Goal: Task Accomplishment & Management: Complete application form

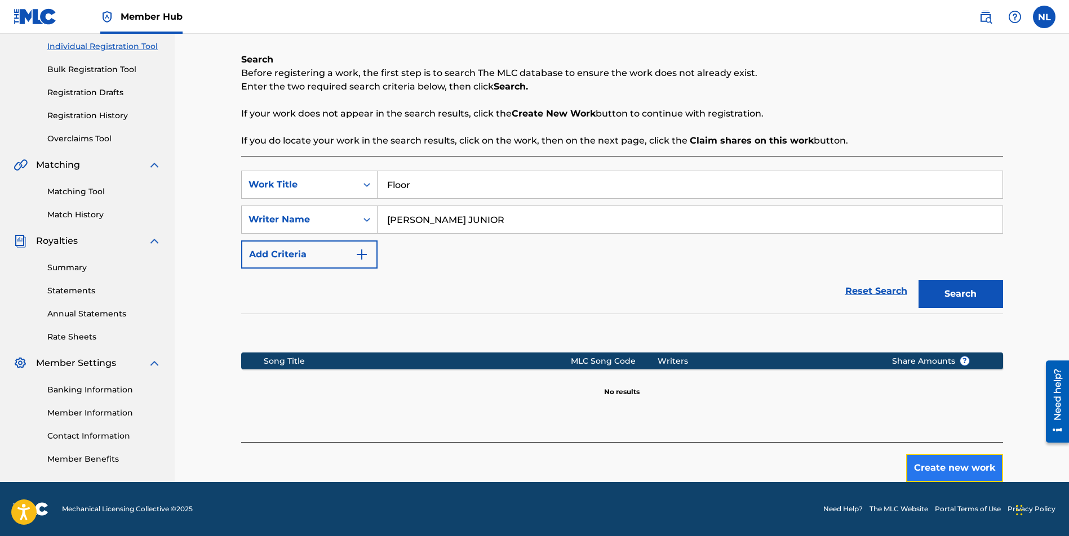
click at [964, 464] on button "Create new work" at bounding box center [954, 468] width 97 height 28
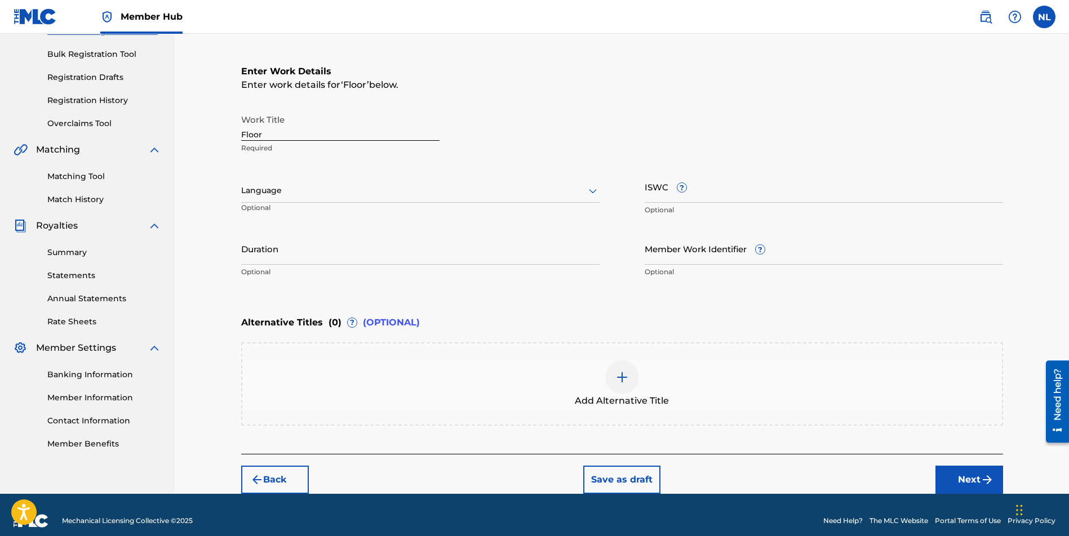
scroll to position [170, 0]
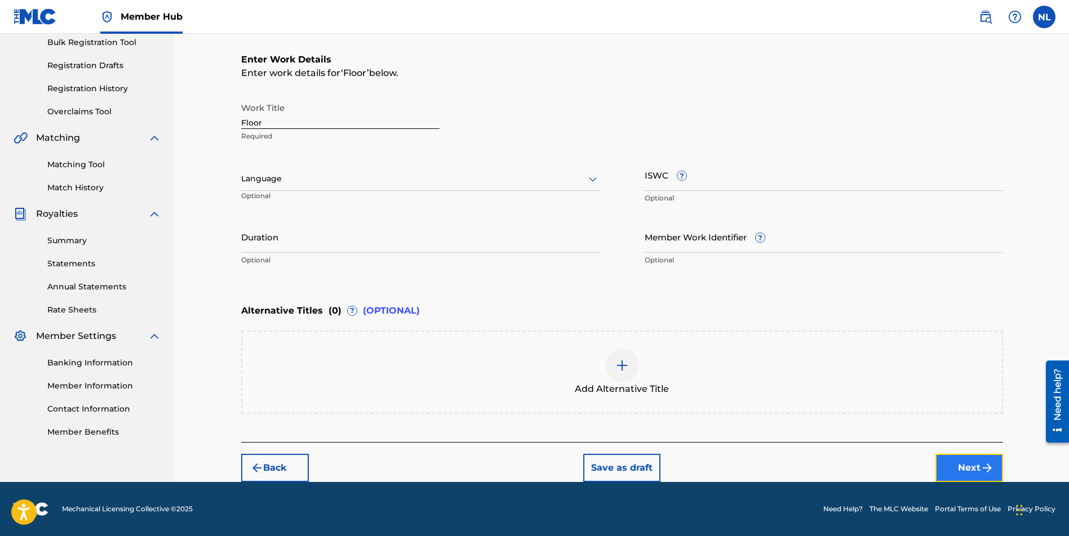
click at [969, 473] on button "Next" at bounding box center [969, 468] width 68 height 28
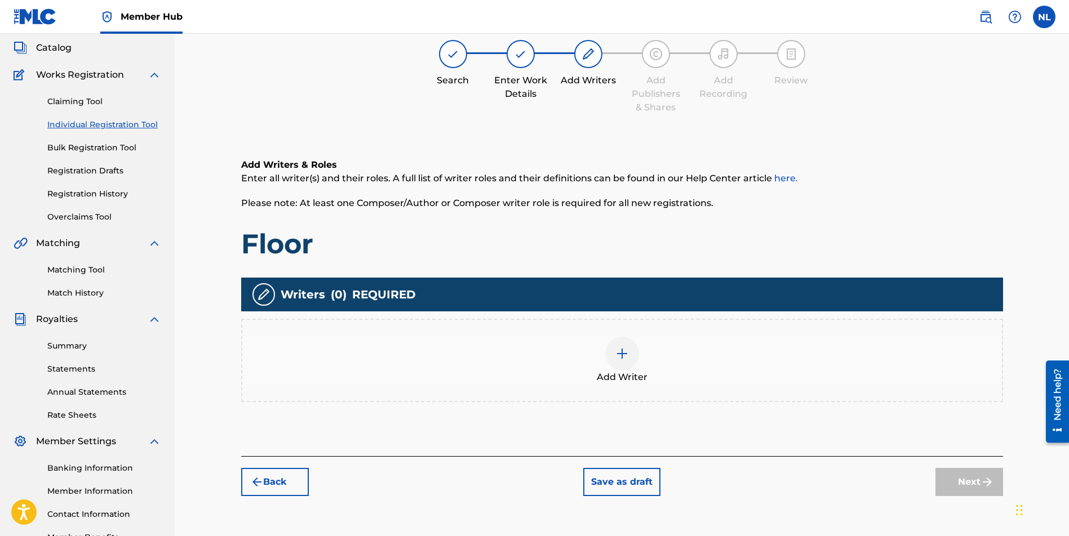
scroll to position [51, 0]
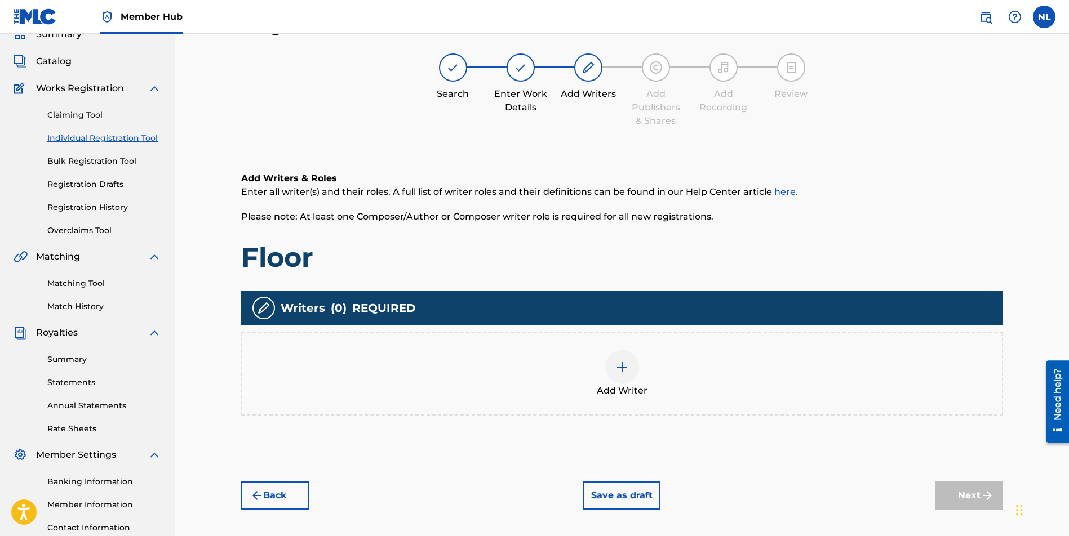
click at [621, 363] on img at bounding box center [622, 368] width 14 height 14
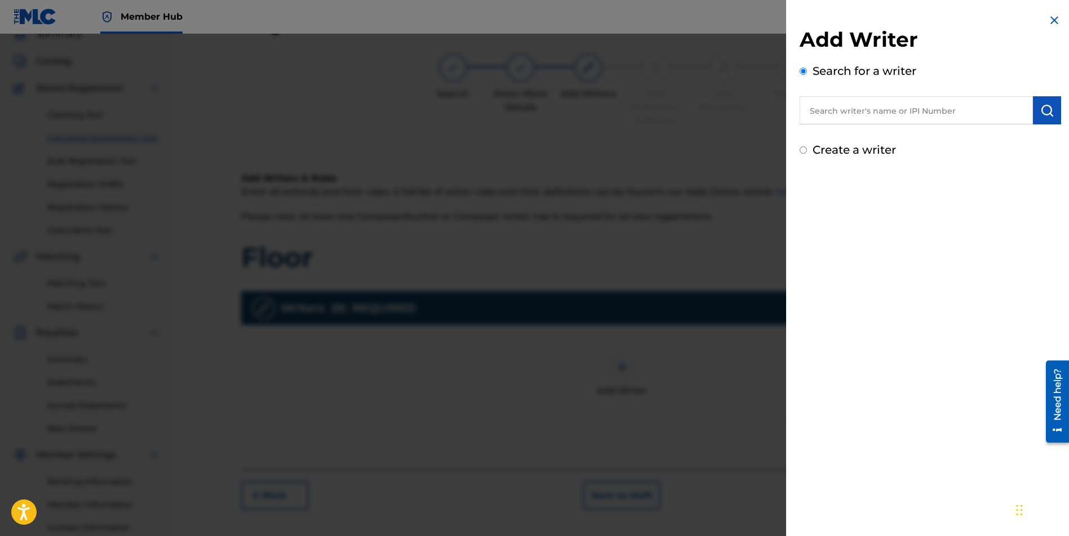
click at [838, 105] on input "text" at bounding box center [915, 110] width 233 height 28
paste input "[PERSON_NAME] JUNIOR"
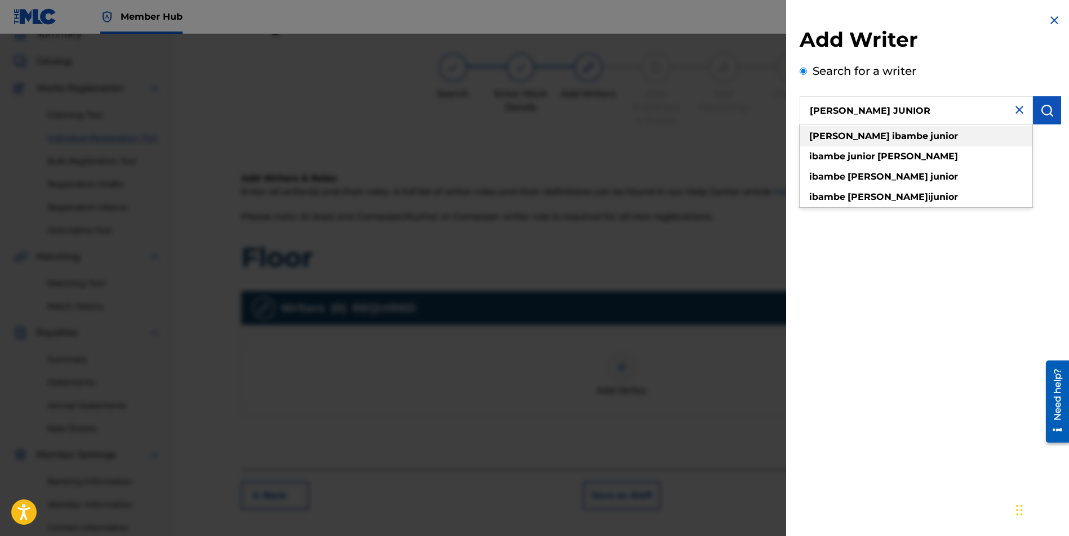
click at [930, 139] on strong "junior" at bounding box center [944, 136] width 28 height 11
type input "[PERSON_NAME] junior"
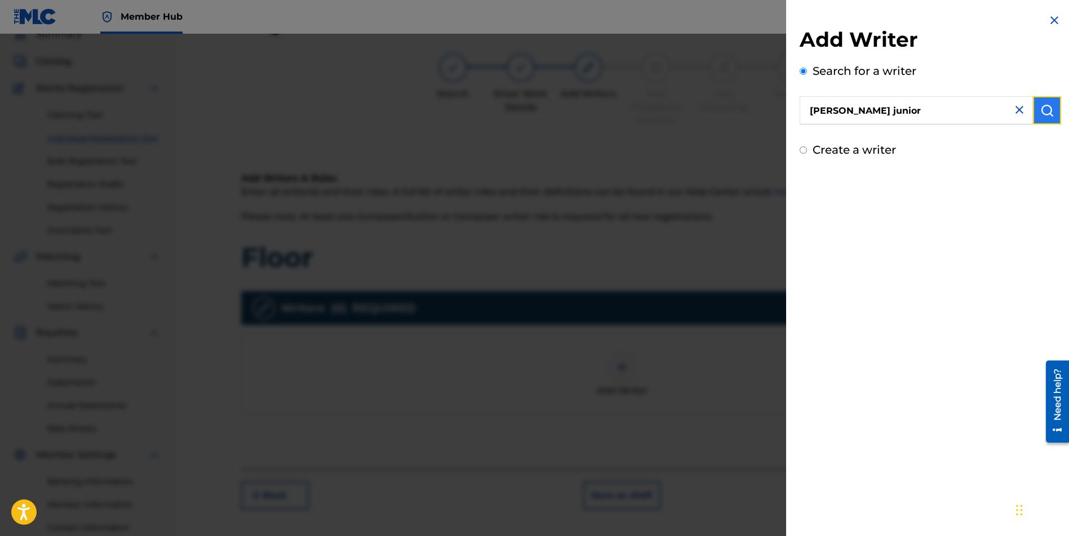
click at [1047, 115] on img "submit" at bounding box center [1047, 111] width 14 height 14
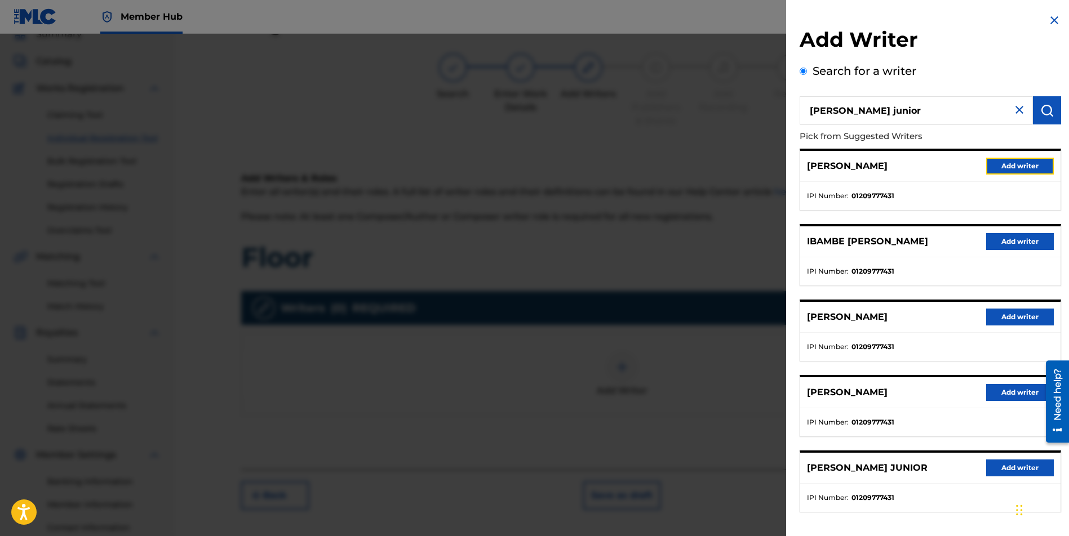
click at [1020, 171] on button "Add writer" at bounding box center [1020, 166] width 68 height 17
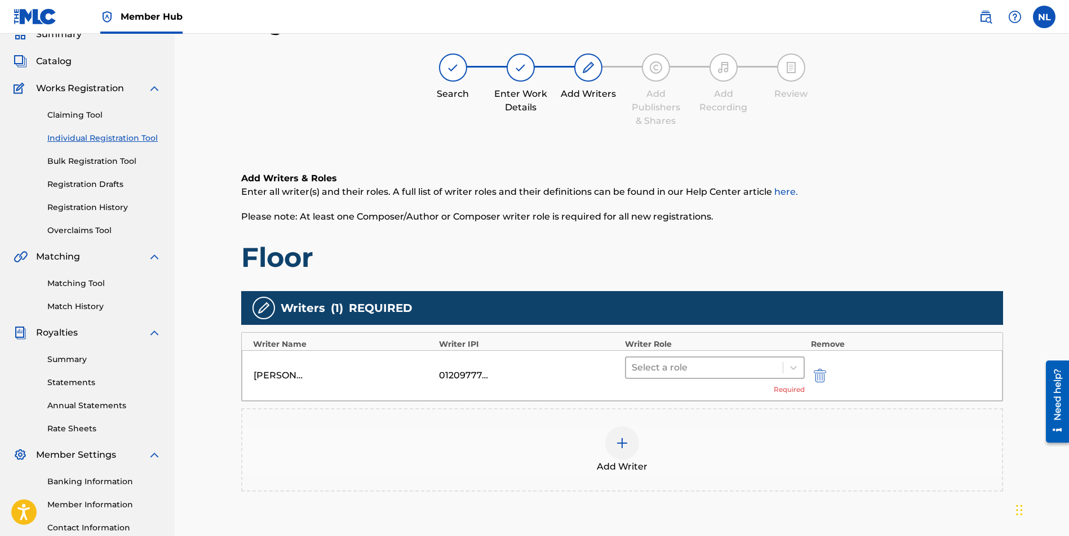
click at [659, 367] on div at bounding box center [704, 368] width 146 height 16
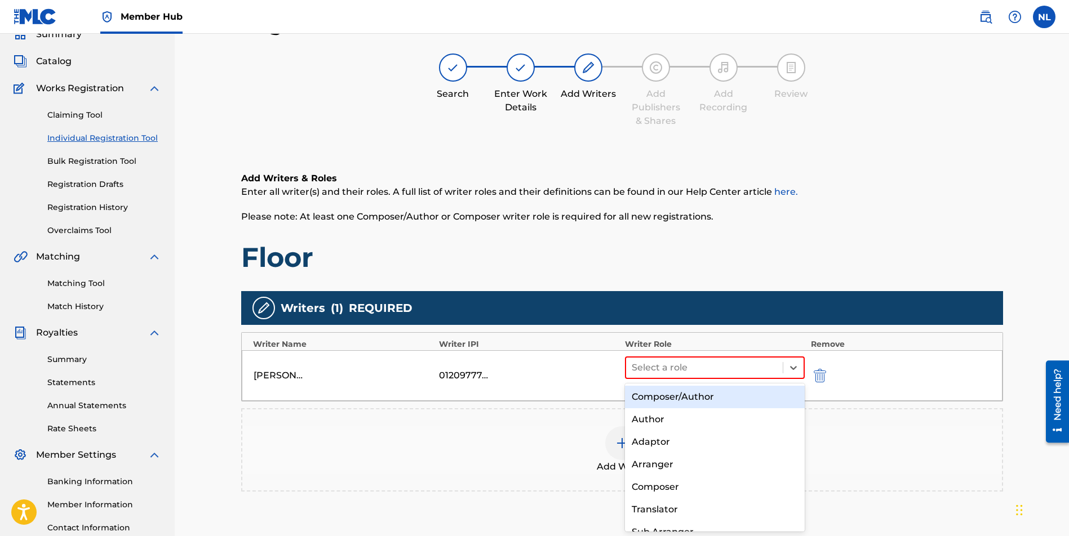
click at [655, 398] on div "Composer/Author" at bounding box center [715, 397] width 180 height 23
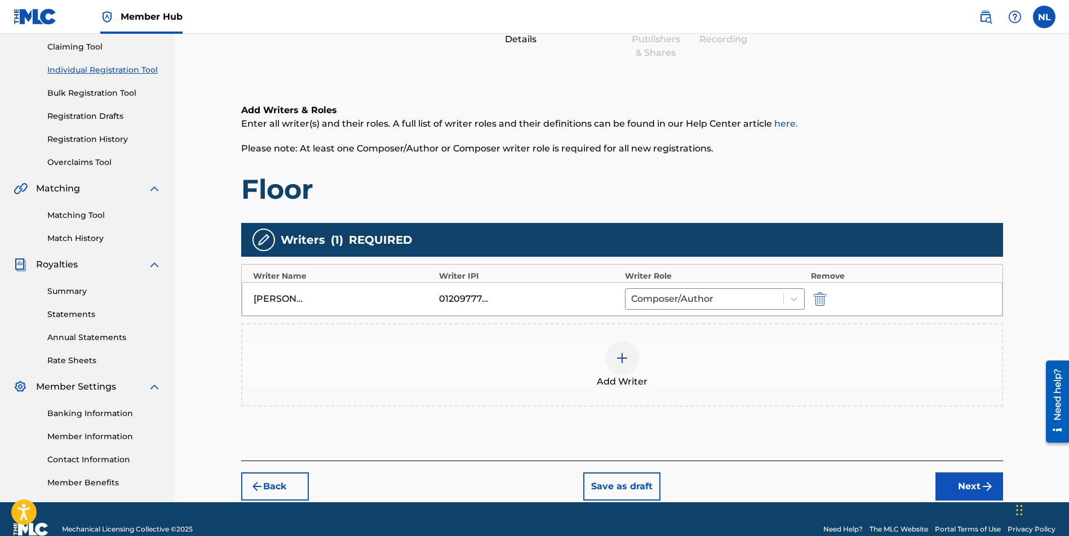
scroll to position [139, 0]
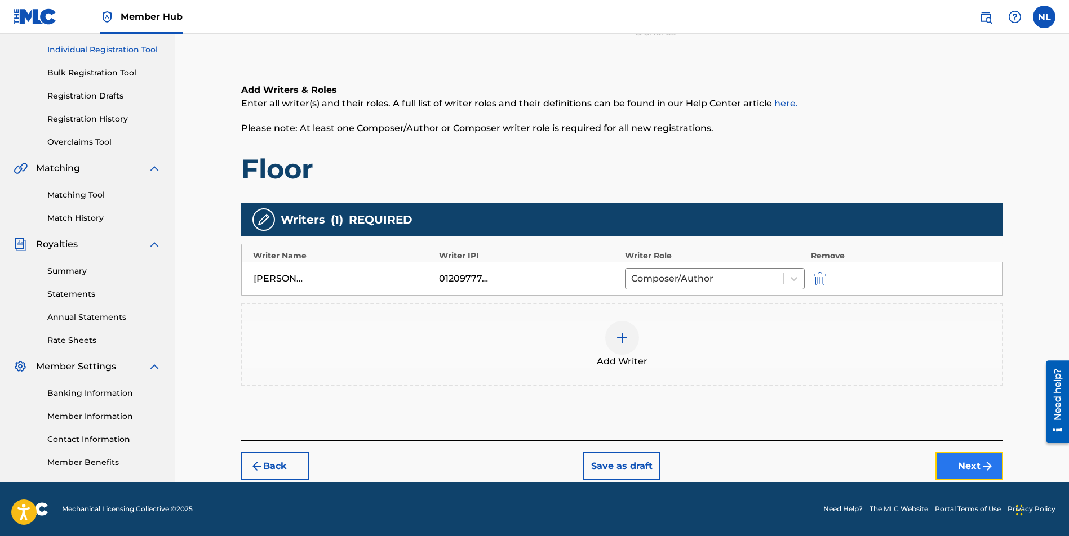
click at [976, 466] on button "Next" at bounding box center [969, 466] width 68 height 28
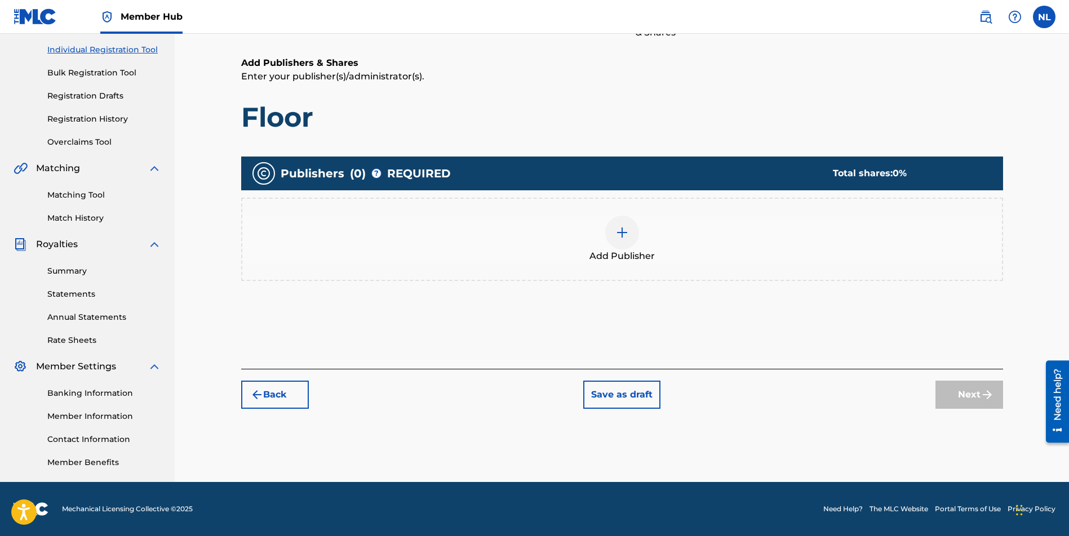
scroll to position [51, 0]
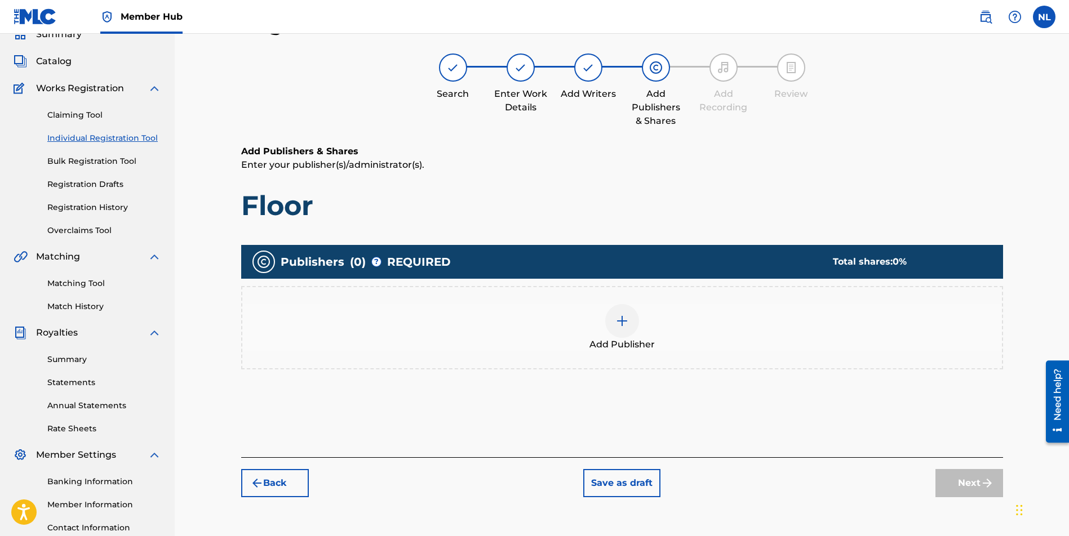
click at [624, 324] on img at bounding box center [622, 321] width 14 height 14
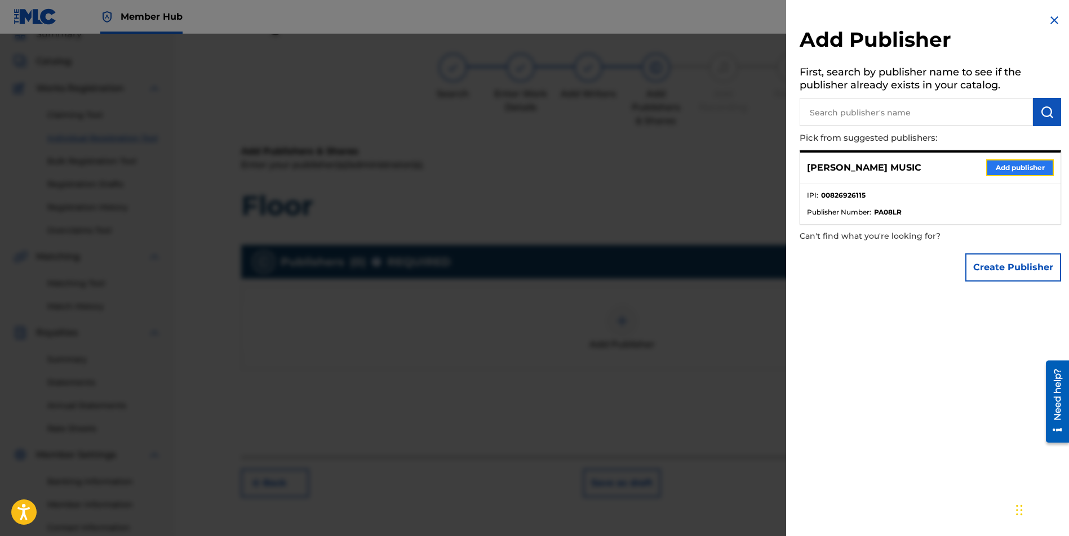
click at [1025, 164] on button "Add publisher" at bounding box center [1020, 167] width 68 height 17
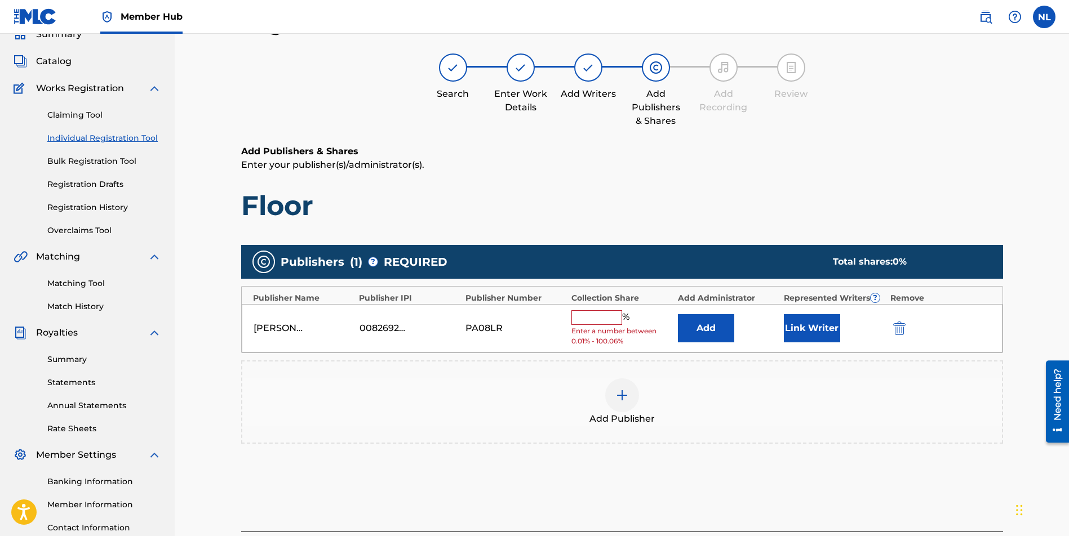
click at [599, 323] on input "text" at bounding box center [596, 317] width 51 height 15
type input "100"
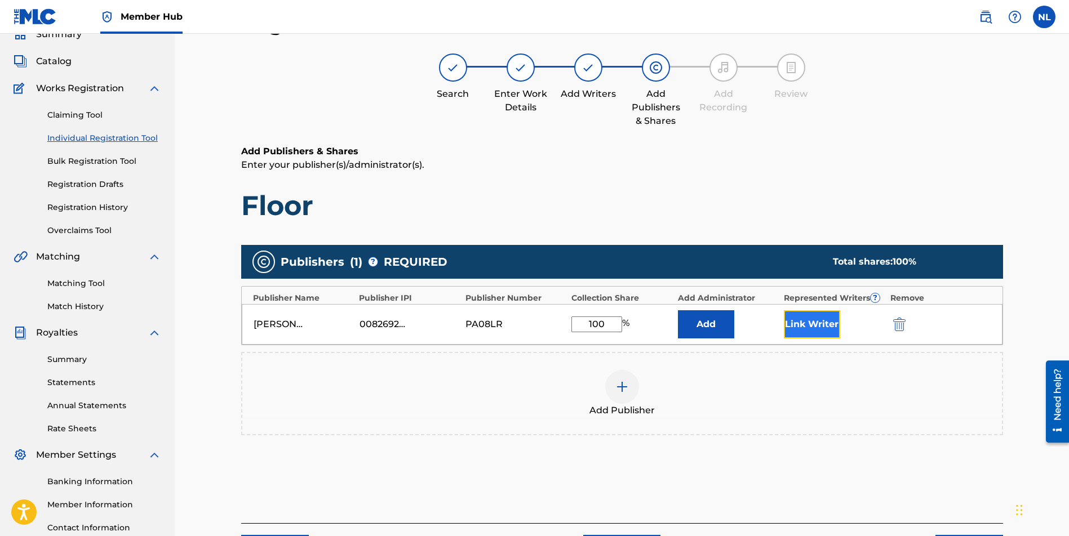
click at [796, 324] on button "Link Writer" at bounding box center [812, 324] width 56 height 28
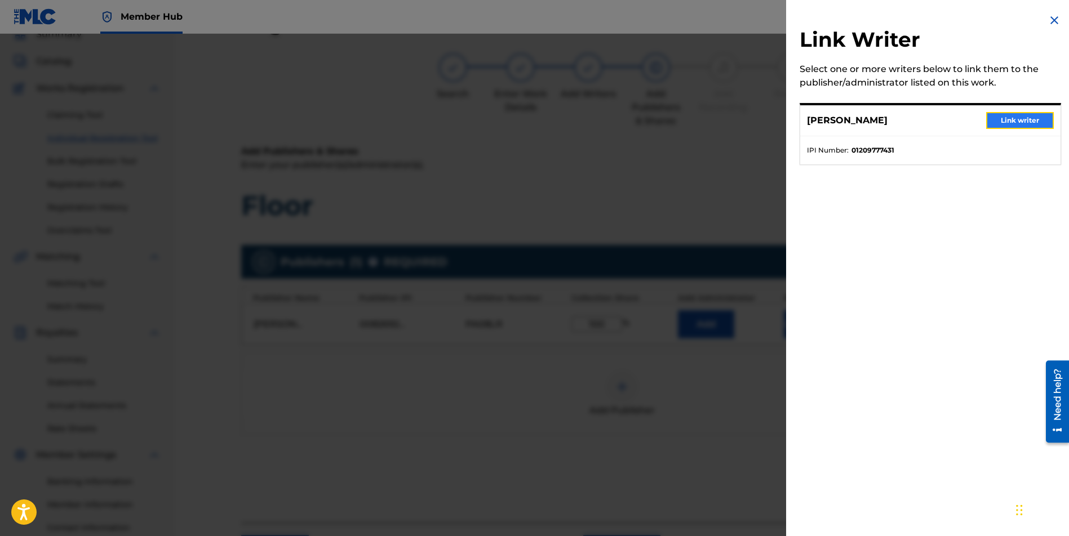
click at [1007, 125] on button "Link writer" at bounding box center [1020, 120] width 68 height 17
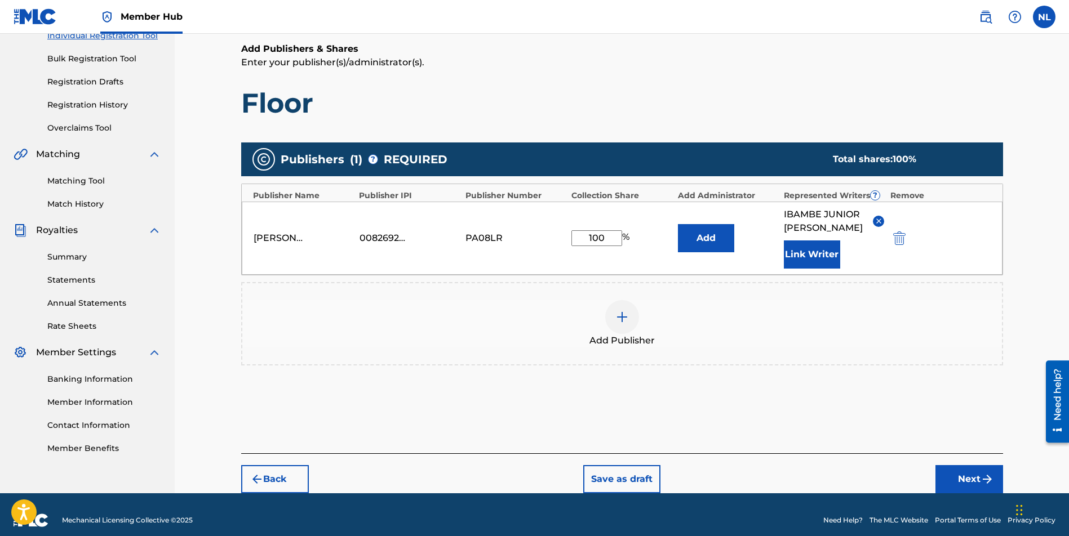
scroll to position [164, 0]
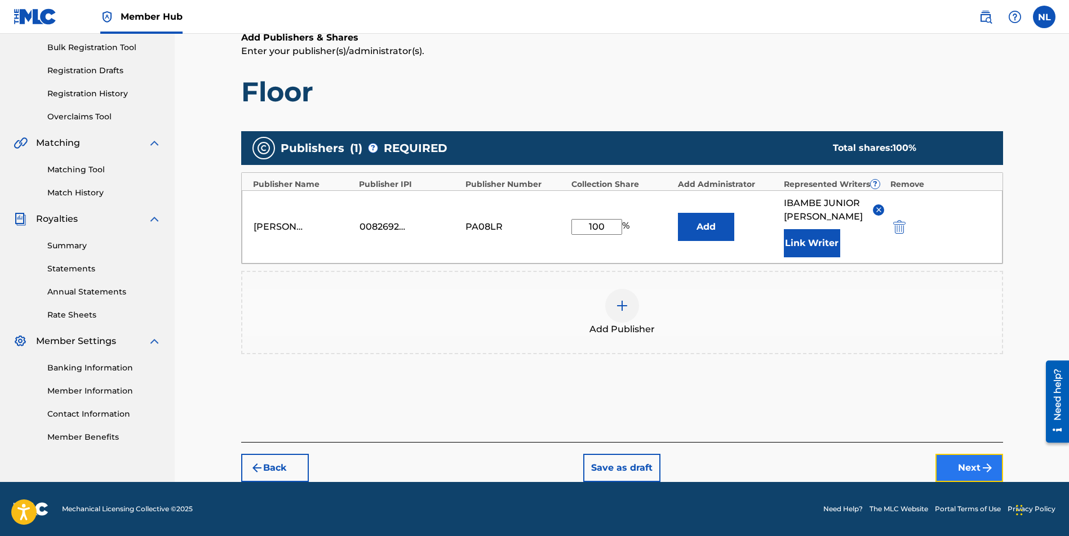
click at [967, 472] on button "Next" at bounding box center [969, 468] width 68 height 28
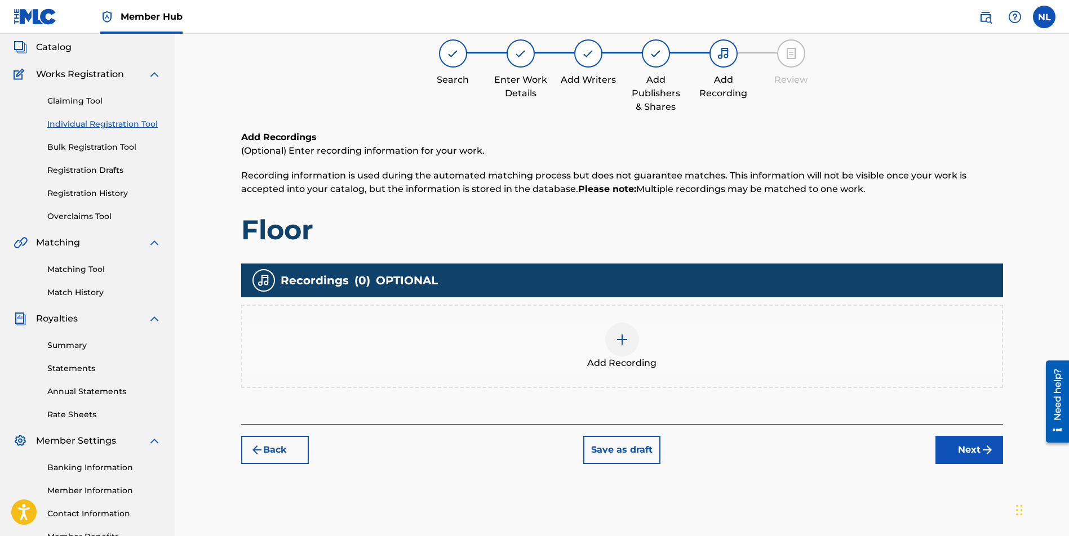
scroll to position [51, 0]
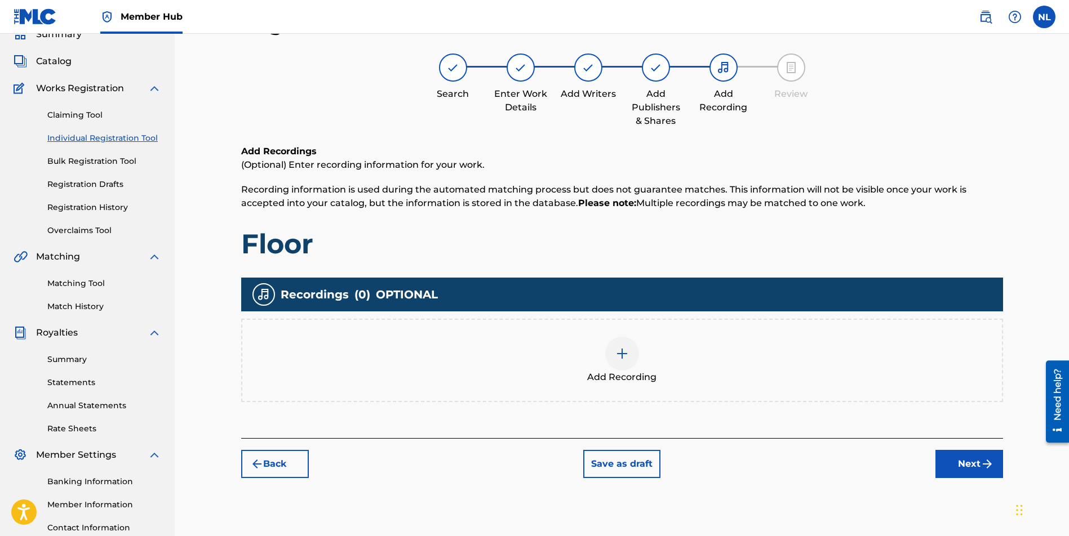
click at [620, 354] on img at bounding box center [622, 354] width 14 height 14
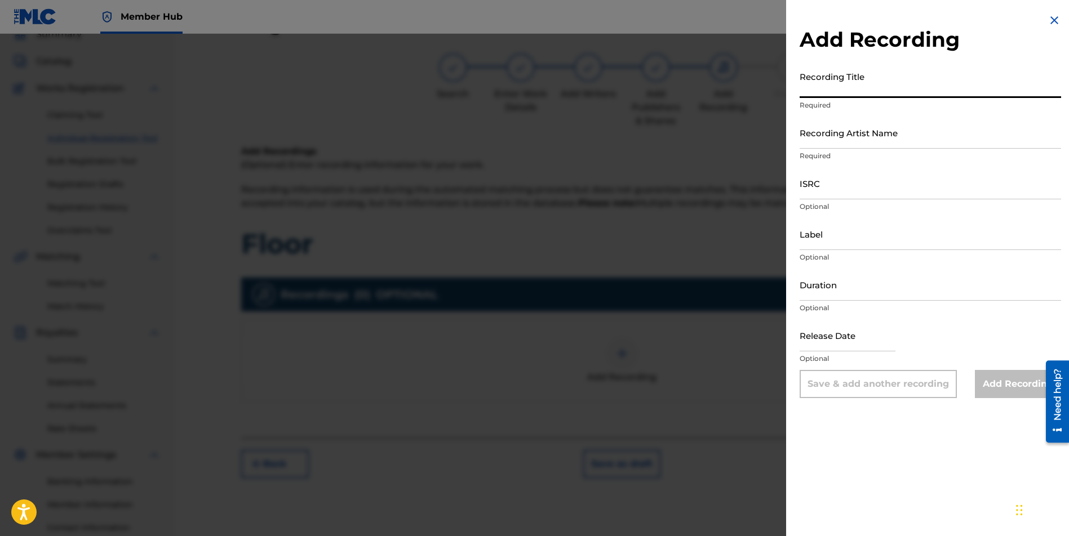
click at [880, 89] on input "Recording Title" at bounding box center [929, 82] width 261 height 32
click at [840, 84] on input "Recording Title" at bounding box center [929, 82] width 261 height 32
paste input "Floor"
type input "Floor"
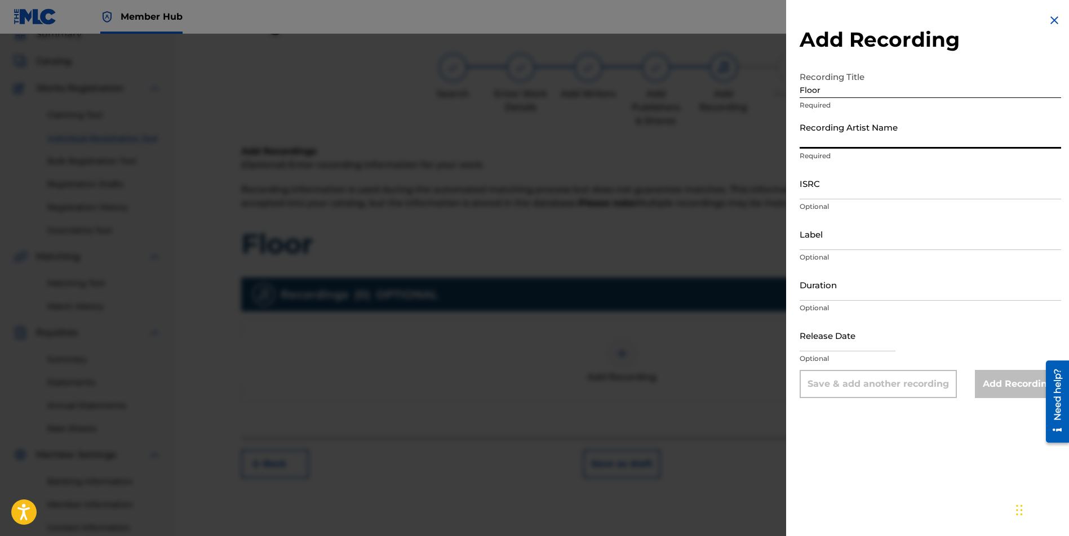
click at [873, 132] on input "Recording Artist Name" at bounding box center [929, 133] width 261 height 32
type input "JUNI QUICKLY"
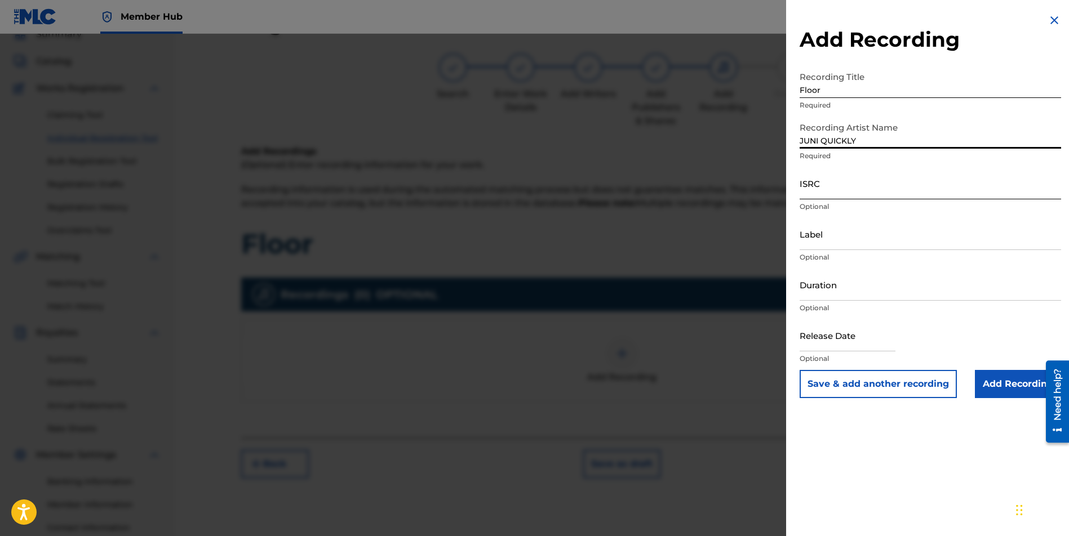
click at [840, 190] on input "ISRC" at bounding box center [929, 183] width 261 height 32
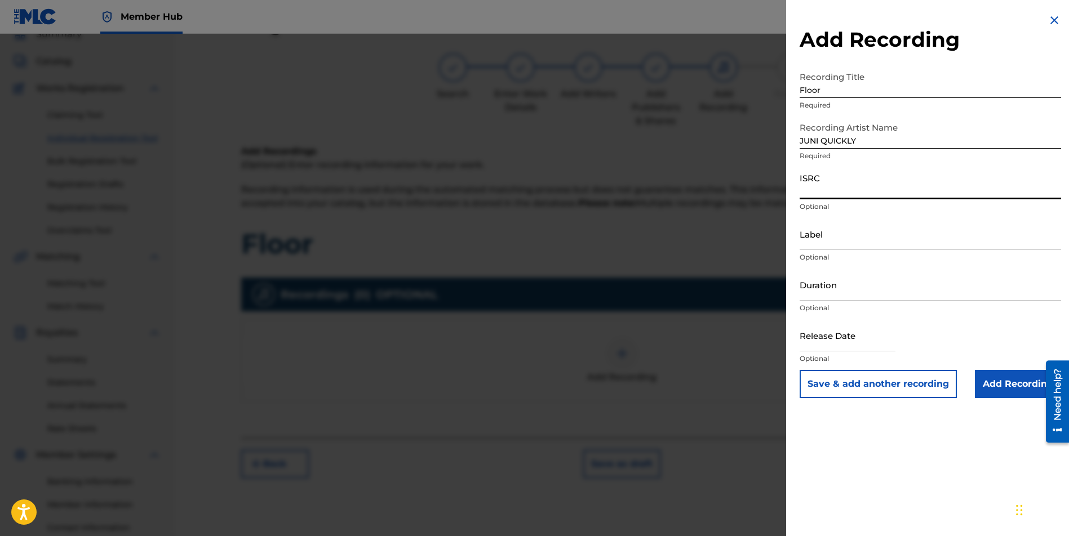
paste input "CBEYJ2545182"
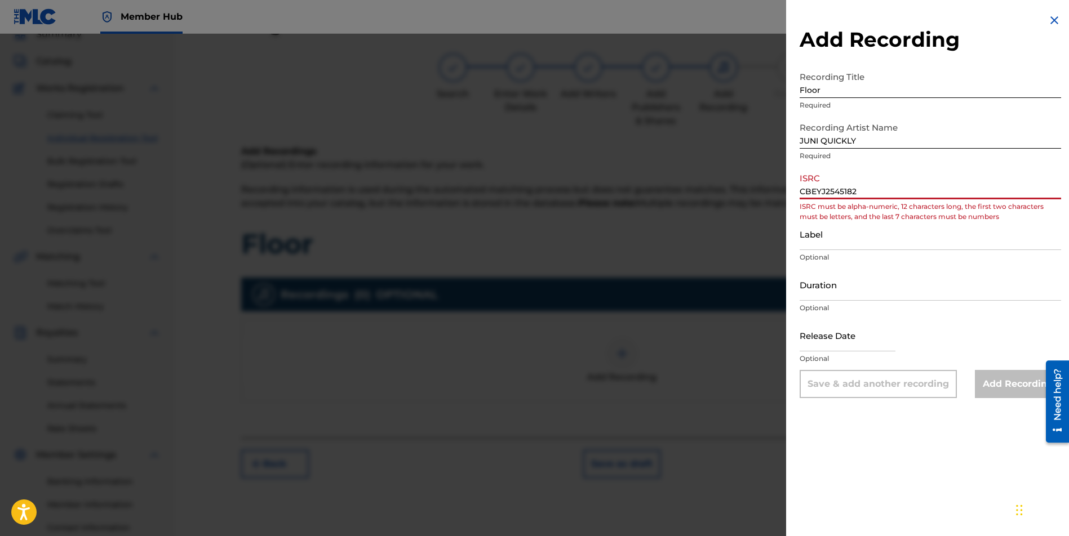
click at [816, 189] on input "CBEYJ2545182" at bounding box center [929, 183] width 261 height 32
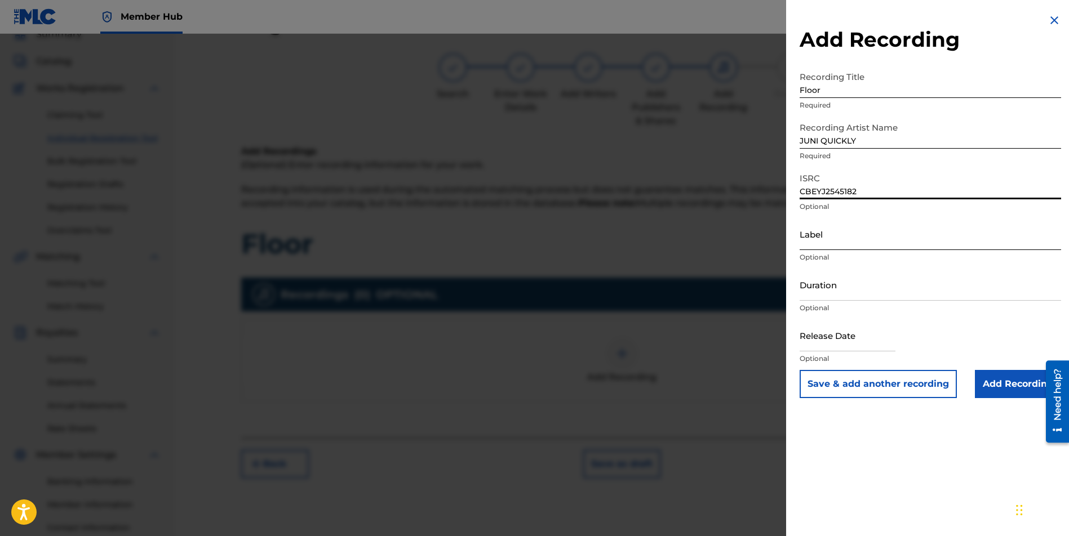
type input "CBEYJ2545182"
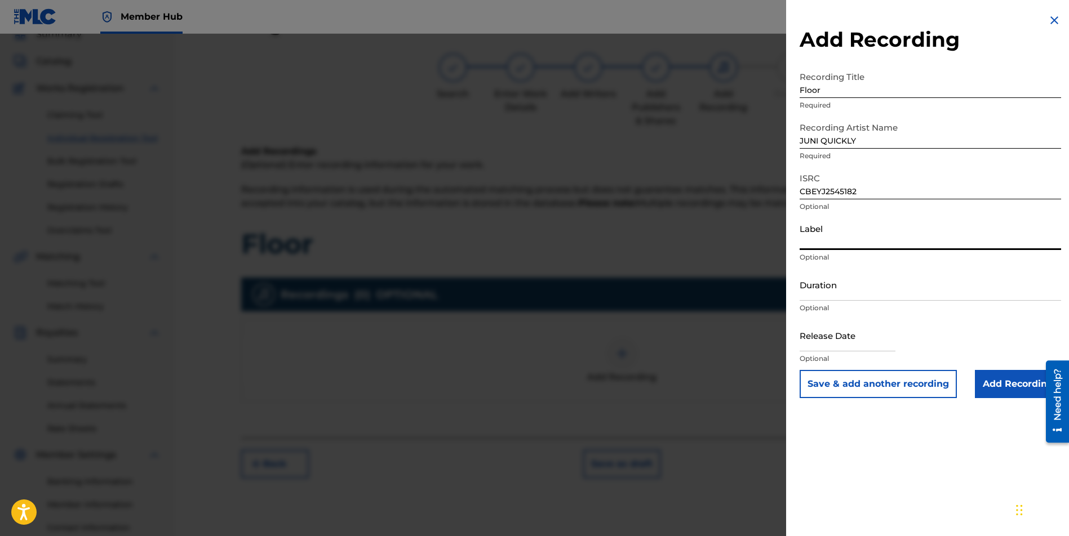
click at [865, 241] on input "Label" at bounding box center [929, 234] width 261 height 32
type input "[PERSON_NAME] Music Group"
click at [849, 344] on input "text" at bounding box center [847, 335] width 96 height 32
select select "8"
select select "2025"
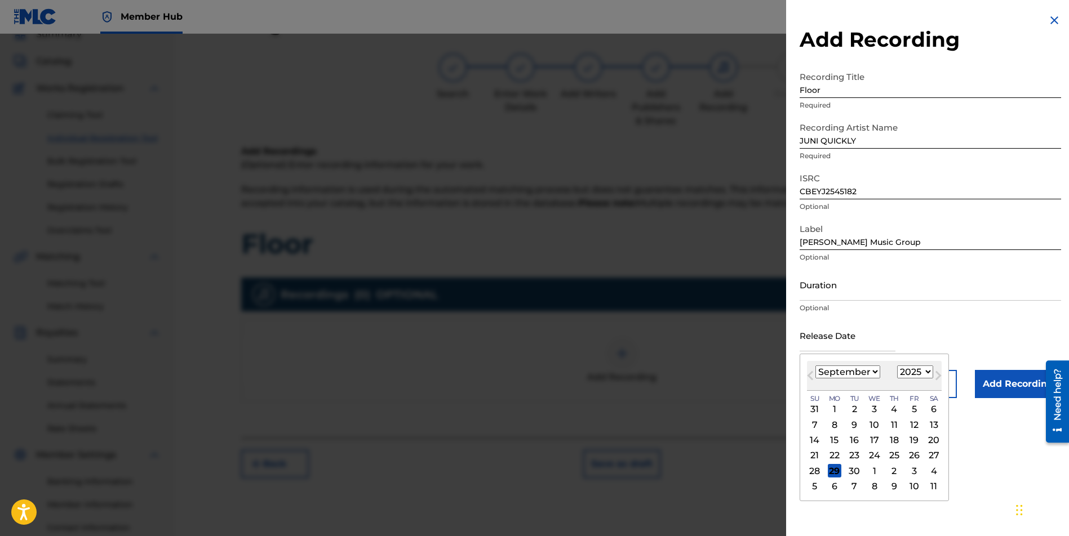
click at [828, 472] on div "29" at bounding box center [835, 471] width 14 height 14
type input "[DATE]"
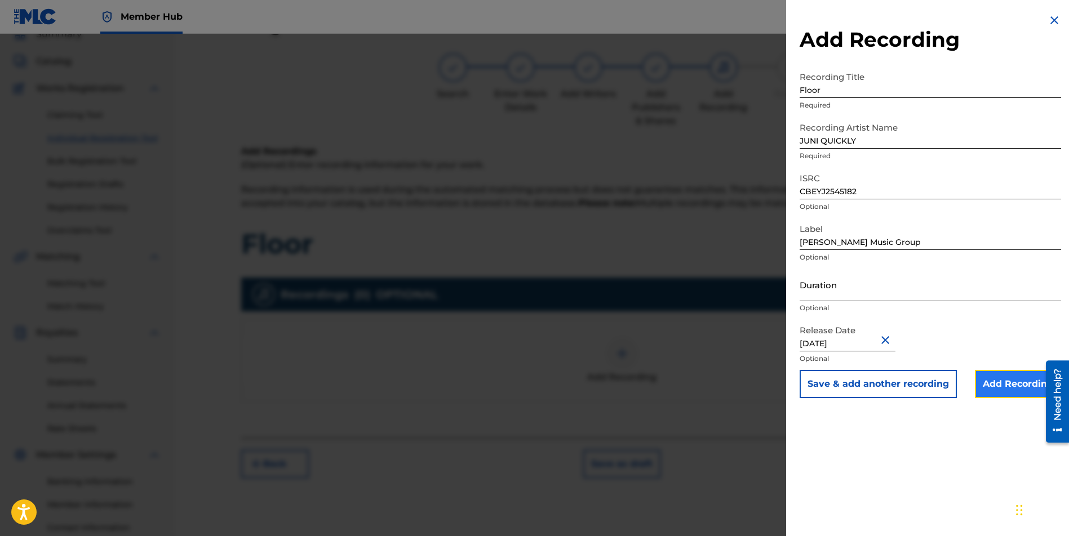
click at [1017, 387] on input "Add Recording" at bounding box center [1018, 384] width 86 height 28
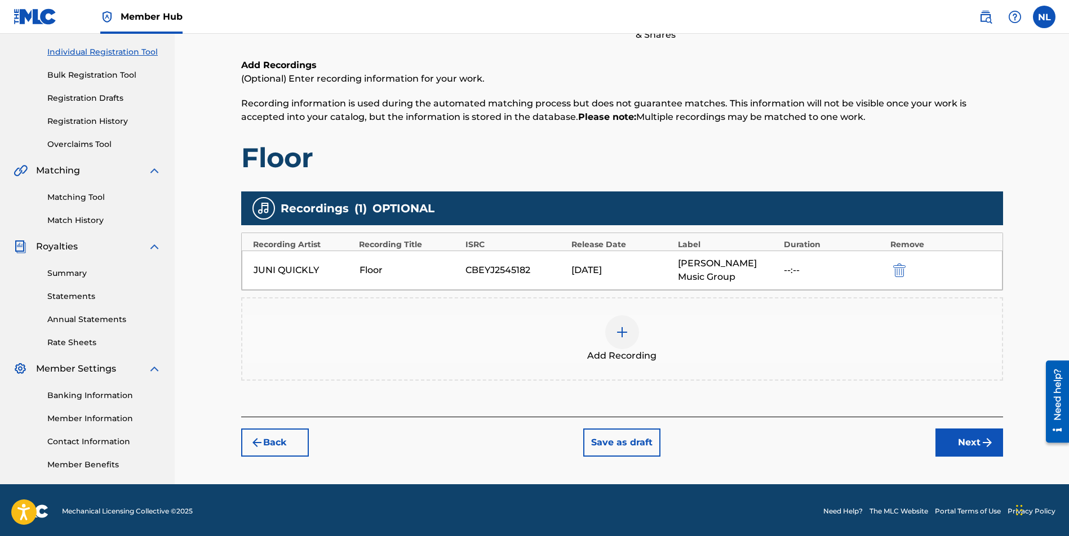
scroll to position [139, 0]
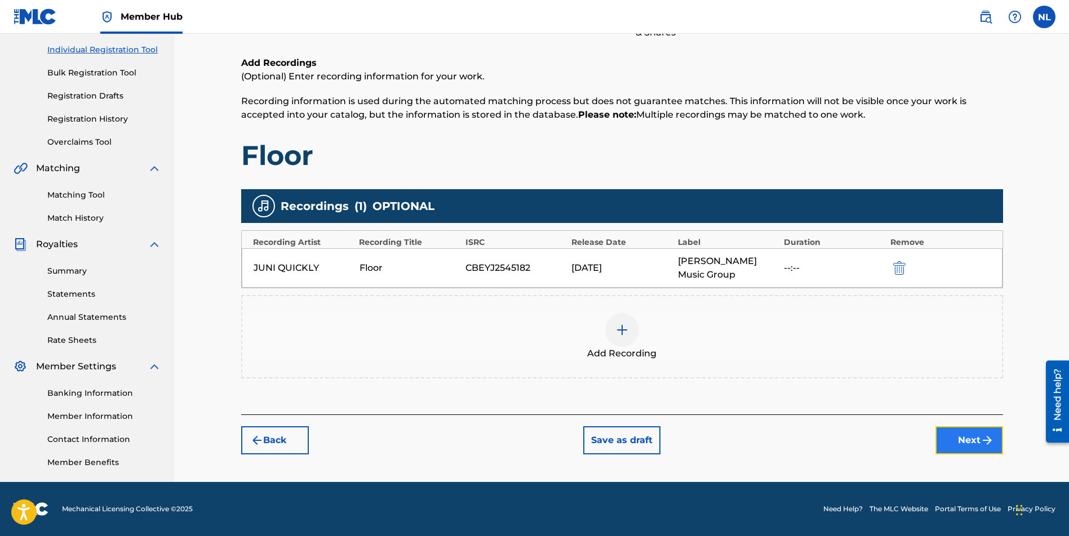
click at [986, 441] on img "submit" at bounding box center [987, 441] width 14 height 14
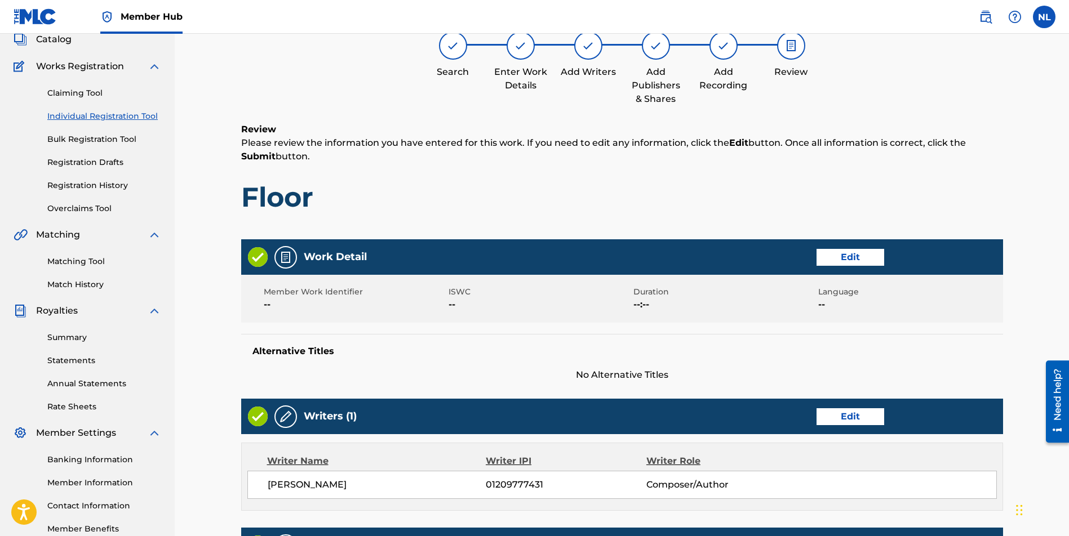
scroll to position [416, 0]
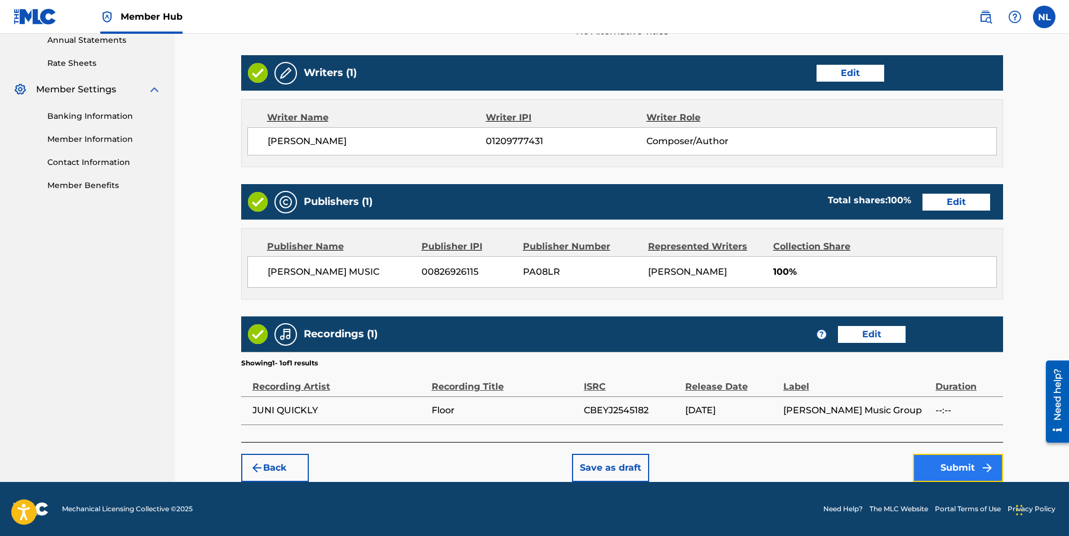
click at [962, 466] on button "Submit" at bounding box center [958, 468] width 90 height 28
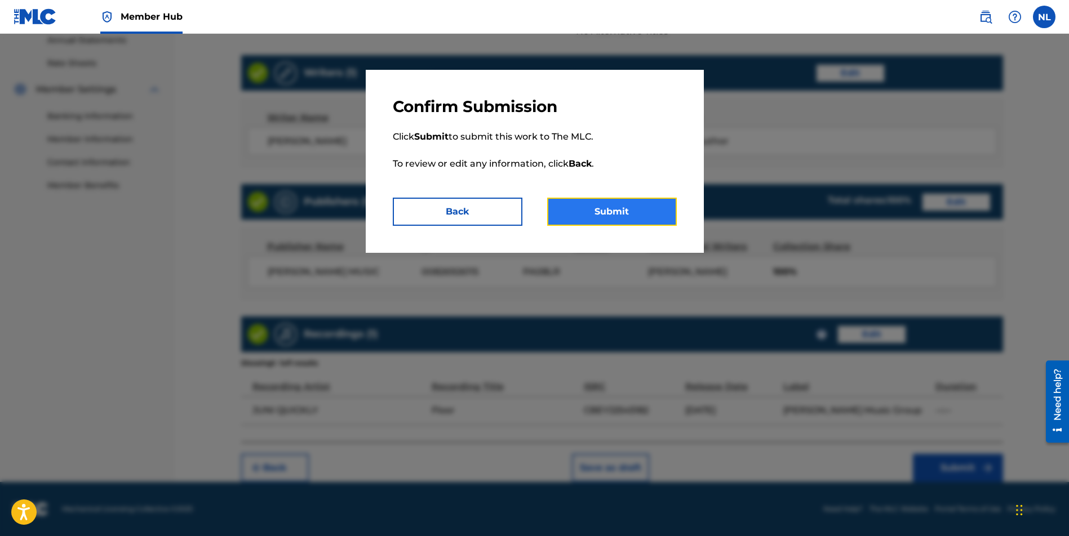
click at [616, 199] on button "Submit" at bounding box center [612, 212] width 130 height 28
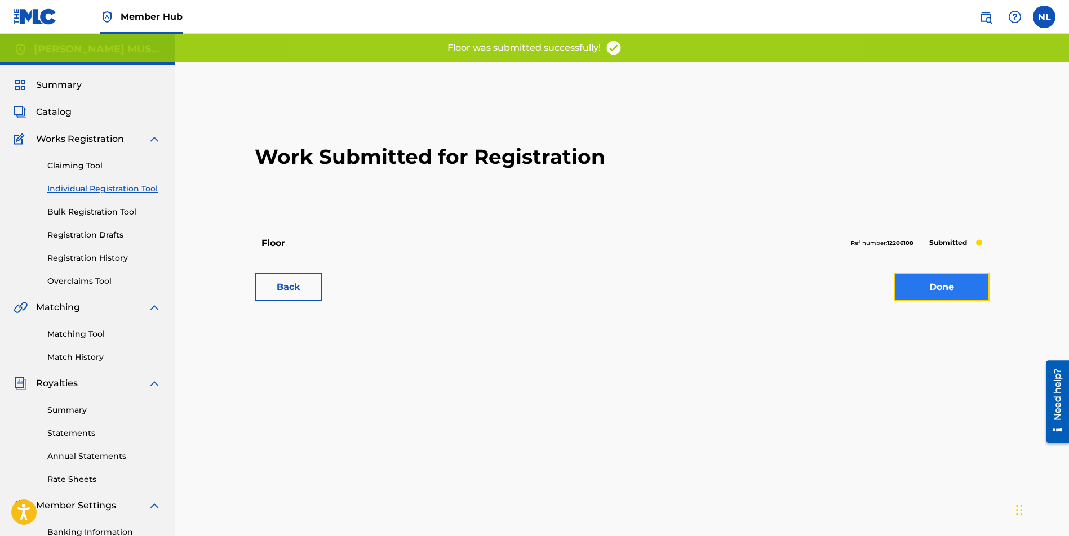
click at [945, 296] on link "Done" at bounding box center [941, 287] width 96 height 28
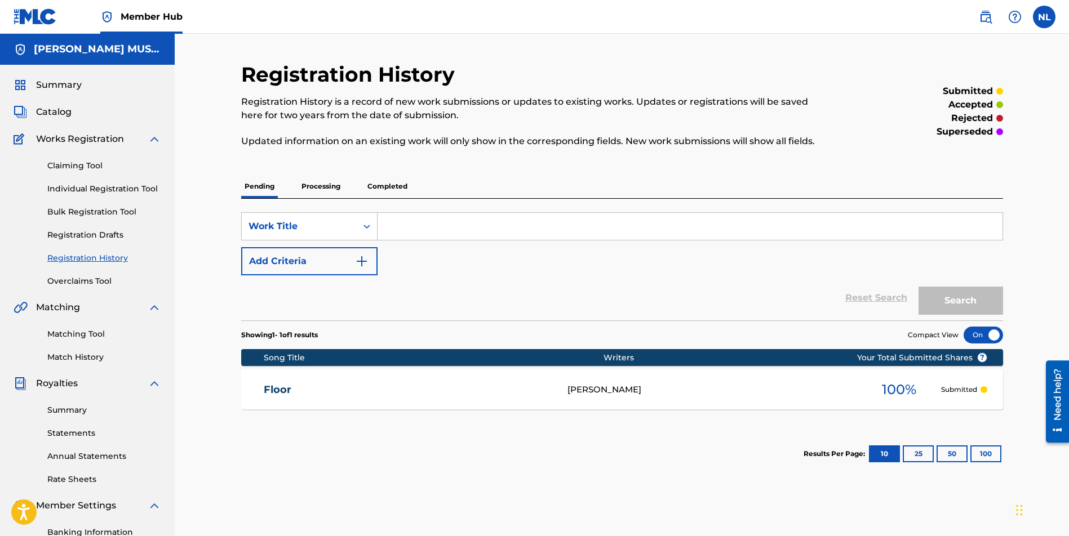
click at [398, 225] on input "Search Form" at bounding box center [689, 226] width 625 height 27
click at [417, 224] on input "Search Form" at bounding box center [689, 226] width 625 height 27
click at [425, 227] on input "Search Form" at bounding box center [689, 226] width 625 height 27
paste input "[PERSON_NAME]"
type input "[PERSON_NAME]"
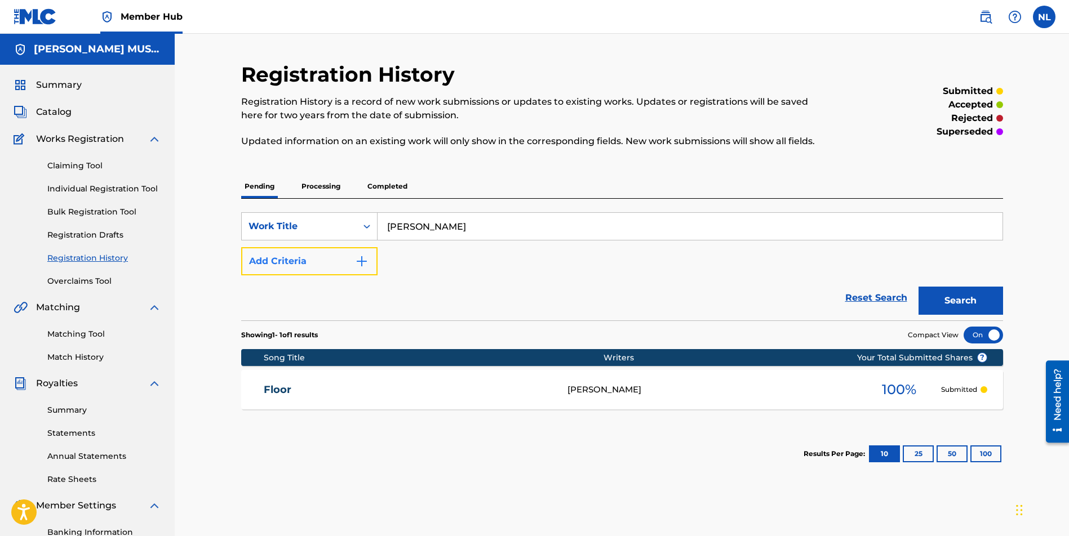
click at [328, 252] on button "Add Criteria" at bounding box center [309, 261] width 136 height 28
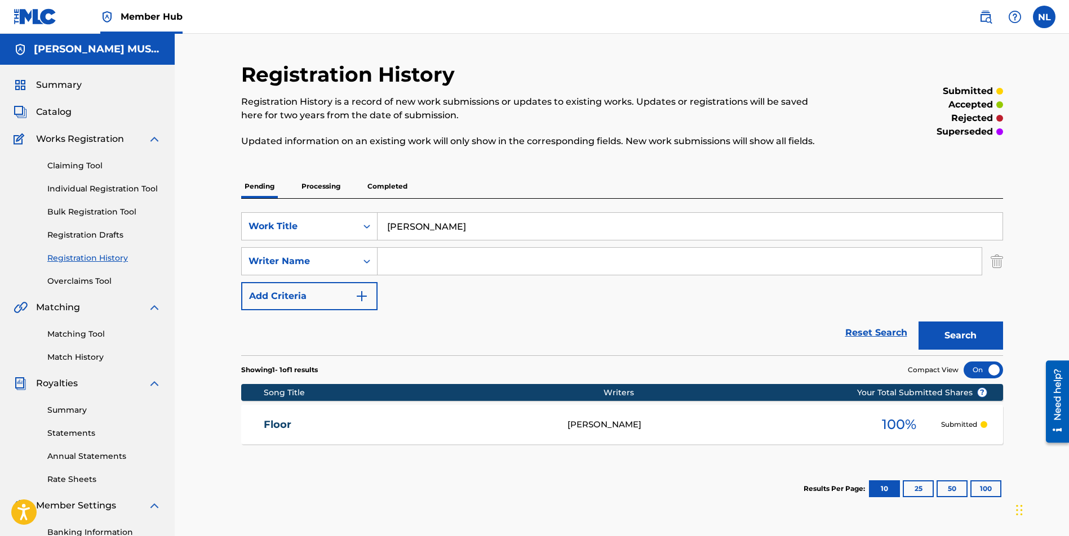
click at [430, 268] on input "Search Form" at bounding box center [679, 261] width 604 height 27
click at [490, 261] on input "imbambe junior [PERSON_NAME]" at bounding box center [679, 261] width 604 height 27
click at [493, 263] on input "imbambe junior [PERSON_NAME]" at bounding box center [679, 261] width 604 height 27
drag, startPoint x: 494, startPoint y: 263, endPoint x: 388, endPoint y: 249, distance: 107.3
click at [388, 249] on input "imbambe junior [PERSON_NAME]" at bounding box center [679, 261] width 604 height 27
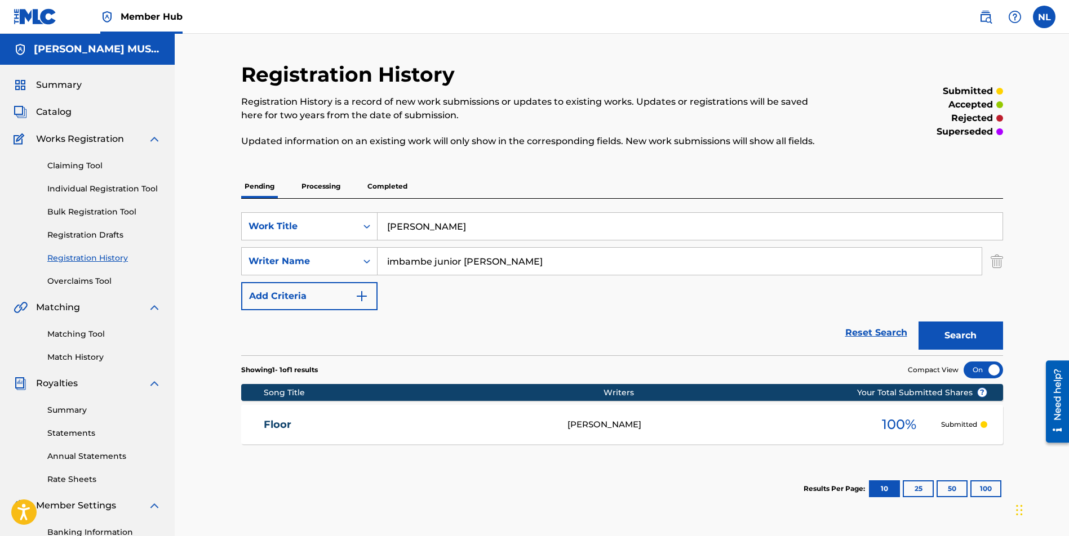
paste input "[PERSON_NAME] JUNIOR"
type input "[PERSON_NAME] JUNIOR"
click at [957, 337] on button "Search" at bounding box center [960, 336] width 84 height 28
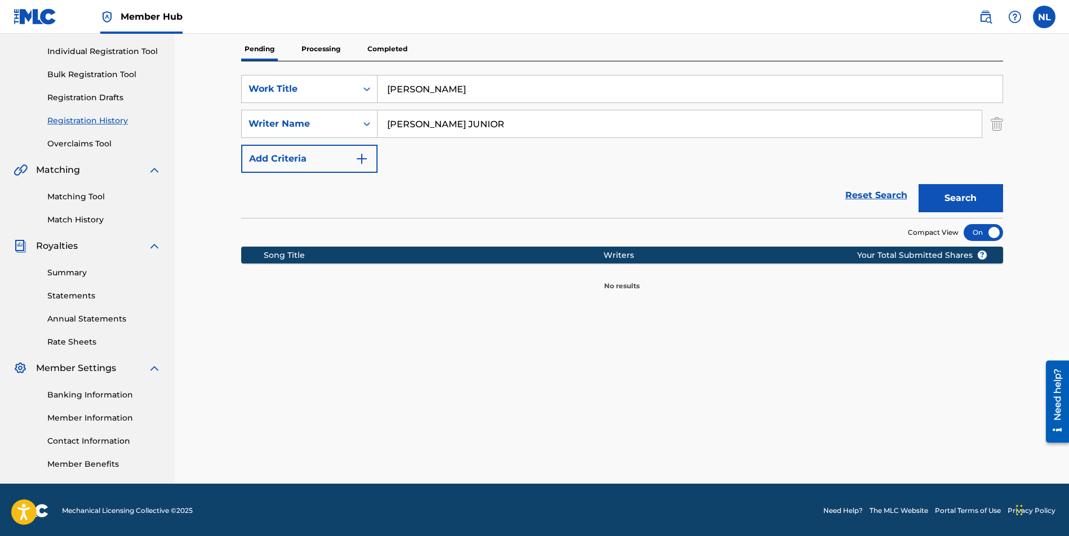
scroll to position [139, 0]
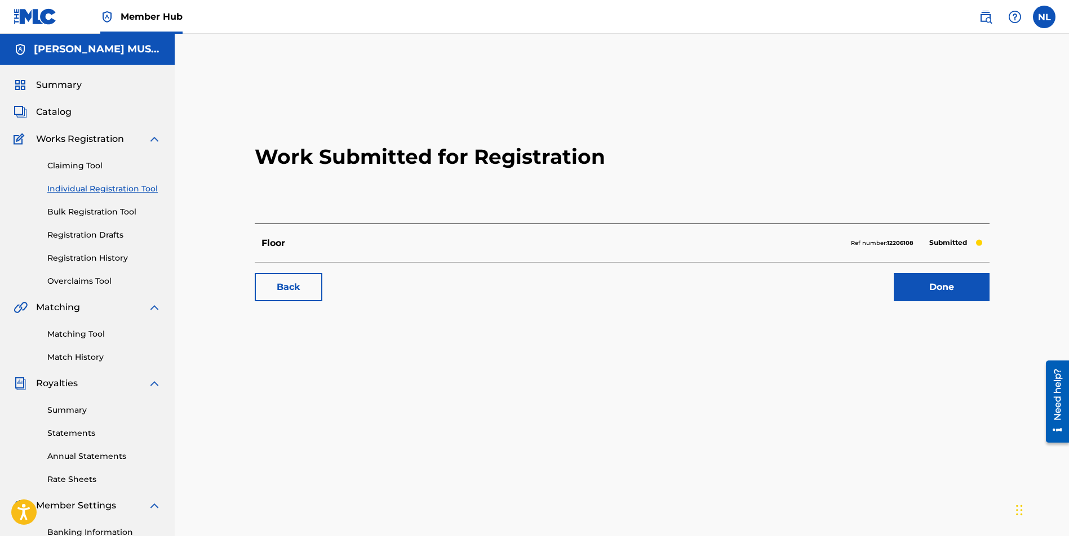
click at [100, 193] on link "Individual Registration Tool" at bounding box center [104, 189] width 114 height 12
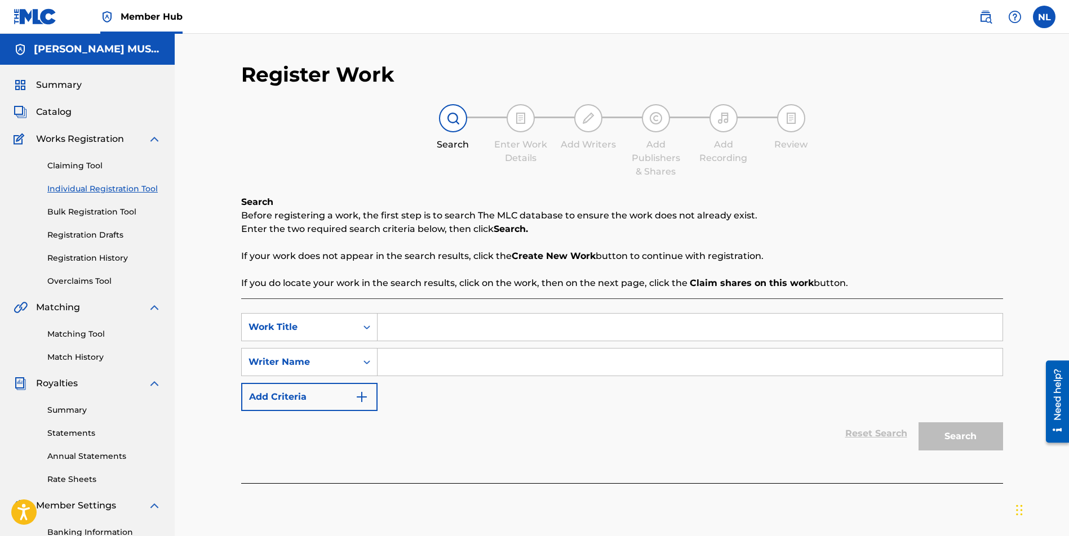
click at [398, 368] on input "Search Form" at bounding box center [689, 362] width 625 height 27
paste input "[PERSON_NAME] JUNIOR"
type input "[PERSON_NAME] JUNIOR"
click at [424, 323] on input "Search Form" at bounding box center [689, 327] width 625 height 27
click at [398, 323] on input "Search Form" at bounding box center [689, 327] width 625 height 27
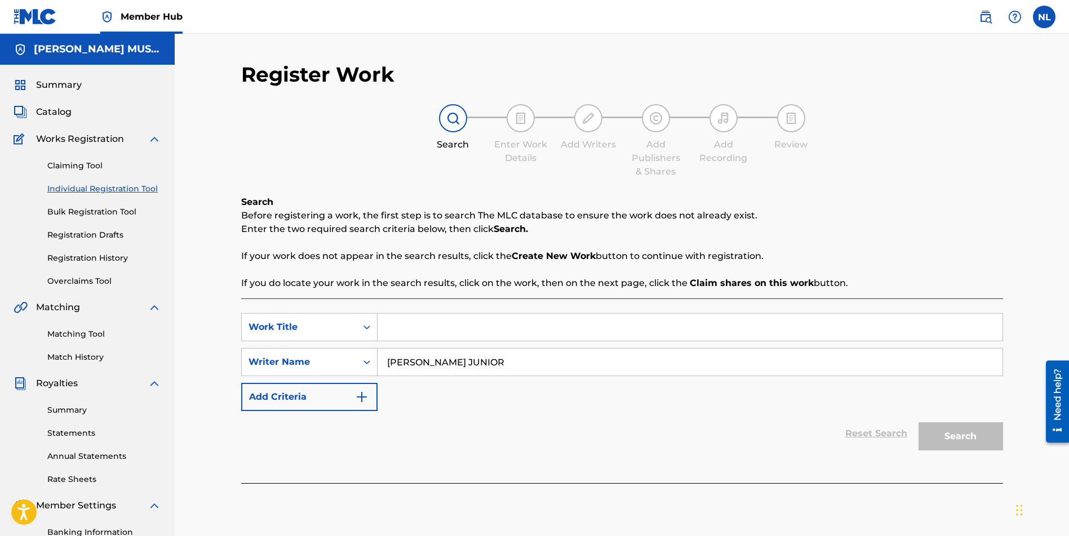
paste input "[PERSON_NAME]"
type input "[PERSON_NAME]"
click at [966, 441] on button "Search" at bounding box center [960, 436] width 84 height 28
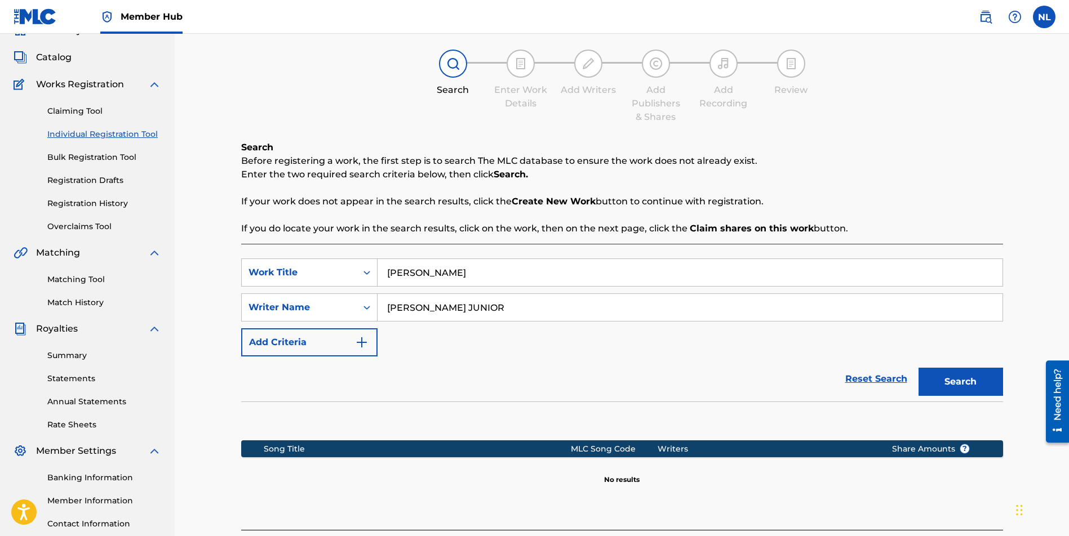
scroll to position [143, 0]
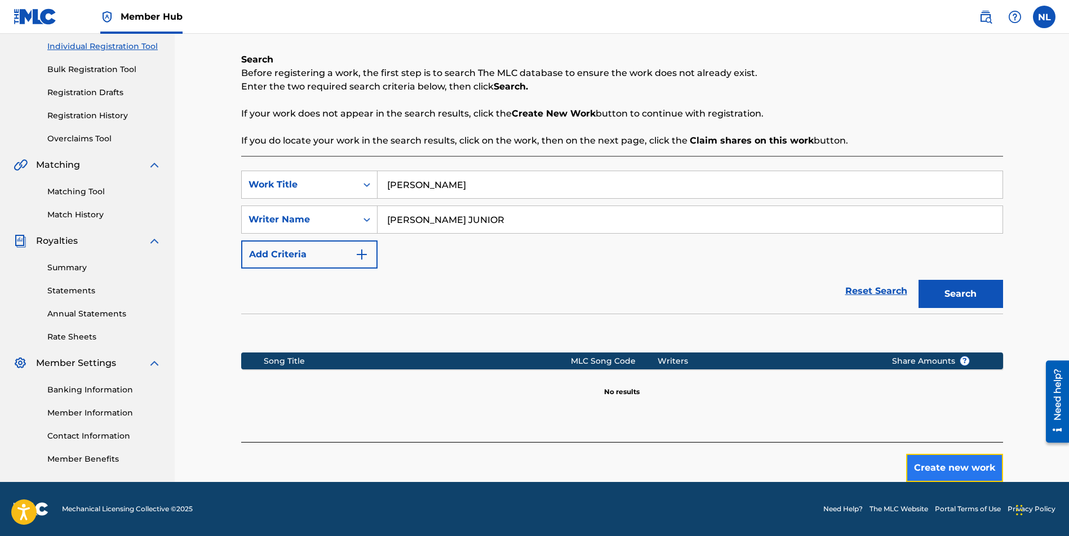
click at [942, 462] on button "Create new work" at bounding box center [954, 468] width 97 height 28
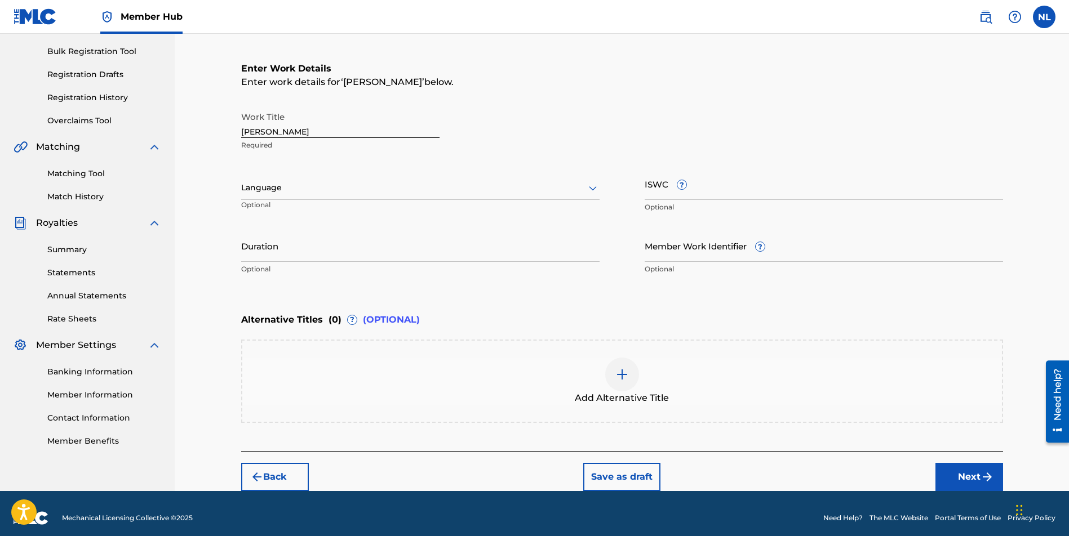
scroll to position [170, 0]
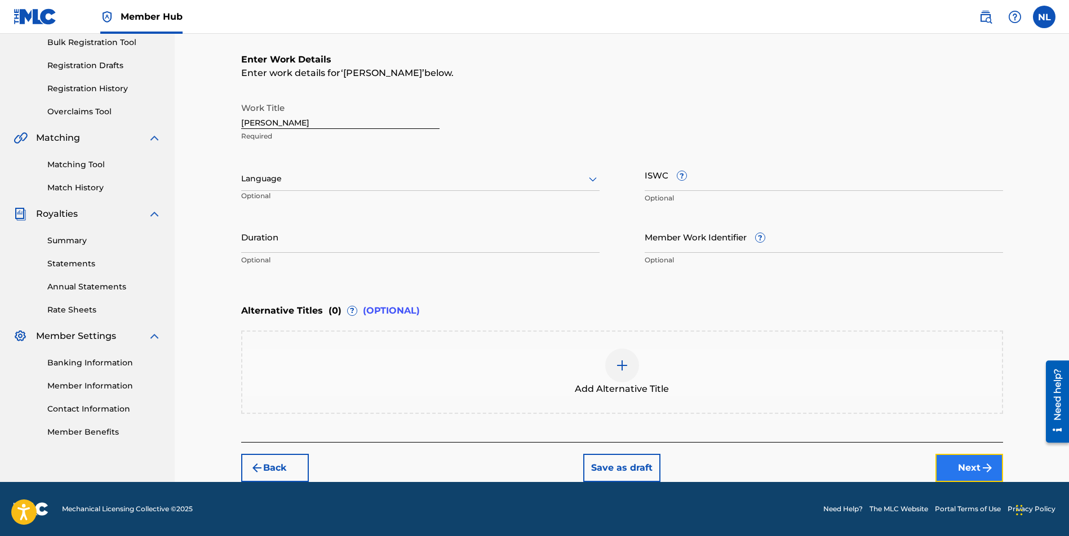
click at [973, 467] on button "Next" at bounding box center [969, 468] width 68 height 28
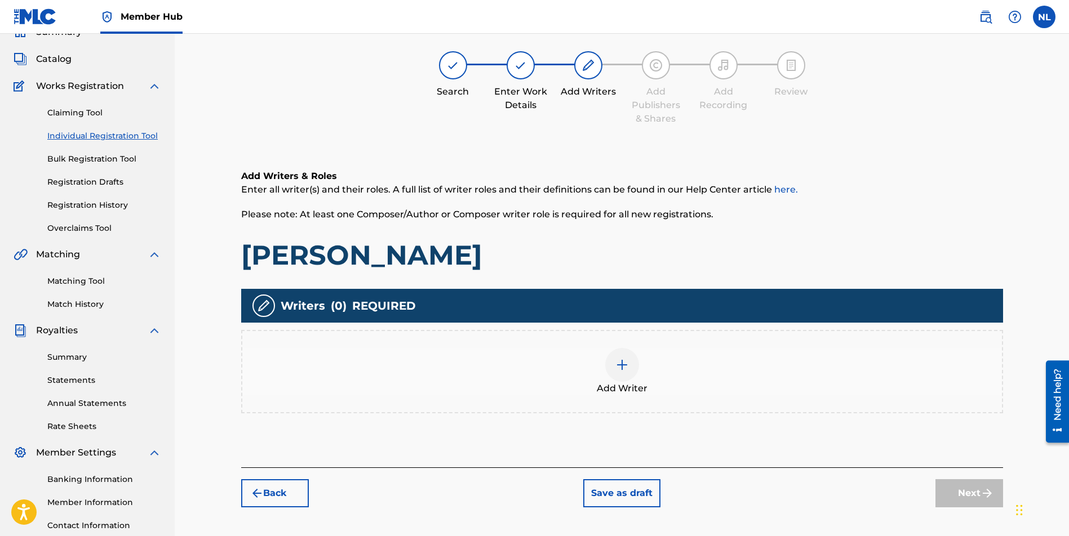
scroll to position [55, 0]
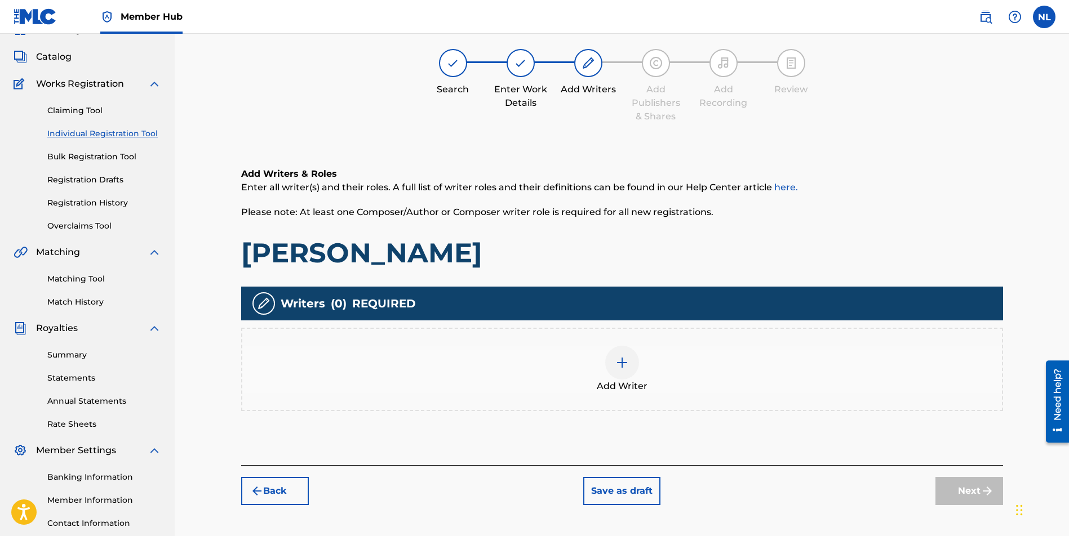
click at [622, 362] on img at bounding box center [622, 363] width 14 height 14
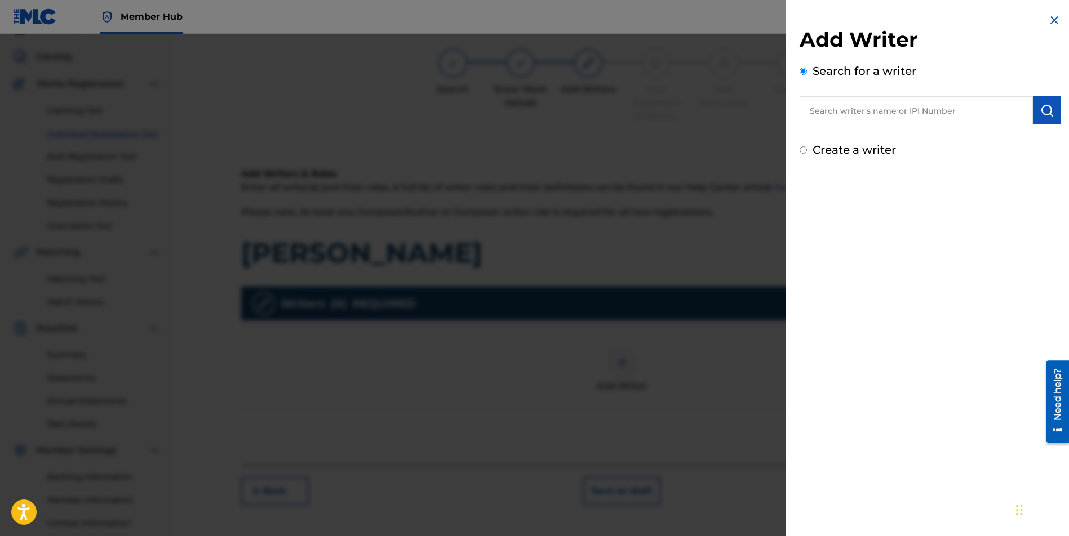
click at [831, 114] on input "text" at bounding box center [915, 110] width 233 height 28
paste input "[PERSON_NAME]"
drag, startPoint x: 865, startPoint y: 110, endPoint x: 785, endPoint y: 97, distance: 80.5
click at [786, 97] on div "Add Writer Search for a writer [PERSON_NAME] Create a writer" at bounding box center [930, 86] width 288 height 172
paste input "[PERSON_NAME] JUNIOR"
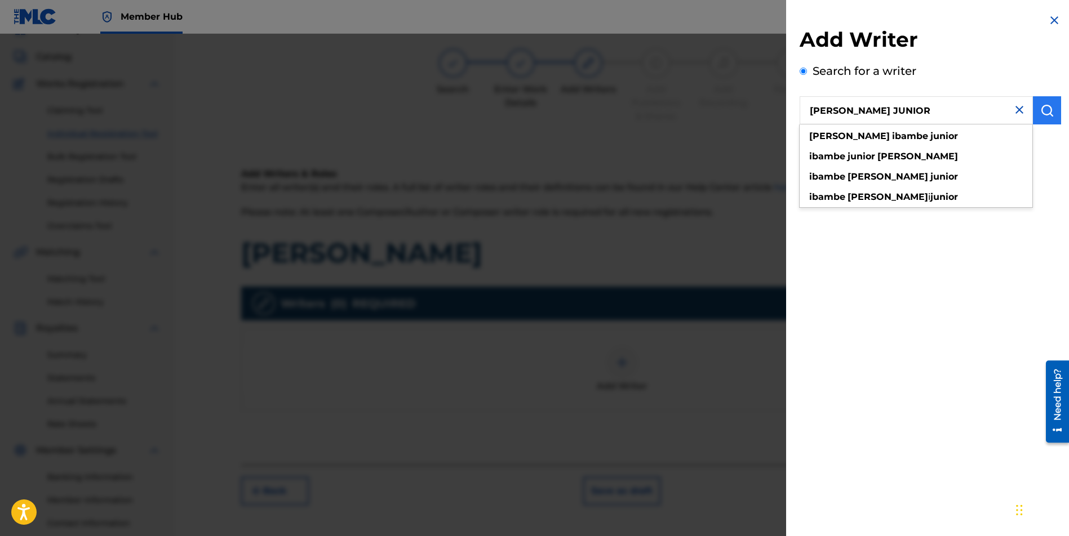
type input "[PERSON_NAME] JUNIOR"
click at [1051, 112] on button "submit" at bounding box center [1047, 110] width 28 height 28
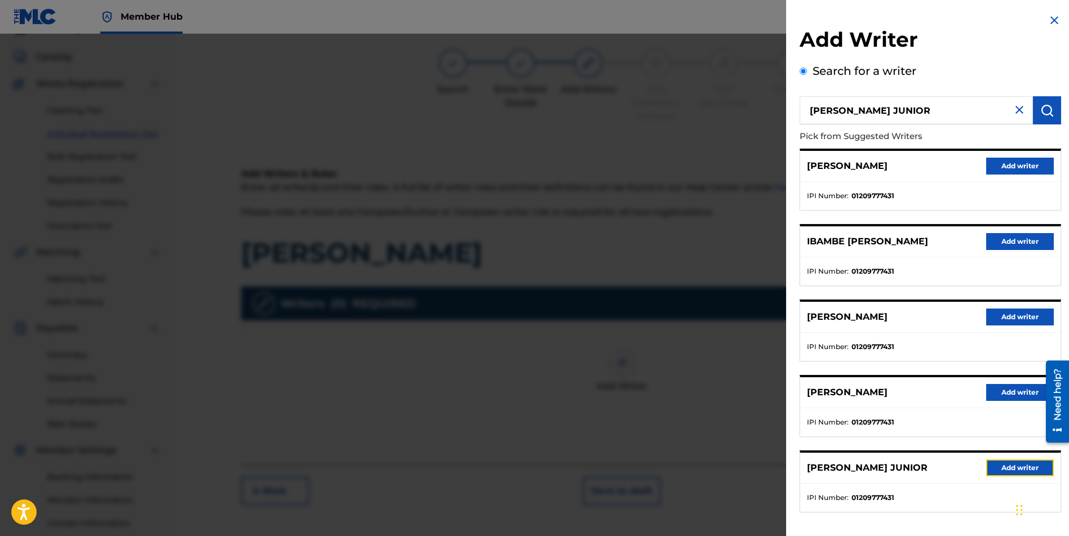
click at [1004, 463] on button "Add writer" at bounding box center [1020, 468] width 68 height 17
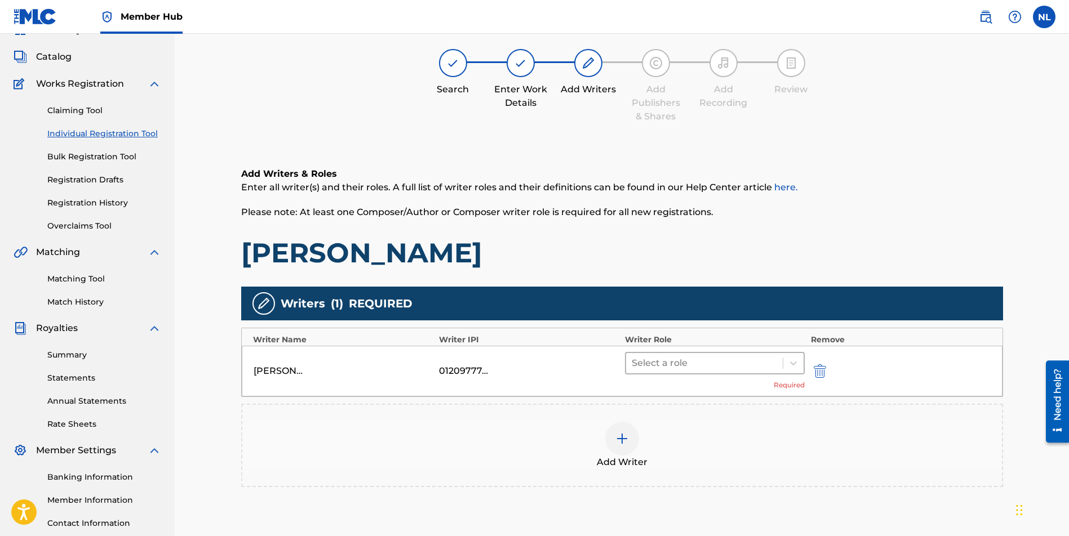
click at [644, 359] on div at bounding box center [704, 363] width 146 height 16
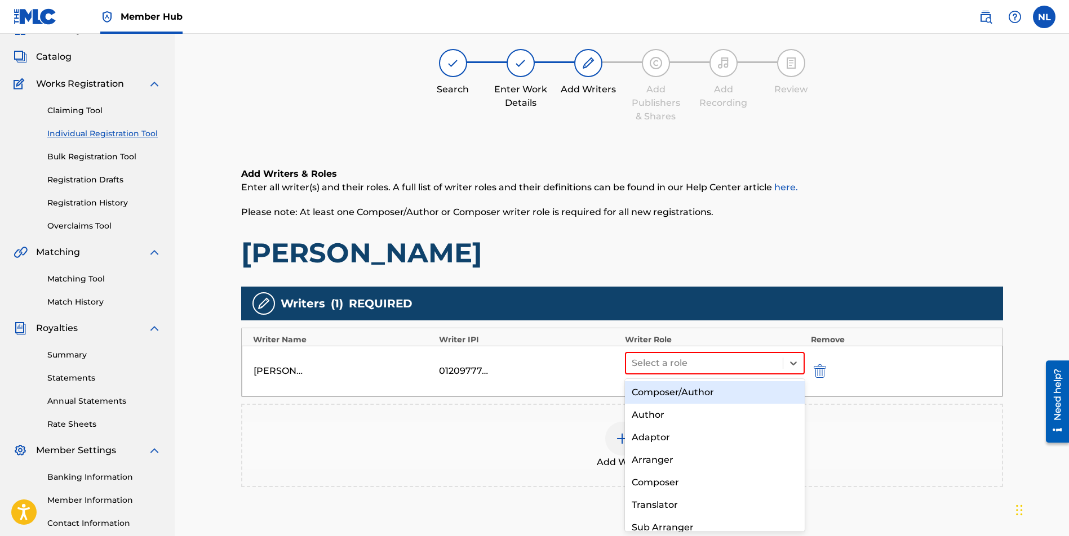
click at [646, 389] on div "Composer/Author" at bounding box center [715, 392] width 180 height 23
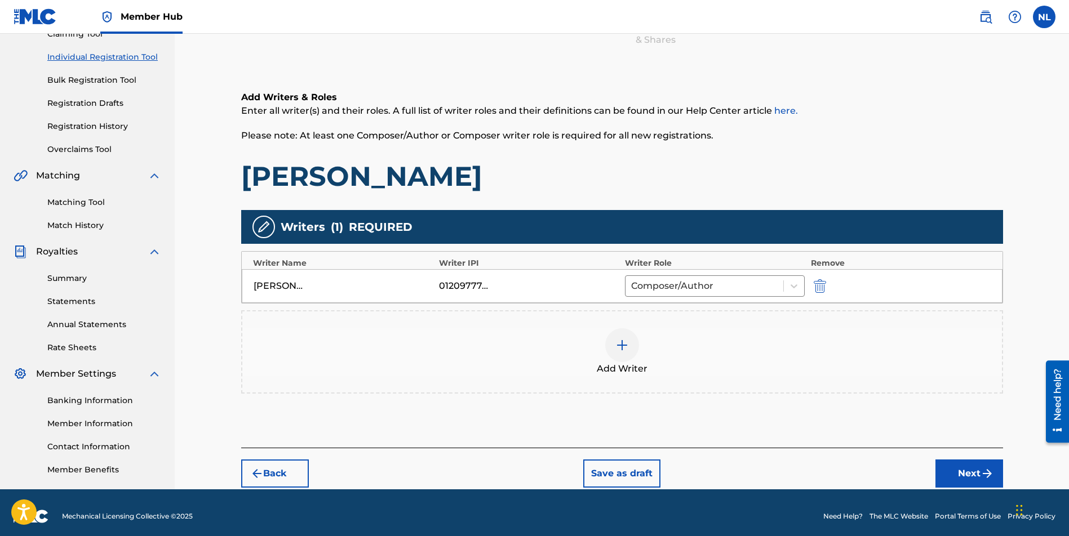
scroll to position [139, 0]
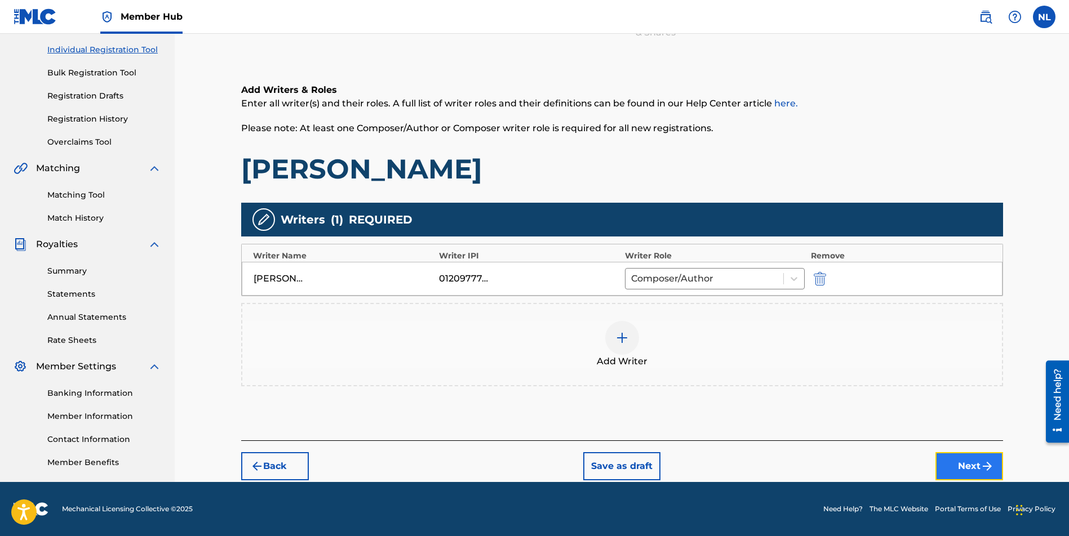
click at [947, 466] on button "Next" at bounding box center [969, 466] width 68 height 28
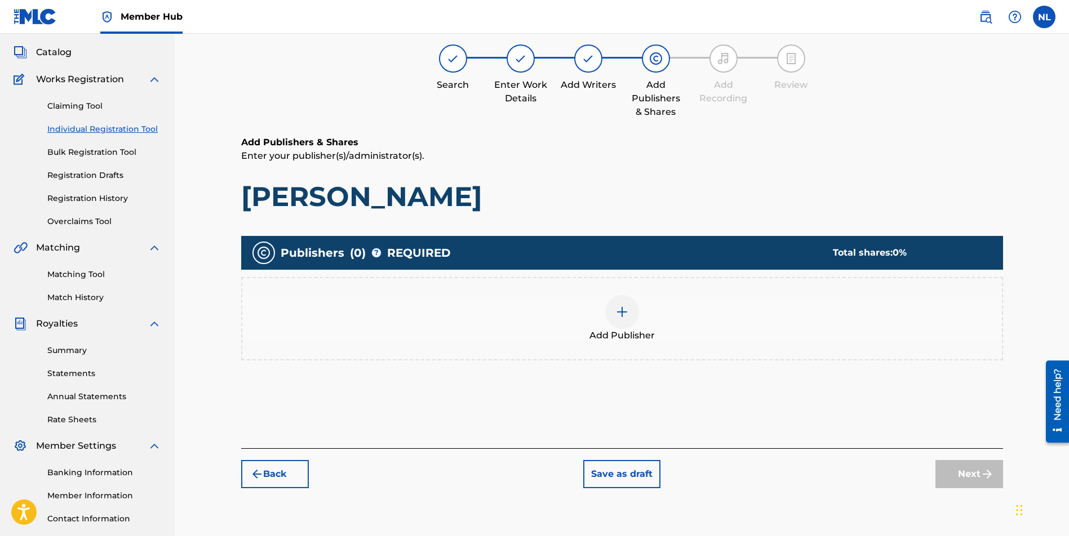
scroll to position [51, 0]
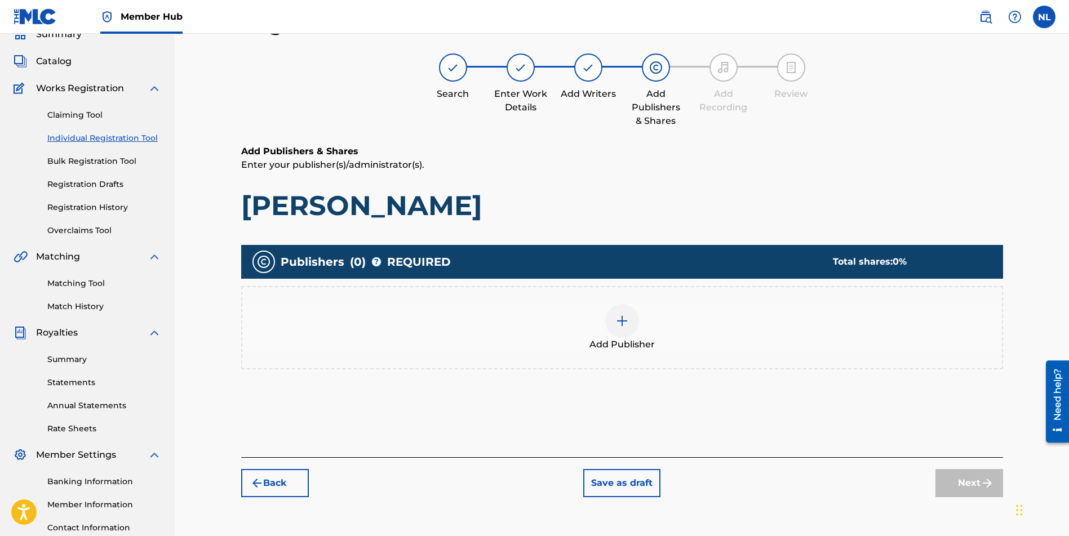
click at [621, 318] on img at bounding box center [622, 321] width 14 height 14
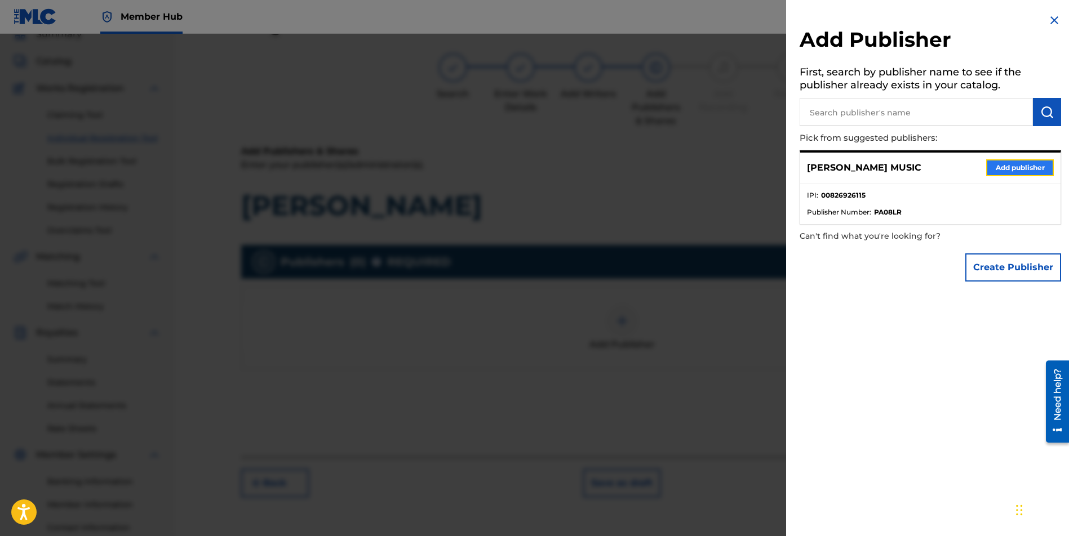
click at [1030, 167] on button "Add publisher" at bounding box center [1020, 167] width 68 height 17
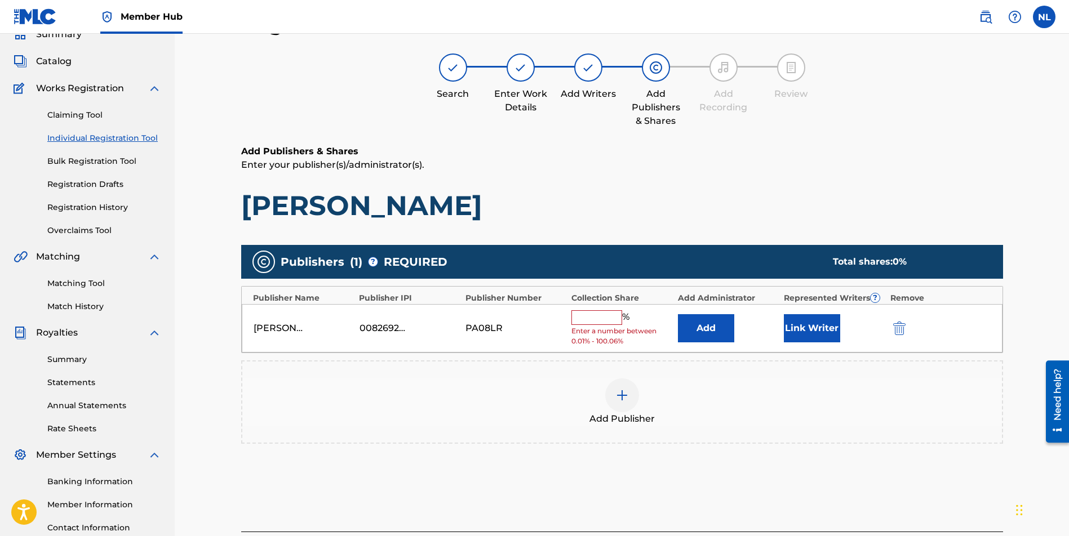
click at [584, 319] on input "text" at bounding box center [596, 317] width 51 height 15
type input "100"
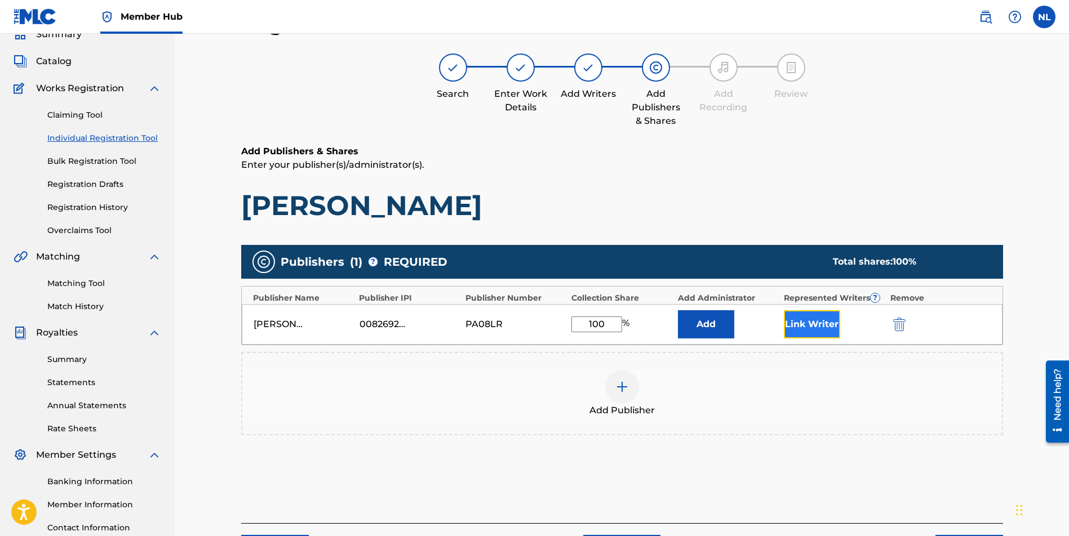
click at [813, 318] on button "Link Writer" at bounding box center [812, 324] width 56 height 28
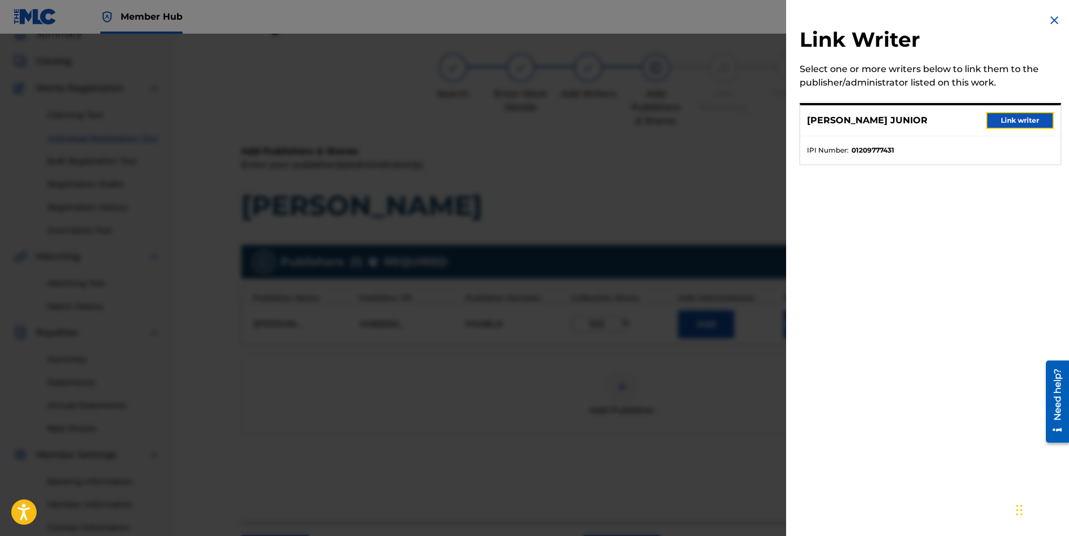
drag, startPoint x: 1026, startPoint y: 117, endPoint x: 1021, endPoint y: 122, distance: 6.8
click at [1026, 118] on button "Link writer" at bounding box center [1020, 120] width 68 height 17
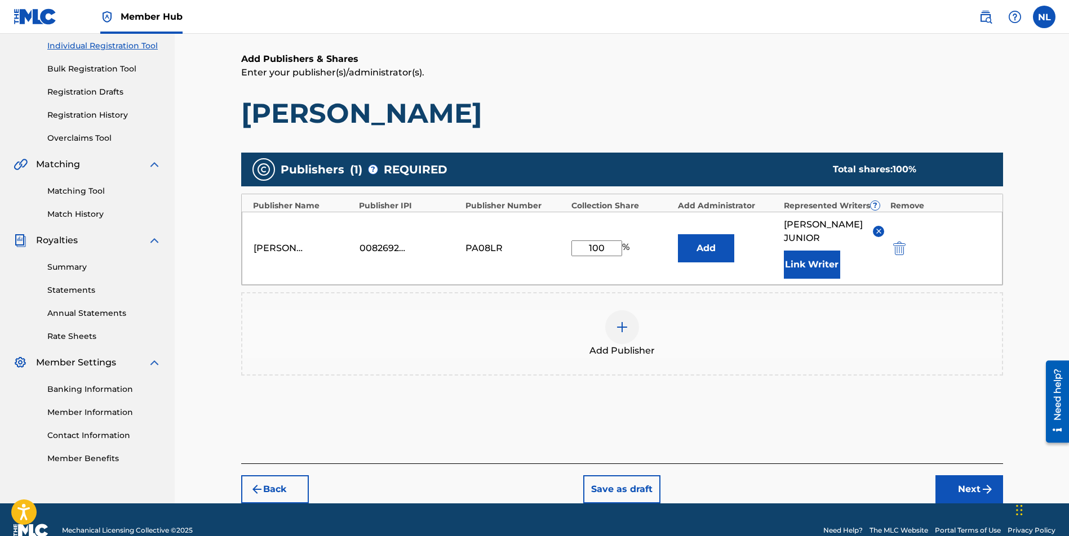
scroll to position [164, 0]
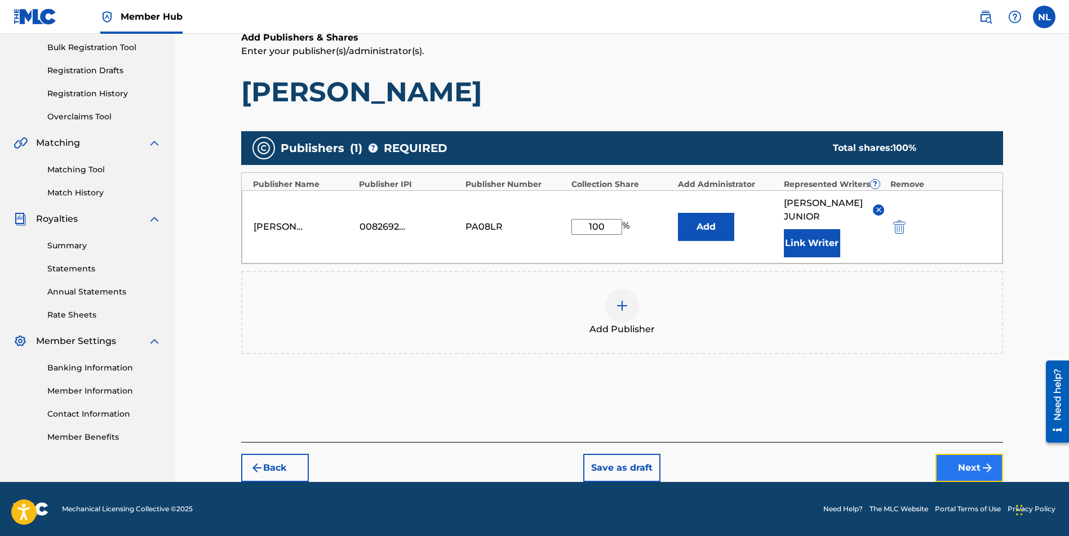
click at [980, 469] on img "submit" at bounding box center [987, 468] width 14 height 14
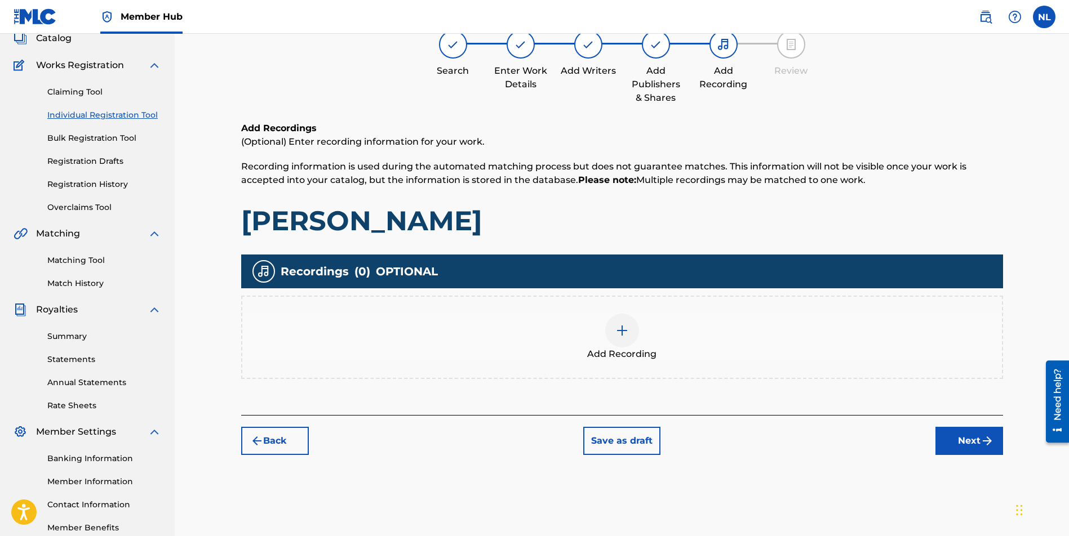
scroll to position [0, 0]
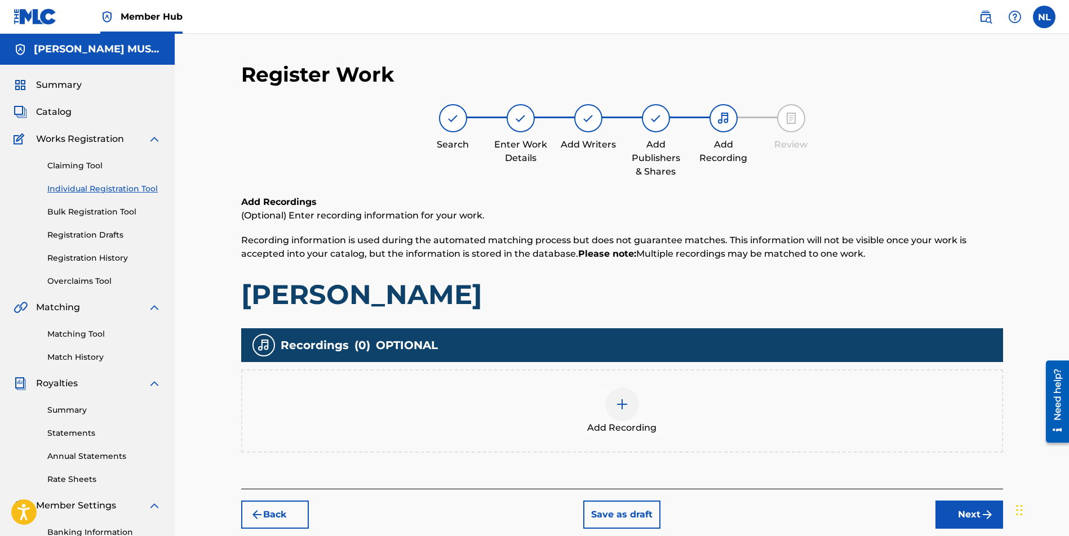
click at [622, 400] on img at bounding box center [622, 405] width 14 height 14
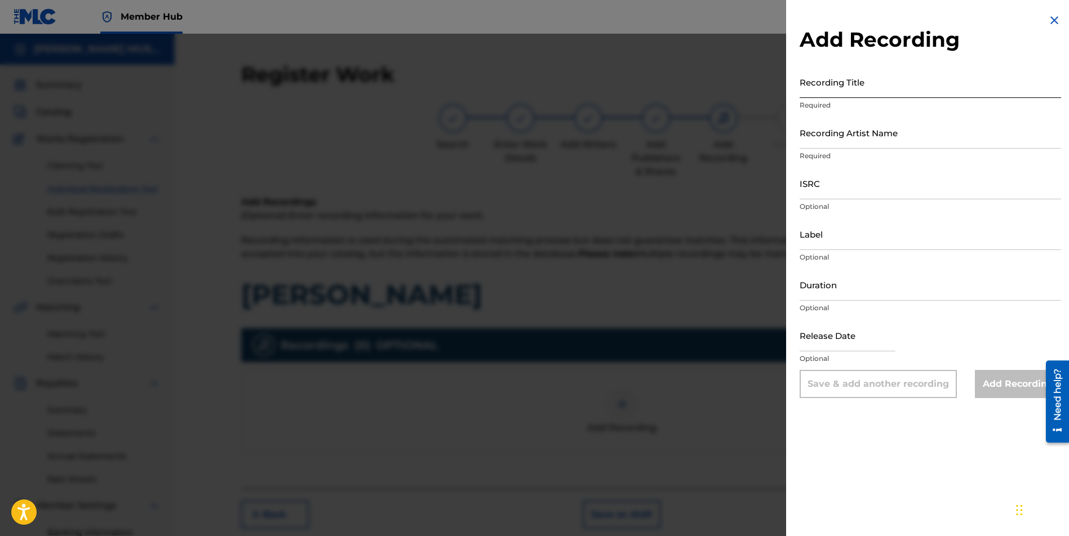
click at [856, 86] on input "Recording Title" at bounding box center [929, 82] width 261 height 32
click at [824, 86] on input "Recording Title" at bounding box center [929, 82] width 261 height 32
paste input "[PERSON_NAME]"
type input "[PERSON_NAME]"
click at [830, 158] on p "Required" at bounding box center [929, 156] width 261 height 10
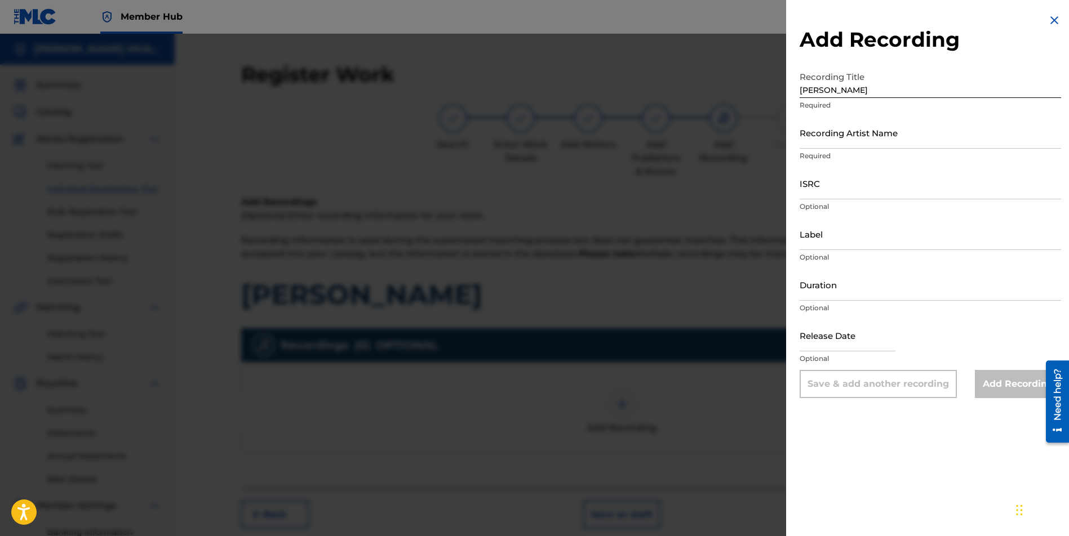
click at [856, 163] on div "Recording Artist Name Required" at bounding box center [929, 142] width 261 height 51
drag, startPoint x: 830, startPoint y: 158, endPoint x: 814, endPoint y: 157, distance: 16.3
click at [814, 157] on p "Required" at bounding box center [929, 156] width 261 height 10
drag, startPoint x: 814, startPoint y: 157, endPoint x: 845, endPoint y: 150, distance: 31.7
click at [845, 151] on p "Required" at bounding box center [929, 156] width 261 height 10
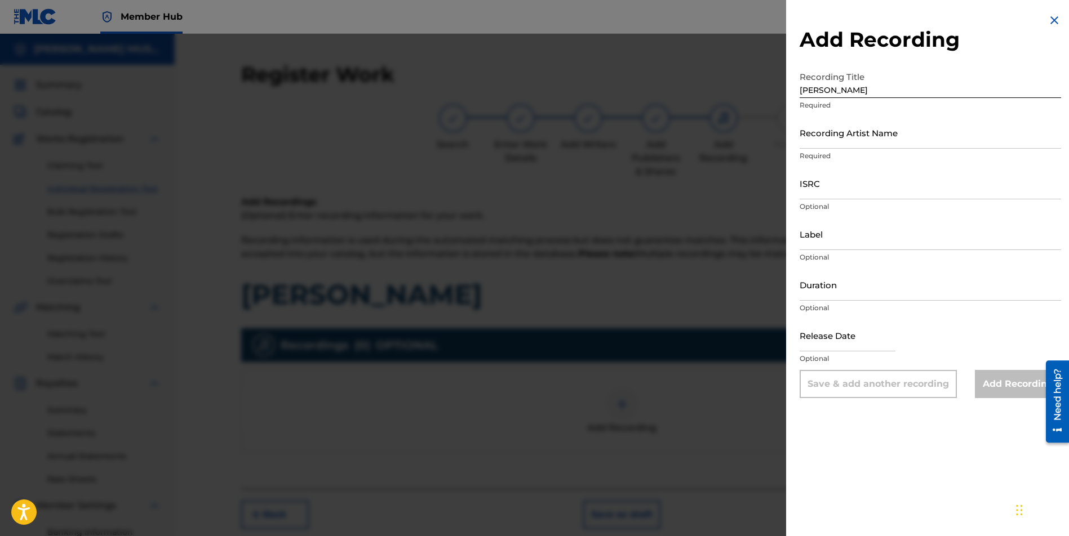
drag, startPoint x: 845, startPoint y: 150, endPoint x: 804, endPoint y: 157, distance: 41.6
click at [804, 157] on p "Required" at bounding box center [929, 156] width 261 height 10
click at [838, 137] on input "Recording Artist Name" at bounding box center [929, 133] width 261 height 32
type input "JUNI QUICKLY"
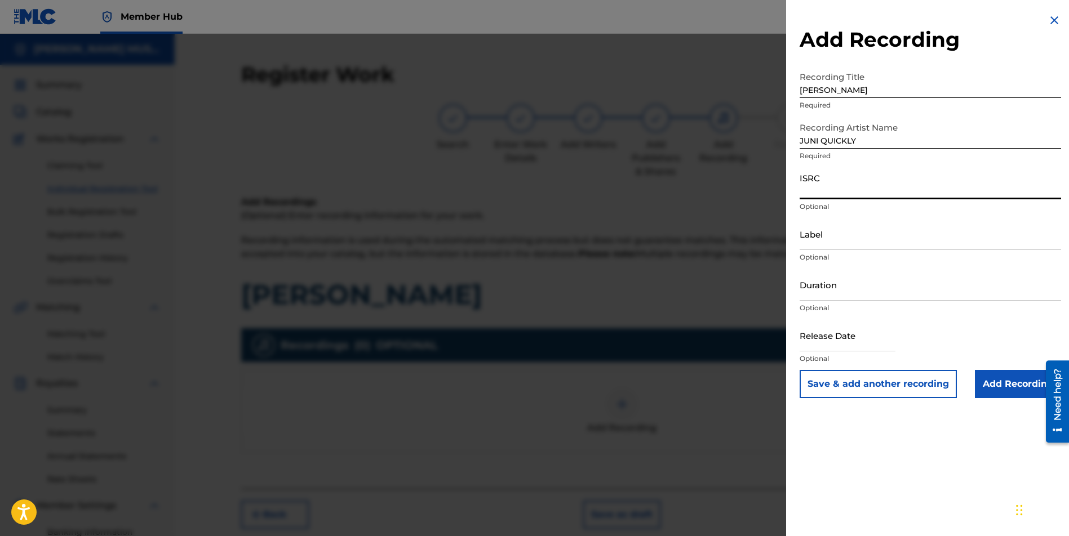
click at [861, 189] on input "ISRC" at bounding box center [929, 183] width 261 height 32
click at [830, 190] on input "ISRC" at bounding box center [929, 183] width 261 height 32
paste input "CBEYJ2545182"
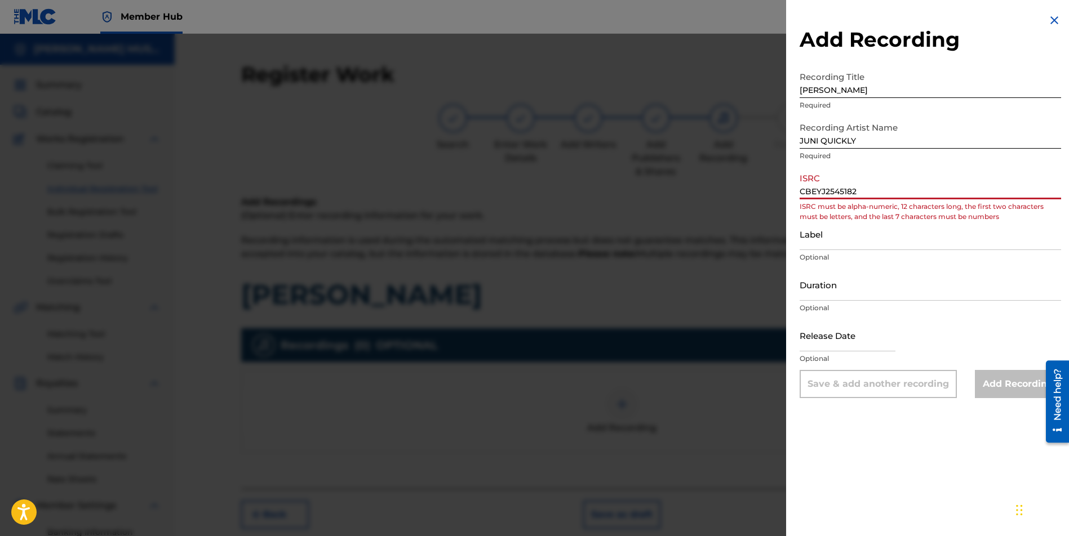
click at [817, 190] on input "CBEYJ2545182" at bounding box center [929, 183] width 261 height 32
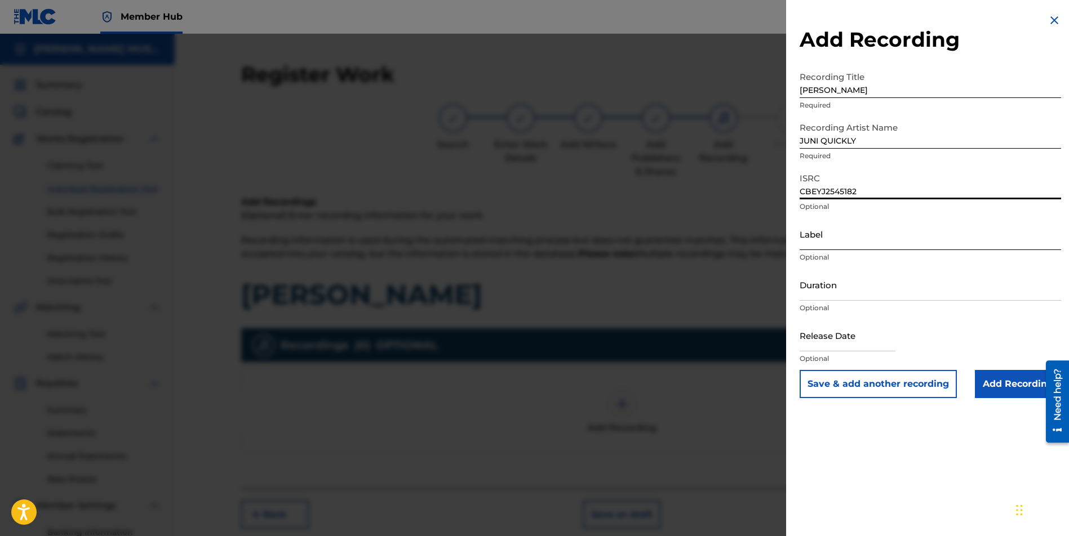
type input "CBEYJ2545182"
click at [862, 238] on input "Label" at bounding box center [929, 234] width 261 height 32
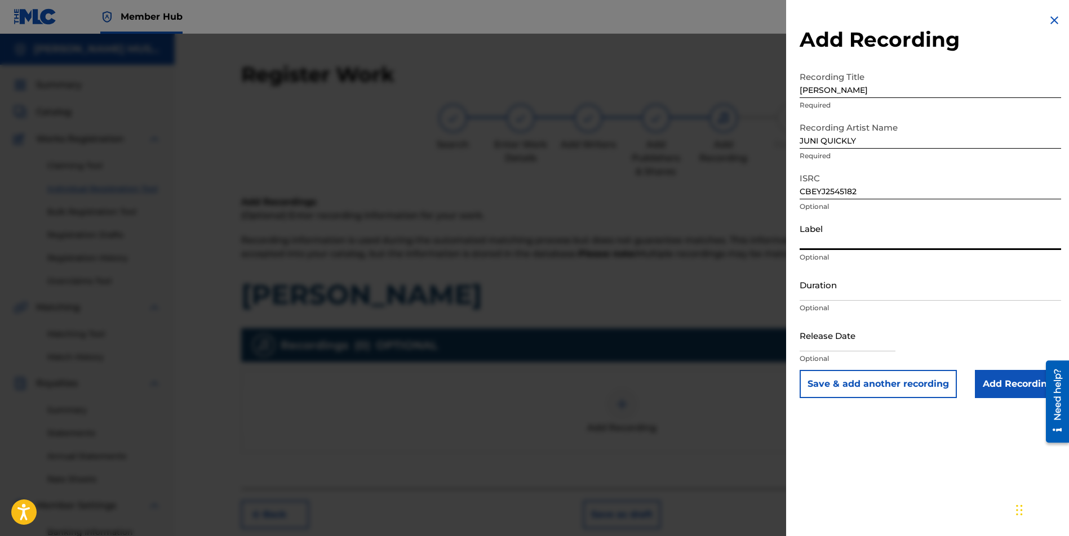
type input "[PERSON_NAME] Music Group"
click at [848, 341] on input "text" at bounding box center [847, 335] width 96 height 32
select select "8"
select select "2025"
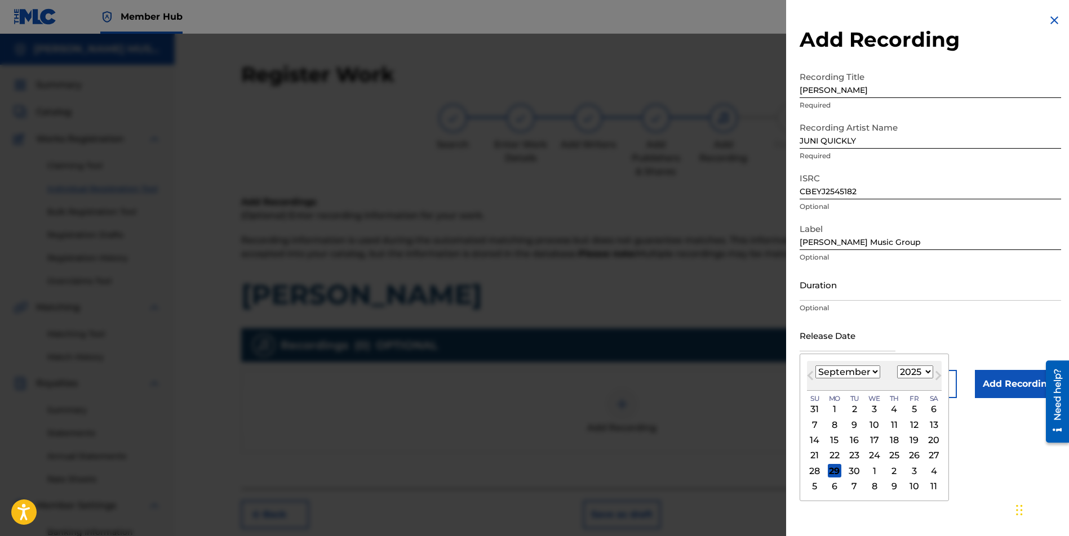
click at [828, 474] on div "29" at bounding box center [835, 471] width 14 height 14
type input "[DATE]"
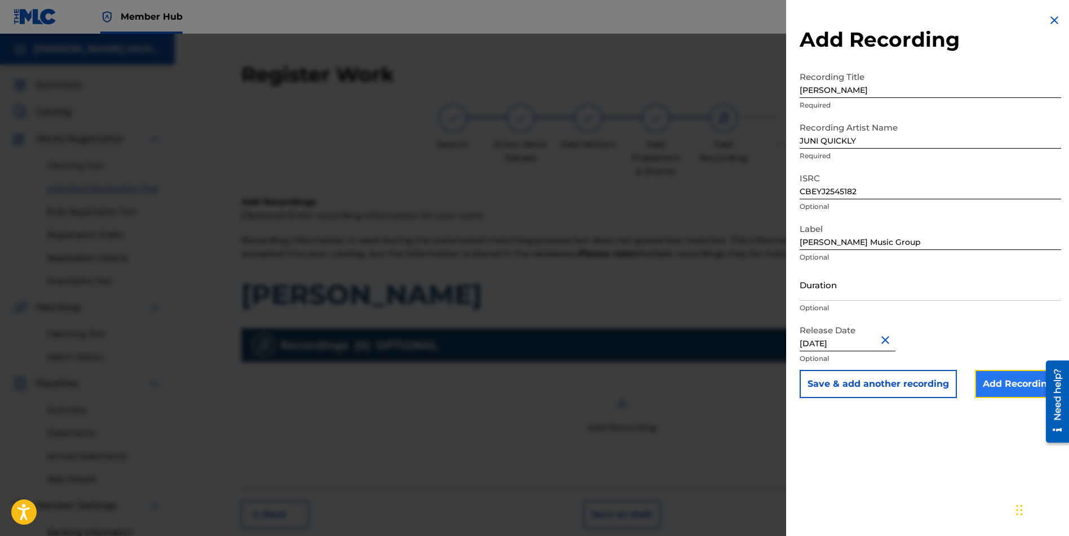
click at [995, 375] on input "Add Recording" at bounding box center [1018, 384] width 86 height 28
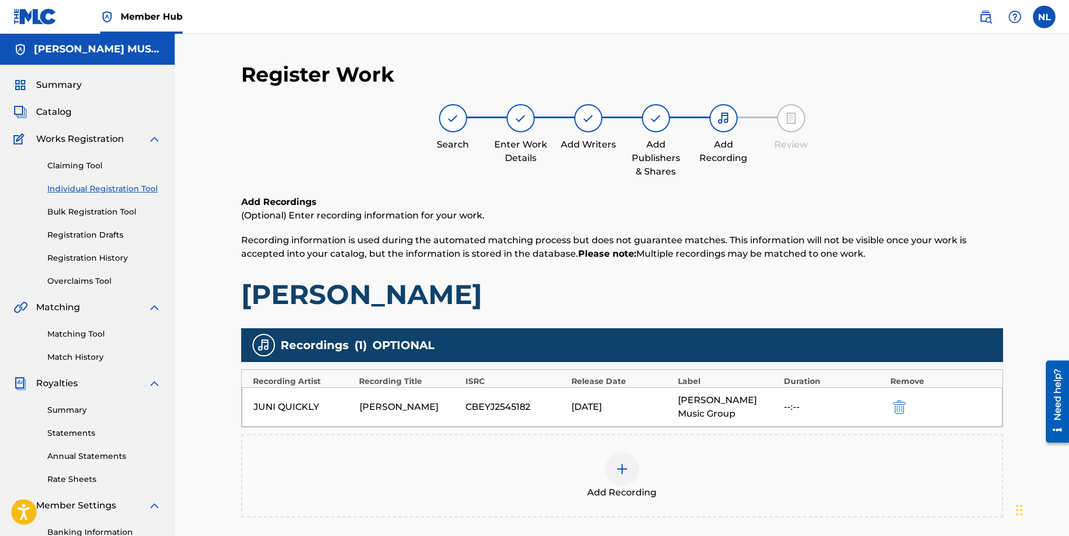
scroll to position [139, 0]
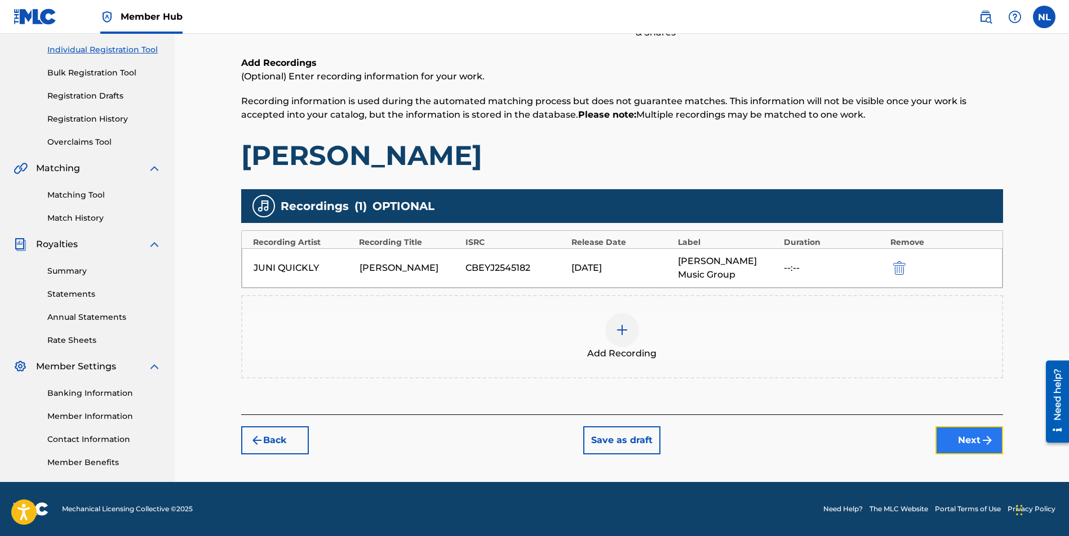
click at [969, 445] on button "Next" at bounding box center [969, 440] width 68 height 28
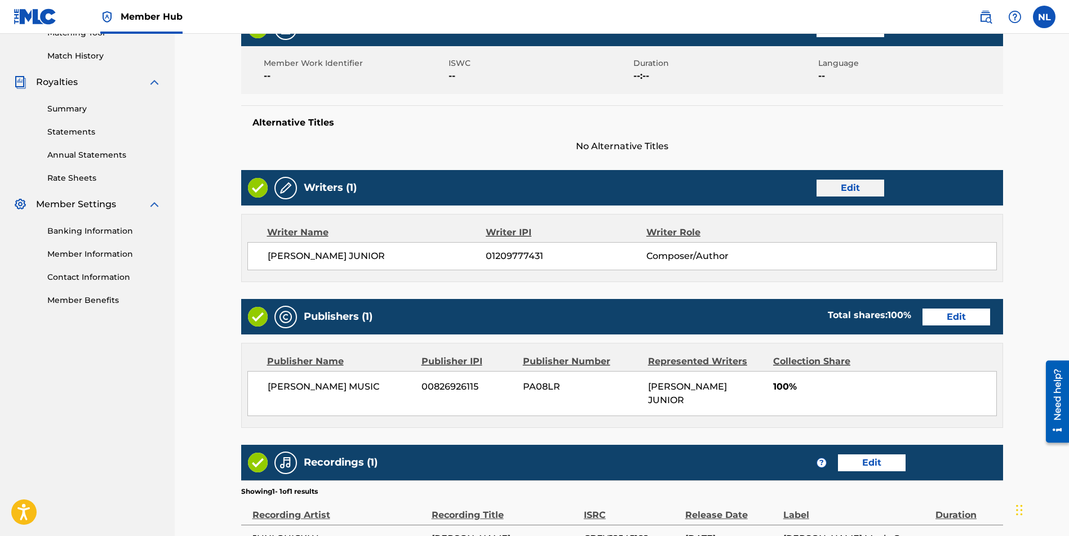
scroll to position [416, 0]
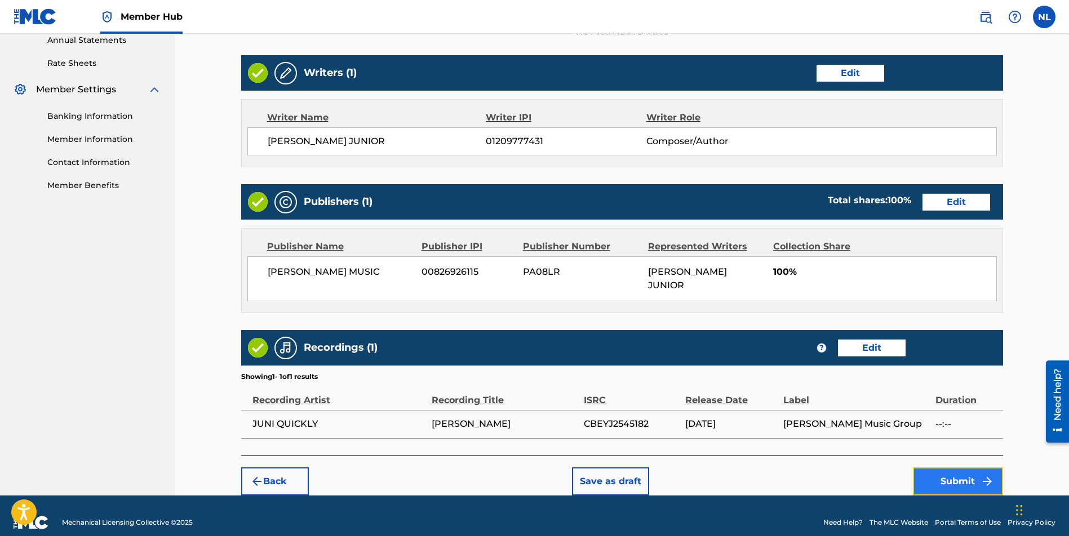
click at [941, 468] on button "Submit" at bounding box center [958, 482] width 90 height 28
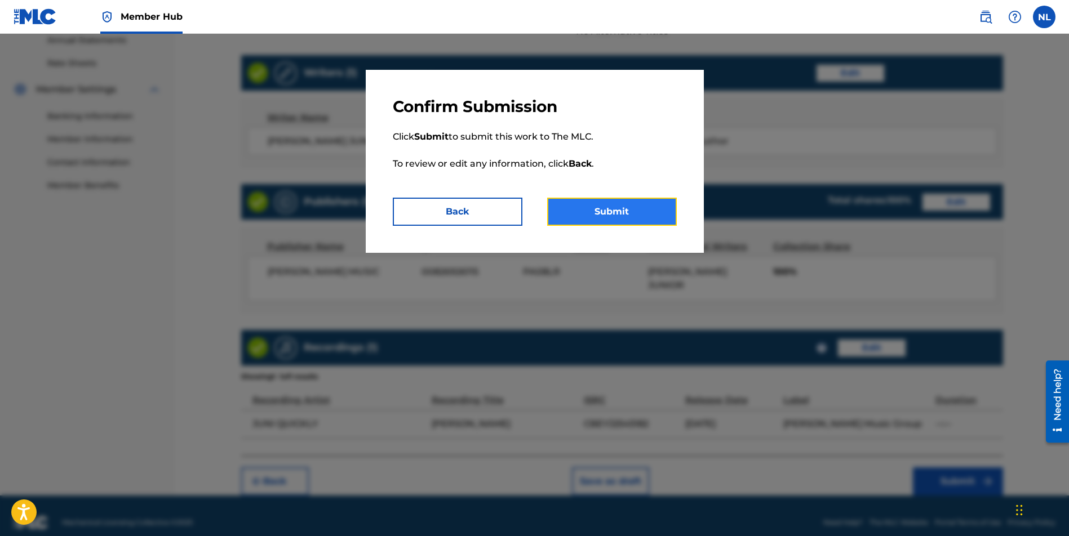
click at [662, 219] on button "Submit" at bounding box center [612, 212] width 130 height 28
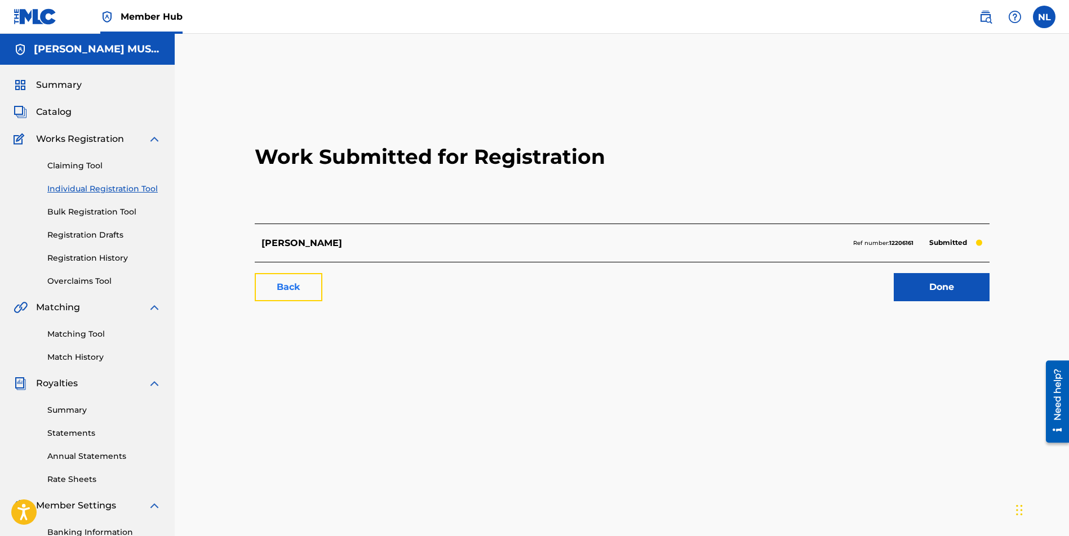
click at [290, 283] on link "Back" at bounding box center [289, 287] width 68 height 28
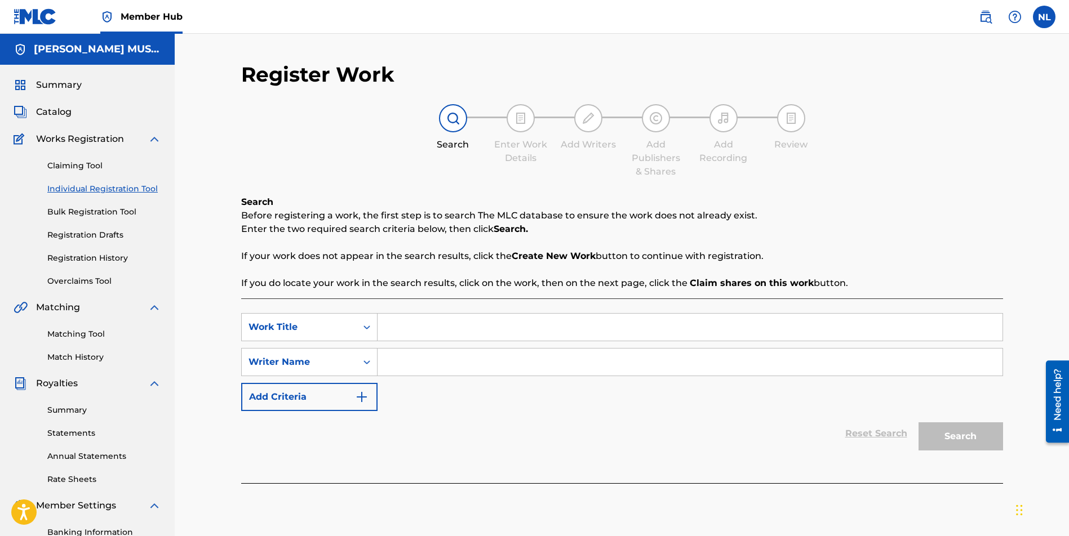
click at [445, 338] on input "Search Form" at bounding box center [689, 327] width 625 height 27
paste input "Neymar"
click at [528, 348] on div "neymar" at bounding box center [604, 352] width 455 height 20
type input "neymar"
click at [412, 370] on input "Search Form" at bounding box center [689, 362] width 625 height 27
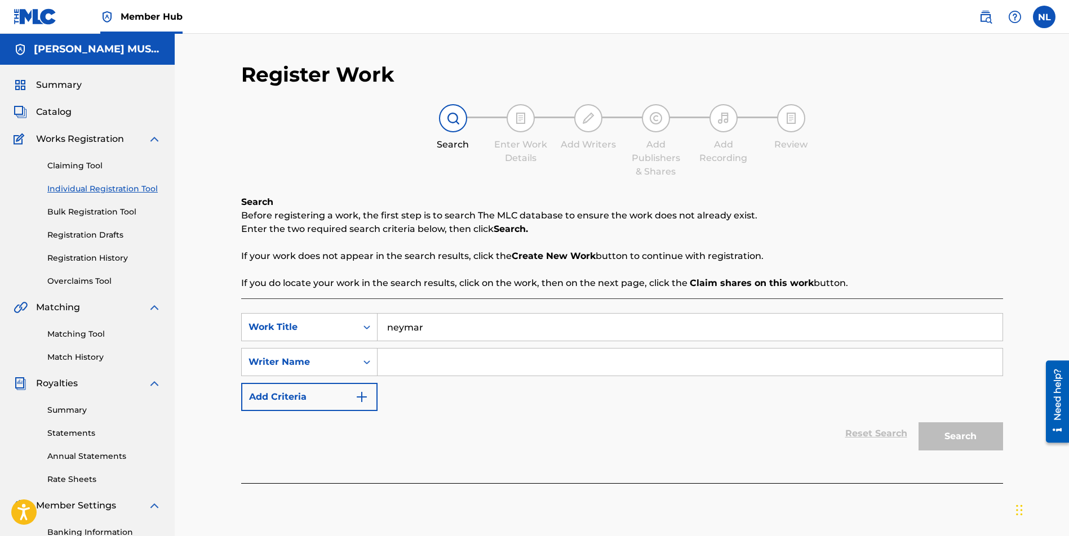
paste input "[PERSON_NAME] JUNIOR"
type input "[PERSON_NAME] JUNIOR"
click at [954, 437] on button "Search" at bounding box center [960, 436] width 84 height 28
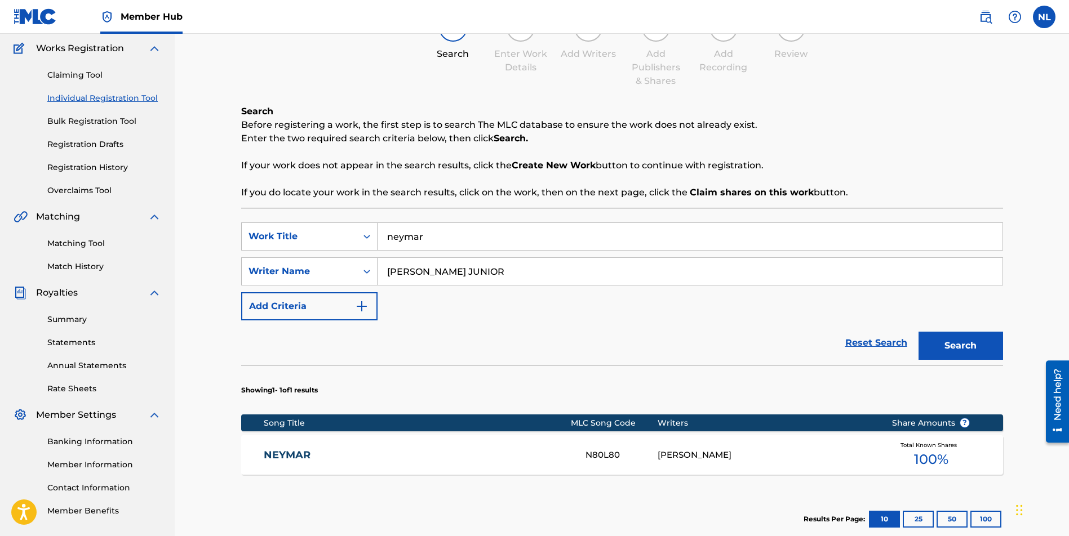
scroll to position [133, 0]
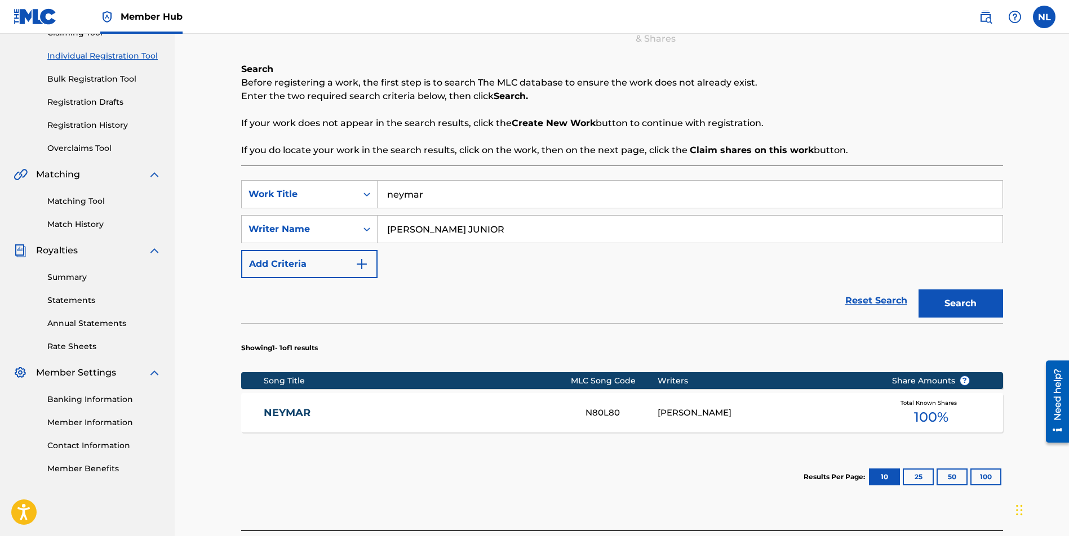
click at [428, 193] on input "neymar" at bounding box center [689, 194] width 625 height 27
type input "neymar 2"
click at [953, 310] on button "Search" at bounding box center [960, 304] width 84 height 28
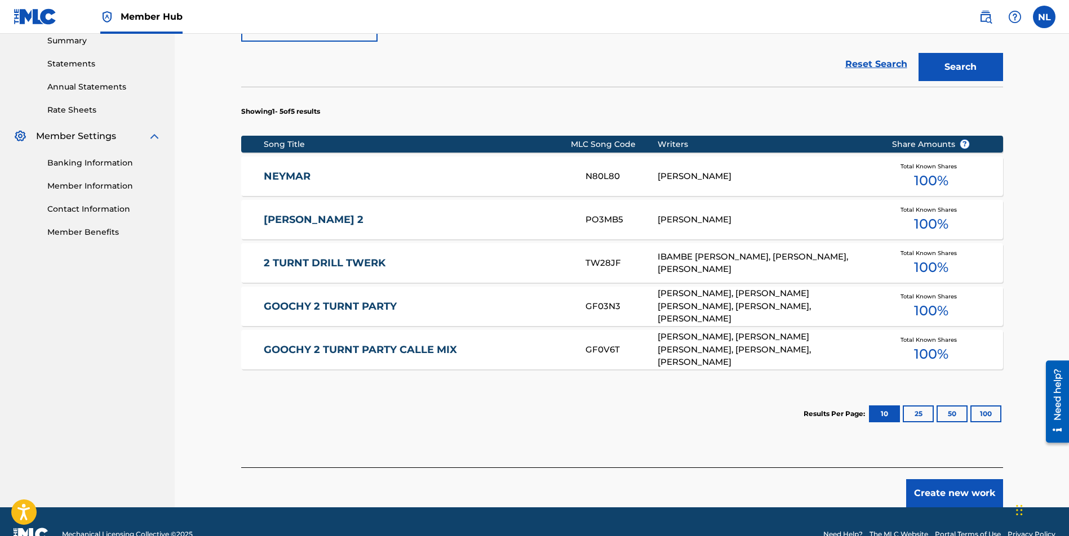
scroll to position [370, 0]
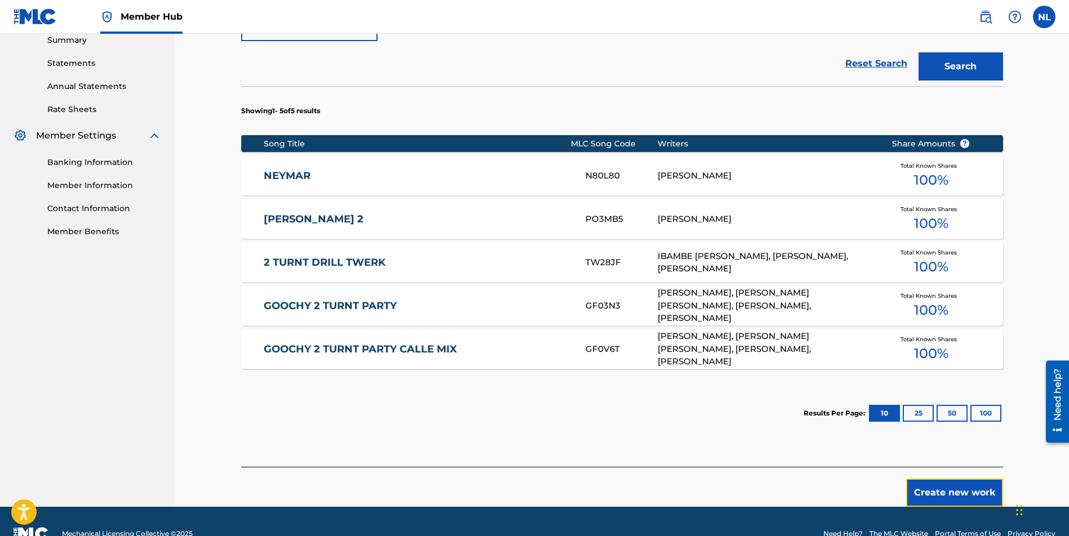
click at [963, 493] on button "Create new work" at bounding box center [954, 493] width 97 height 28
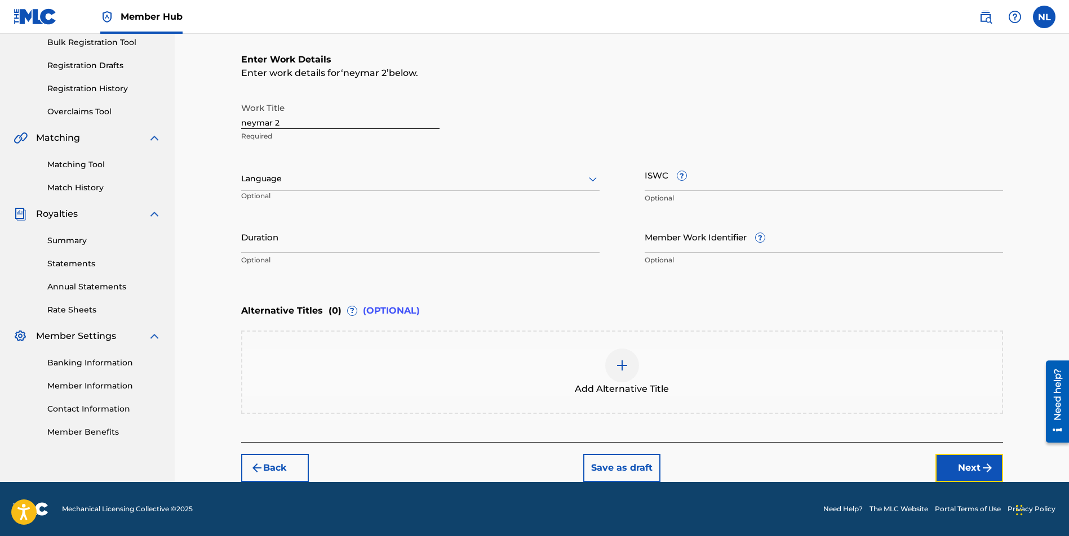
click at [960, 468] on button "Next" at bounding box center [969, 468] width 68 height 28
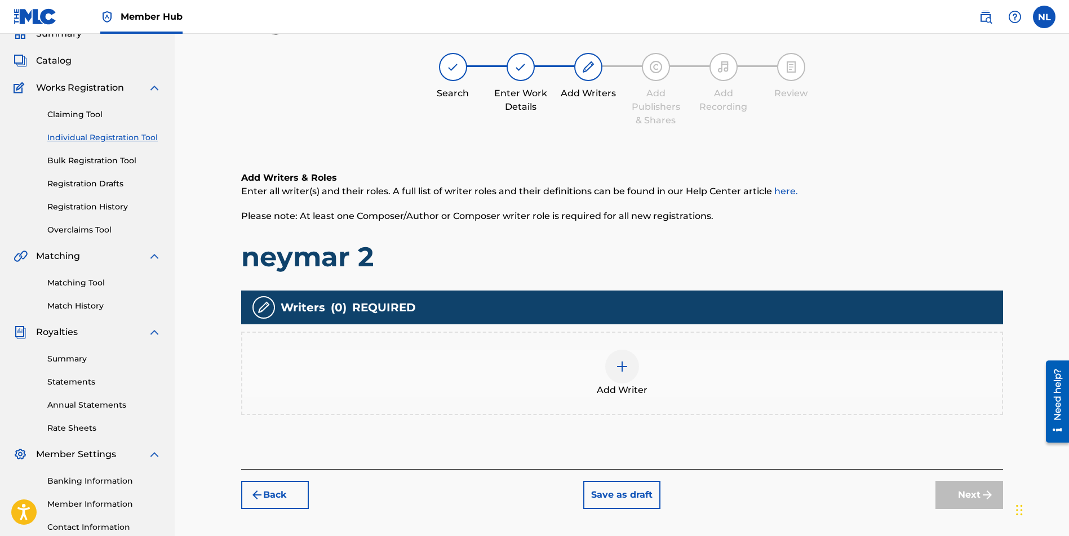
scroll to position [51, 0]
click at [620, 367] on img at bounding box center [622, 368] width 14 height 14
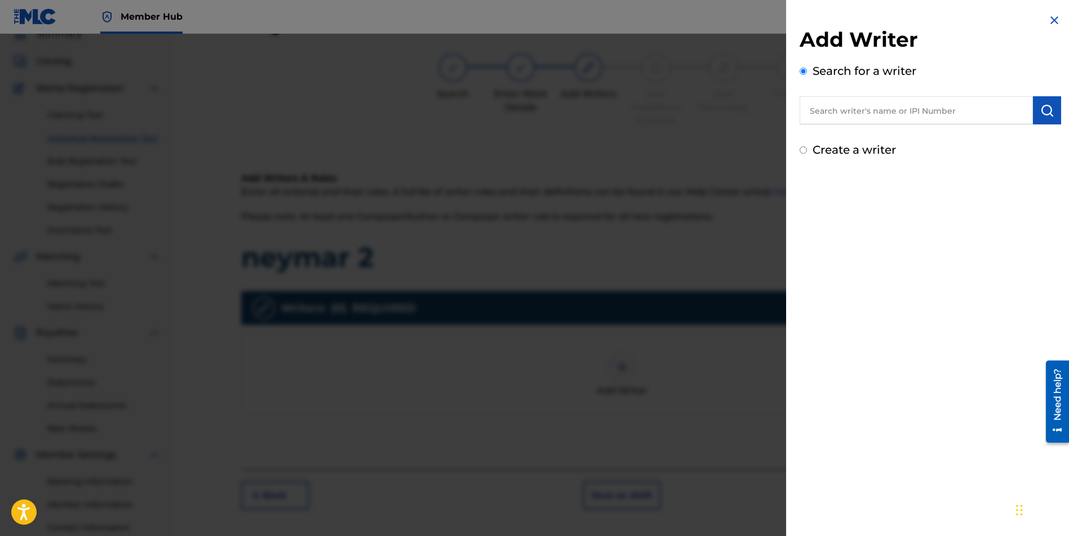
click at [886, 112] on input "text" at bounding box center [915, 110] width 233 height 28
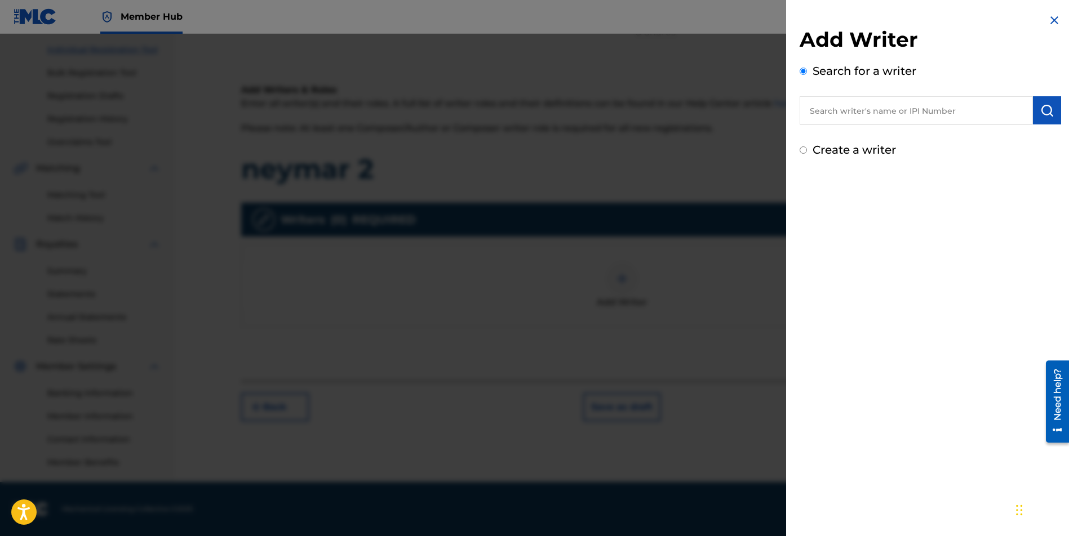
click at [826, 113] on input "text" at bounding box center [915, 110] width 233 height 28
paste input "[PERSON_NAME] JUNIOR"
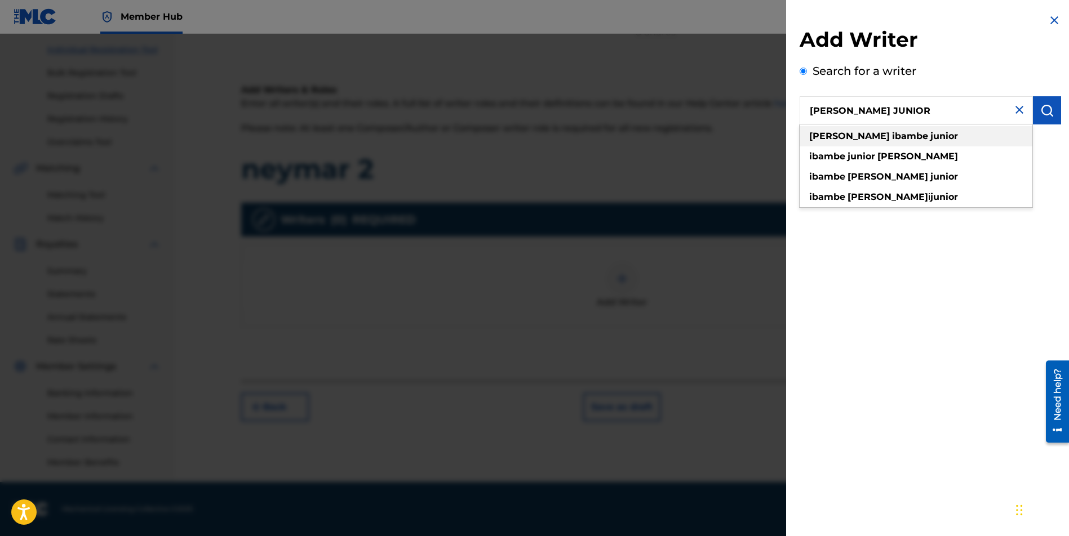
click at [868, 143] on div "[PERSON_NAME] junior" at bounding box center [915, 136] width 233 height 20
type input "[PERSON_NAME] junior"
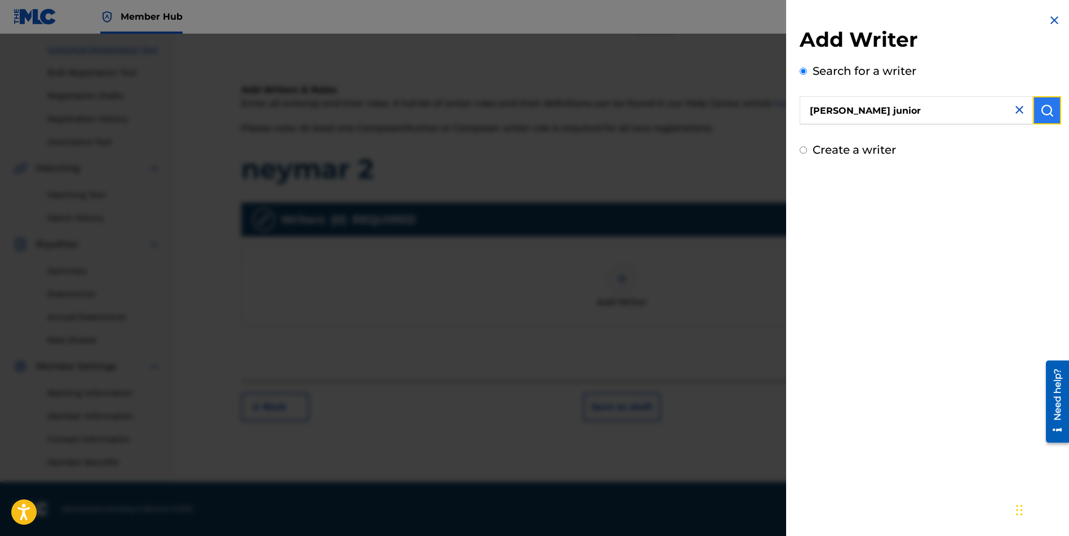
drag, startPoint x: 1044, startPoint y: 117, endPoint x: 1038, endPoint y: 105, distance: 13.1
click at [1044, 117] on img "submit" at bounding box center [1047, 111] width 14 height 14
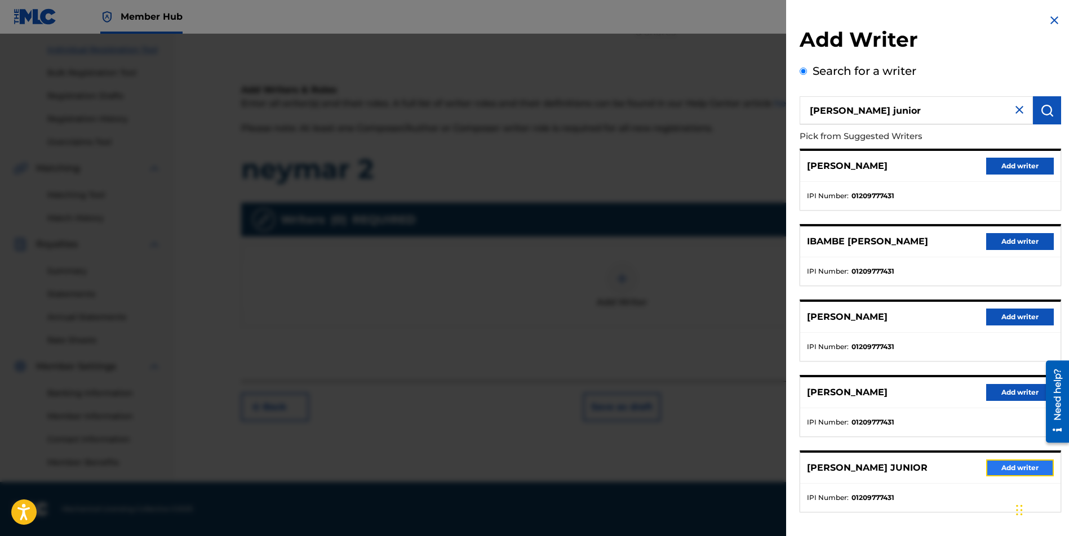
click at [1012, 474] on button "Add writer" at bounding box center [1020, 468] width 68 height 17
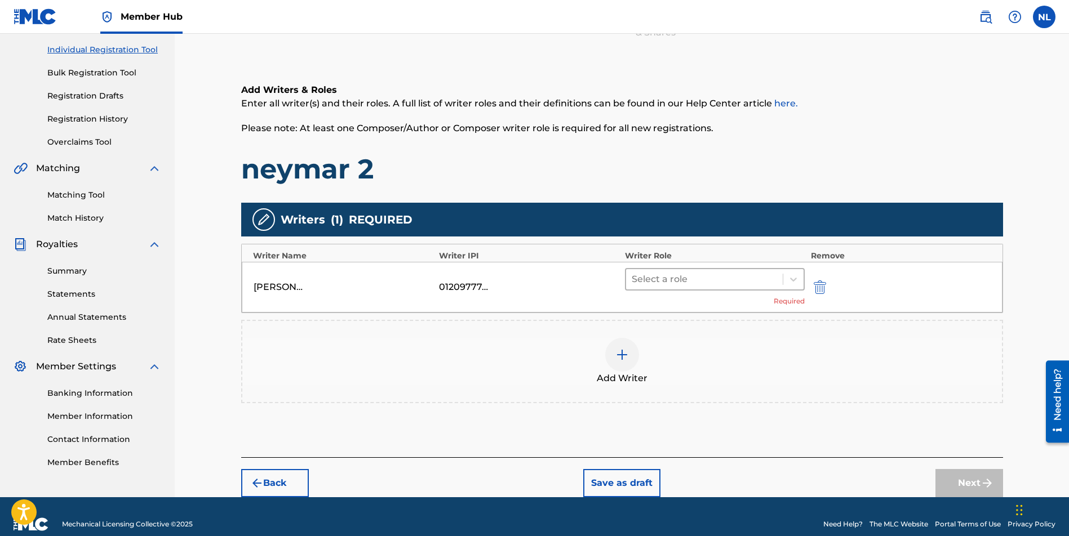
click at [653, 281] on div at bounding box center [704, 280] width 146 height 16
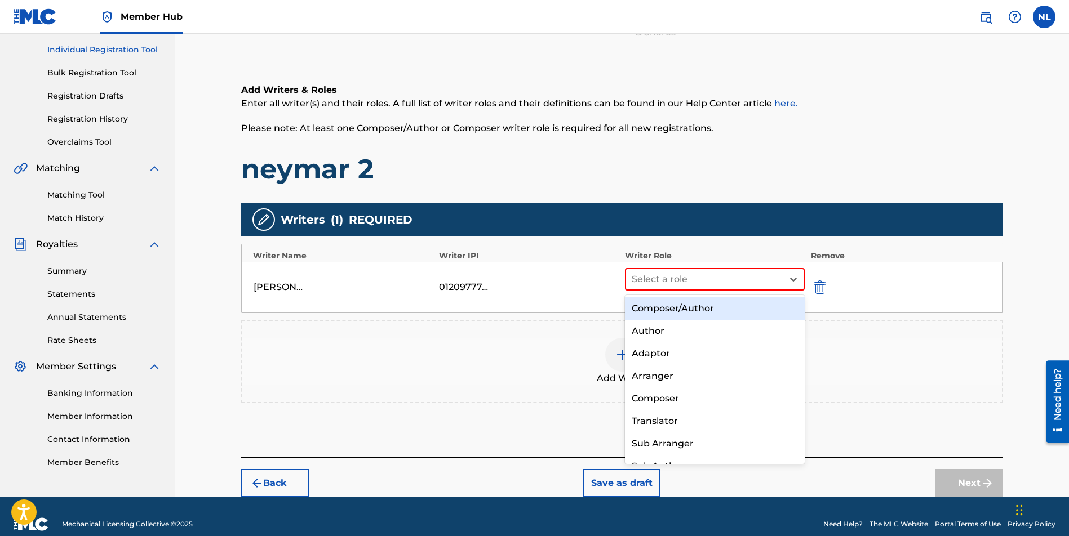
click at [653, 309] on div "Composer/Author" at bounding box center [715, 308] width 180 height 23
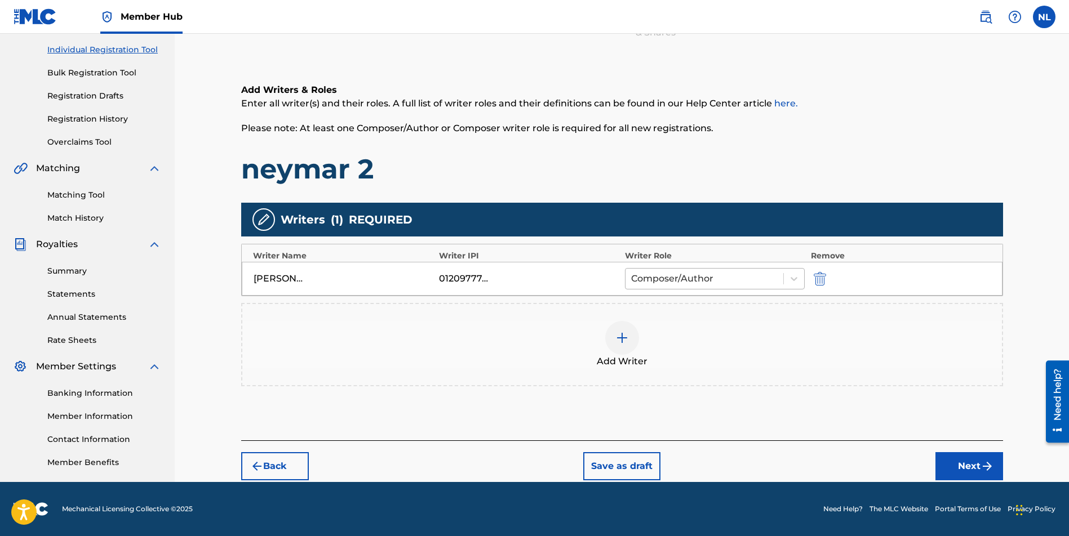
click at [687, 283] on div at bounding box center [704, 279] width 147 height 16
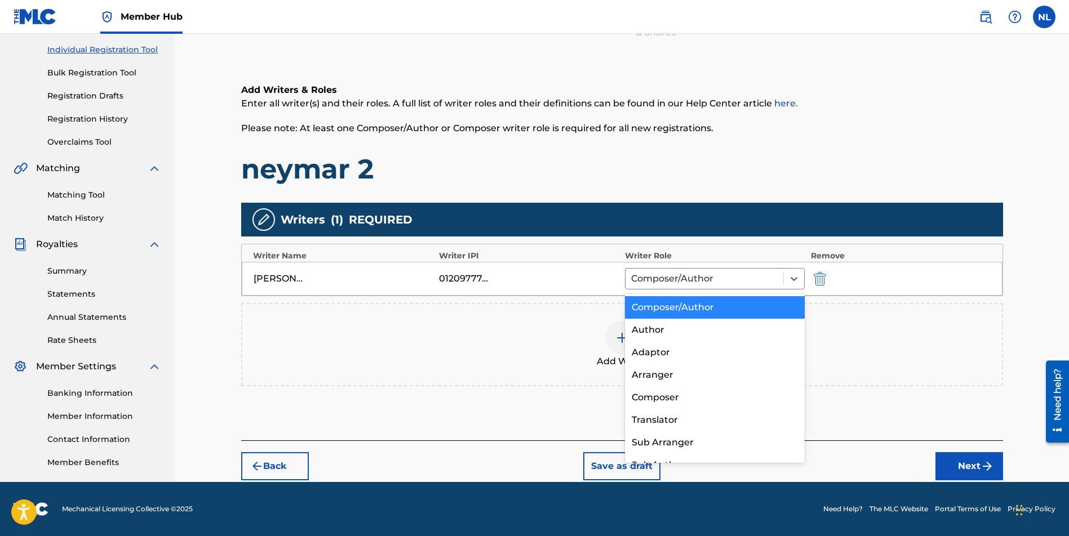
click at [676, 306] on div "Composer/Author" at bounding box center [715, 307] width 180 height 23
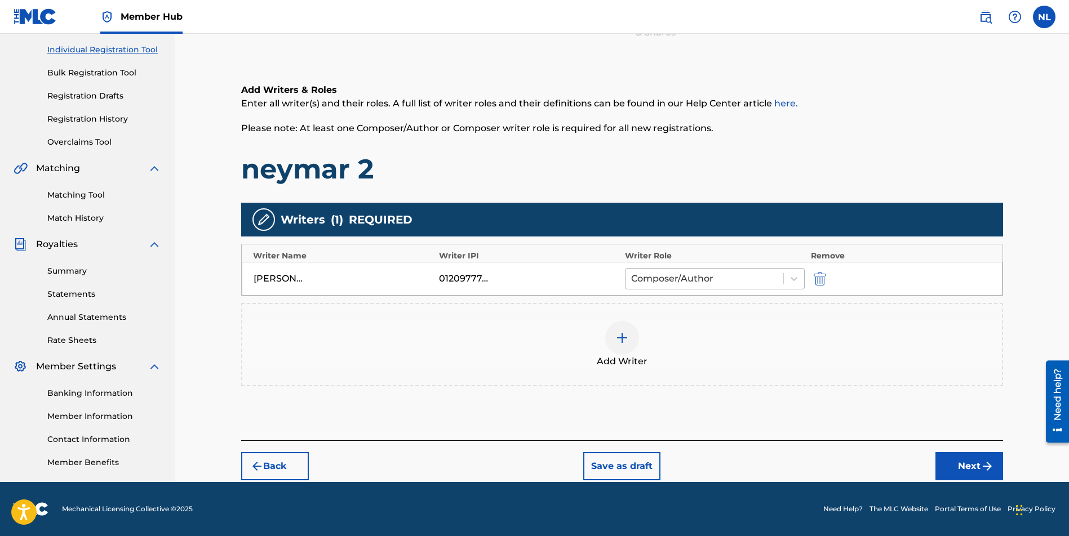
click at [679, 279] on div at bounding box center [704, 279] width 147 height 16
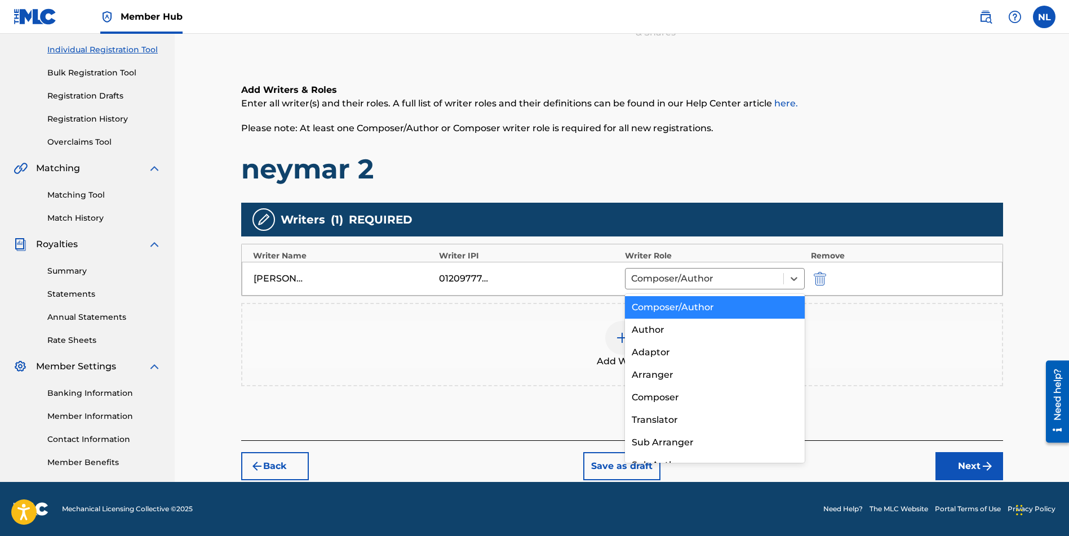
click at [684, 306] on div "Composer/Author" at bounding box center [715, 307] width 180 height 23
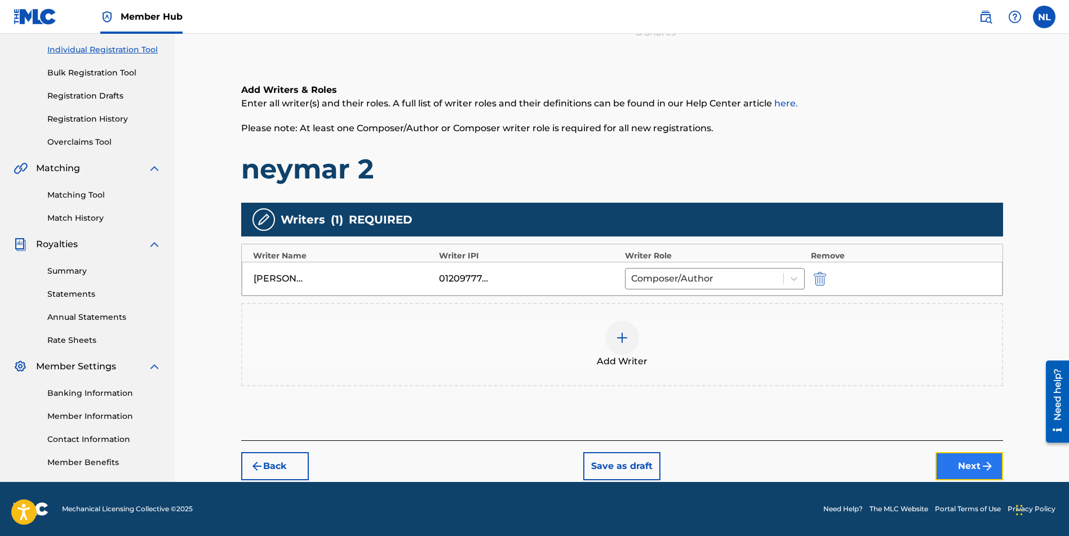
click at [959, 465] on button "Next" at bounding box center [969, 466] width 68 height 28
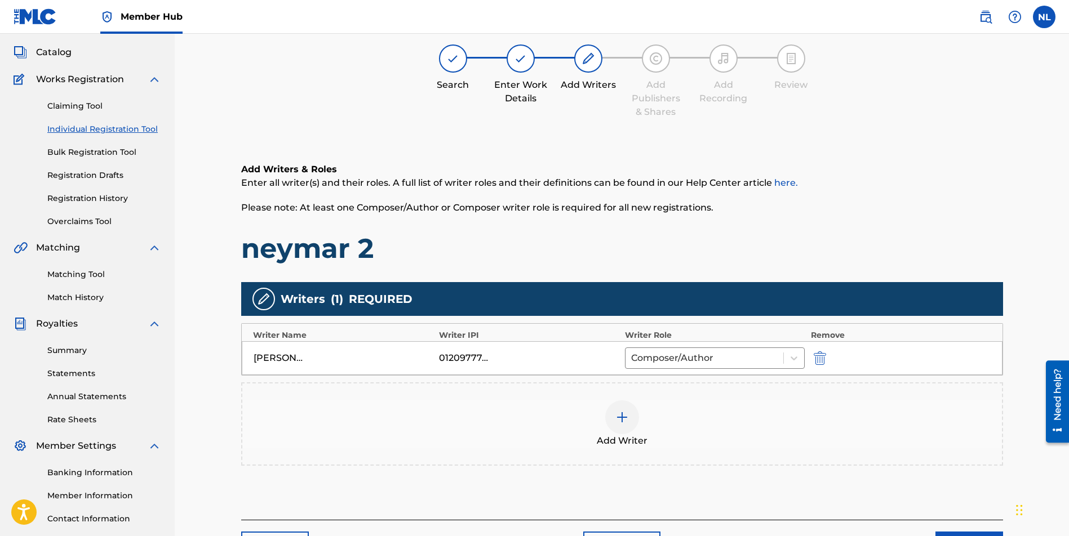
scroll to position [51, 0]
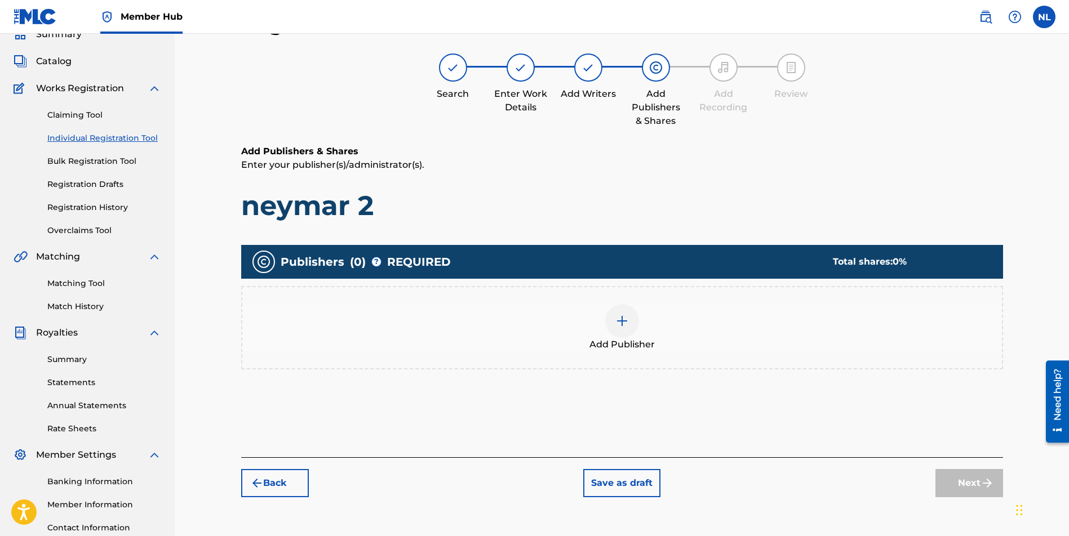
click at [631, 328] on div at bounding box center [622, 321] width 34 height 34
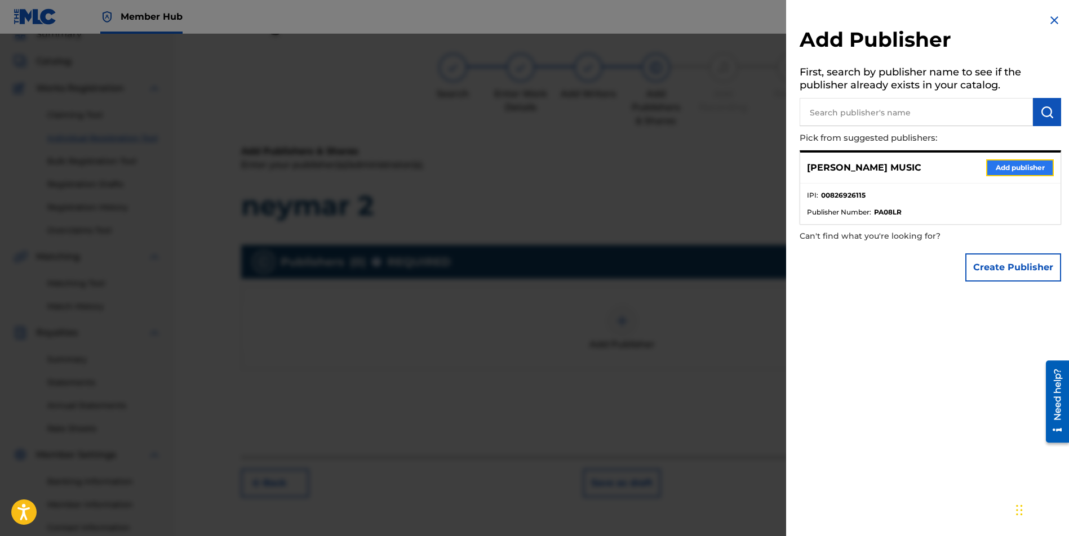
click at [1033, 164] on button "Add publisher" at bounding box center [1020, 167] width 68 height 17
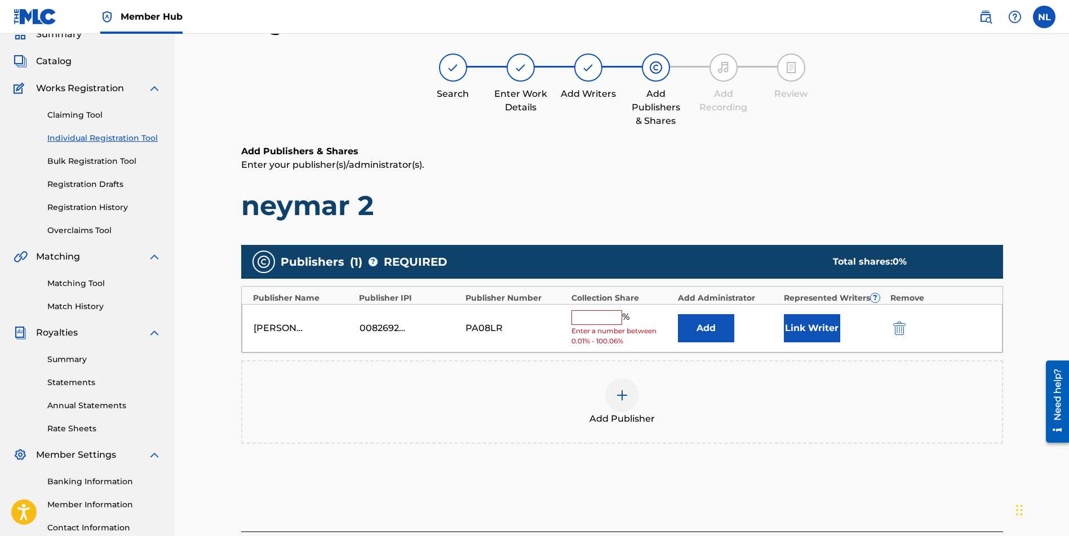
click at [584, 322] on input "text" at bounding box center [596, 317] width 51 height 15
type input "100"
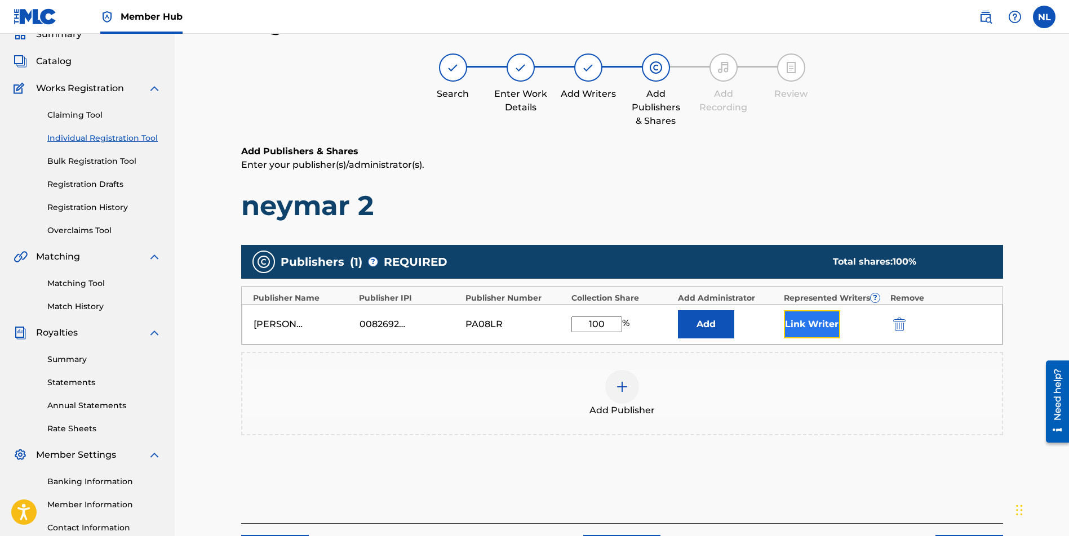
click at [816, 327] on button "Link Writer" at bounding box center [812, 324] width 56 height 28
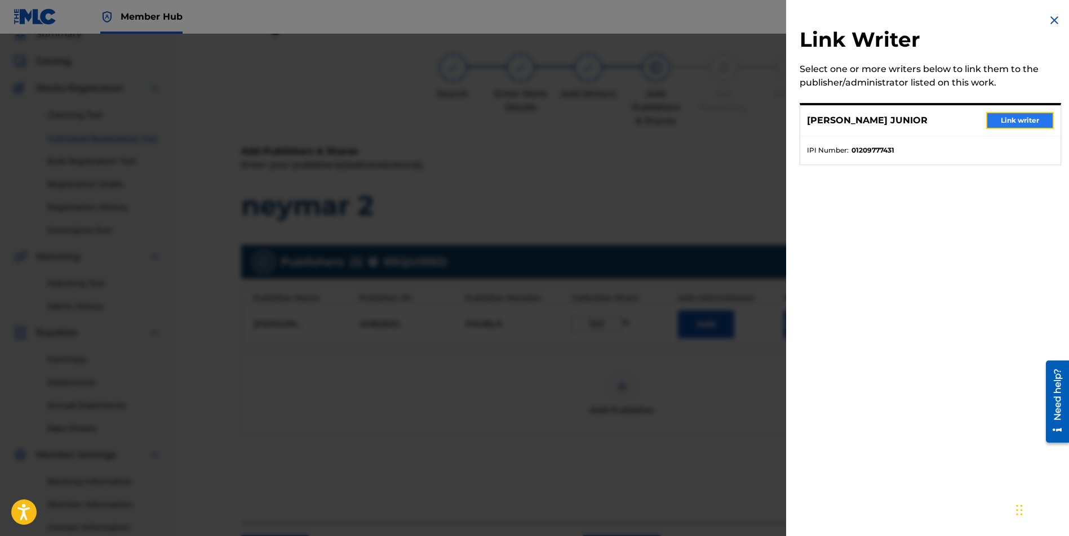
click at [1005, 118] on button "Link writer" at bounding box center [1020, 120] width 68 height 17
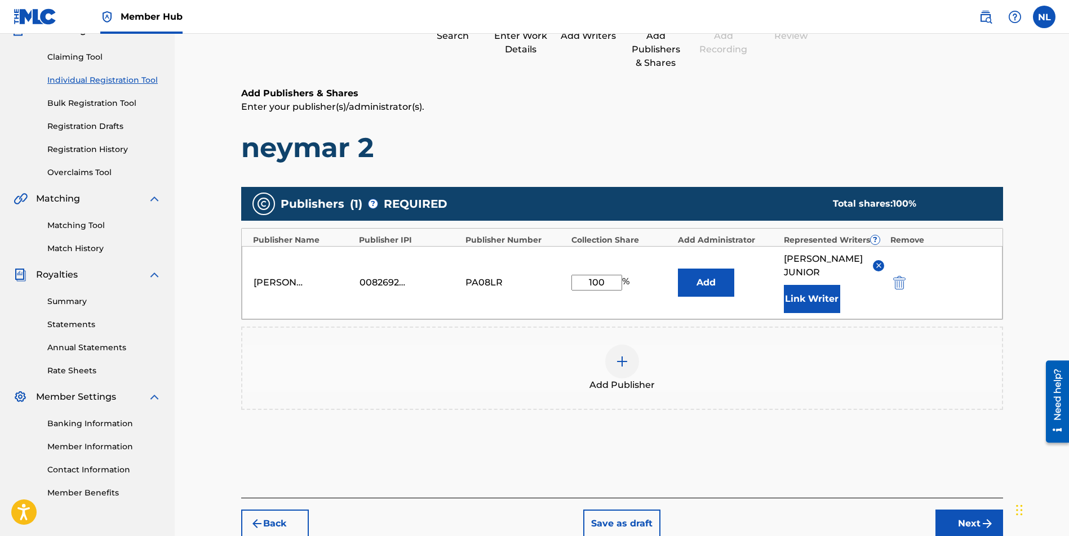
scroll to position [164, 0]
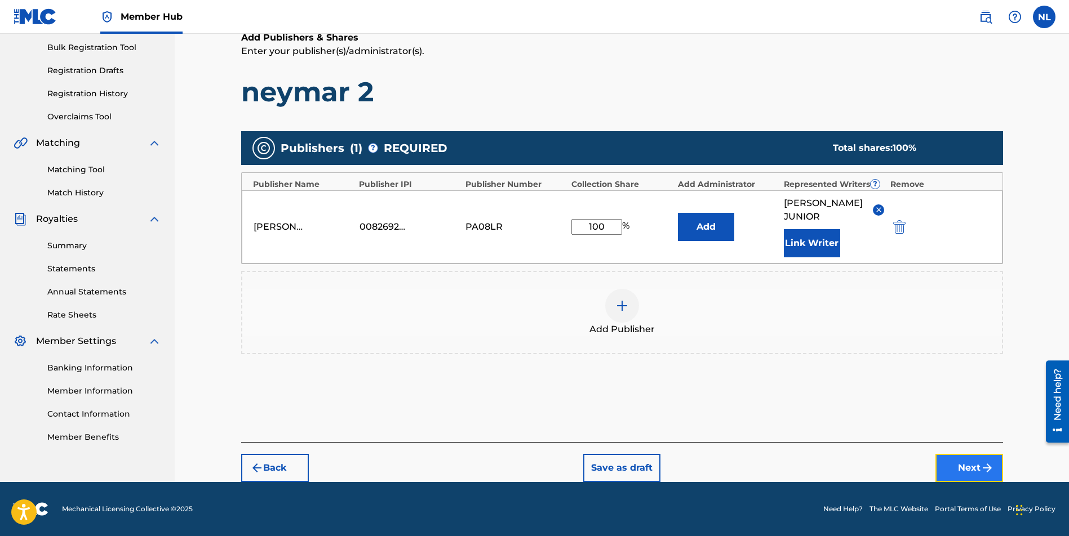
click at [959, 475] on button "Next" at bounding box center [969, 468] width 68 height 28
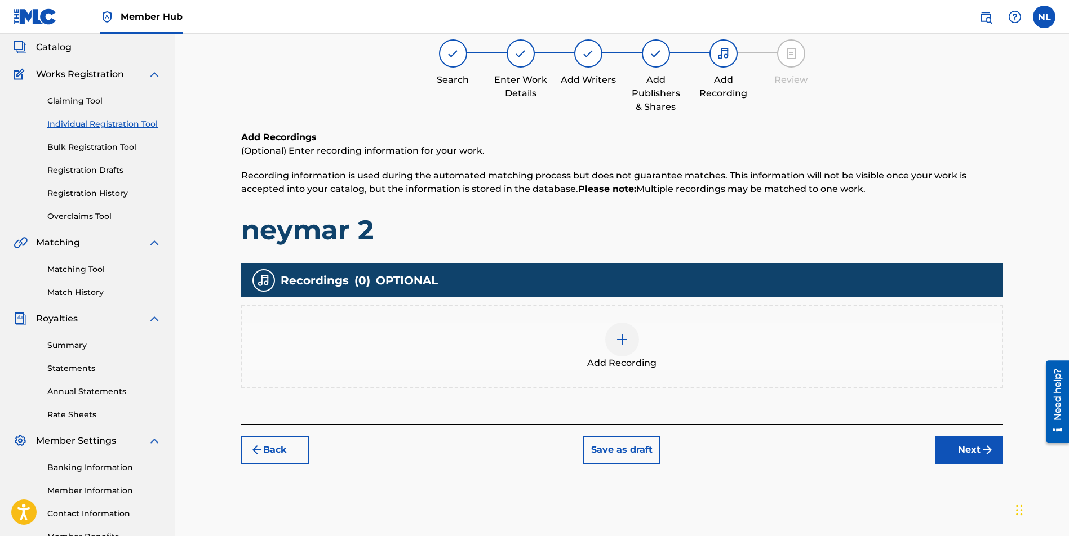
scroll to position [51, 0]
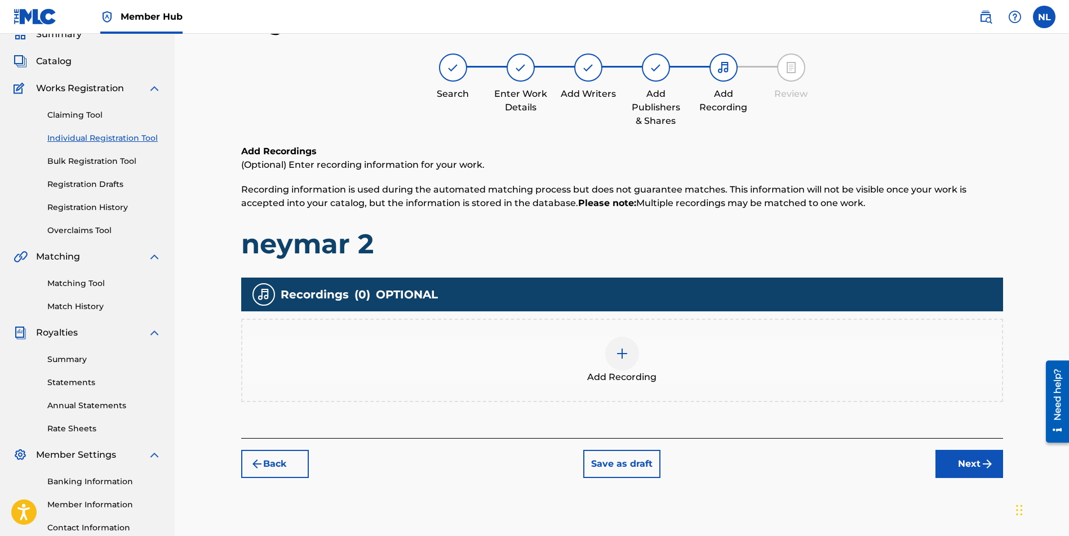
click at [617, 357] on img at bounding box center [622, 354] width 14 height 14
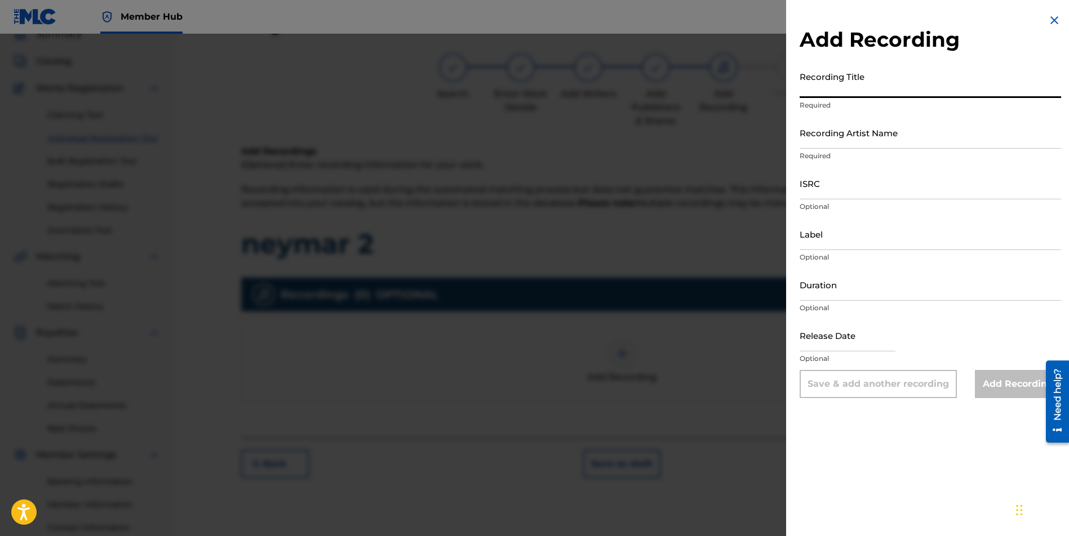
click at [862, 91] on input "Recording Title" at bounding box center [929, 82] width 261 height 32
paste input "Neymar"
type input "Neymar 2"
drag, startPoint x: 825, startPoint y: 136, endPoint x: 971, endPoint y: 127, distance: 146.2
click at [825, 136] on input "Recording Artist Name" at bounding box center [929, 133] width 261 height 32
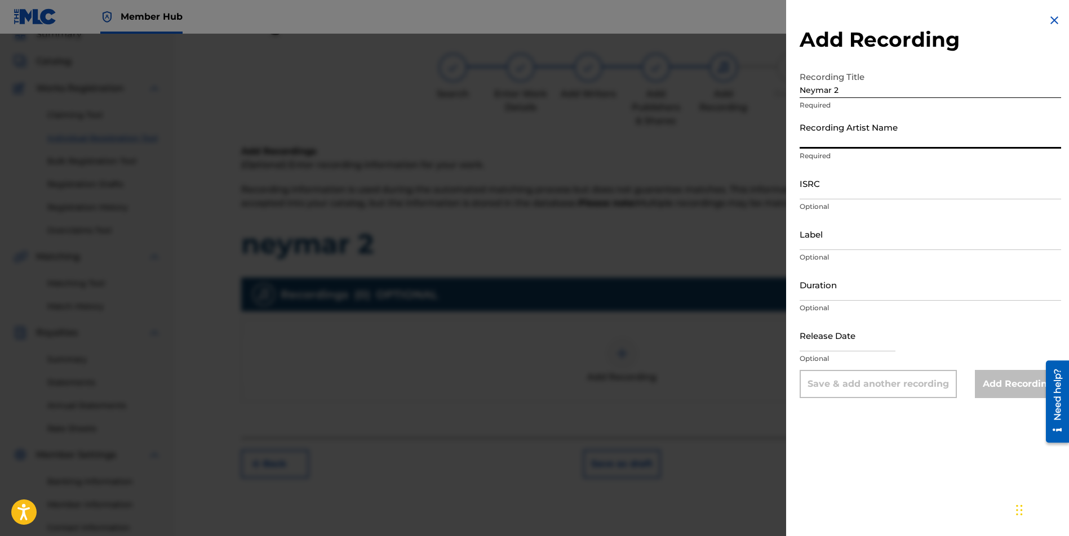
type input "JUNI QUICKLY"
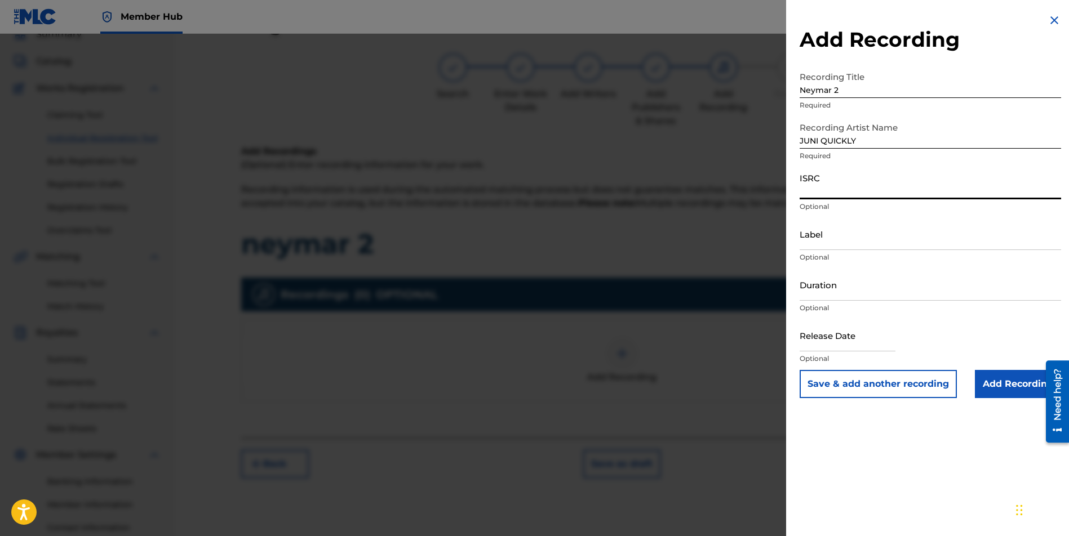
click at [842, 183] on input "ISRC" at bounding box center [929, 183] width 261 height 32
click at [825, 190] on input "ISRC" at bounding box center [929, 183] width 261 height 32
paste input "CBEYJ2545183"
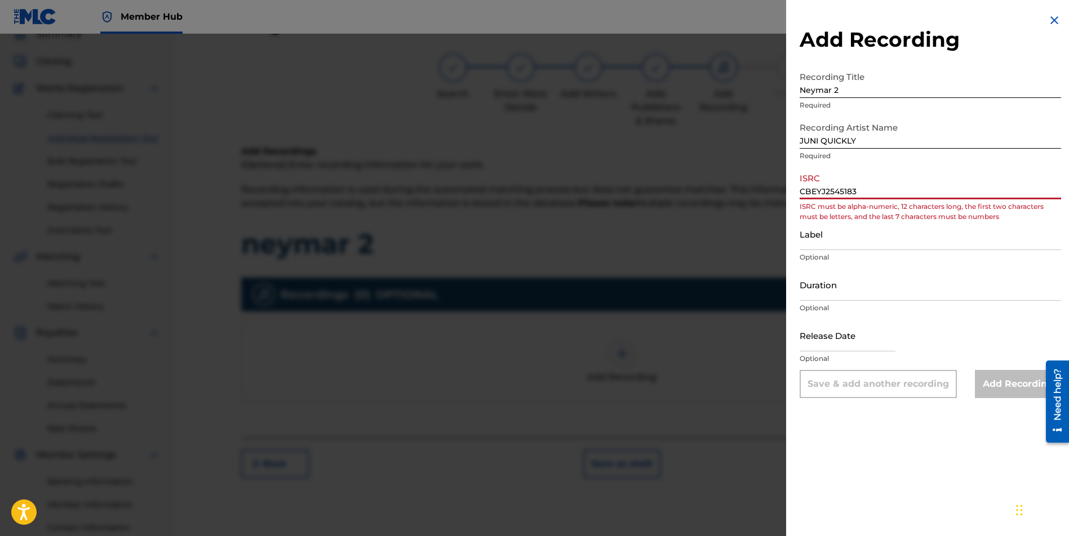
click at [809, 189] on input "CBEYJ2545183" at bounding box center [929, 183] width 261 height 32
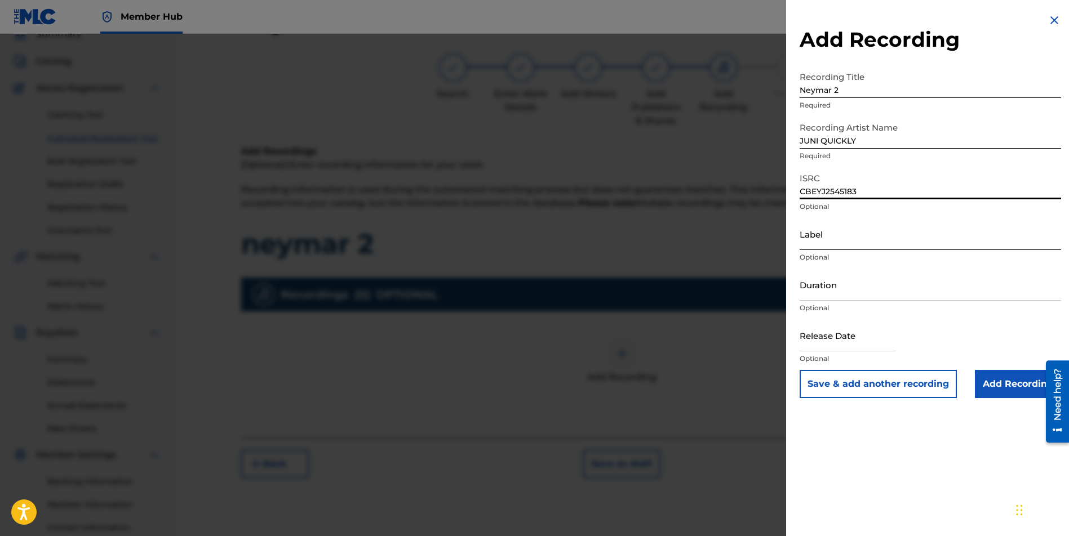
type input "CBEYJ2545183"
click at [839, 237] on input "Label" at bounding box center [929, 234] width 261 height 32
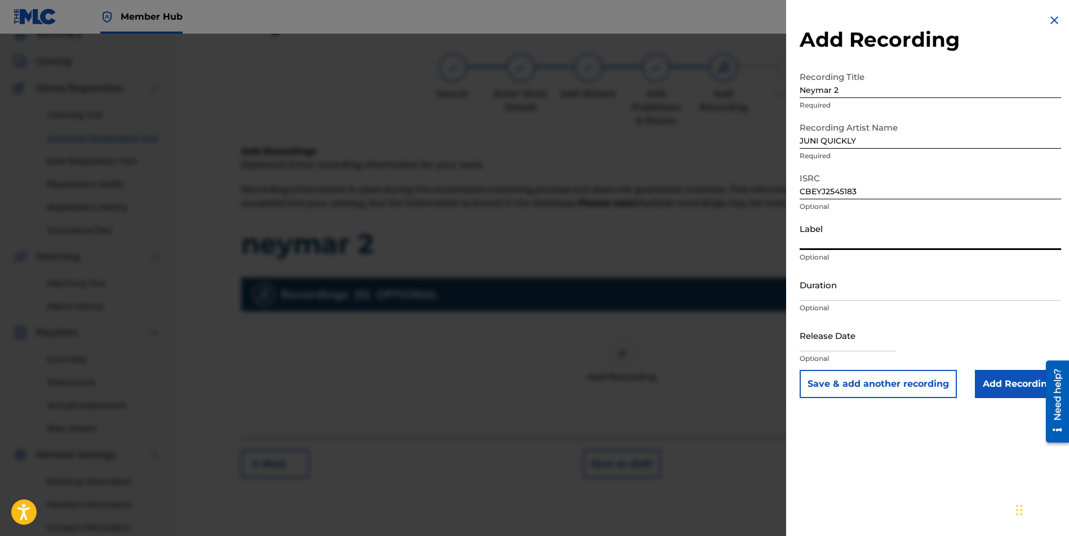
type input "[PERSON_NAME] Music Group"
drag, startPoint x: 856, startPoint y: 341, endPoint x: 864, endPoint y: 341, distance: 8.4
click at [856, 341] on input "text" at bounding box center [847, 335] width 96 height 32
select select "8"
select select "2025"
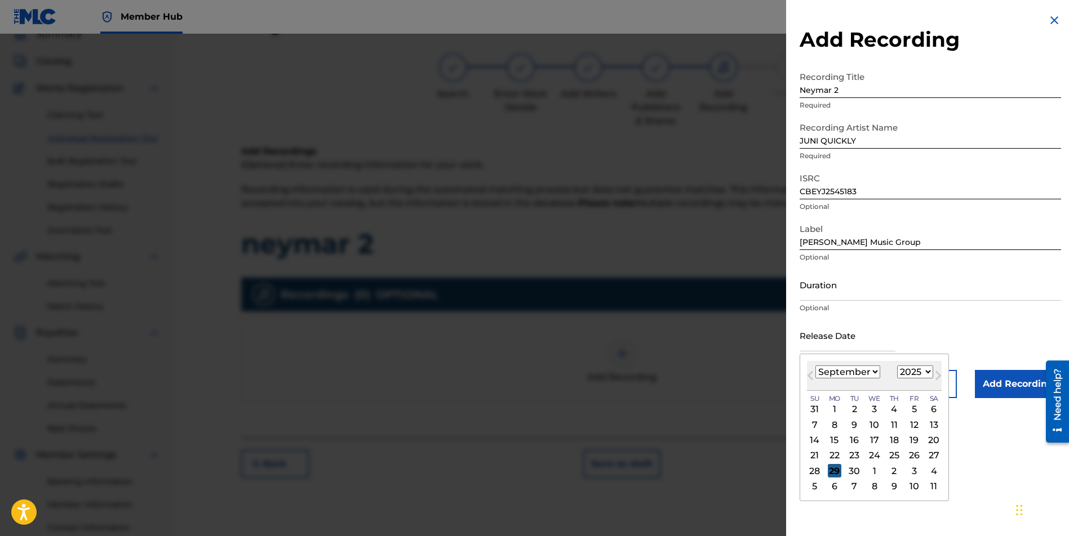
click at [831, 473] on div "29" at bounding box center [835, 471] width 14 height 14
type input "[DATE]"
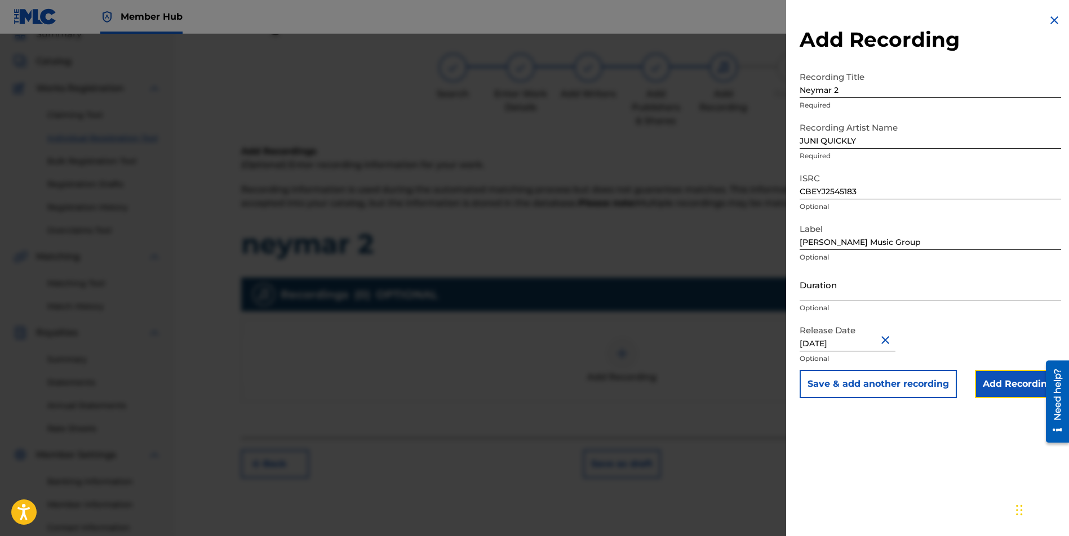
click at [999, 395] on input "Add Recording" at bounding box center [1018, 384] width 86 height 28
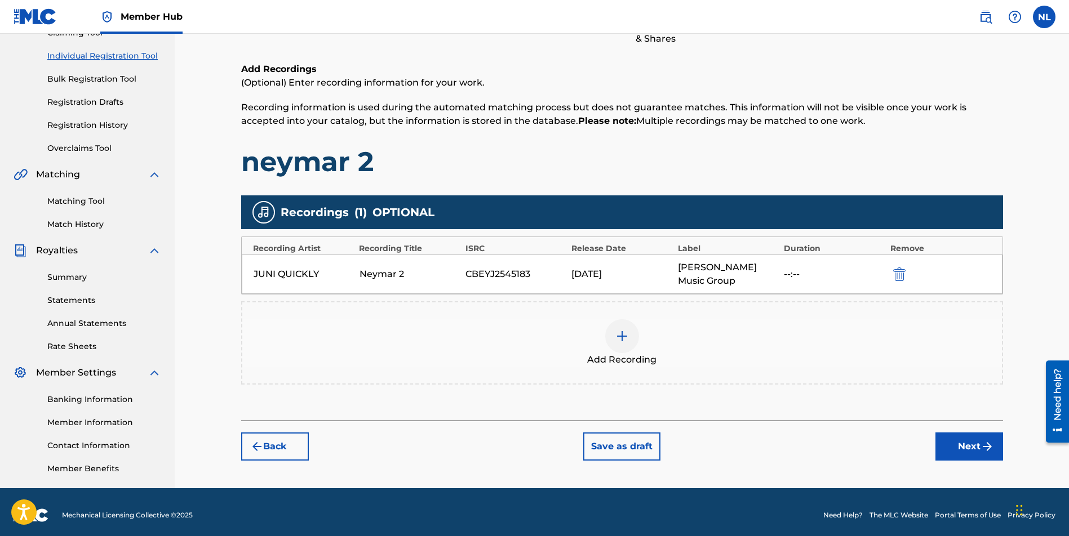
scroll to position [139, 0]
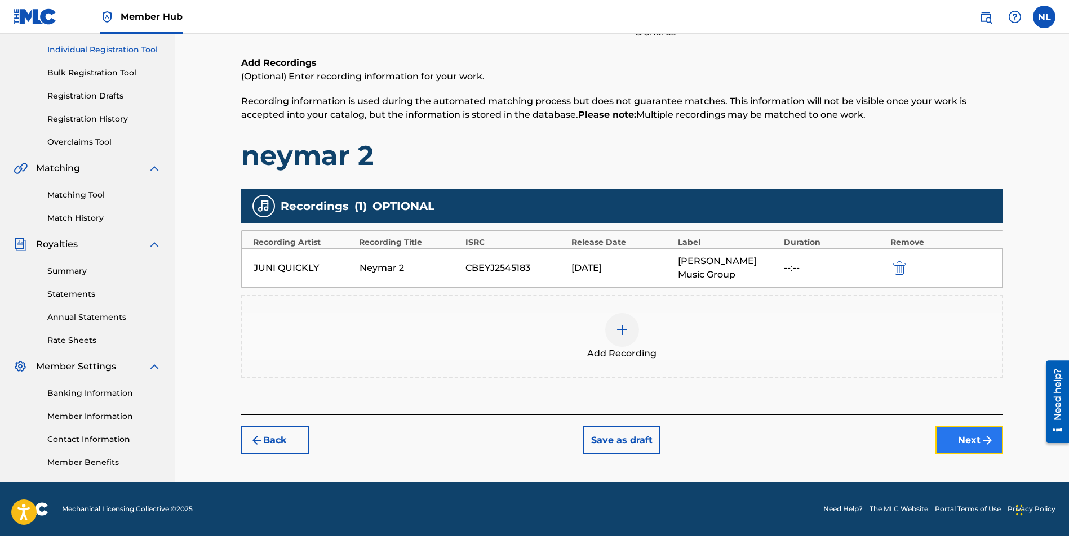
click at [950, 440] on button "Next" at bounding box center [969, 440] width 68 height 28
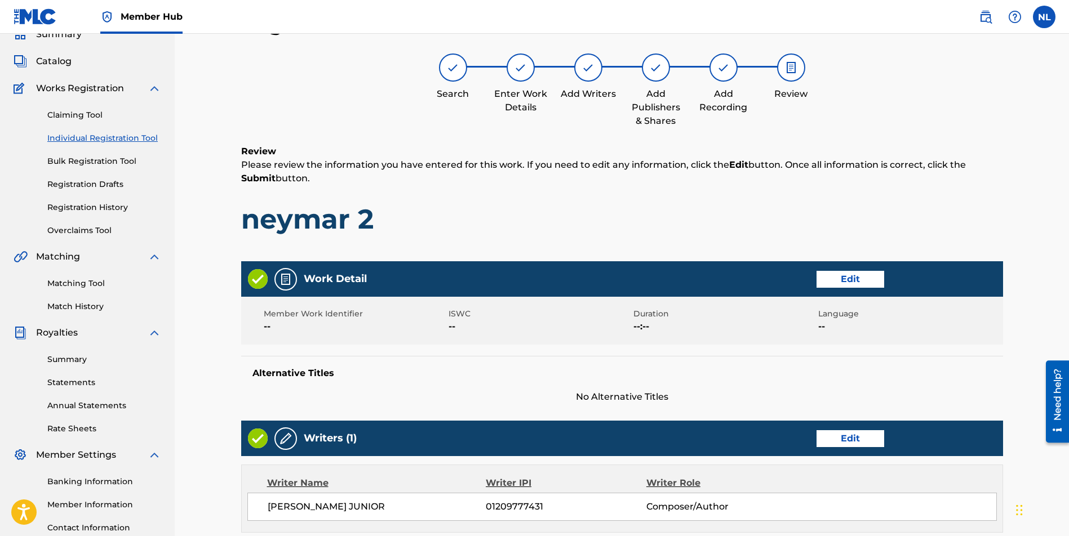
scroll to position [416, 0]
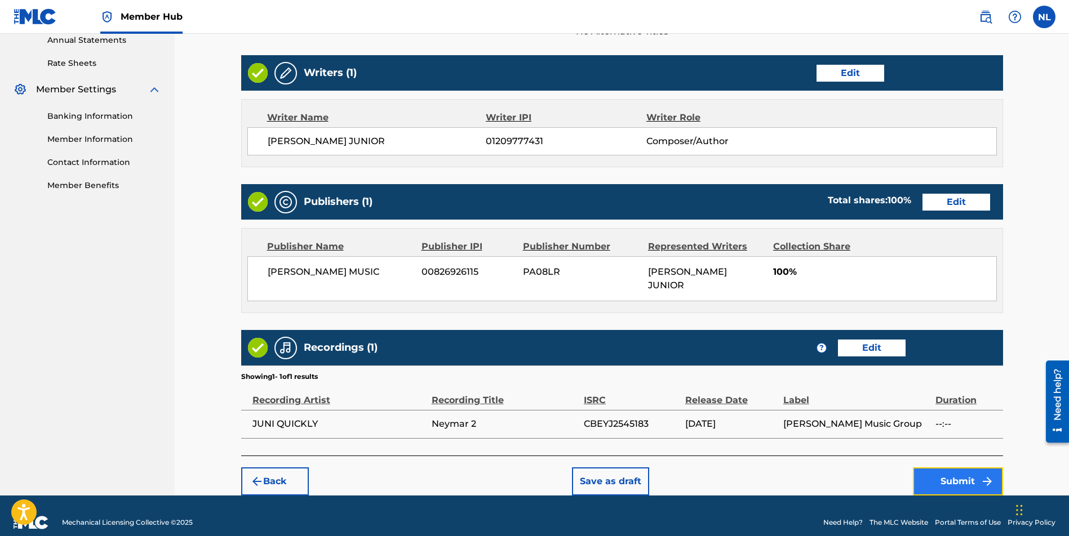
click at [962, 471] on button "Submit" at bounding box center [958, 482] width 90 height 28
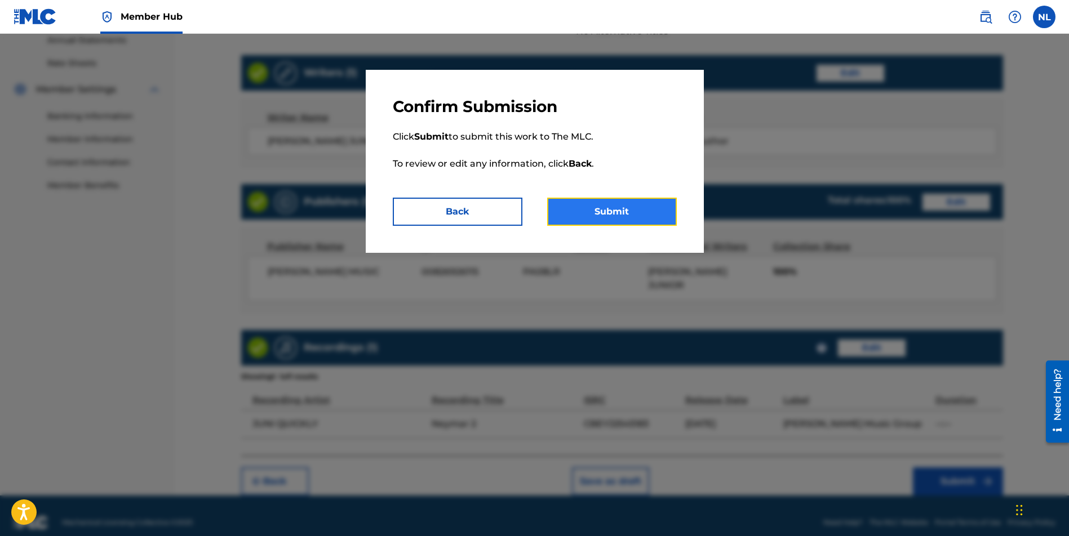
click at [625, 218] on button "Submit" at bounding box center [612, 212] width 130 height 28
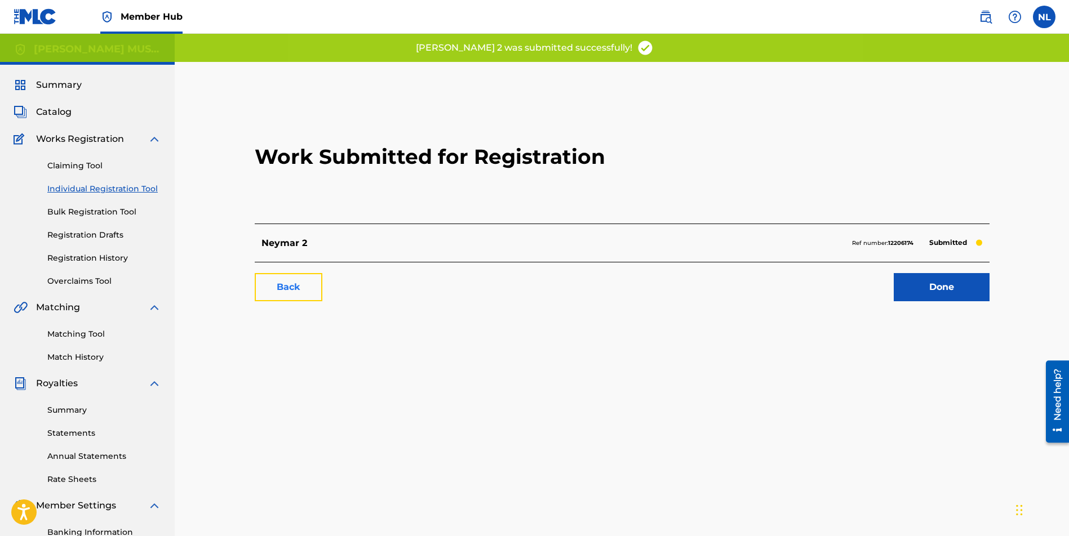
click at [304, 298] on link "Back" at bounding box center [289, 287] width 68 height 28
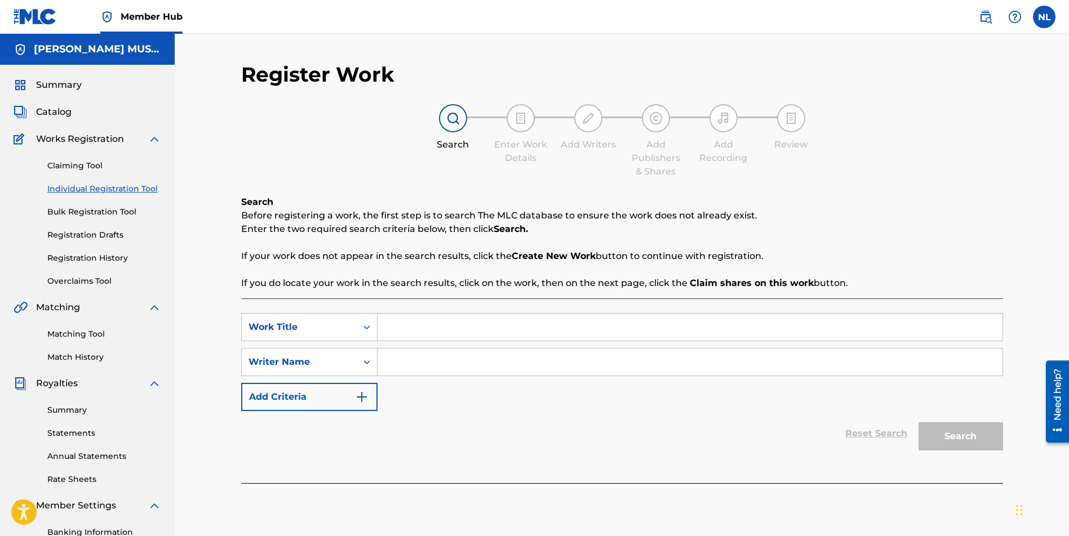
click at [417, 330] on input "Search Form" at bounding box center [689, 327] width 625 height 27
paste input "Death Note"
type input "Death Note"
click at [411, 366] on input "Search Form" at bounding box center [689, 362] width 625 height 27
click at [409, 362] on input "Search Form" at bounding box center [689, 362] width 625 height 27
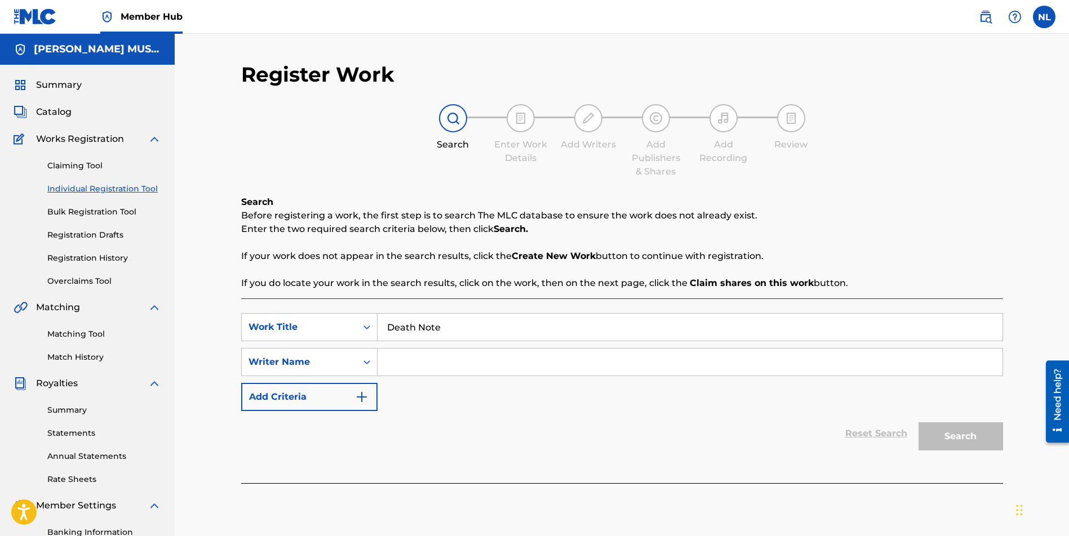
paste input "[PERSON_NAME] JUNIOR"
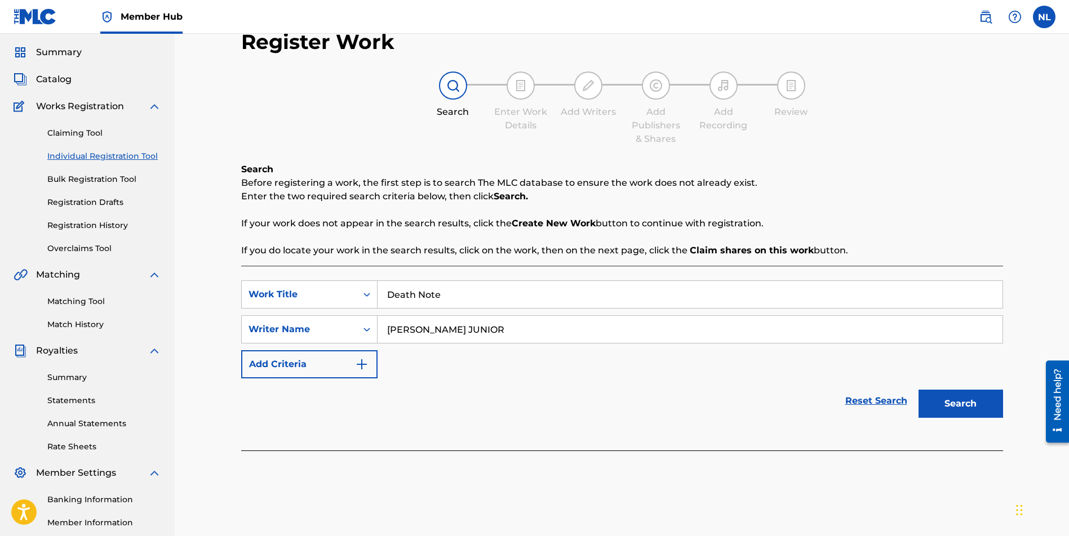
scroll to position [33, 0]
type input "[PERSON_NAME] JUNIOR"
click at [983, 417] on div "Search" at bounding box center [958, 400] width 90 height 45
click at [980, 409] on button "Search" at bounding box center [960, 403] width 84 height 28
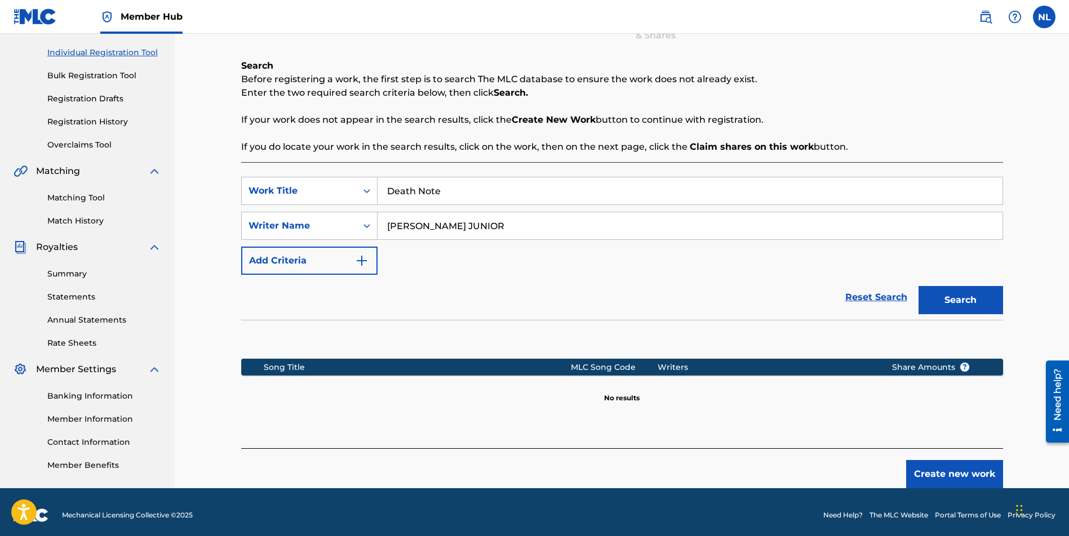
scroll to position [143, 0]
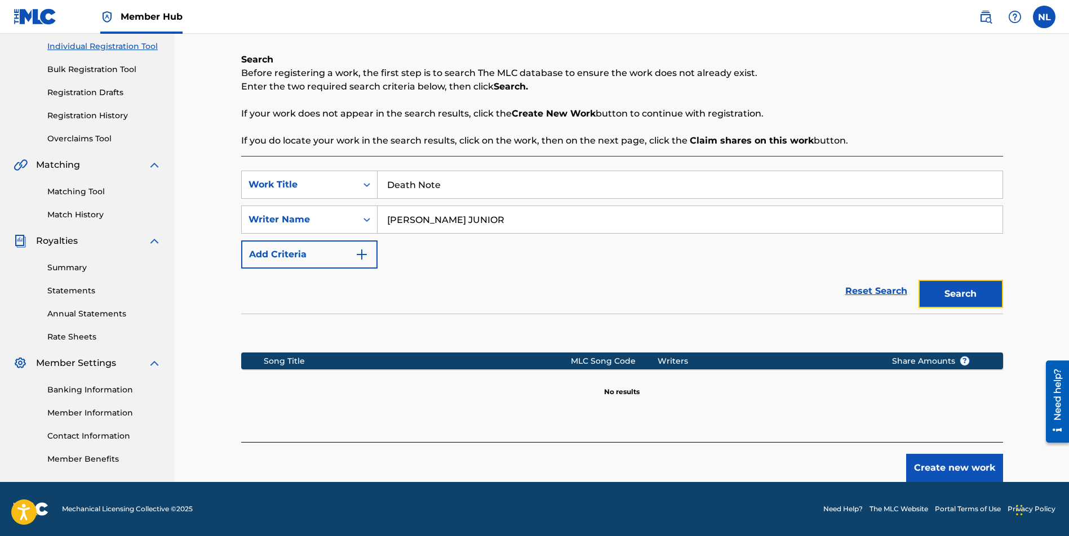
click at [955, 294] on button "Search" at bounding box center [960, 294] width 84 height 28
click at [943, 465] on button "Create new work" at bounding box center [954, 468] width 97 height 28
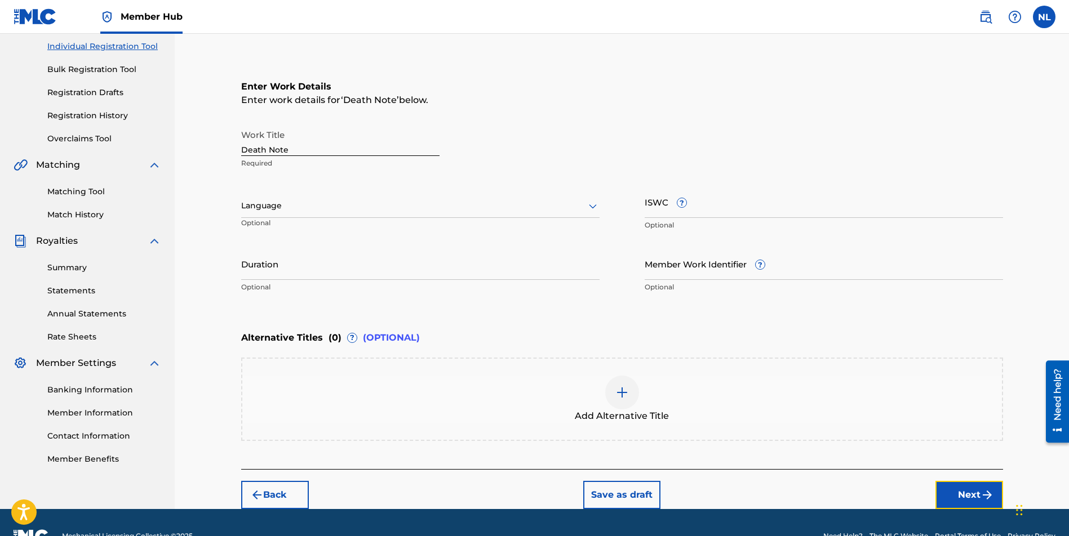
click at [968, 493] on button "Next" at bounding box center [969, 495] width 68 height 28
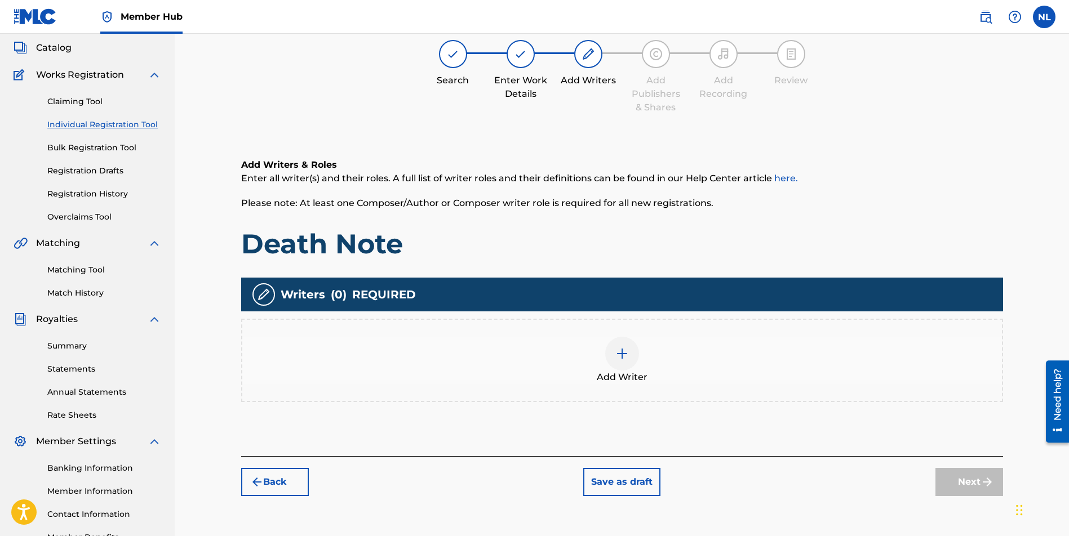
scroll to position [51, 0]
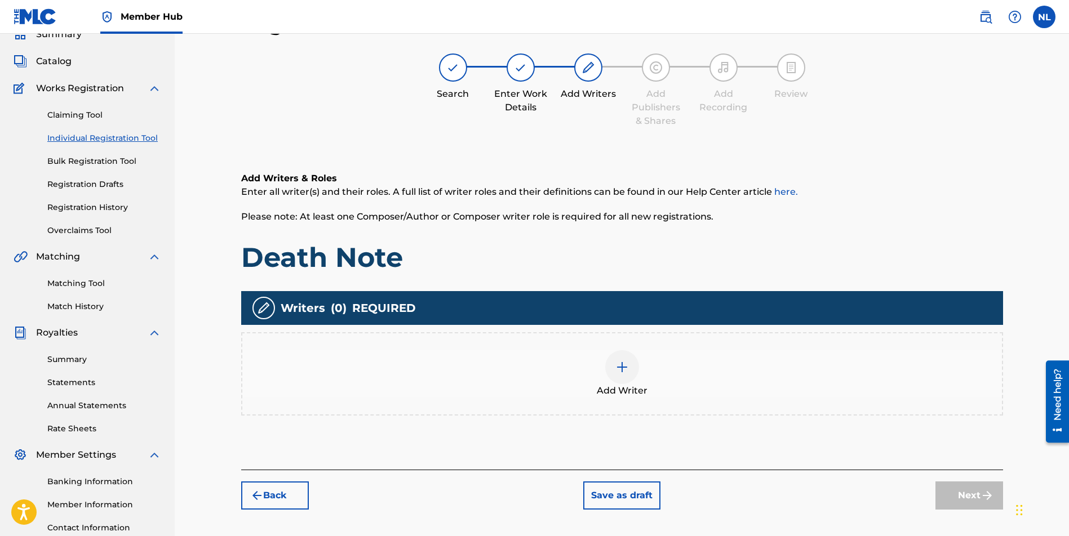
click at [626, 372] on img at bounding box center [622, 368] width 14 height 14
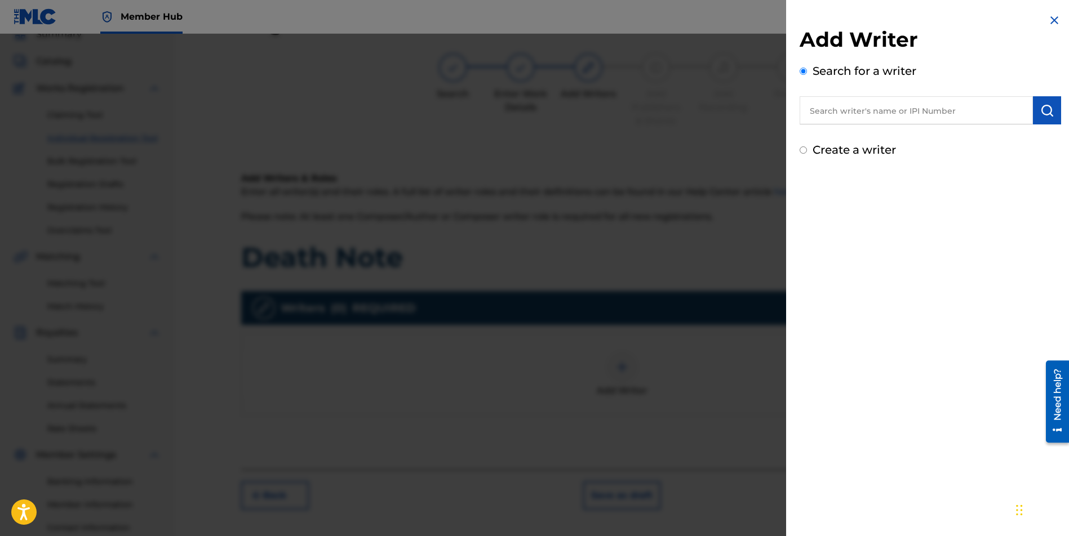
click at [869, 111] on input "text" at bounding box center [915, 110] width 233 height 28
click at [839, 110] on input "text" at bounding box center [915, 110] width 233 height 28
paste input "[PERSON_NAME] JUNIOR"
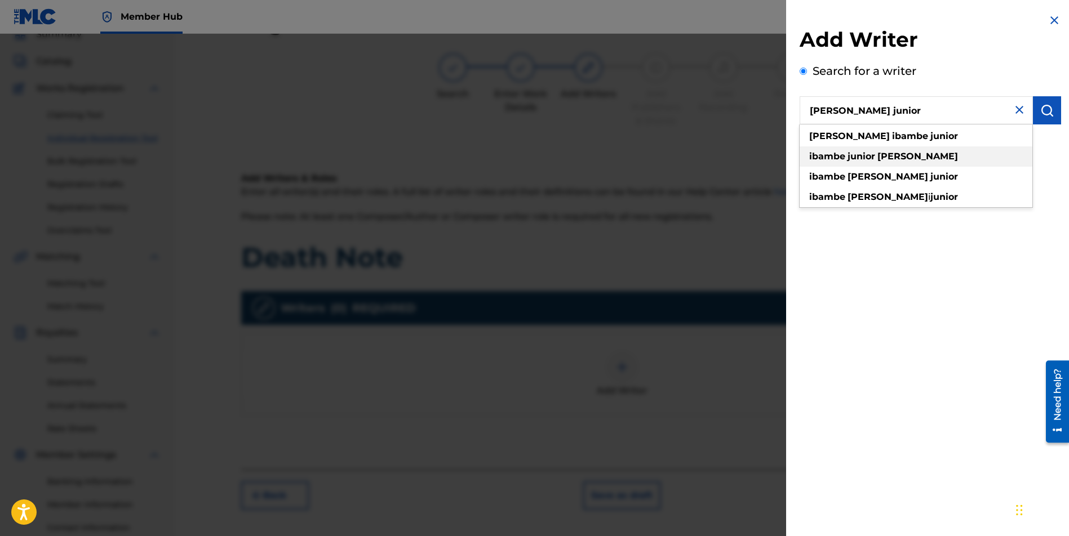
click at [877, 164] on div "ibambe junior [PERSON_NAME]" at bounding box center [915, 156] width 233 height 20
type input "ibambe junior [PERSON_NAME]"
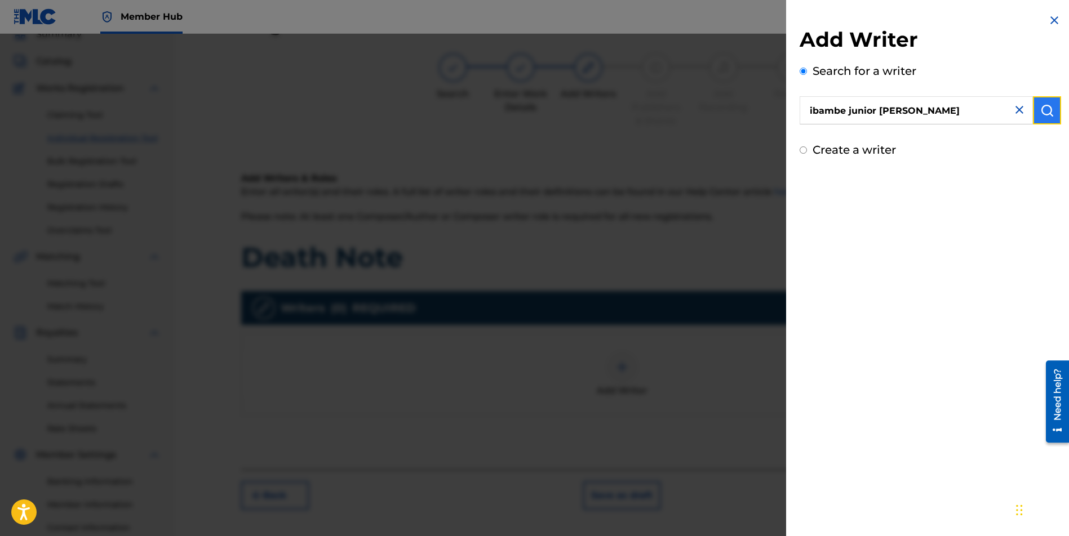
click at [1044, 112] on img "submit" at bounding box center [1047, 111] width 14 height 14
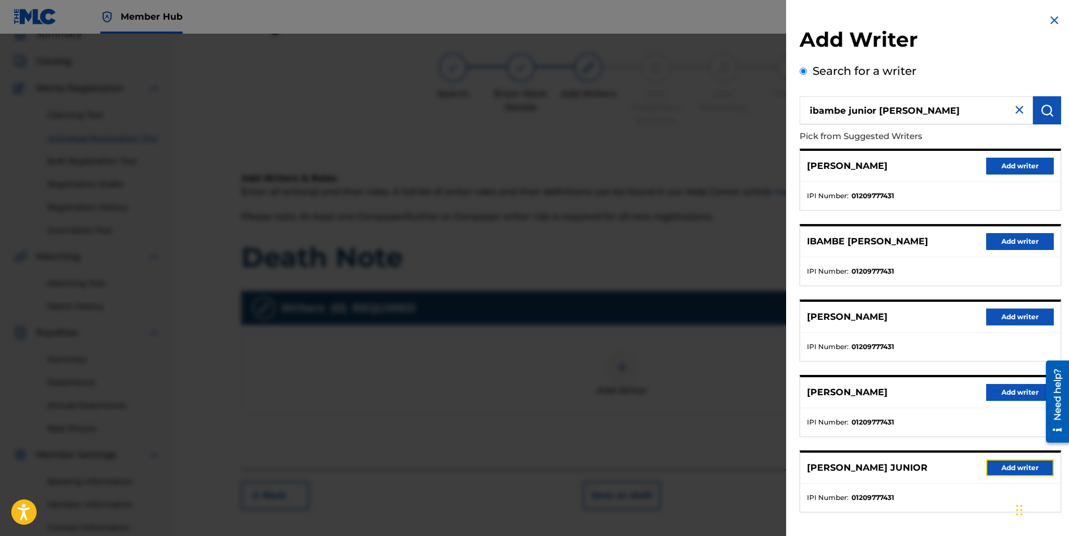
click at [997, 466] on button "Add writer" at bounding box center [1020, 468] width 68 height 17
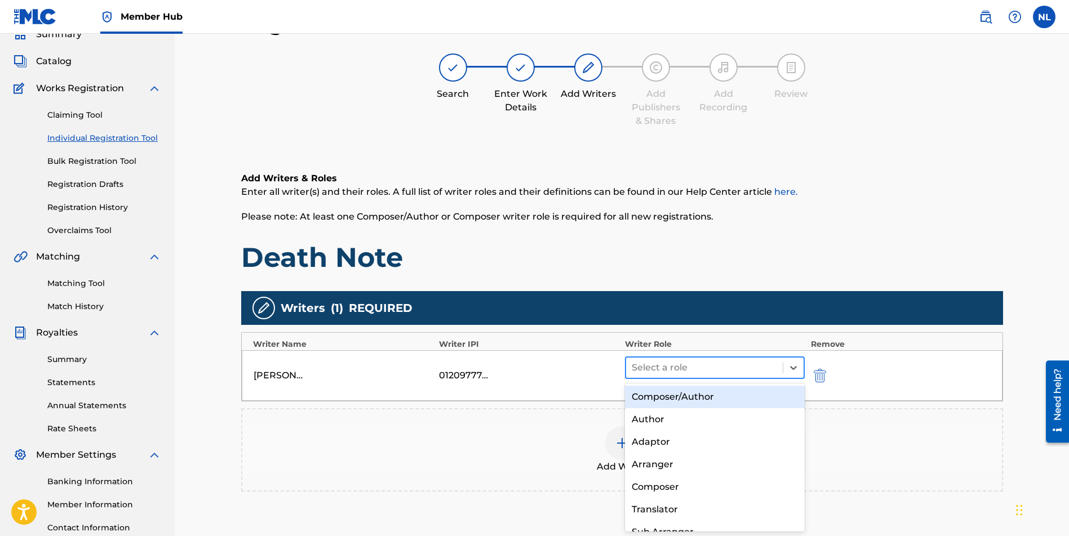
click at [662, 367] on div at bounding box center [704, 368] width 146 height 16
click at [647, 396] on div "Composer/Author" at bounding box center [715, 397] width 180 height 23
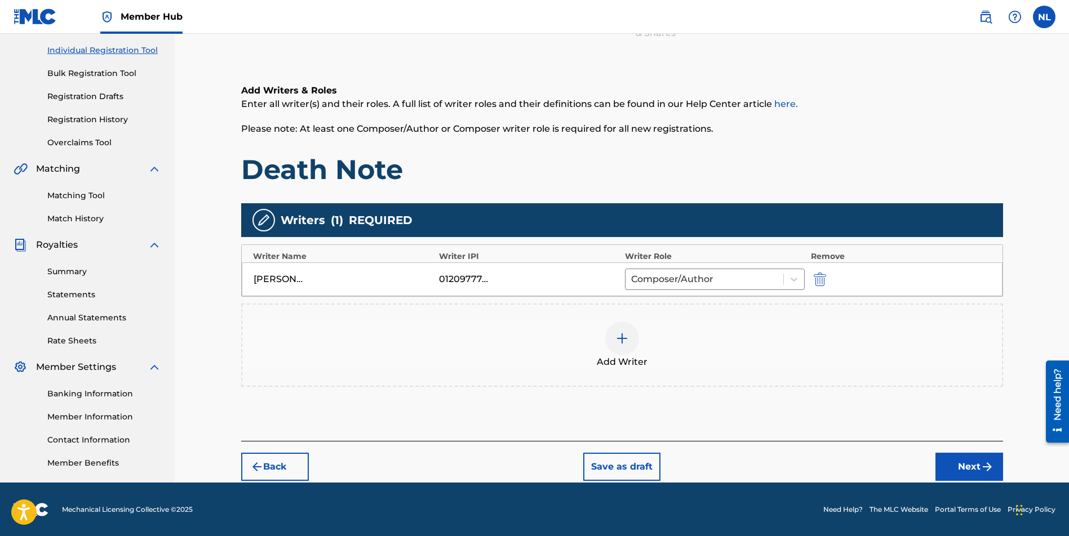
scroll to position [139, 0]
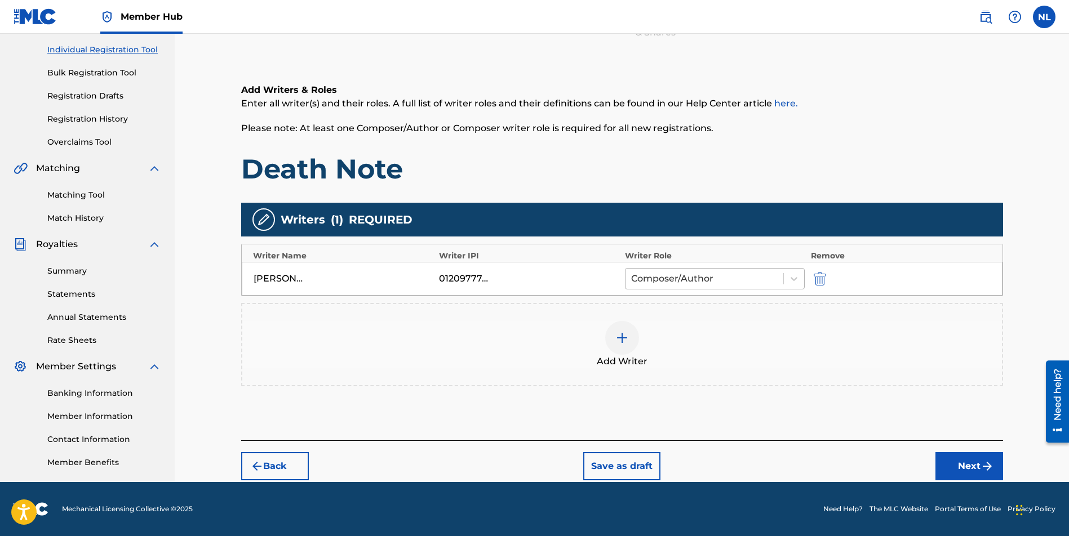
click at [628, 279] on div "Composer/Author" at bounding box center [704, 279] width 158 height 20
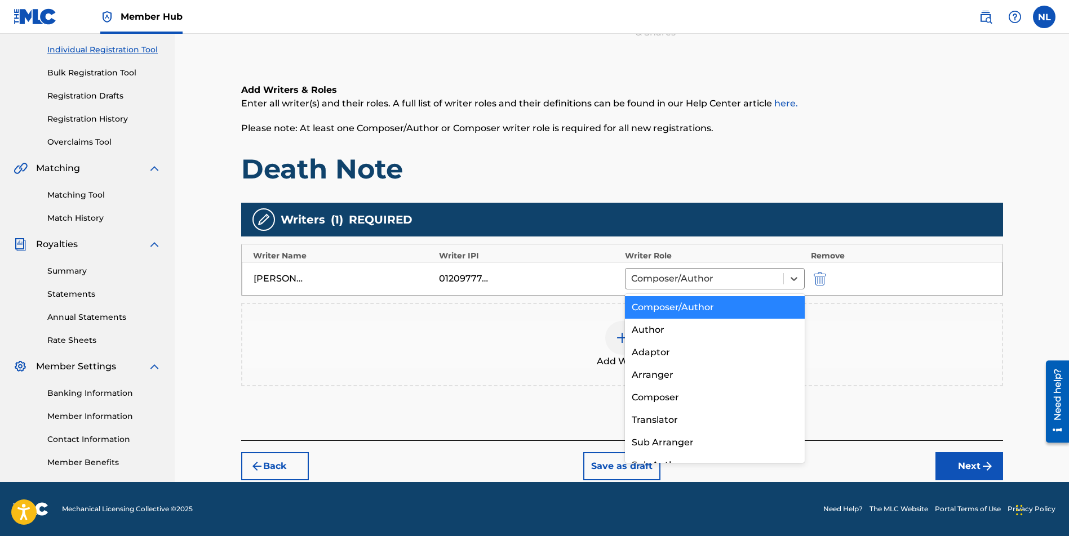
click at [897, 338] on div "Add Writer" at bounding box center [621, 344] width 759 height 47
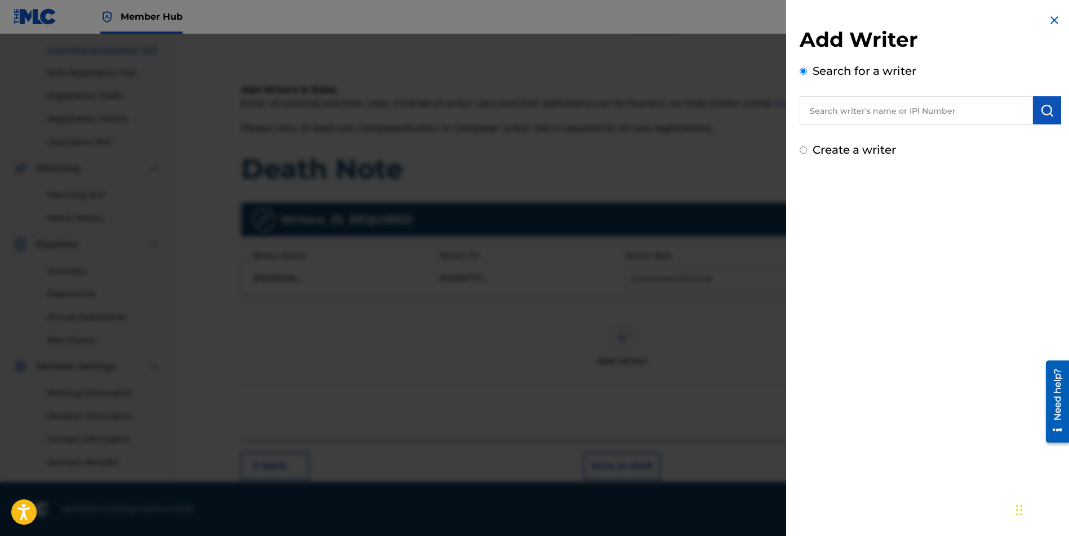
click at [1051, 22] on img at bounding box center [1054, 21] width 14 height 14
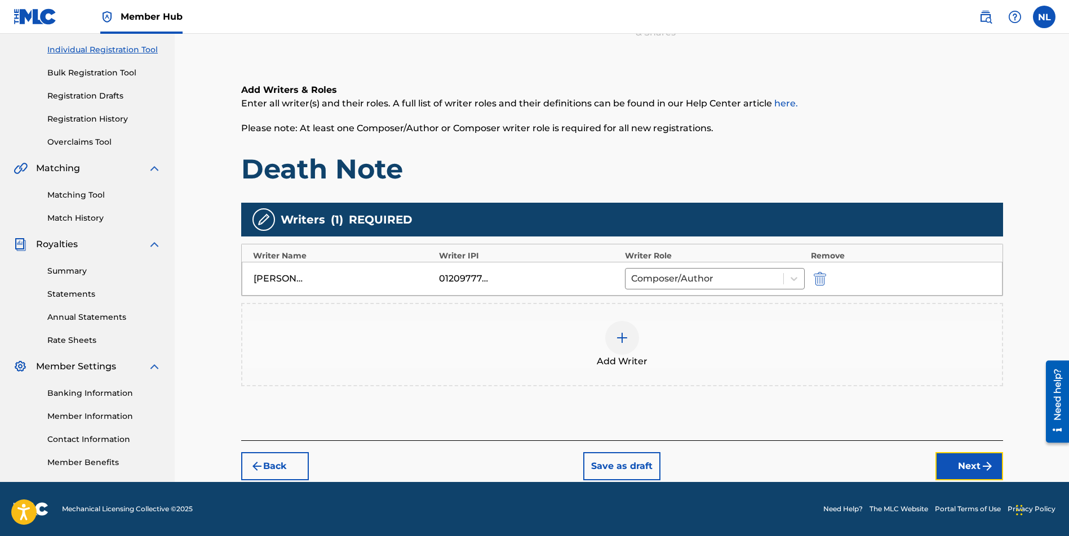
click at [948, 468] on button "Next" at bounding box center [969, 466] width 68 height 28
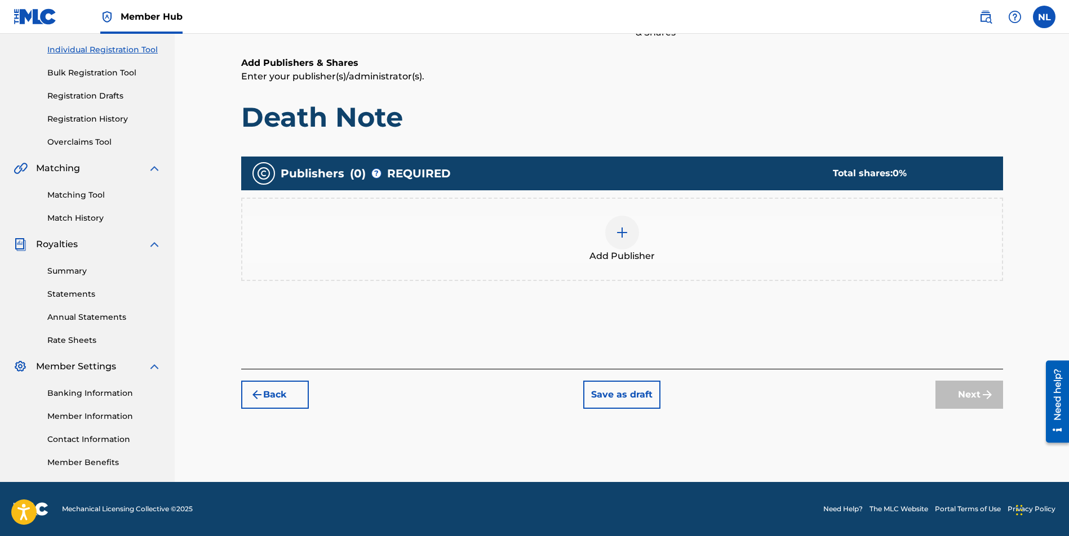
scroll to position [51, 0]
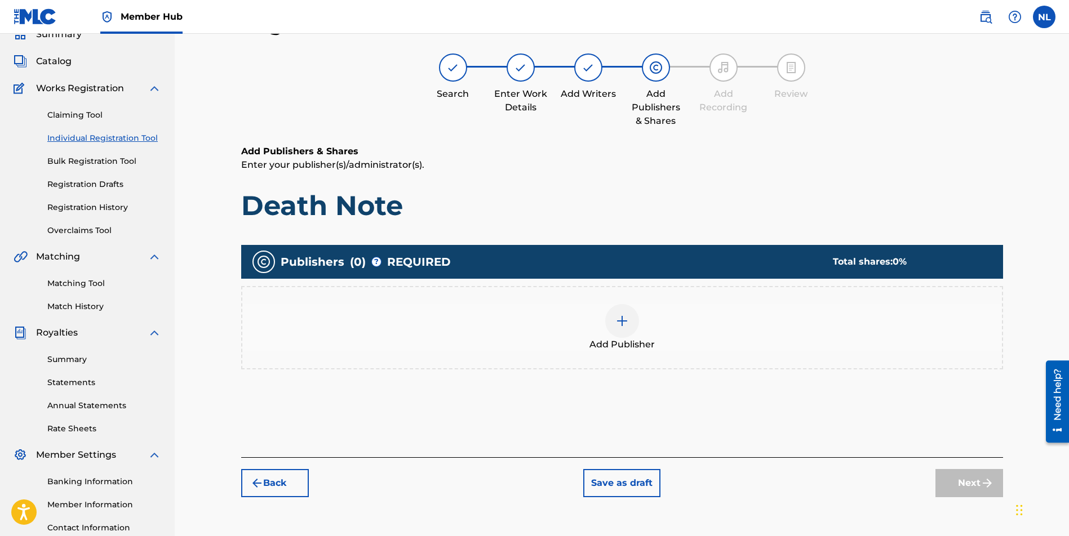
click at [624, 312] on div at bounding box center [622, 321] width 34 height 34
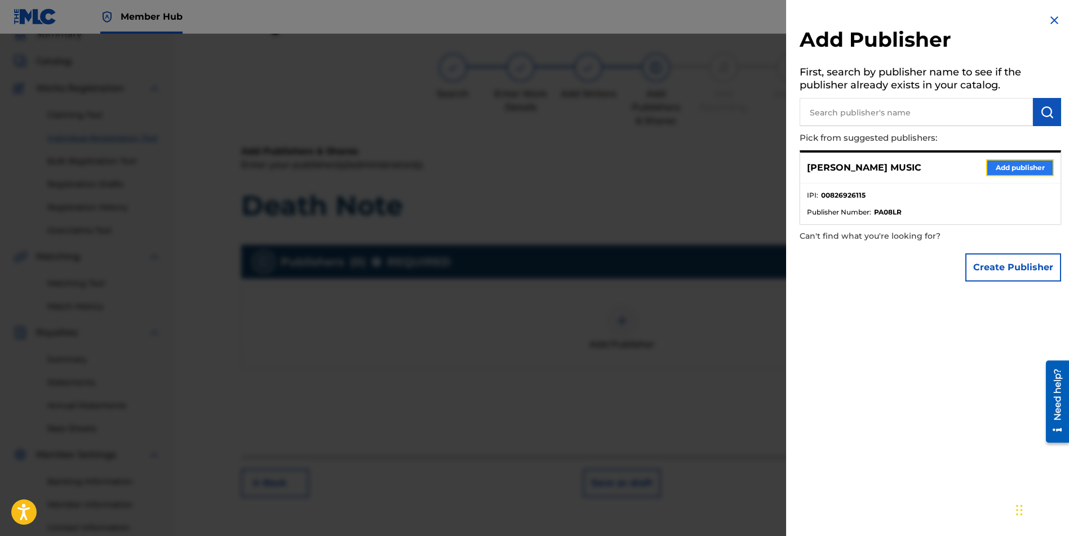
click at [990, 171] on button "Add publisher" at bounding box center [1020, 167] width 68 height 17
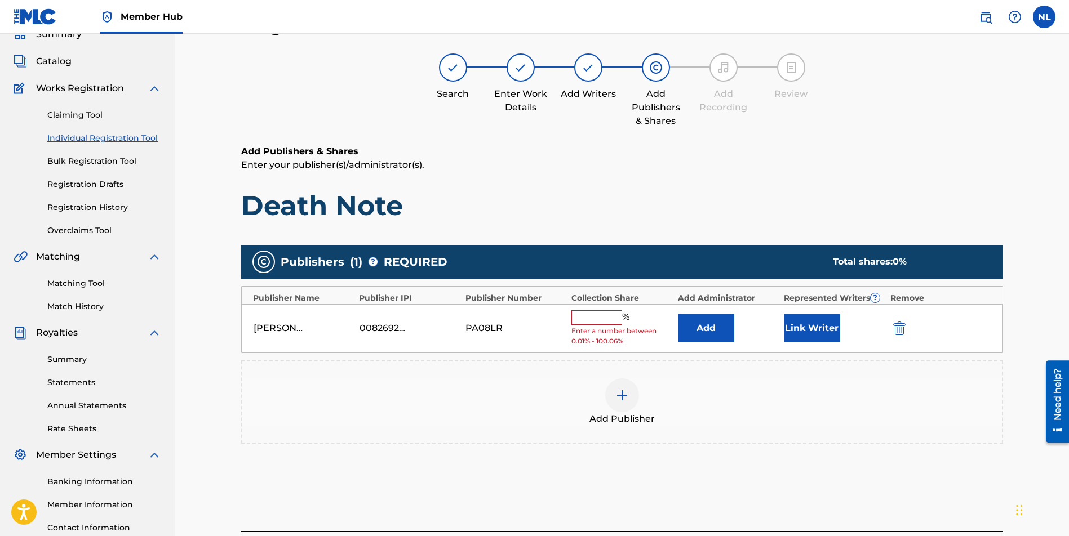
click at [604, 317] on input "text" at bounding box center [596, 317] width 51 height 15
type input "100"
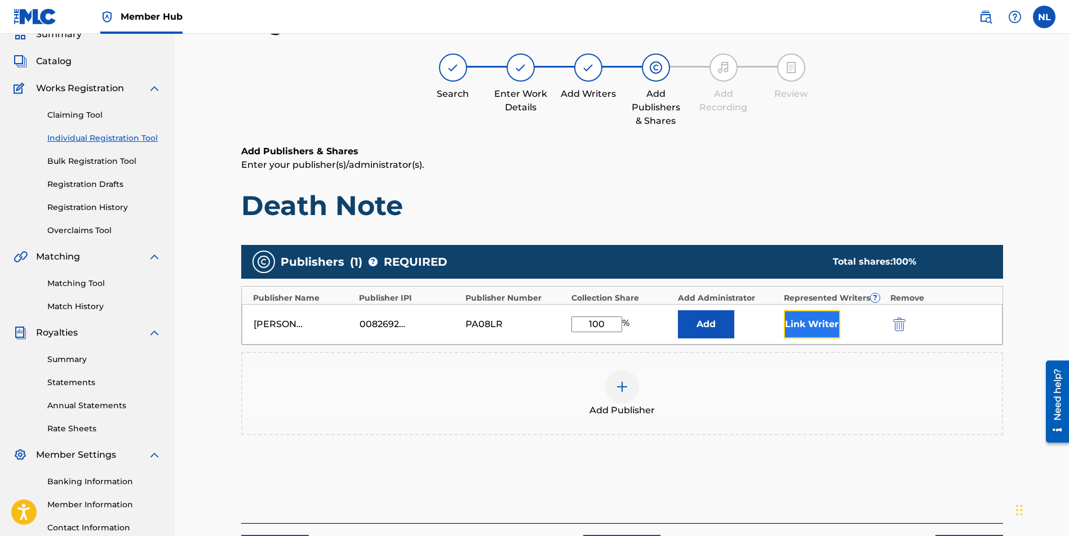
click at [795, 322] on button "Link Writer" at bounding box center [812, 324] width 56 height 28
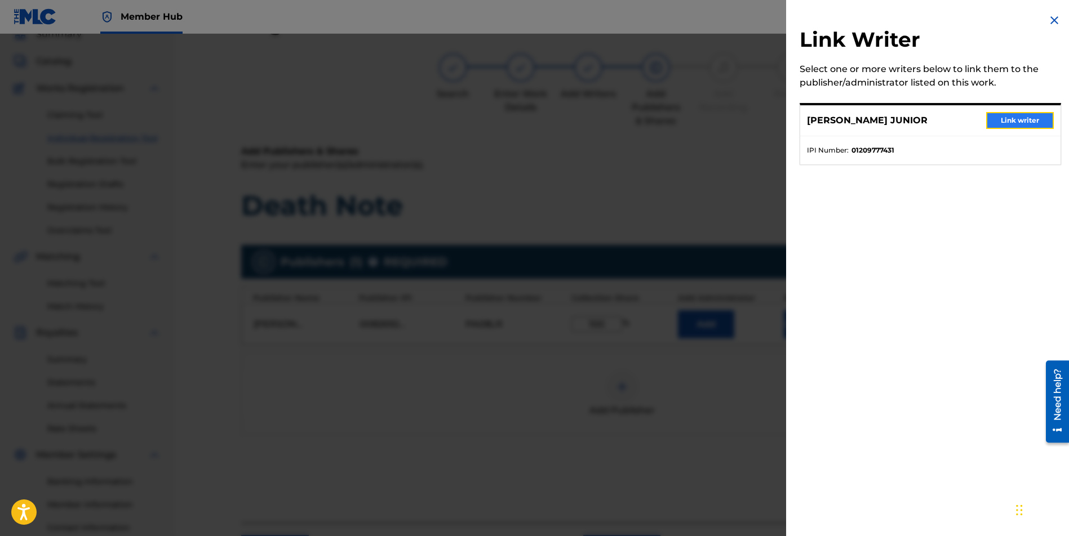
click at [1018, 115] on button "Link writer" at bounding box center [1020, 120] width 68 height 17
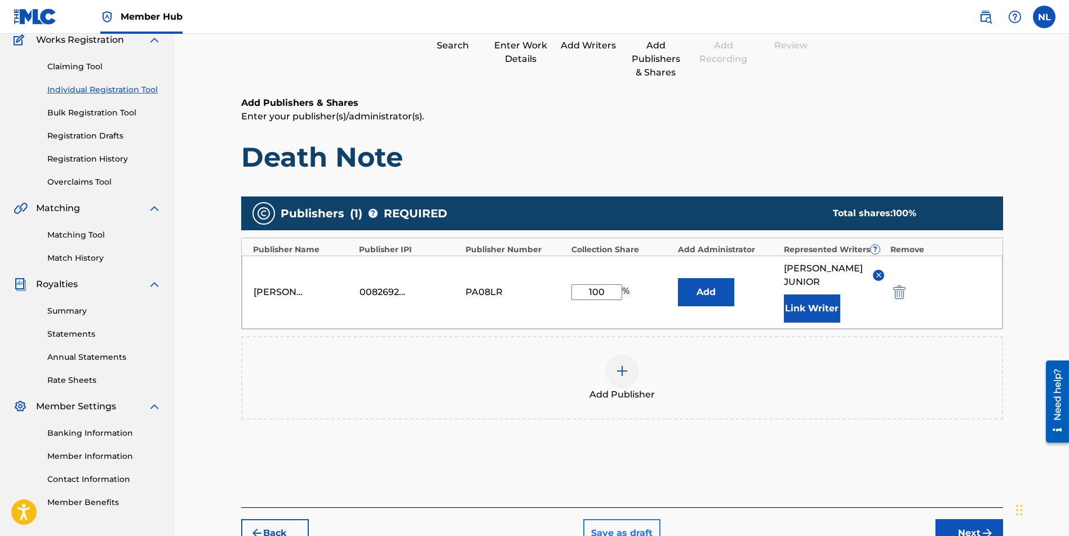
scroll to position [164, 0]
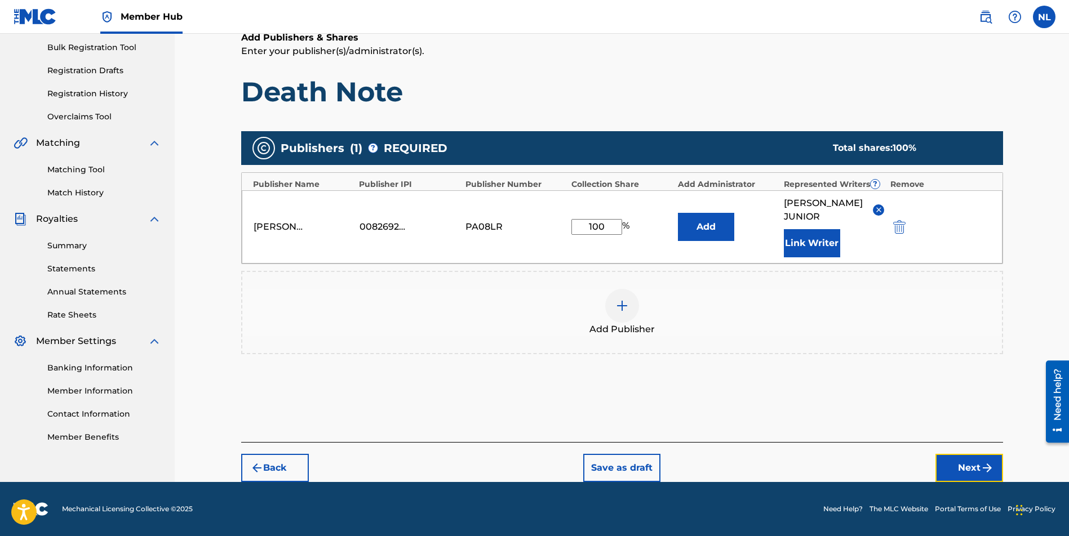
click at [977, 463] on button "Next" at bounding box center [969, 468] width 68 height 28
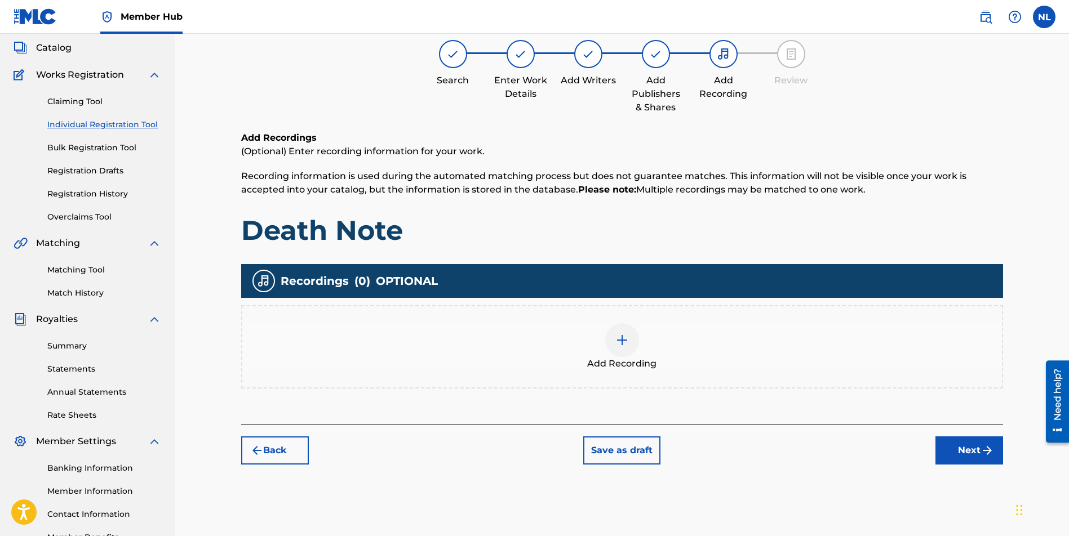
scroll to position [51, 0]
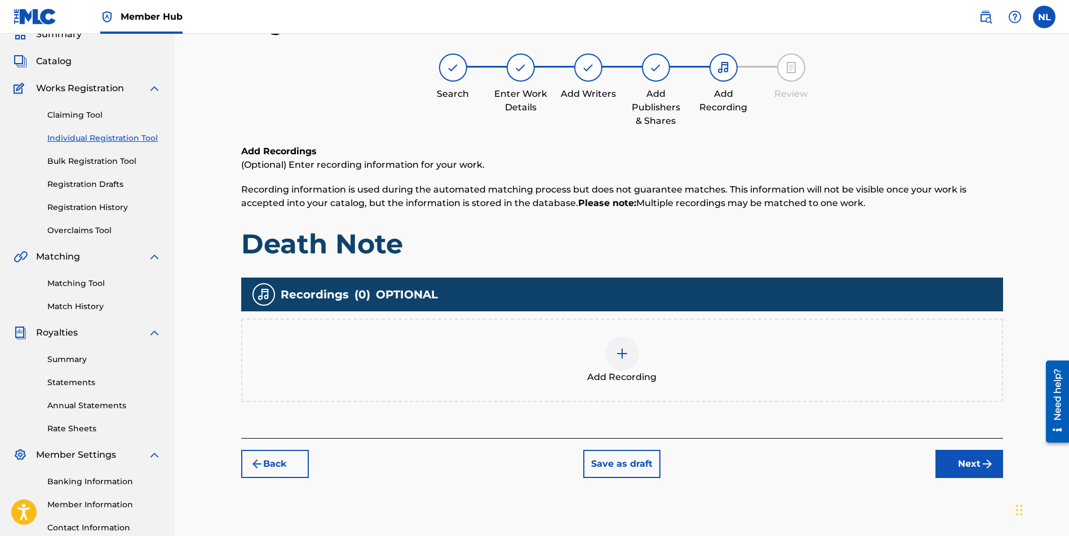
click at [617, 343] on div at bounding box center [622, 354] width 34 height 34
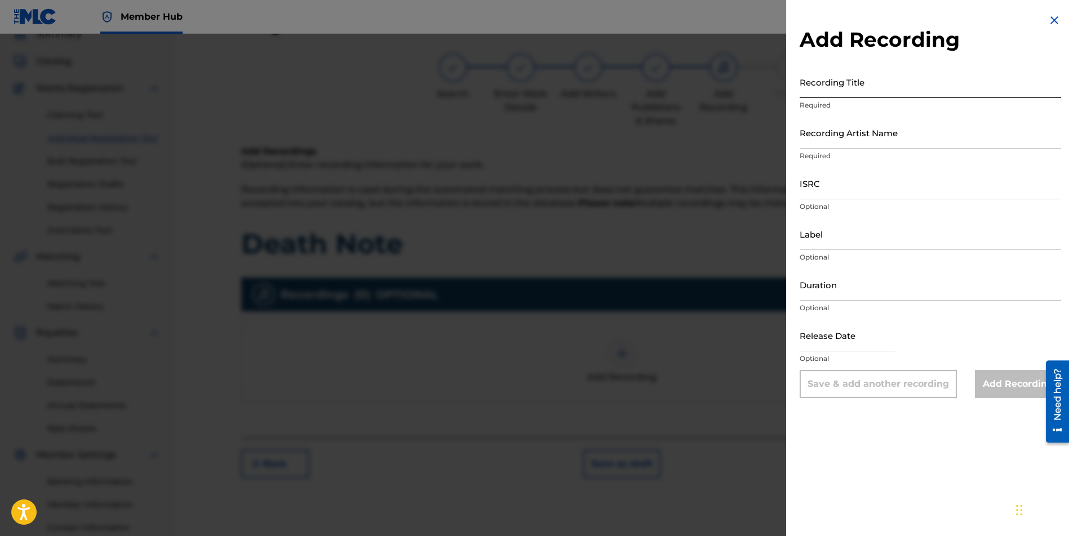
click at [810, 82] on input "Recording Title" at bounding box center [929, 82] width 261 height 32
paste input "Death Note"
type input "Death Note"
click at [824, 134] on input "Recording Artist Name" at bounding box center [929, 133] width 261 height 32
type input "JUNI QUICKLY"
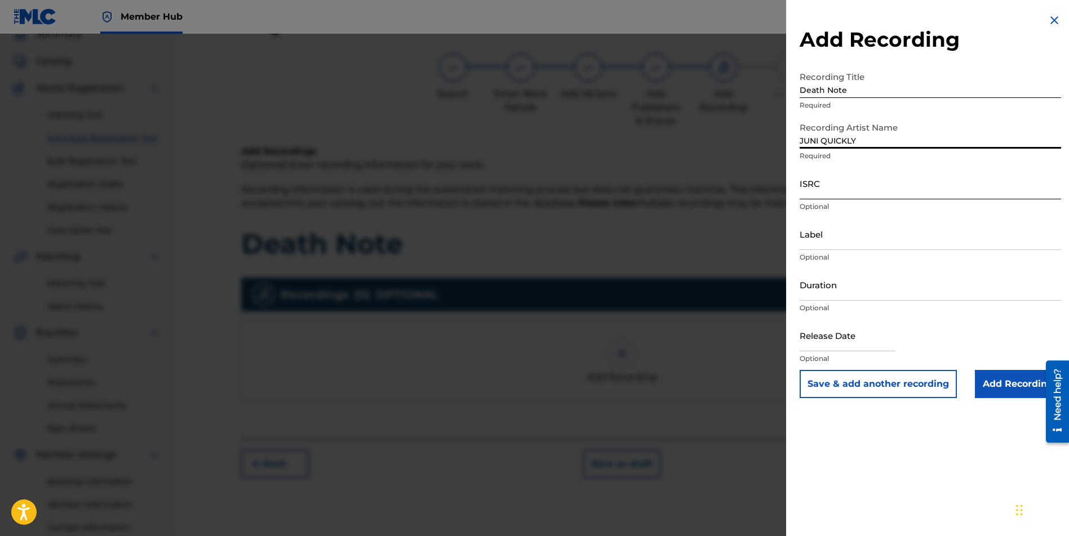
click at [889, 188] on input "ISRC" at bounding box center [929, 183] width 261 height 32
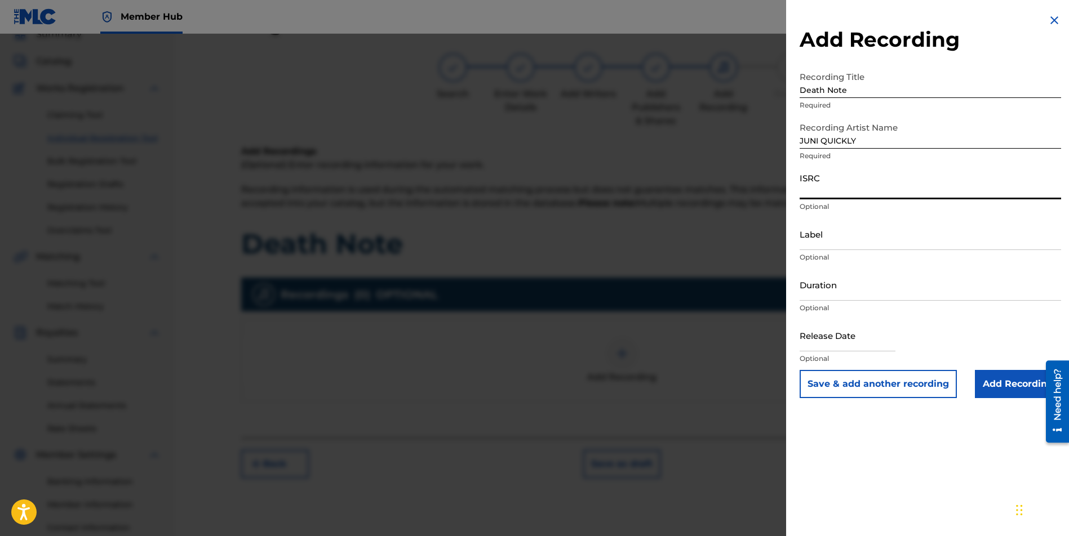
click at [836, 188] on input "ISRC" at bounding box center [929, 183] width 261 height 32
paste input "CBEYJ2545185"
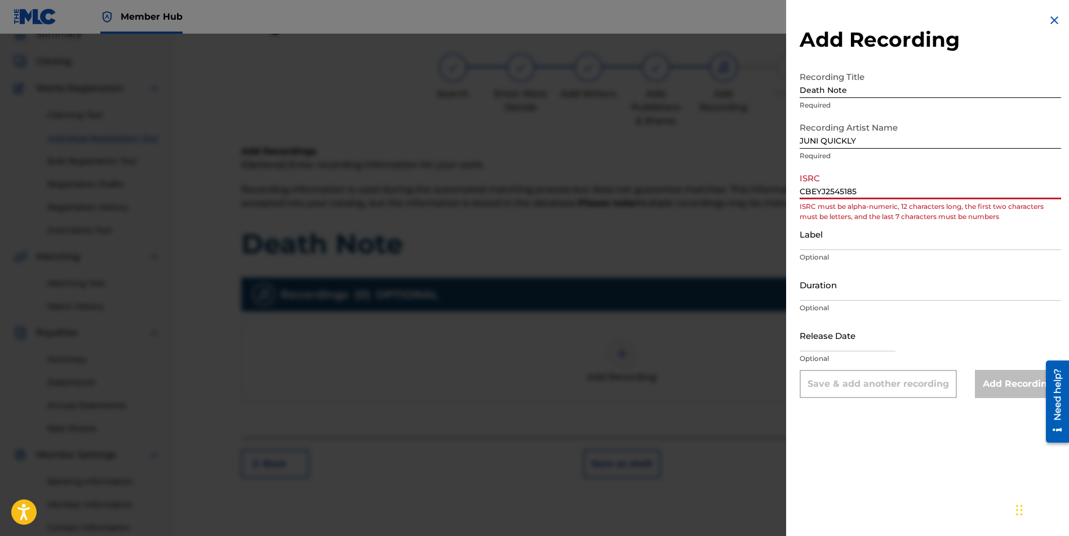
click at [815, 193] on input "CBEYJ2545185" at bounding box center [929, 183] width 261 height 32
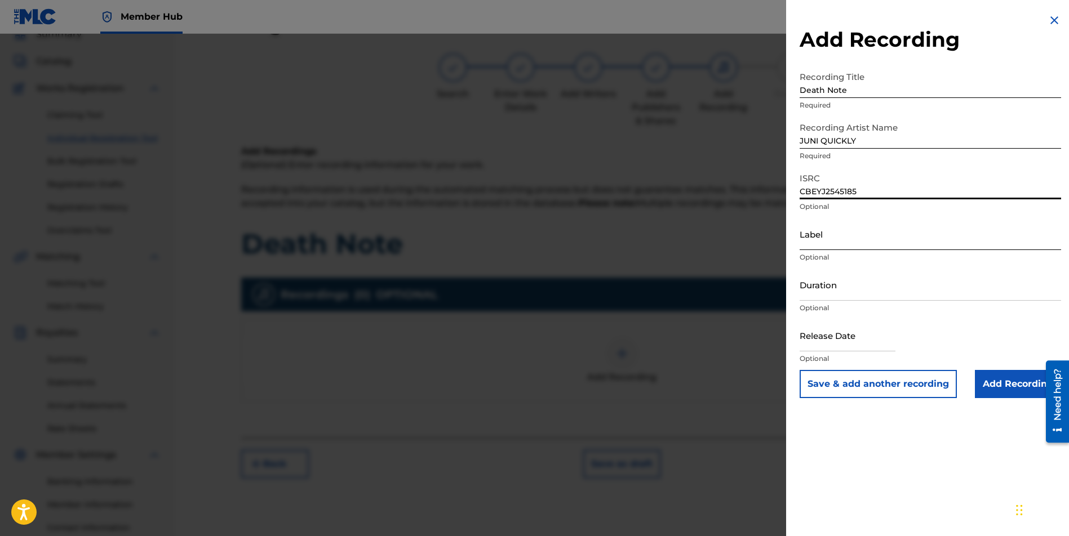
type input "CBEYJ2545185"
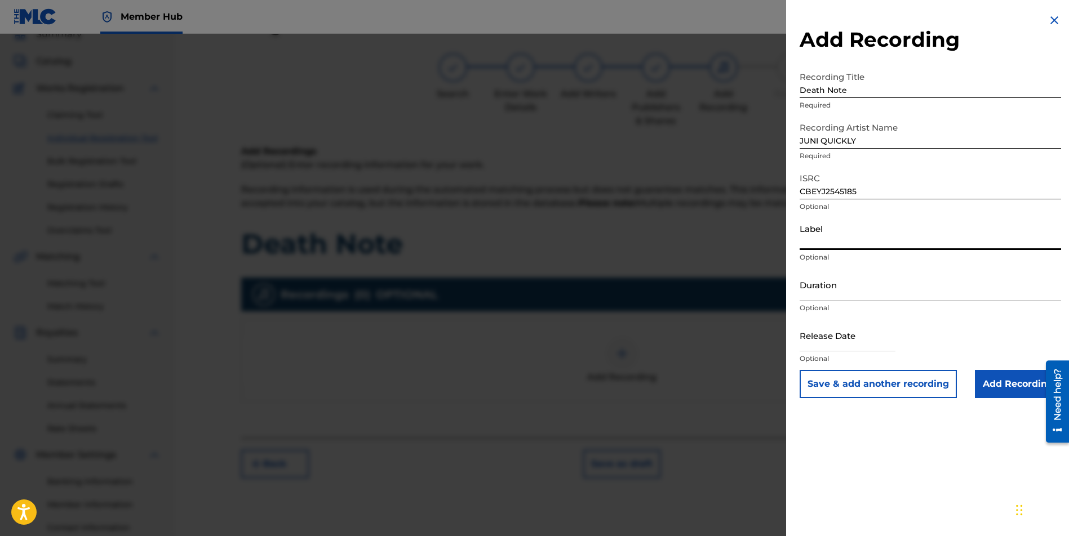
click at [859, 235] on input "Label" at bounding box center [929, 234] width 261 height 32
type input "[PERSON_NAME] Music Group"
click at [849, 343] on input "text" at bounding box center [847, 335] width 96 height 32
select select "8"
select select "2025"
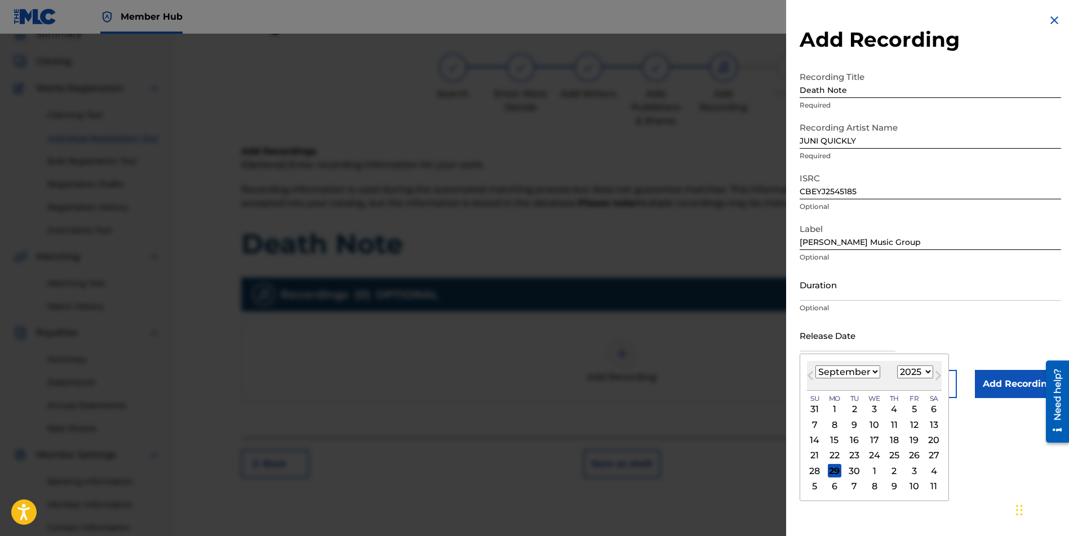
click at [828, 474] on div "29" at bounding box center [835, 471] width 14 height 14
type input "[DATE]"
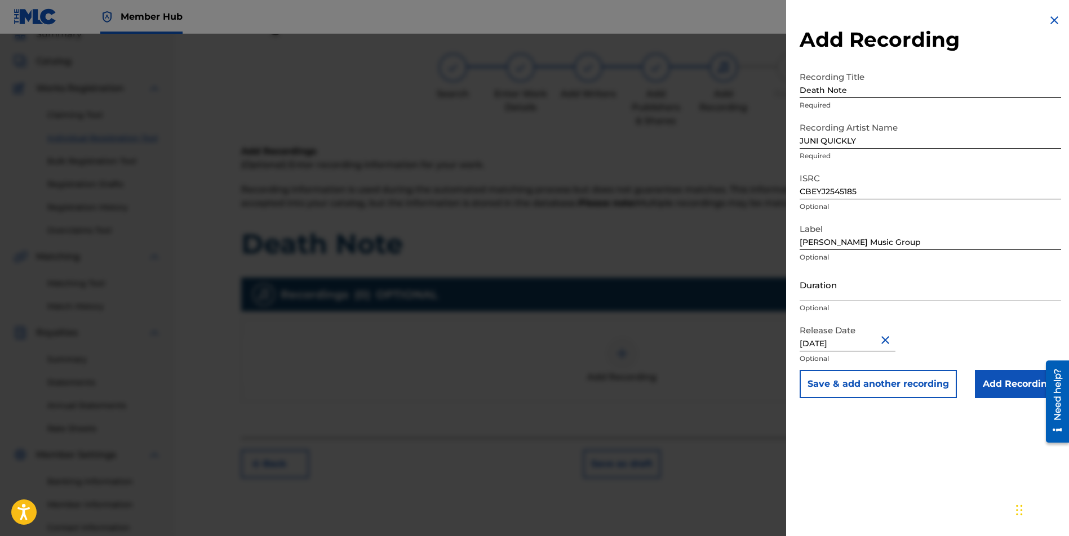
scroll to position [139, 0]
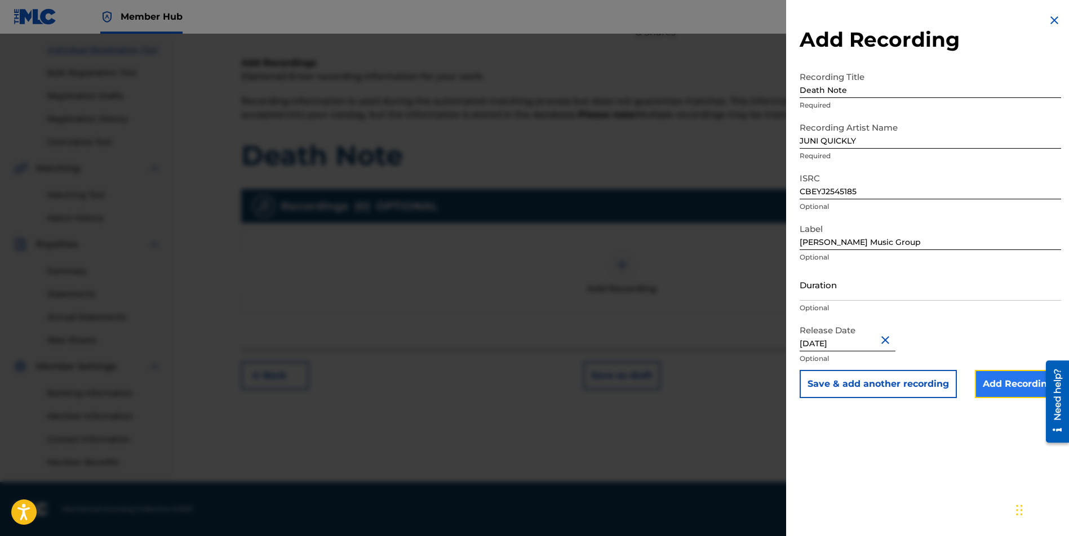
click at [1012, 382] on input "Add Recording" at bounding box center [1018, 384] width 86 height 28
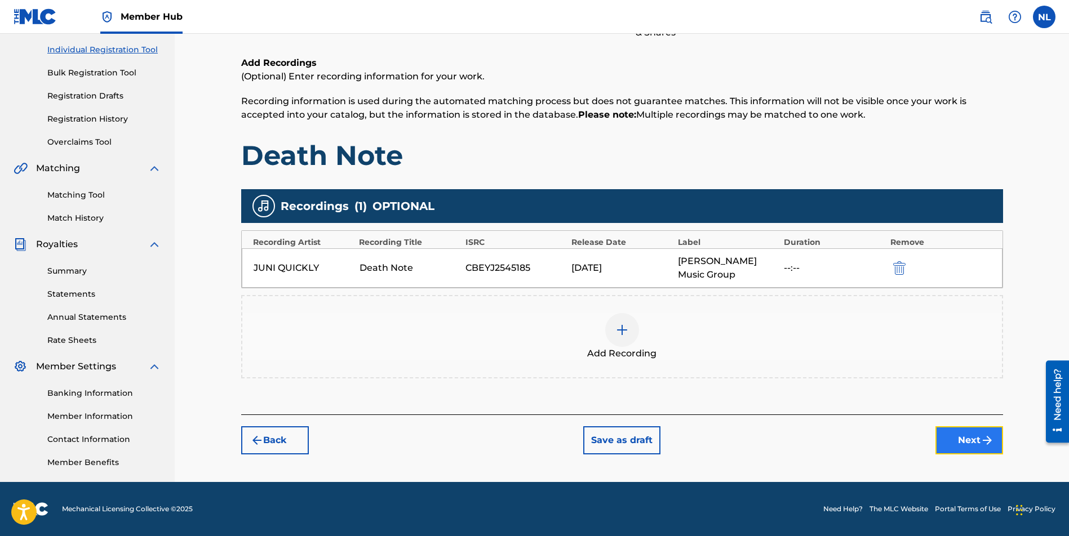
click at [953, 450] on button "Next" at bounding box center [969, 440] width 68 height 28
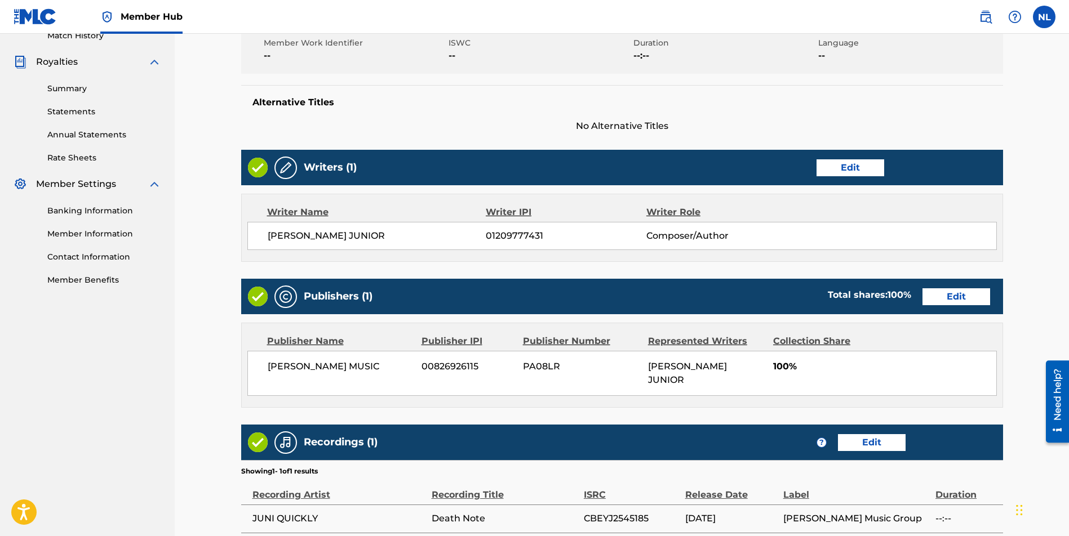
scroll to position [416, 0]
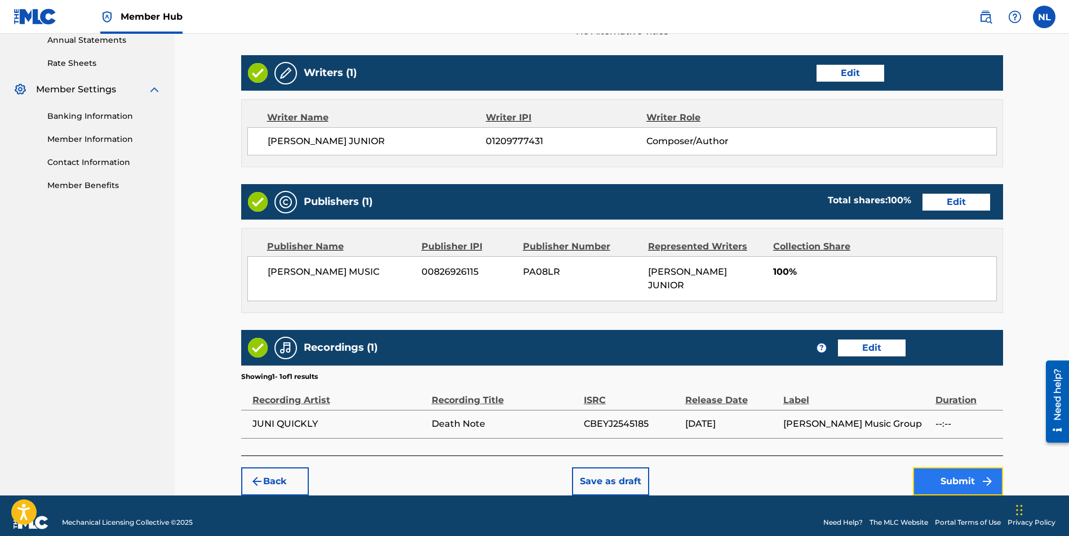
click at [973, 468] on button "Submit" at bounding box center [958, 482] width 90 height 28
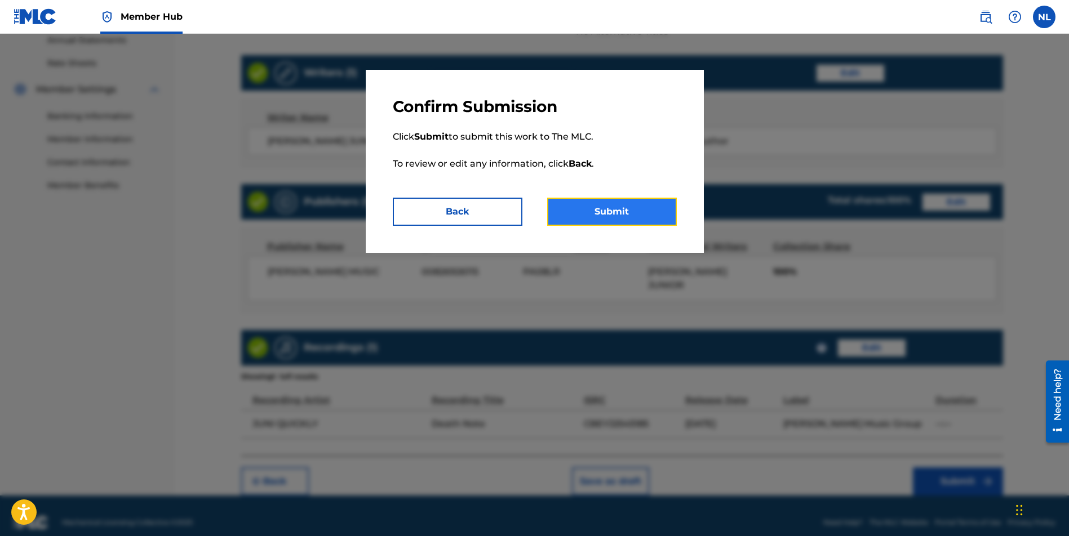
click at [647, 212] on button "Submit" at bounding box center [612, 212] width 130 height 28
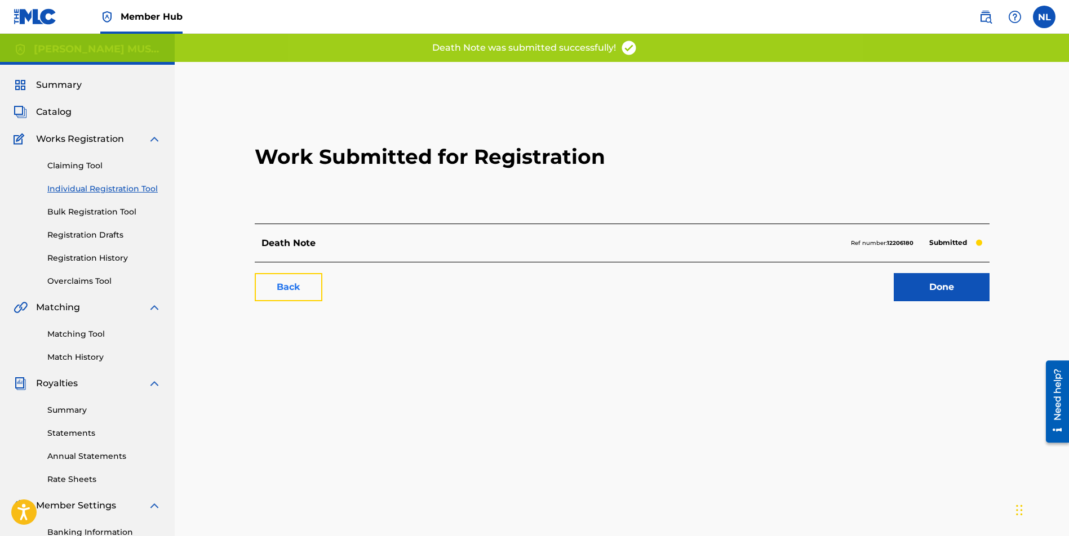
click at [312, 290] on link "Back" at bounding box center [289, 287] width 68 height 28
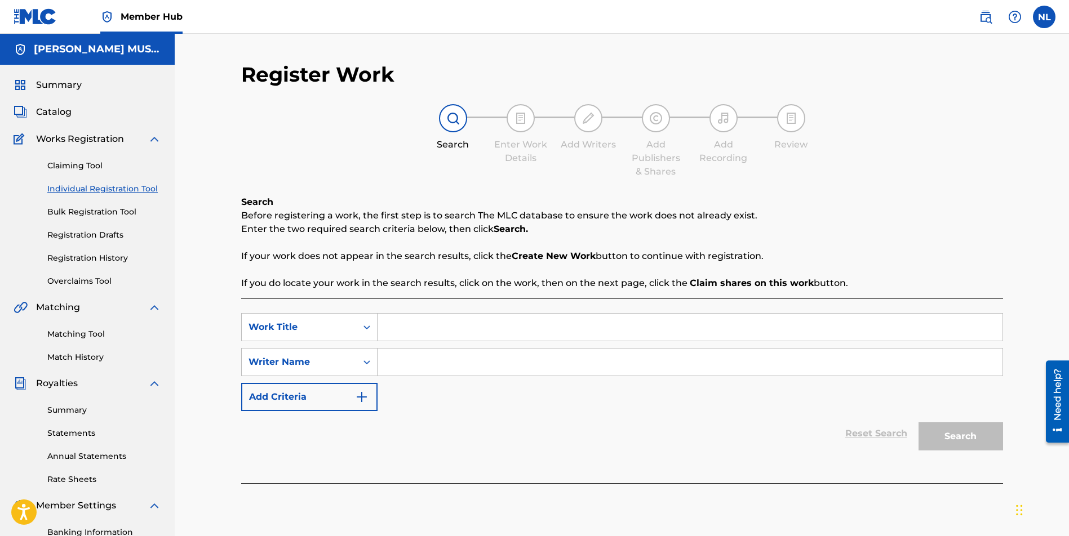
drag, startPoint x: 417, startPoint y: 328, endPoint x: 357, endPoint y: 179, distance: 161.0
click at [417, 328] on input "Search Form" at bounding box center [689, 327] width 625 height 27
paste input "Century"
type input "Century"
click at [432, 374] on input "Search Form" at bounding box center [689, 362] width 625 height 27
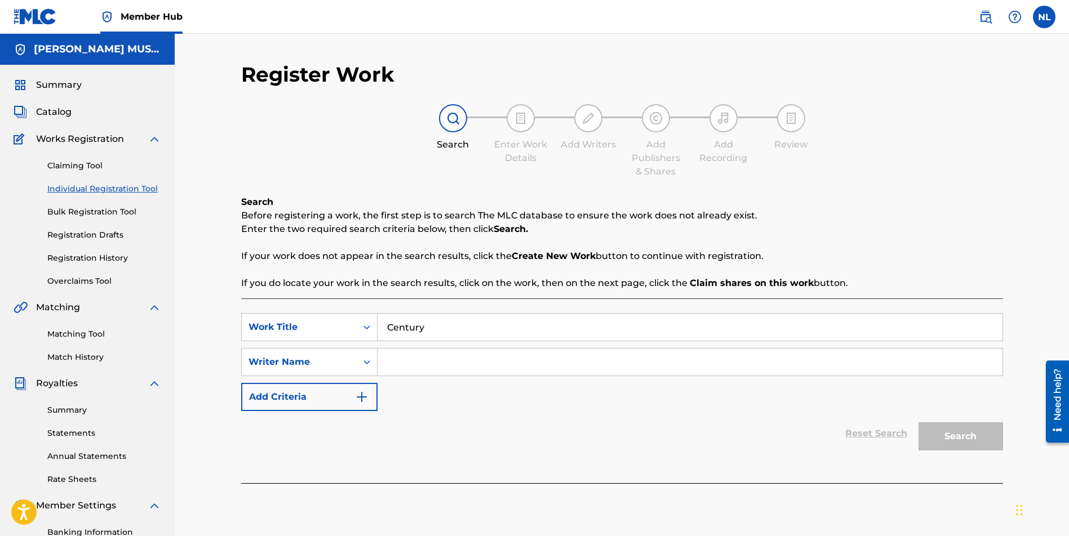
click at [460, 359] on input "Search Form" at bounding box center [689, 362] width 625 height 27
click at [391, 362] on input "Search Form" at bounding box center [689, 362] width 625 height 27
paste input "[PERSON_NAME] JUNIOR"
type input "[PERSON_NAME] JUNIOR"
click at [950, 437] on button "Search" at bounding box center [960, 436] width 84 height 28
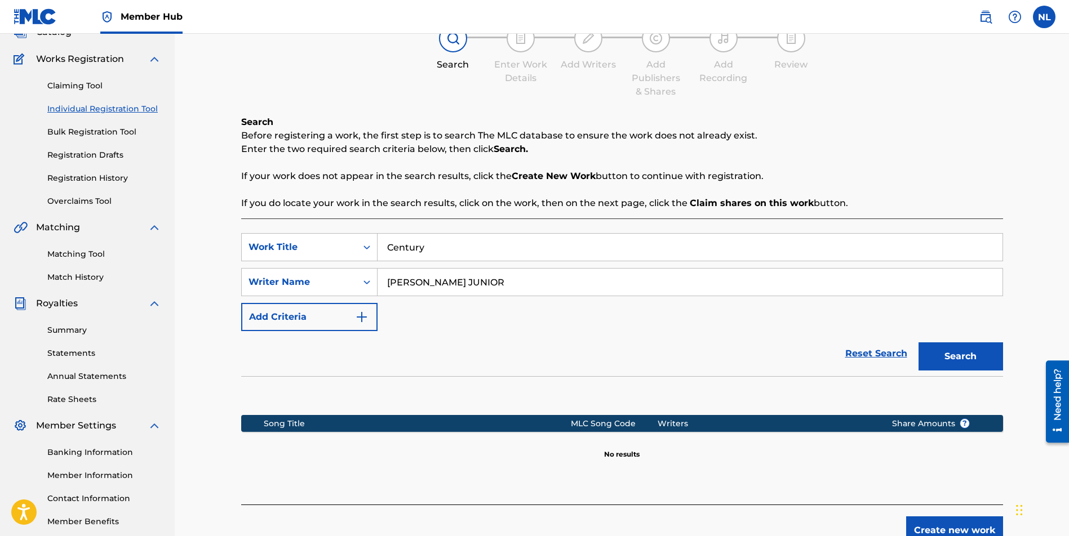
scroll to position [143, 0]
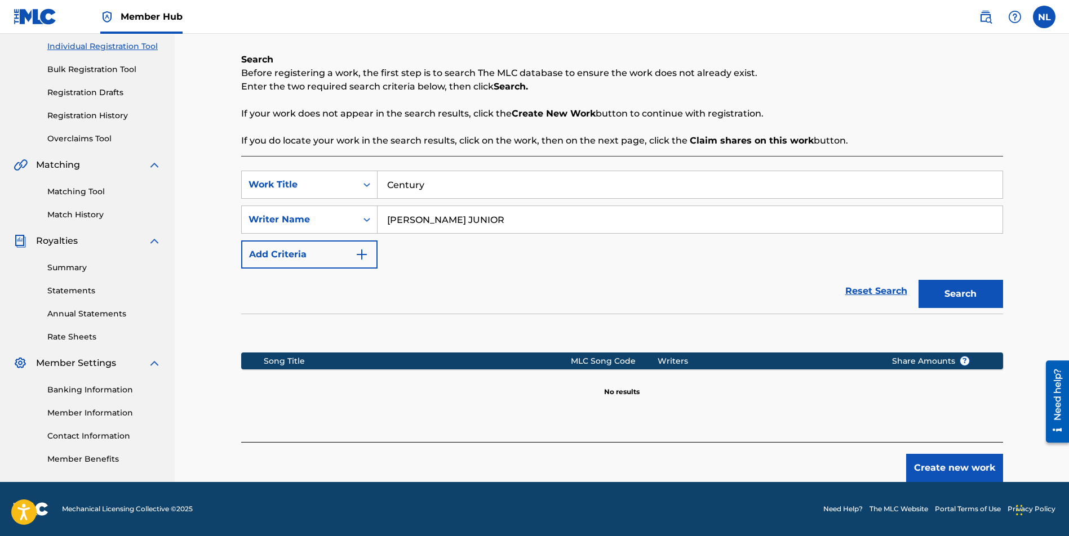
click at [491, 220] on input "[PERSON_NAME] JUNIOR" at bounding box center [689, 219] width 625 height 27
click at [929, 465] on button "Create new work" at bounding box center [954, 468] width 97 height 28
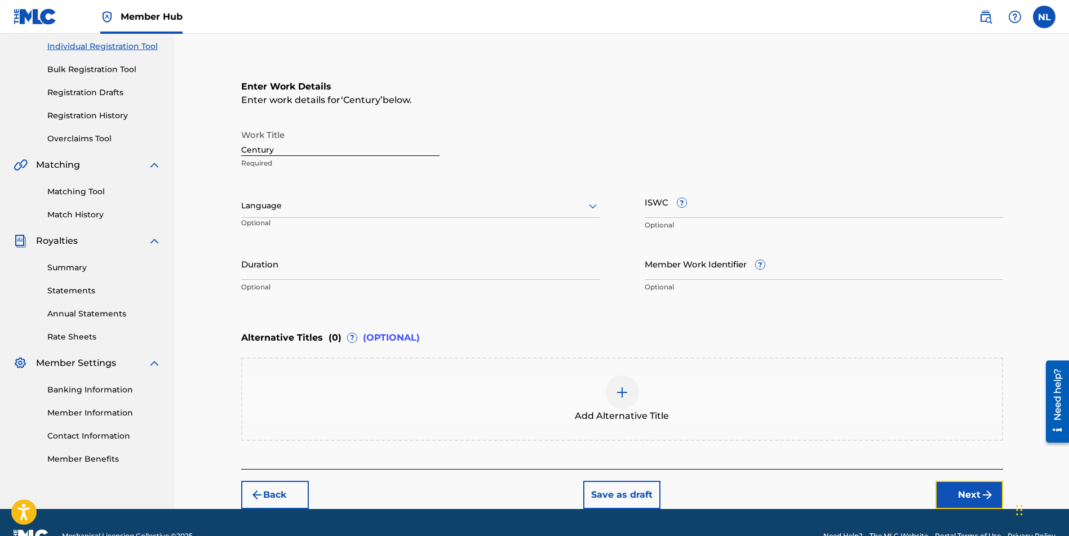
click at [977, 483] on button "Next" at bounding box center [969, 495] width 68 height 28
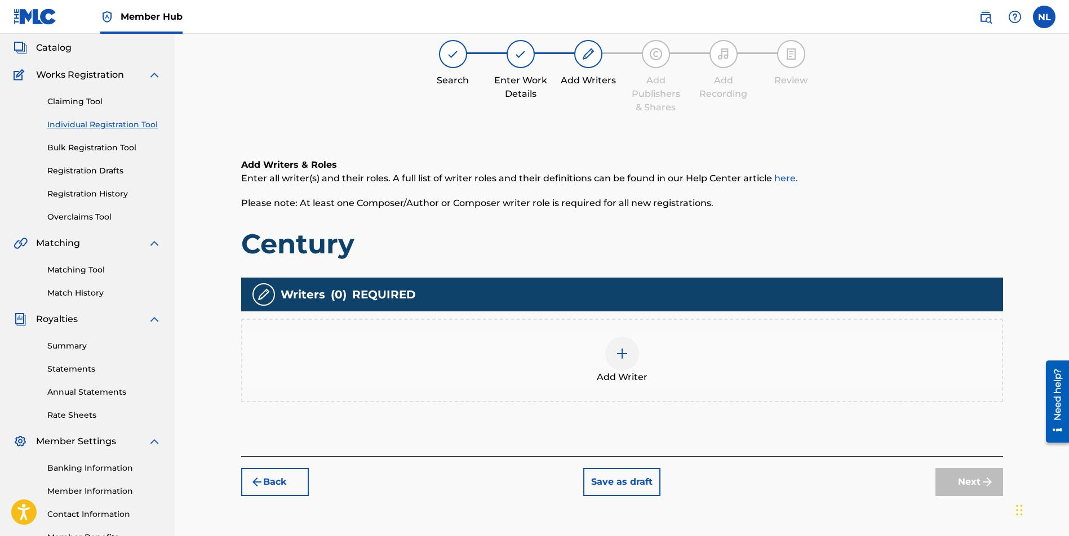
scroll to position [51, 0]
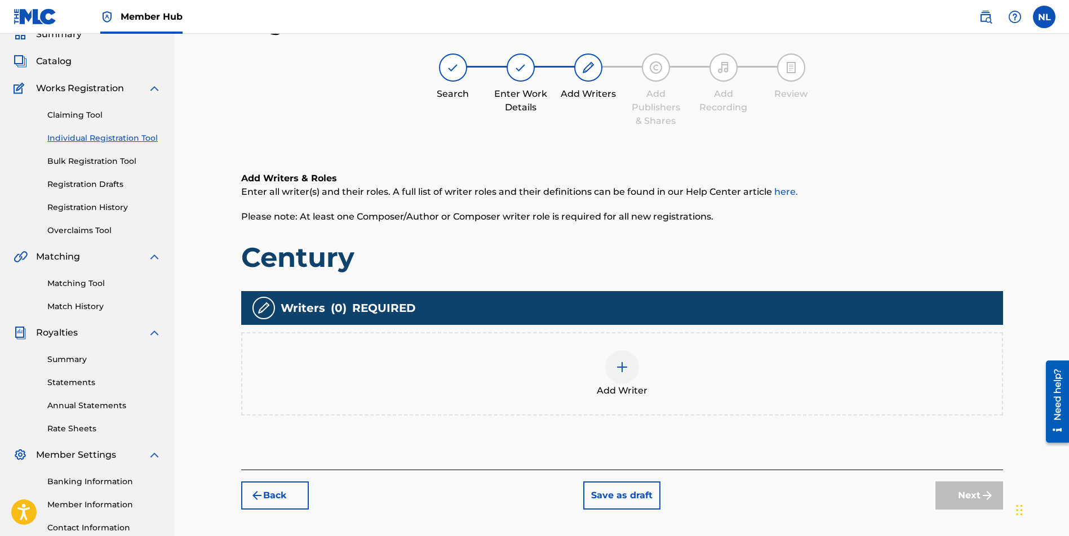
click at [633, 371] on div at bounding box center [622, 367] width 34 height 34
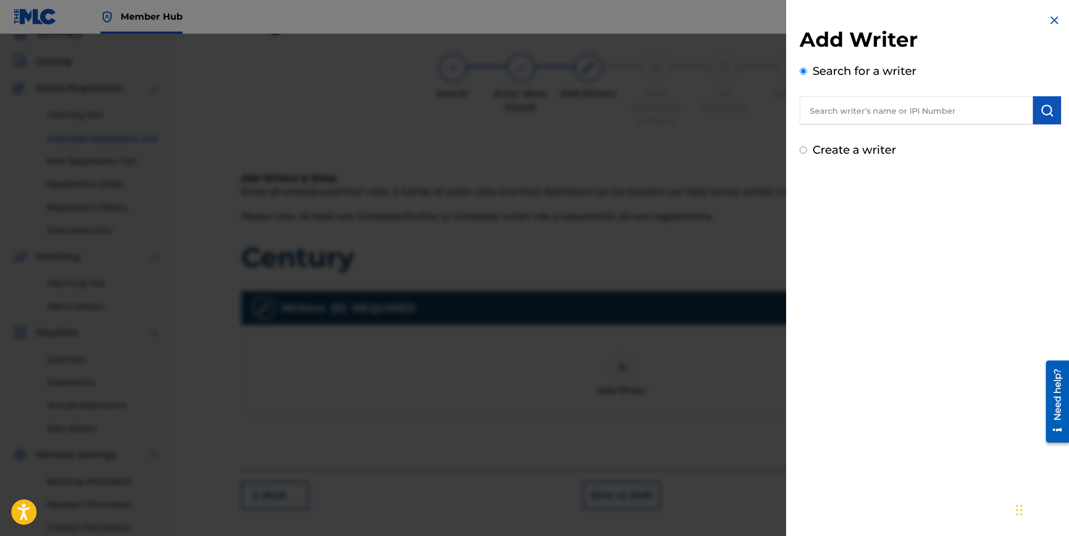
click at [927, 115] on input "text" at bounding box center [915, 110] width 233 height 28
click at [830, 107] on input "text" at bounding box center [915, 110] width 233 height 28
paste input "[PERSON_NAME] JUNIOR"
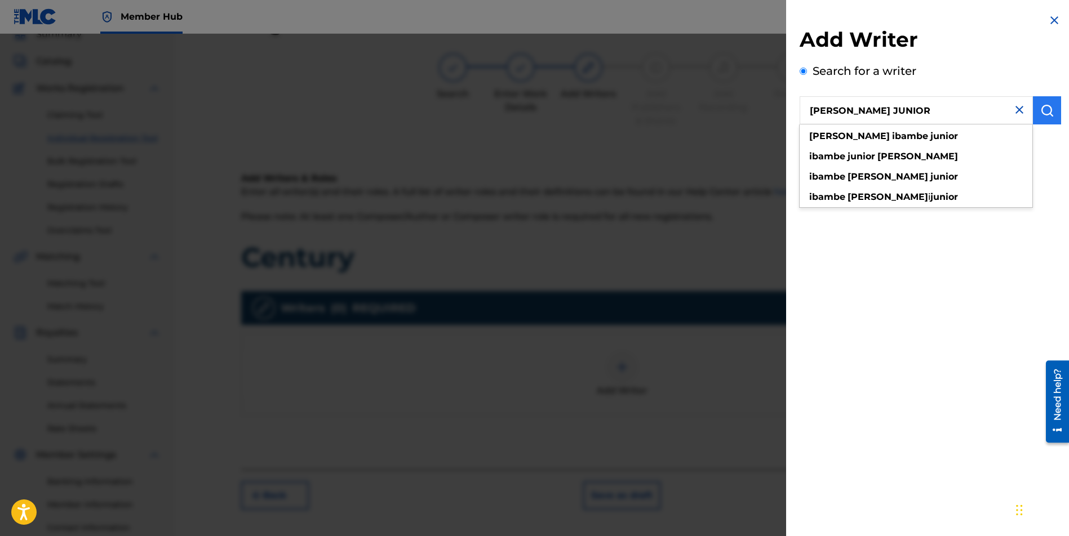
type input "[PERSON_NAME] JUNIOR"
click at [1042, 106] on img "submit" at bounding box center [1047, 111] width 14 height 14
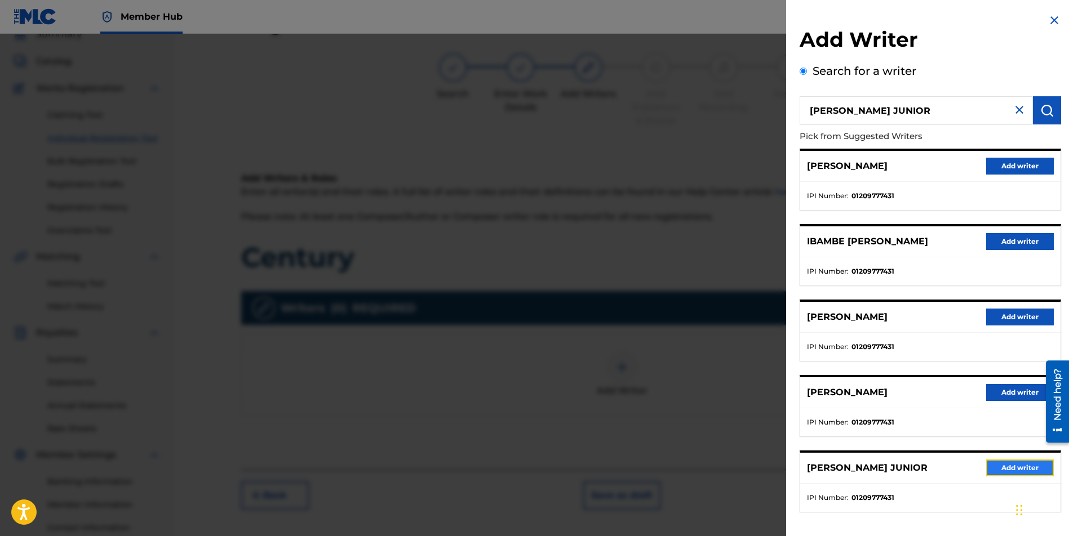
click at [1013, 471] on button "Add writer" at bounding box center [1020, 468] width 68 height 17
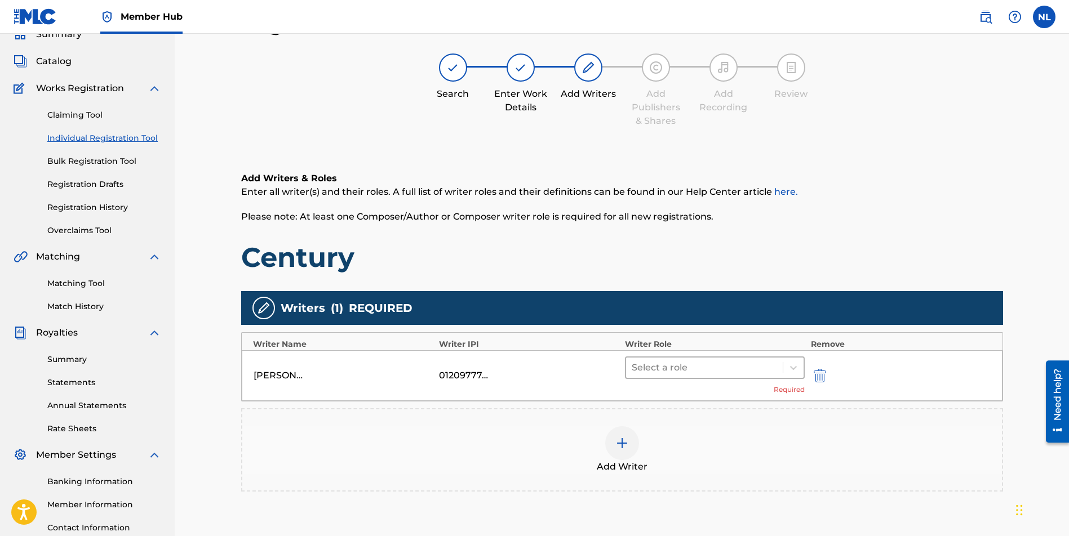
click at [696, 362] on div at bounding box center [704, 368] width 146 height 16
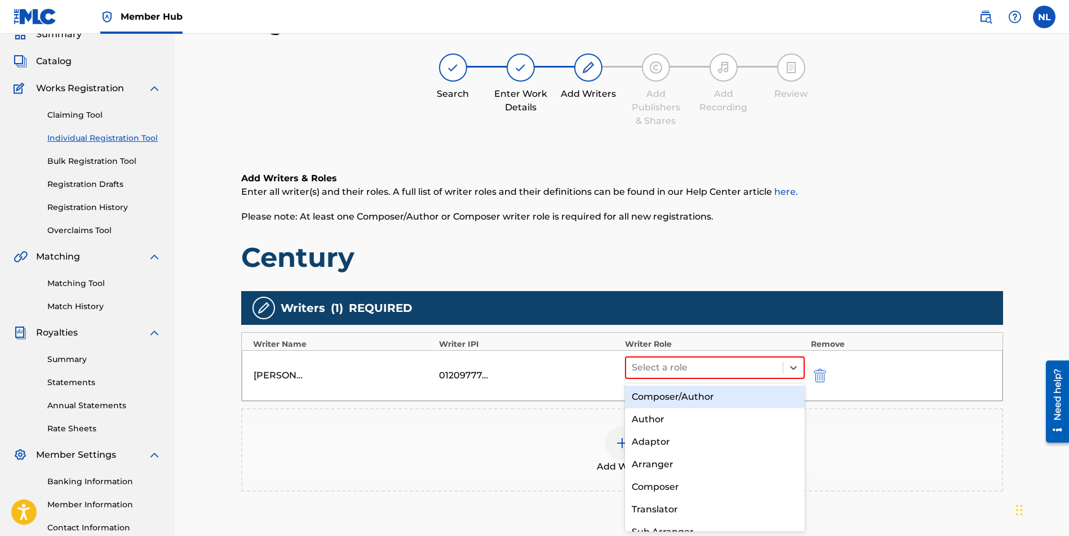
click at [642, 395] on div "Composer/Author" at bounding box center [715, 397] width 180 height 23
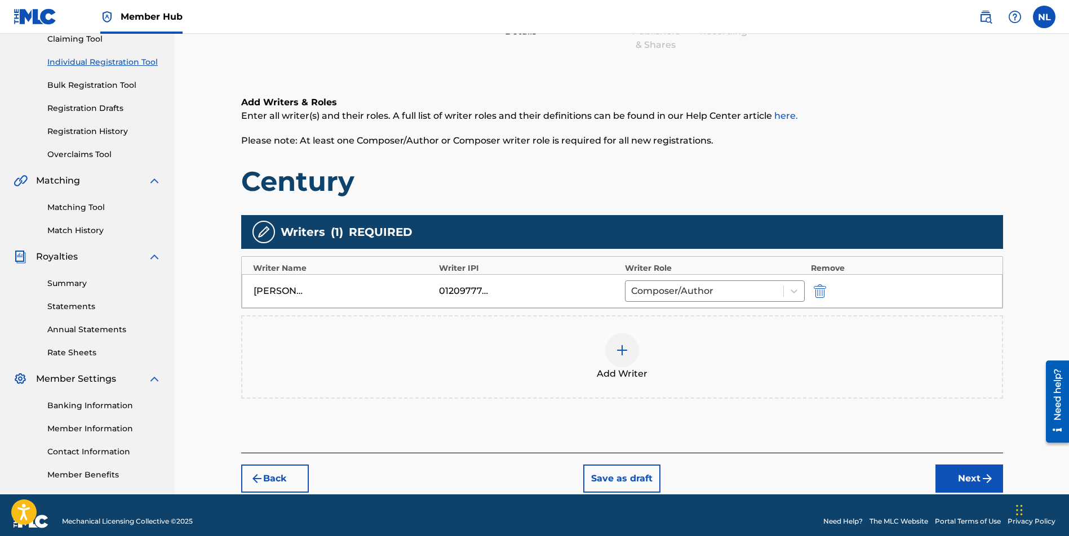
scroll to position [139, 0]
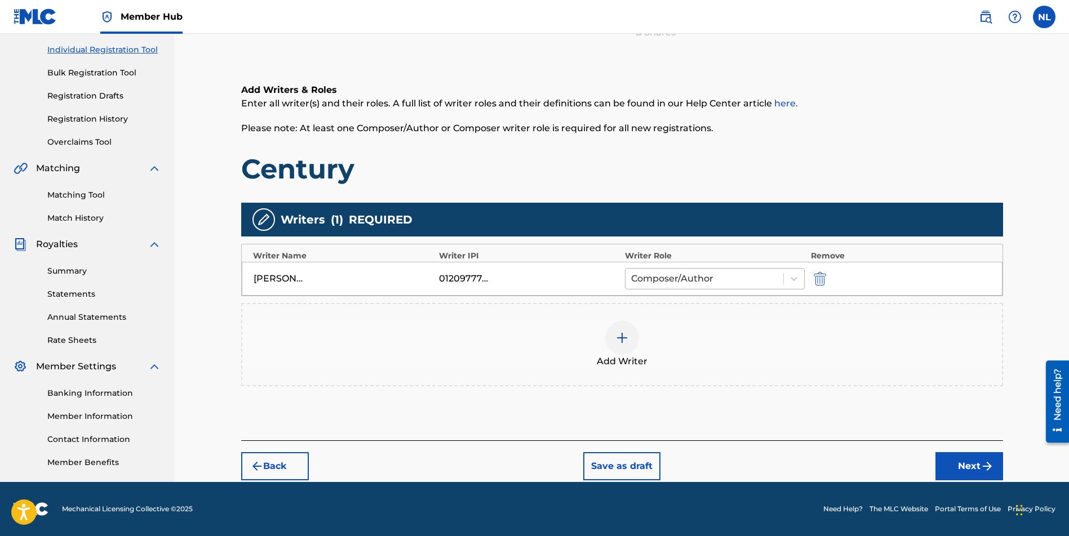
click at [633, 276] on input "text" at bounding box center [632, 279] width 2 height 14
click at [961, 371] on div "Add Writer" at bounding box center [622, 344] width 762 height 83
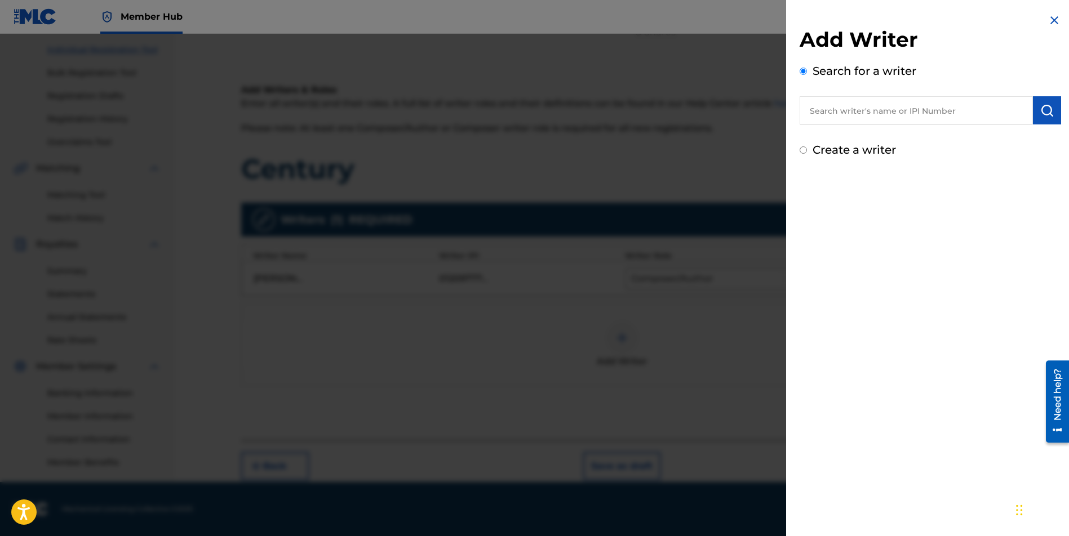
click at [1049, 25] on img at bounding box center [1054, 21] width 14 height 14
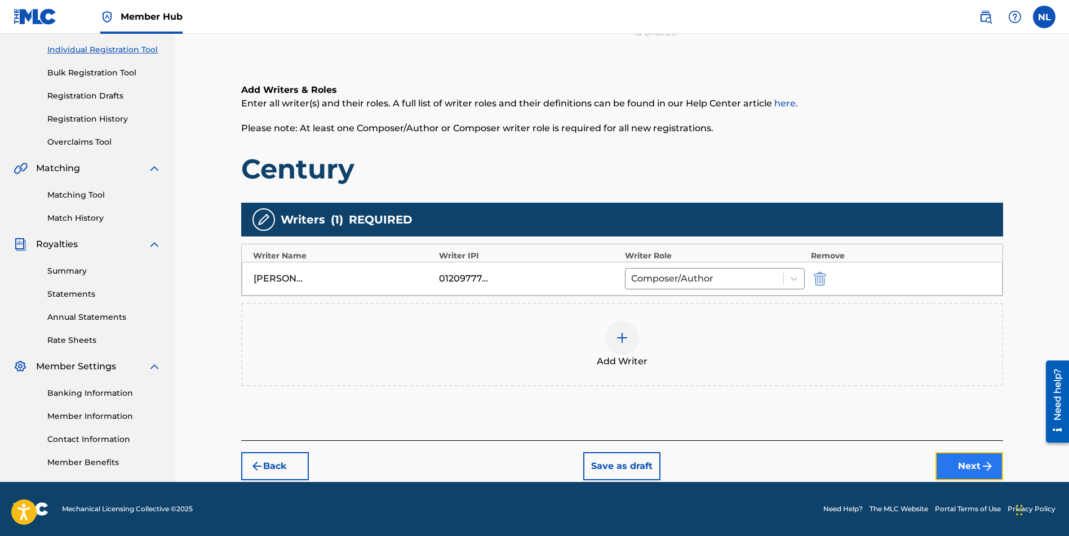
click at [980, 473] on img "submit" at bounding box center [987, 467] width 14 height 14
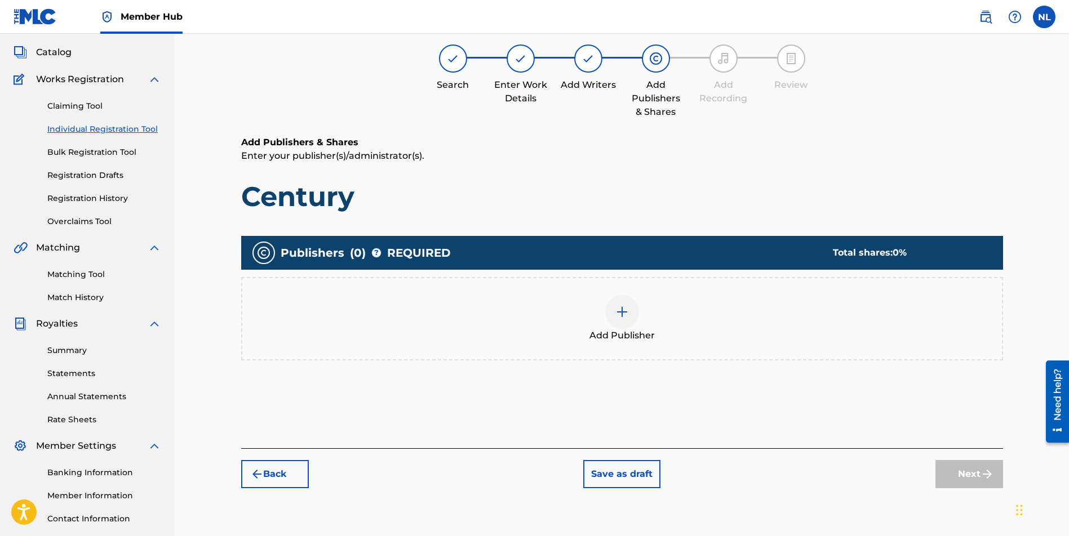
scroll to position [51, 0]
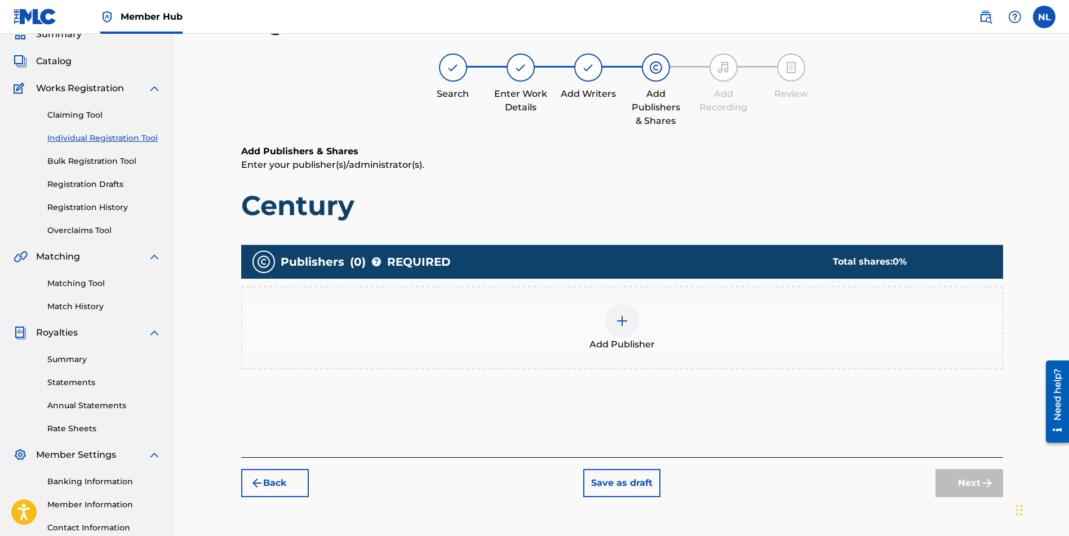
click at [624, 321] on img at bounding box center [622, 321] width 14 height 14
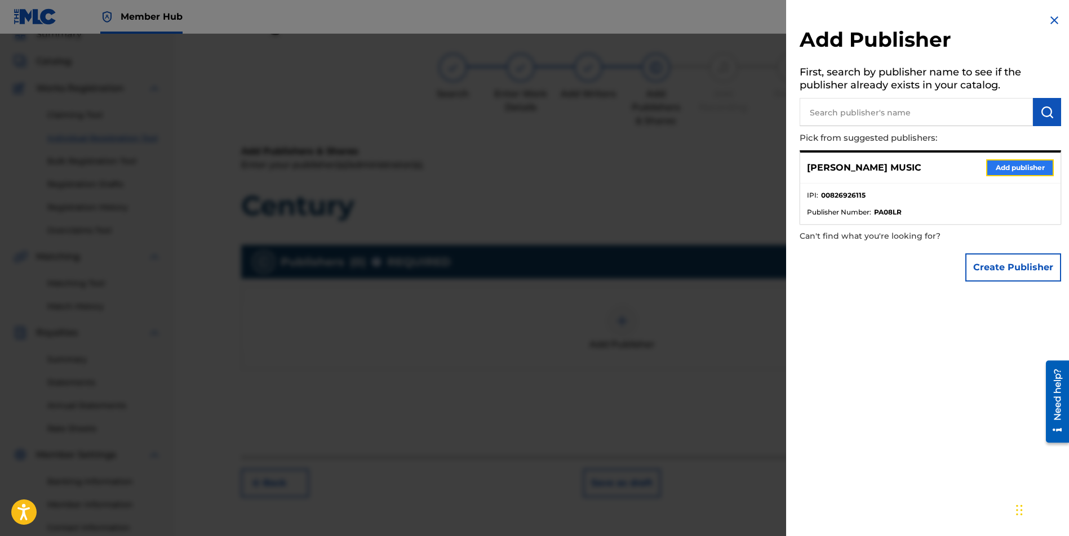
click at [995, 169] on button "Add publisher" at bounding box center [1020, 167] width 68 height 17
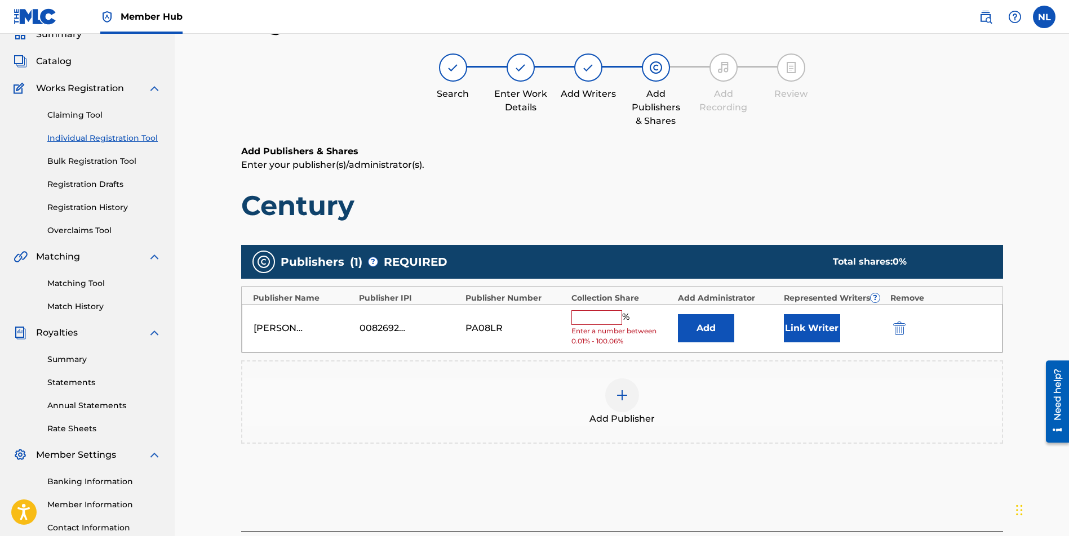
click at [590, 318] on input "text" at bounding box center [596, 317] width 51 height 15
type input "100"
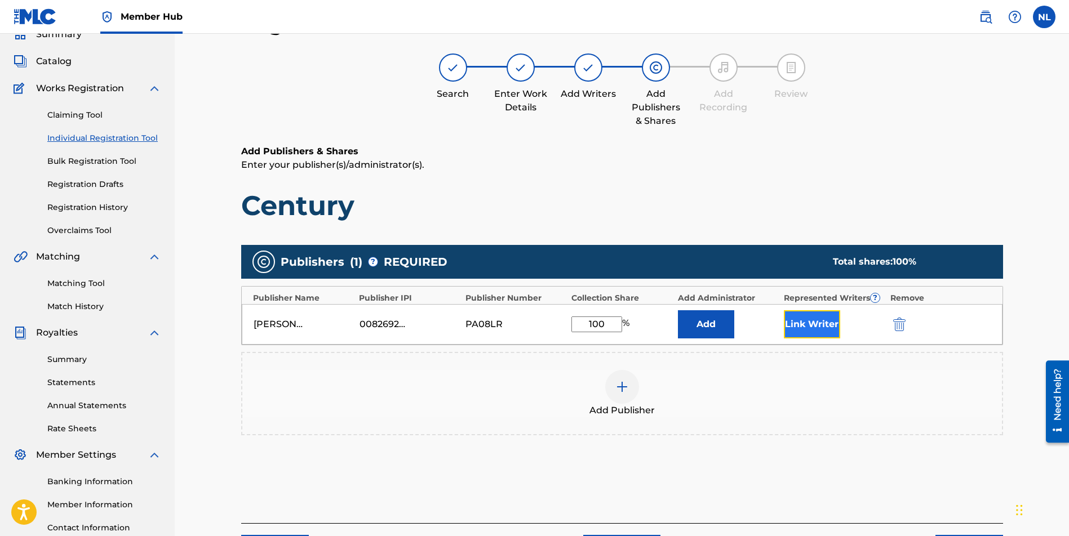
click at [795, 328] on button "Link Writer" at bounding box center [812, 324] width 56 height 28
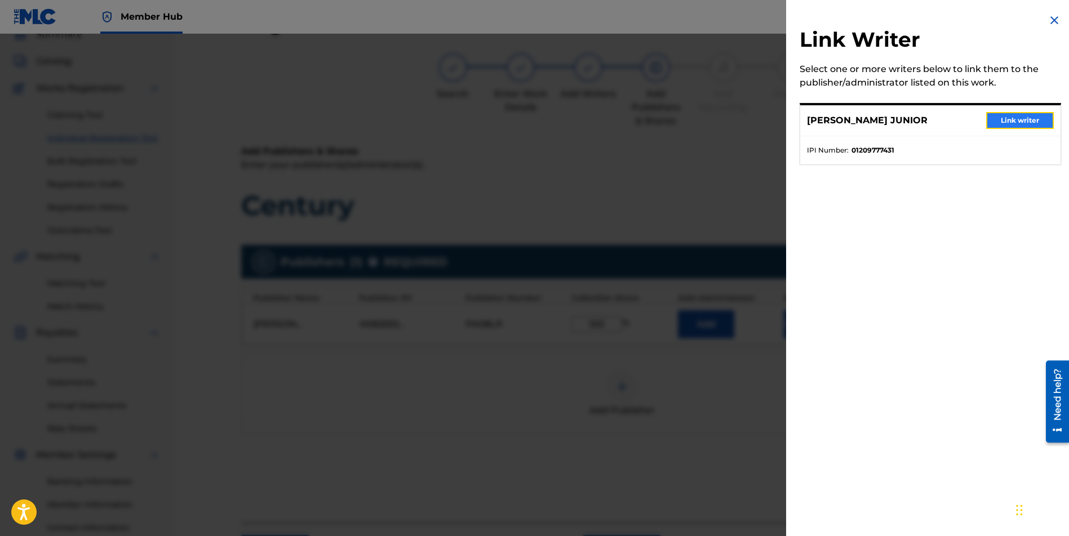
click at [1013, 122] on button "Link writer" at bounding box center [1020, 120] width 68 height 17
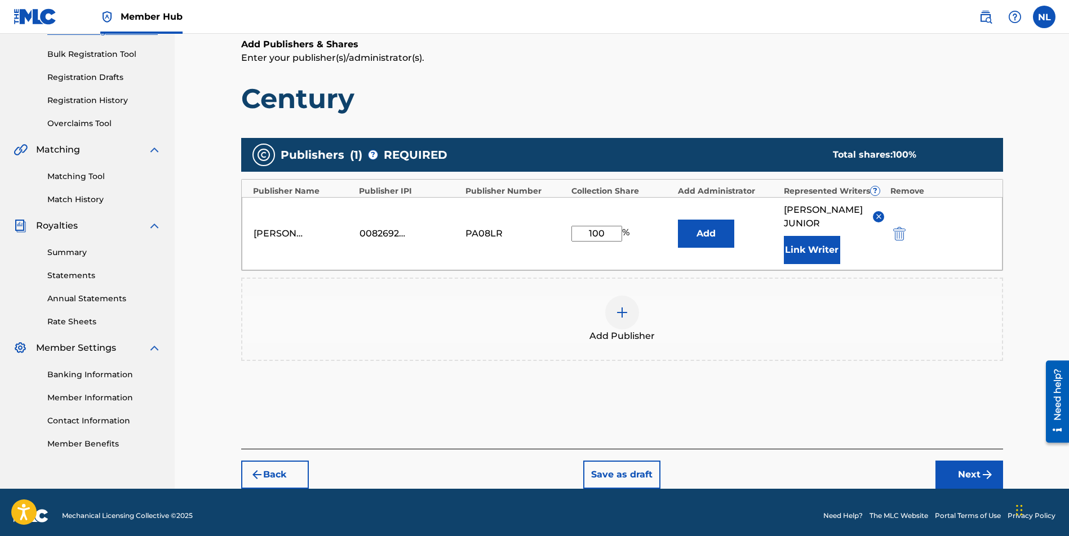
scroll to position [164, 0]
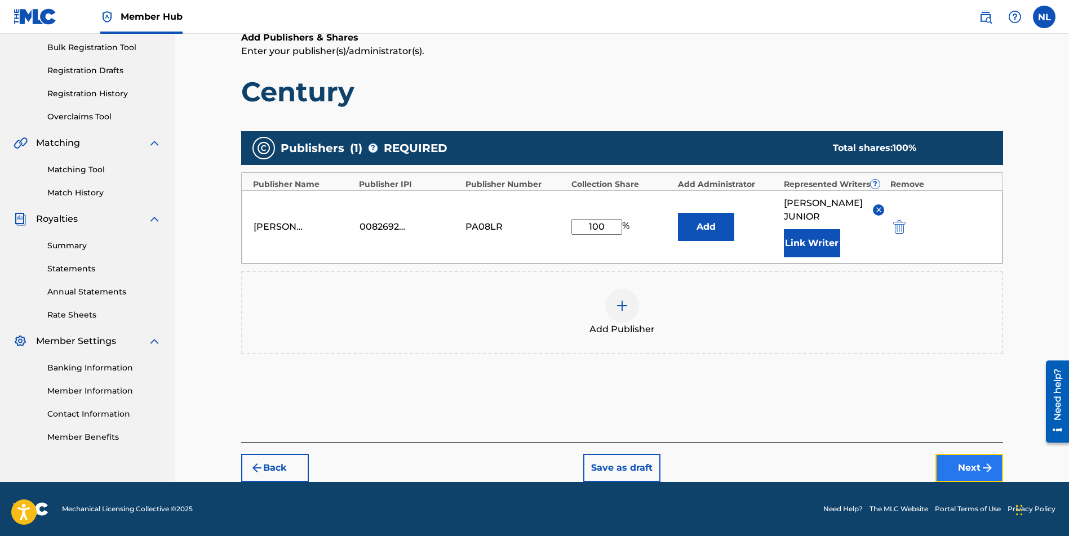
click at [968, 456] on button "Next" at bounding box center [969, 468] width 68 height 28
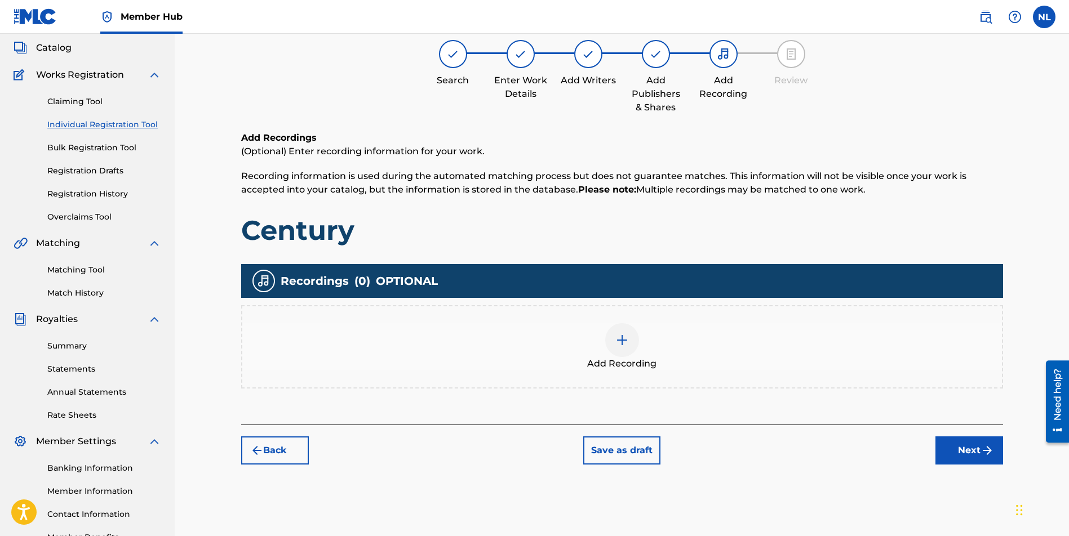
scroll to position [51, 0]
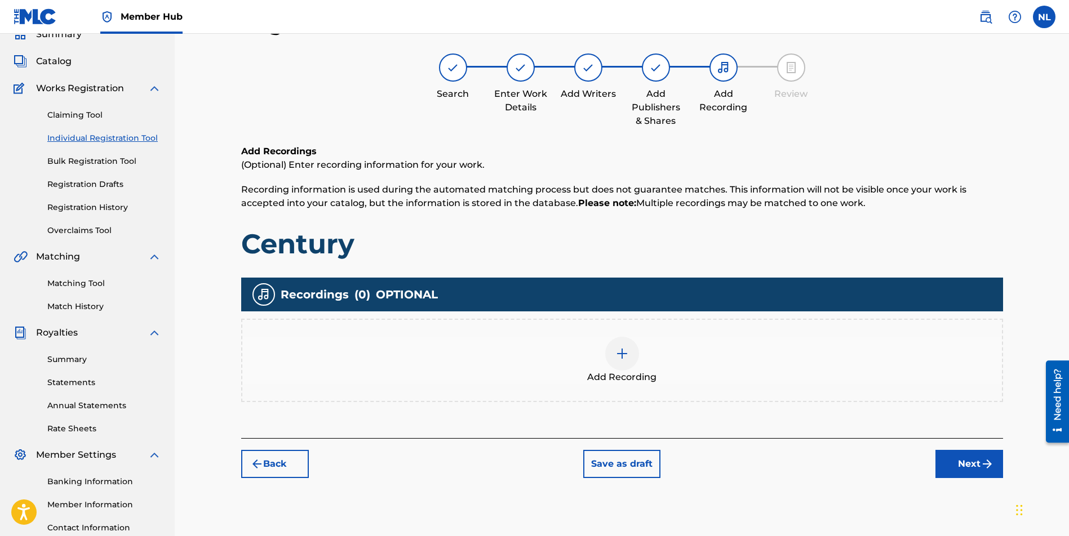
click at [614, 360] on div at bounding box center [622, 354] width 34 height 34
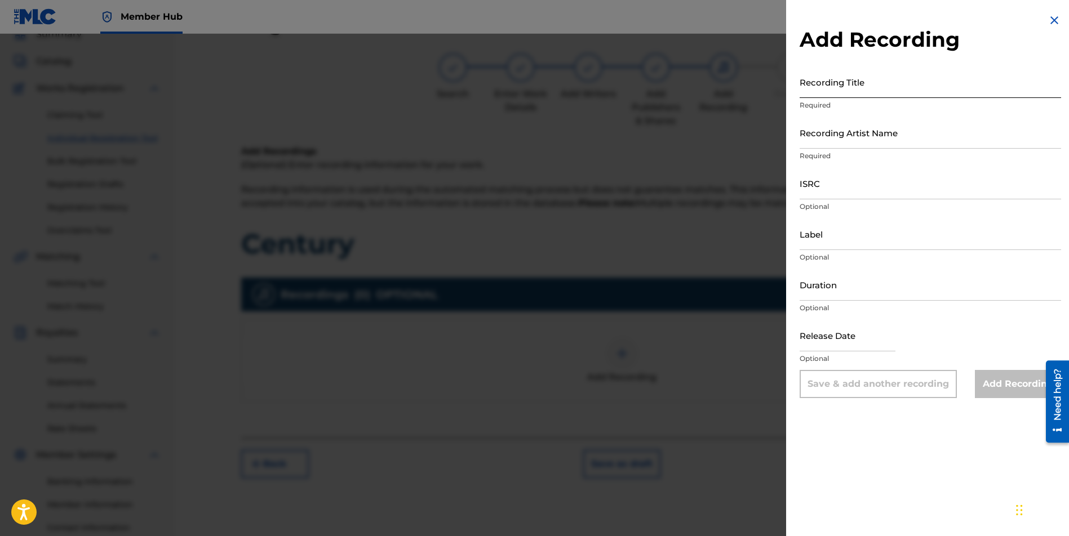
click at [859, 90] on input "Recording Title" at bounding box center [929, 82] width 261 height 32
click at [846, 87] on input "Recording Title" at bounding box center [929, 82] width 261 height 32
paste input "Century"
type input "Century"
click at [837, 137] on input "Recording Artist Name" at bounding box center [929, 133] width 261 height 32
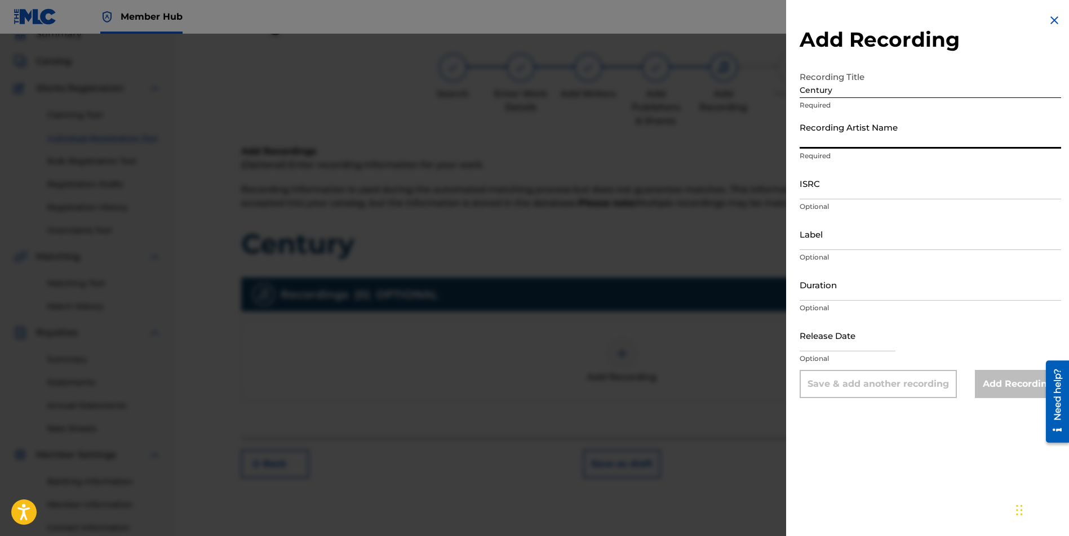
type input "JUNI QUICKLY"
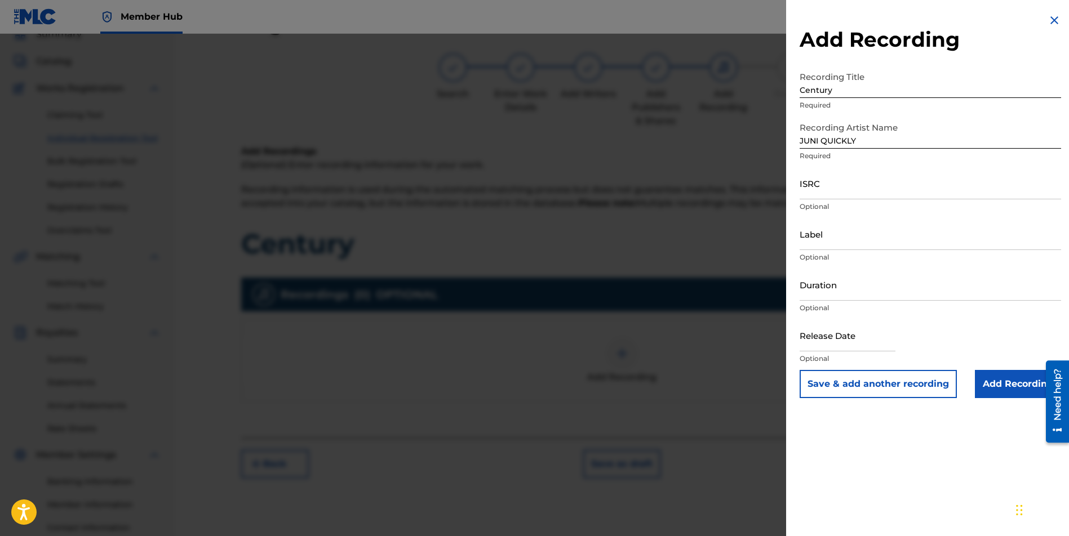
scroll to position [139, 0]
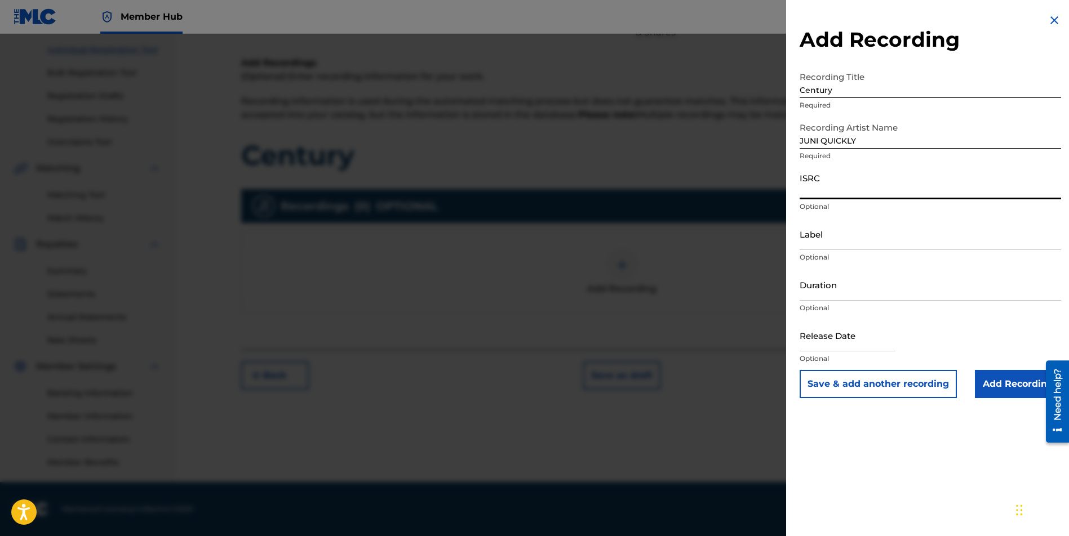
click at [834, 192] on input "ISRC" at bounding box center [929, 183] width 261 height 32
paste input "CBEYJ2545187"
type input "CBEYJ2545187"
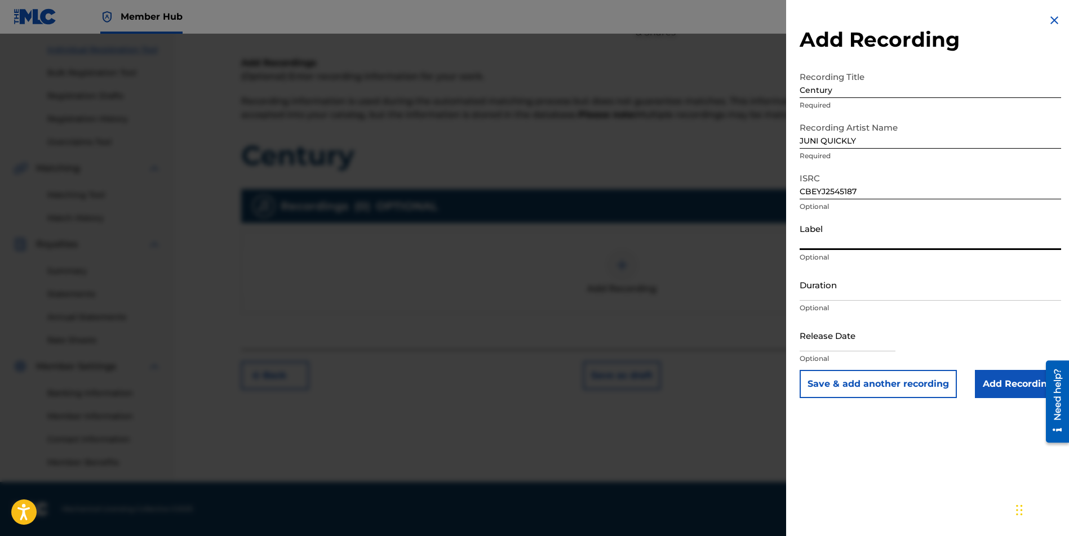
click at [841, 234] on input "Label" at bounding box center [929, 234] width 261 height 32
type input "[PERSON_NAME] Music Group"
click at [843, 340] on input "text" at bounding box center [847, 335] width 96 height 32
select select "8"
select select "2025"
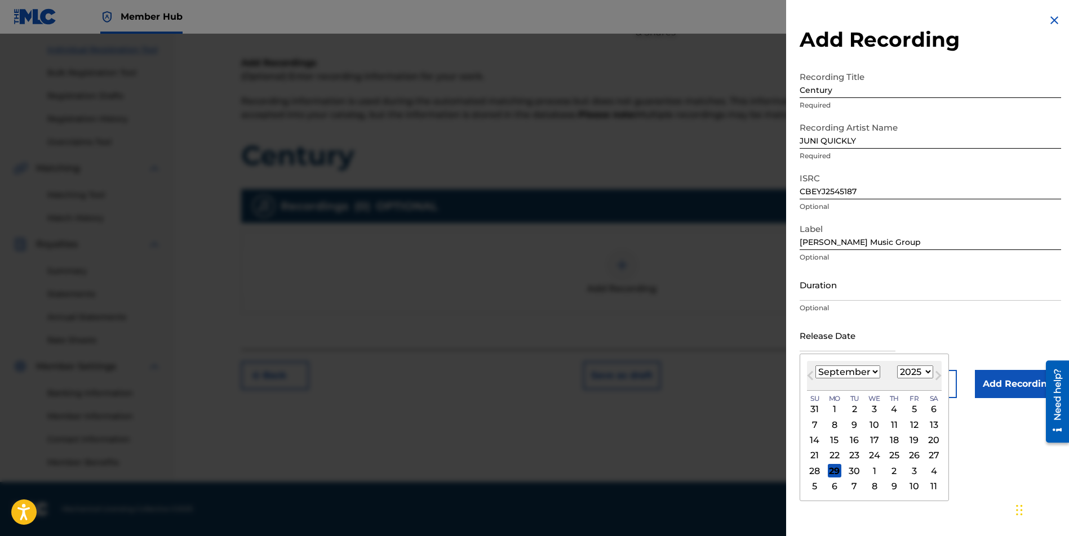
click at [830, 469] on div "29" at bounding box center [835, 471] width 14 height 14
type input "[DATE]"
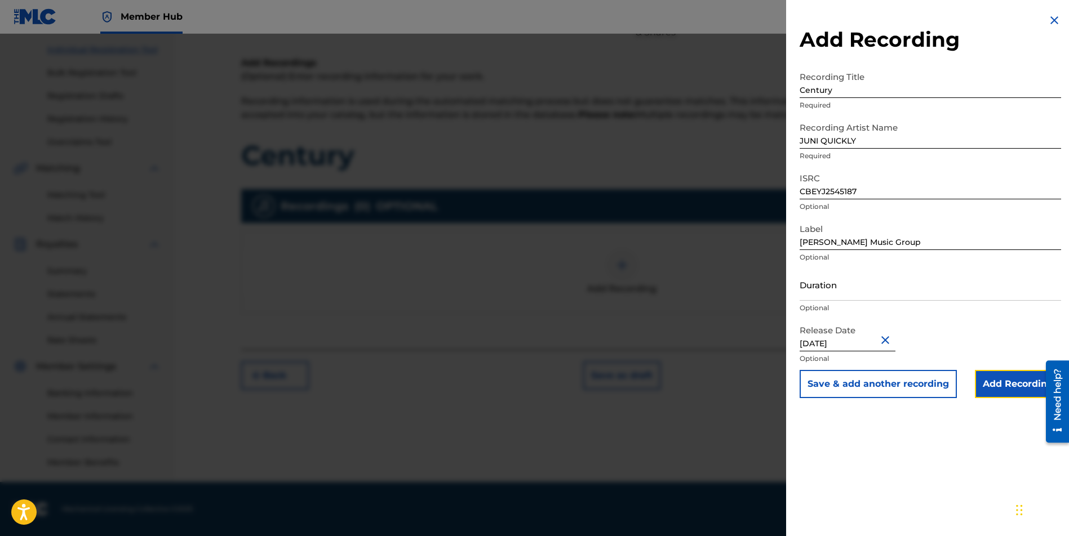
click at [1005, 387] on input "Add Recording" at bounding box center [1018, 384] width 86 height 28
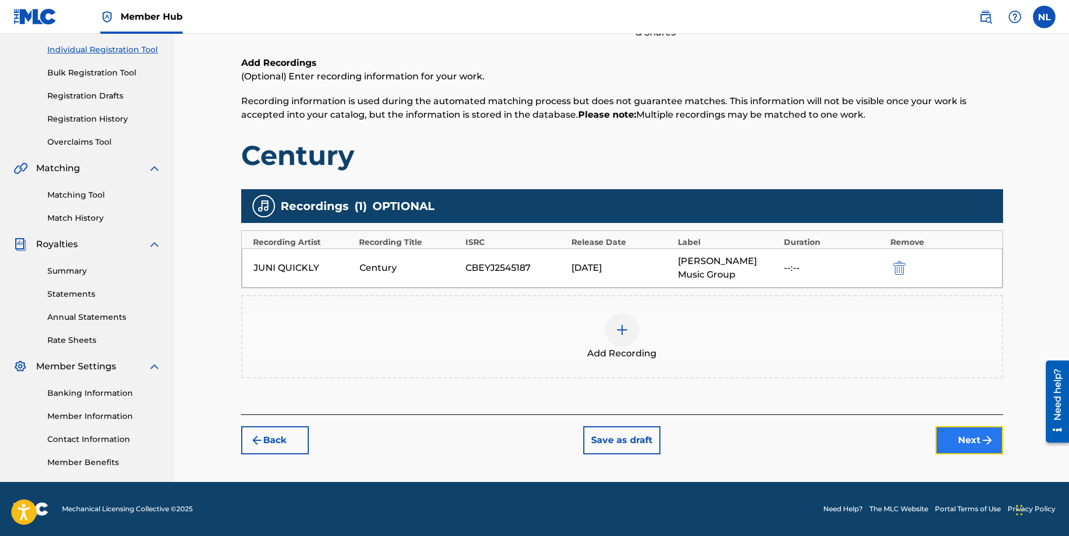
click at [962, 435] on button "Next" at bounding box center [969, 440] width 68 height 28
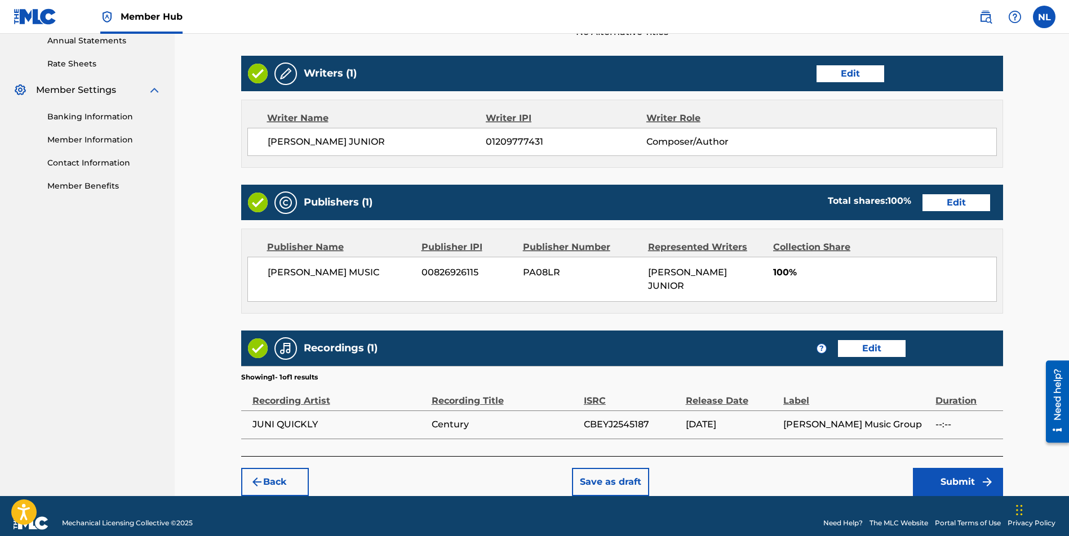
scroll to position [416, 0]
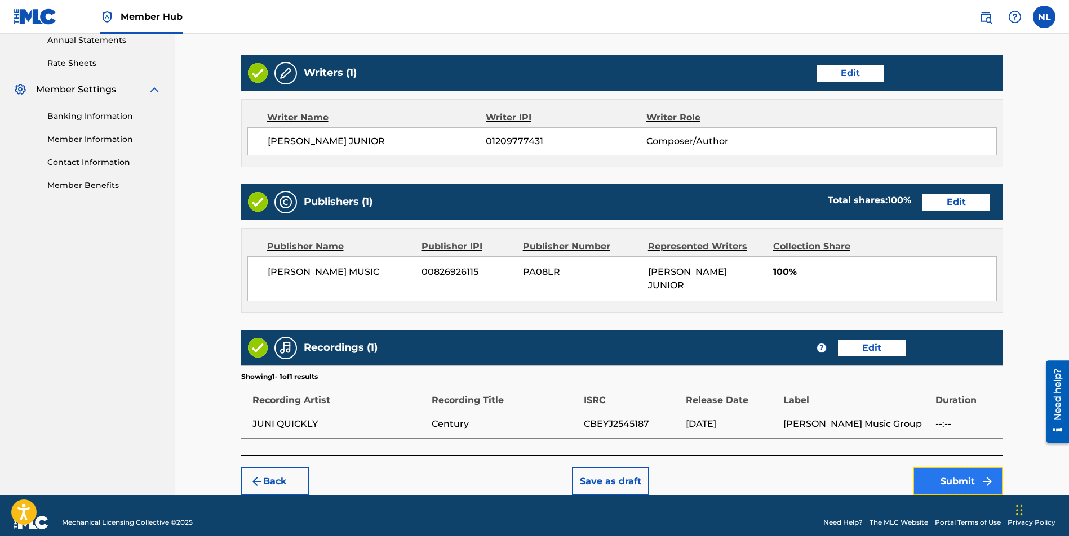
click at [946, 475] on button "Submit" at bounding box center [958, 482] width 90 height 28
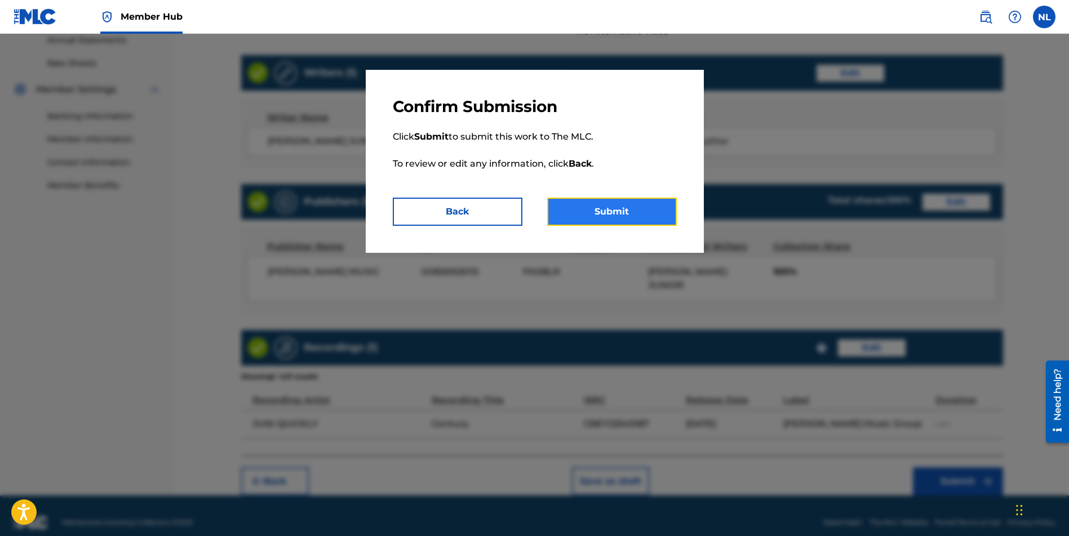
click at [610, 220] on button "Submit" at bounding box center [612, 212] width 130 height 28
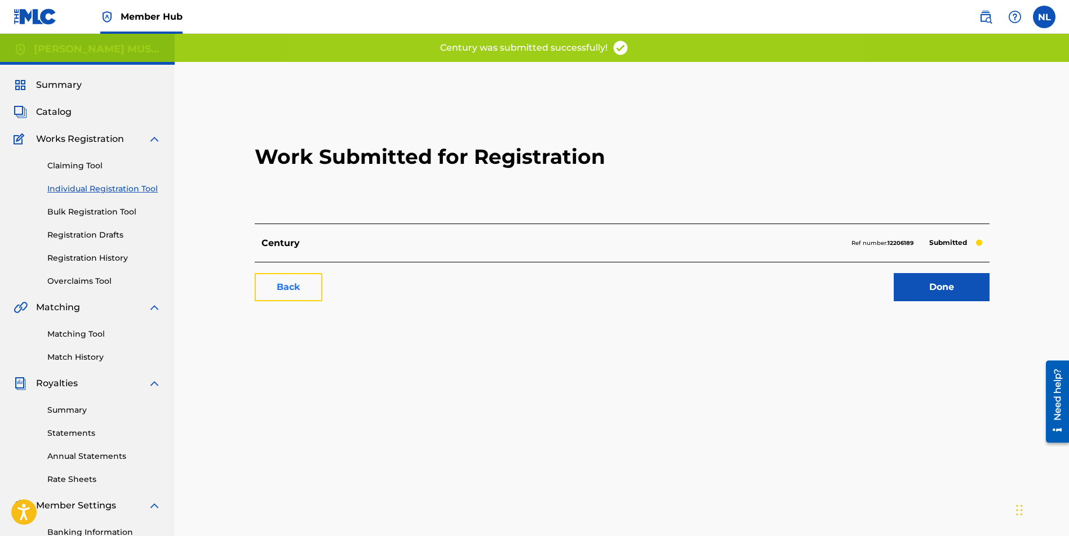
click at [282, 290] on link "Back" at bounding box center [289, 287] width 68 height 28
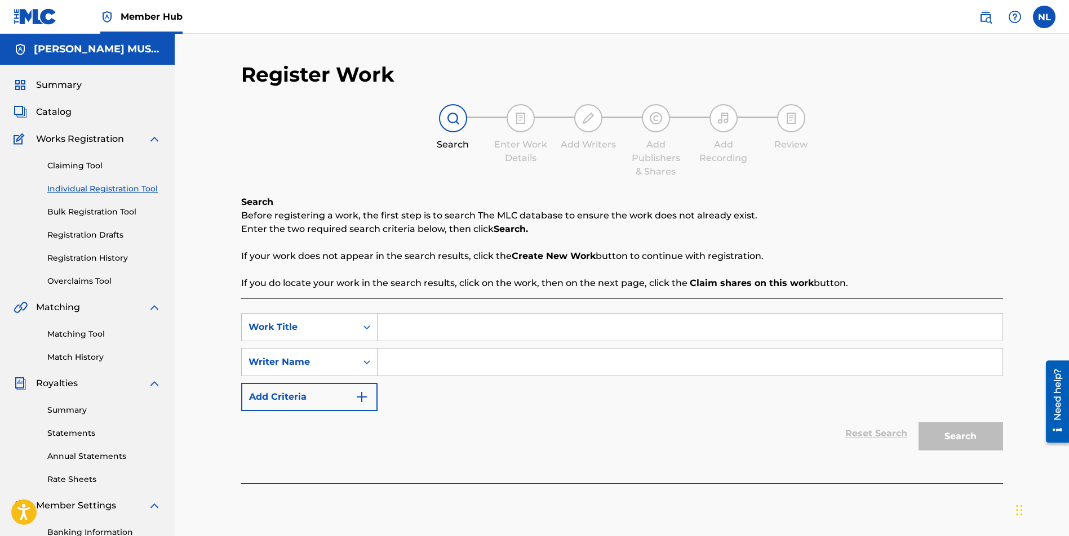
click at [410, 325] on input "Search Form" at bounding box center [689, 327] width 625 height 27
paste input "[GEOGRAPHIC_DATA]"
type input "[GEOGRAPHIC_DATA]"
click at [394, 364] on input "Search Form" at bounding box center [689, 362] width 625 height 27
click at [406, 357] on input "Search Form" at bounding box center [689, 362] width 625 height 27
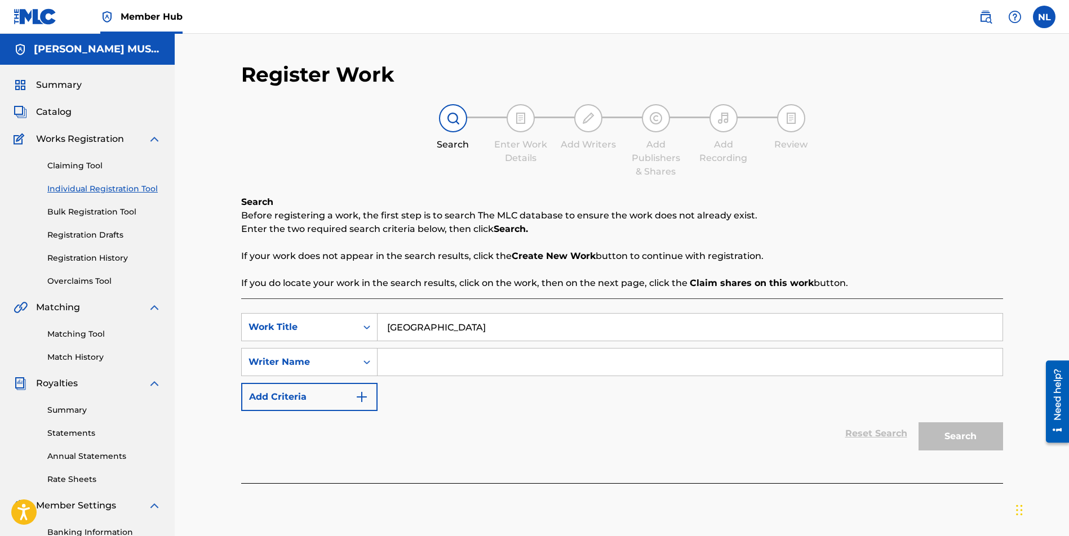
paste input "[PERSON_NAME] JUNIOR"
type input "[PERSON_NAME] JUNIOR"
click at [949, 441] on button "Search" at bounding box center [960, 436] width 84 height 28
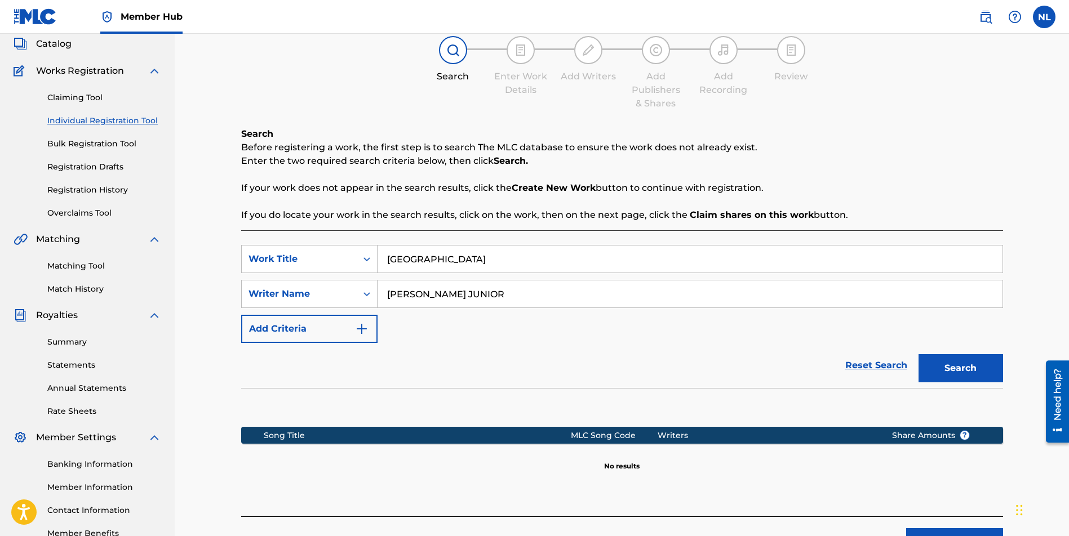
scroll to position [143, 0]
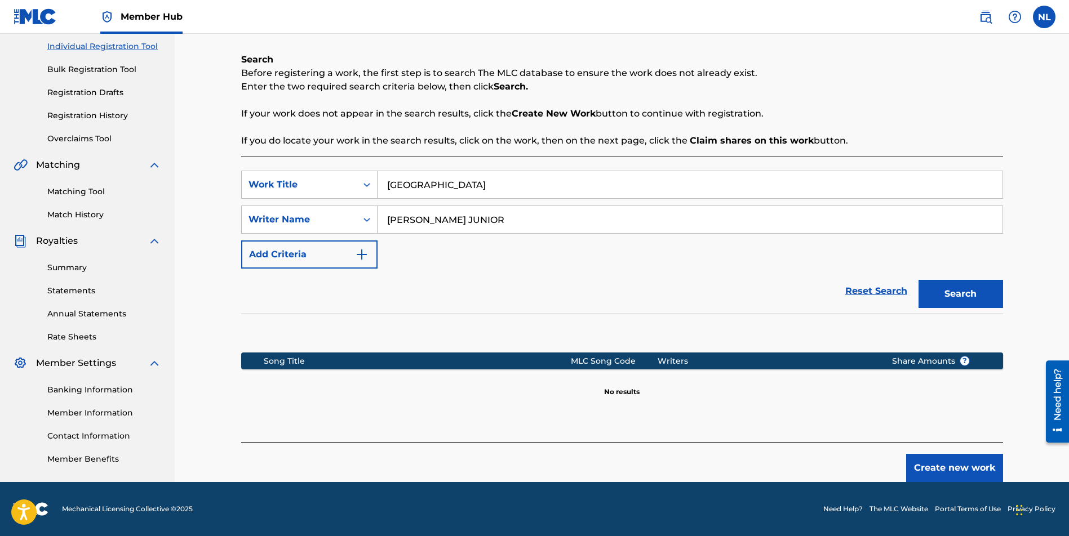
click at [489, 220] on input "[PERSON_NAME] JUNIOR" at bounding box center [689, 219] width 625 height 27
click at [944, 460] on button "Create new work" at bounding box center [954, 468] width 97 height 28
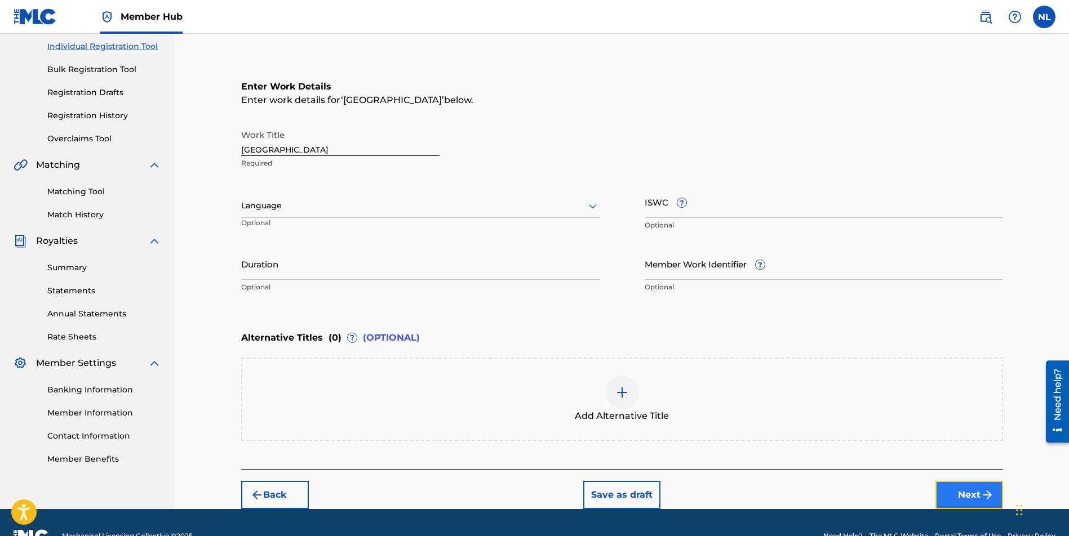
click at [952, 493] on button "Next" at bounding box center [969, 495] width 68 height 28
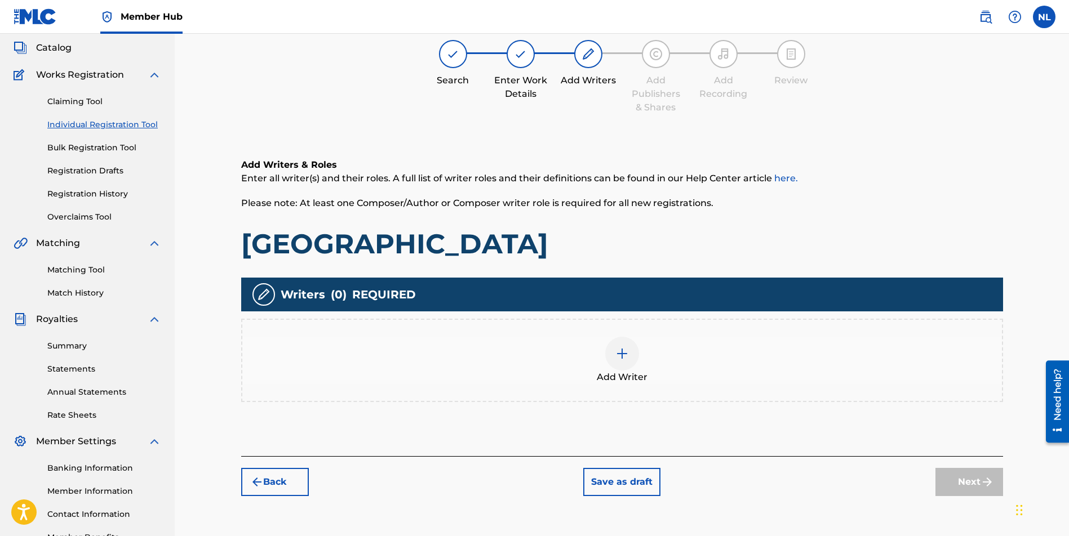
scroll to position [51, 0]
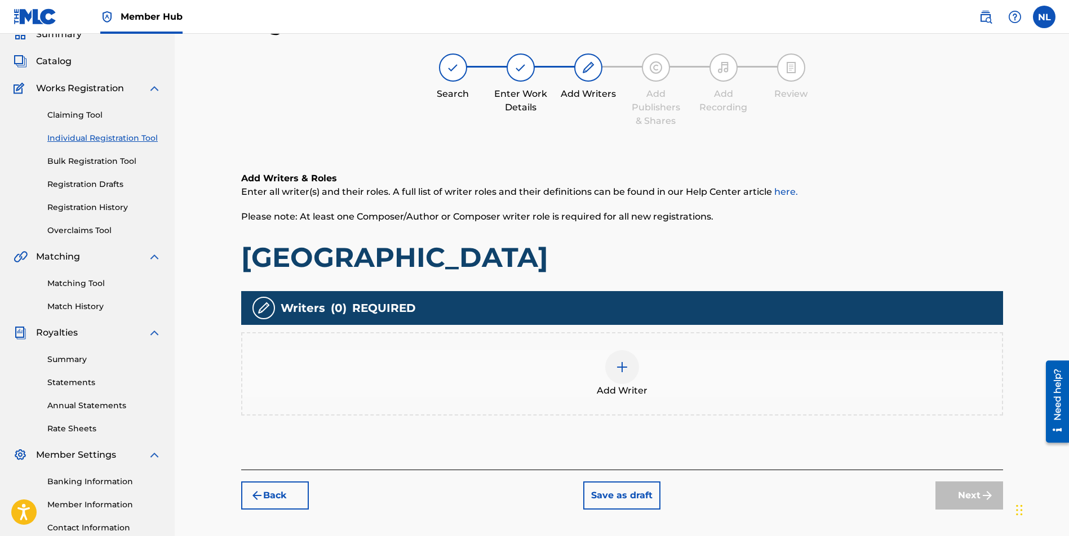
click at [624, 368] on img at bounding box center [622, 368] width 14 height 14
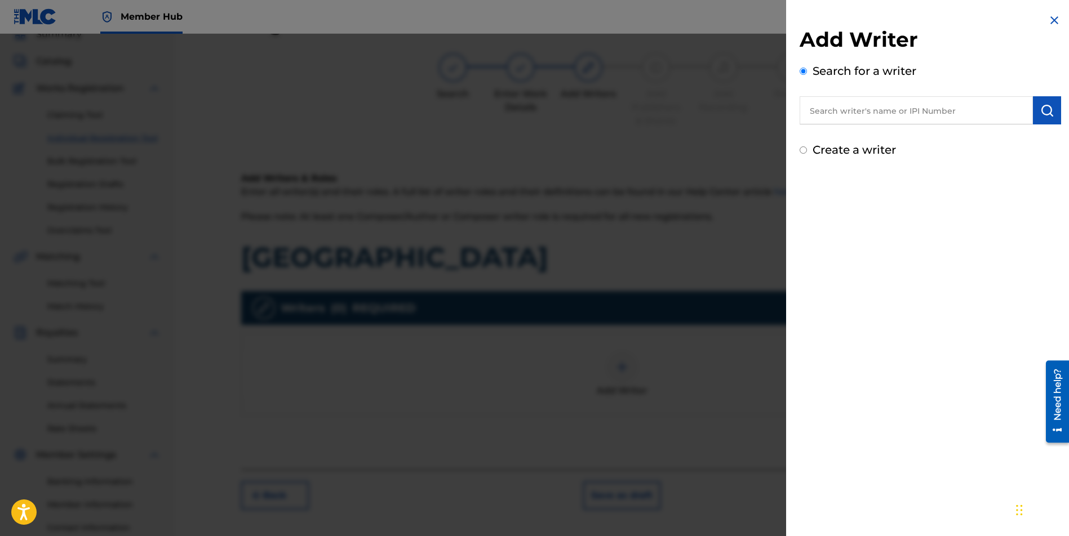
click at [819, 107] on input "text" at bounding box center [915, 110] width 233 height 28
paste input "[PERSON_NAME] JUNIOR"
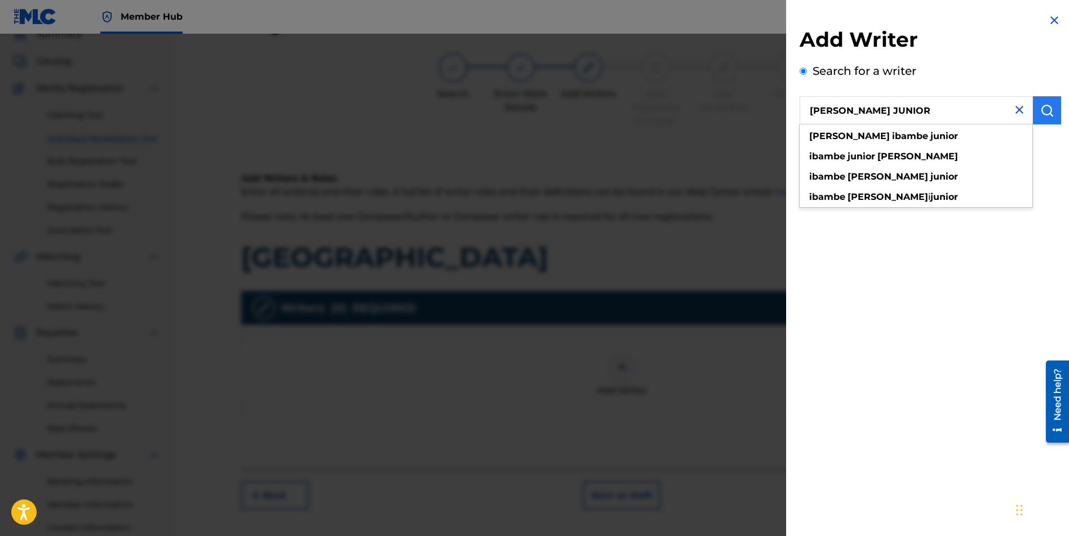
type input "[PERSON_NAME] JUNIOR"
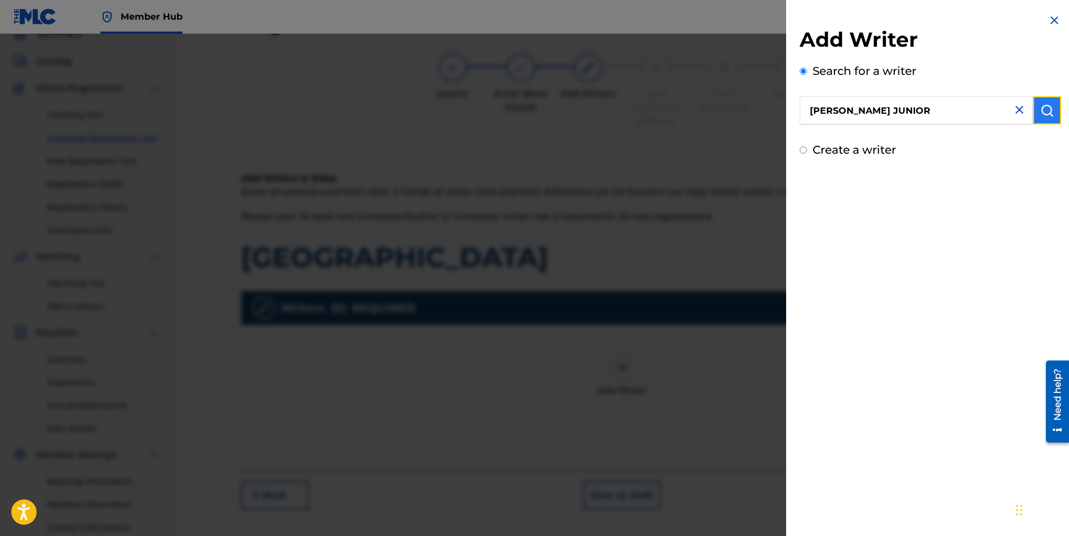
click at [1047, 105] on img "submit" at bounding box center [1047, 111] width 14 height 14
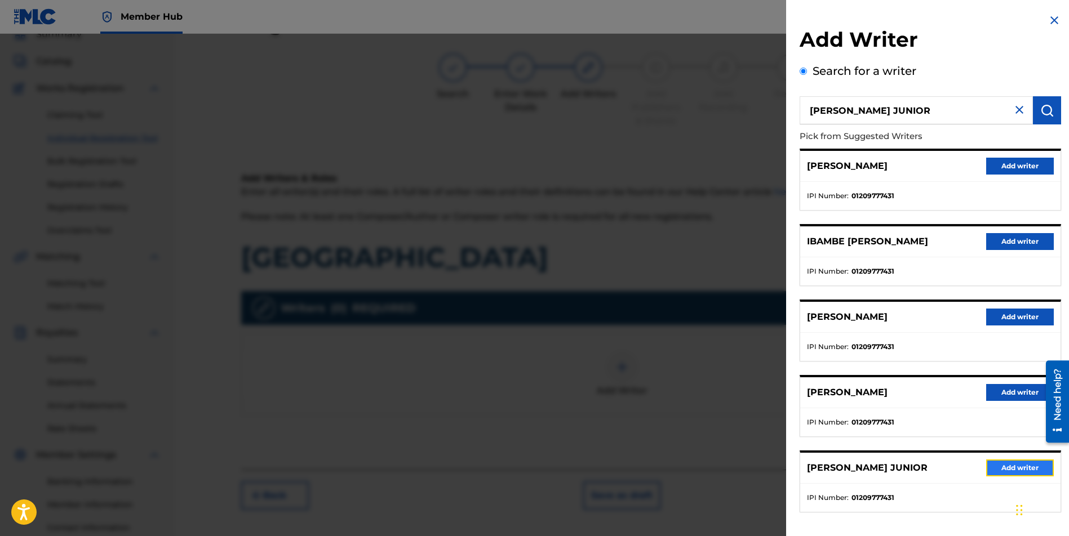
click at [1021, 470] on button "Add writer" at bounding box center [1020, 468] width 68 height 17
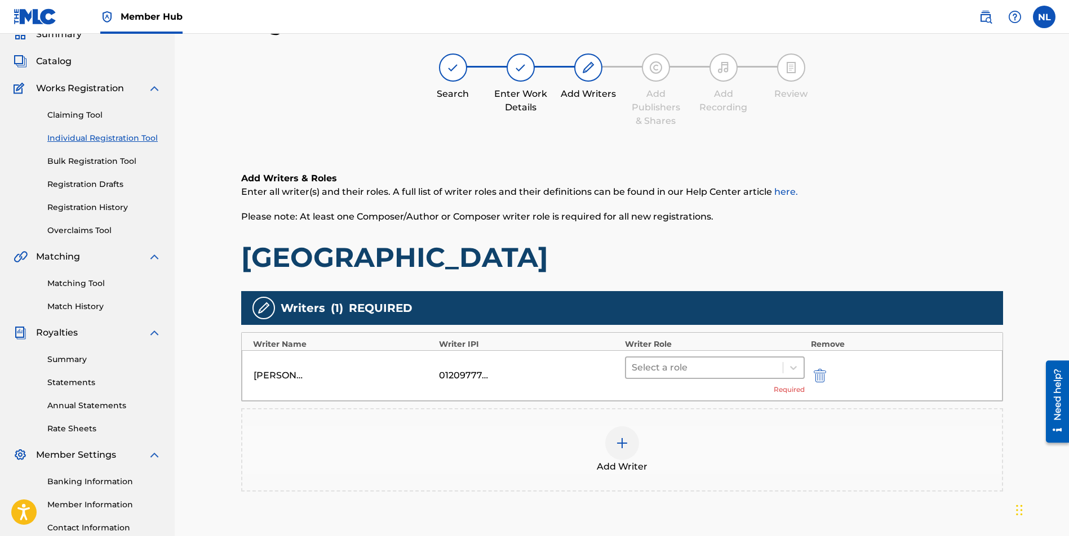
click at [638, 368] on div at bounding box center [704, 368] width 146 height 16
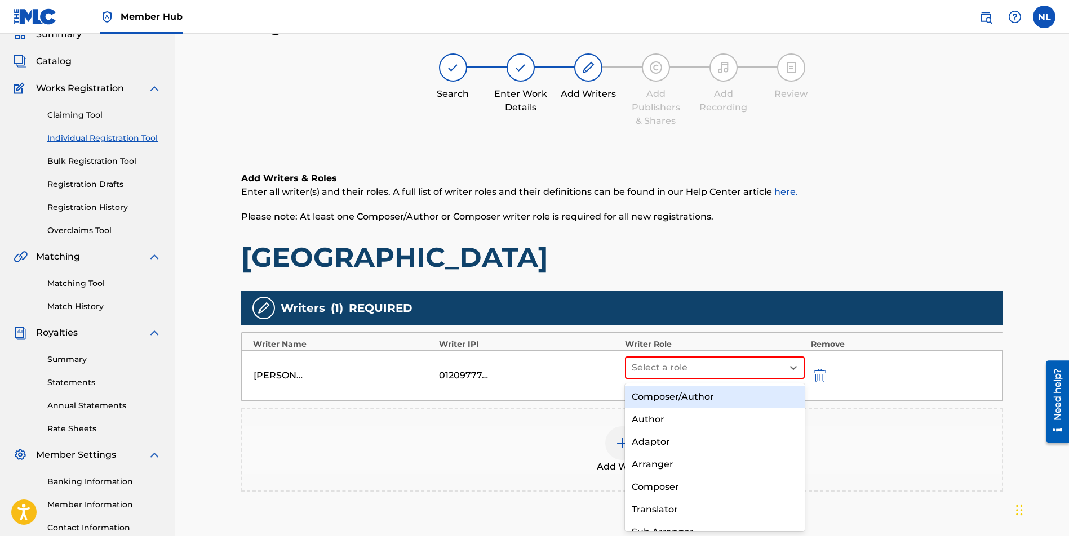
click at [633, 393] on div "Composer/Author" at bounding box center [715, 397] width 180 height 23
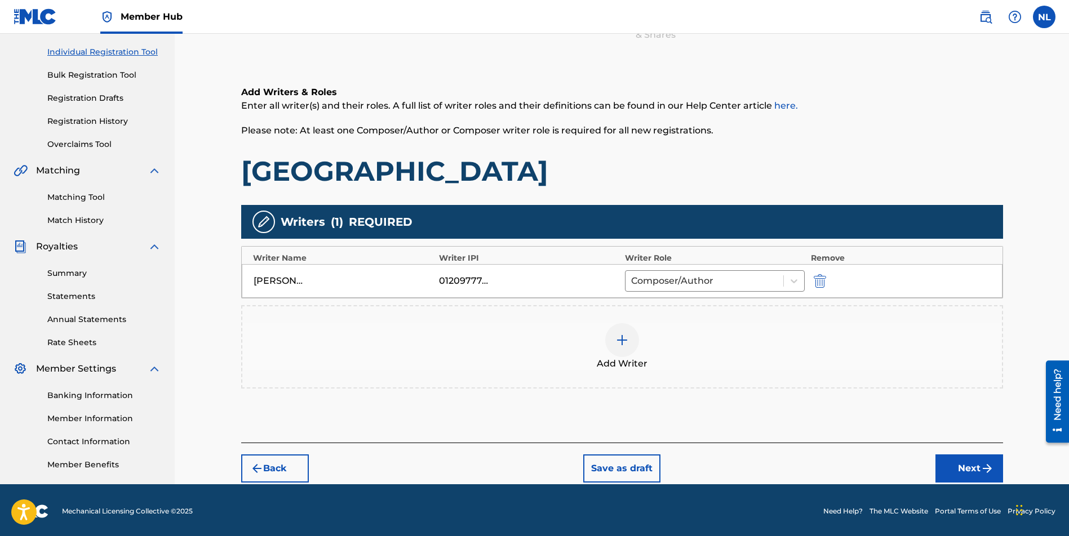
scroll to position [139, 0]
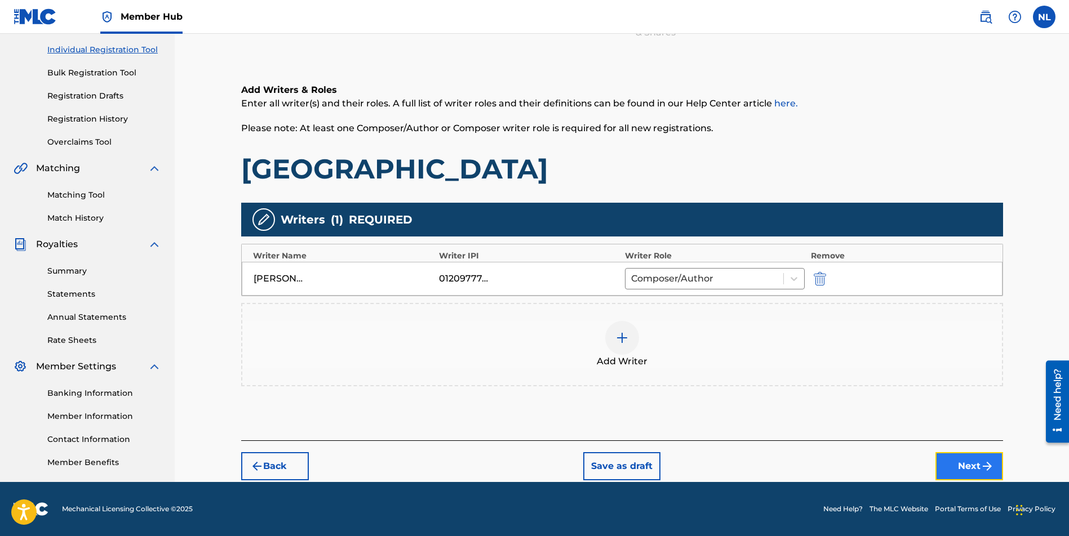
click at [949, 466] on button "Next" at bounding box center [969, 466] width 68 height 28
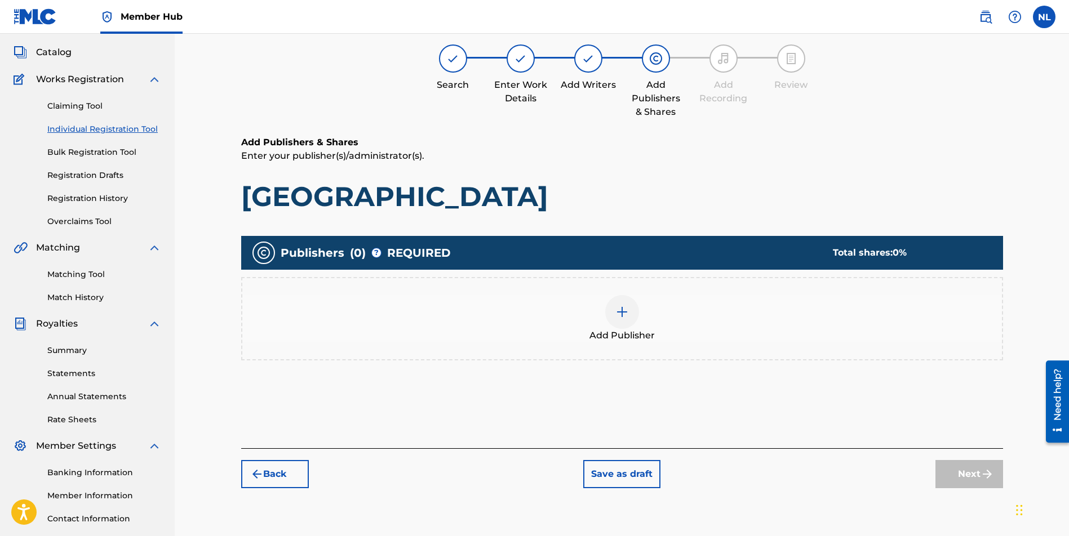
scroll to position [51, 0]
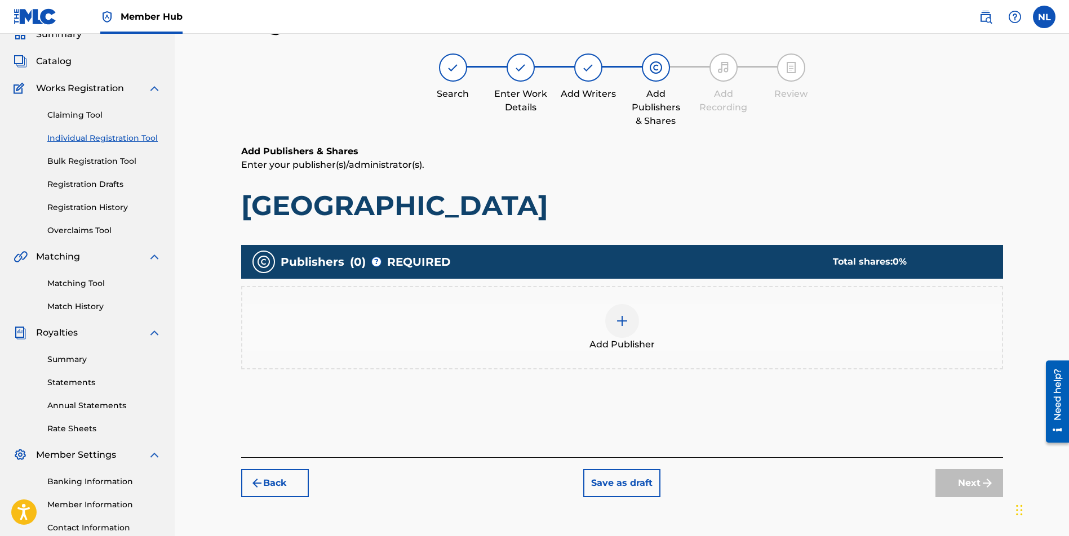
click at [617, 320] on img at bounding box center [622, 321] width 14 height 14
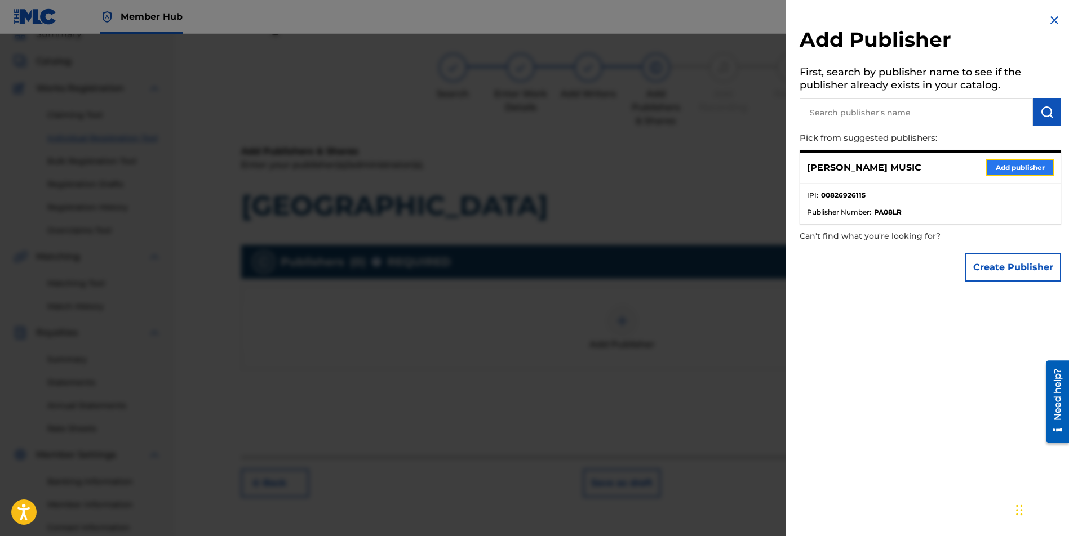
click at [997, 170] on button "Add publisher" at bounding box center [1020, 167] width 68 height 17
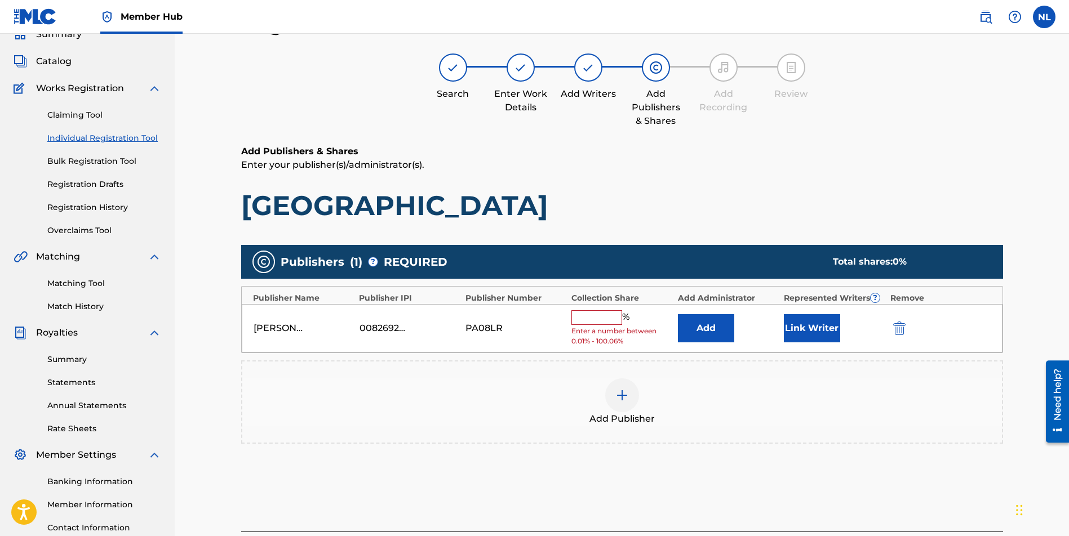
click at [610, 316] on input "text" at bounding box center [596, 317] width 51 height 15
type input "100"
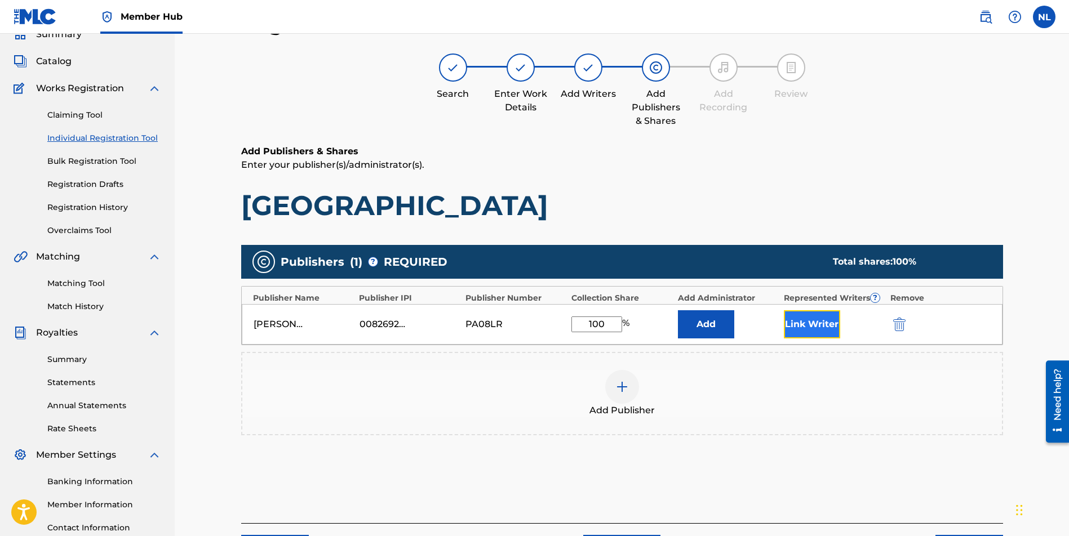
click at [831, 327] on button "Link Writer" at bounding box center [812, 324] width 56 height 28
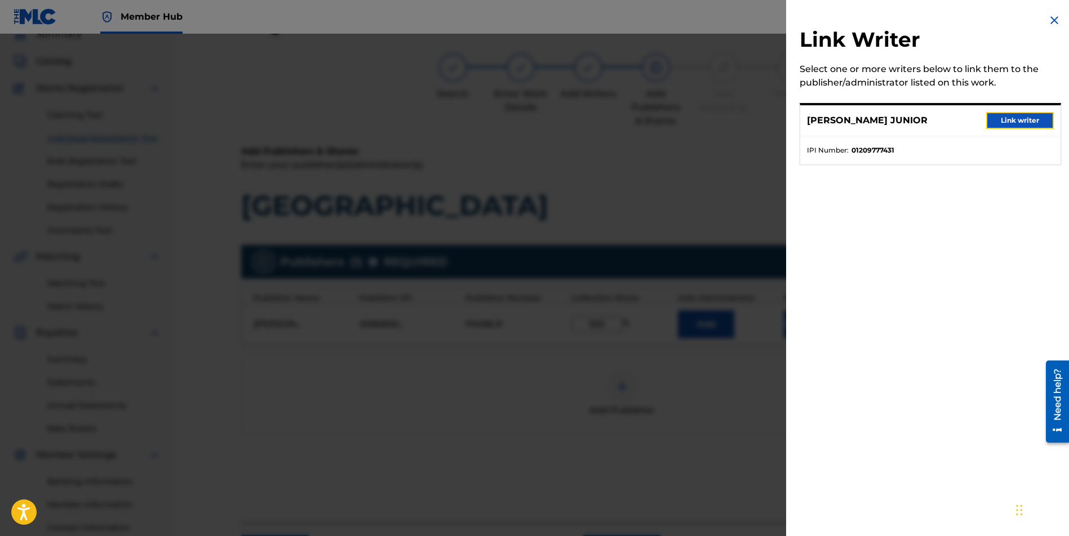
drag, startPoint x: 1016, startPoint y: 124, endPoint x: 1016, endPoint y: 144, distance: 19.2
click at [1016, 124] on button "Link writer" at bounding box center [1020, 120] width 68 height 17
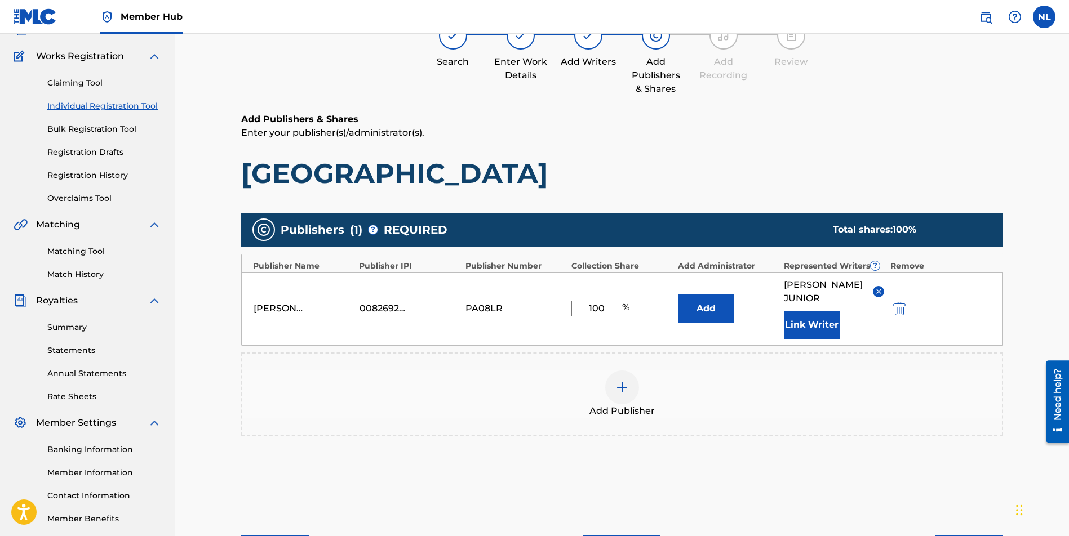
scroll to position [164, 0]
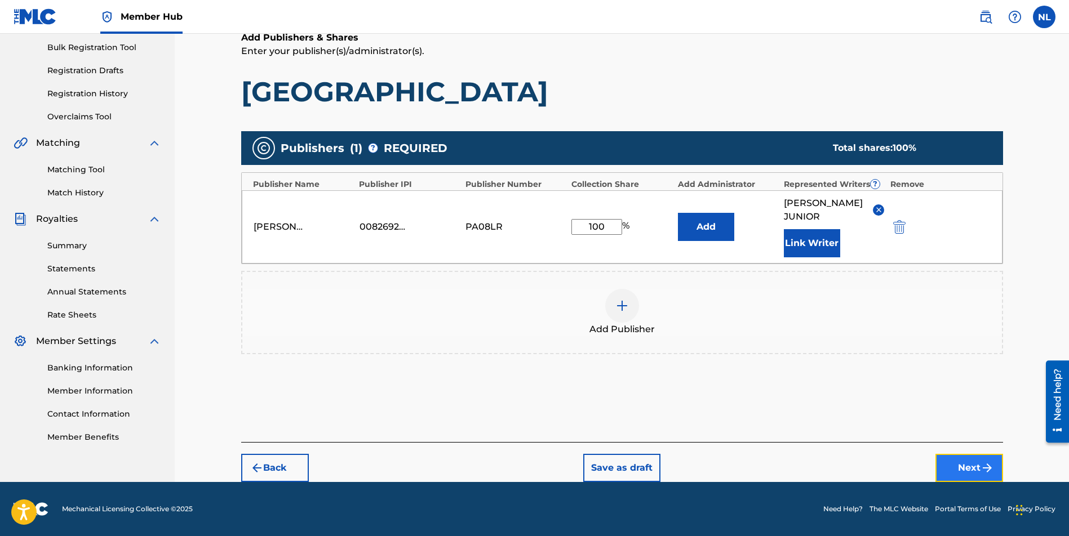
click at [972, 459] on button "Next" at bounding box center [969, 468] width 68 height 28
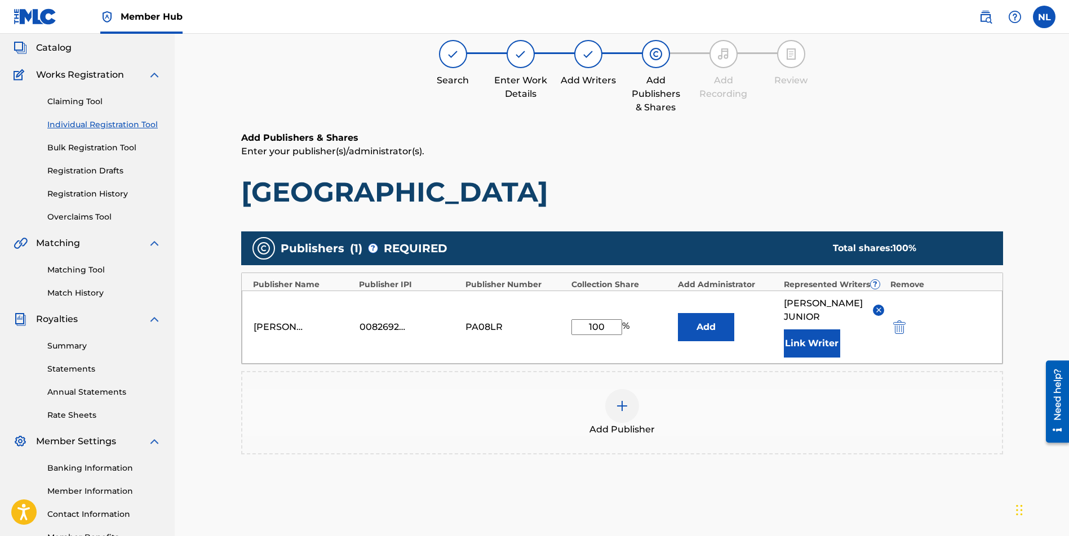
scroll to position [51, 0]
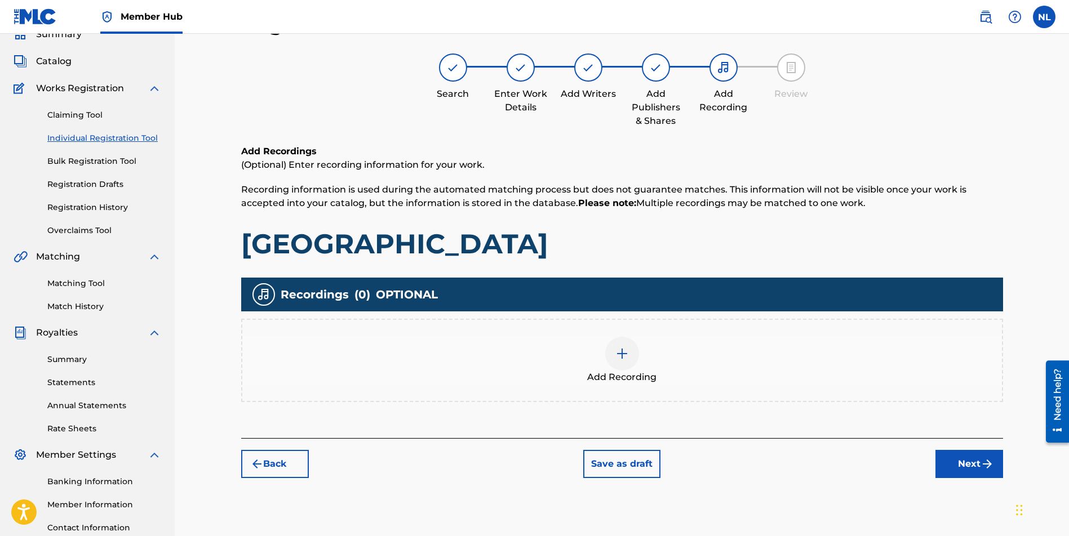
click at [617, 358] on img at bounding box center [622, 354] width 14 height 14
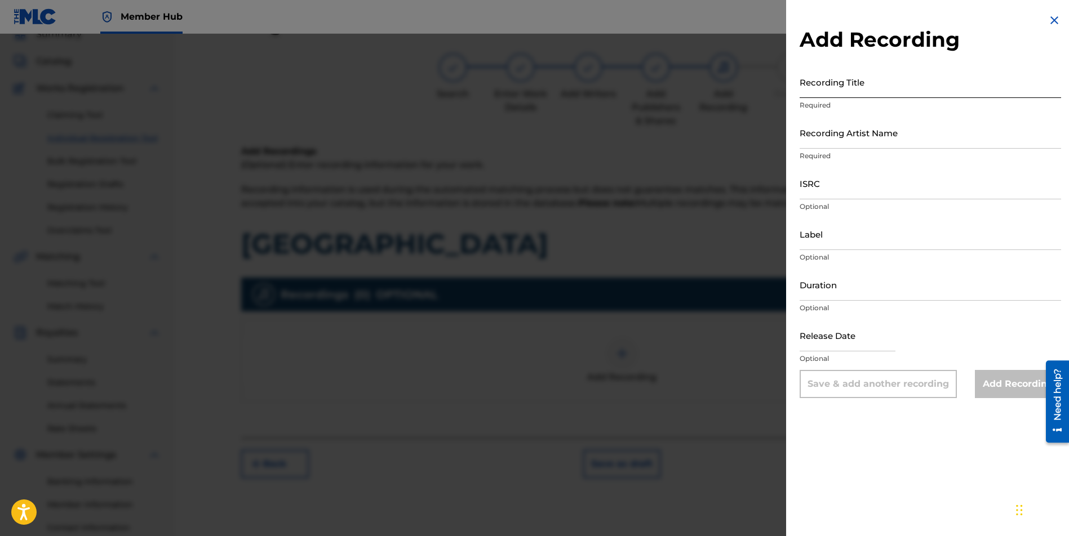
click at [870, 94] on input "Recording Title" at bounding box center [929, 82] width 261 height 32
click at [803, 88] on input "Recording Title" at bounding box center [929, 82] width 261 height 32
paste input "[GEOGRAPHIC_DATA]"
type input "[GEOGRAPHIC_DATA]"
click at [831, 140] on input "Recording Artist Name" at bounding box center [929, 133] width 261 height 32
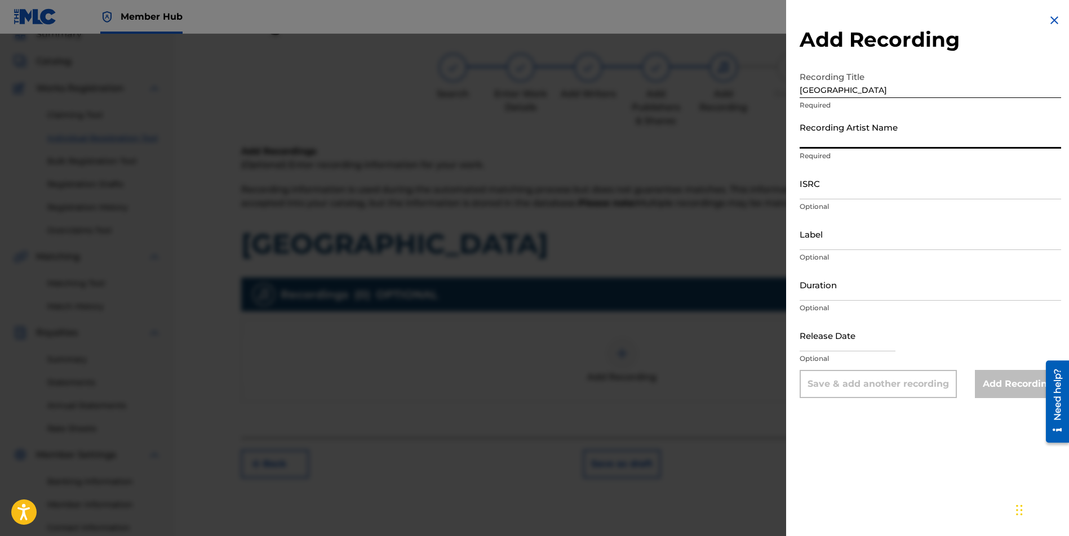
type input "JUNI QUICKLY"
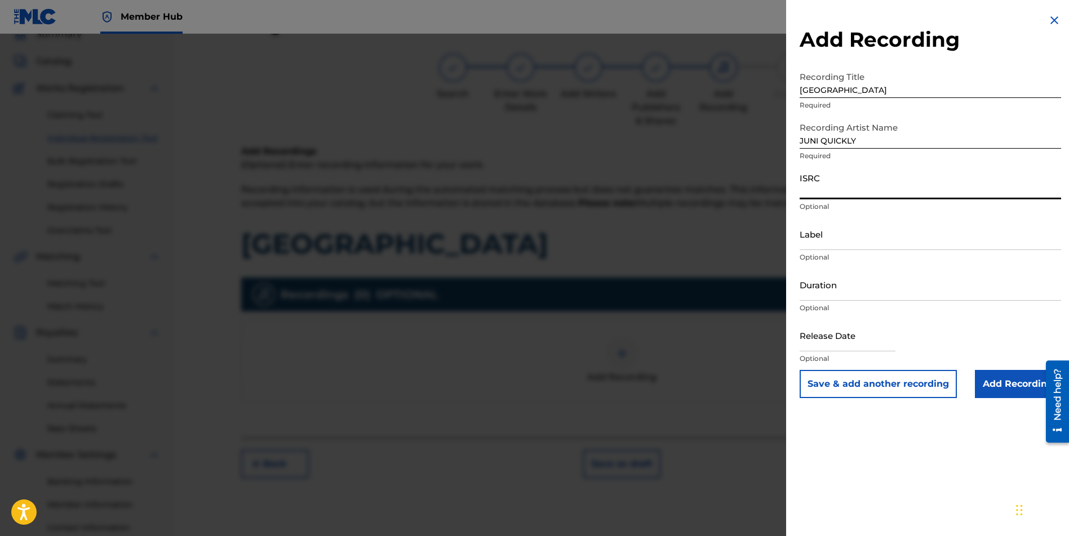
click at [856, 185] on input "ISRC" at bounding box center [929, 183] width 261 height 32
click at [801, 194] on input "ISRC" at bounding box center [929, 183] width 261 height 32
paste input "CBEYJ2545188"
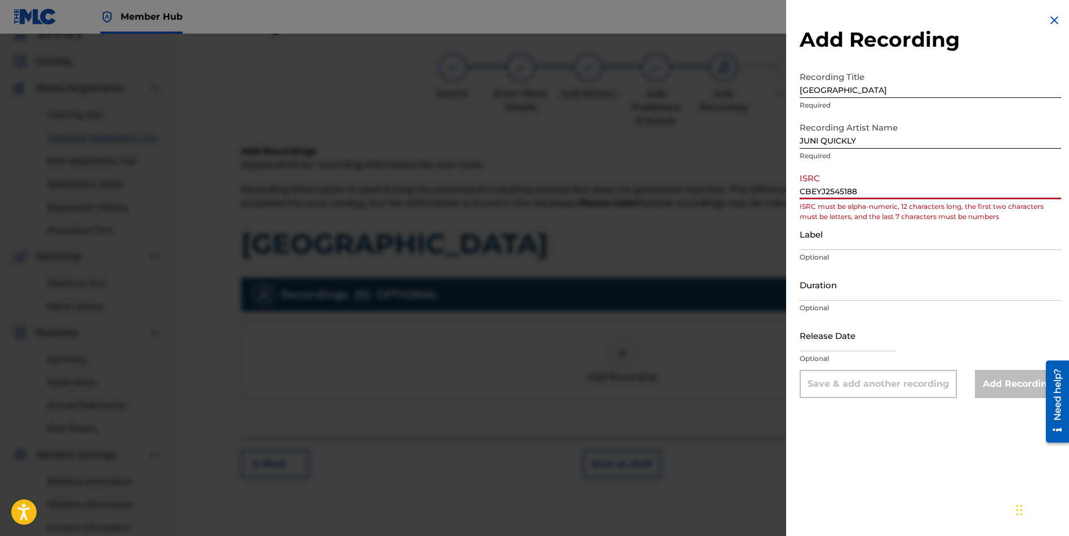
click at [809, 193] on input "CBEYJ2545188" at bounding box center [929, 183] width 261 height 32
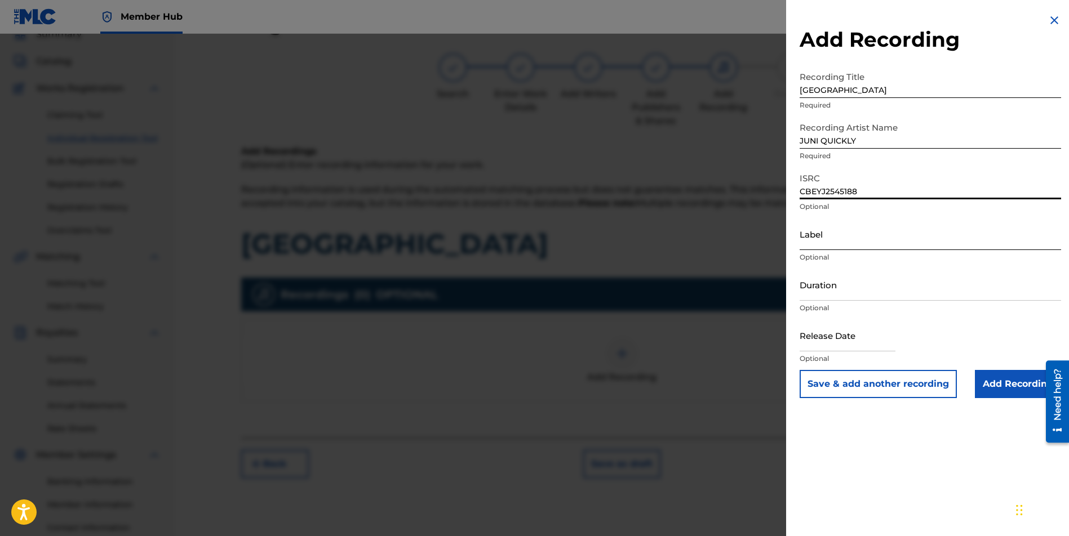
type input "CBEYJ2545188"
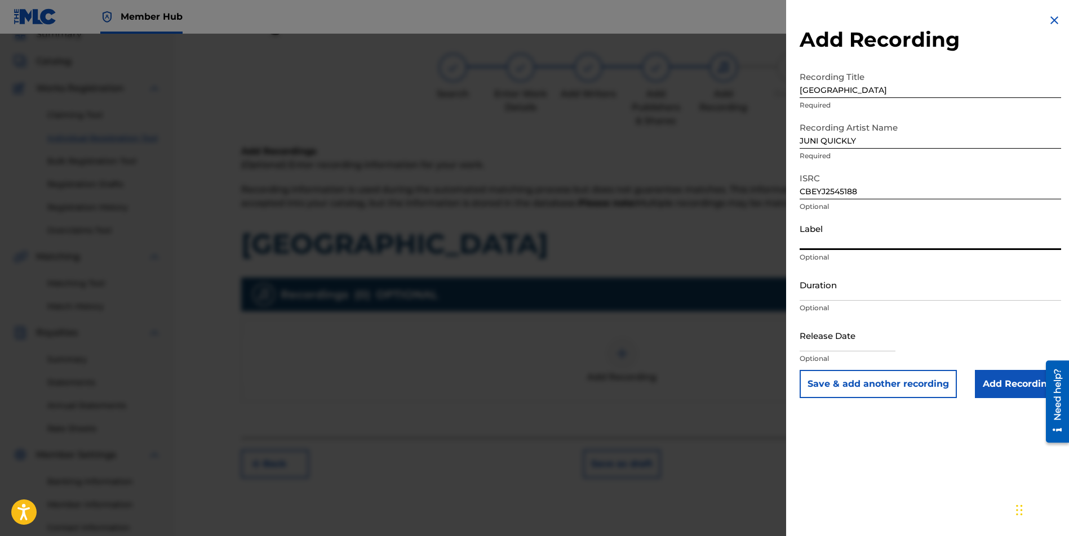
click at [833, 242] on input "Label" at bounding box center [929, 234] width 261 height 32
type input "[PERSON_NAME] Music Group"
click at [836, 337] on input "text" at bounding box center [847, 335] width 96 height 32
select select "8"
select select "2025"
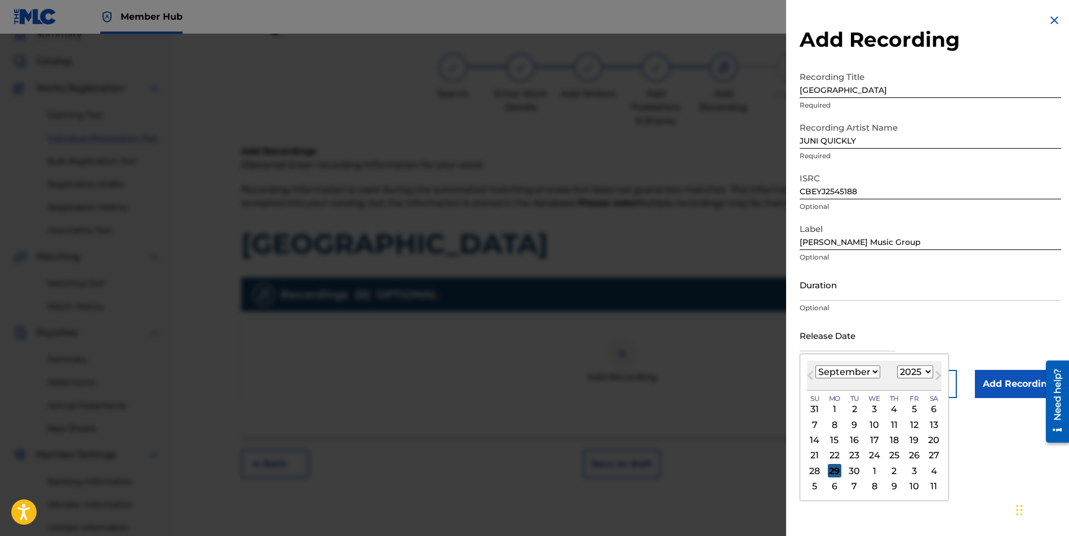
click at [829, 469] on div "29" at bounding box center [835, 471] width 14 height 14
type input "[DATE]"
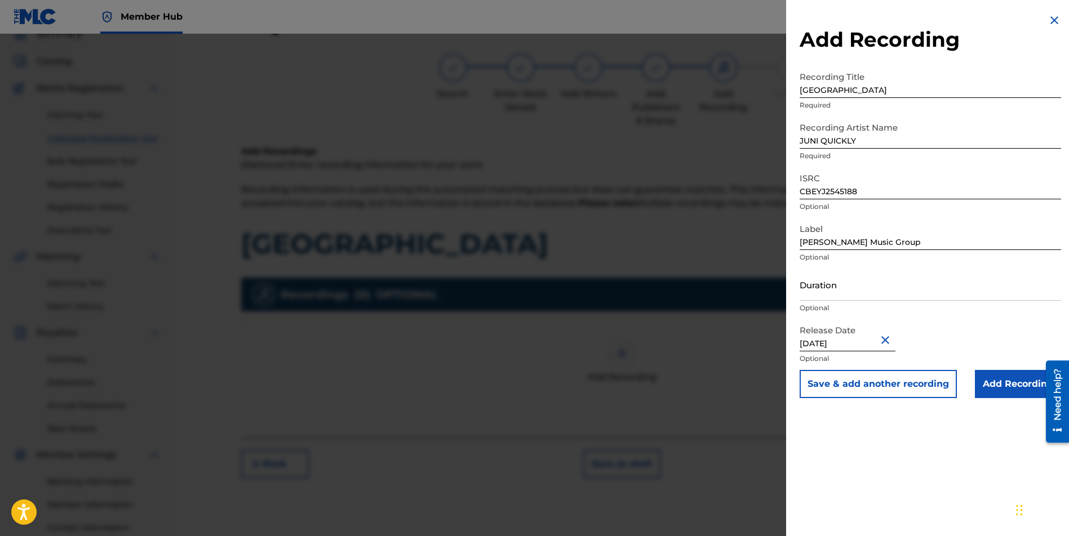
scroll to position [139, 0]
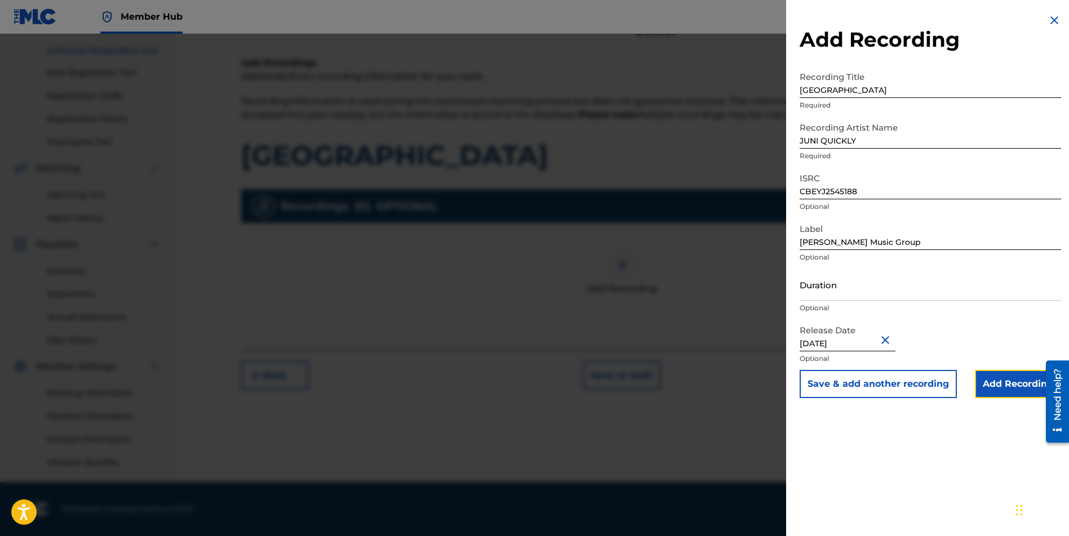
click at [998, 379] on input "Add Recording" at bounding box center [1018, 384] width 86 height 28
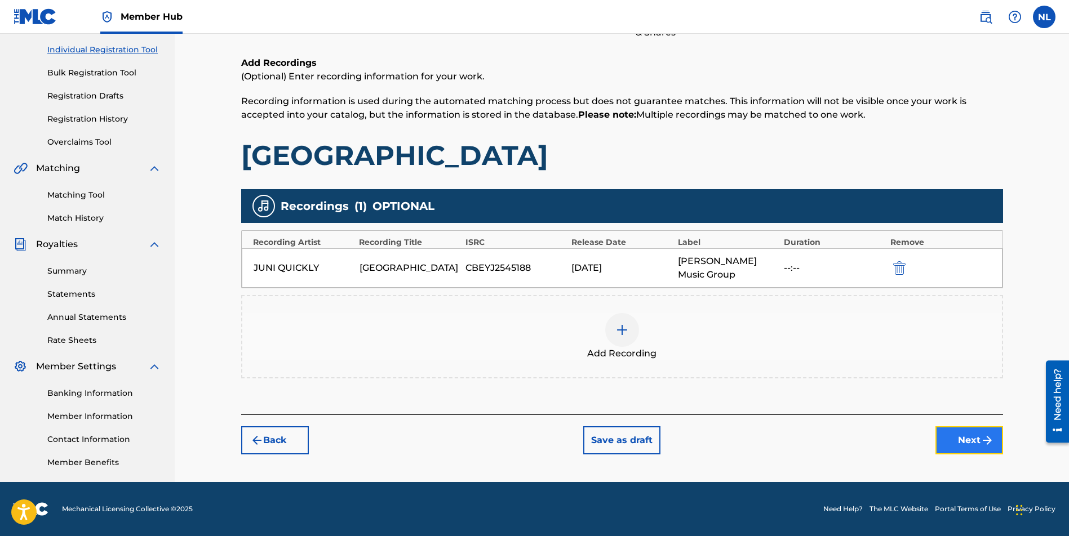
click at [950, 438] on button "Next" at bounding box center [969, 440] width 68 height 28
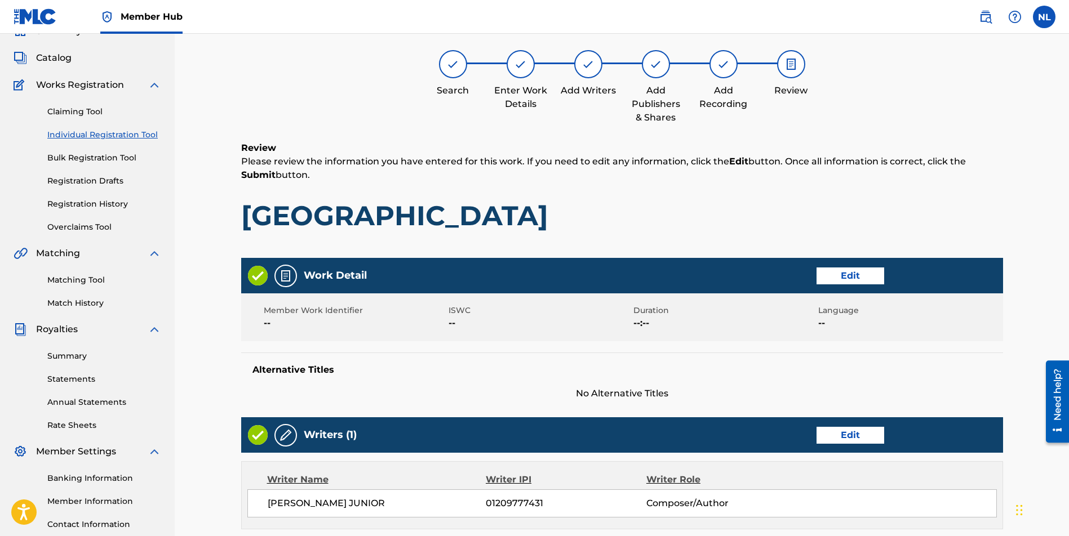
scroll to position [416, 0]
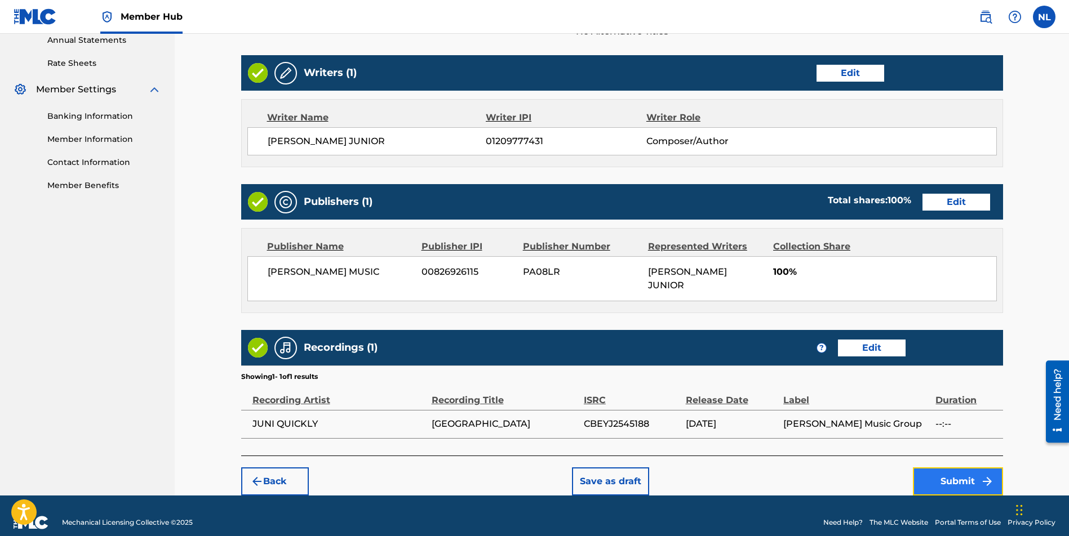
click at [952, 468] on button "Submit" at bounding box center [958, 482] width 90 height 28
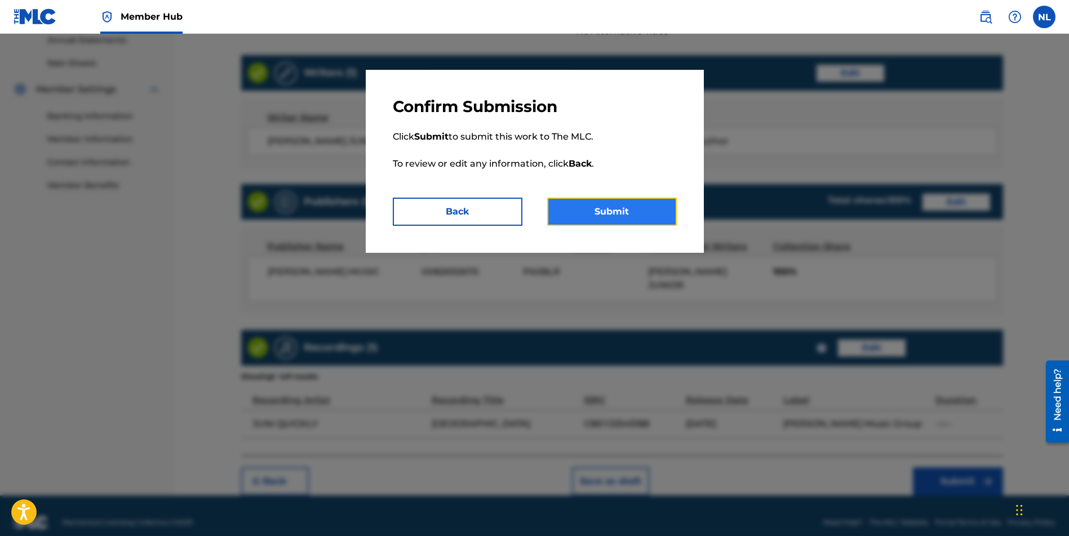
click at [616, 213] on button "Submit" at bounding box center [612, 212] width 130 height 28
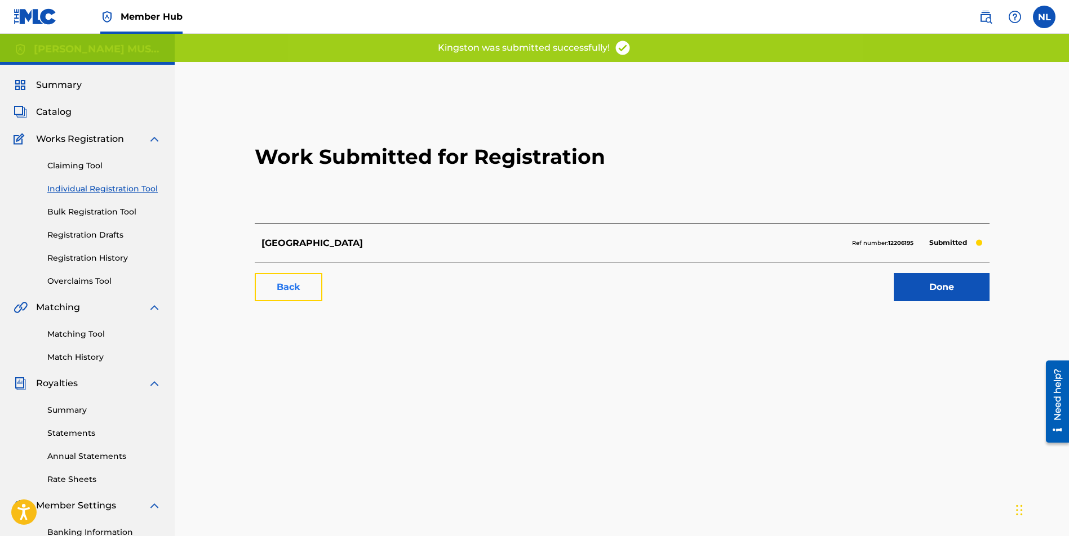
click at [298, 282] on link "Back" at bounding box center [289, 287] width 68 height 28
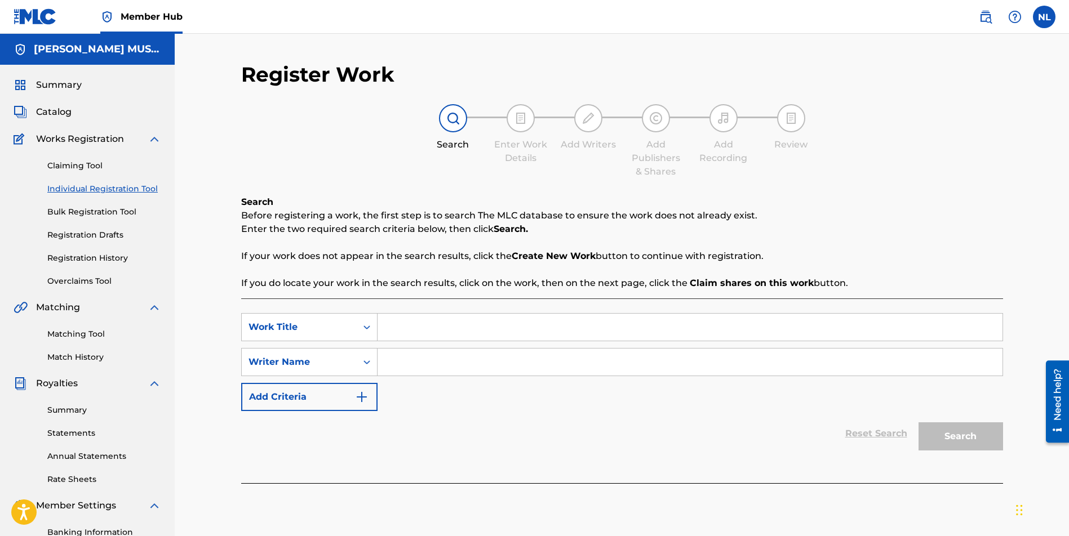
click at [393, 330] on input "Search Form" at bounding box center [689, 327] width 625 height 27
paste input "[DEMOGRAPHIC_DATA]"
type input "[DEMOGRAPHIC_DATA]"
click at [399, 367] on input "Search Form" at bounding box center [689, 362] width 625 height 27
click at [399, 359] on input "Search Form" at bounding box center [689, 362] width 625 height 27
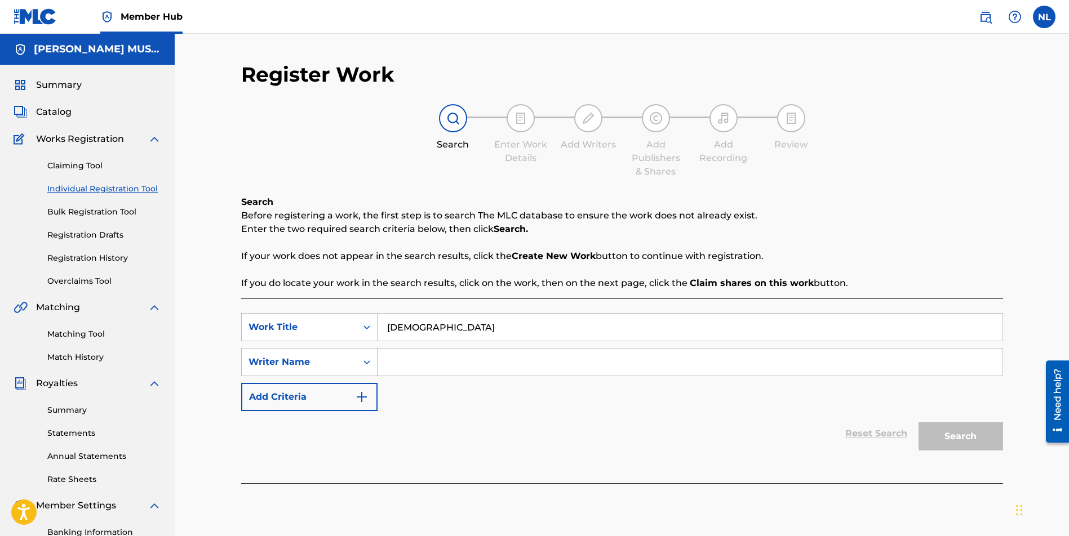
paste input "[PERSON_NAME] JUNIOR"
type input "[PERSON_NAME] JUNIOR"
click at [973, 439] on button "Search" at bounding box center [960, 436] width 84 height 28
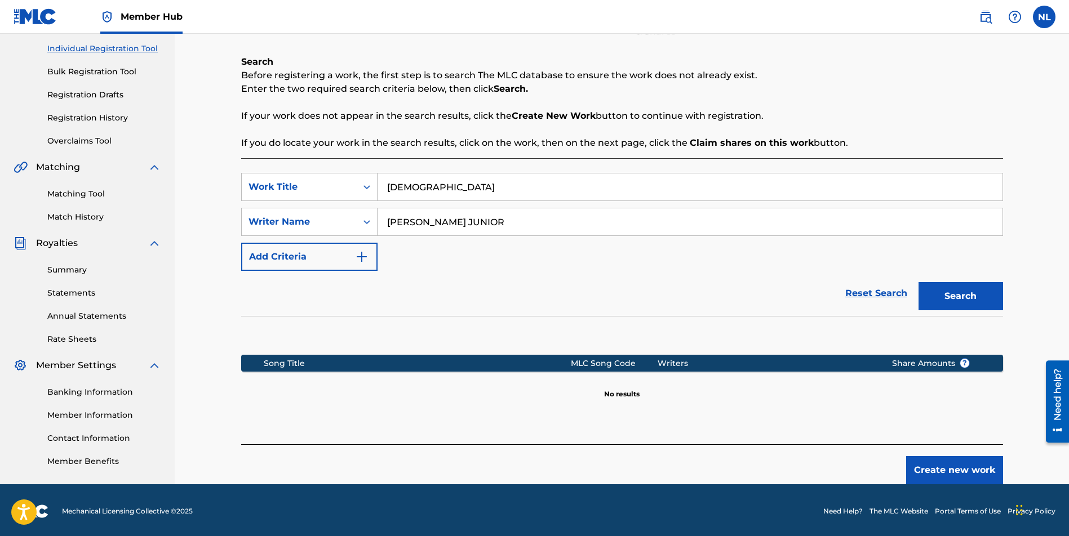
scroll to position [143, 0]
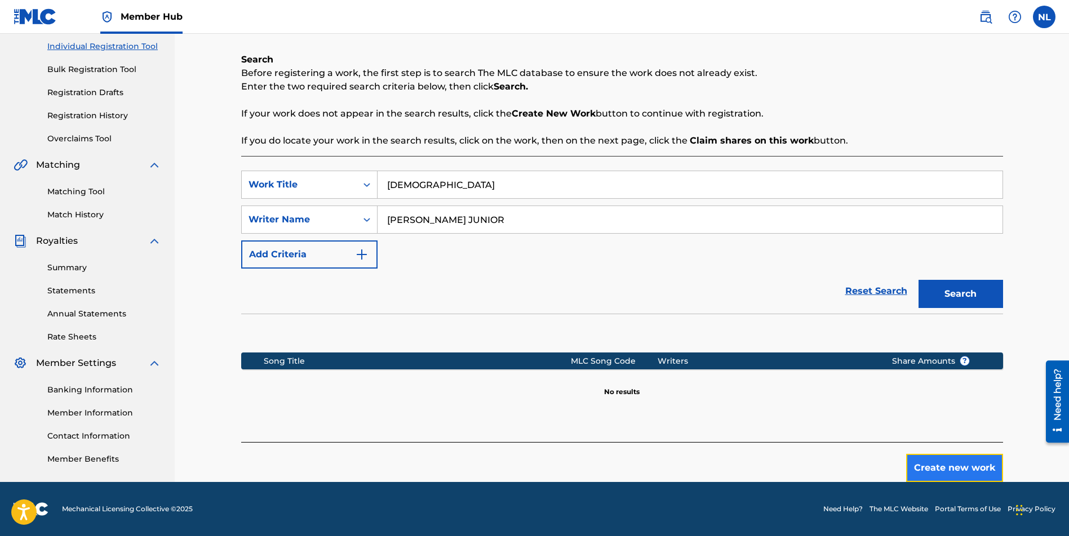
click at [960, 468] on button "Create new work" at bounding box center [954, 468] width 97 height 28
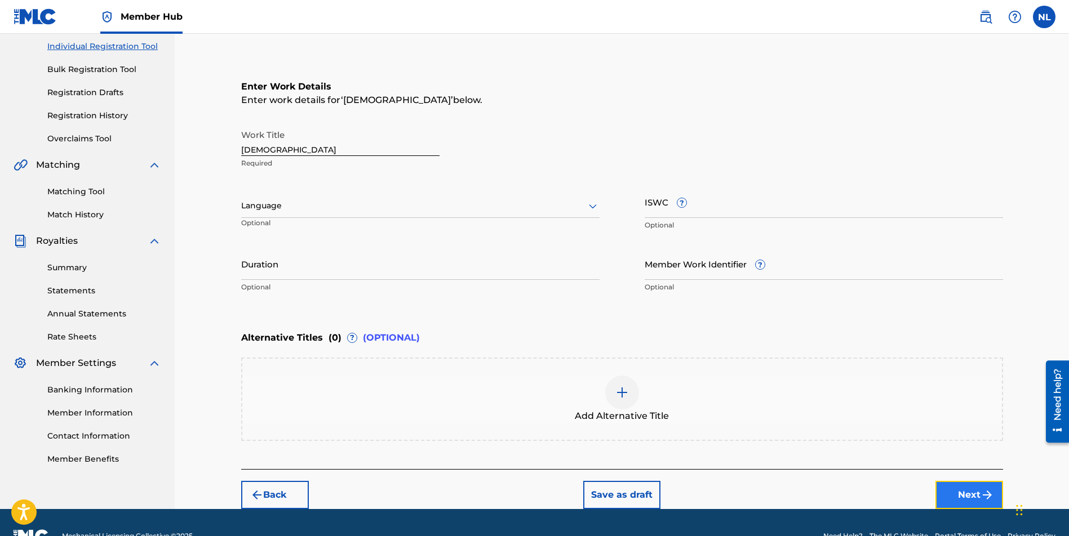
click at [959, 493] on button "Next" at bounding box center [969, 495] width 68 height 28
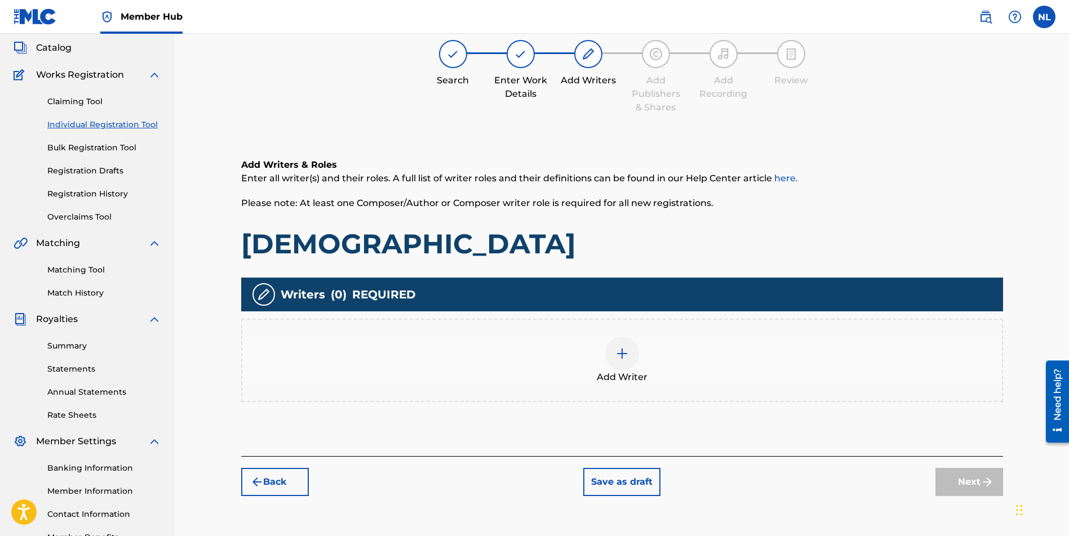
scroll to position [51, 0]
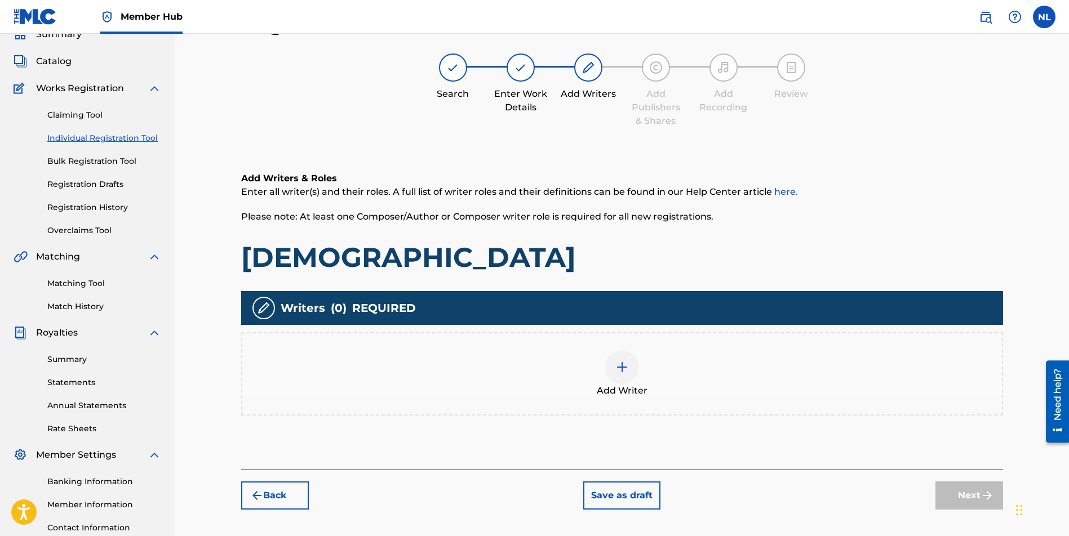
click at [607, 370] on div at bounding box center [622, 367] width 34 height 34
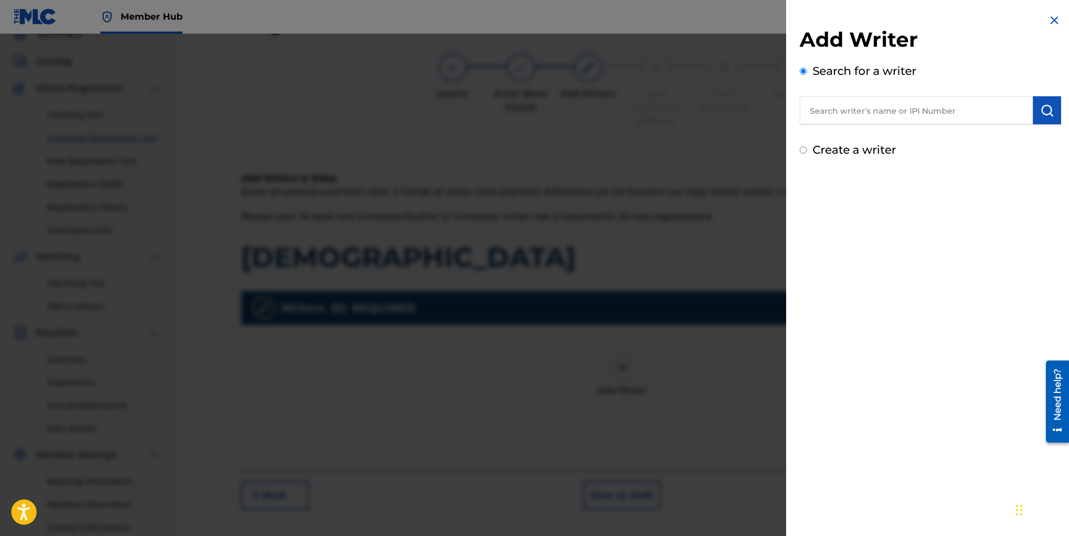
click at [819, 111] on input "text" at bounding box center [915, 110] width 233 height 28
paste input "[PERSON_NAME] JUNIOR"
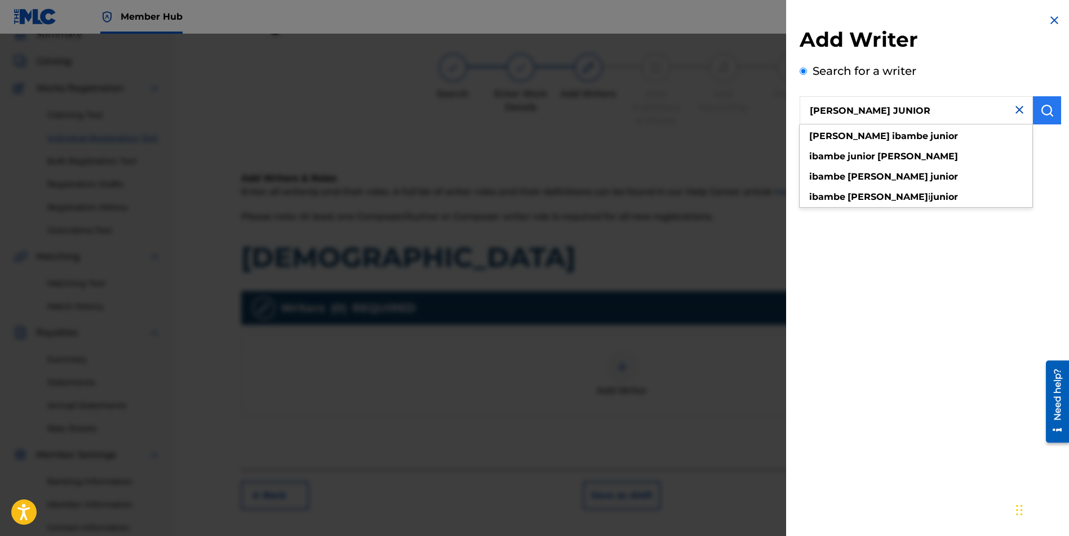
type input "[PERSON_NAME] JUNIOR"
click at [1046, 102] on button "submit" at bounding box center [1047, 110] width 28 height 28
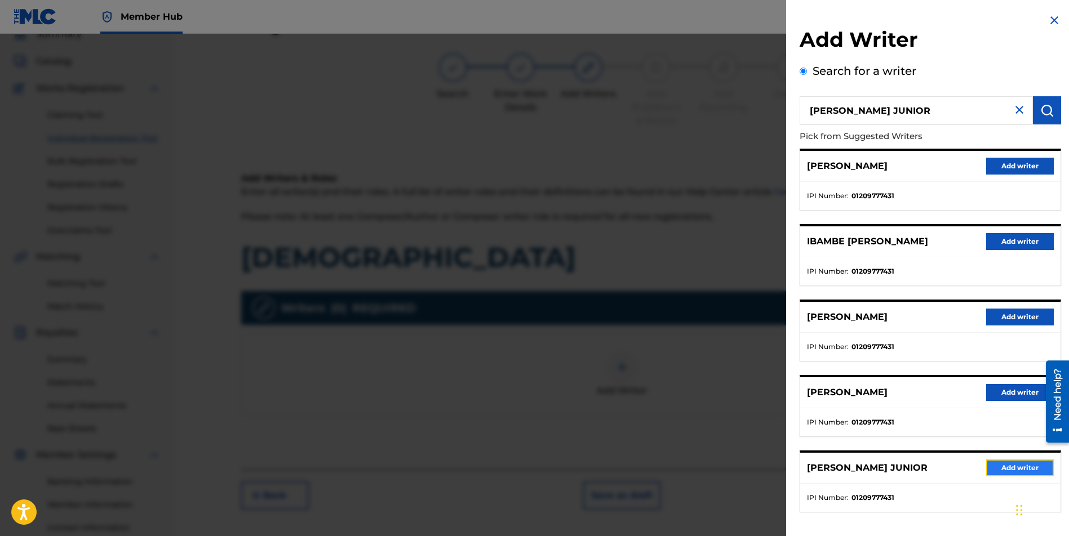
click at [1016, 464] on button "Add writer" at bounding box center [1020, 468] width 68 height 17
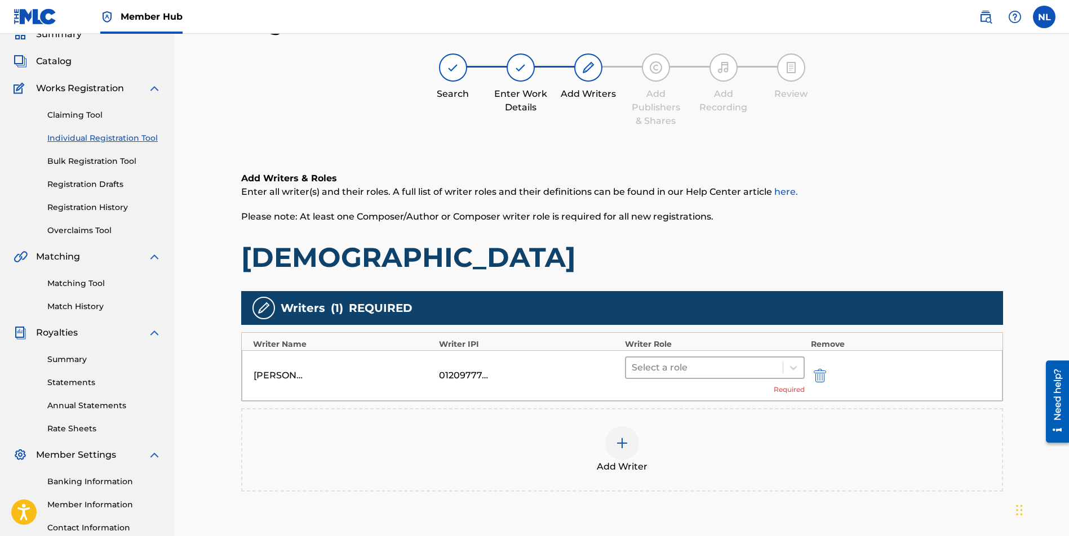
click at [677, 365] on div at bounding box center [704, 368] width 146 height 16
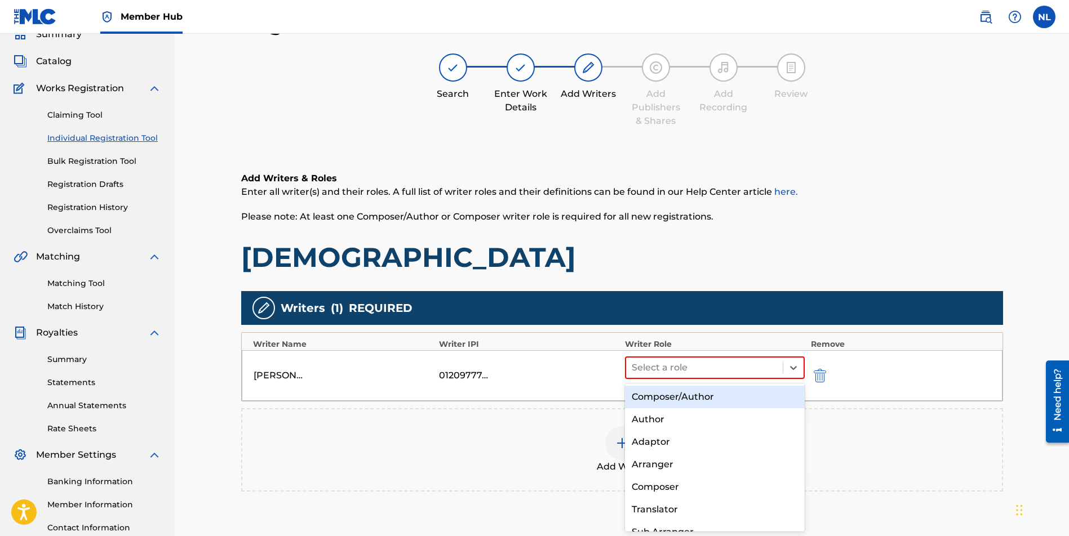
click at [637, 394] on div "Composer/Author" at bounding box center [715, 397] width 180 height 23
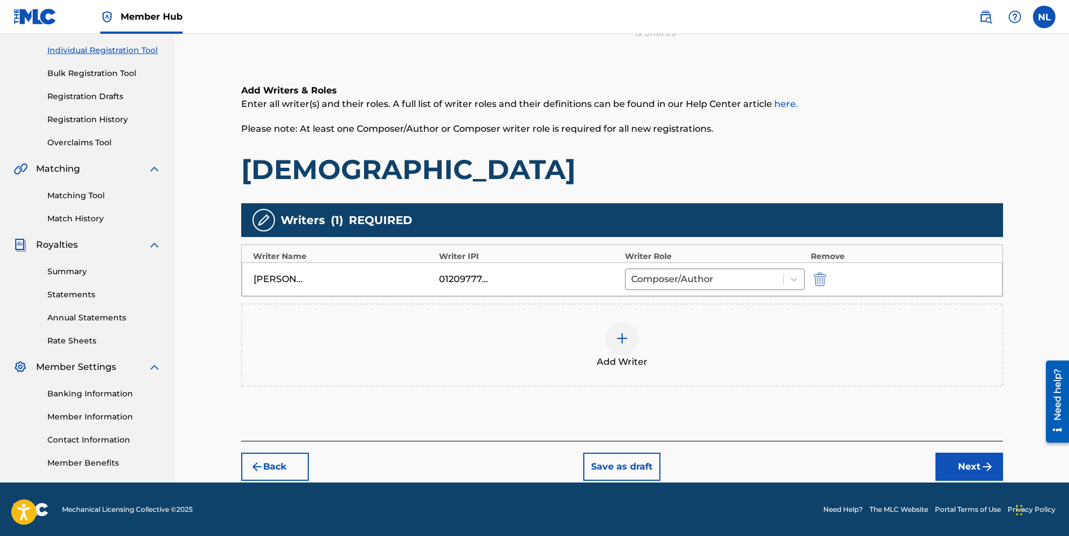
scroll to position [139, 0]
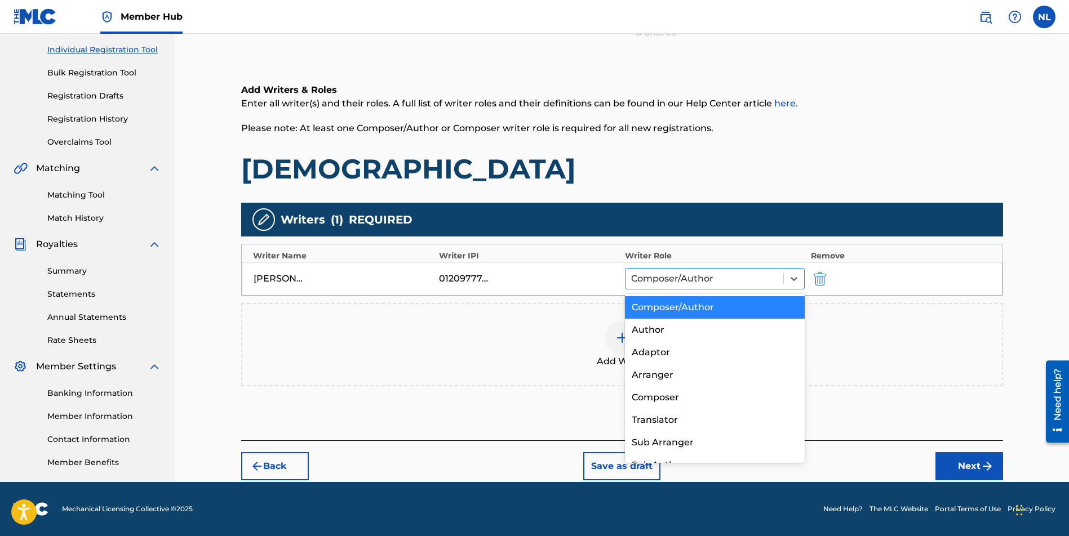
click at [632, 276] on input "text" at bounding box center [632, 279] width 2 height 14
click at [551, 325] on div "Add Writer" at bounding box center [621, 344] width 759 height 47
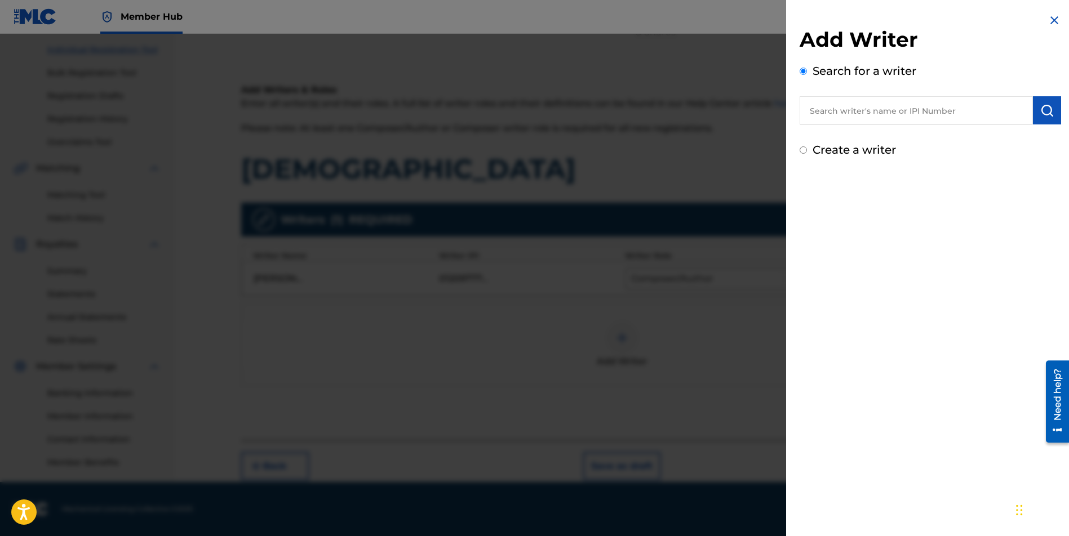
click at [1052, 15] on img at bounding box center [1054, 21] width 14 height 14
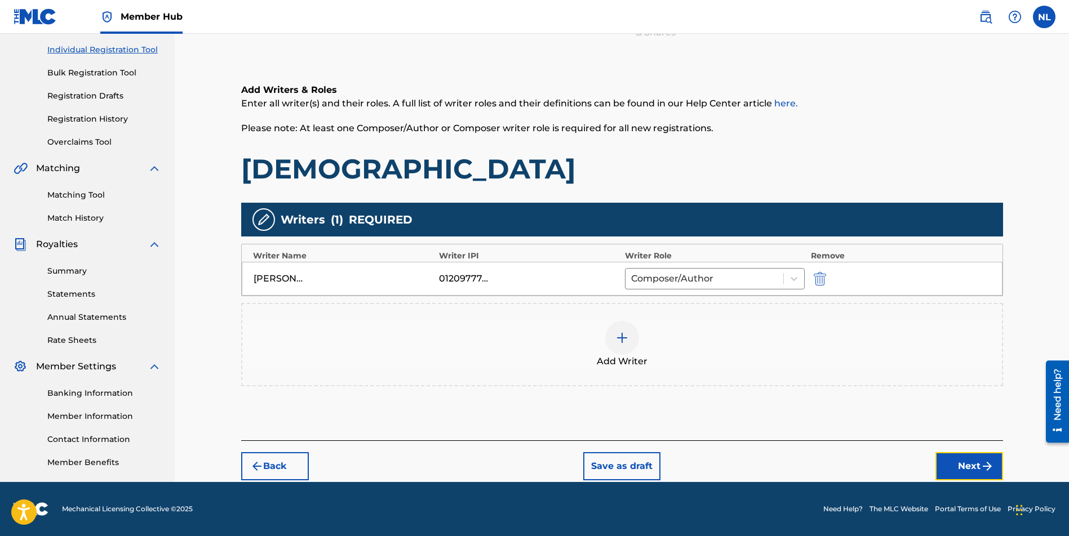
drag, startPoint x: 966, startPoint y: 468, endPoint x: 974, endPoint y: 468, distance: 7.9
click at [966, 468] on button "Next" at bounding box center [969, 466] width 68 height 28
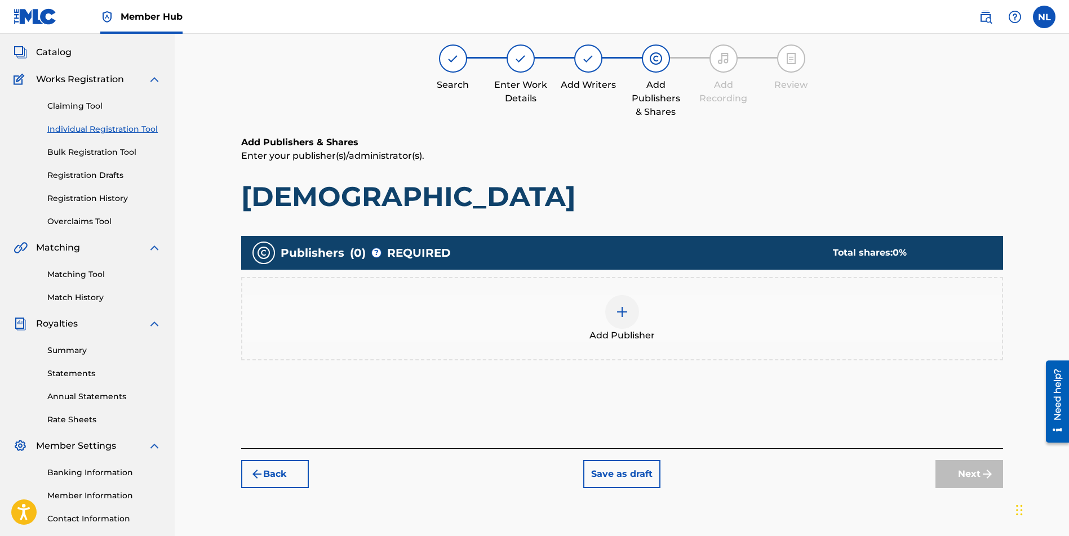
scroll to position [51, 0]
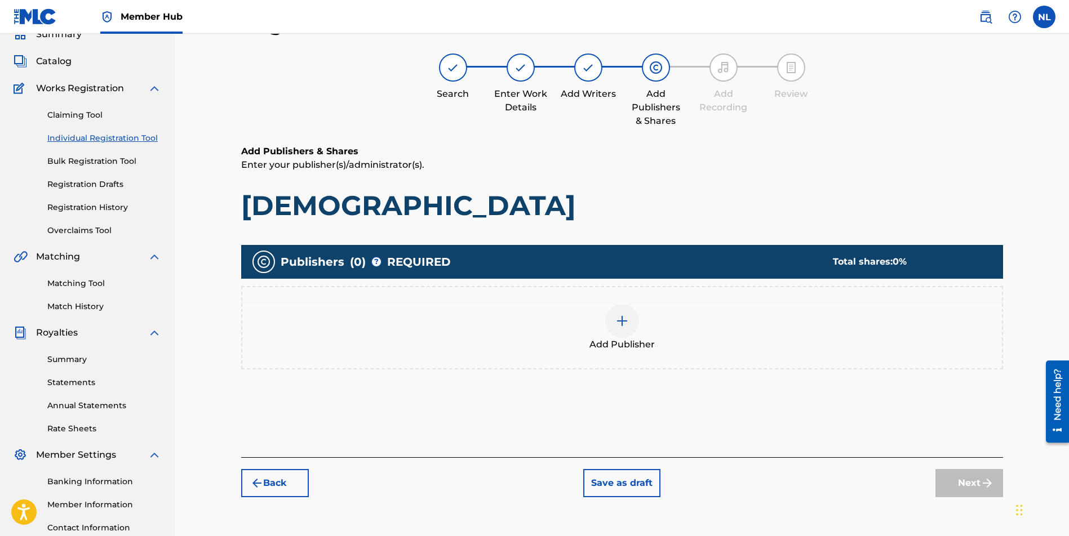
click at [613, 314] on div at bounding box center [622, 321] width 34 height 34
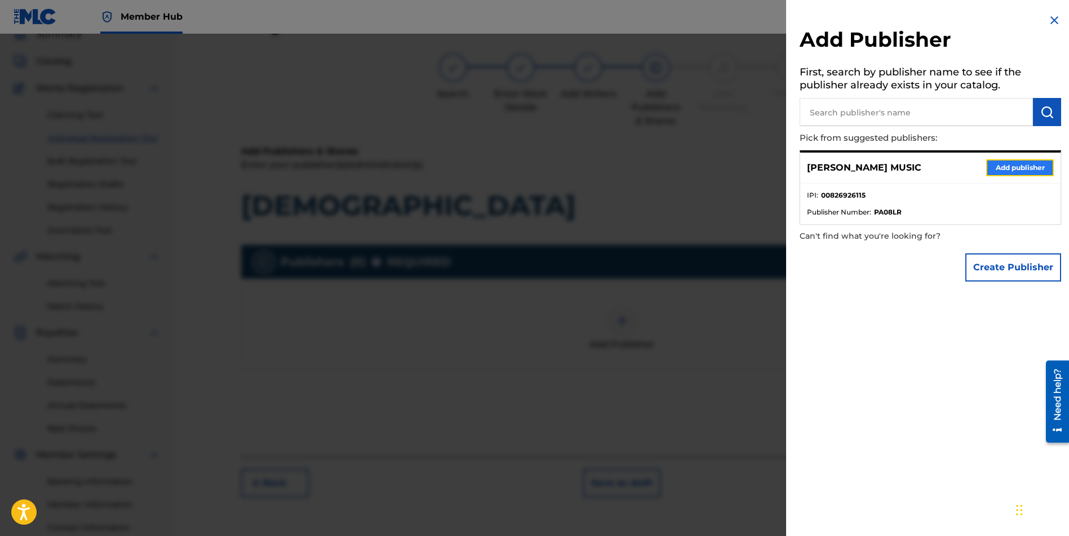
click at [994, 163] on button "Add publisher" at bounding box center [1020, 167] width 68 height 17
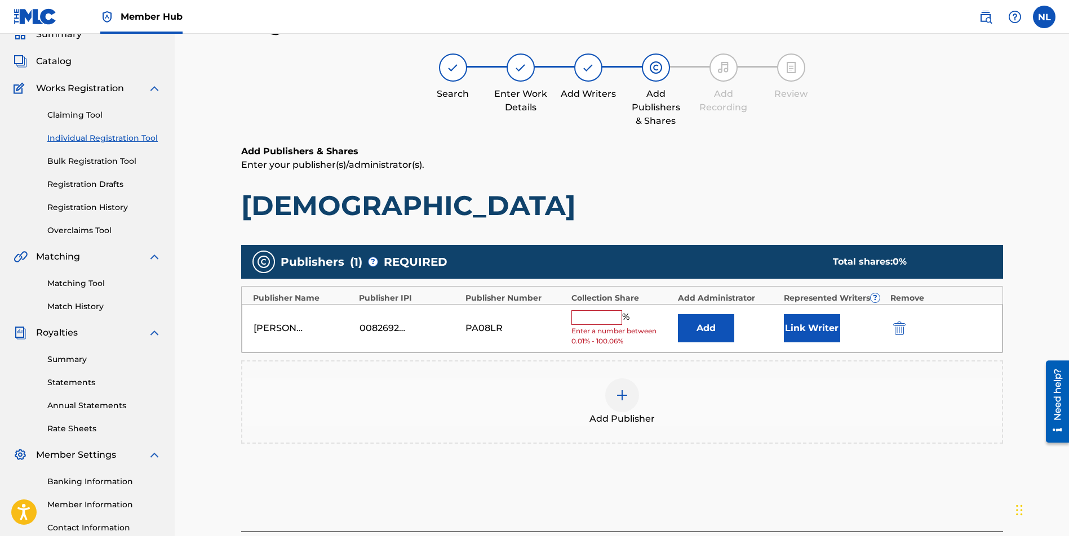
click at [591, 318] on input "text" at bounding box center [596, 317] width 51 height 15
type input "100"
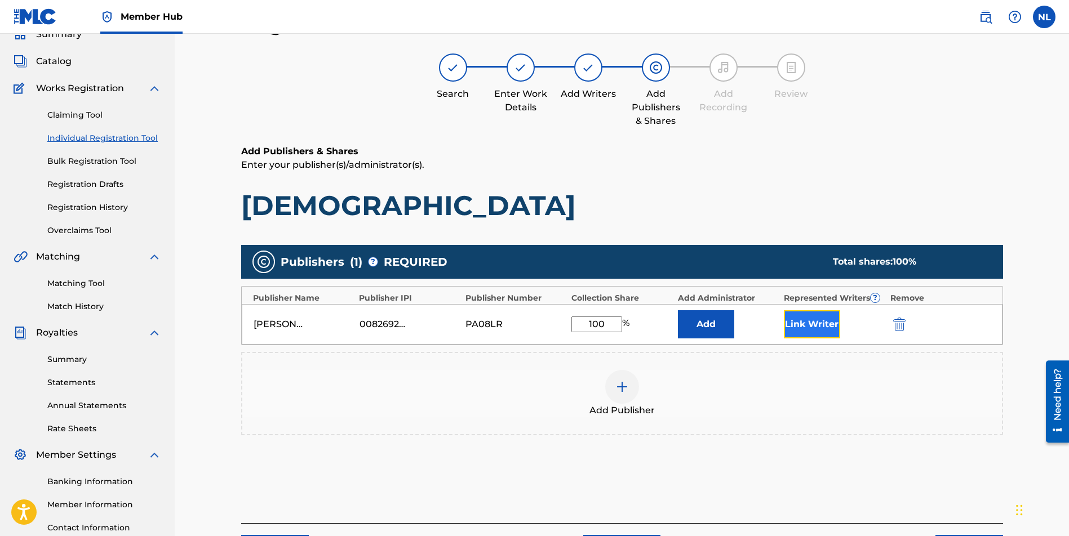
click at [819, 326] on button "Link Writer" at bounding box center [812, 324] width 56 height 28
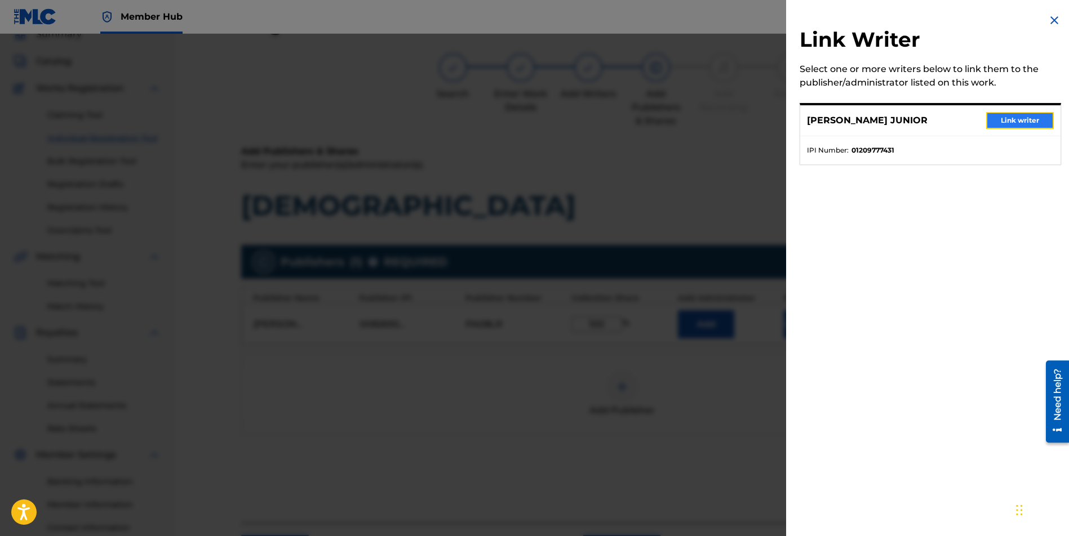
click at [1034, 118] on button "Link writer" at bounding box center [1020, 120] width 68 height 17
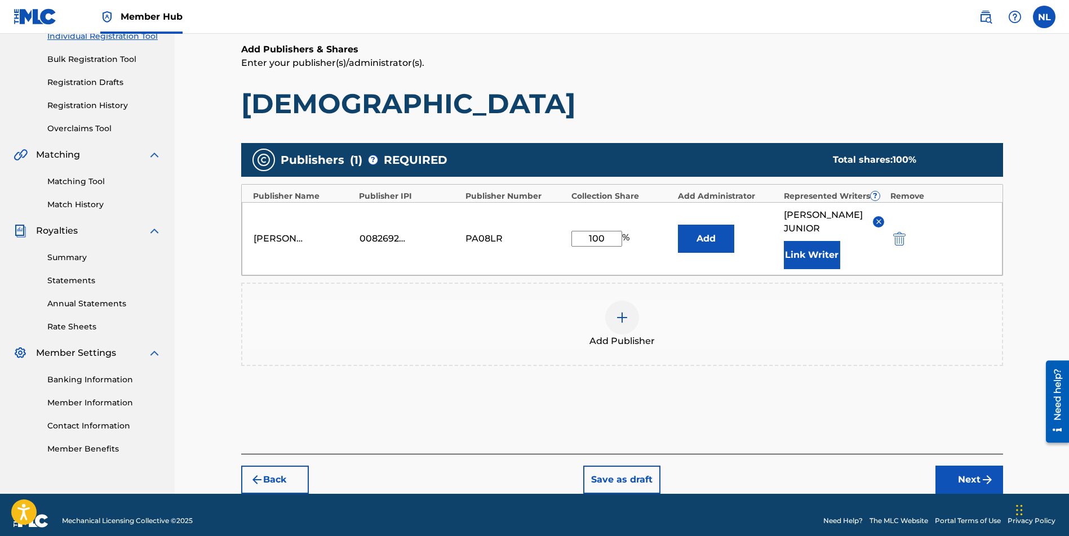
scroll to position [164, 0]
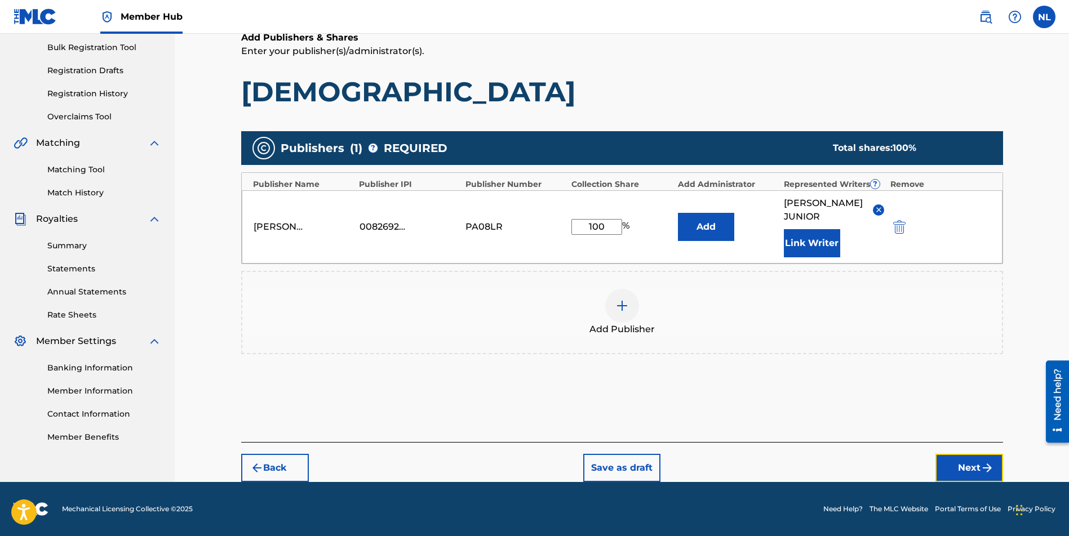
click at [971, 472] on button "Next" at bounding box center [969, 468] width 68 height 28
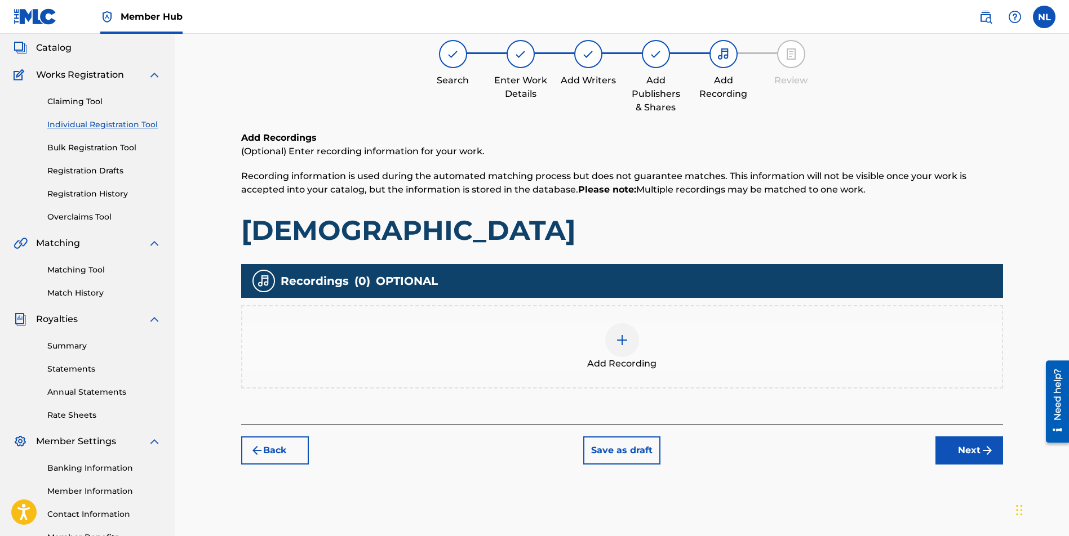
scroll to position [51, 0]
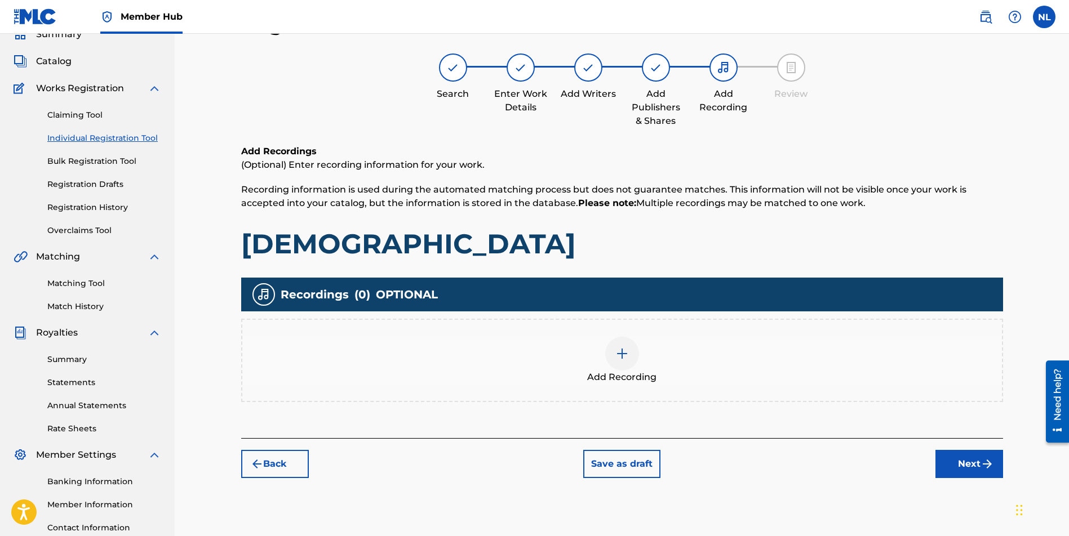
click at [606, 358] on div at bounding box center [622, 354] width 34 height 34
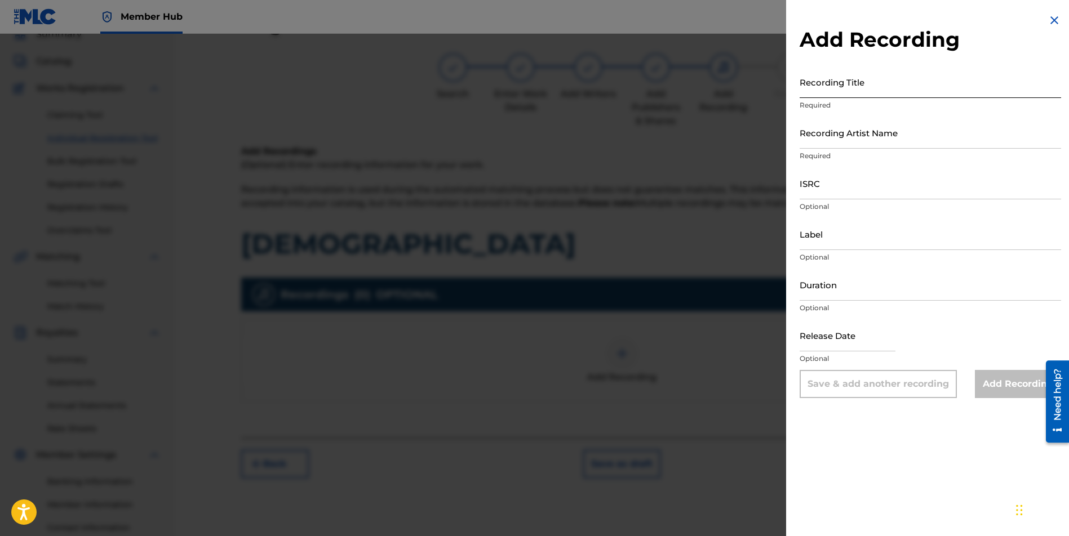
click at [851, 85] on input "Recording Title" at bounding box center [929, 82] width 261 height 32
click at [820, 90] on input "Recording Title" at bounding box center [929, 82] width 261 height 32
paste input "[DEMOGRAPHIC_DATA]"
type input "[DEMOGRAPHIC_DATA]"
click at [830, 140] on input "Recording Artist Name" at bounding box center [929, 133] width 261 height 32
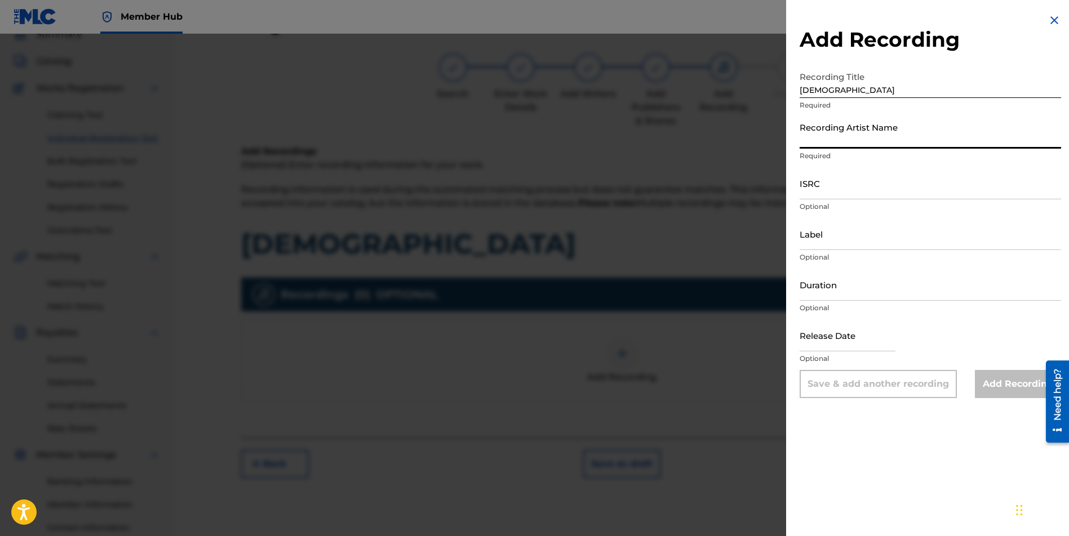
type input "JUNI QUICKLY"
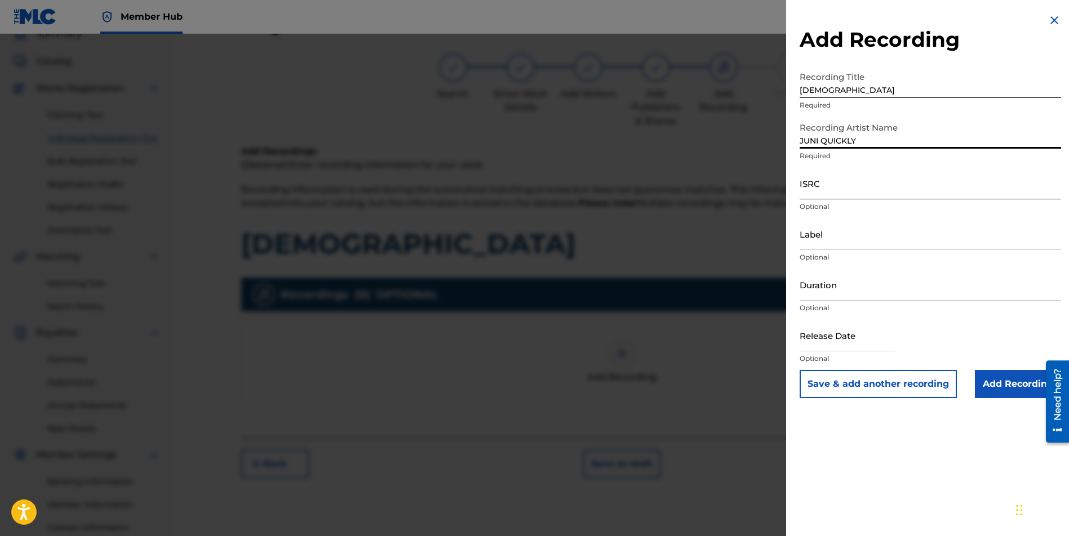
click at [879, 185] on input "ISRC" at bounding box center [929, 183] width 261 height 32
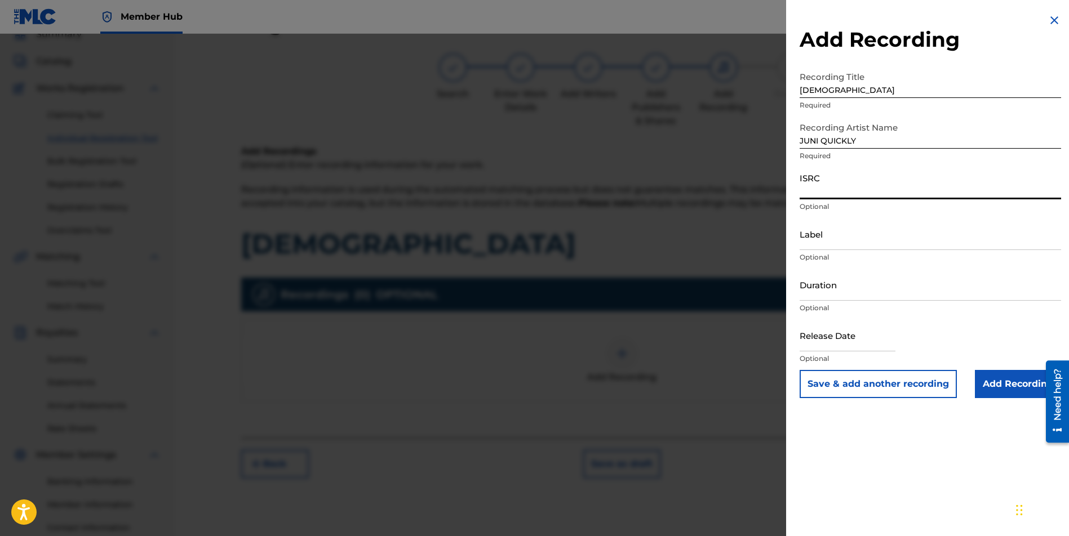
paste input "CBEYJ2545189"
type input "CBEYJ2545189"
click at [847, 241] on input "Label" at bounding box center [929, 234] width 261 height 32
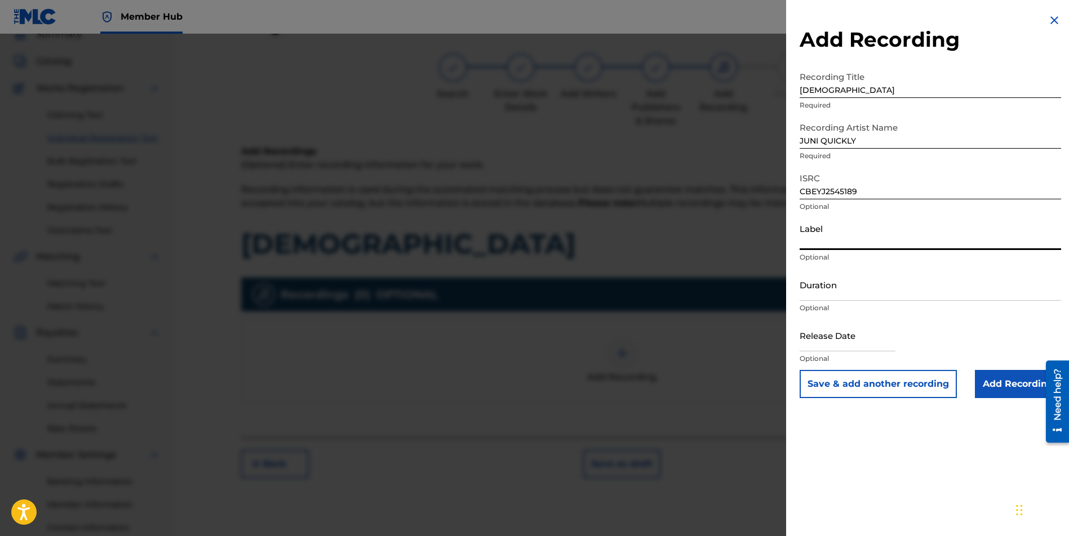
type input "[PERSON_NAME] Music Group"
click at [864, 337] on input "text" at bounding box center [847, 335] width 96 height 32
select select "8"
select select "2025"
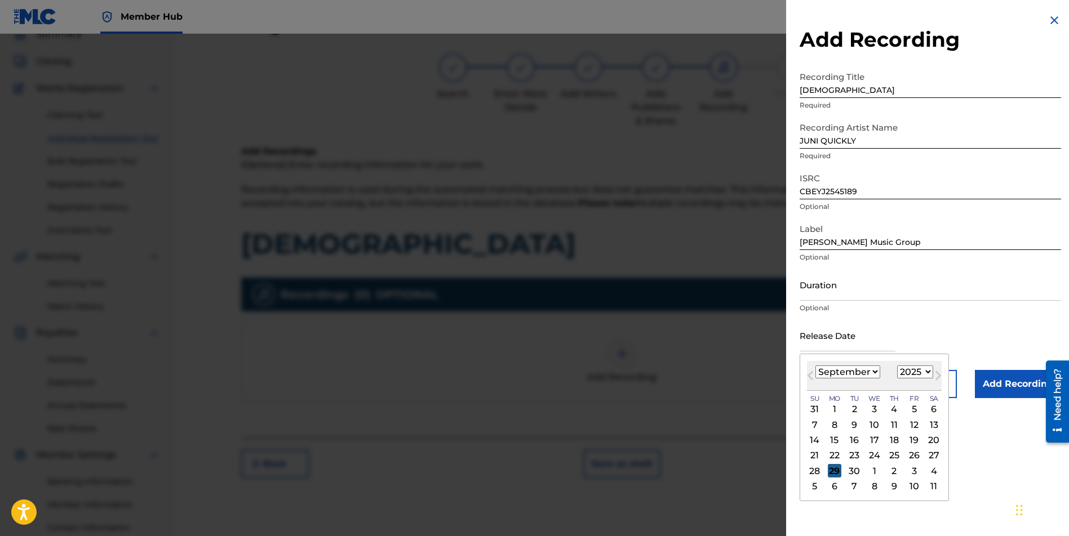
click at [828, 473] on div "29" at bounding box center [835, 471] width 14 height 14
type input "[DATE]"
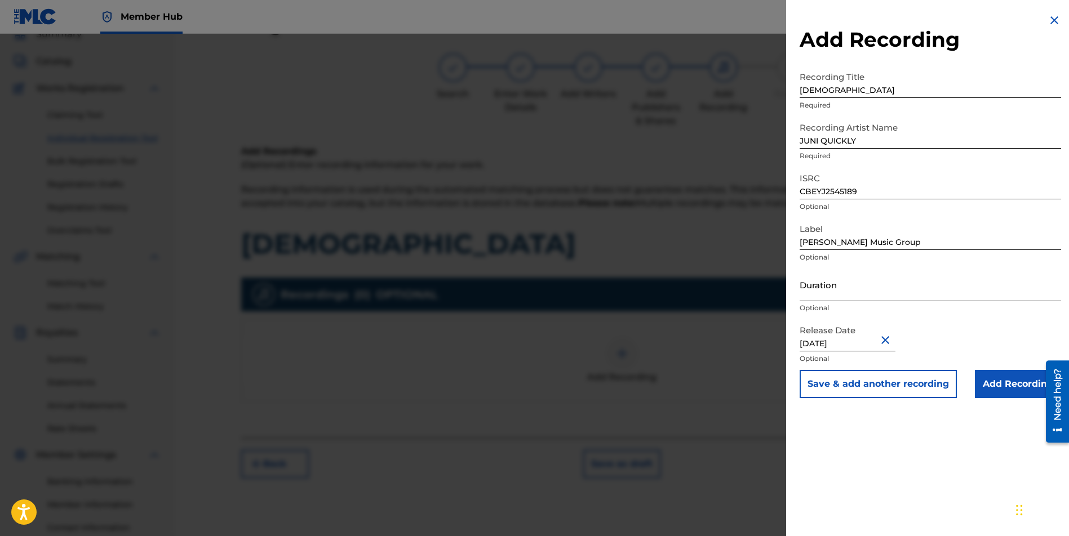
scroll to position [139, 0]
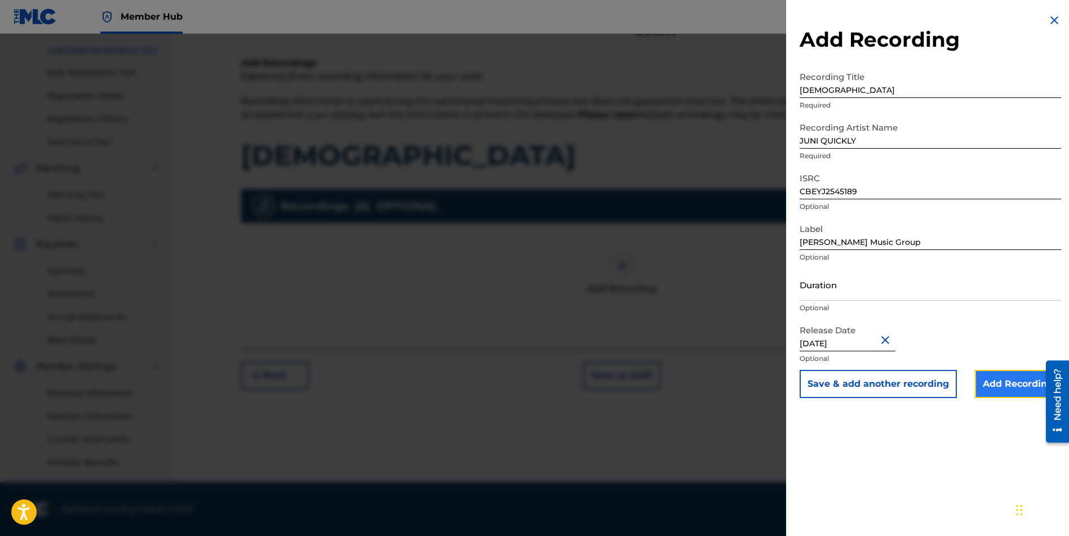
click at [1011, 385] on input "Add Recording" at bounding box center [1018, 384] width 86 height 28
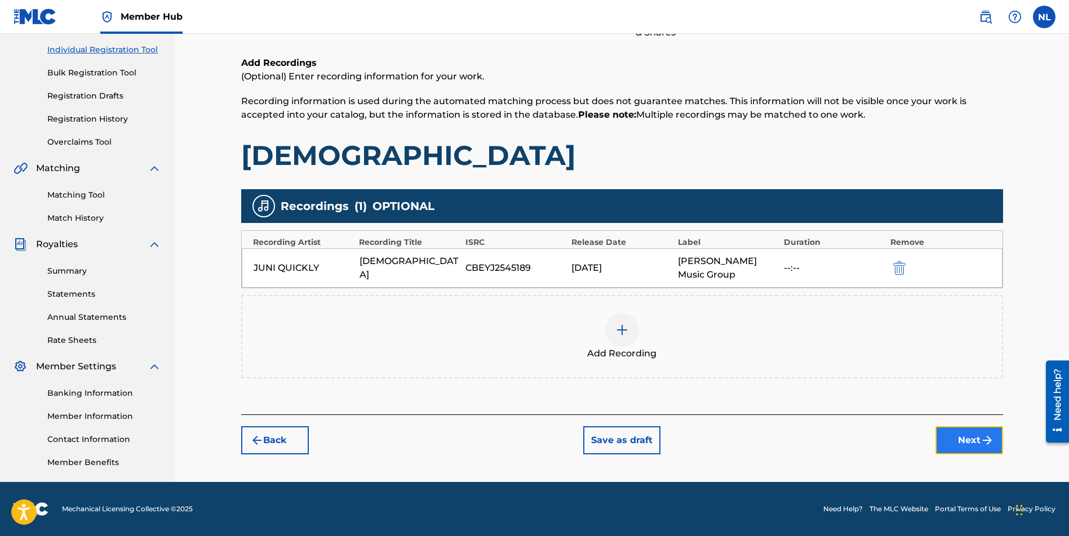
click at [962, 444] on button "Next" at bounding box center [969, 440] width 68 height 28
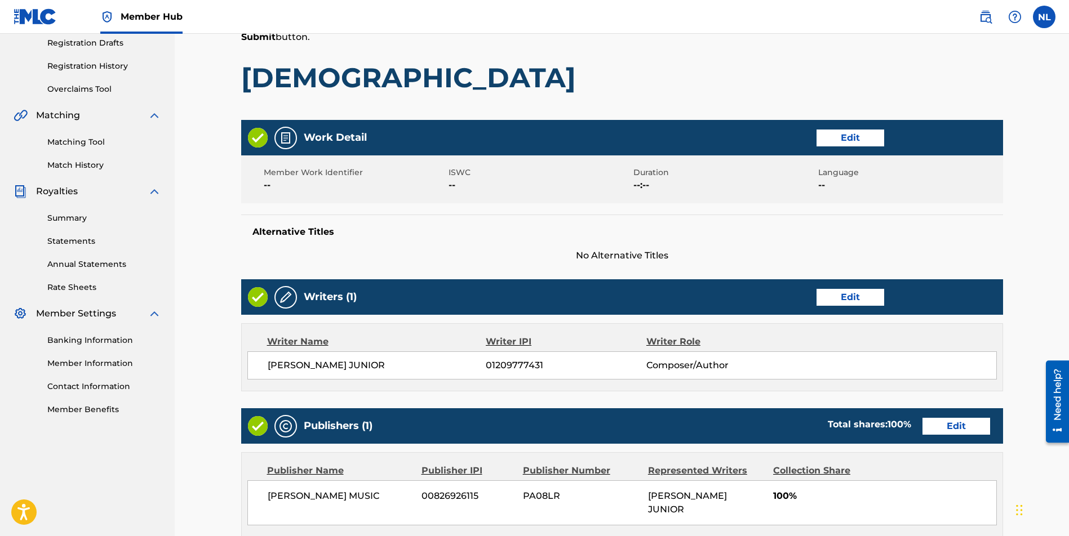
scroll to position [416, 0]
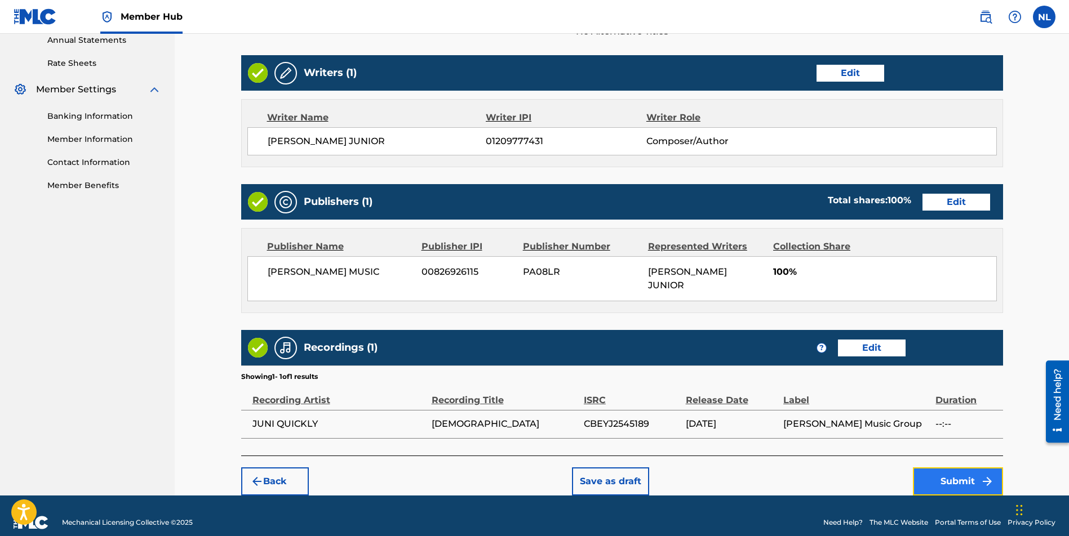
click at [967, 468] on button "Submit" at bounding box center [958, 482] width 90 height 28
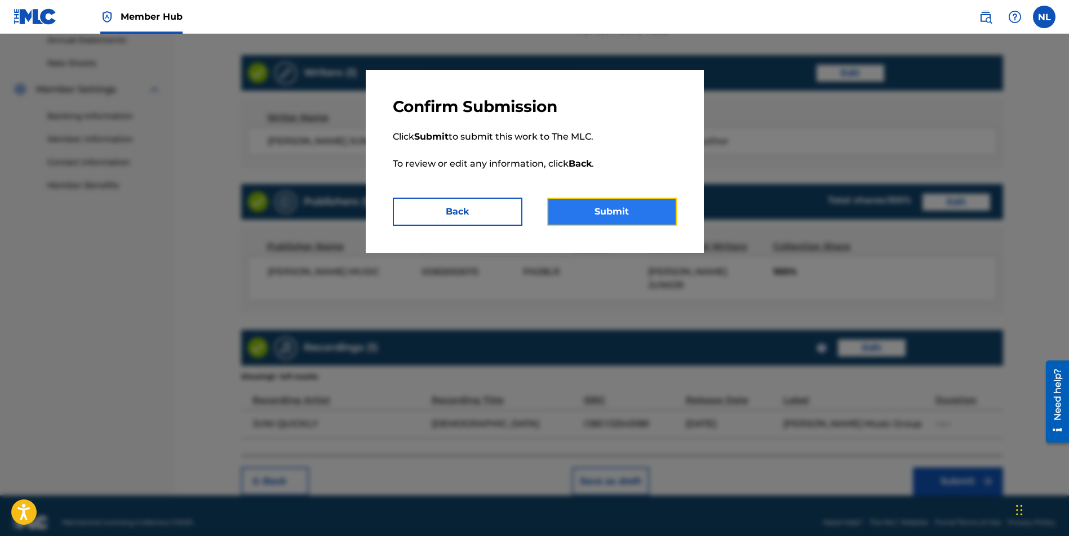
click at [621, 220] on button "Submit" at bounding box center [612, 212] width 130 height 28
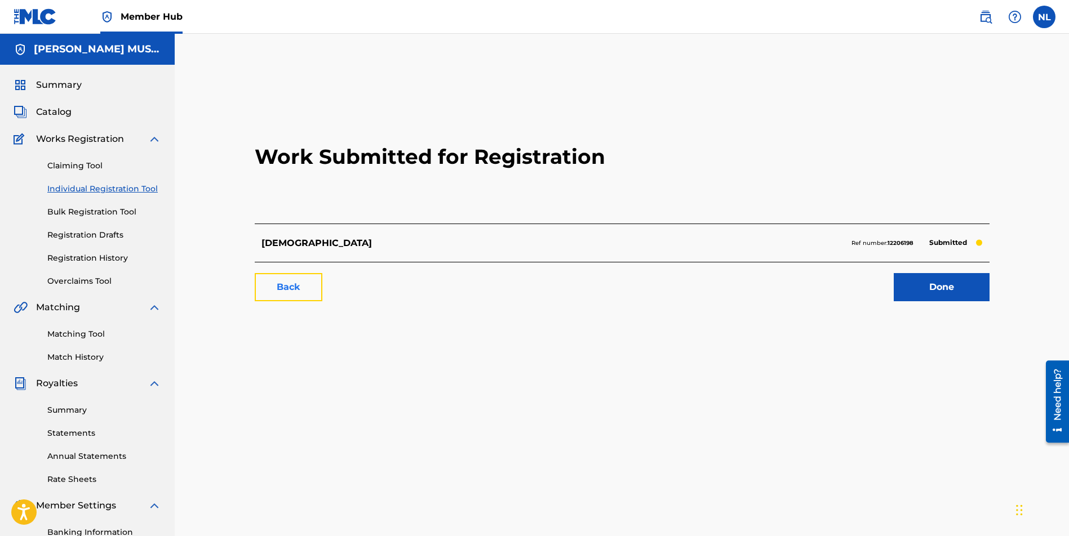
click at [282, 297] on link "Back" at bounding box center [289, 287] width 68 height 28
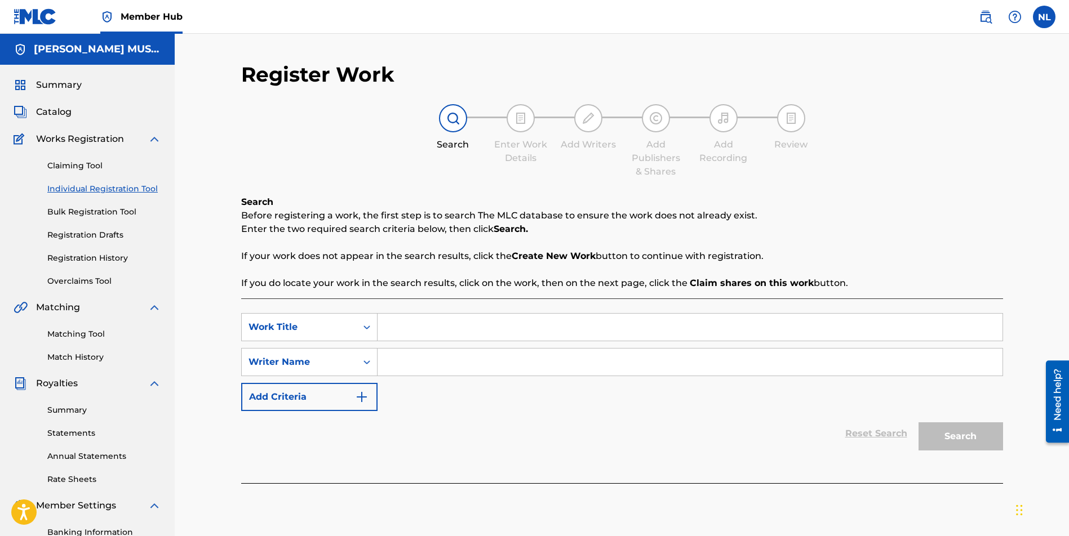
click at [399, 331] on input "Search Form" at bounding box center [689, 327] width 625 height 27
paste input "Cinephone"
type input "Cinephone"
click at [423, 369] on input "Search Form" at bounding box center [689, 362] width 625 height 27
click at [387, 367] on input "Search Form" at bounding box center [689, 362] width 625 height 27
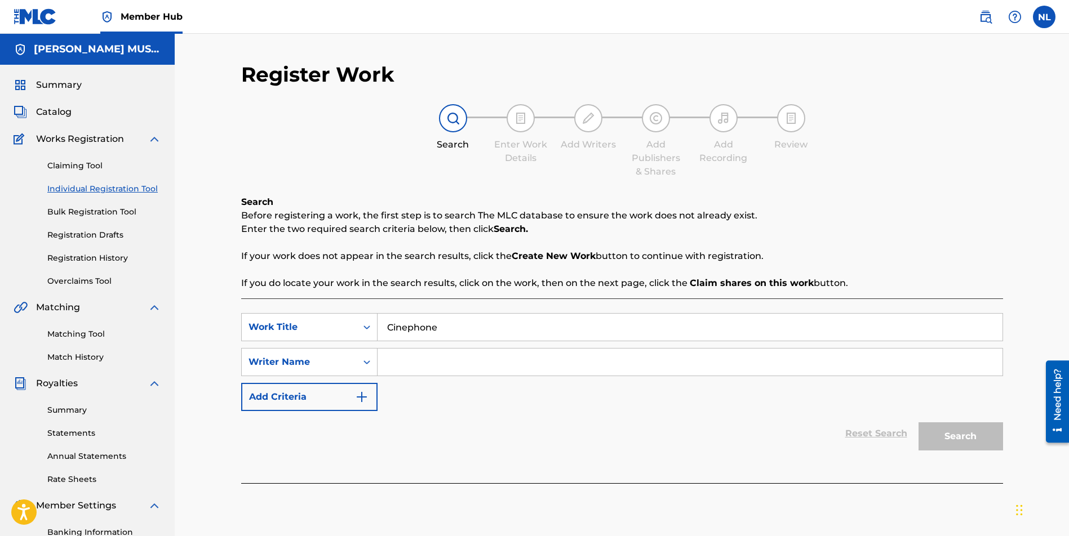
paste input "[PERSON_NAME] JUNIOR"
type input "[PERSON_NAME] JUNIOR"
click at [961, 439] on button "Search" at bounding box center [960, 436] width 84 height 28
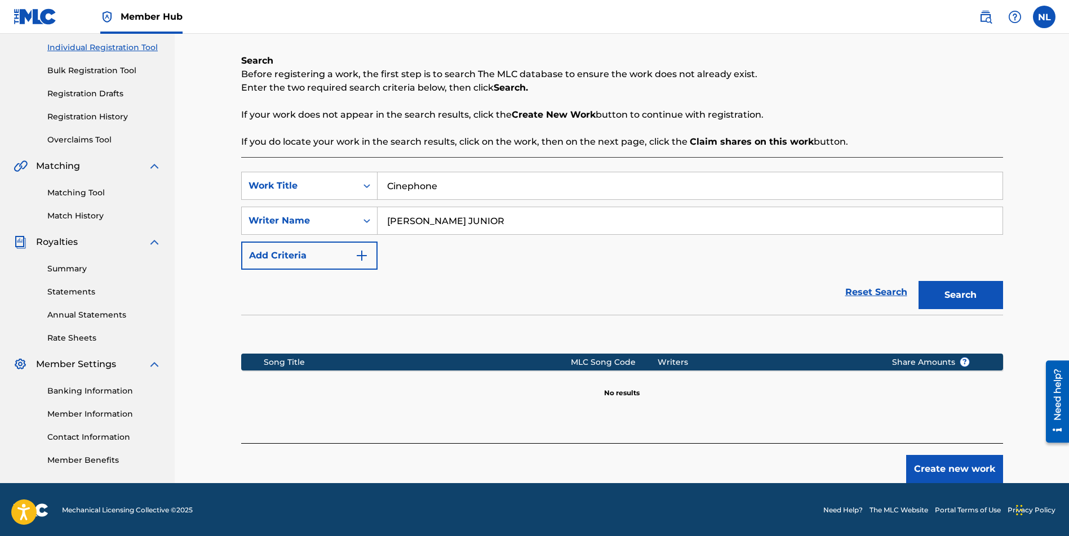
scroll to position [143, 0]
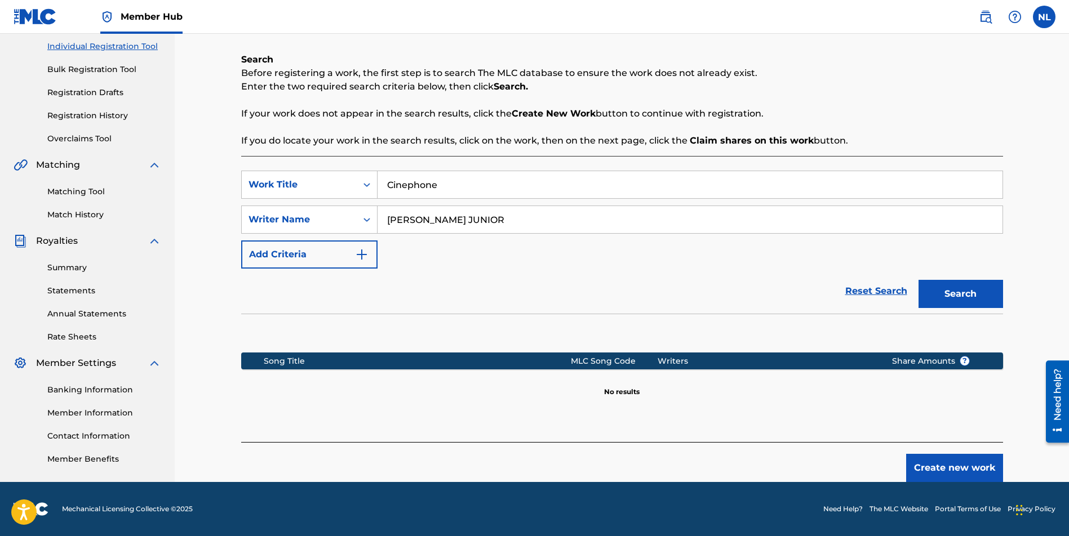
click at [490, 219] on input "[PERSON_NAME] JUNIOR" at bounding box center [689, 219] width 625 height 27
click at [936, 471] on button "Create new work" at bounding box center [954, 468] width 97 height 28
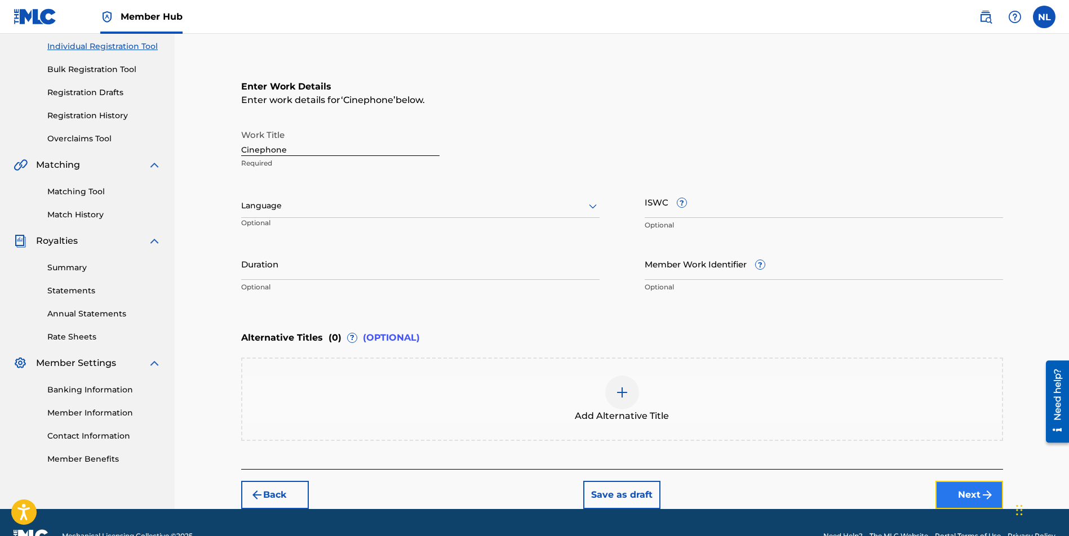
click at [969, 484] on button "Next" at bounding box center [969, 495] width 68 height 28
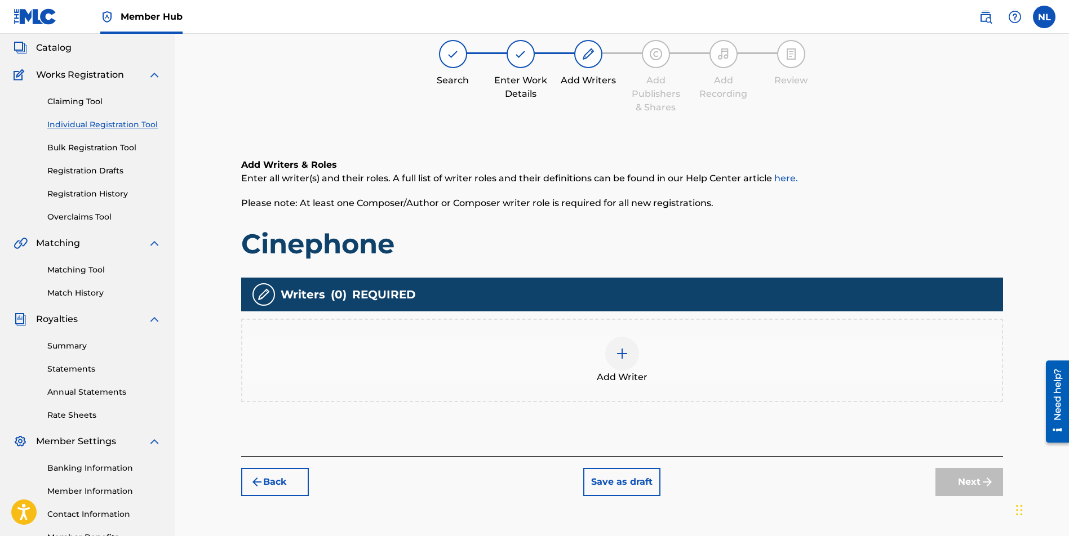
scroll to position [51, 0]
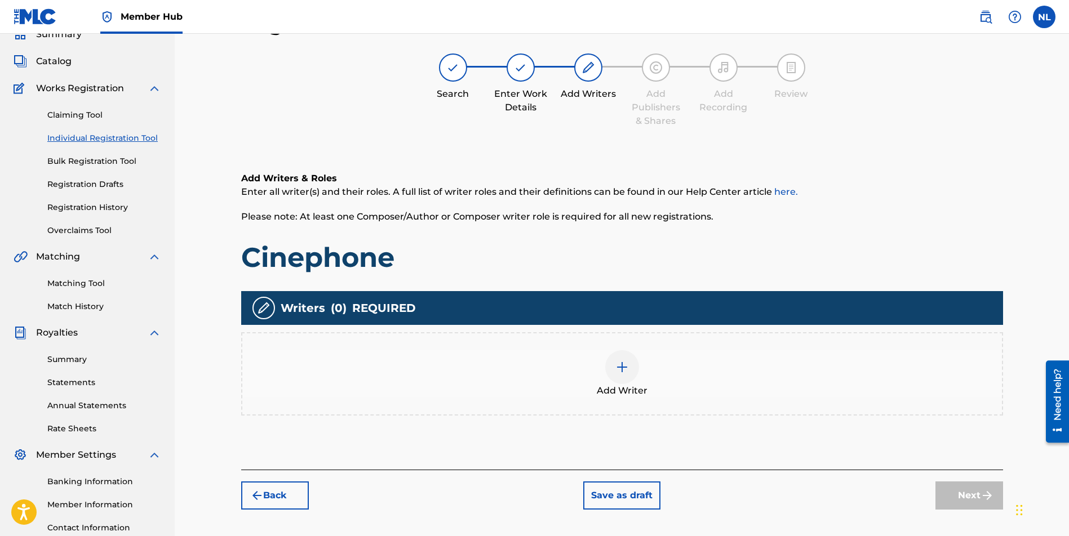
click at [616, 368] on img at bounding box center [622, 368] width 14 height 14
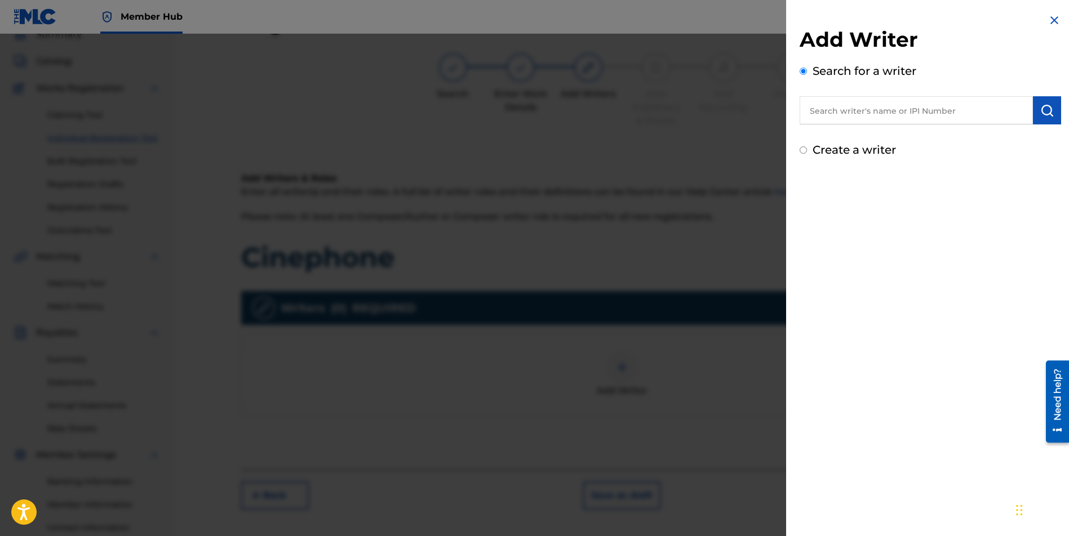
click at [839, 110] on input "text" at bounding box center [915, 110] width 233 height 28
paste input "[PERSON_NAME] JUNIOR"
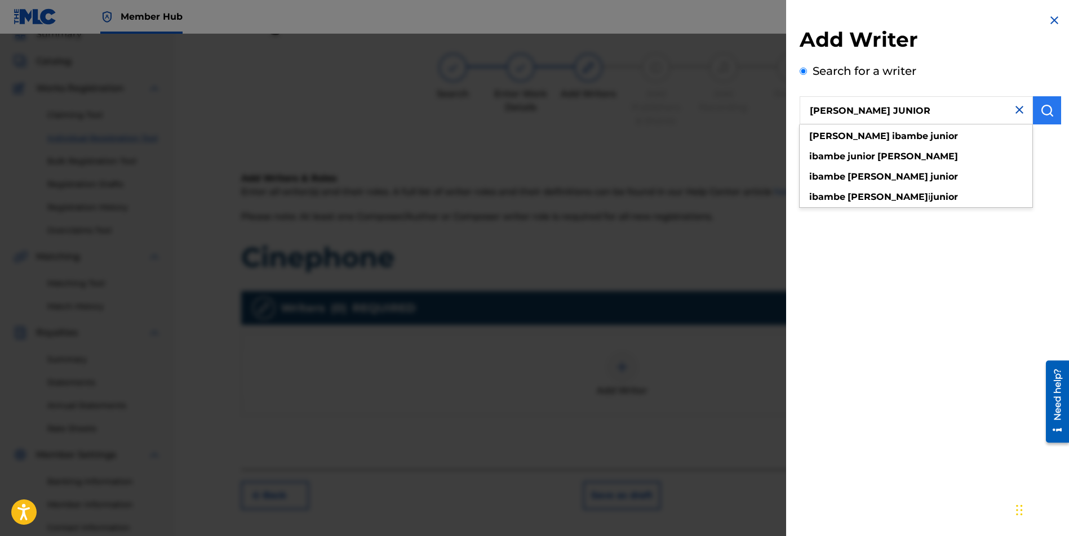
type input "[PERSON_NAME] JUNIOR"
click at [1040, 104] on img "submit" at bounding box center [1047, 111] width 14 height 14
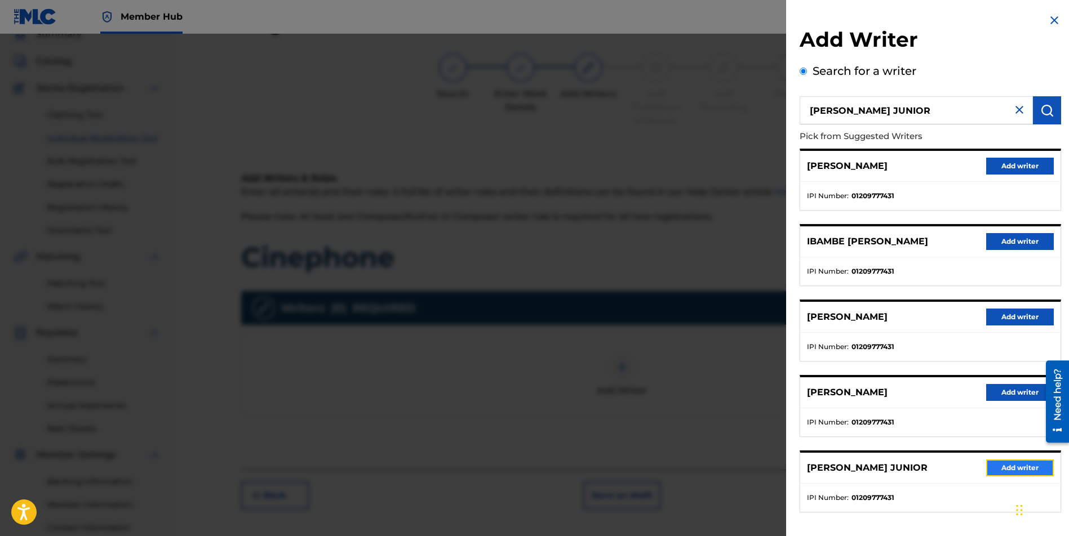
click at [1009, 468] on button "Add writer" at bounding box center [1020, 468] width 68 height 17
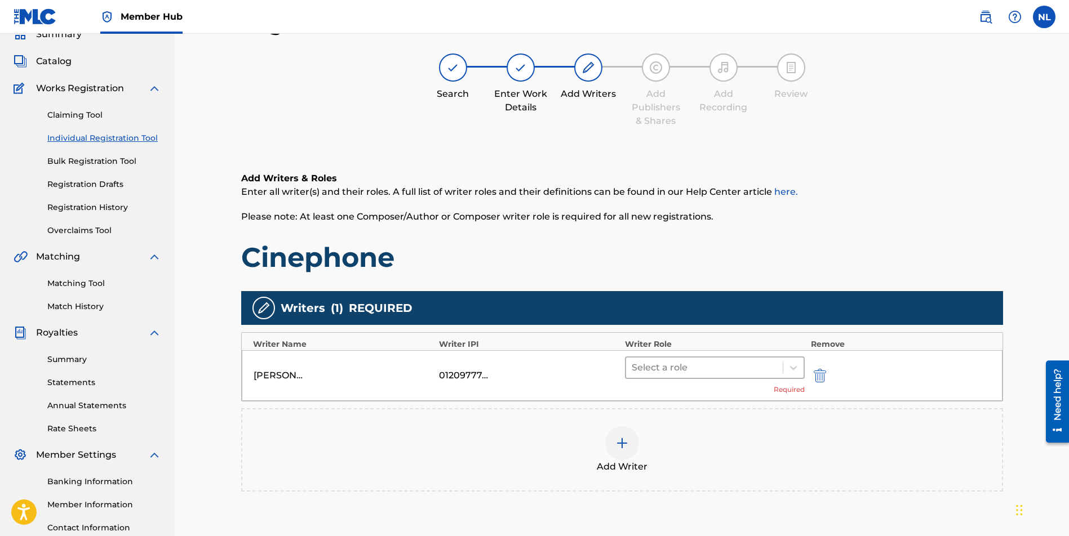
click at [686, 370] on div at bounding box center [704, 368] width 146 height 16
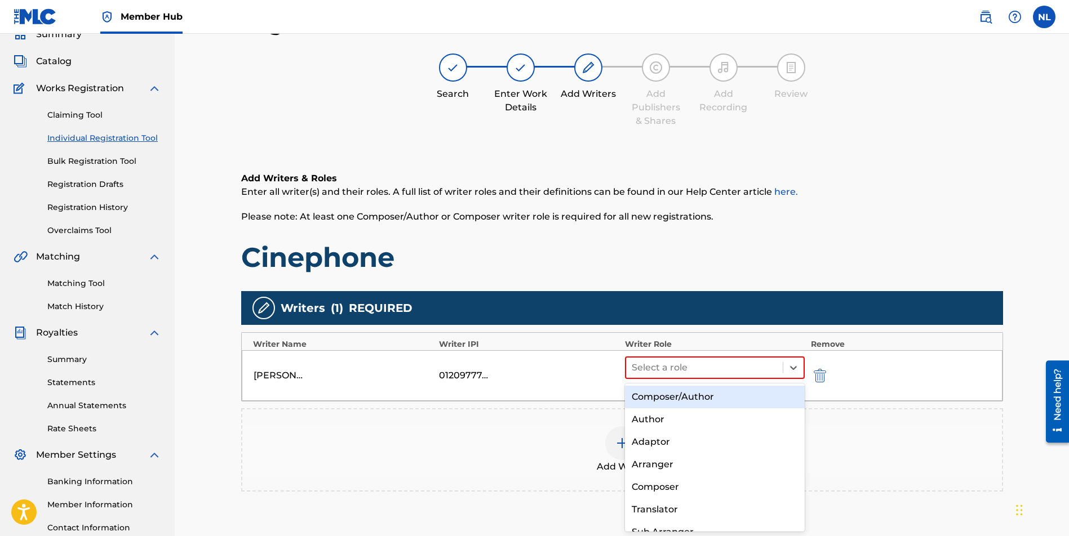
click at [638, 392] on div "Composer/Author" at bounding box center [715, 397] width 180 height 23
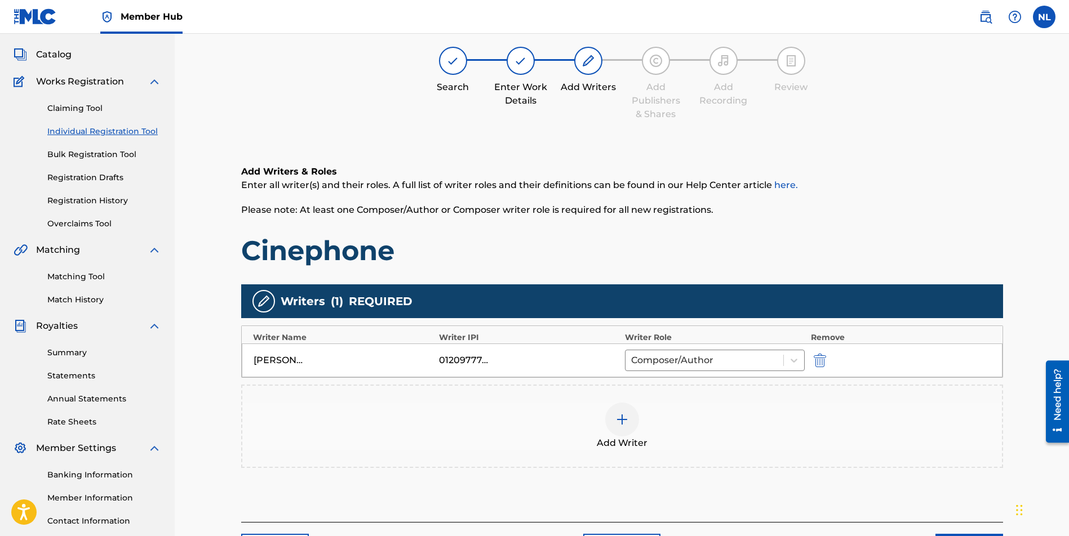
scroll to position [139, 0]
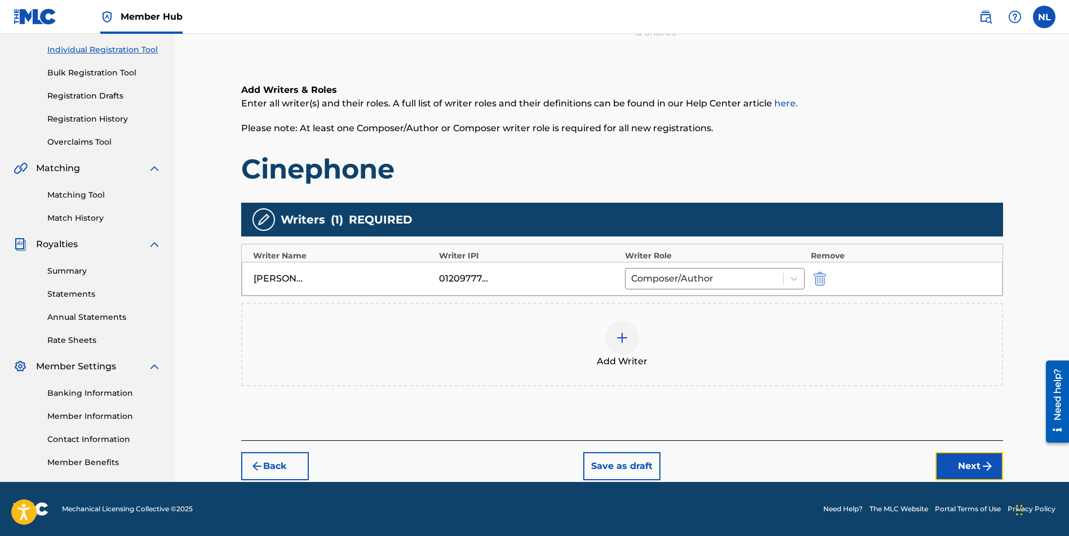
click at [978, 468] on button "Next" at bounding box center [969, 466] width 68 height 28
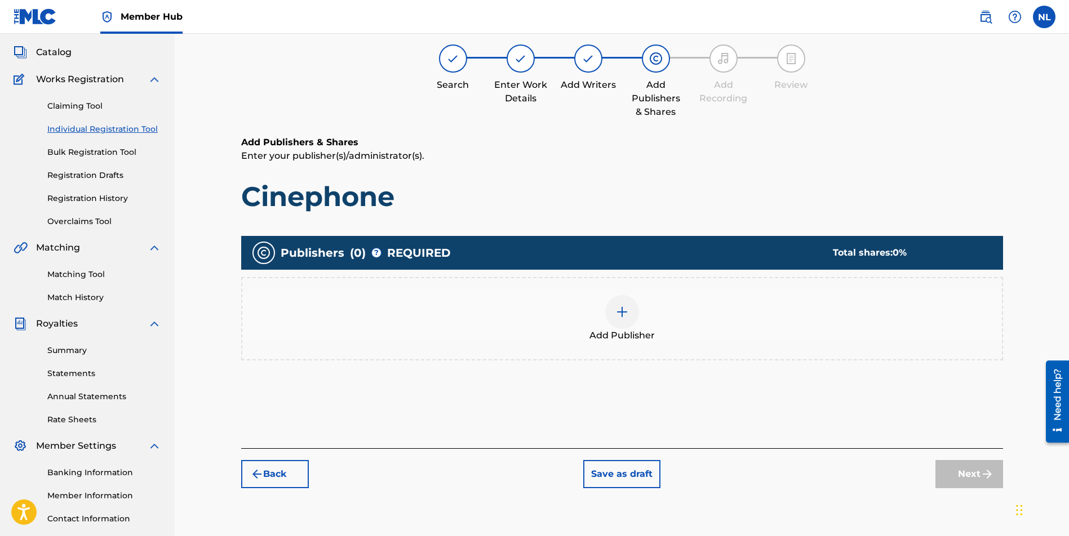
scroll to position [51, 0]
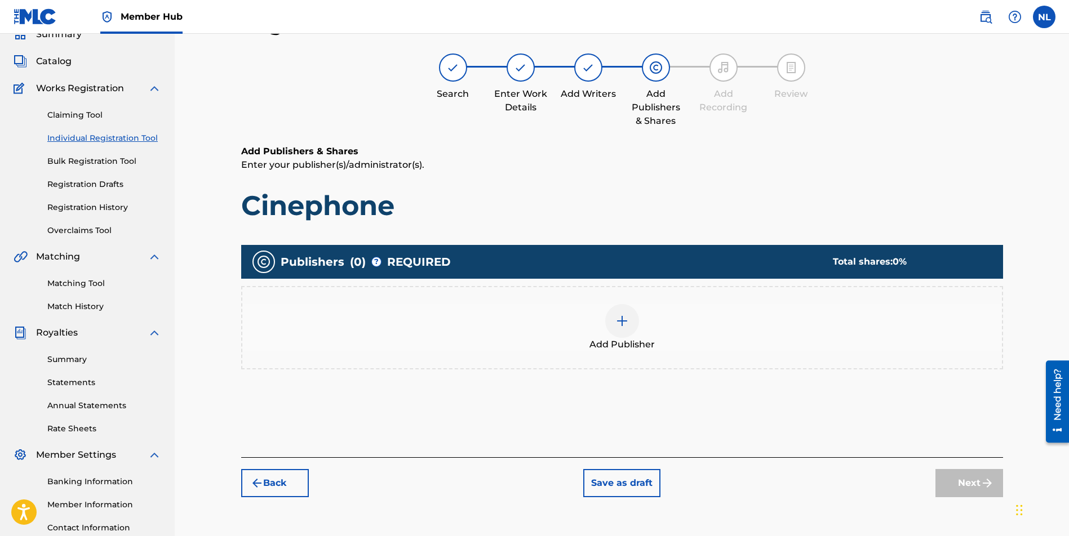
click at [622, 326] on img at bounding box center [622, 321] width 14 height 14
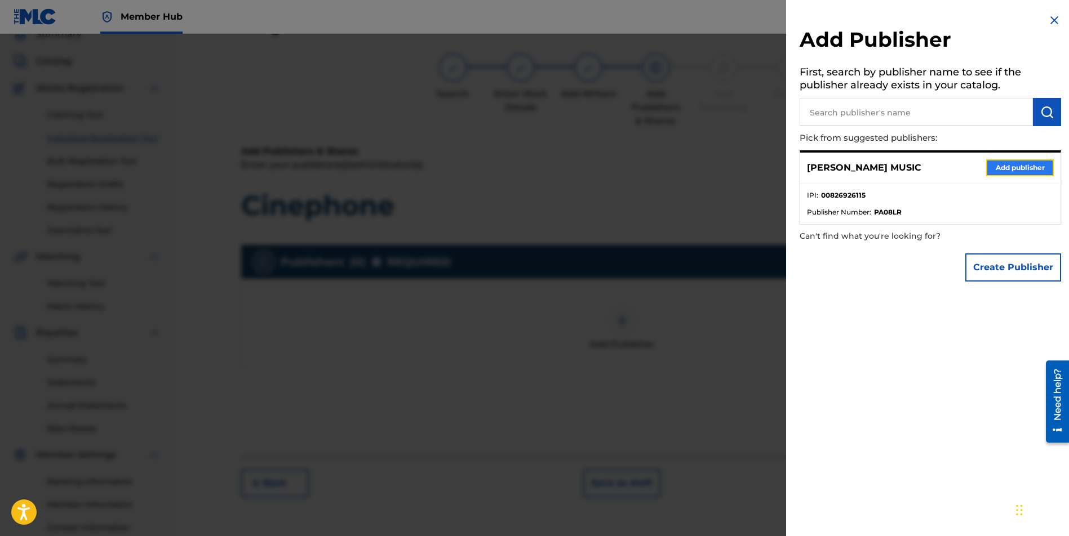
click at [1020, 169] on button "Add publisher" at bounding box center [1020, 167] width 68 height 17
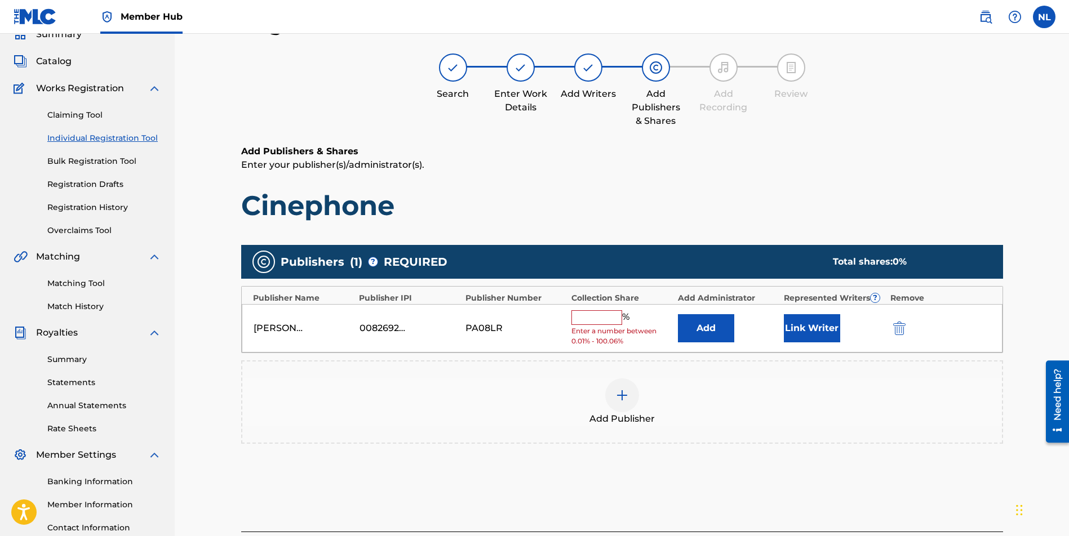
click at [581, 310] on input "text" at bounding box center [596, 317] width 51 height 15
type input "100"
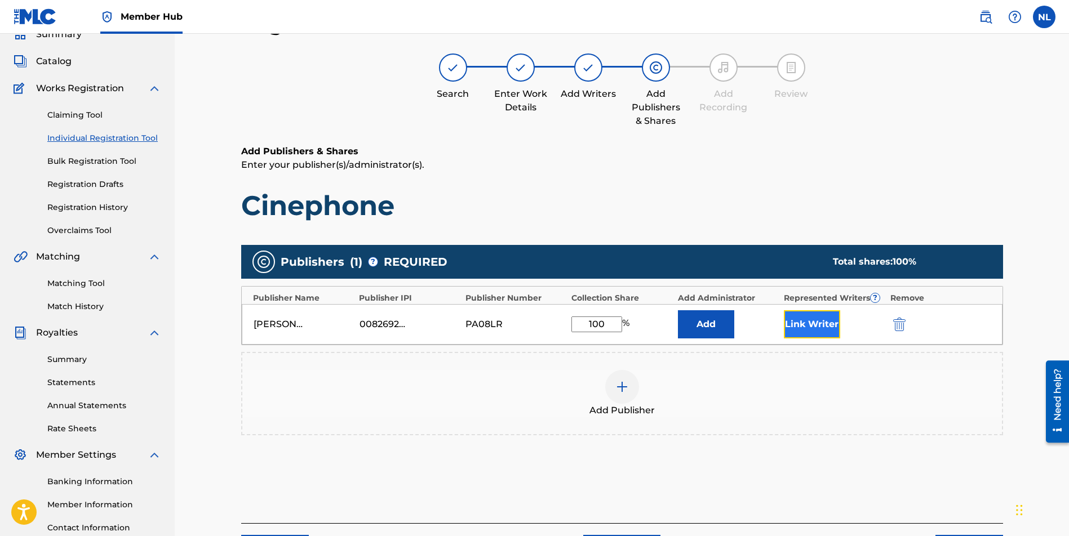
click at [821, 323] on button "Link Writer" at bounding box center [812, 324] width 56 height 28
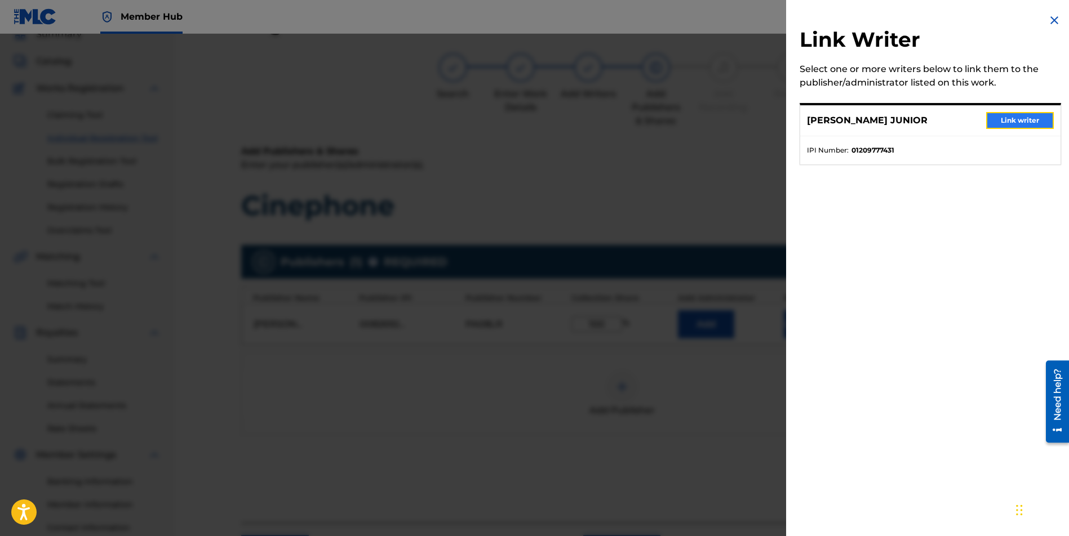
click at [1014, 123] on button "Link writer" at bounding box center [1020, 120] width 68 height 17
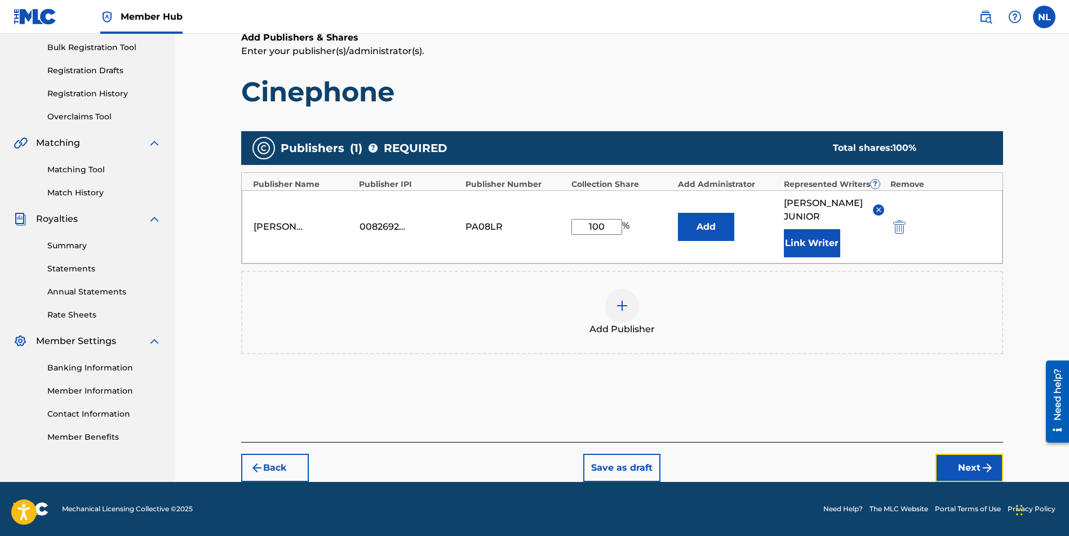
click at [951, 471] on button "Next" at bounding box center [969, 468] width 68 height 28
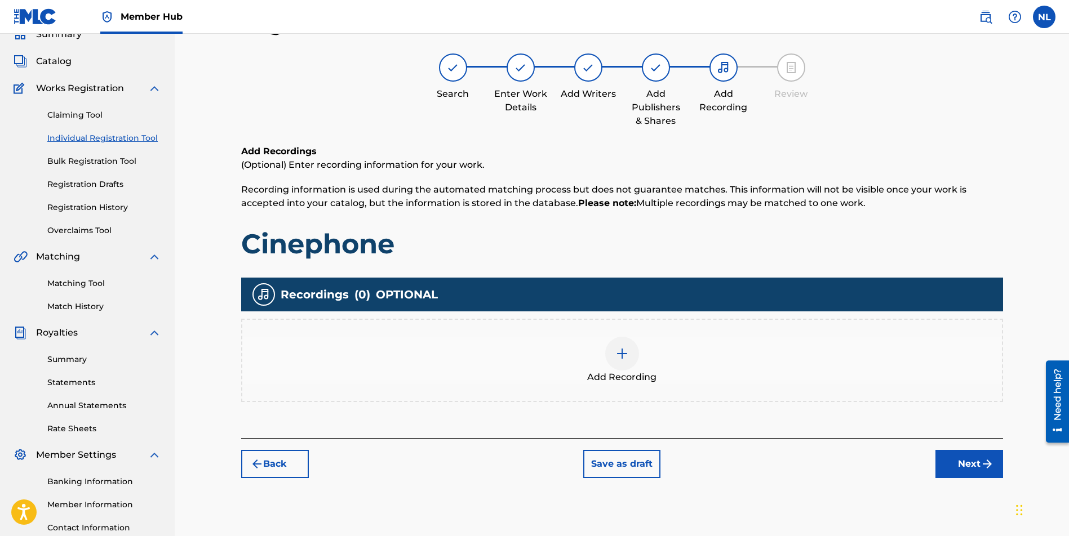
click at [625, 357] on img at bounding box center [622, 354] width 14 height 14
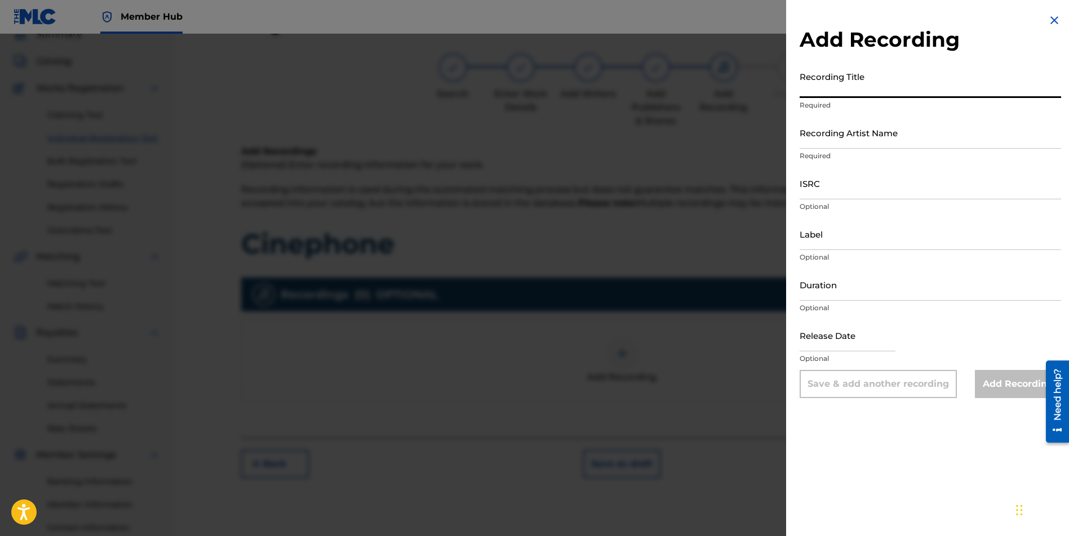
click at [821, 85] on input "Recording Title" at bounding box center [929, 82] width 261 height 32
paste input "Cinephone"
type input "Cinephone"
click at [822, 138] on input "Recording Artist Name" at bounding box center [929, 133] width 261 height 32
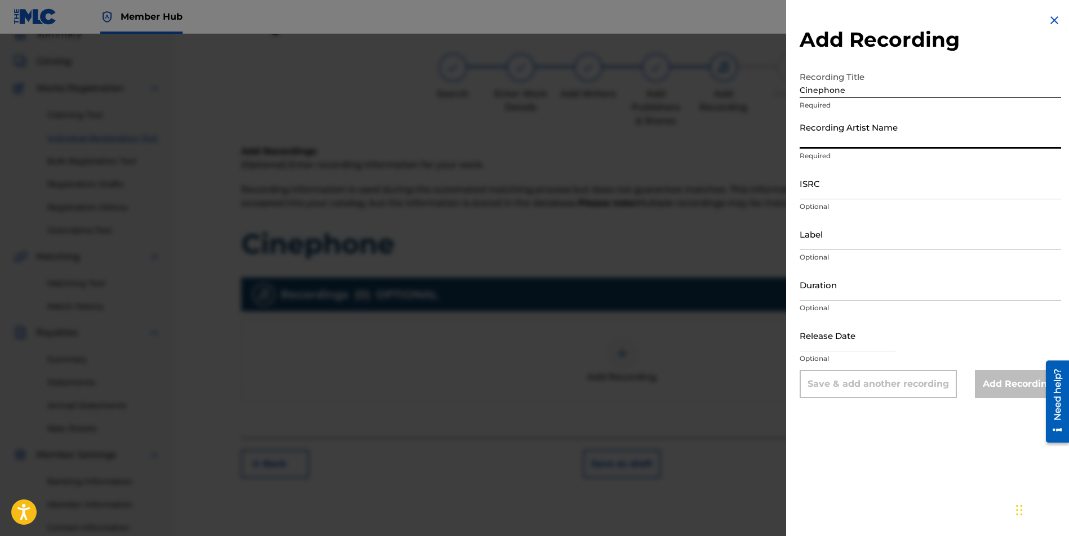
type input "JUNI QUICKLY"
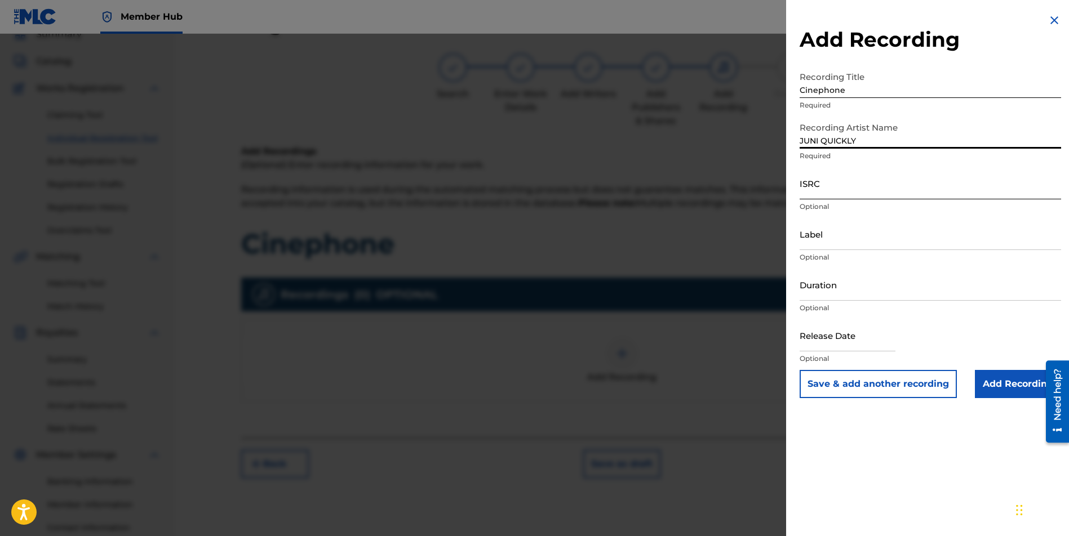
click at [908, 190] on input "ISRC" at bounding box center [929, 183] width 261 height 32
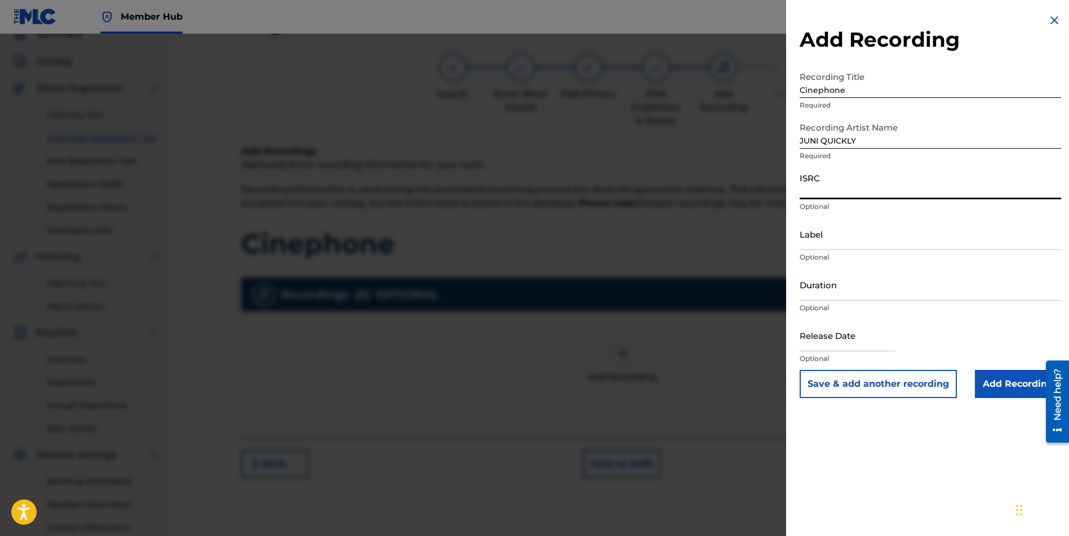
paste input "CBEYJ2545190"
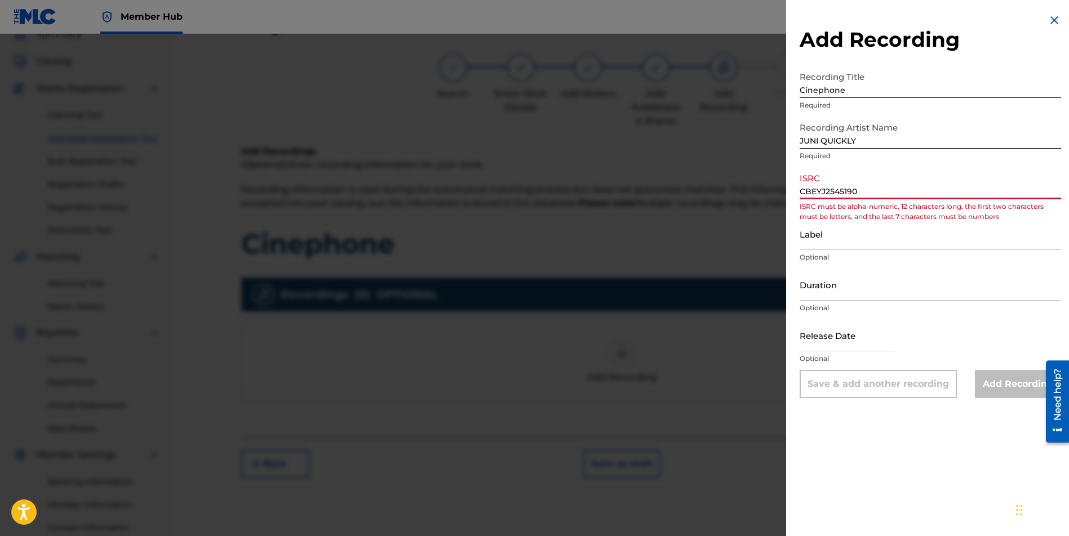
click at [812, 189] on input "CBEYJ2545190" at bounding box center [929, 183] width 261 height 32
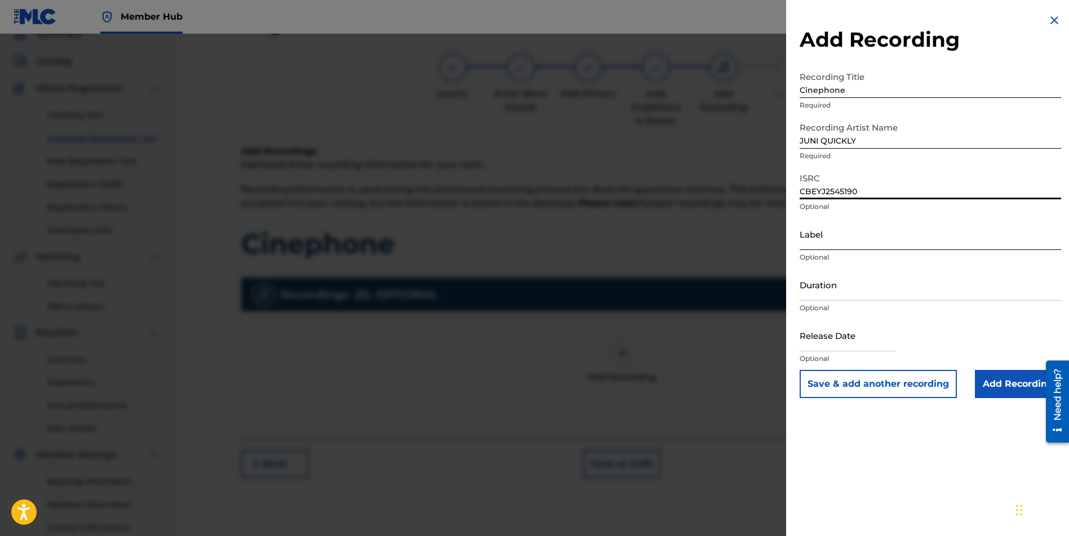
type input "CBEYJ2545190"
click at [814, 239] on input "Label" at bounding box center [929, 234] width 261 height 32
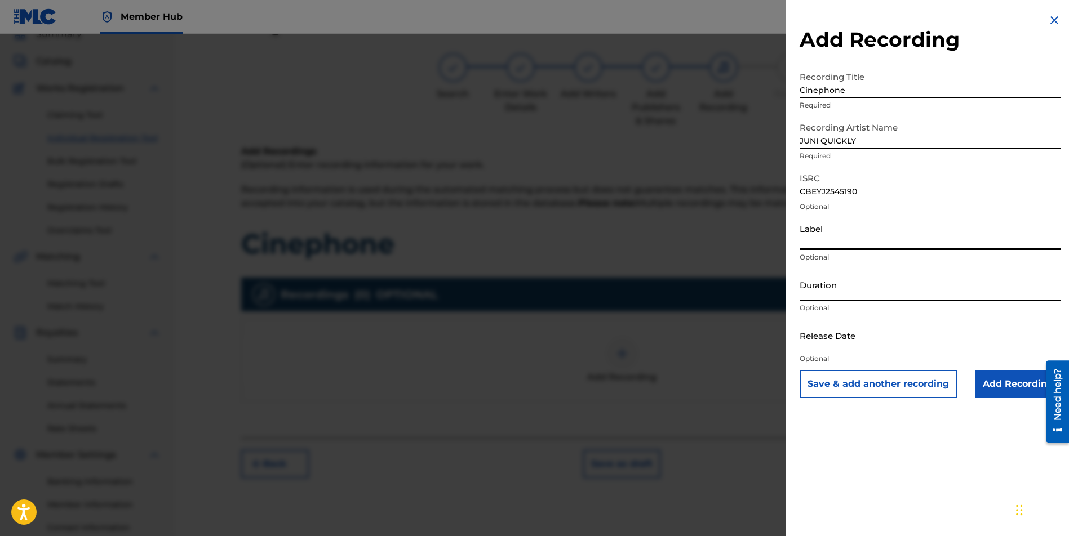
type input "[PERSON_NAME] Music Group"
click at [826, 334] on input "text" at bounding box center [847, 335] width 96 height 32
select select "8"
select select "2025"
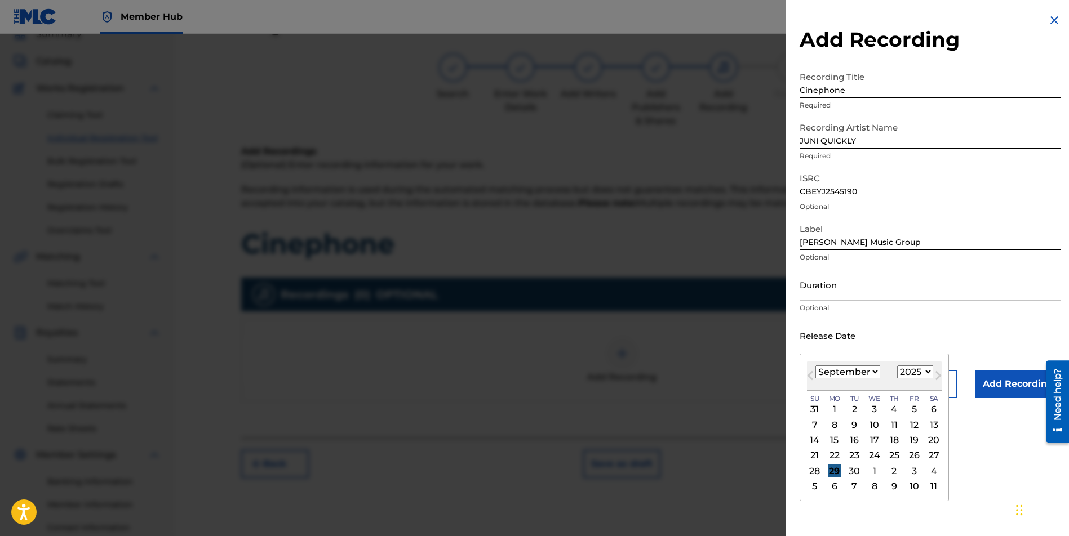
click at [828, 471] on div "29" at bounding box center [835, 471] width 14 height 14
type input "[DATE]"
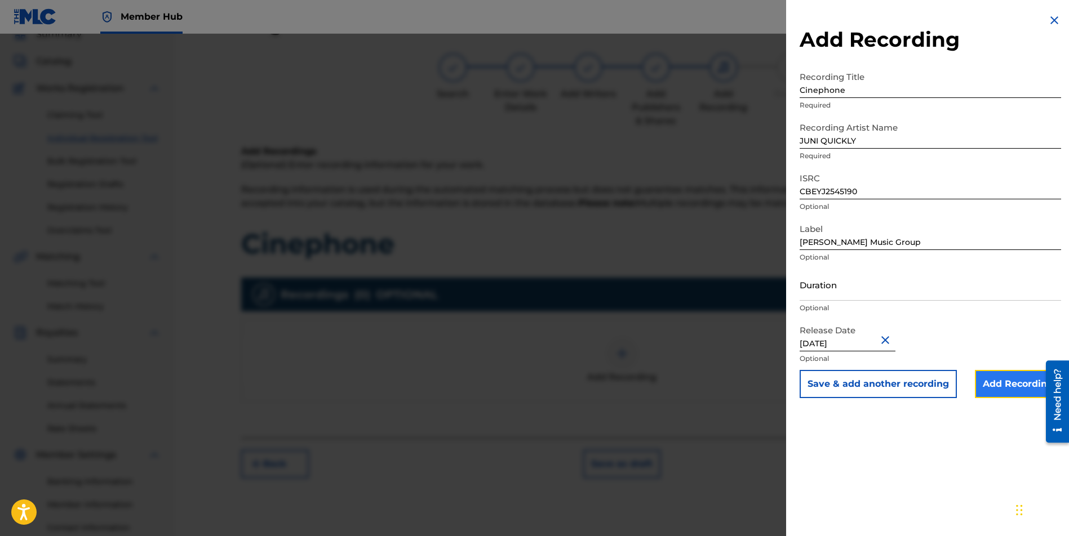
click at [988, 395] on input "Add Recording" at bounding box center [1018, 384] width 86 height 28
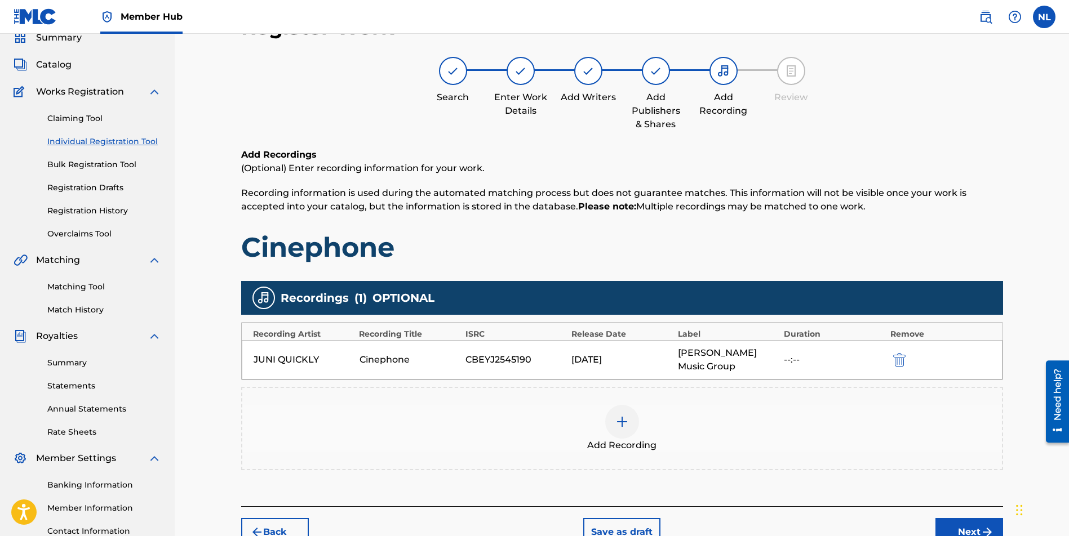
scroll to position [139, 0]
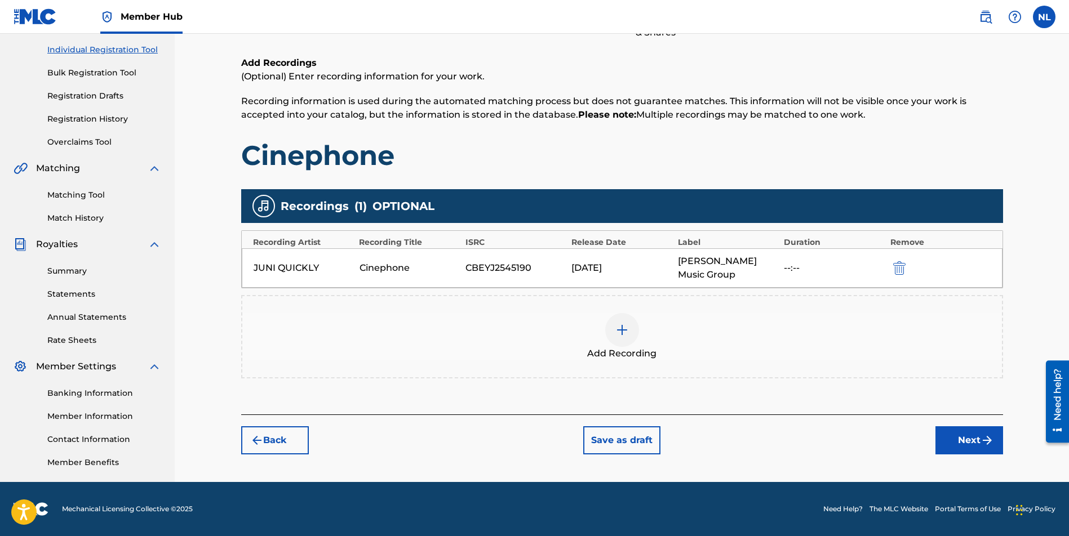
click at [617, 320] on div at bounding box center [622, 330] width 34 height 34
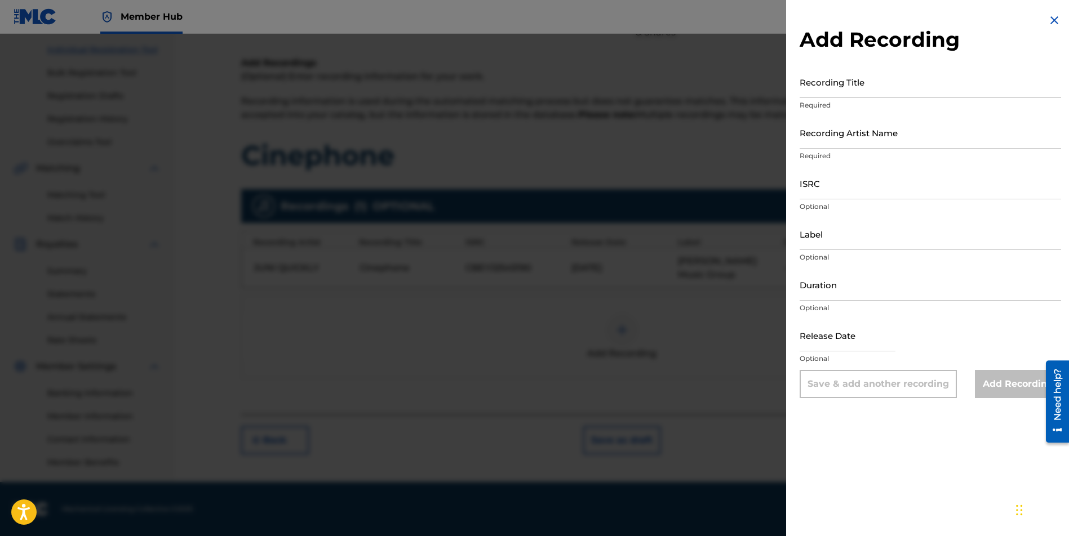
click at [1047, 19] on img at bounding box center [1054, 21] width 14 height 14
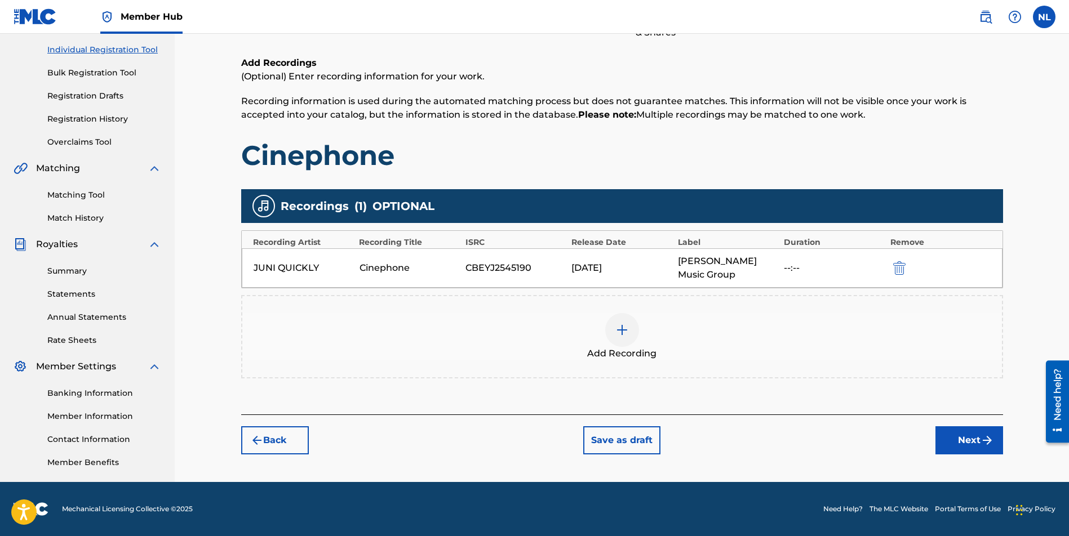
click at [99, 119] on link "Registration History" at bounding box center [104, 119] width 114 height 12
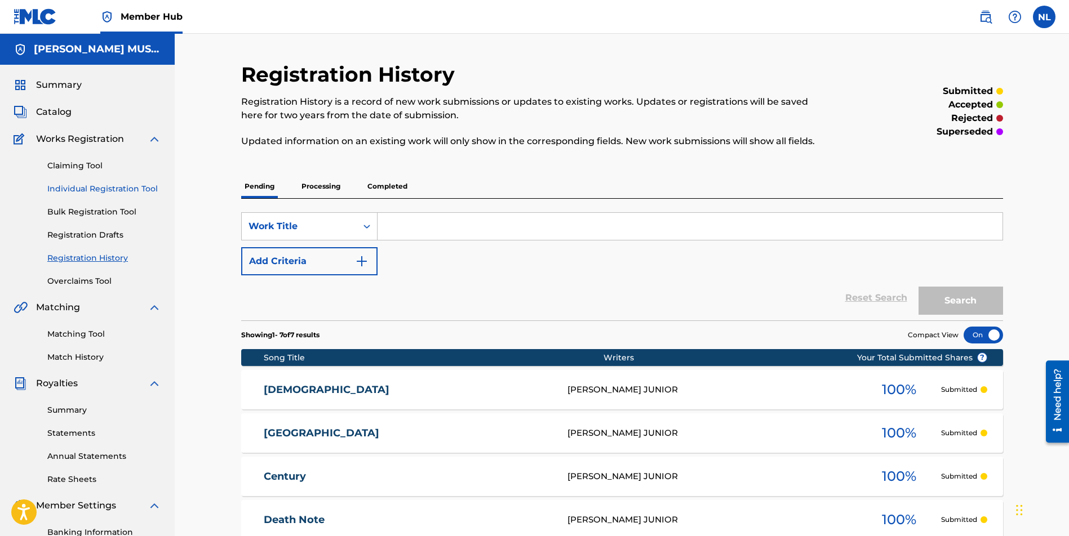
click at [92, 184] on link "Individual Registration Tool" at bounding box center [104, 189] width 114 height 12
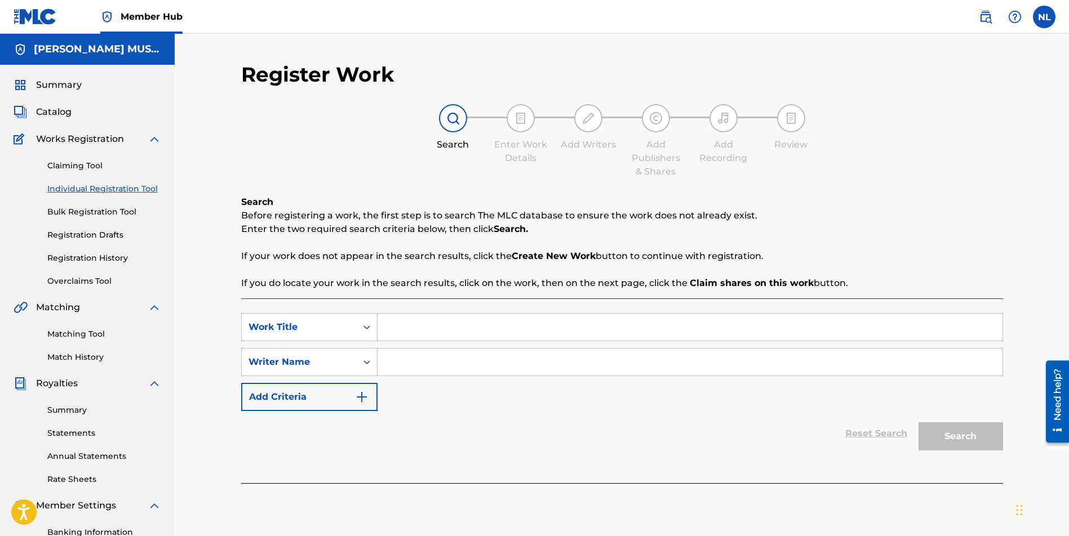
click at [452, 327] on input "Search Form" at bounding box center [689, 327] width 625 height 27
click at [415, 327] on input "Search Form" at bounding box center [689, 327] width 625 height 27
paste input "Cinephone"
type input "Cinephone"
click at [412, 361] on input "Search Form" at bounding box center [689, 362] width 625 height 27
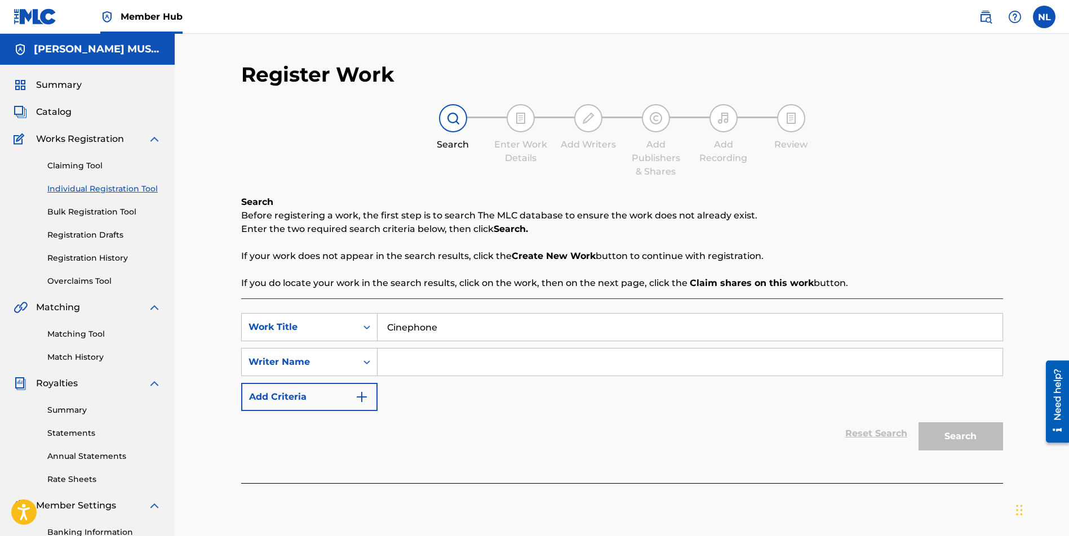
click at [401, 367] on input "Search Form" at bounding box center [689, 362] width 625 height 27
paste input "[PERSON_NAME] JUNIOR"
type input "[PERSON_NAME] JUNIOR"
click at [950, 431] on button "Search" at bounding box center [960, 436] width 84 height 28
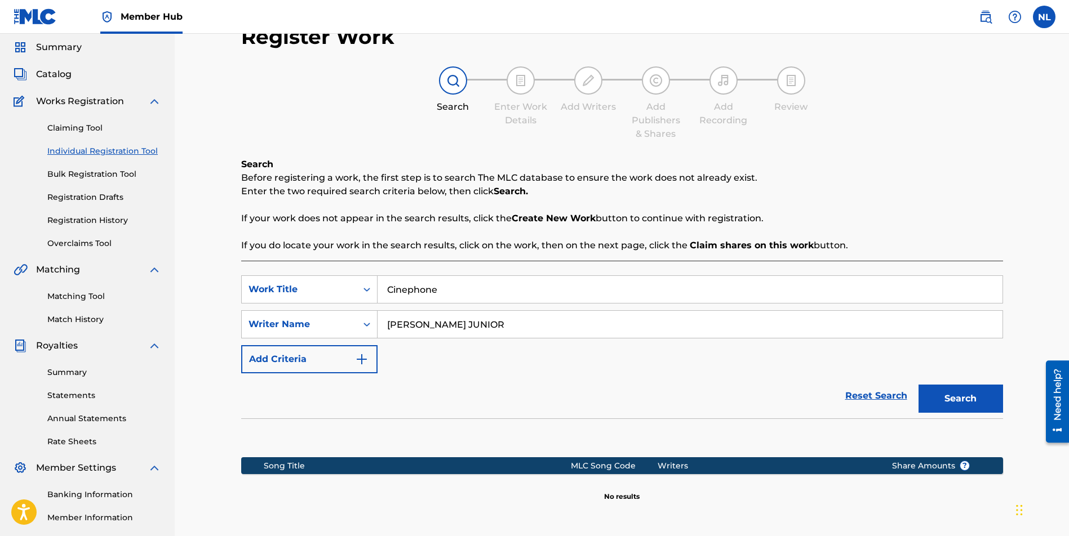
scroll to position [143, 0]
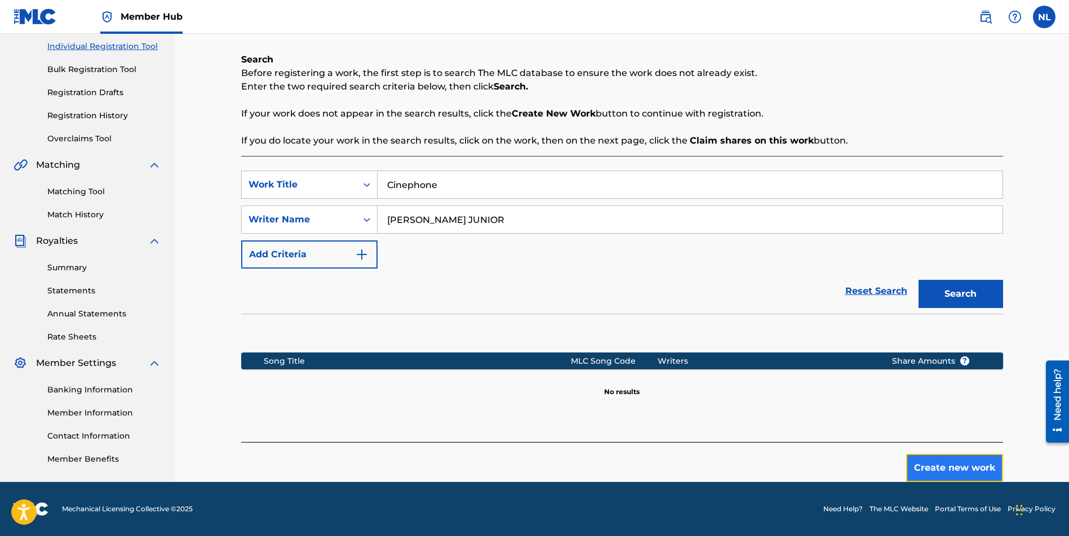
click at [937, 465] on button "Create new work" at bounding box center [954, 468] width 97 height 28
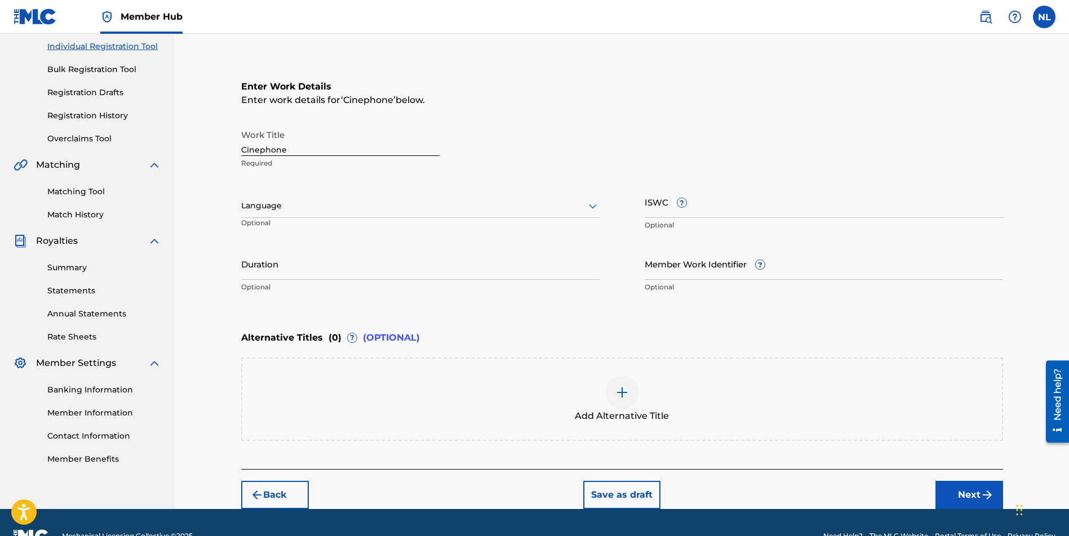
click at [927, 488] on div "Back Save as draft Next" at bounding box center [622, 489] width 762 height 40
click at [967, 499] on button "Next" at bounding box center [969, 495] width 68 height 28
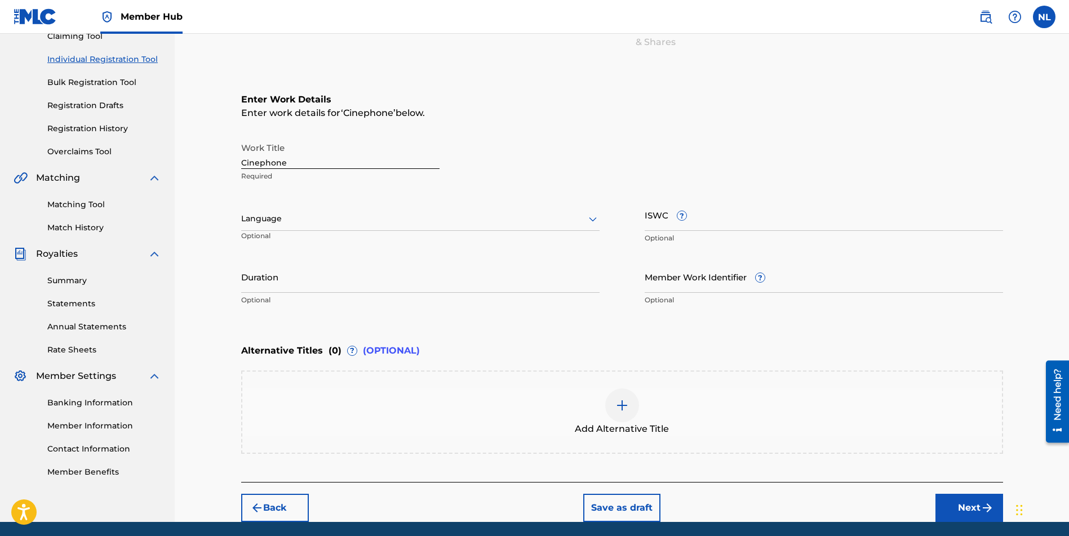
scroll to position [51, 0]
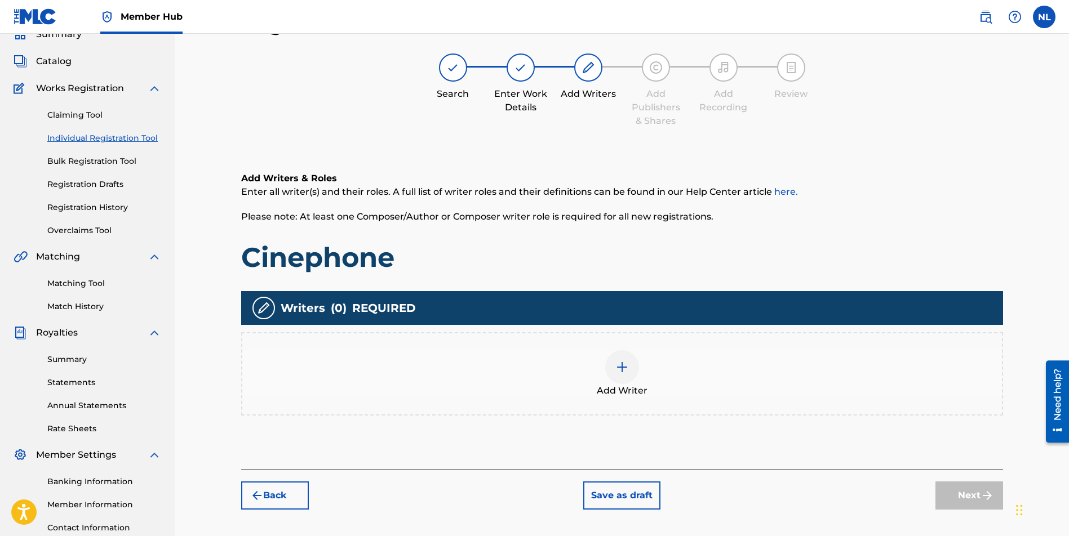
click at [620, 368] on img at bounding box center [622, 368] width 14 height 14
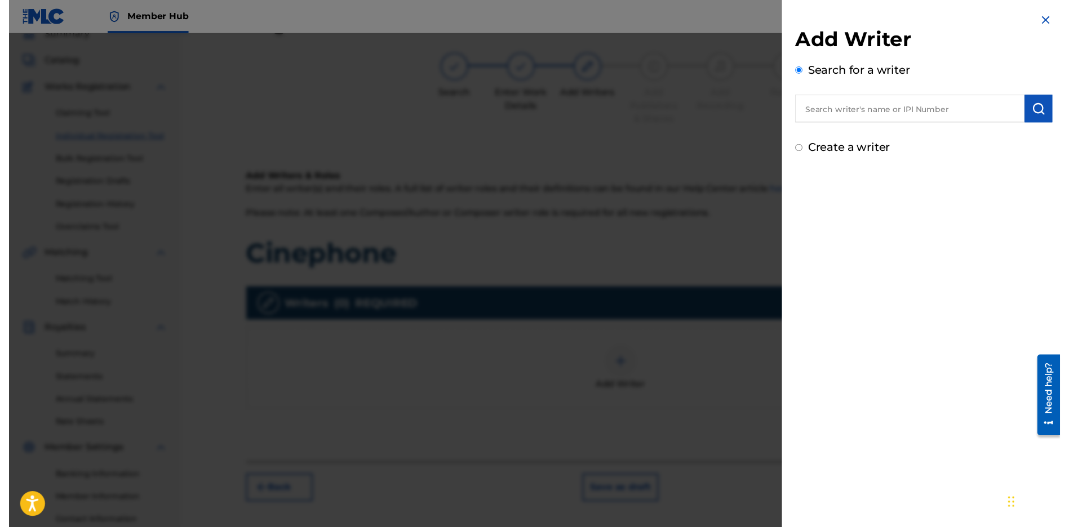
scroll to position [0, 0]
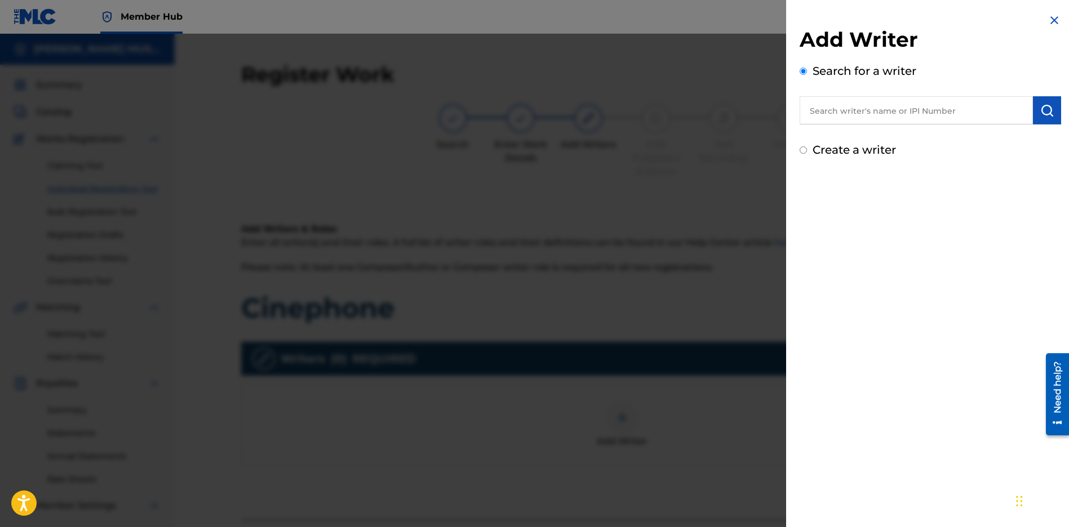
click at [838, 115] on input "text" at bounding box center [915, 110] width 233 height 28
paste input "[PERSON_NAME] JUNIOR"
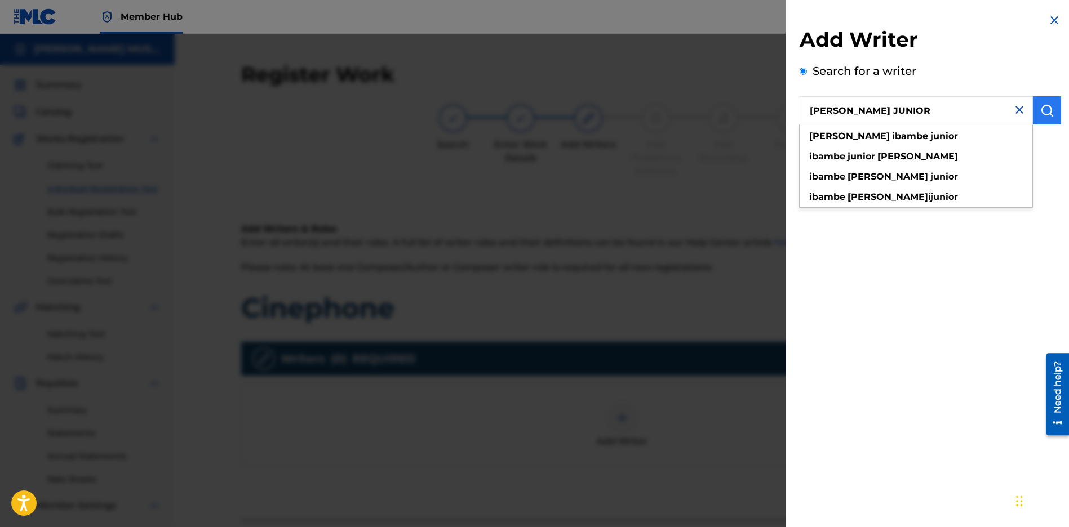
type input "[PERSON_NAME] JUNIOR"
click at [1040, 109] on img "submit" at bounding box center [1047, 111] width 14 height 14
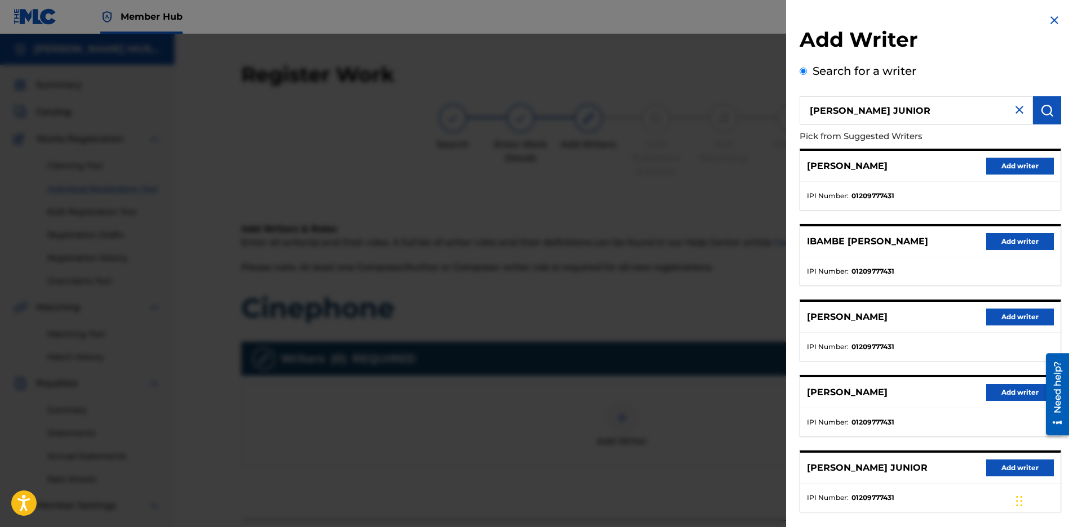
click at [888, 469] on p "[PERSON_NAME] JUNIOR" at bounding box center [867, 468] width 121 height 14
click at [997, 469] on button "Add writer" at bounding box center [1020, 468] width 68 height 17
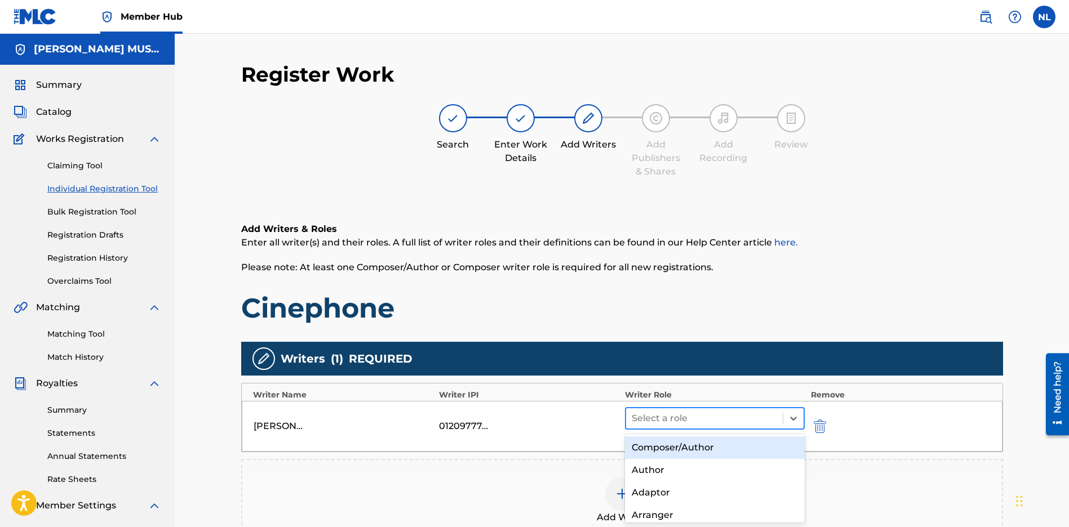
click at [690, 419] on div at bounding box center [704, 419] width 146 height 16
click at [657, 447] on div "Composer/Author" at bounding box center [715, 448] width 180 height 23
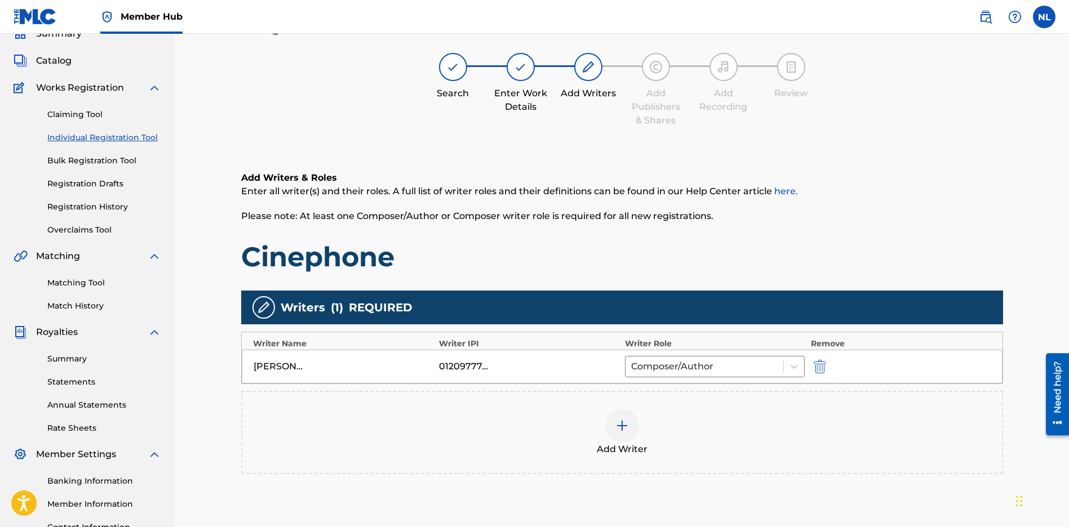
scroll to position [148, 0]
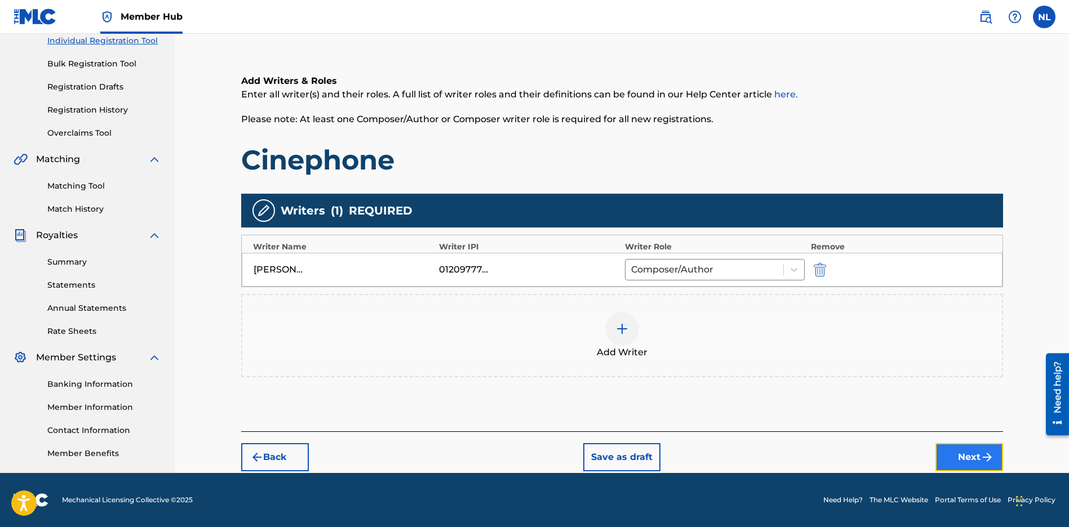
click at [981, 456] on img "submit" at bounding box center [987, 458] width 14 height 14
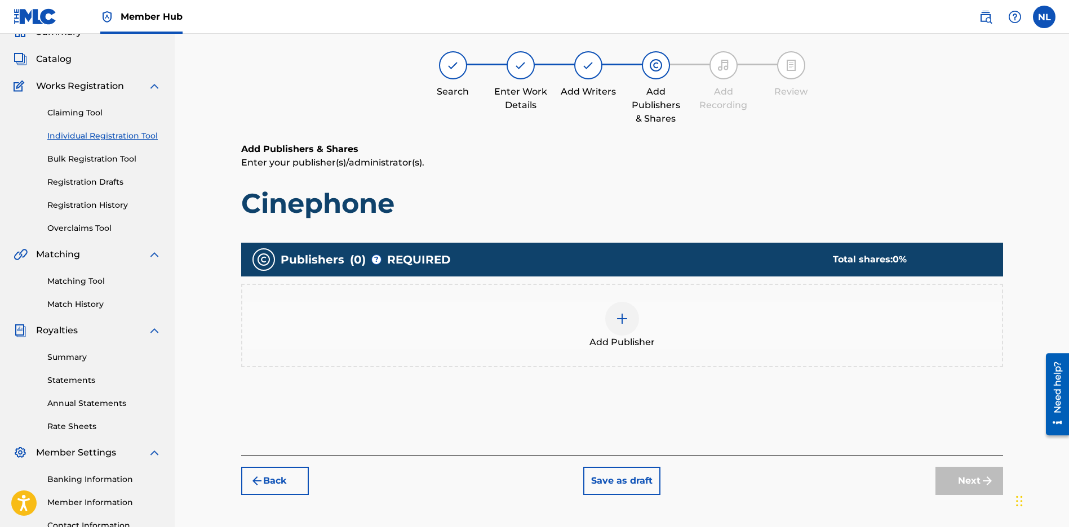
scroll to position [51, 0]
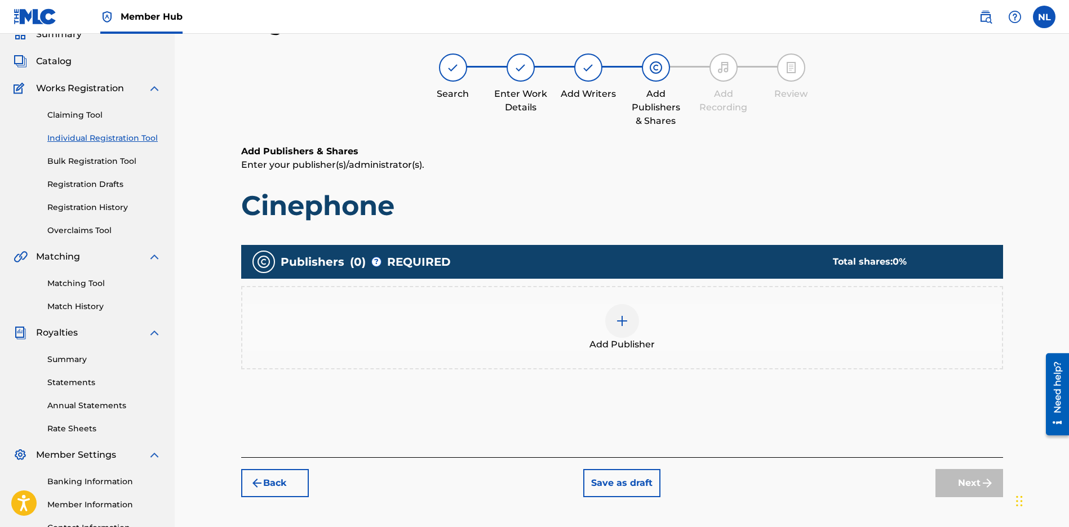
click at [615, 323] on img at bounding box center [622, 321] width 14 height 14
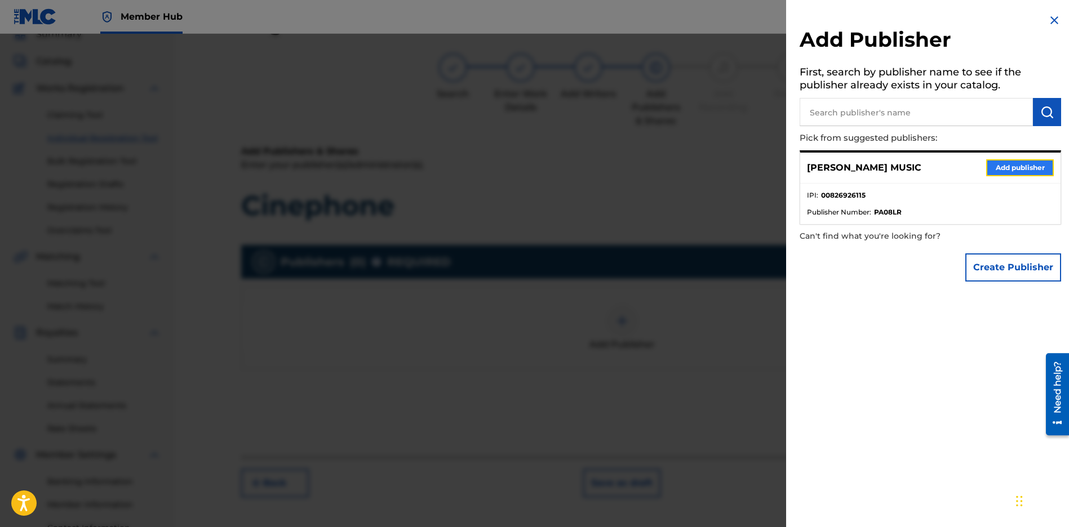
click at [1012, 170] on button "Add publisher" at bounding box center [1020, 167] width 68 height 17
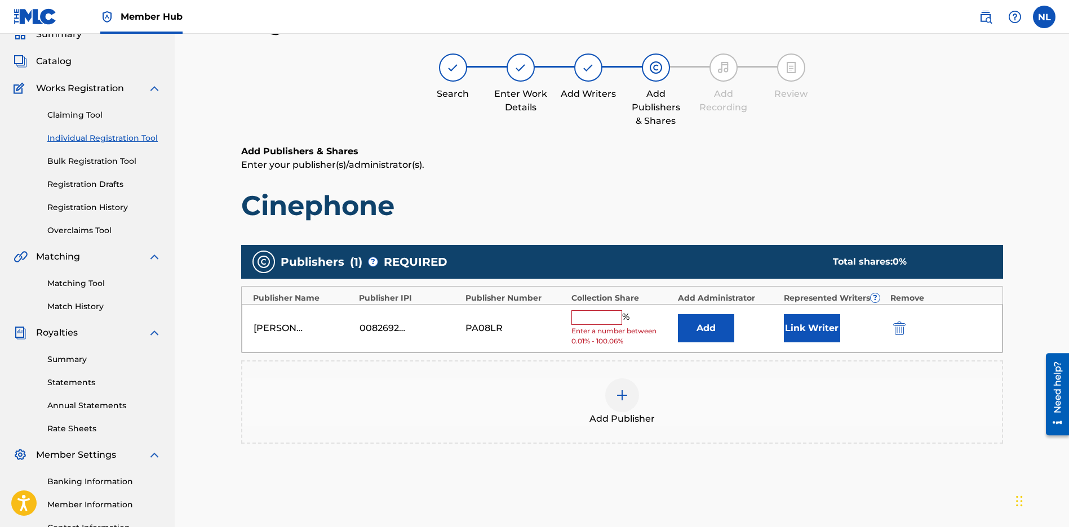
click at [587, 316] on input "text" at bounding box center [596, 317] width 51 height 15
type input "100"
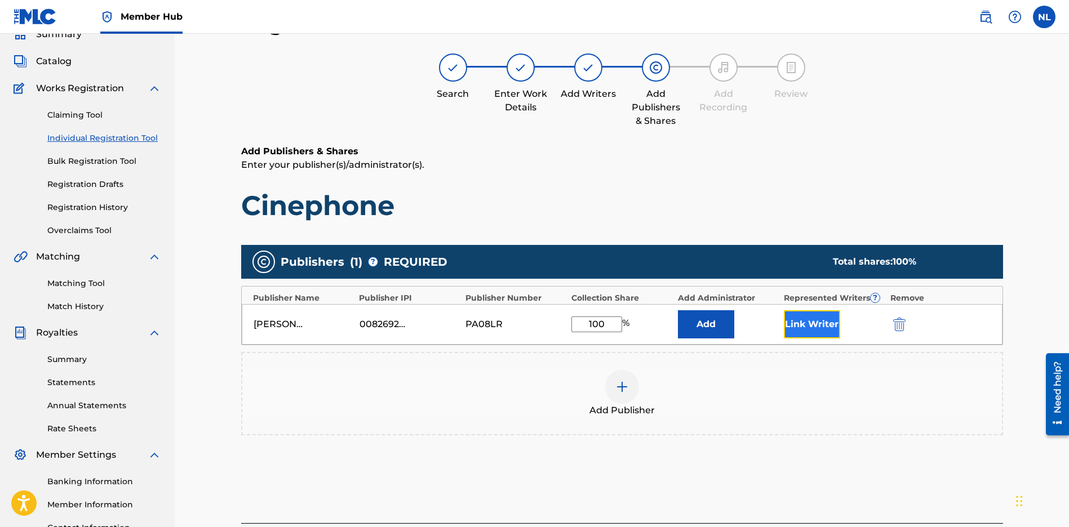
click at [817, 330] on button "Link Writer" at bounding box center [812, 324] width 56 height 28
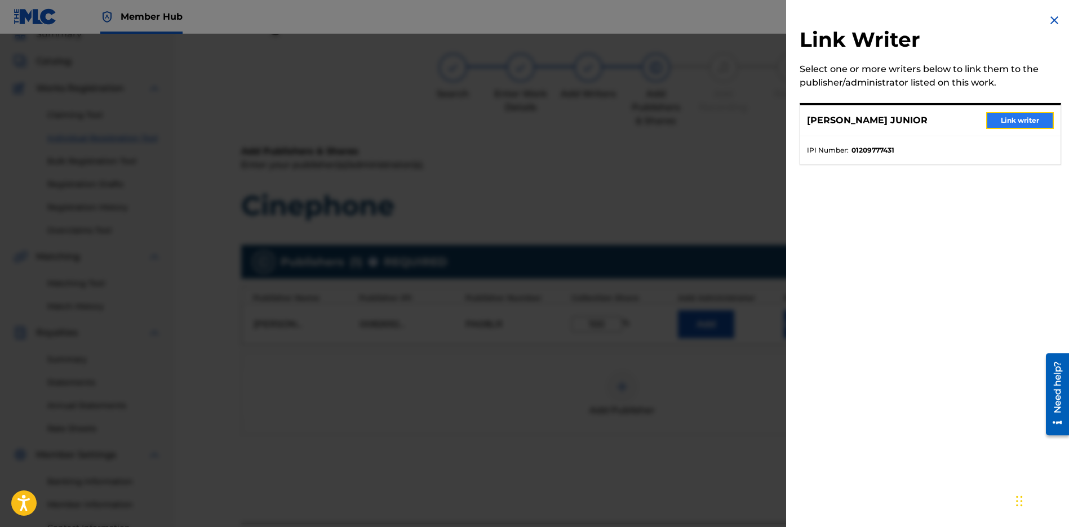
click at [1016, 128] on button "Link writer" at bounding box center [1020, 120] width 68 height 17
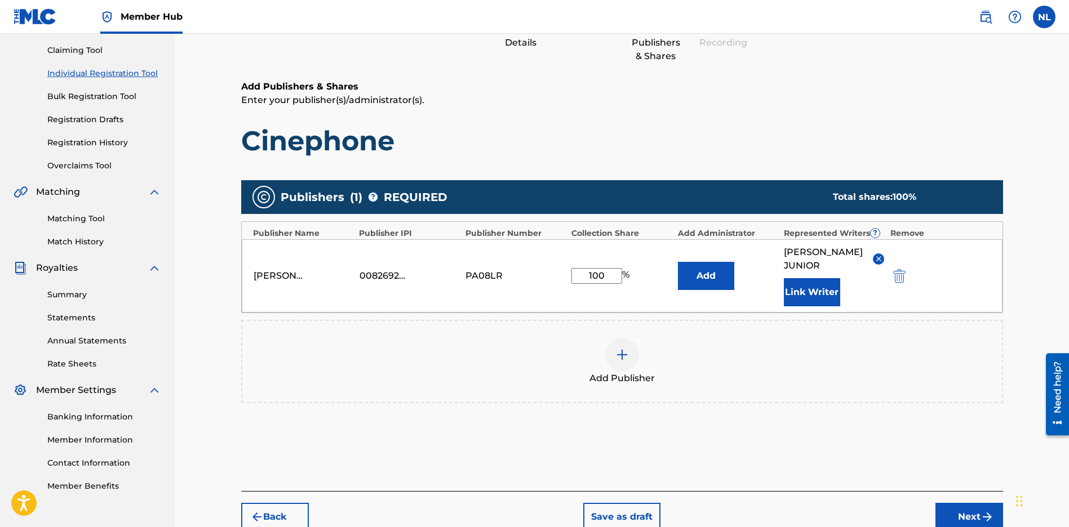
scroll to position [174, 0]
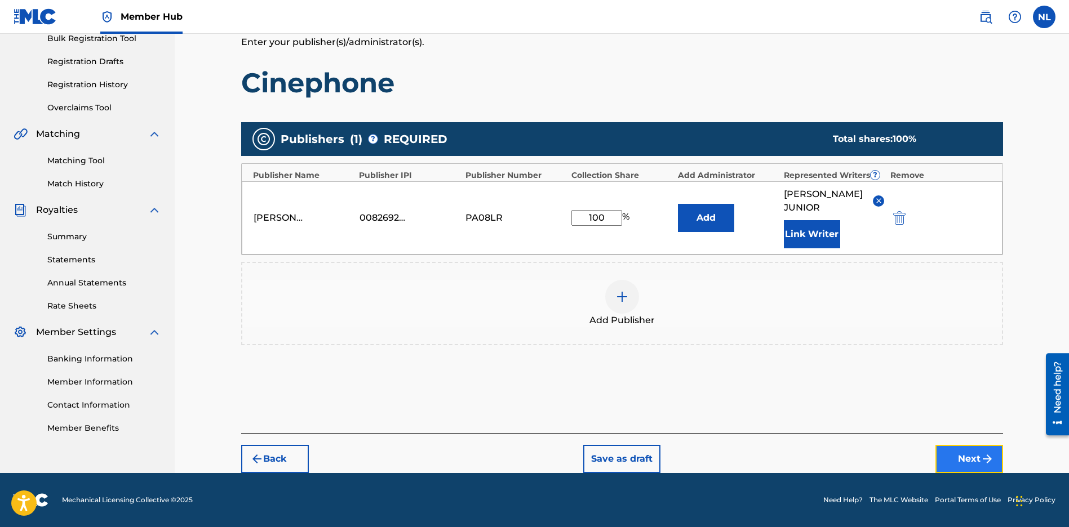
click at [964, 453] on button "Next" at bounding box center [969, 459] width 68 height 28
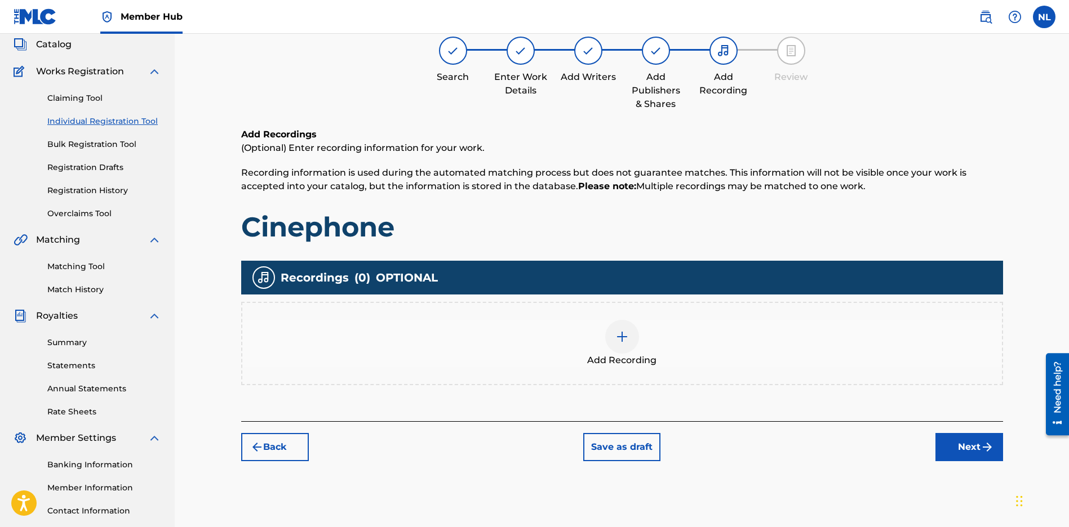
scroll to position [51, 0]
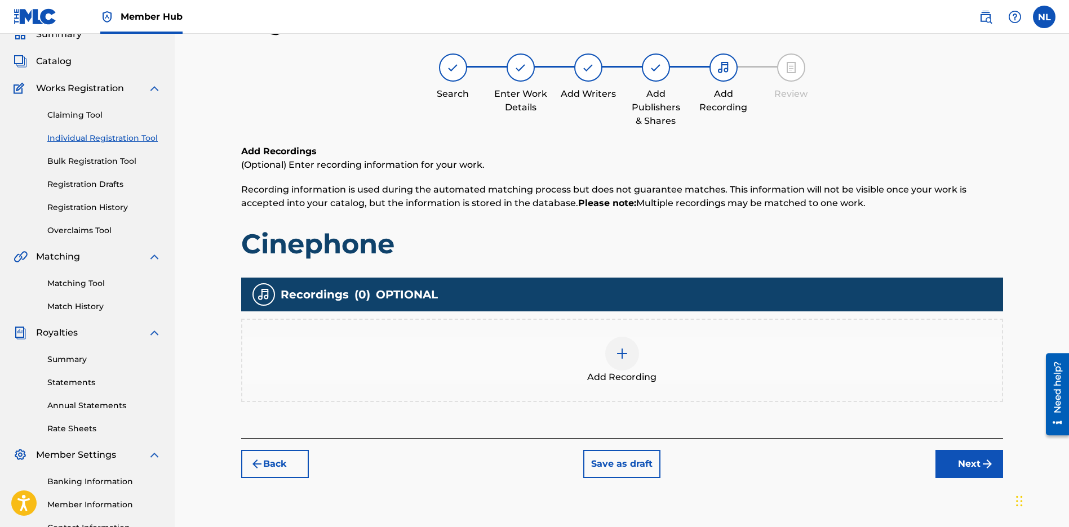
click at [617, 357] on img at bounding box center [622, 354] width 14 height 14
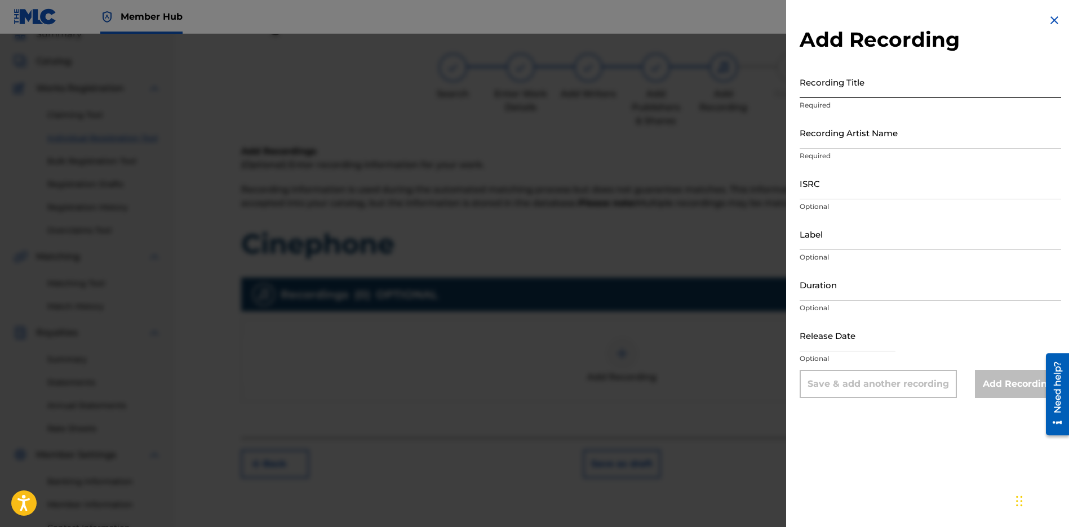
click at [846, 78] on input "Recording Title" at bounding box center [929, 82] width 261 height 32
click at [970, 77] on input "Recording Title" at bounding box center [929, 82] width 261 height 32
click at [822, 87] on input "Recording Title" at bounding box center [929, 82] width 261 height 32
paste input "Cinephone"
type input "Cinephone"
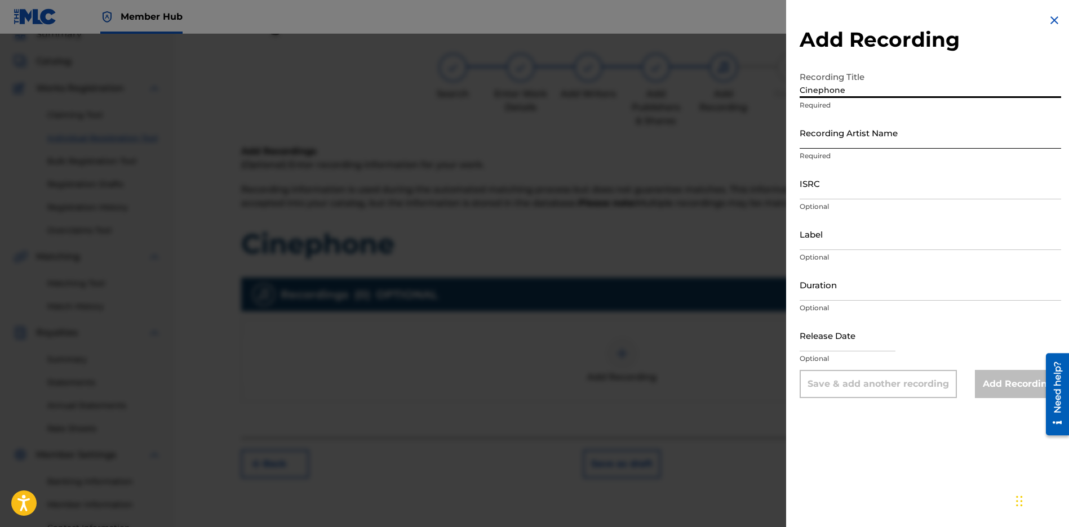
click at [837, 144] on input "Recording Artist Name" at bounding box center [929, 133] width 261 height 32
type input "JUNI QUICKLY"
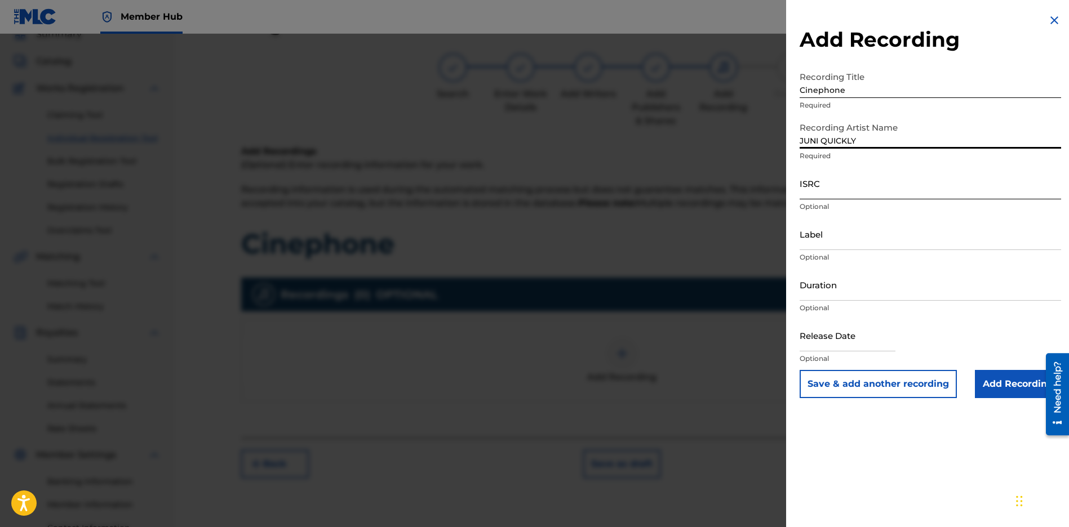
click at [816, 188] on input "ISRC" at bounding box center [929, 183] width 261 height 32
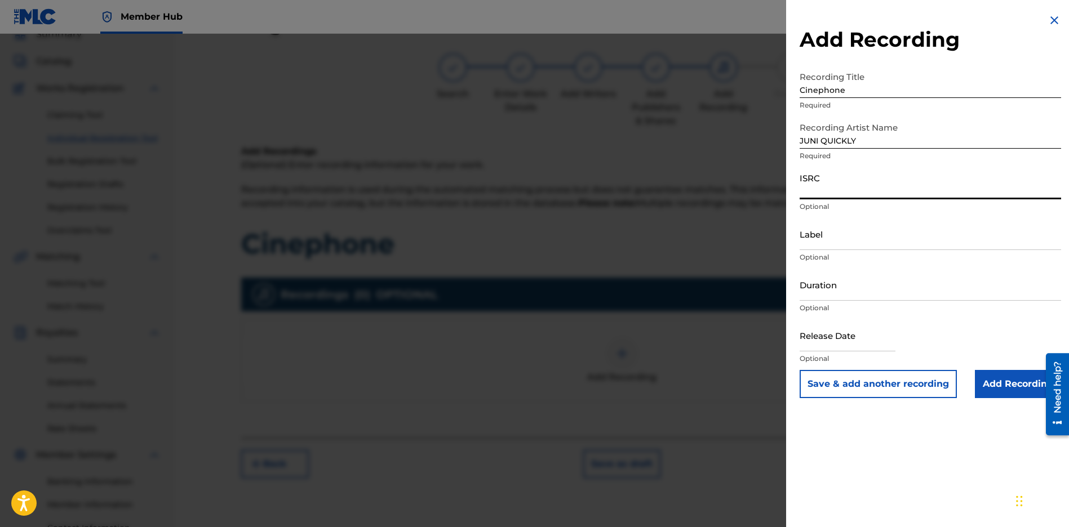
click at [820, 188] on input "ISRC" at bounding box center [929, 183] width 261 height 32
paste input "CBEYJ2545190"
type input "CBEYJ2545190"
click at [838, 242] on input "Label" at bounding box center [929, 234] width 261 height 32
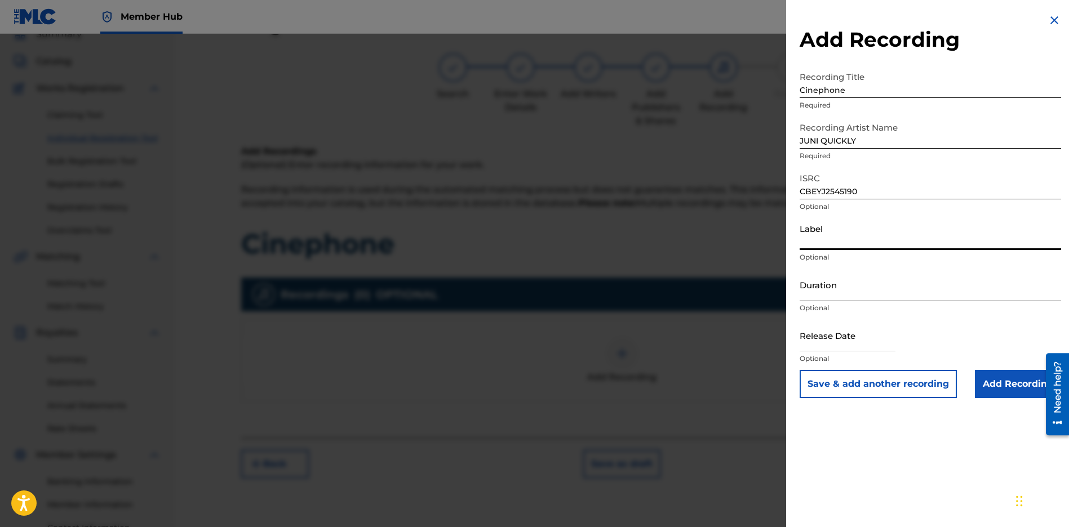
type input "[PERSON_NAME] Music Group"
click at [825, 345] on input "text" at bounding box center [847, 335] width 96 height 32
select select "8"
select select "2025"
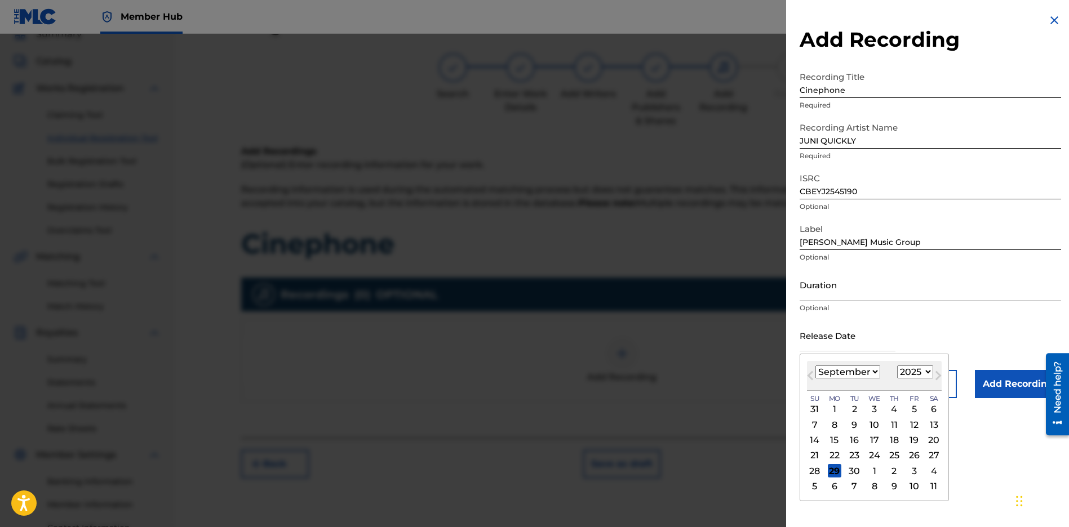
click at [829, 473] on div "29" at bounding box center [835, 471] width 14 height 14
type input "[DATE]"
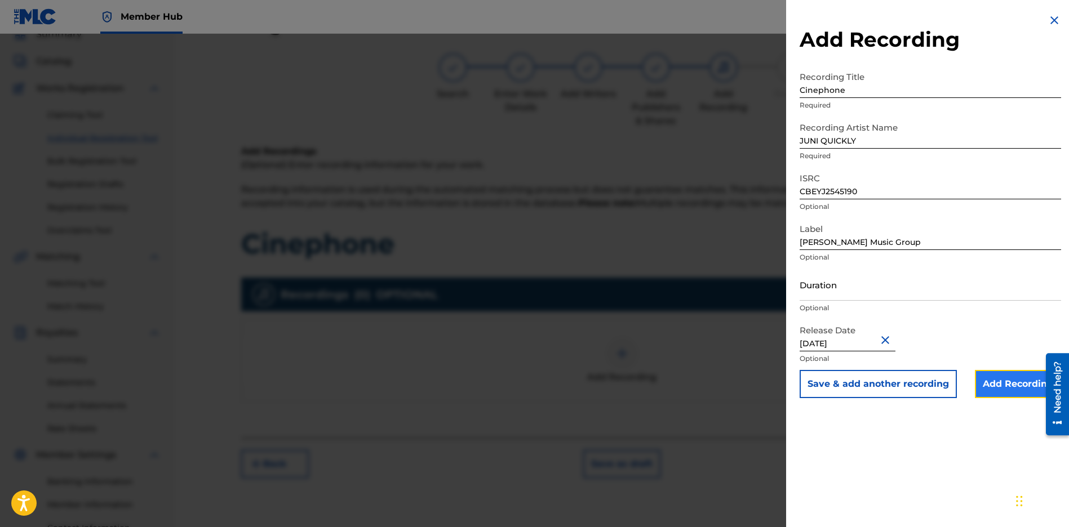
click at [1016, 389] on input "Add Recording" at bounding box center [1018, 384] width 86 height 28
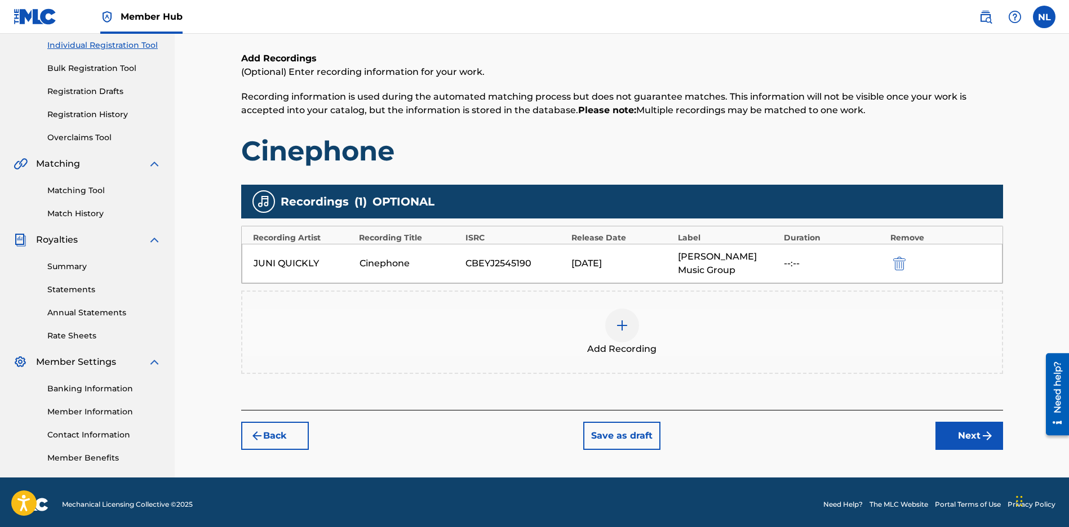
scroll to position [148, 0]
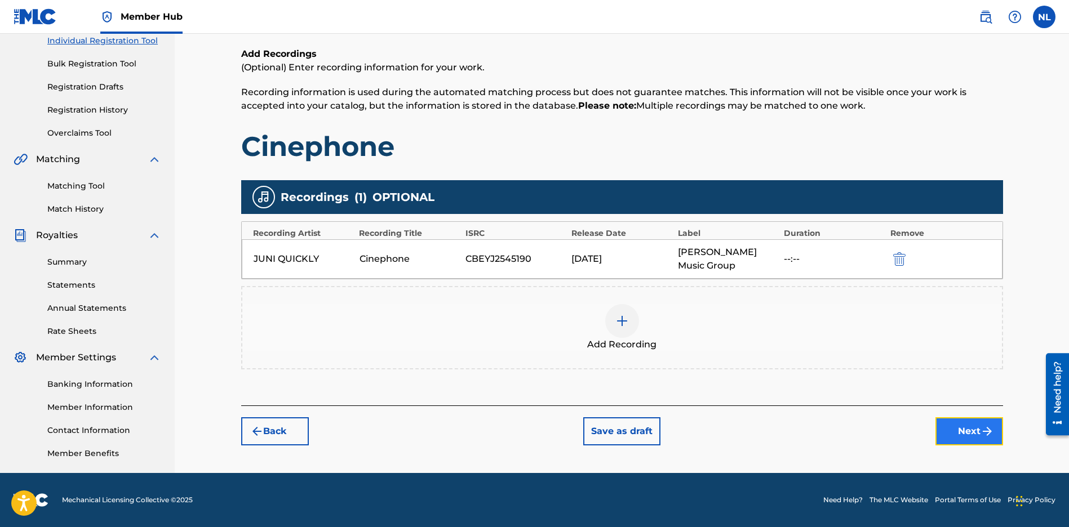
click at [982, 438] on button "Next" at bounding box center [969, 431] width 68 height 28
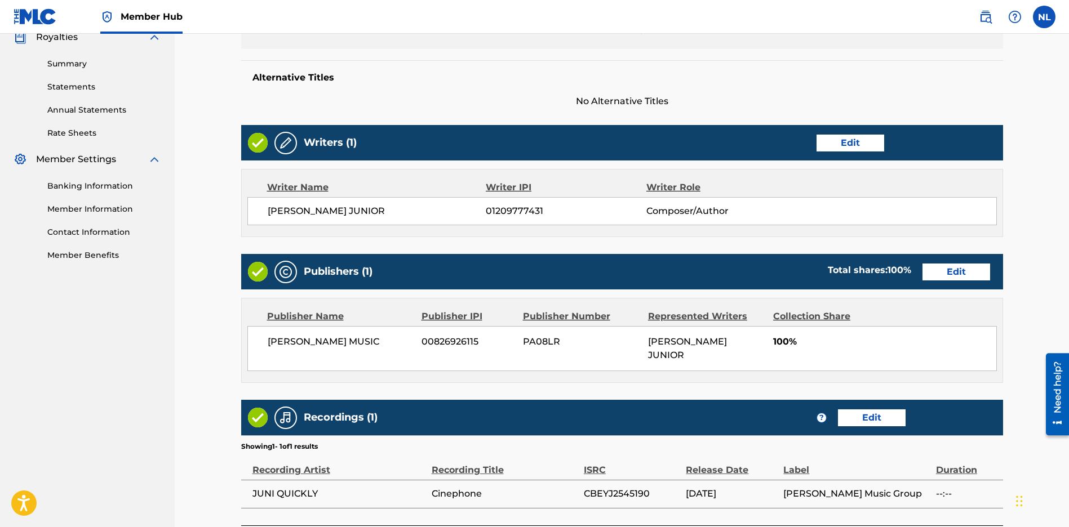
scroll to position [425, 0]
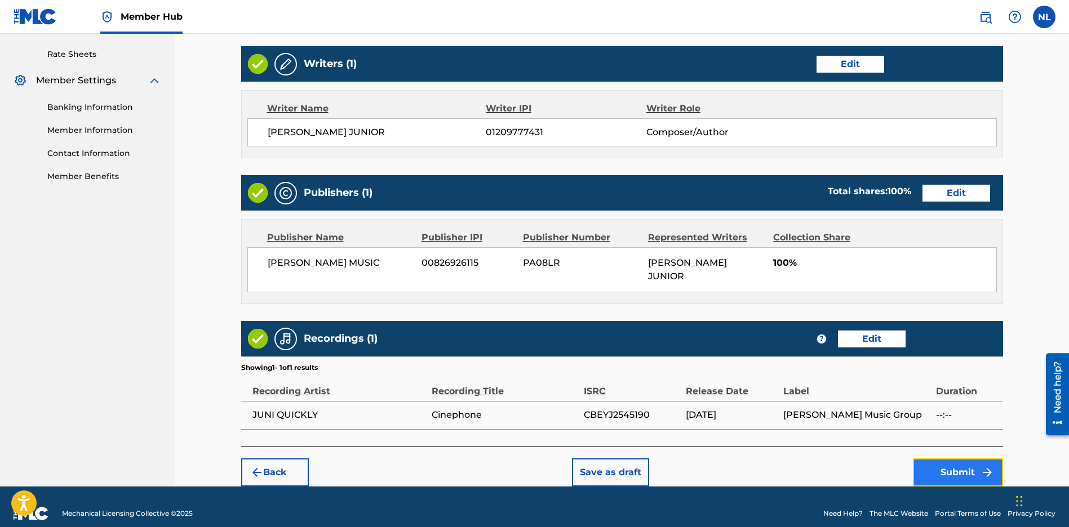
click at [963, 459] on button "Submit" at bounding box center [958, 473] width 90 height 28
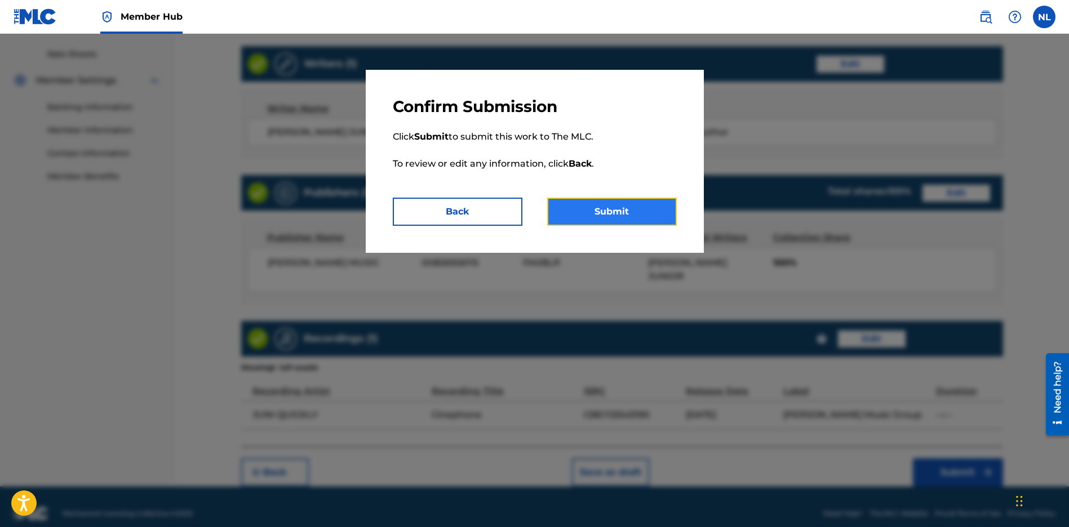
click at [647, 220] on button "Submit" at bounding box center [612, 212] width 130 height 28
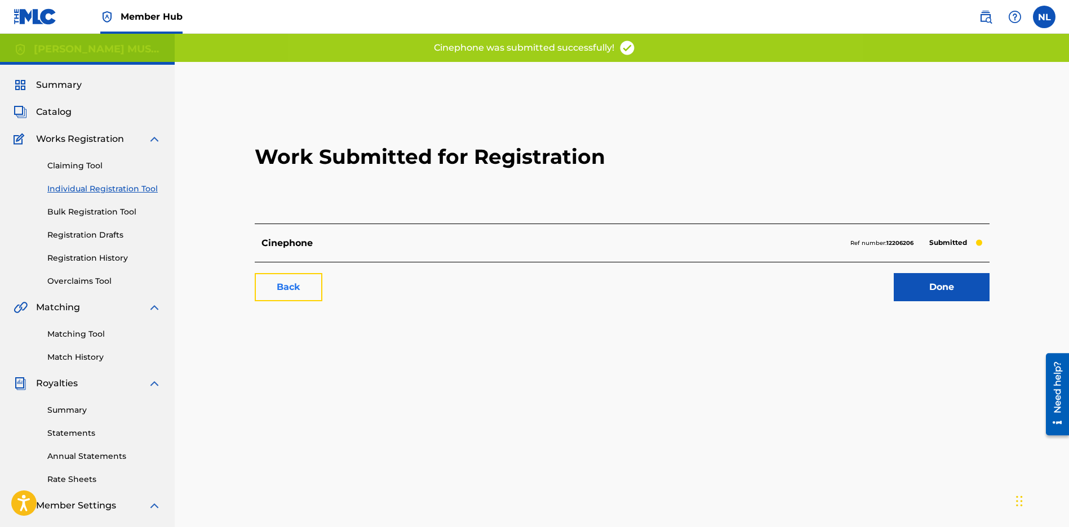
click at [265, 286] on link "Back" at bounding box center [289, 287] width 68 height 28
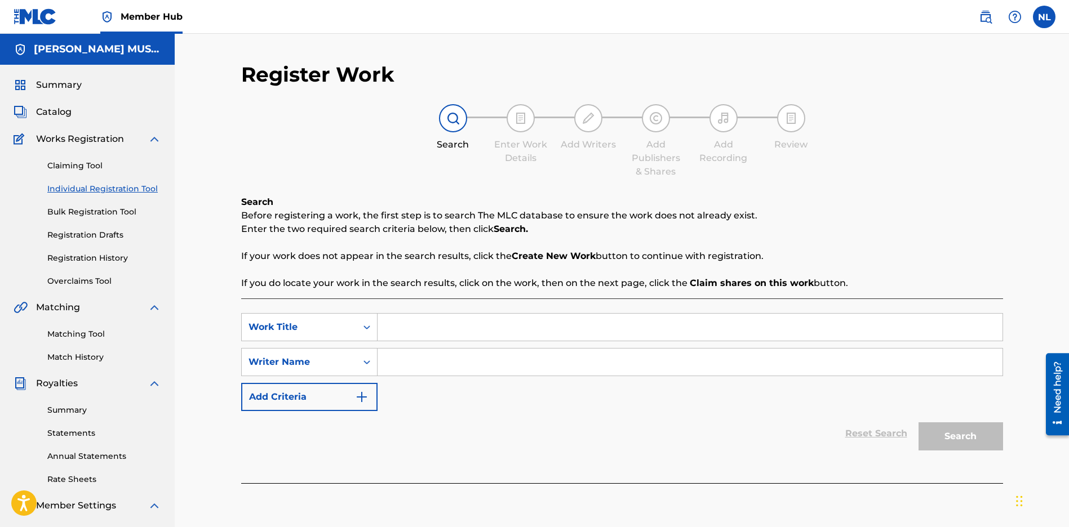
click at [410, 327] on input "Search Form" at bounding box center [689, 327] width 625 height 27
paste input "Knees"
type input "Knees"
drag, startPoint x: 409, startPoint y: 368, endPoint x: 793, endPoint y: 357, distance: 384.4
click at [408, 368] on input "Search Form" at bounding box center [689, 362] width 625 height 27
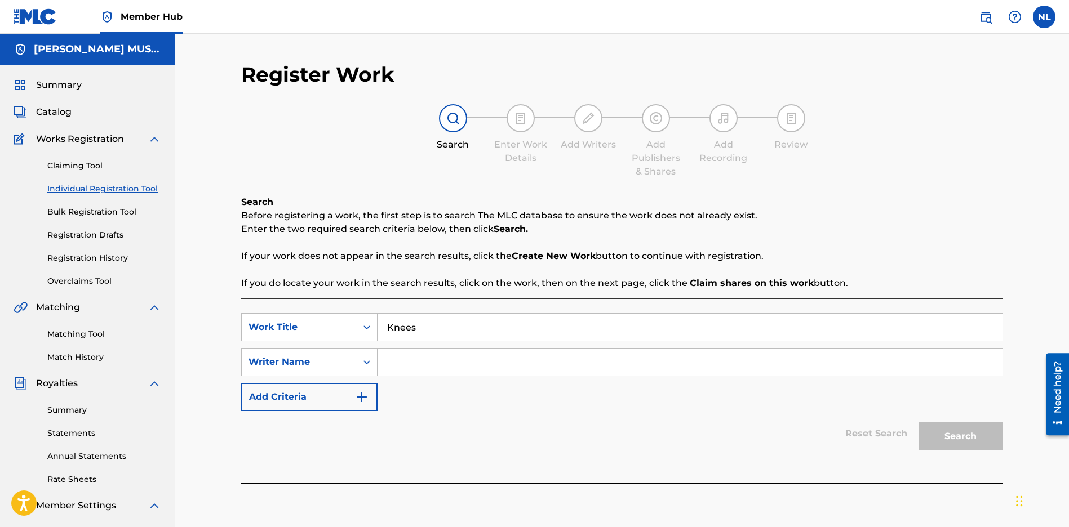
click at [397, 356] on input "Search Form" at bounding box center [689, 362] width 625 height 27
paste input "[PERSON_NAME] JUNIOR"
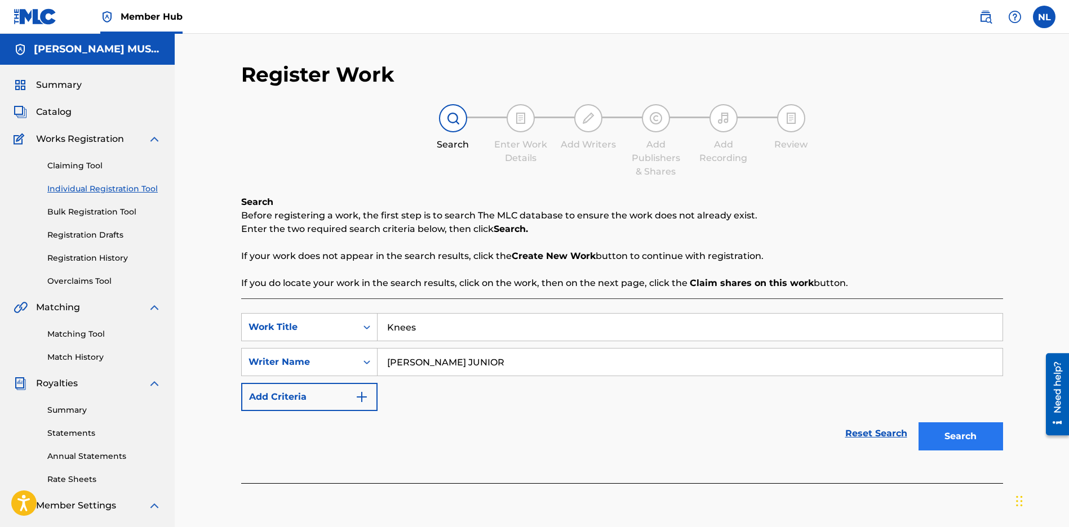
type input "[PERSON_NAME] JUNIOR"
click at [972, 437] on button "Search" at bounding box center [960, 436] width 84 height 28
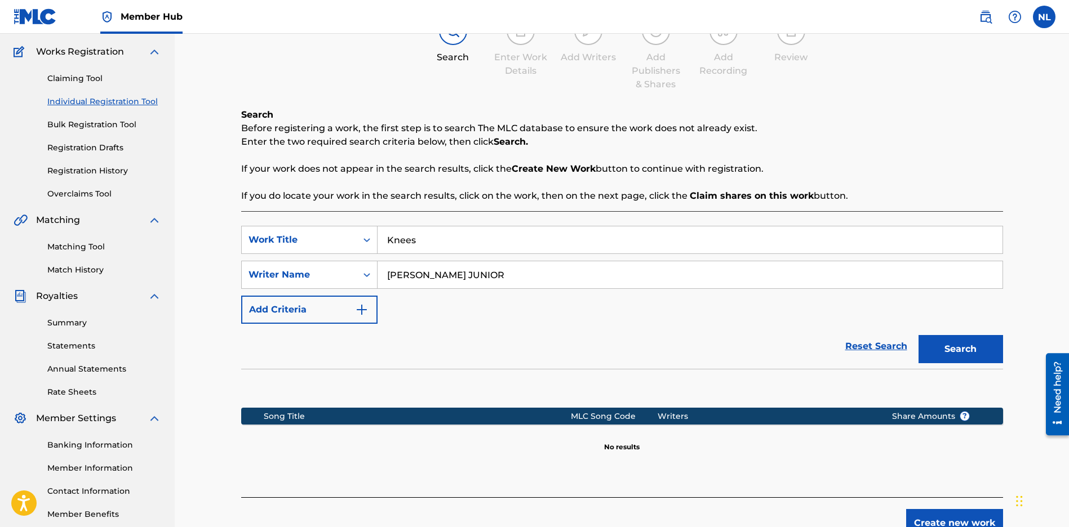
scroll to position [152, 0]
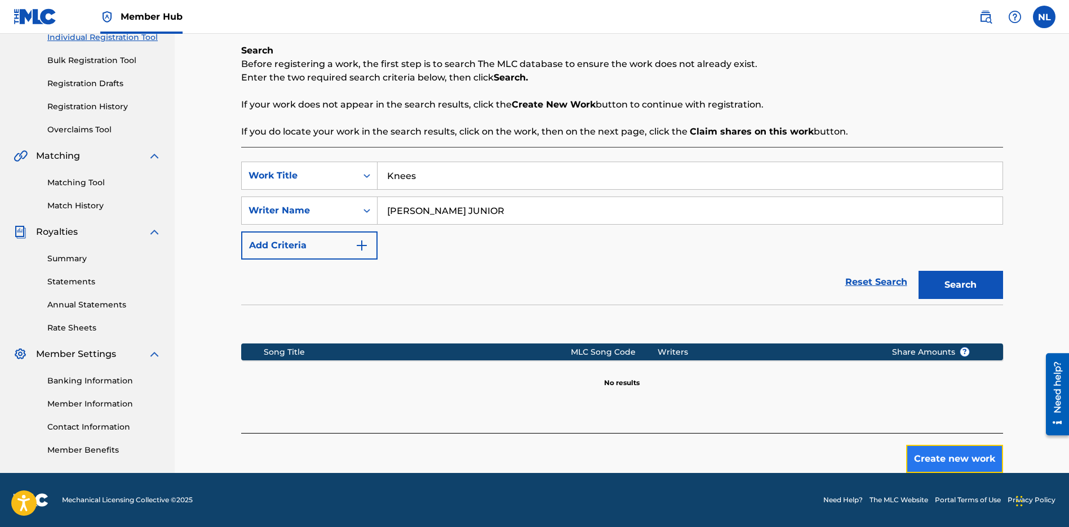
click at [952, 462] on button "Create new work" at bounding box center [954, 459] width 97 height 28
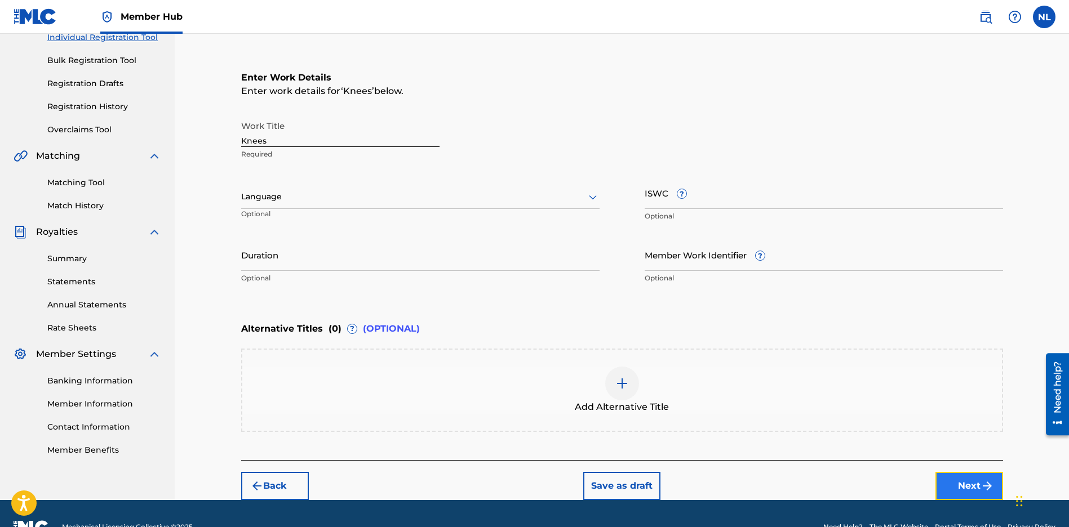
click at [952, 486] on button "Next" at bounding box center [969, 486] width 68 height 28
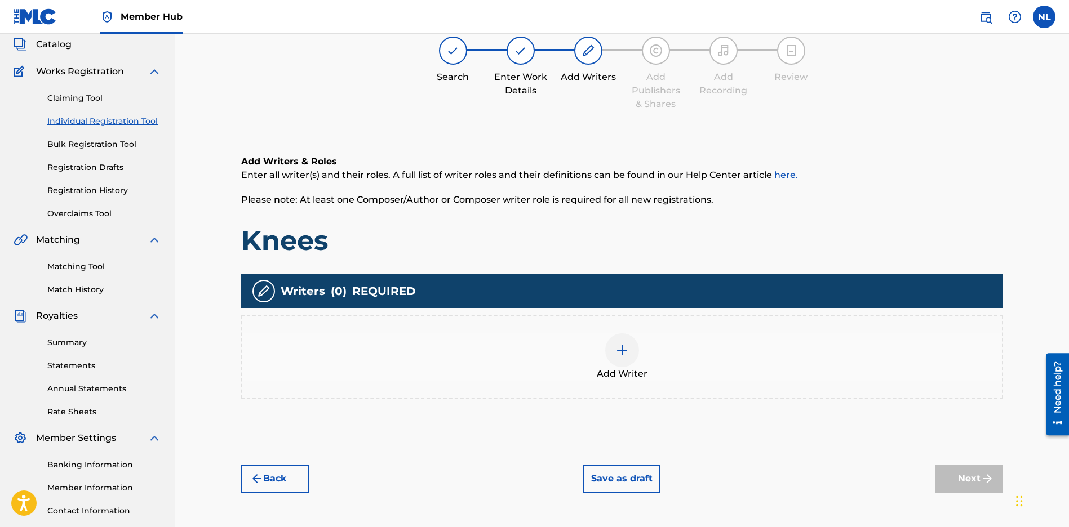
scroll to position [51, 0]
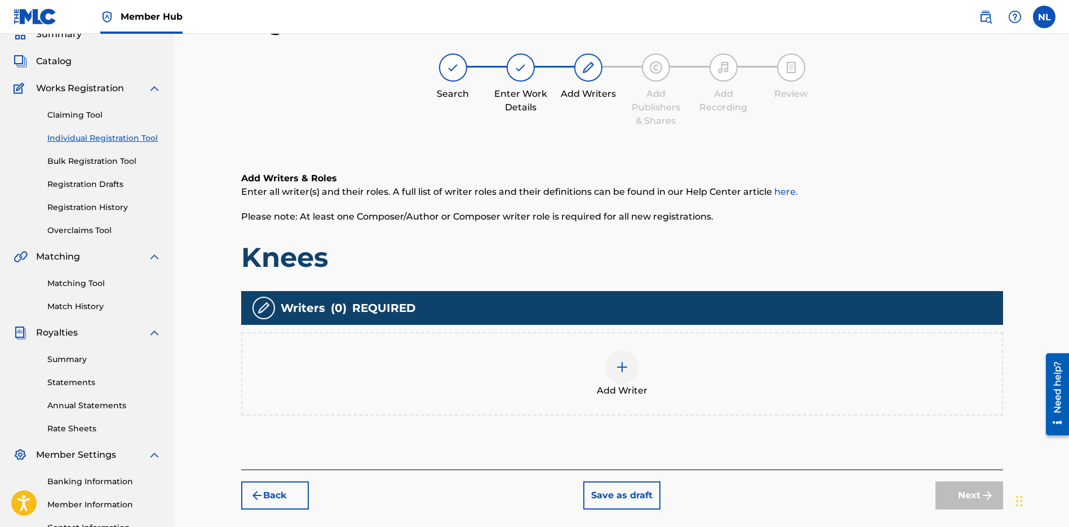
click at [628, 375] on div at bounding box center [622, 367] width 34 height 34
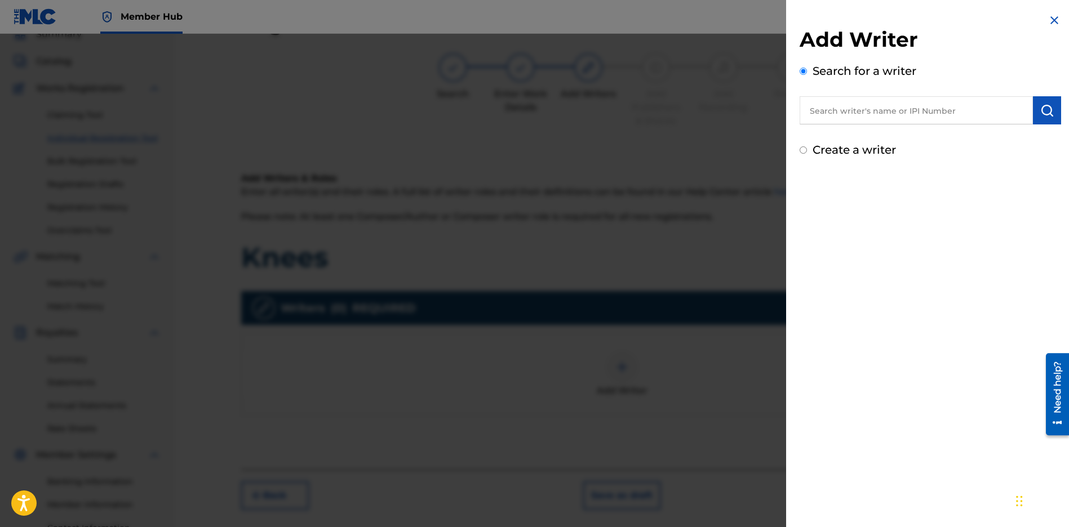
click at [847, 106] on input "text" at bounding box center [915, 110] width 233 height 28
click at [819, 113] on input "text" at bounding box center [915, 110] width 233 height 28
paste input "[PERSON_NAME] JUNIOR"
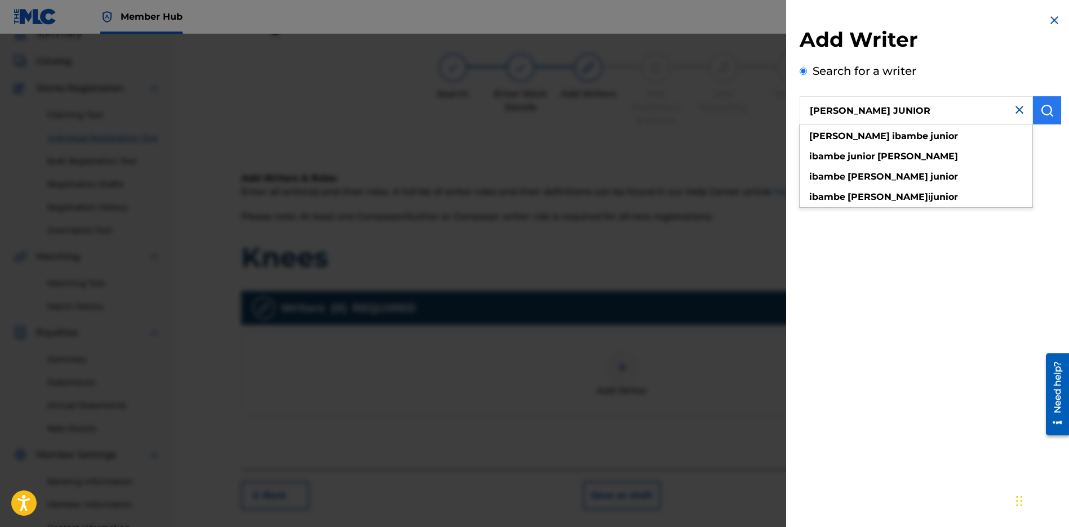
type input "[PERSON_NAME] JUNIOR"
click at [1049, 106] on button "submit" at bounding box center [1047, 110] width 28 height 28
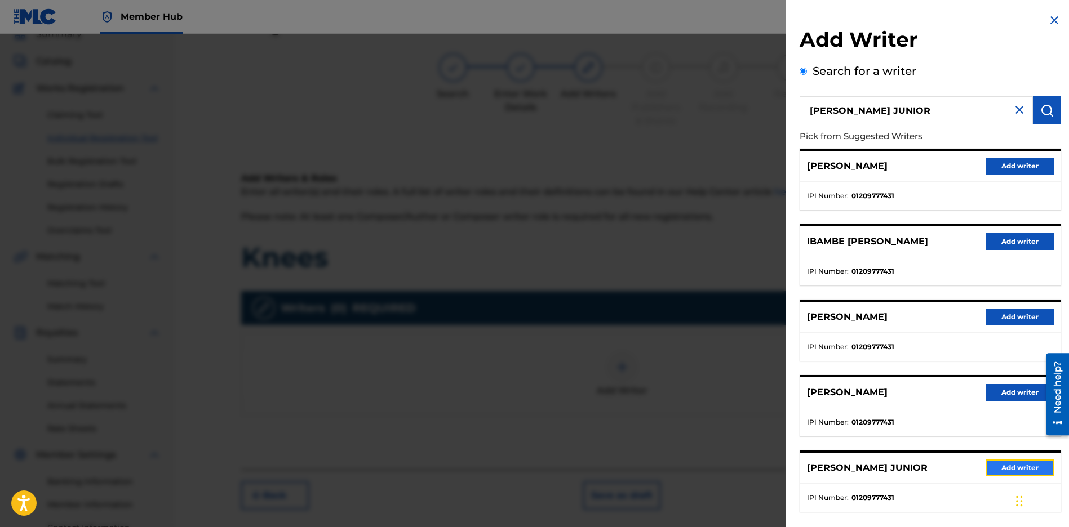
click at [1020, 466] on button "Add writer" at bounding box center [1020, 468] width 68 height 17
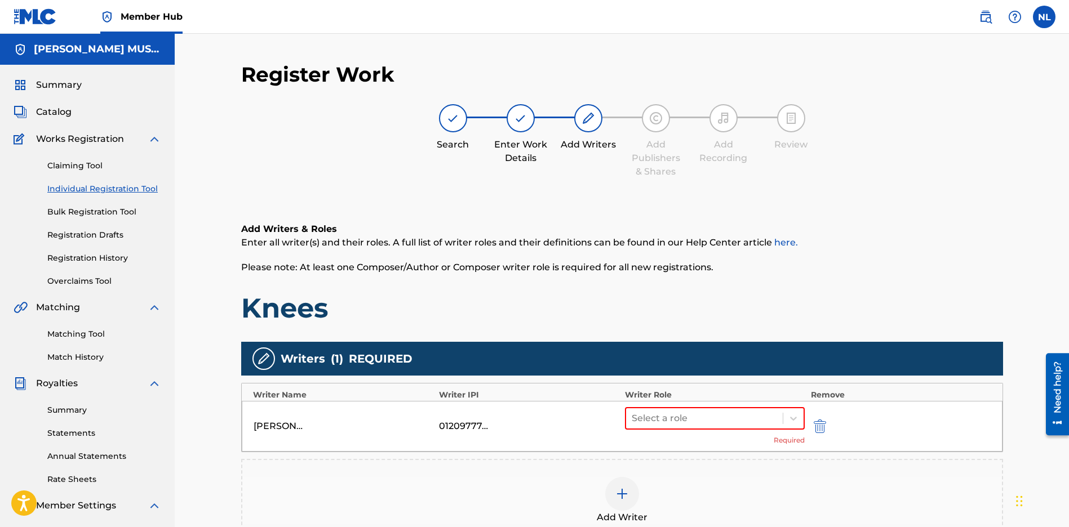
scroll to position [163, 0]
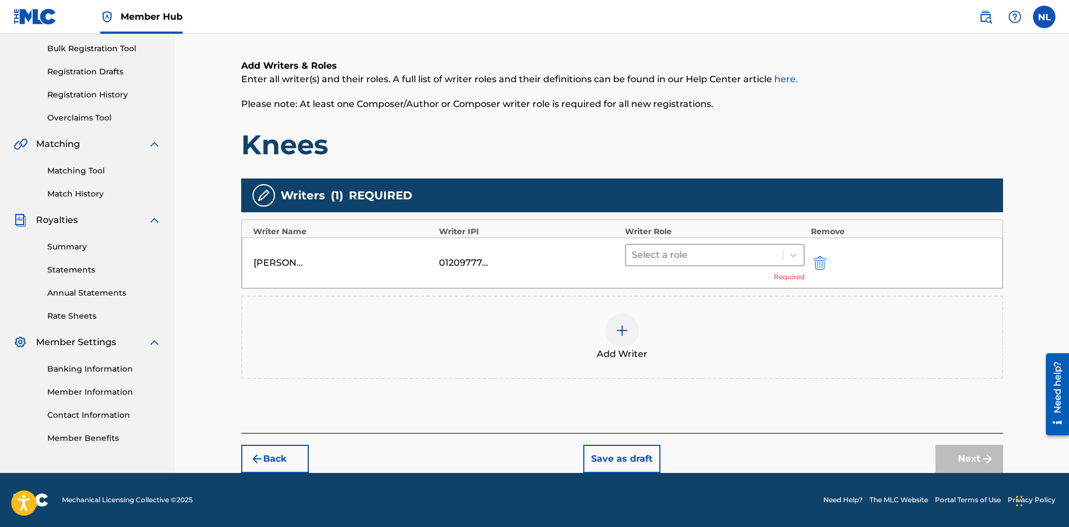
click at [647, 254] on div at bounding box center [704, 255] width 146 height 16
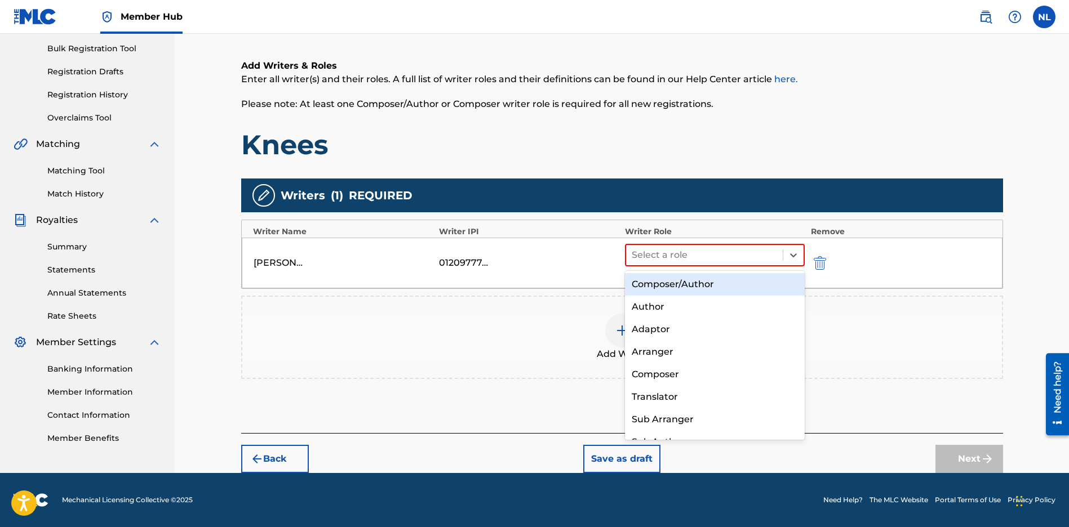
click at [638, 277] on div "Composer/Author" at bounding box center [715, 284] width 180 height 23
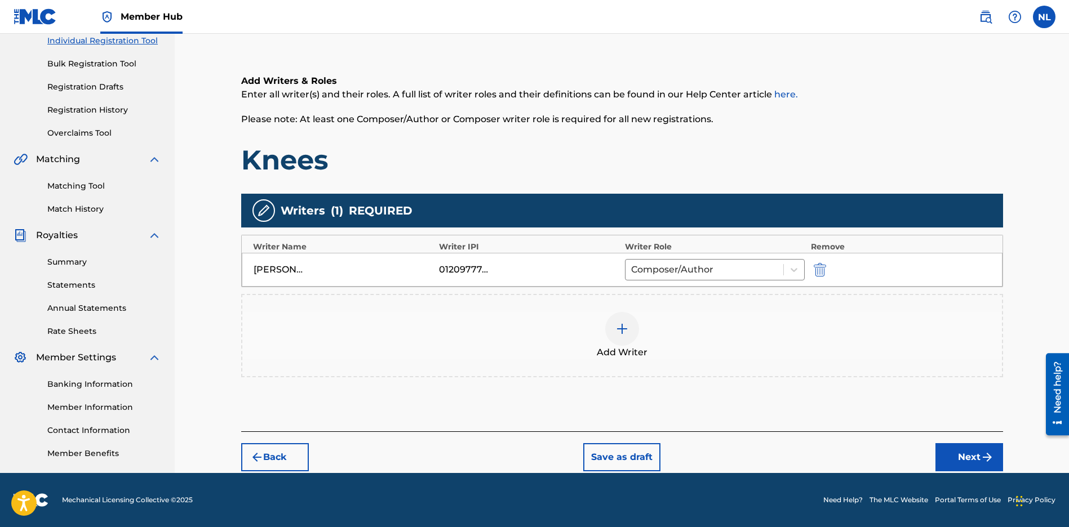
scroll to position [148, 0]
click at [963, 451] on button "Next" at bounding box center [969, 457] width 68 height 28
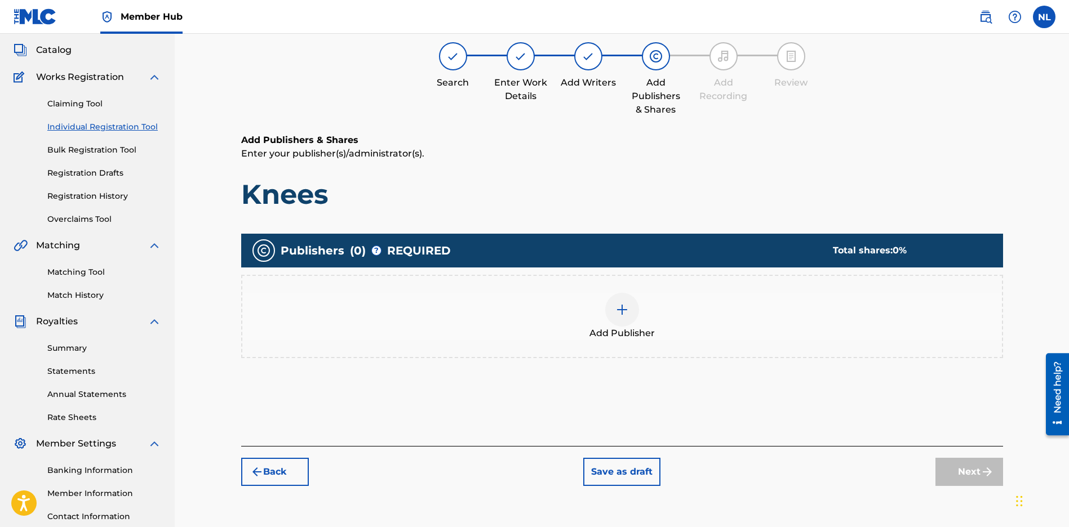
scroll to position [51, 0]
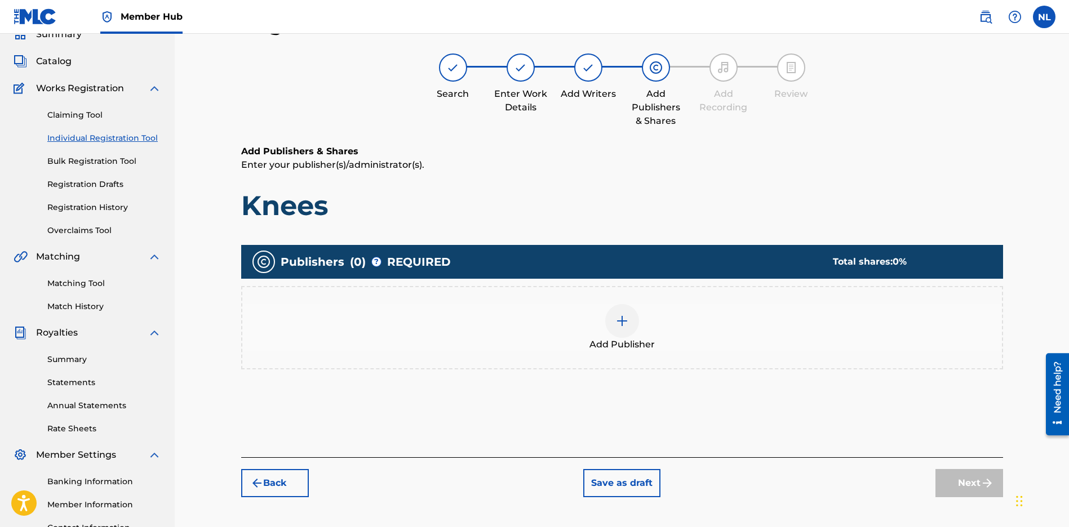
click at [623, 326] on img at bounding box center [622, 321] width 14 height 14
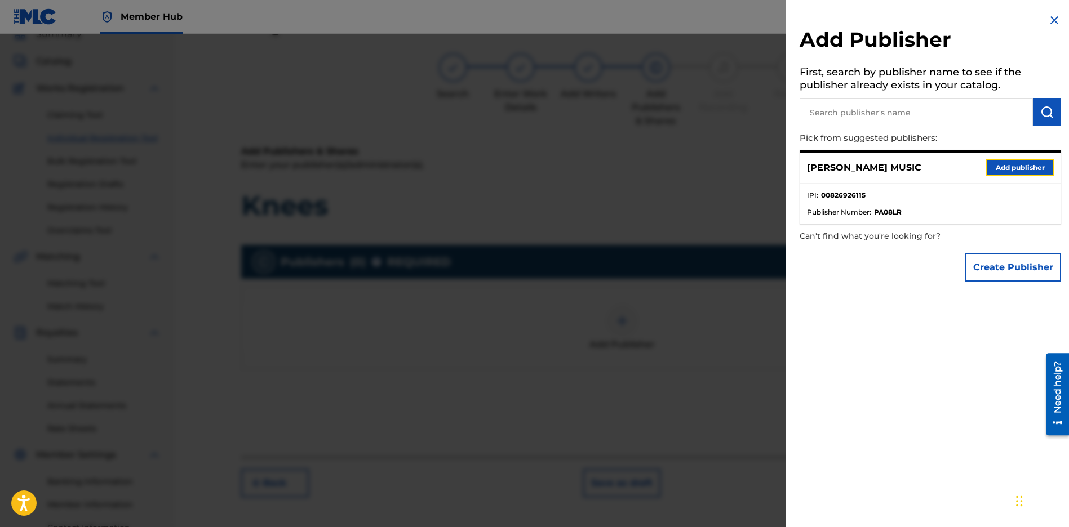
click at [1001, 173] on button "Add publisher" at bounding box center [1020, 167] width 68 height 17
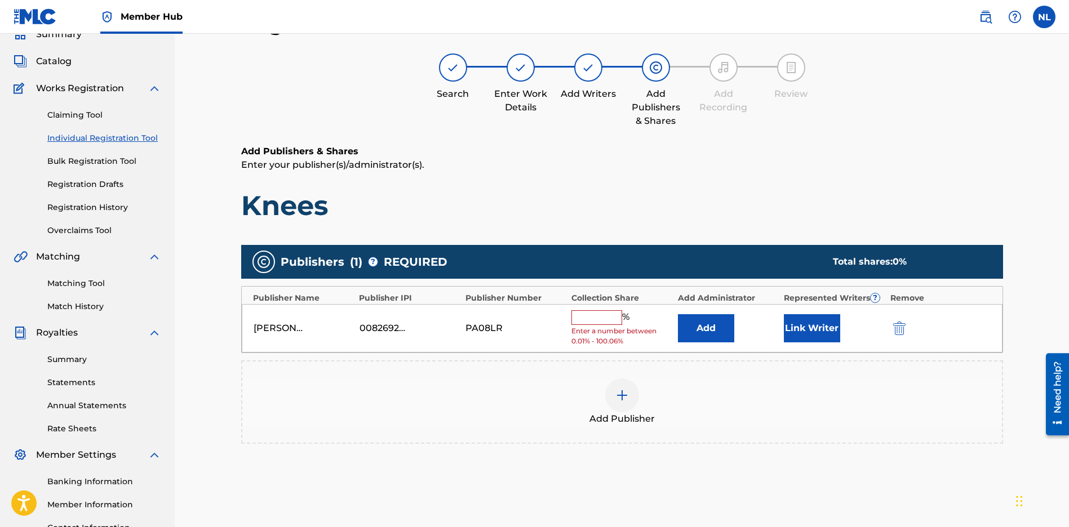
click at [578, 321] on input "text" at bounding box center [596, 317] width 51 height 15
type input "100"
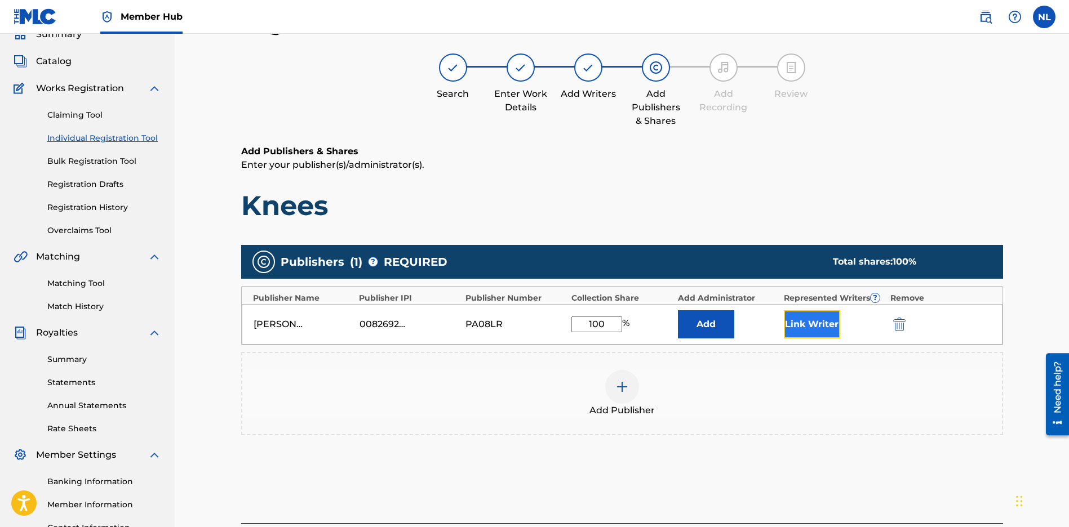
click at [789, 326] on button "Link Writer" at bounding box center [812, 324] width 56 height 28
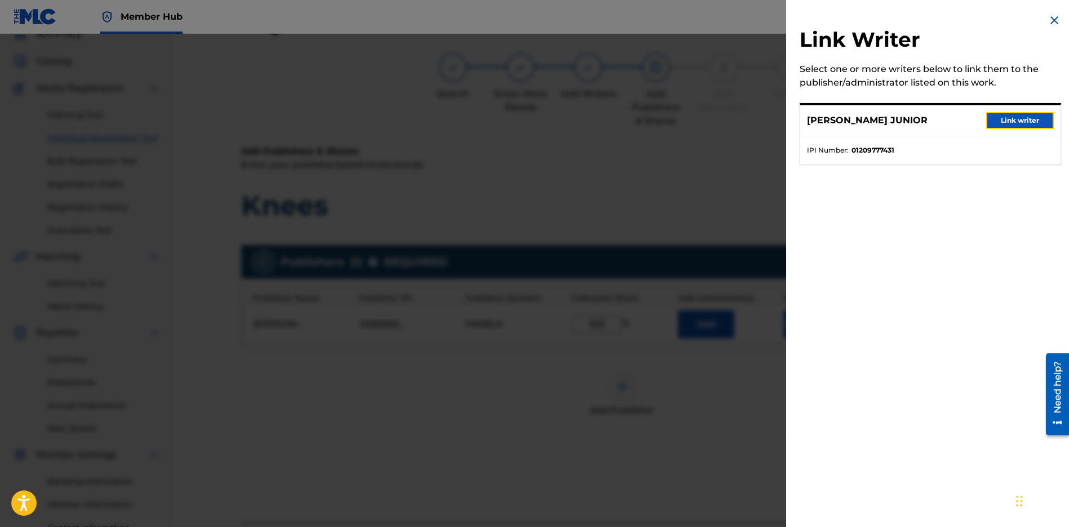
click at [1006, 123] on button "Link writer" at bounding box center [1020, 120] width 68 height 17
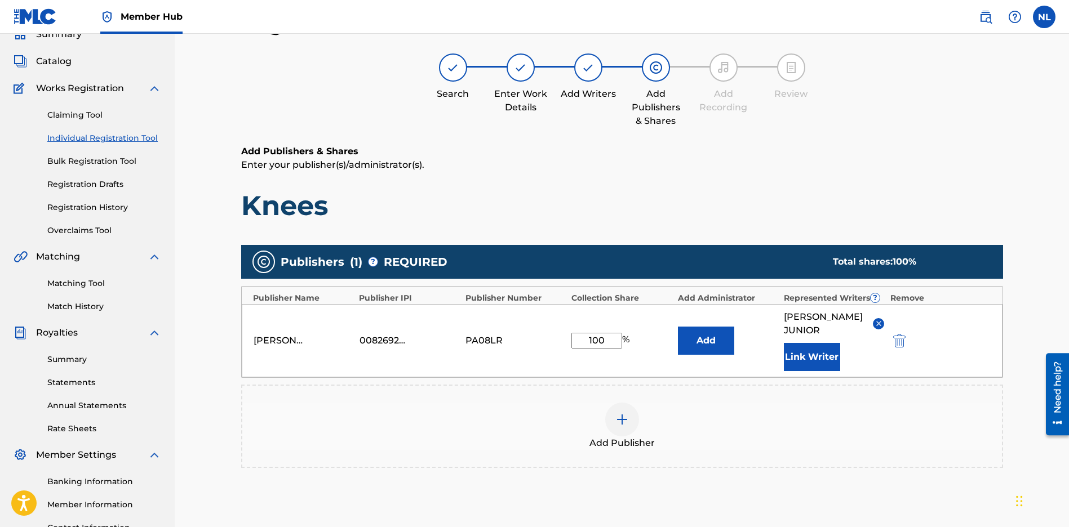
scroll to position [174, 0]
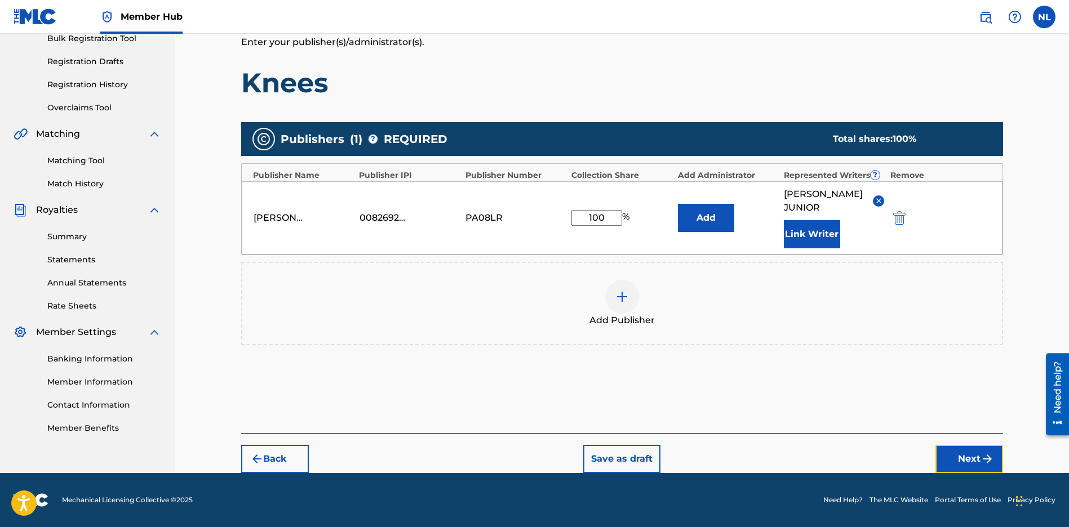
click at [975, 452] on button "Next" at bounding box center [969, 459] width 68 height 28
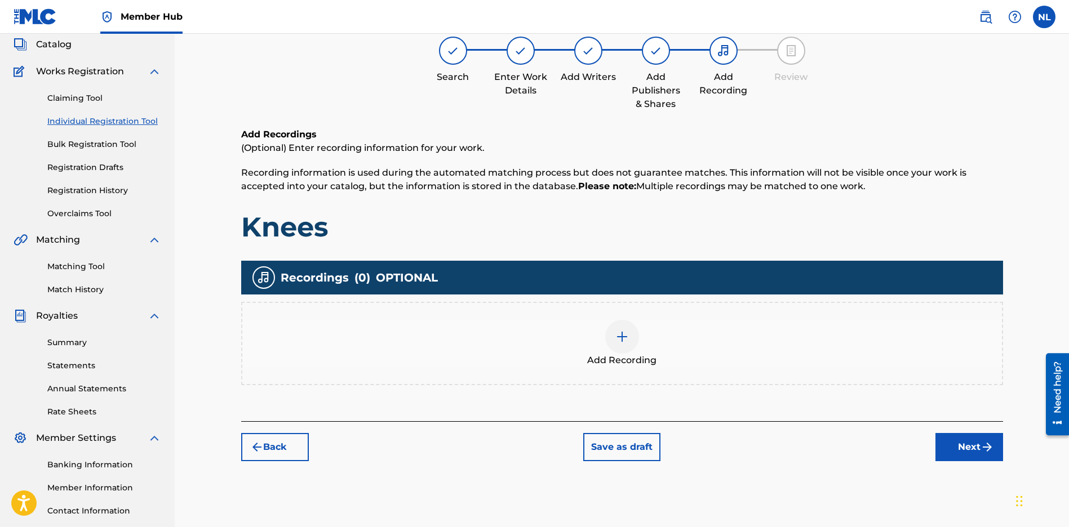
scroll to position [51, 0]
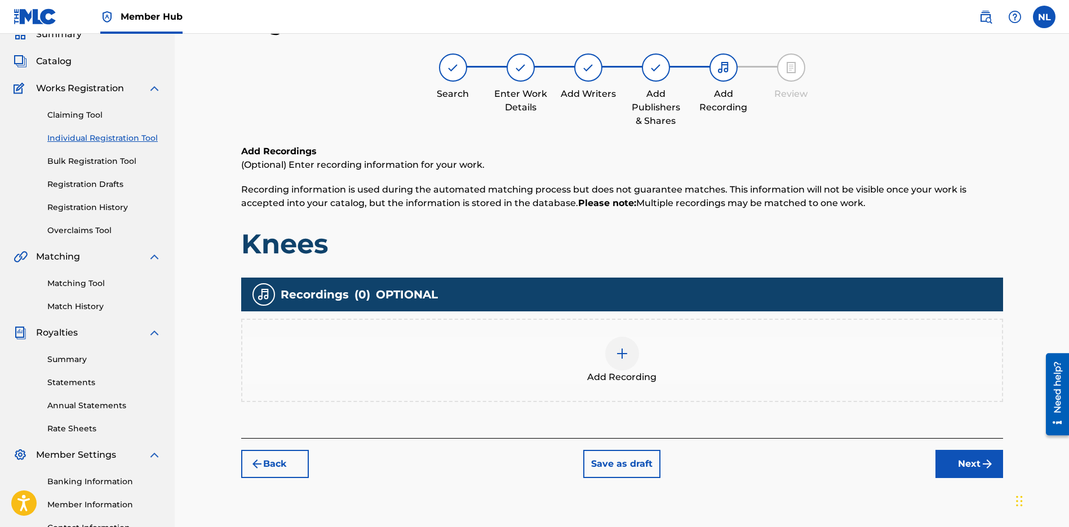
click at [634, 357] on div at bounding box center [622, 354] width 34 height 34
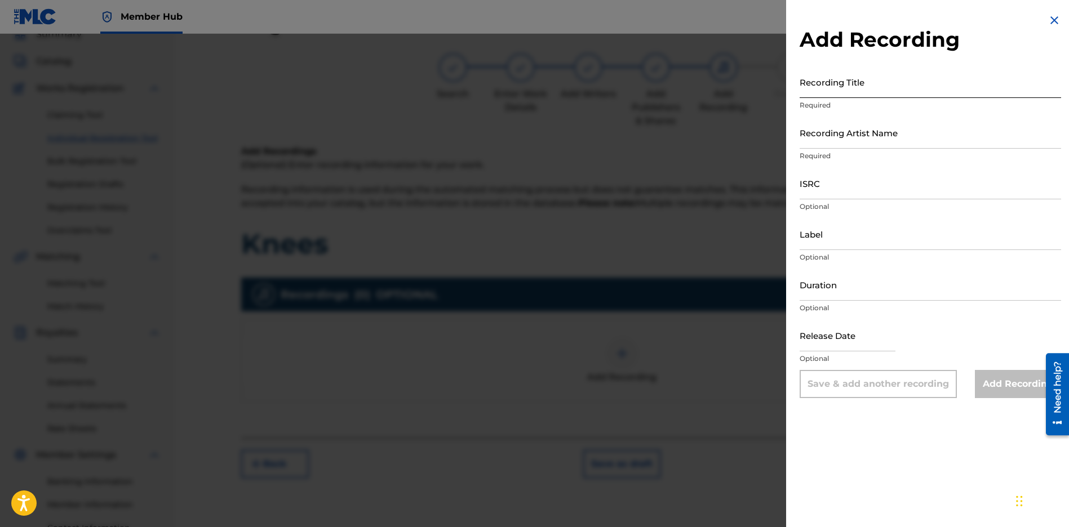
click at [874, 91] on input "Recording Title" at bounding box center [929, 82] width 261 height 32
click at [825, 85] on input "Recording Title" at bounding box center [929, 82] width 261 height 32
paste input "Knees"
type input "Knees"
click at [842, 140] on input "Recording Artist Name" at bounding box center [929, 133] width 261 height 32
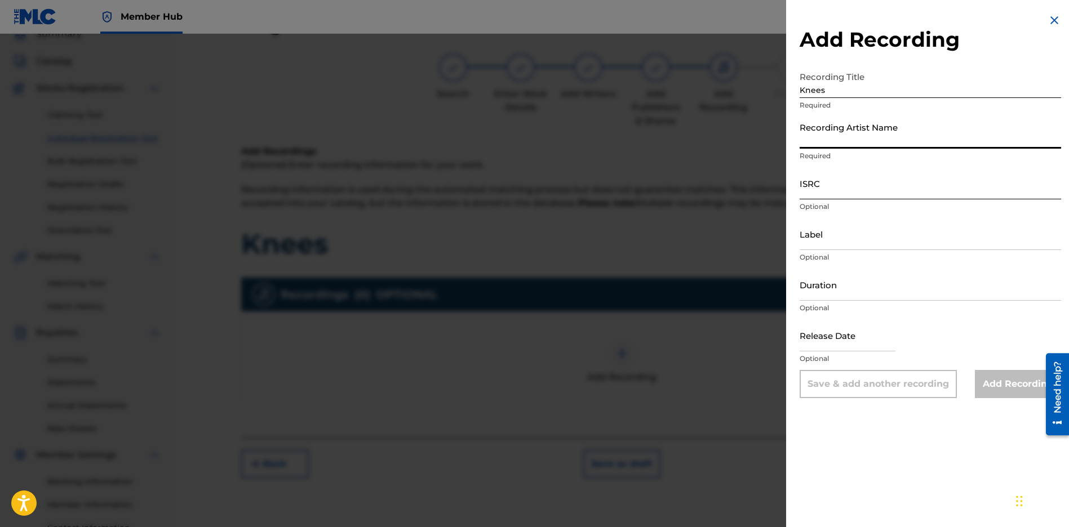
type input "JUNI QUICKLY"
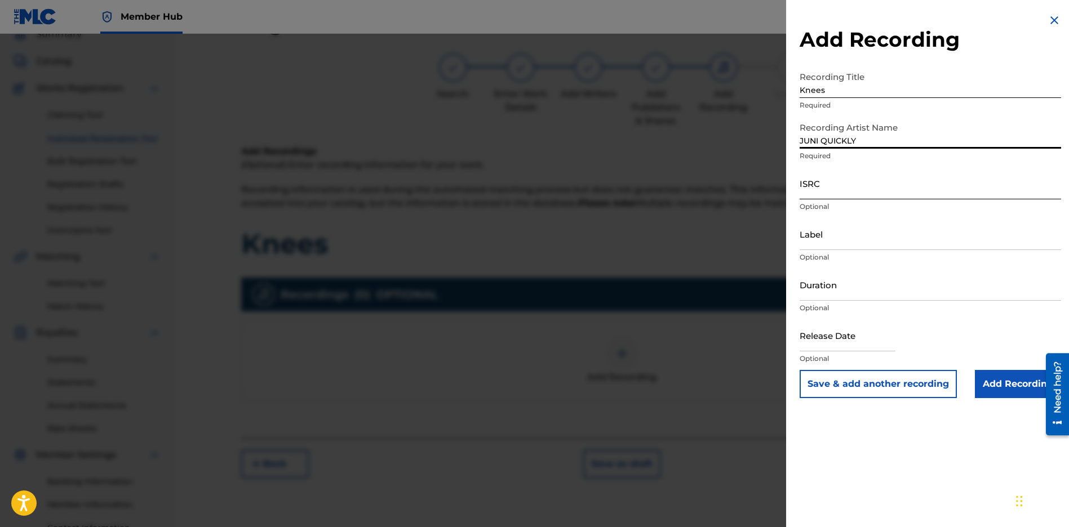
click at [834, 189] on input "ISRC" at bounding box center [929, 183] width 261 height 32
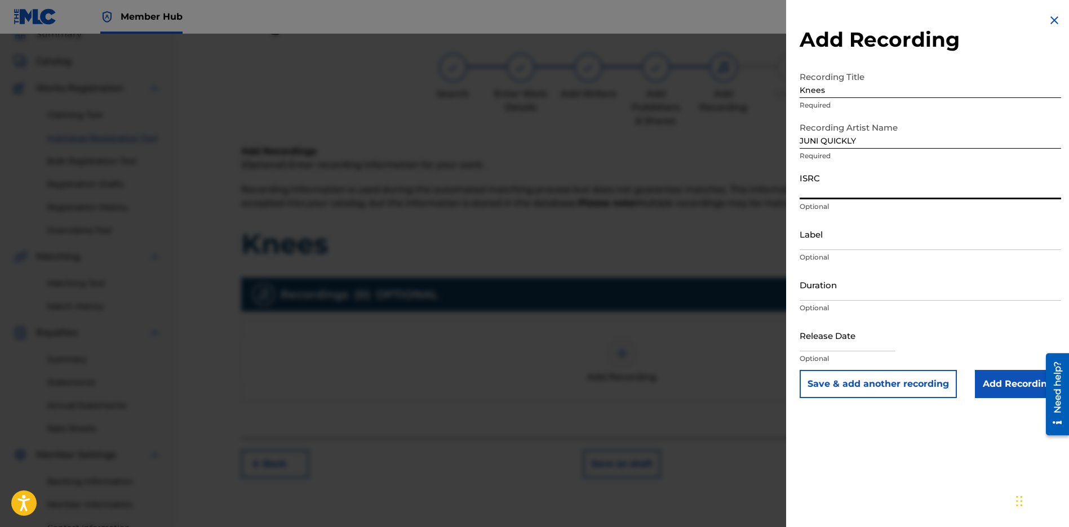
paste input "CBEYJ2545191"
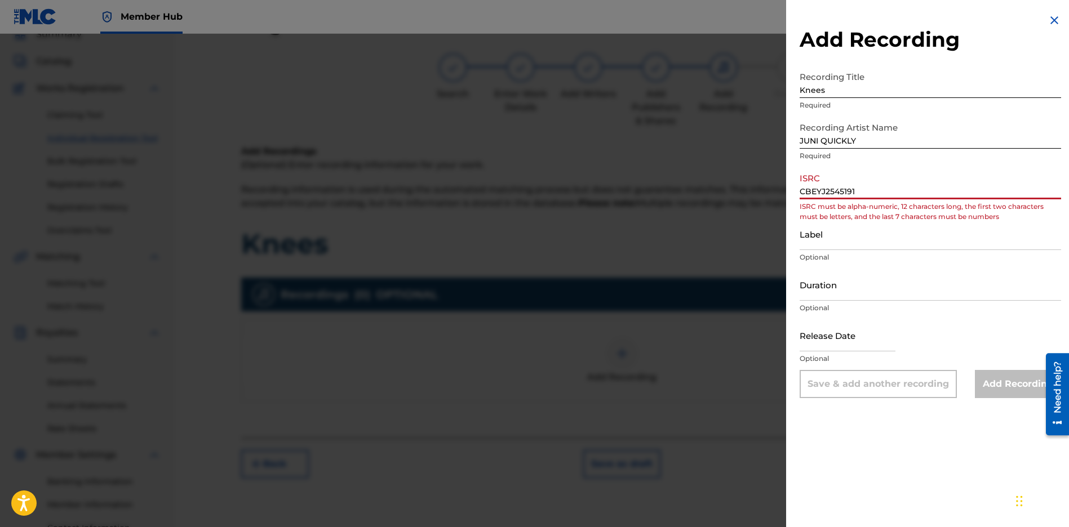
click at [812, 188] on input "CBEYJ2545191" at bounding box center [929, 183] width 261 height 32
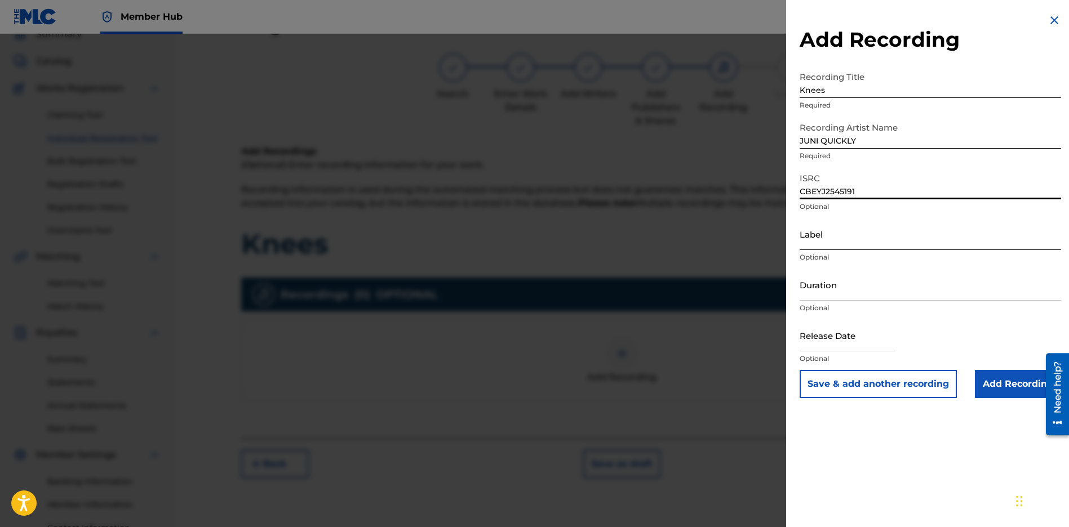
type input "CBEYJ2545191"
click at [937, 246] on input "Label" at bounding box center [929, 234] width 261 height 32
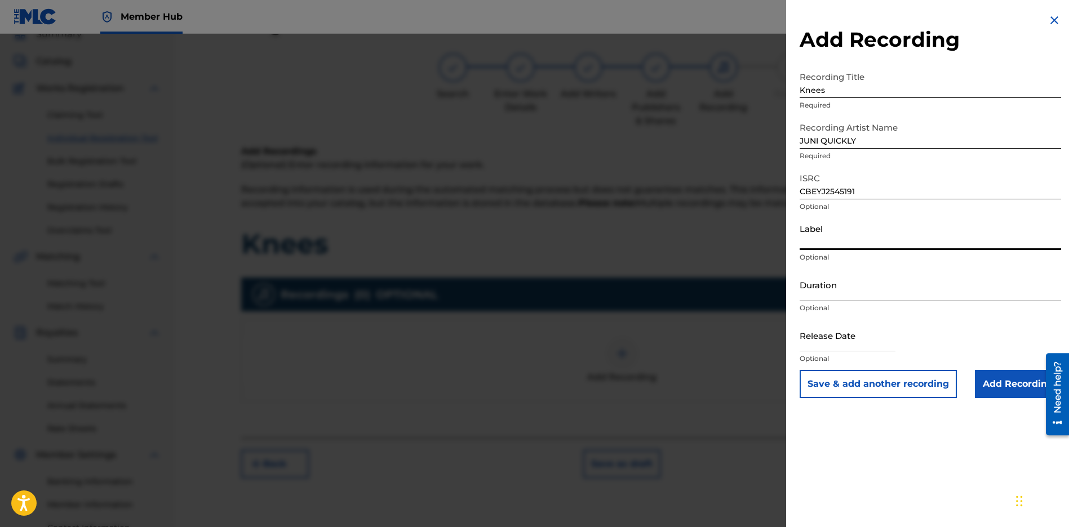
type input "[PERSON_NAME] Music Group"
click at [826, 342] on input "text" at bounding box center [847, 335] width 96 height 32
select select "8"
select select "2025"
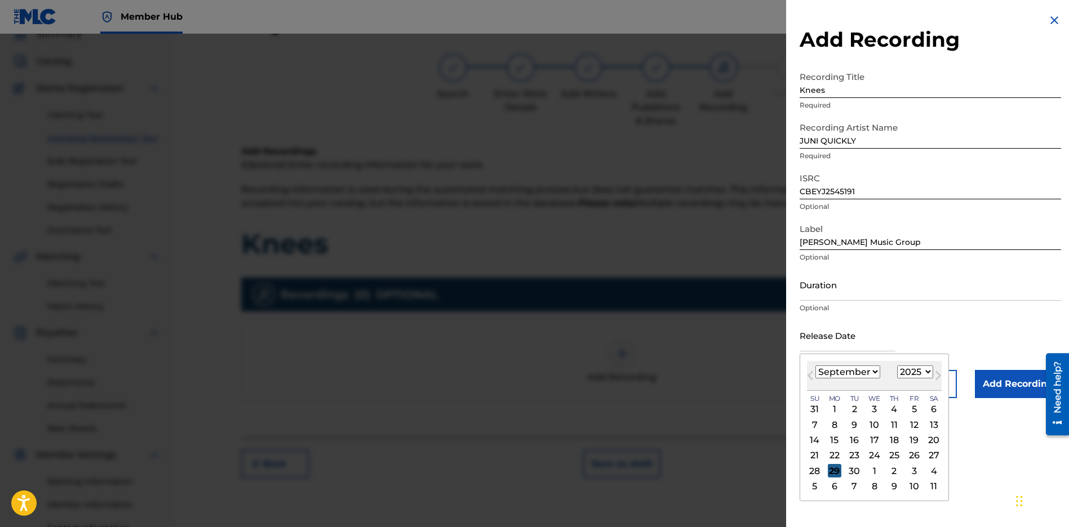
drag, startPoint x: 826, startPoint y: 469, endPoint x: 829, endPoint y: 474, distance: 5.8
click at [825, 469] on div "28 29 30 1 2 3 4" at bounding box center [874, 471] width 135 height 15
click at [831, 473] on div "29" at bounding box center [835, 471] width 14 height 14
type input "[DATE]"
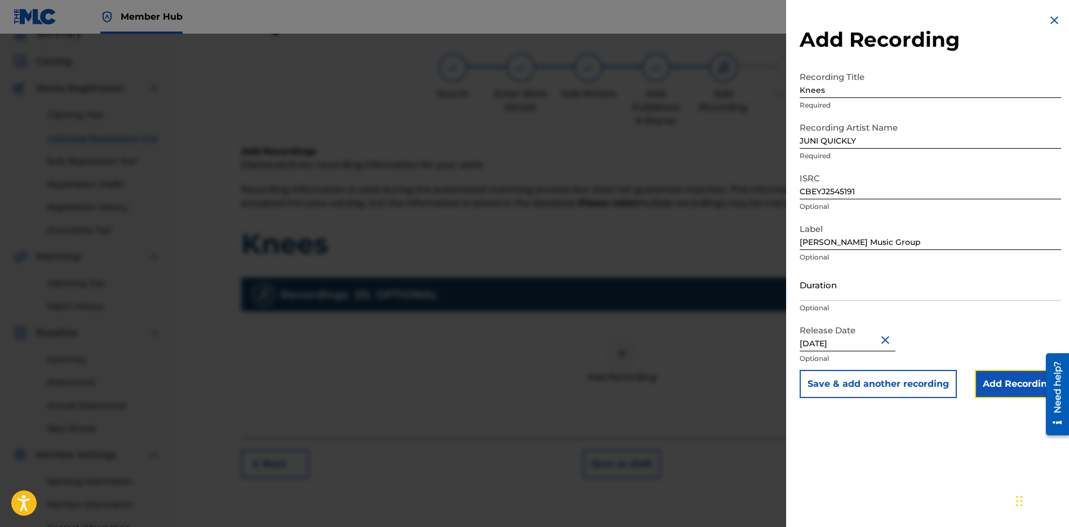
drag, startPoint x: 999, startPoint y: 394, endPoint x: 357, endPoint y: 175, distance: 677.8
click at [999, 394] on input "Add Recording" at bounding box center [1018, 384] width 86 height 28
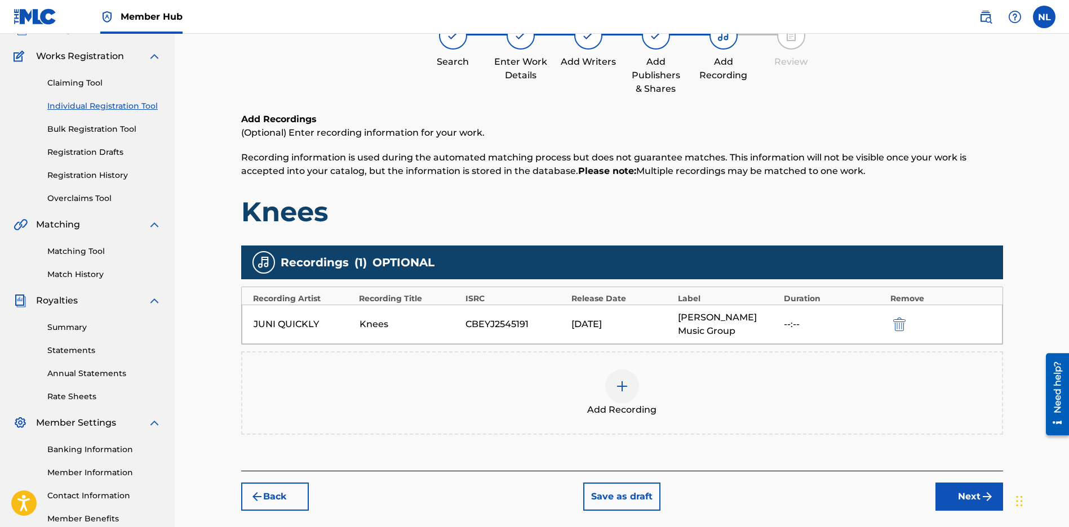
scroll to position [148, 0]
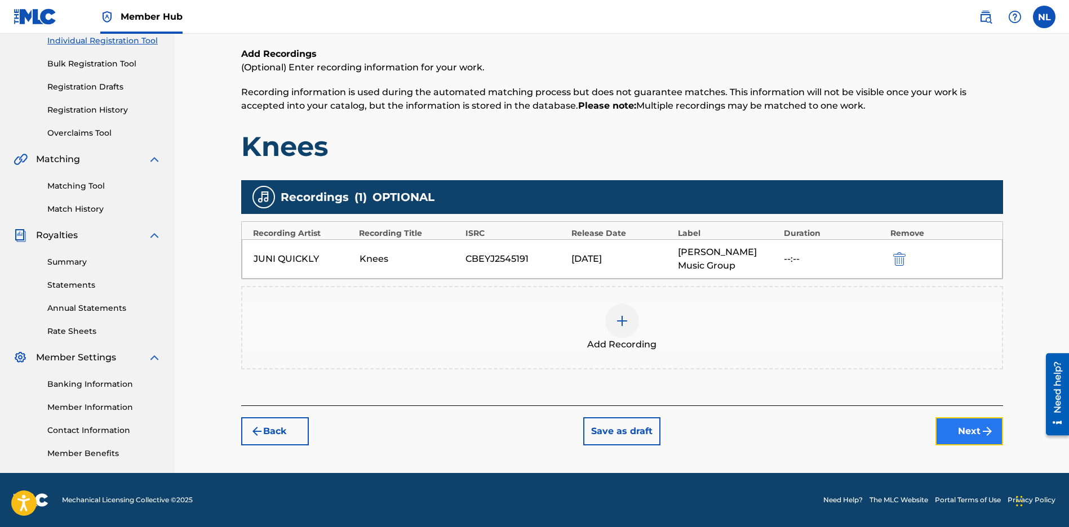
click at [954, 433] on button "Next" at bounding box center [969, 431] width 68 height 28
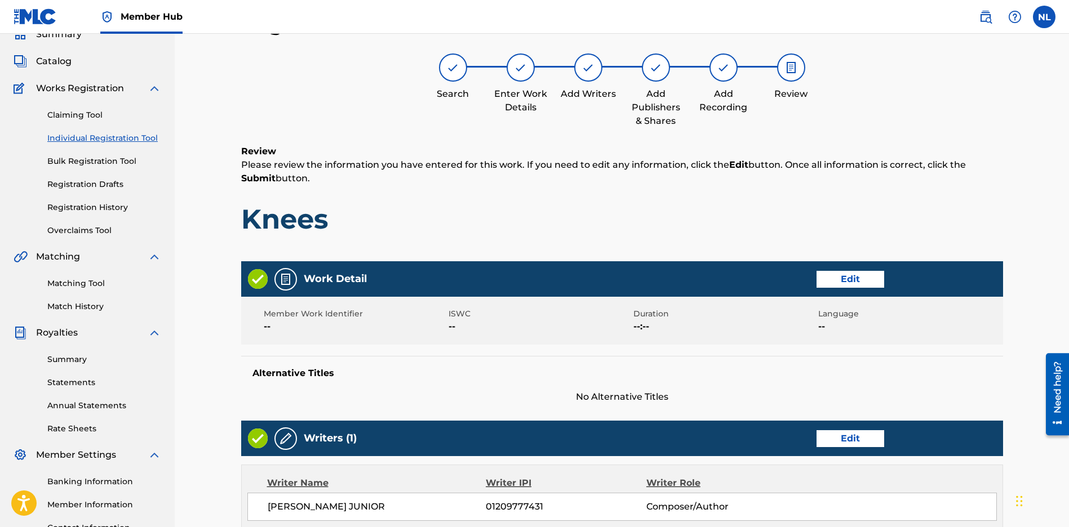
scroll to position [425, 0]
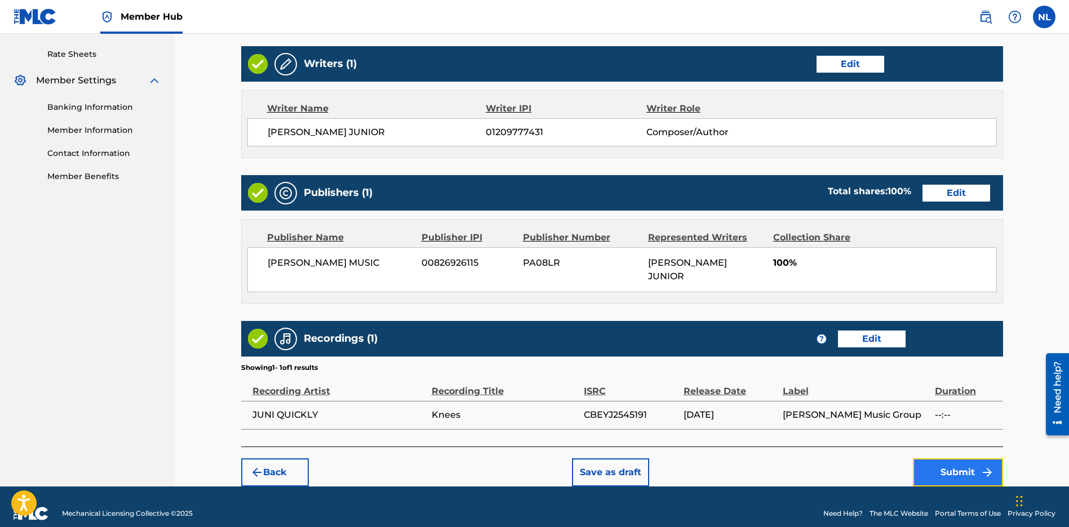
click at [945, 459] on button "Submit" at bounding box center [958, 473] width 90 height 28
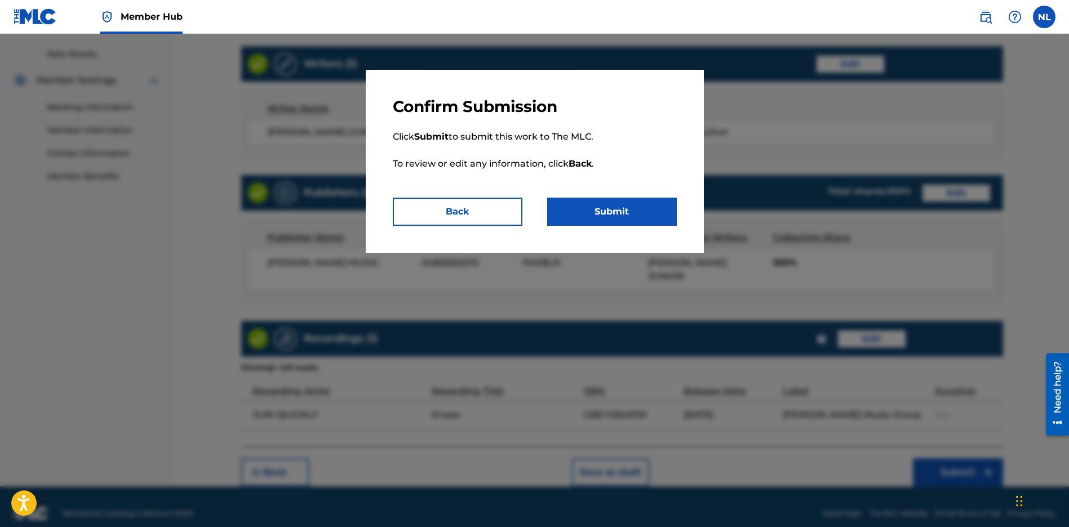
click at [636, 230] on div "Confirm Submission Click Submit to submit this work to The MLC. To review or ed…" at bounding box center [535, 161] width 338 height 183
click at [635, 222] on button "Submit" at bounding box center [612, 212] width 130 height 28
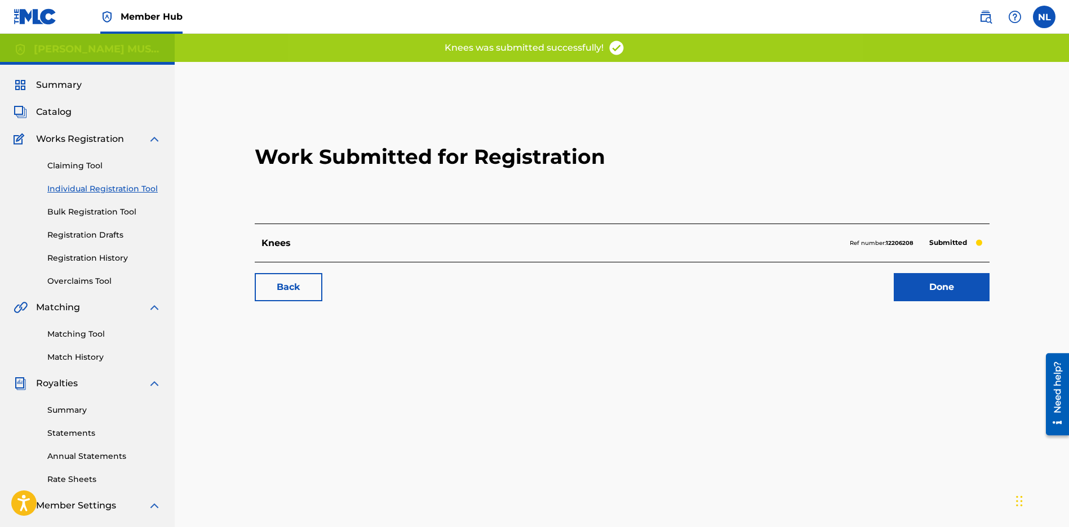
click at [255, 288] on div "Back Done" at bounding box center [622, 281] width 735 height 39
click at [286, 296] on link "Back" at bounding box center [289, 287] width 68 height 28
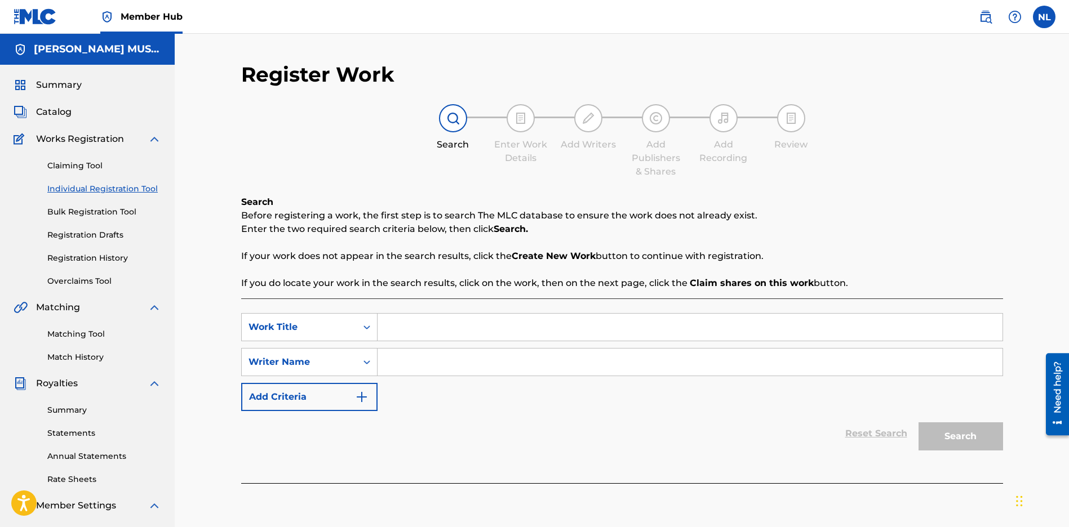
click at [389, 327] on input "Search Form" at bounding box center [689, 327] width 625 height 27
paste input "[PERSON_NAME]"
type input "[PERSON_NAME]"
click at [406, 359] on input "Search Form" at bounding box center [689, 362] width 625 height 27
click at [390, 362] on input "Search Form" at bounding box center [689, 362] width 625 height 27
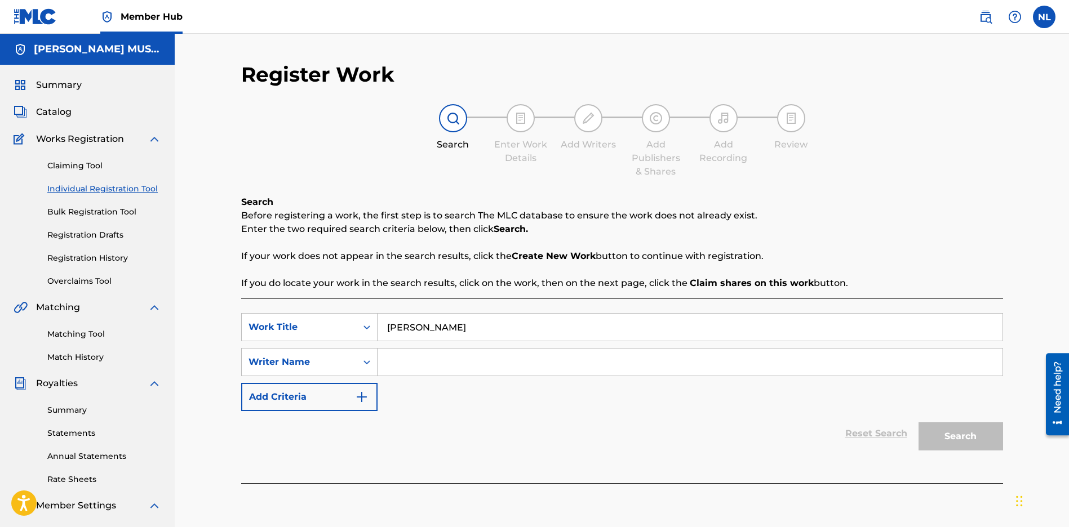
paste input "[PERSON_NAME] JUNIOR"
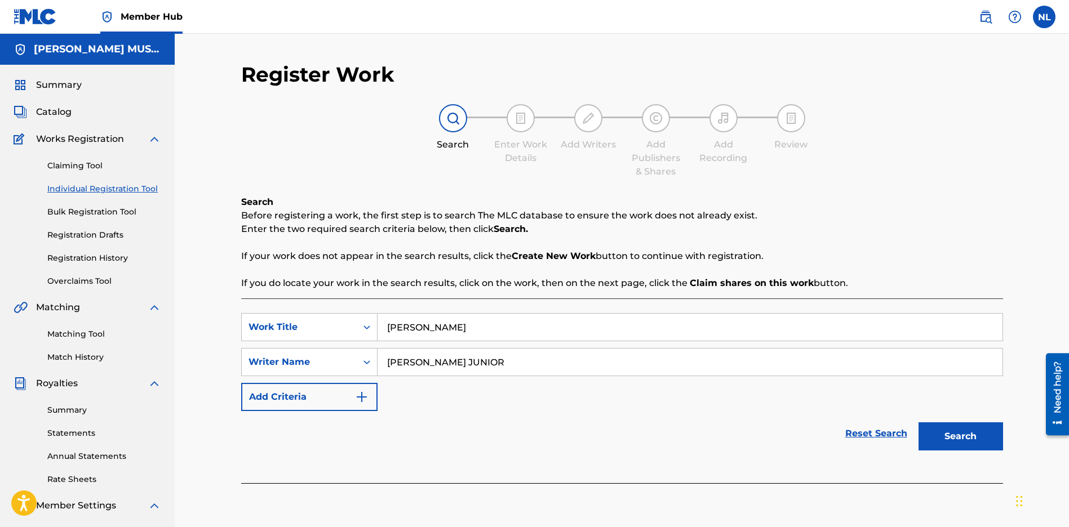
scroll to position [38, 0]
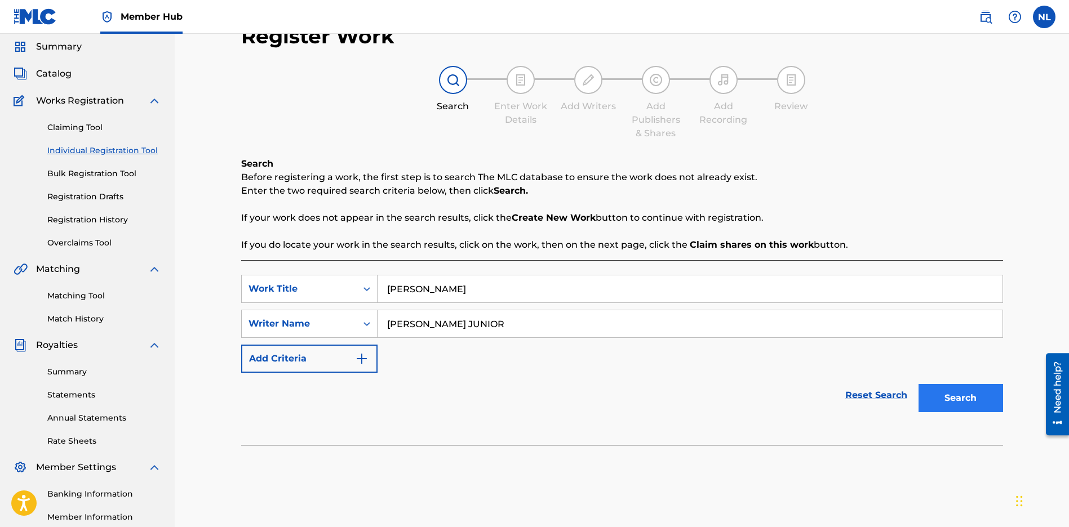
type input "[PERSON_NAME] JUNIOR"
click at [958, 401] on button "Search" at bounding box center [960, 398] width 84 height 28
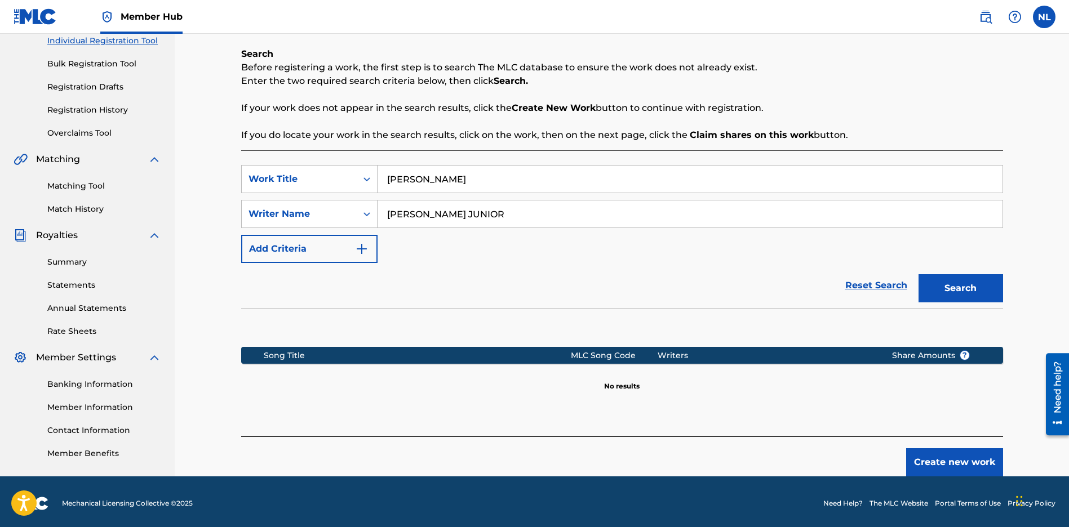
scroll to position [152, 0]
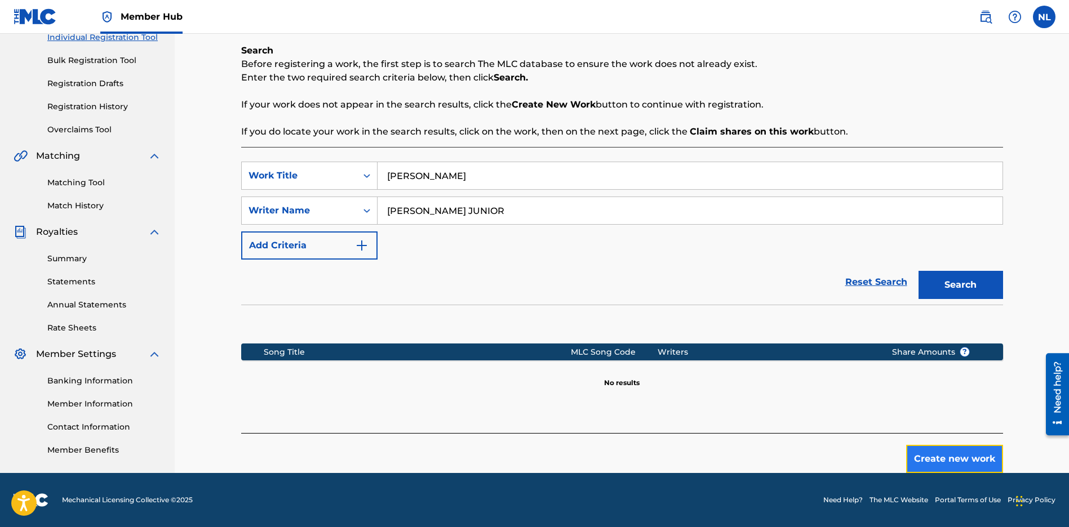
click at [967, 461] on button "Create new work" at bounding box center [954, 459] width 97 height 28
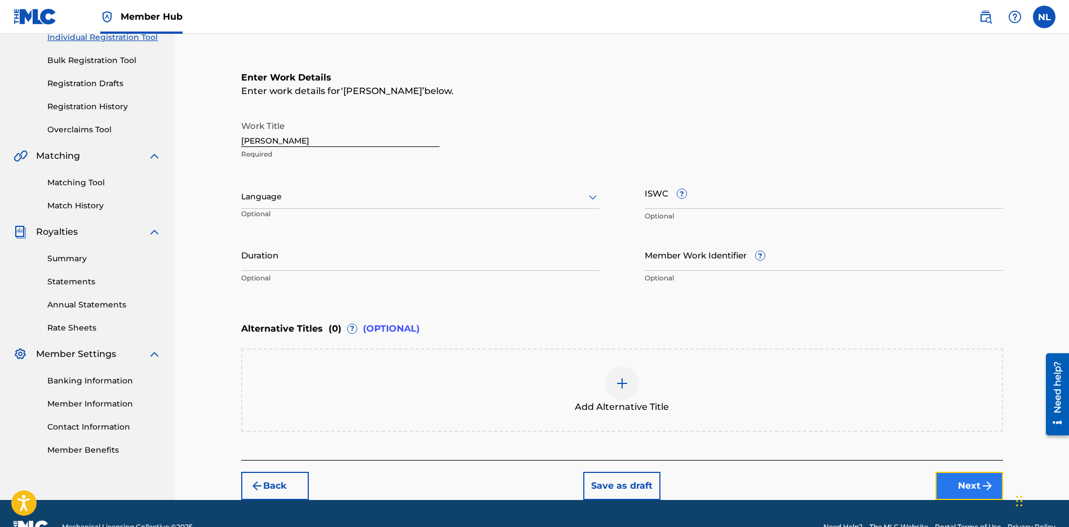
click at [971, 472] on button "Next" at bounding box center [969, 486] width 68 height 28
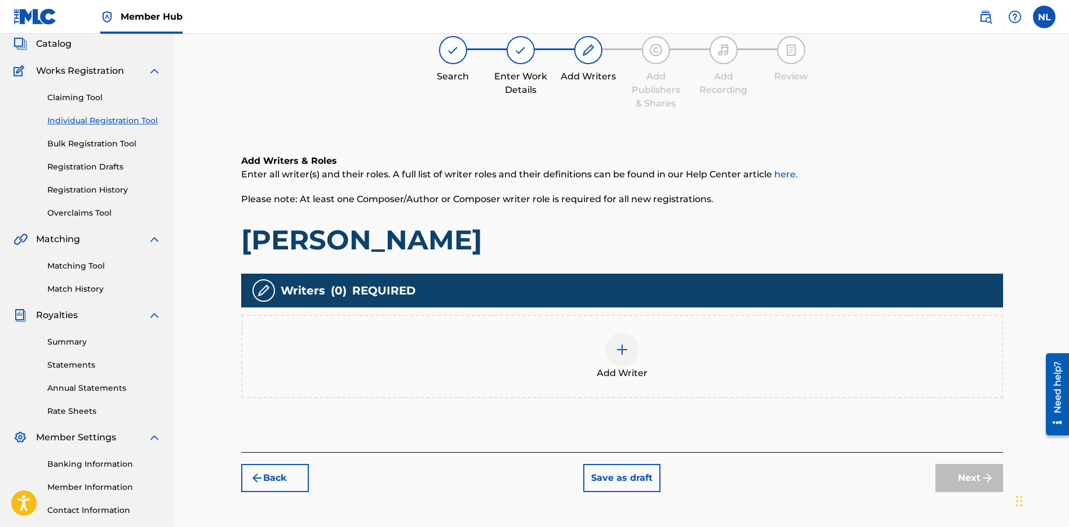
scroll to position [51, 0]
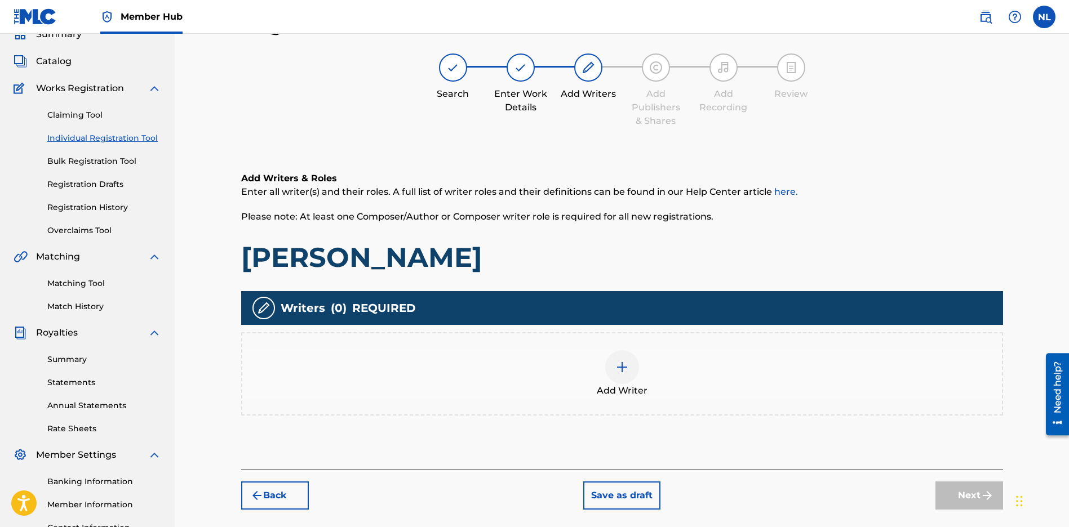
click at [630, 368] on div at bounding box center [622, 367] width 34 height 34
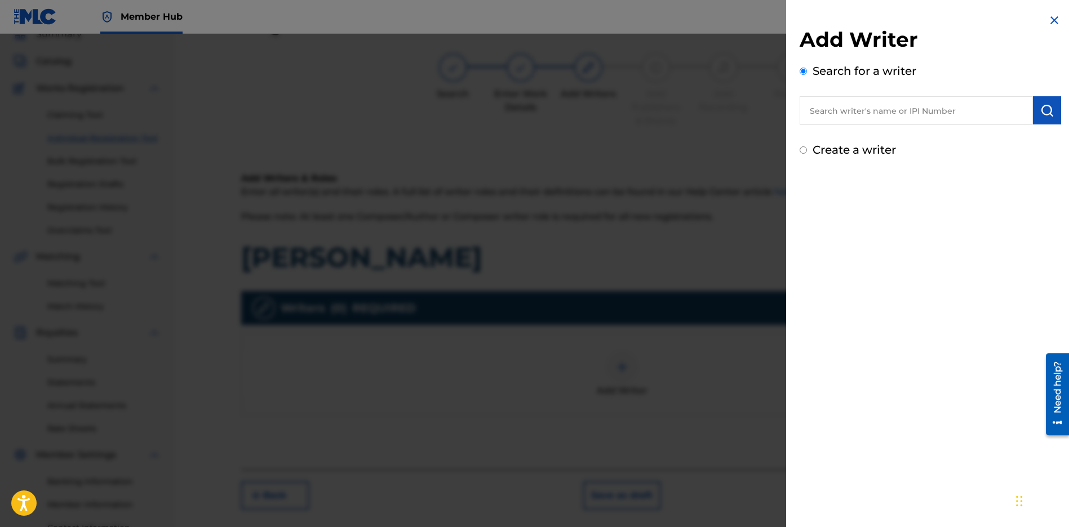
click at [831, 108] on input "text" at bounding box center [915, 110] width 233 height 28
click at [838, 111] on input "text" at bounding box center [915, 110] width 233 height 28
paste input "[PERSON_NAME] JUNIOR"
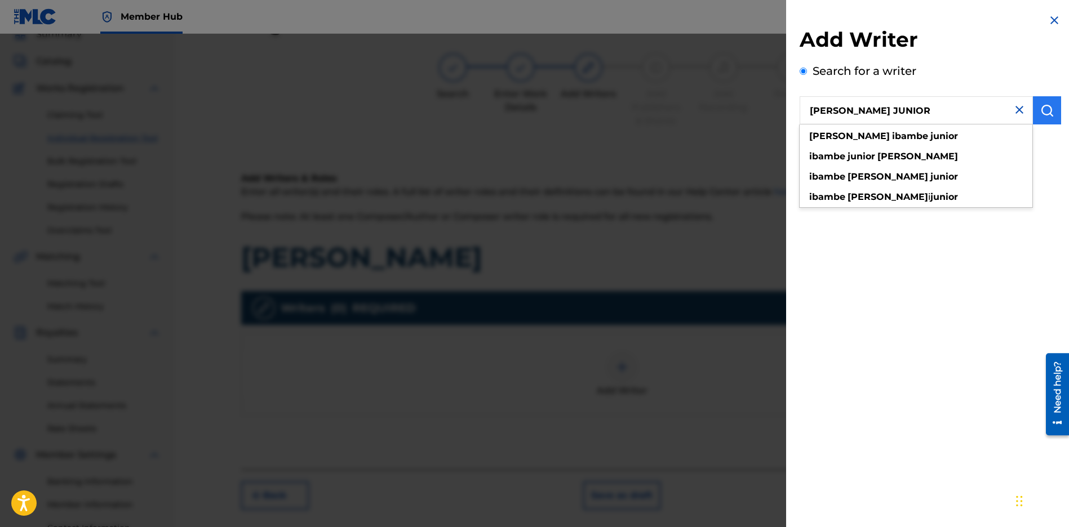
type input "[PERSON_NAME] JUNIOR"
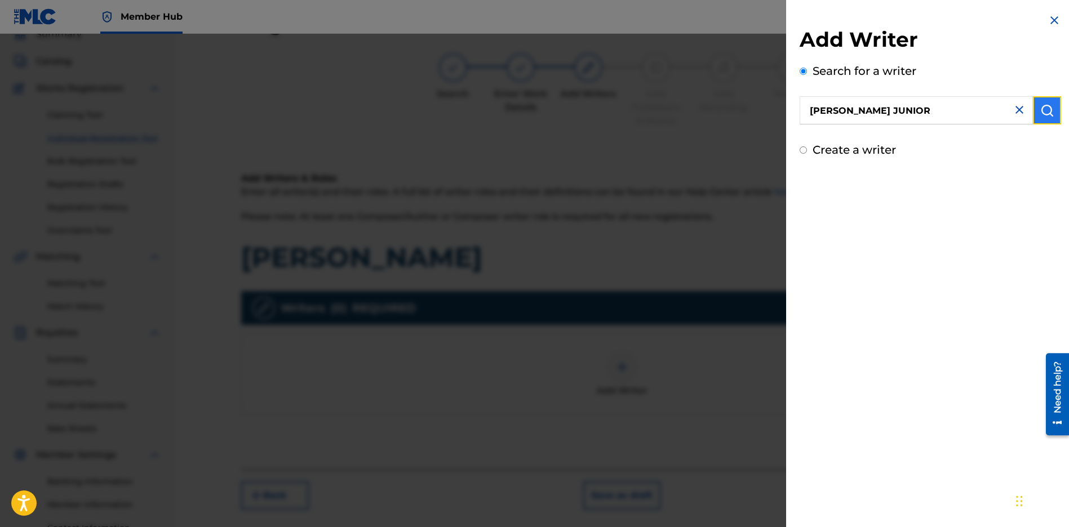
click at [1043, 104] on img "submit" at bounding box center [1047, 111] width 14 height 14
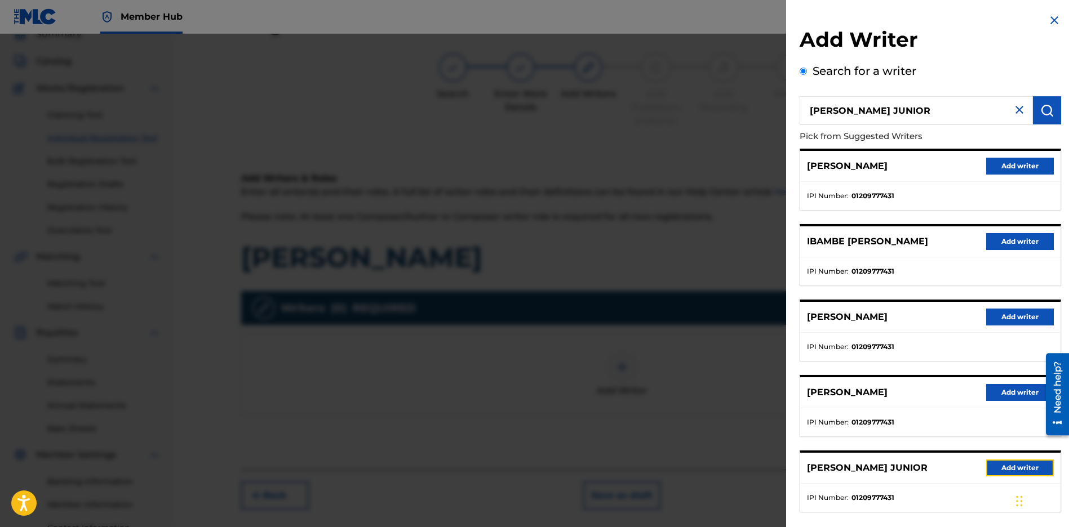
click at [1004, 471] on button "Add writer" at bounding box center [1020, 468] width 68 height 17
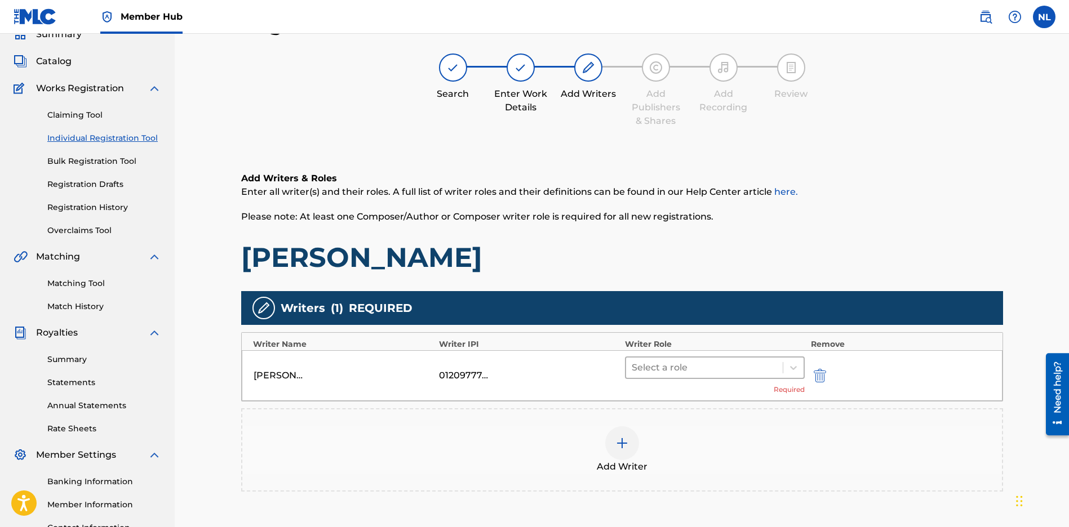
click at [680, 365] on div at bounding box center [704, 368] width 146 height 16
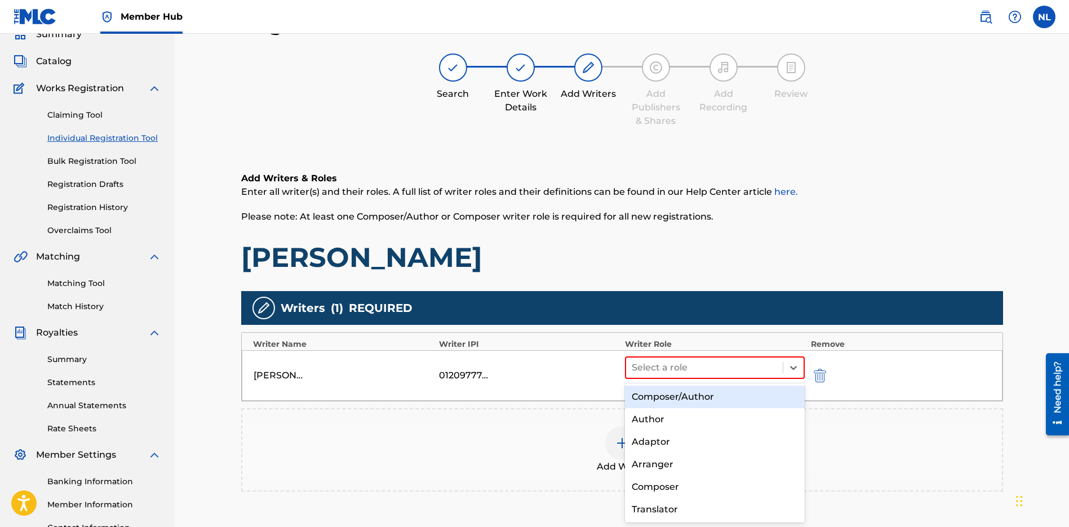
click at [638, 393] on div "Composer/Author" at bounding box center [715, 397] width 180 height 23
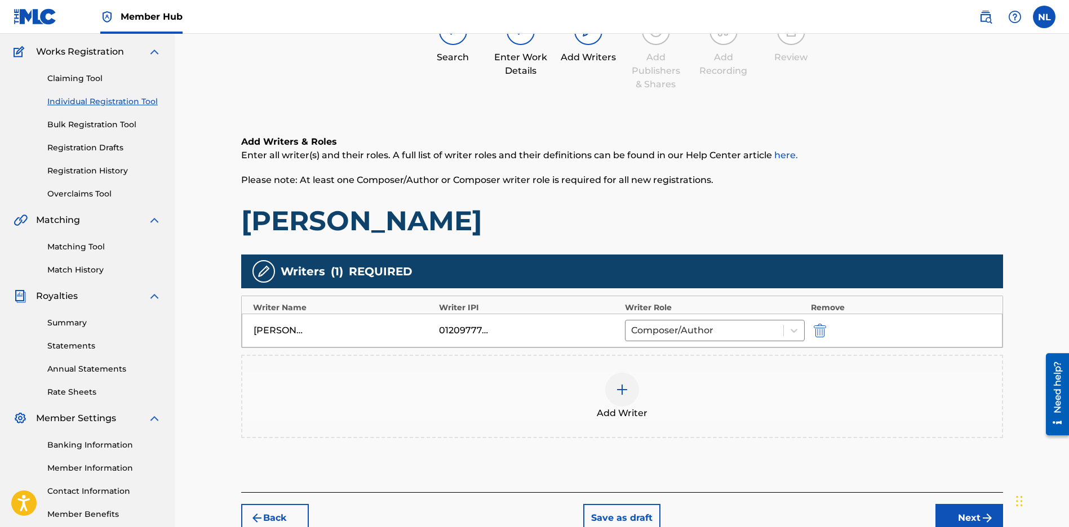
scroll to position [148, 0]
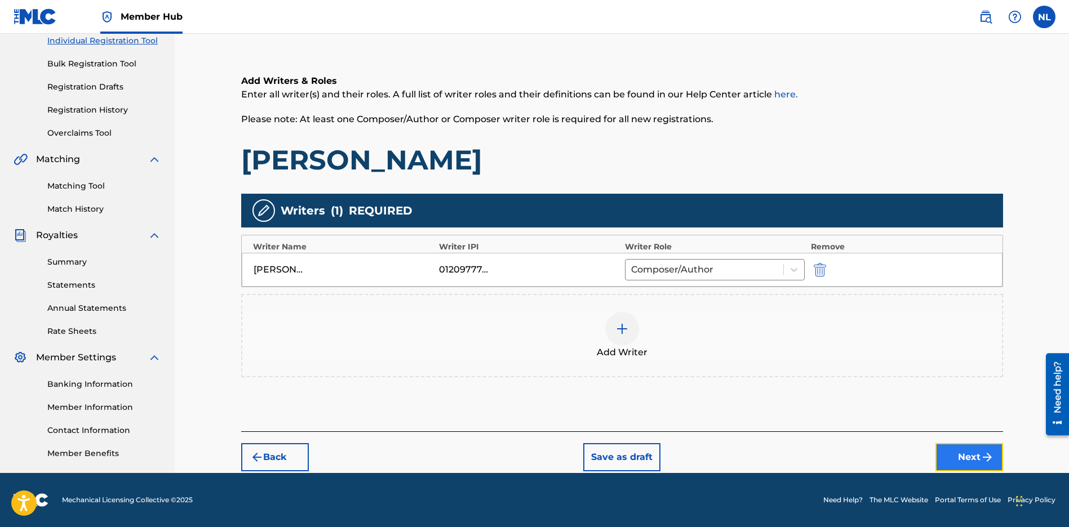
click at [948, 464] on button "Next" at bounding box center [969, 457] width 68 height 28
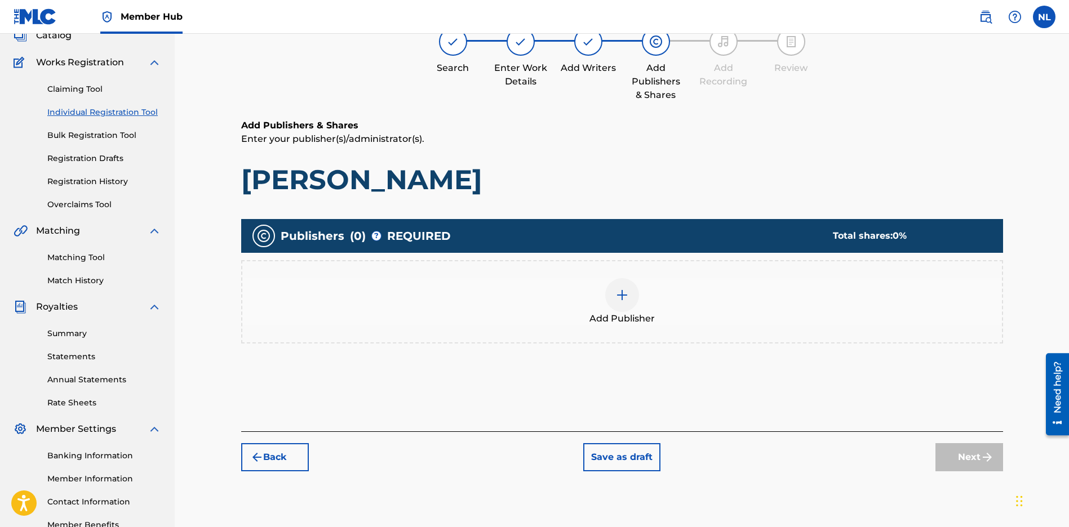
scroll to position [51, 0]
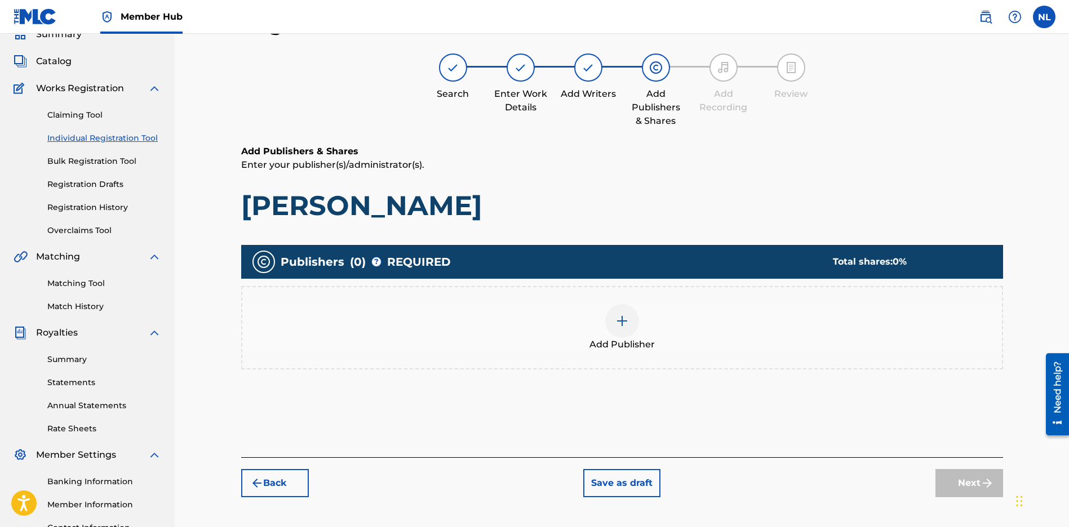
click at [626, 326] on img at bounding box center [622, 321] width 14 height 14
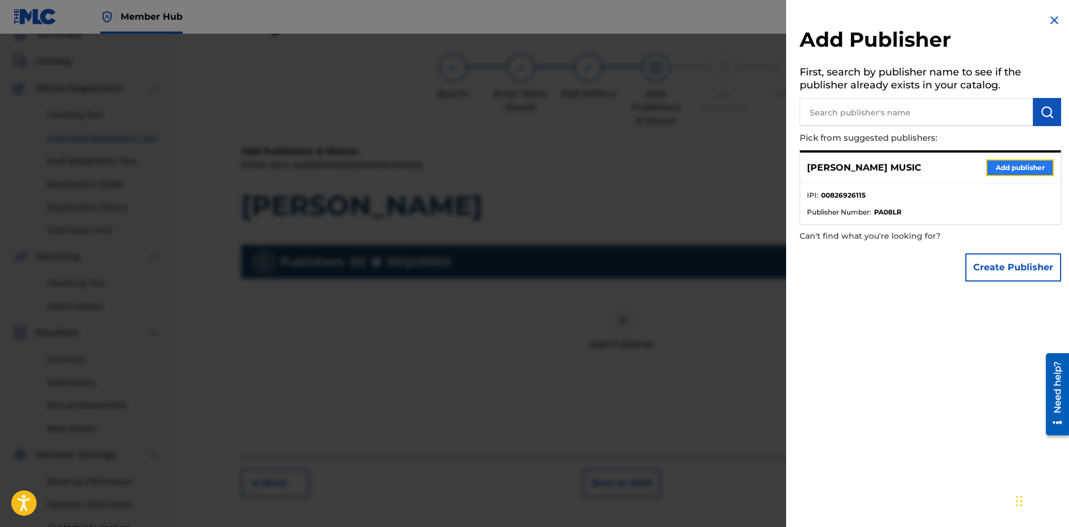
click at [1015, 169] on button "Add publisher" at bounding box center [1020, 167] width 68 height 17
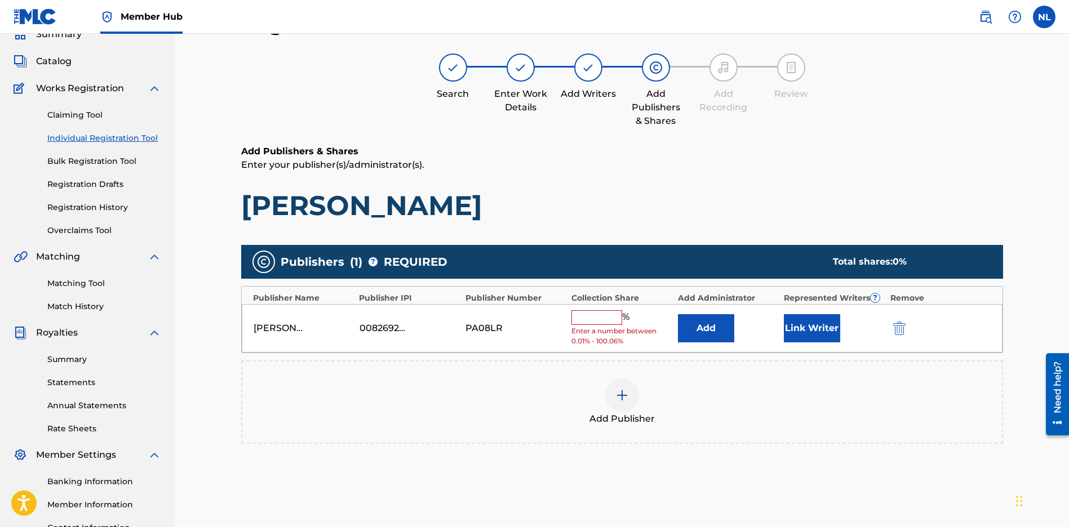
click at [580, 315] on input "text" at bounding box center [596, 317] width 51 height 15
type input "100"
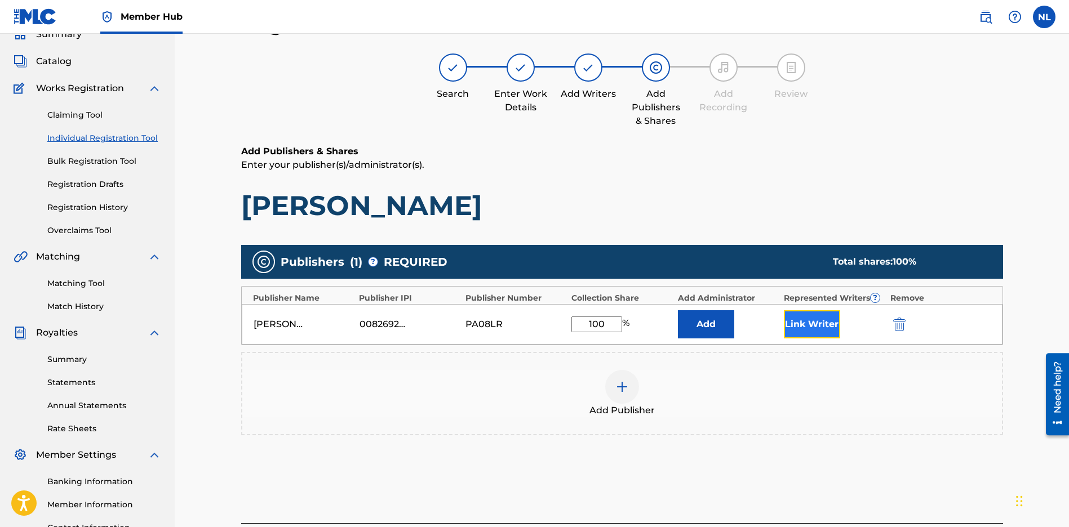
click at [815, 318] on button "Link Writer" at bounding box center [812, 324] width 56 height 28
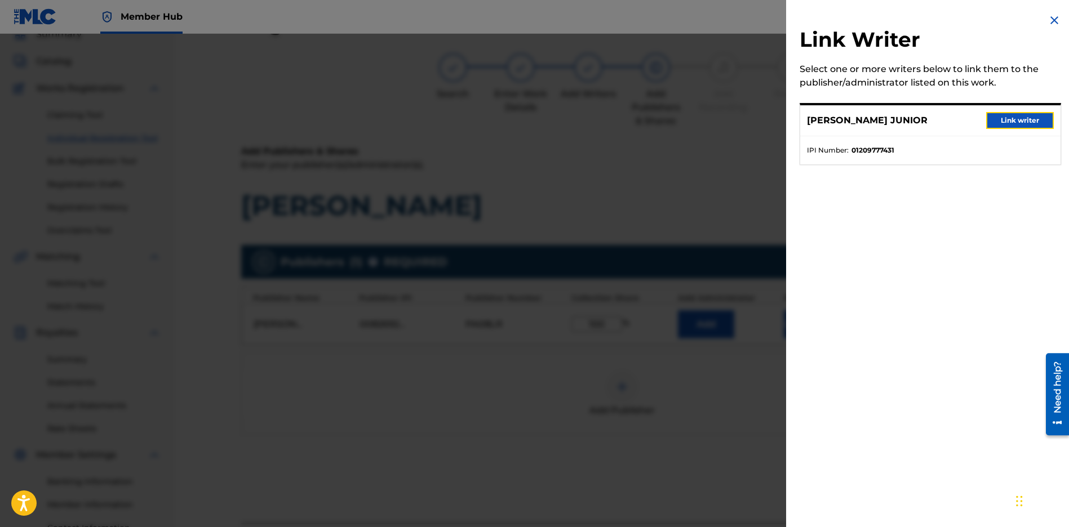
click at [1022, 126] on button "Link writer" at bounding box center [1020, 120] width 68 height 17
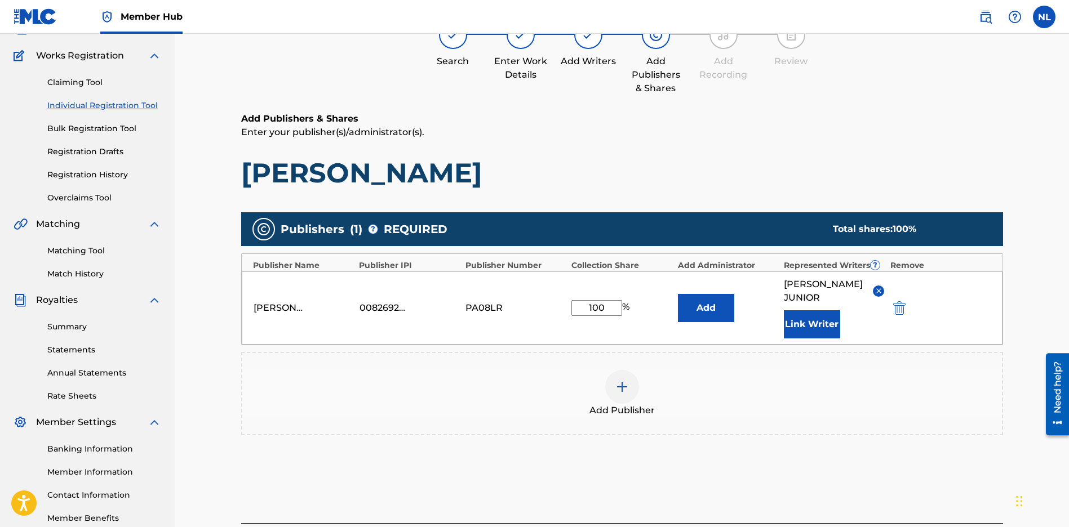
scroll to position [174, 0]
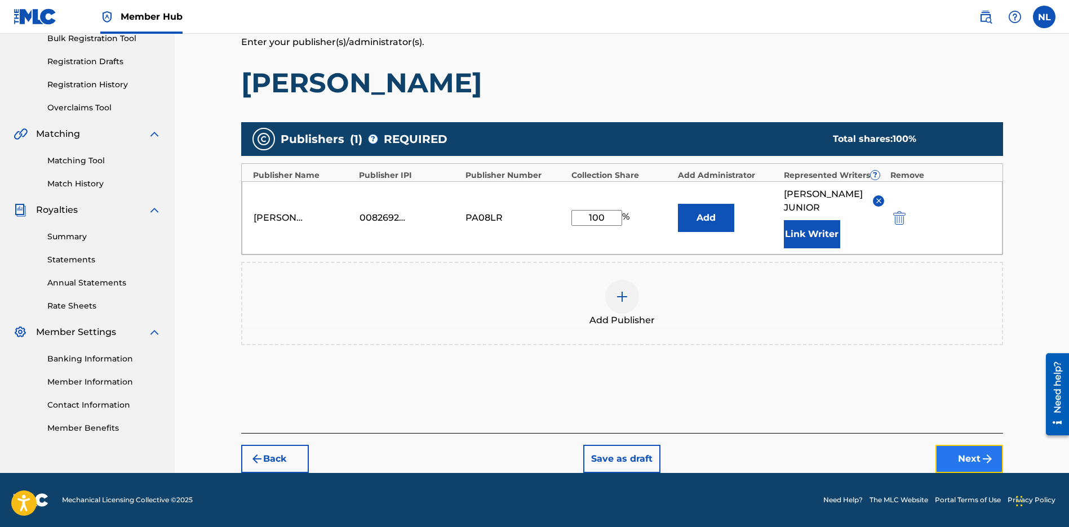
click at [962, 456] on button "Next" at bounding box center [969, 459] width 68 height 28
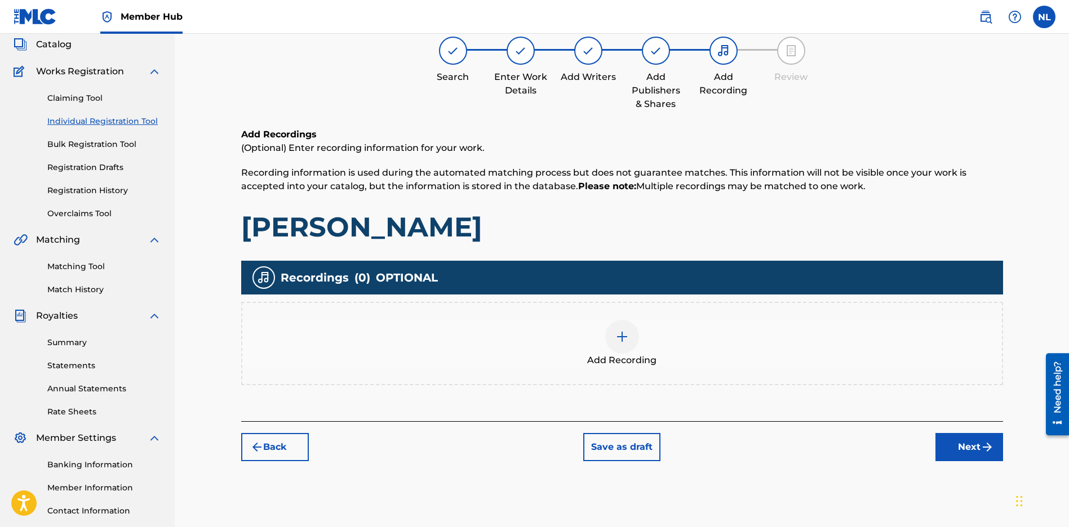
scroll to position [51, 0]
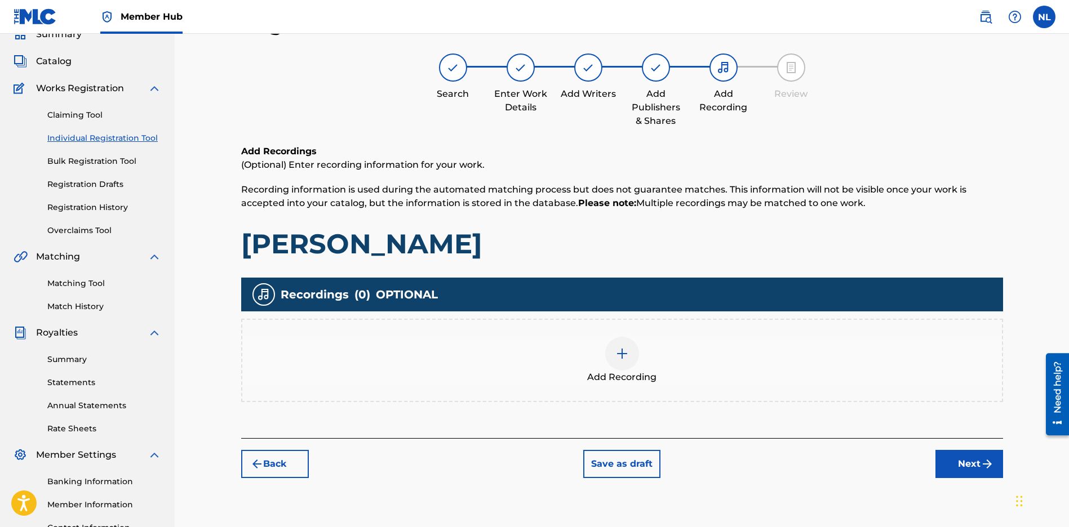
click at [614, 357] on div at bounding box center [622, 354] width 34 height 34
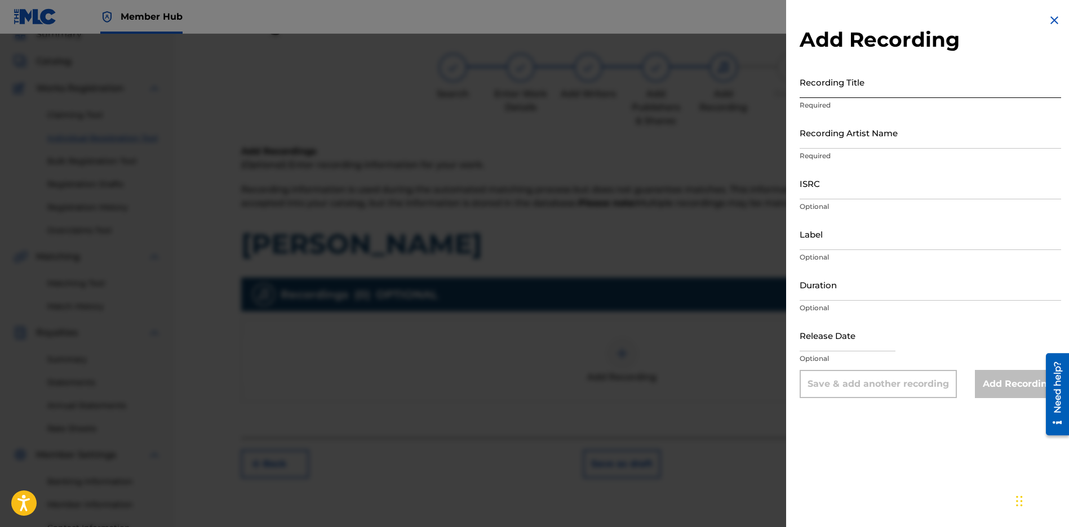
click at [817, 90] on input "Recording Title" at bounding box center [929, 82] width 261 height 32
paste input "CBEYJ2545192"
type input "CBEYJ2545192"
click at [838, 133] on input "Recording Artist Name" at bounding box center [929, 133] width 261 height 32
type input "JUNI QUICKLY"
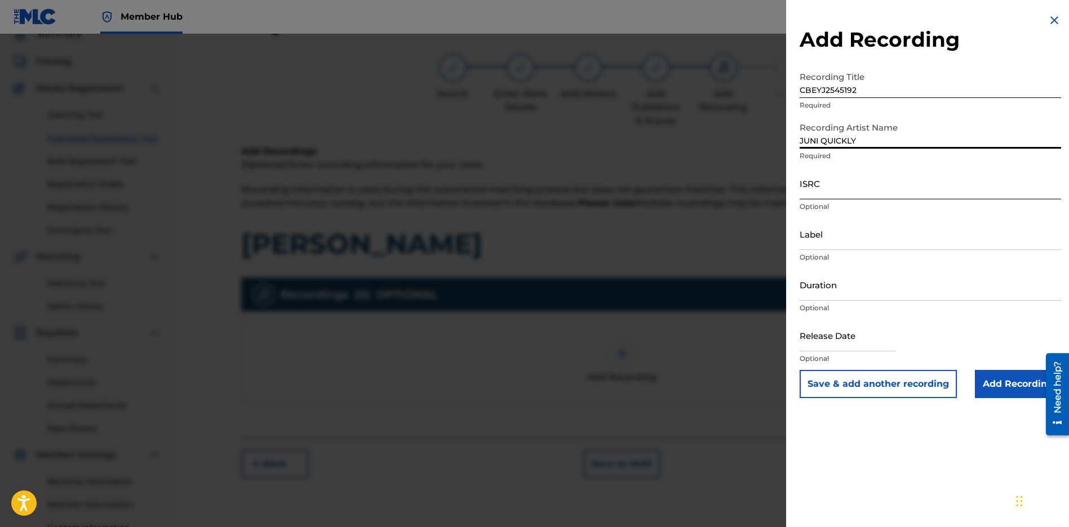
click at [847, 185] on input "ISRC" at bounding box center [929, 183] width 261 height 32
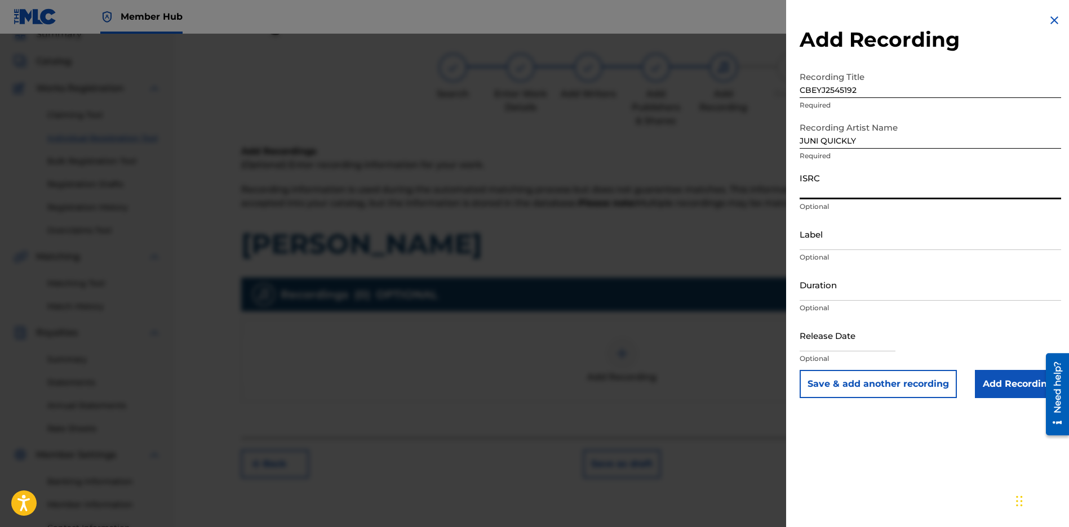
click at [858, 191] on input "ISRC" at bounding box center [929, 183] width 261 height 32
paste input "CBEYJ2545192"
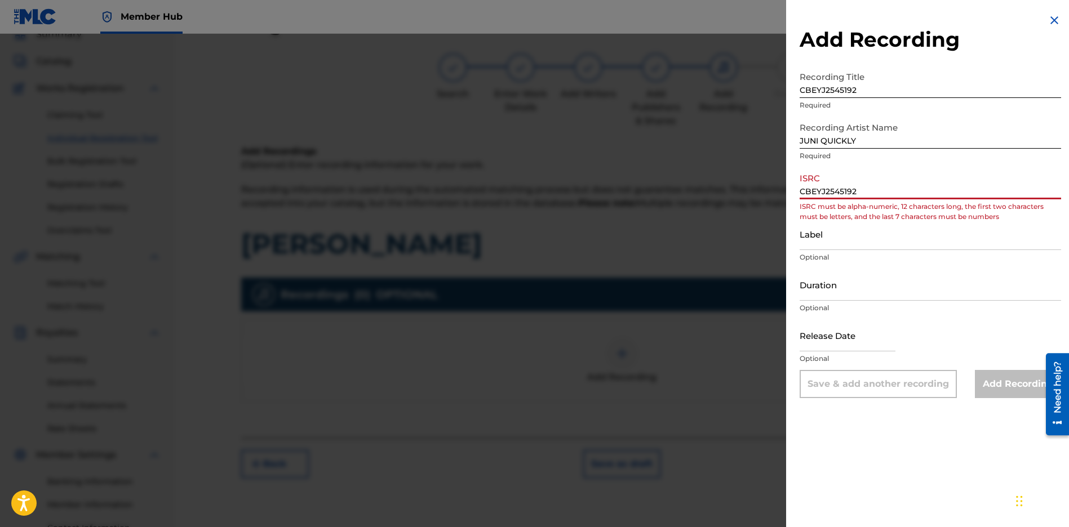
click at [812, 189] on input "CBEYJ2545192" at bounding box center [929, 183] width 261 height 32
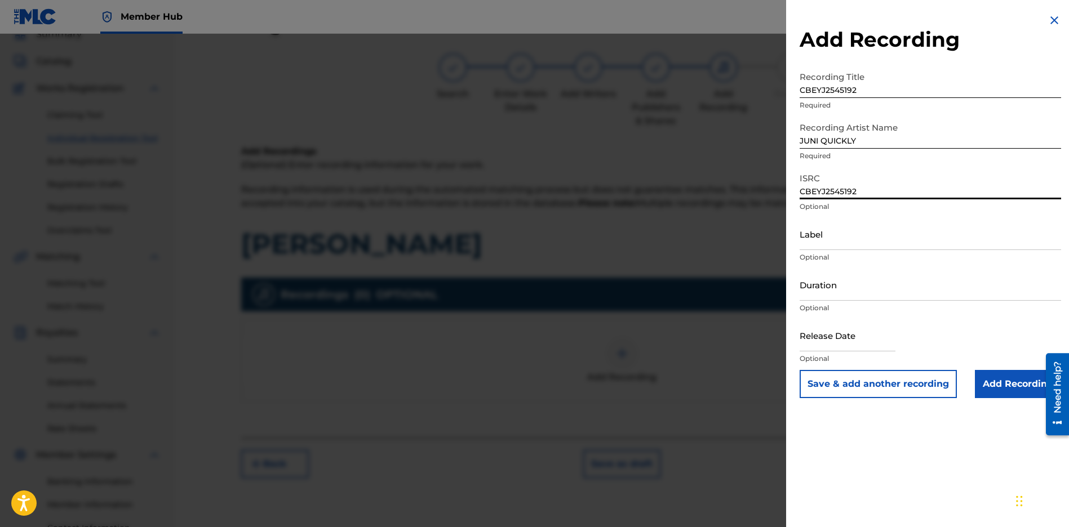
type input "CBEYJ2545192"
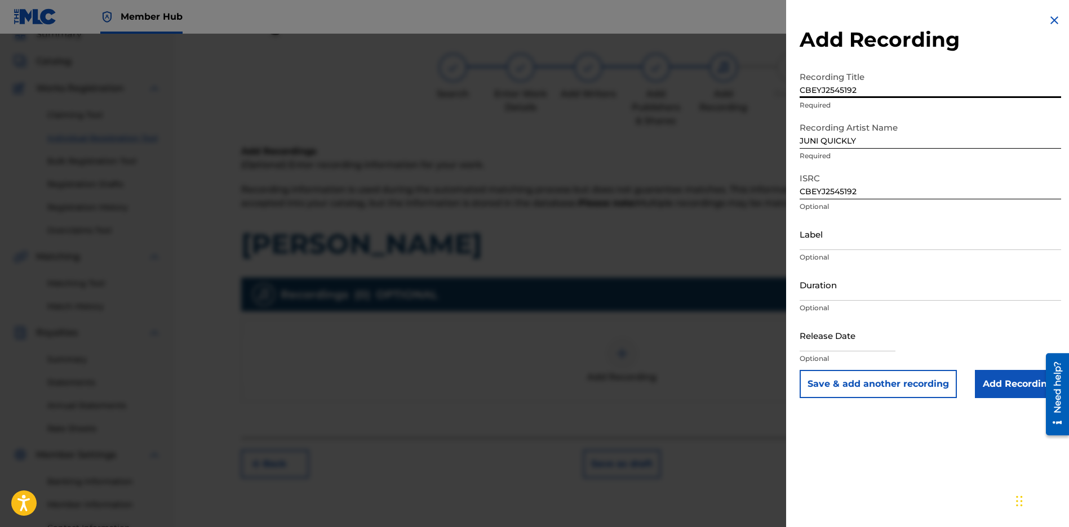
drag, startPoint x: 881, startPoint y: 92, endPoint x: 802, endPoint y: 86, distance: 79.7
click at [802, 86] on input "CBEYJ2545192" at bounding box center [929, 82] width 261 height 32
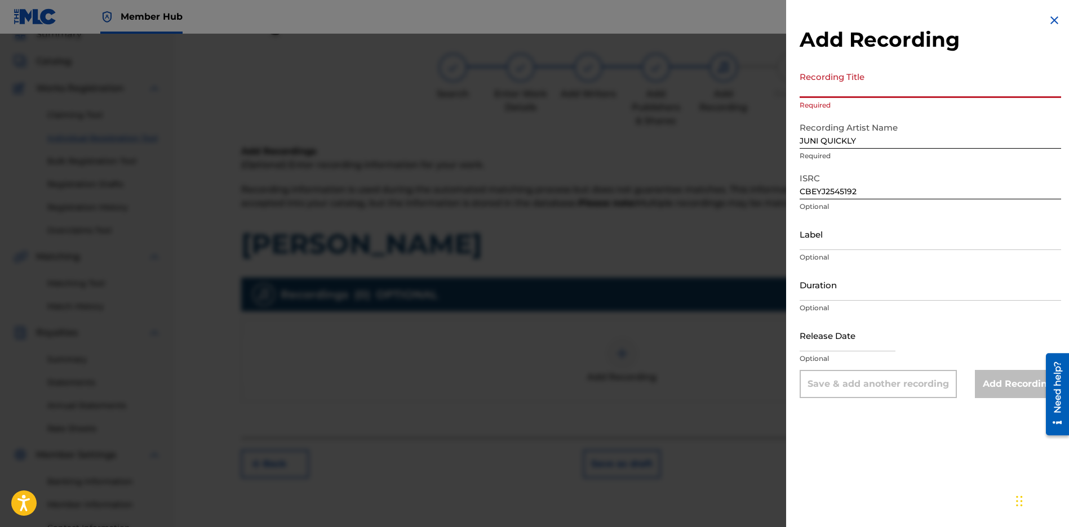
click at [822, 87] on input "Recording Title" at bounding box center [929, 82] width 261 height 32
paste input "[PERSON_NAME]"
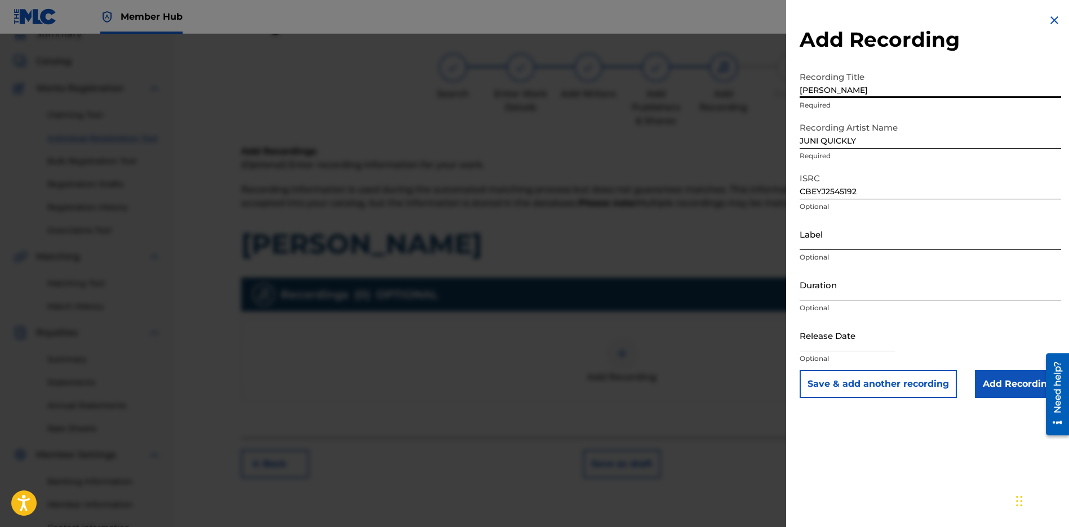
type input "[PERSON_NAME]"
click at [857, 238] on input "Label" at bounding box center [929, 234] width 261 height 32
type input "[PERSON_NAME] Music Group"
click at [828, 342] on input "text" at bounding box center [847, 335] width 96 height 32
select select "8"
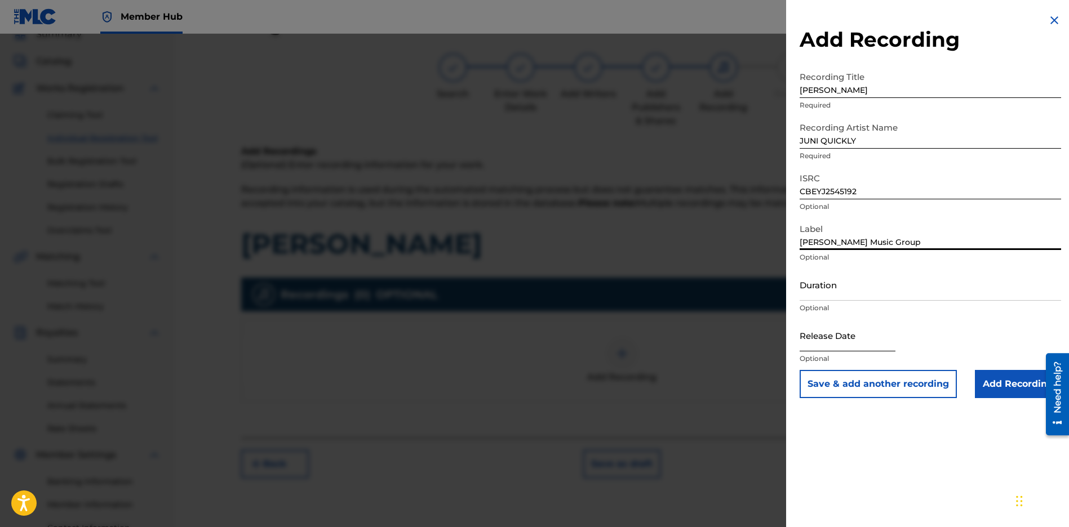
select select "2025"
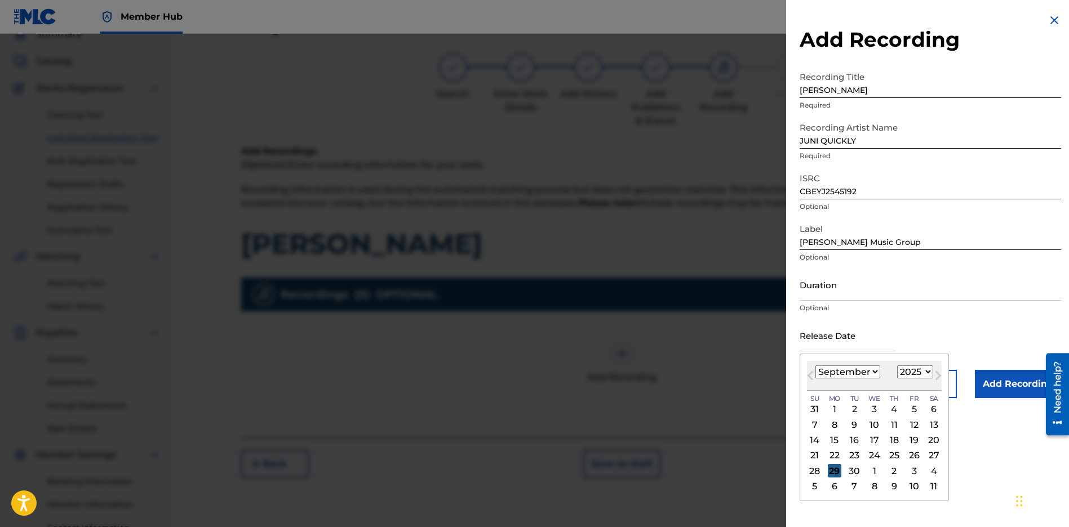
click at [829, 469] on div "29" at bounding box center [835, 471] width 14 height 14
type input "[DATE]"
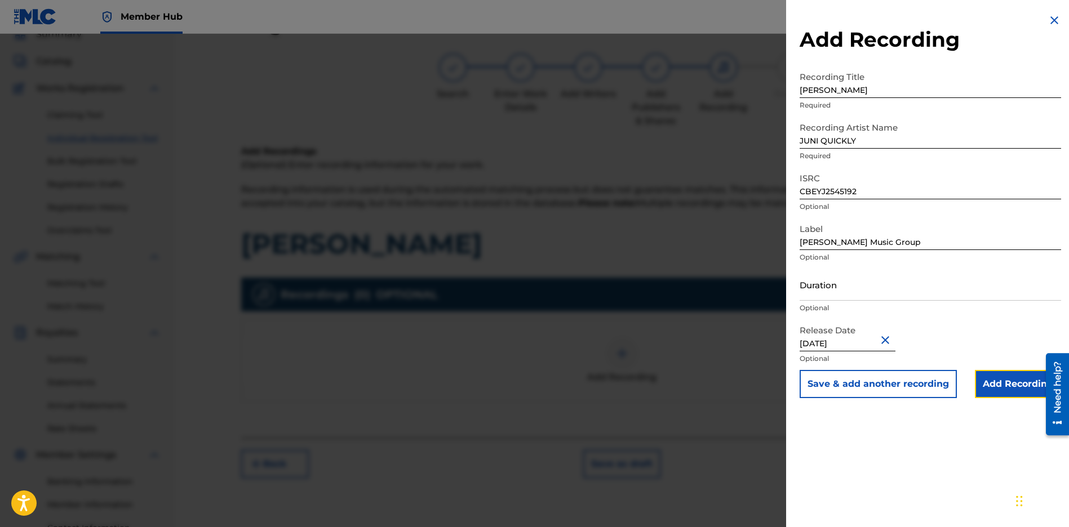
drag, startPoint x: 993, startPoint y: 392, endPoint x: 357, endPoint y: 182, distance: 669.8
click at [992, 392] on input "Add Recording" at bounding box center [1018, 384] width 86 height 28
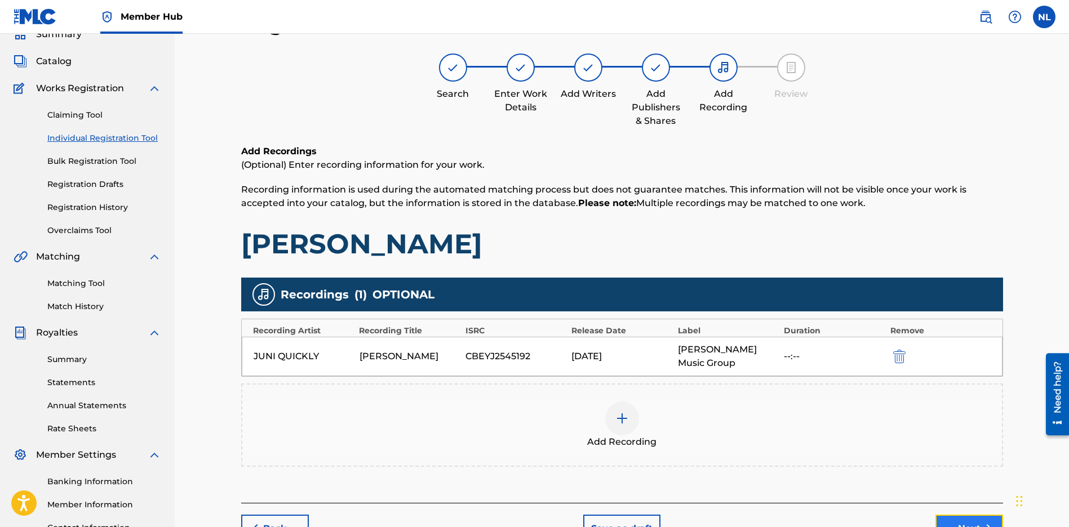
click at [980, 524] on img "submit" at bounding box center [987, 529] width 14 height 14
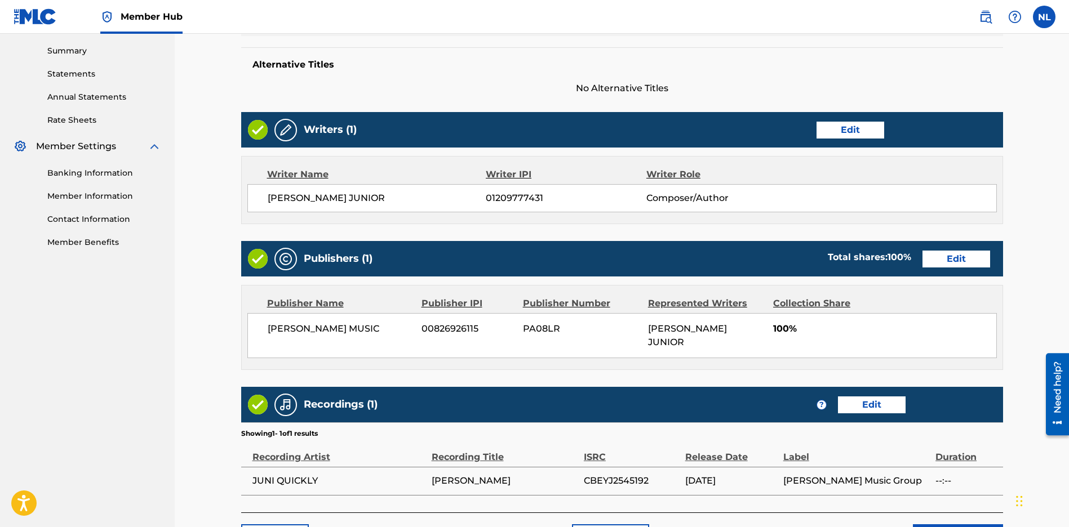
scroll to position [425, 0]
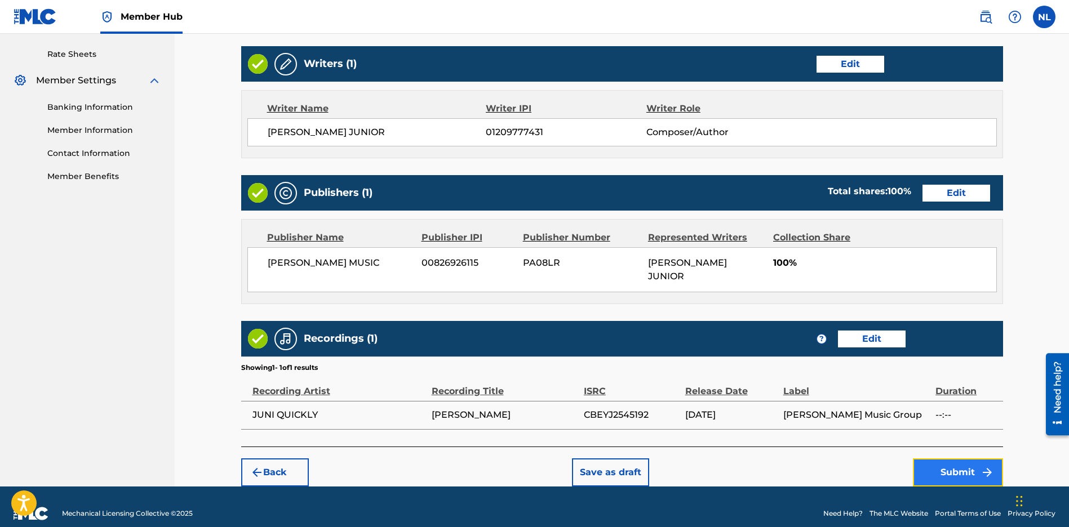
click at [951, 464] on button "Submit" at bounding box center [958, 473] width 90 height 28
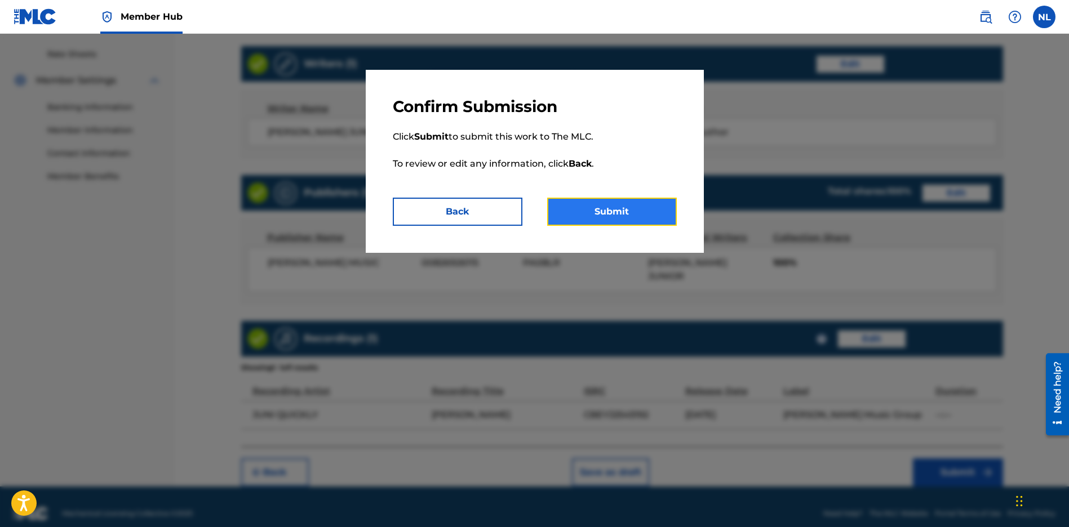
click at [655, 219] on button "Submit" at bounding box center [612, 212] width 130 height 28
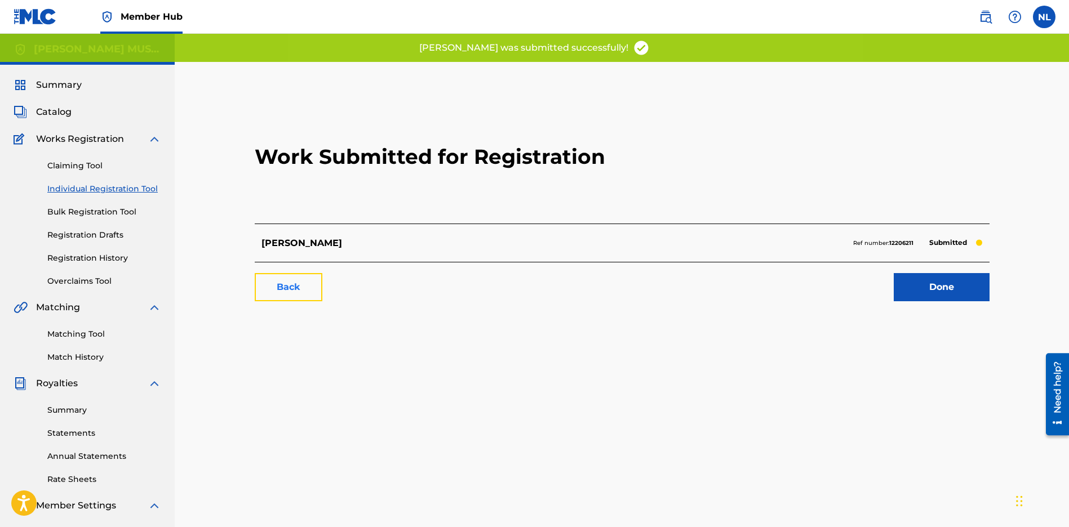
click at [290, 282] on link "Back" at bounding box center [289, 287] width 68 height 28
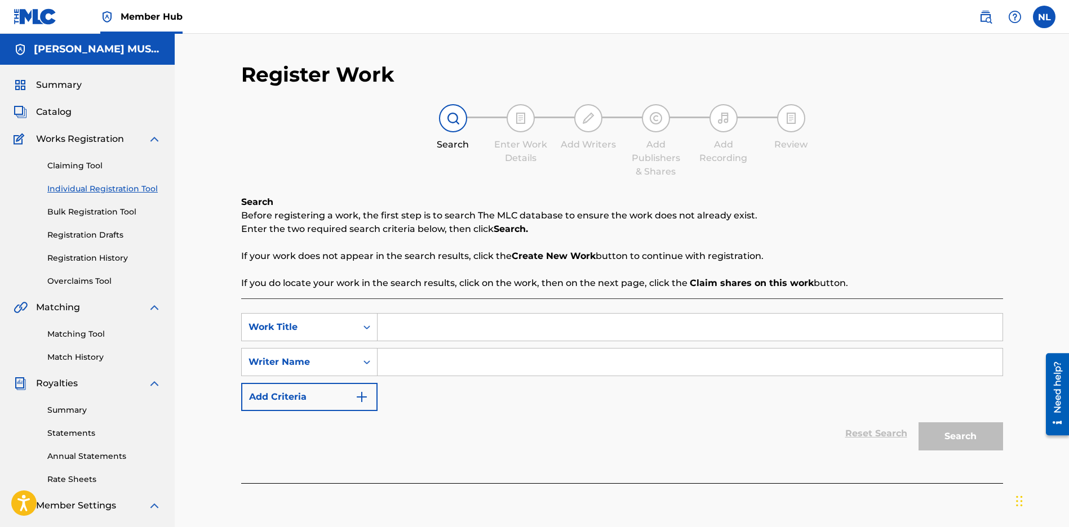
click at [422, 329] on input "Search Form" at bounding box center [689, 327] width 625 height 27
paste input "aipul"
type input "aipul"
click at [396, 365] on input "Search Form" at bounding box center [689, 362] width 625 height 27
click at [412, 353] on input "Search Form" at bounding box center [689, 362] width 625 height 27
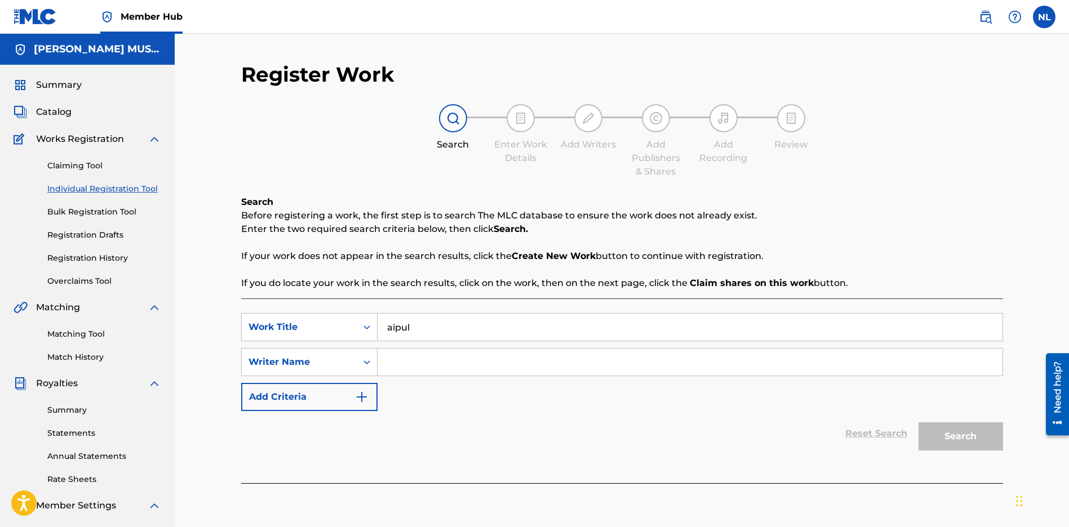
paste input "[PERSON_NAME] JUNIOR"
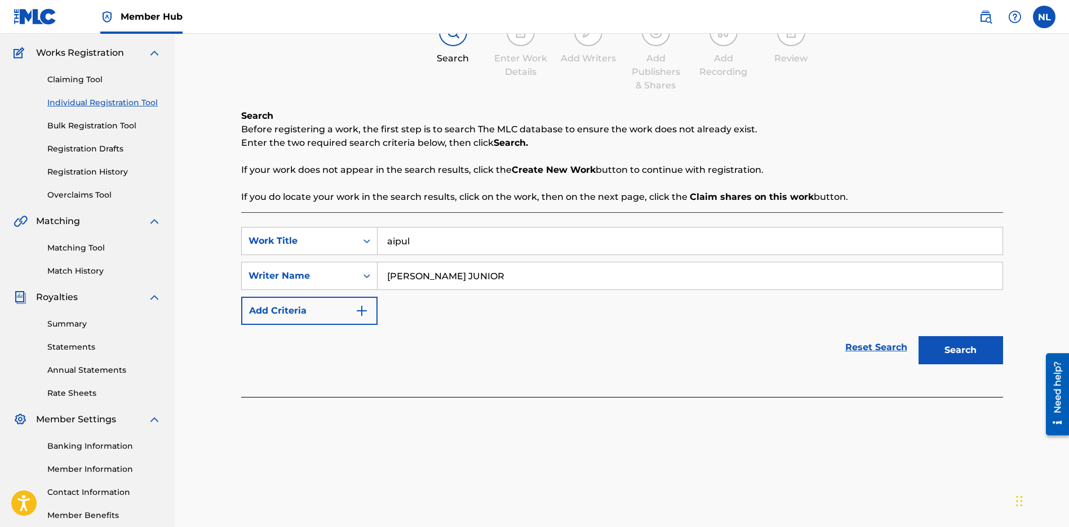
scroll to position [148, 0]
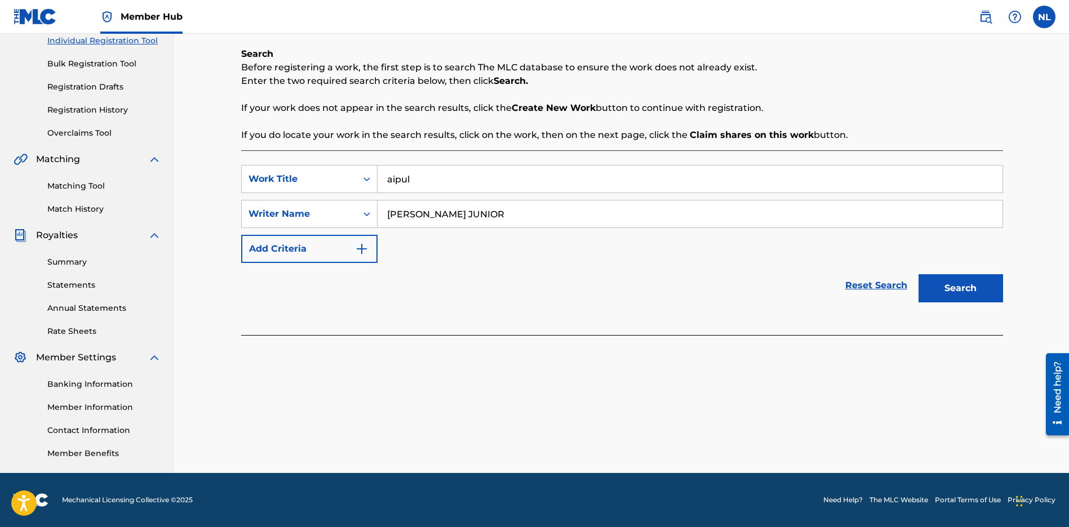
click at [490, 213] on input "[PERSON_NAME] JUNIOR" at bounding box center [689, 214] width 625 height 27
type input "[PERSON_NAME] JUNIOR"
click at [946, 292] on button "Search" at bounding box center [960, 288] width 84 height 28
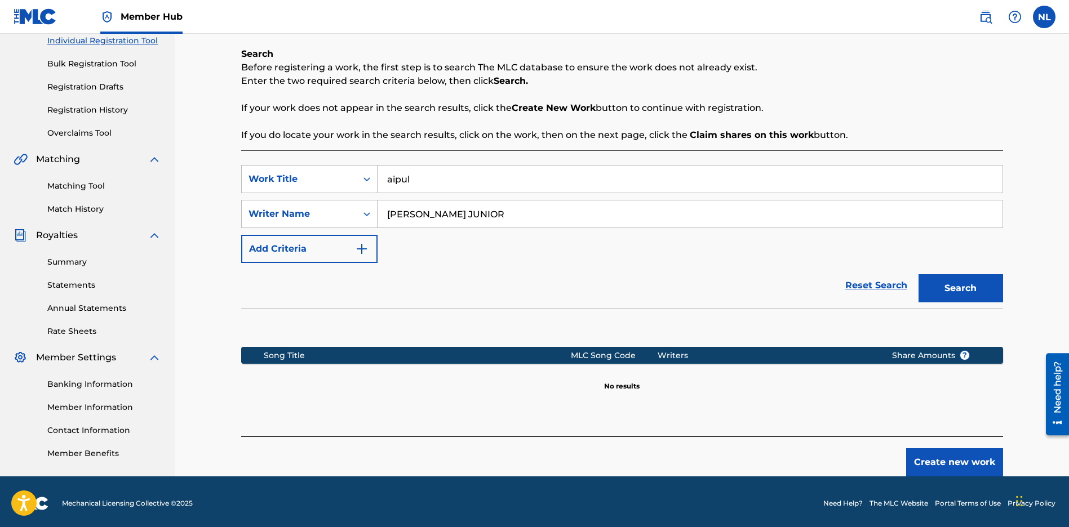
scroll to position [152, 0]
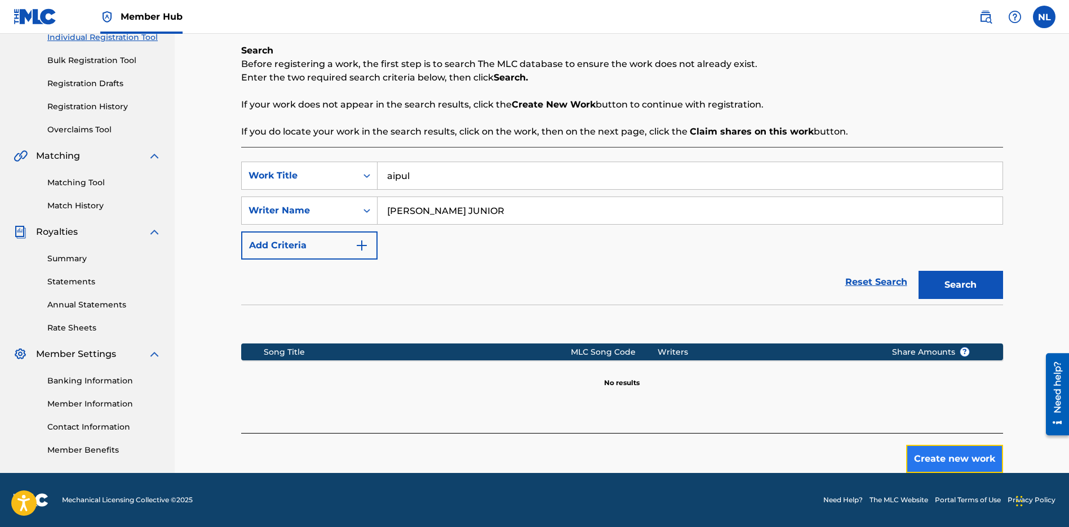
click at [971, 461] on button "Create new work" at bounding box center [954, 459] width 97 height 28
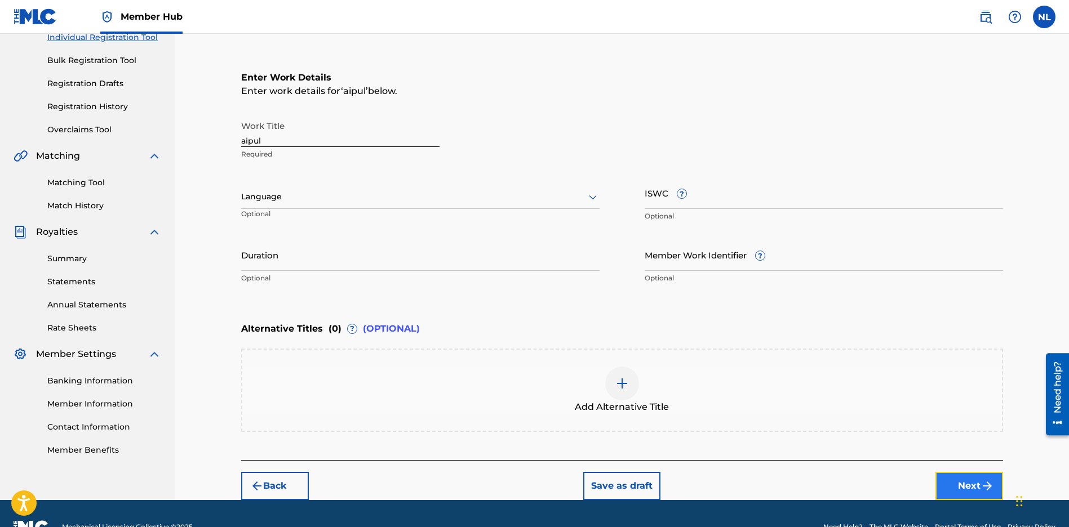
click at [941, 480] on button "Next" at bounding box center [969, 486] width 68 height 28
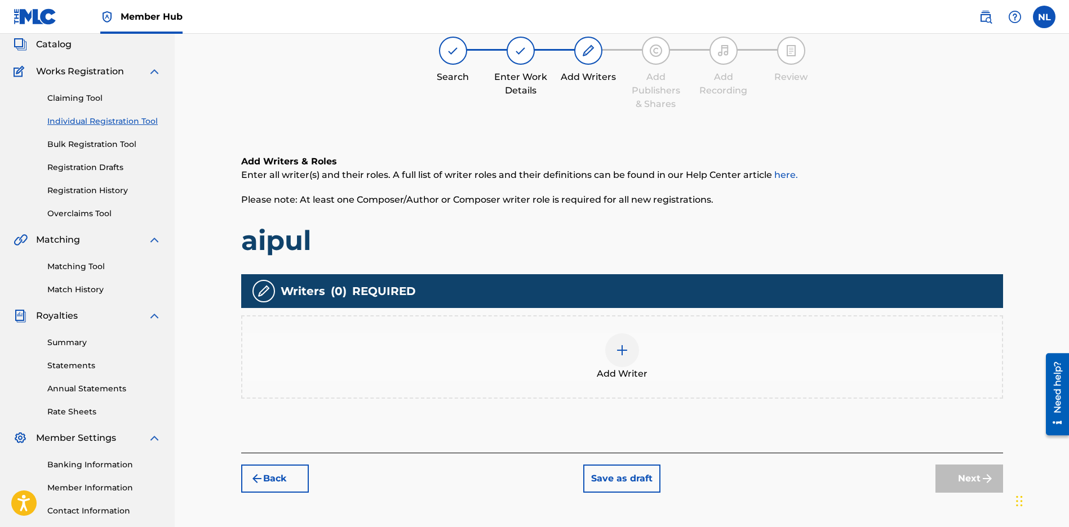
scroll to position [51, 0]
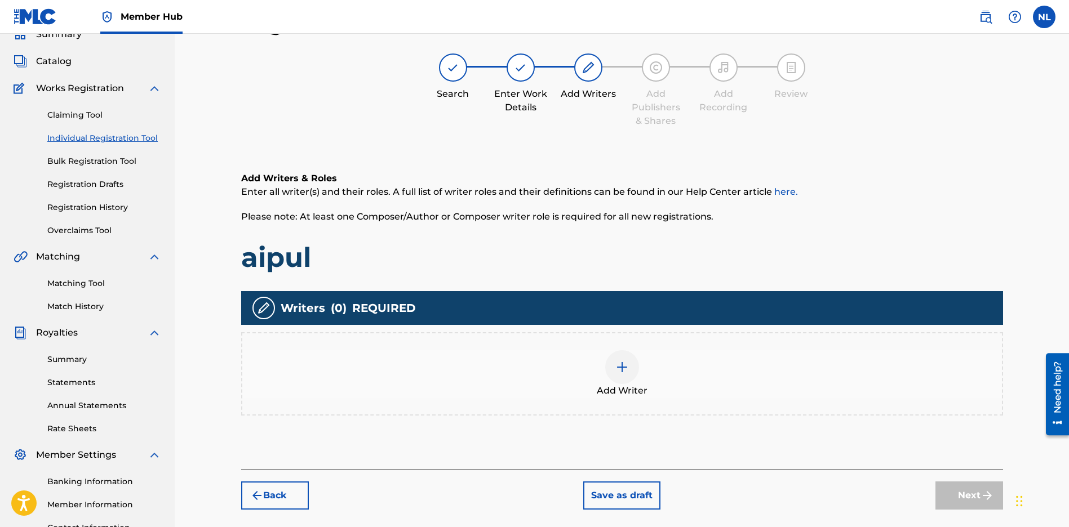
click at [626, 372] on img at bounding box center [622, 368] width 14 height 14
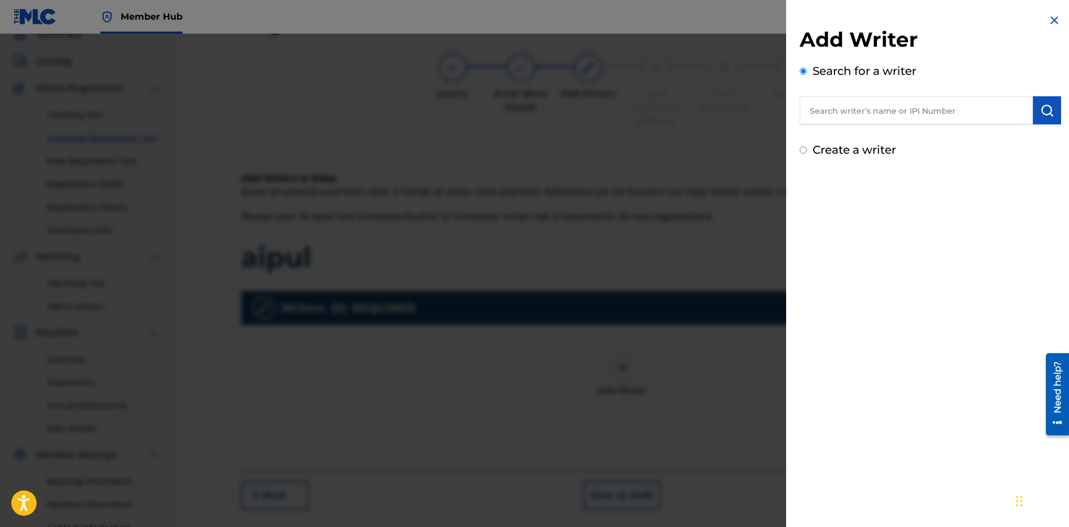
paste input "[PERSON_NAME] JUNIOR"
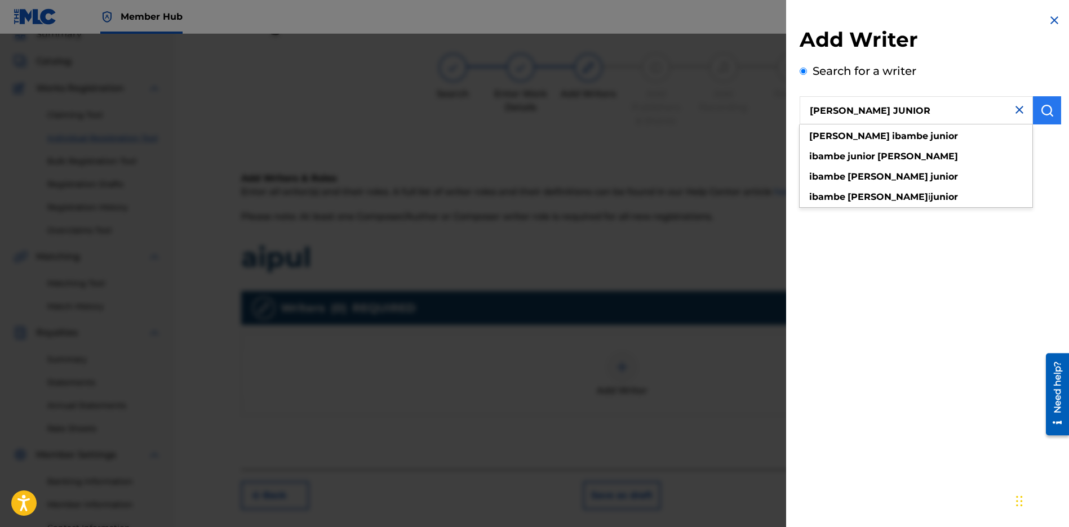
type input "[PERSON_NAME] JUNIOR"
click at [1050, 120] on button "submit" at bounding box center [1047, 110] width 28 height 28
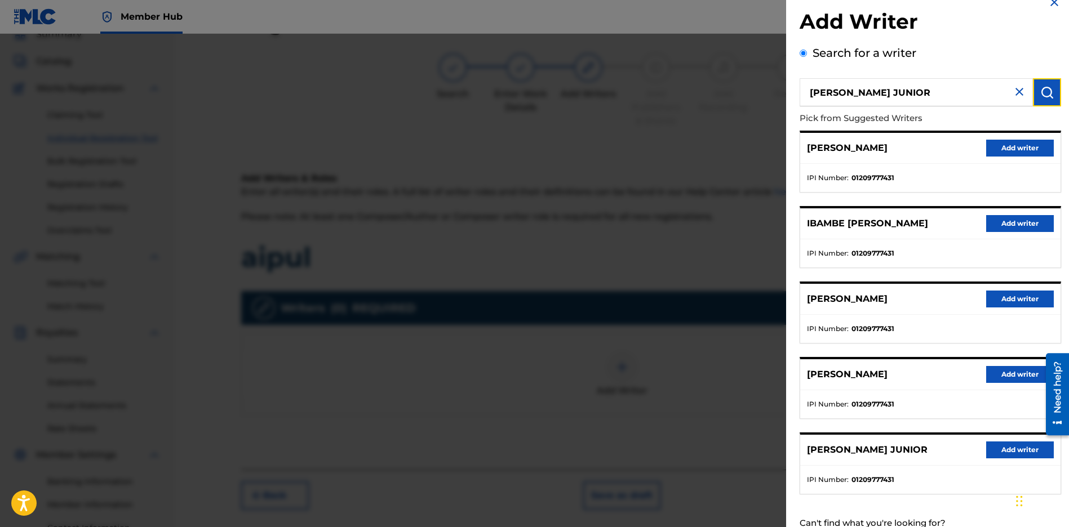
scroll to position [38, 0]
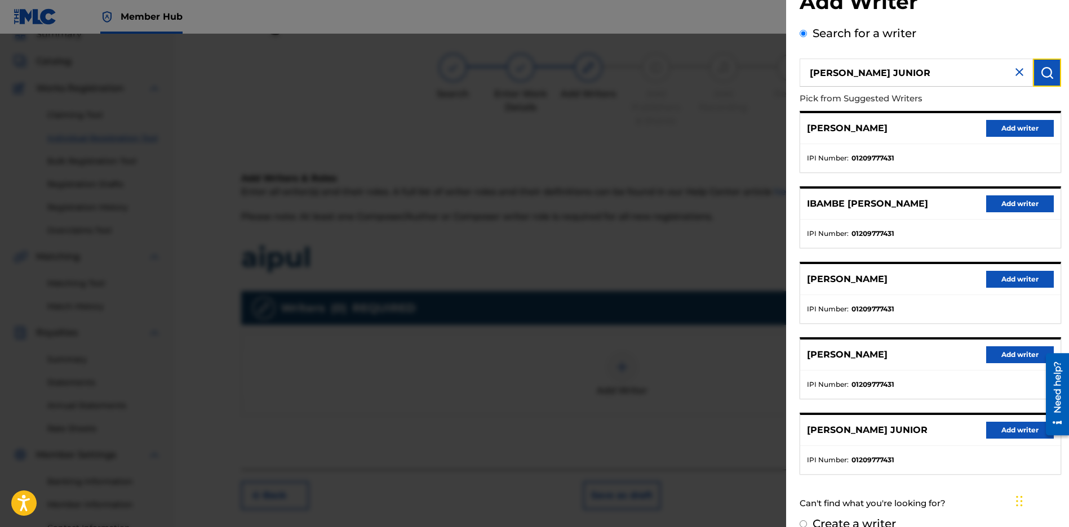
click at [1034, 66] on button "submit" at bounding box center [1047, 73] width 28 height 28
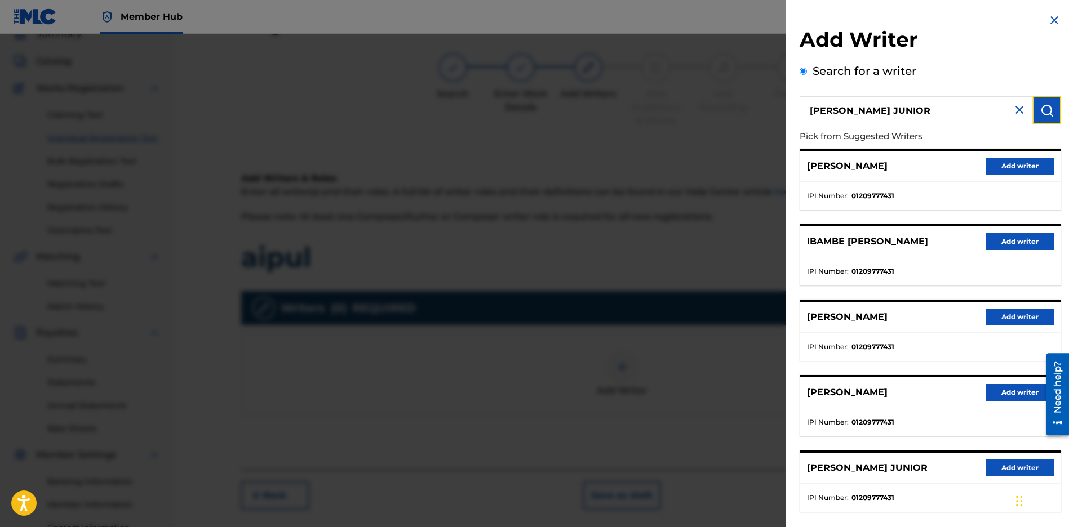
scroll to position [2, 0]
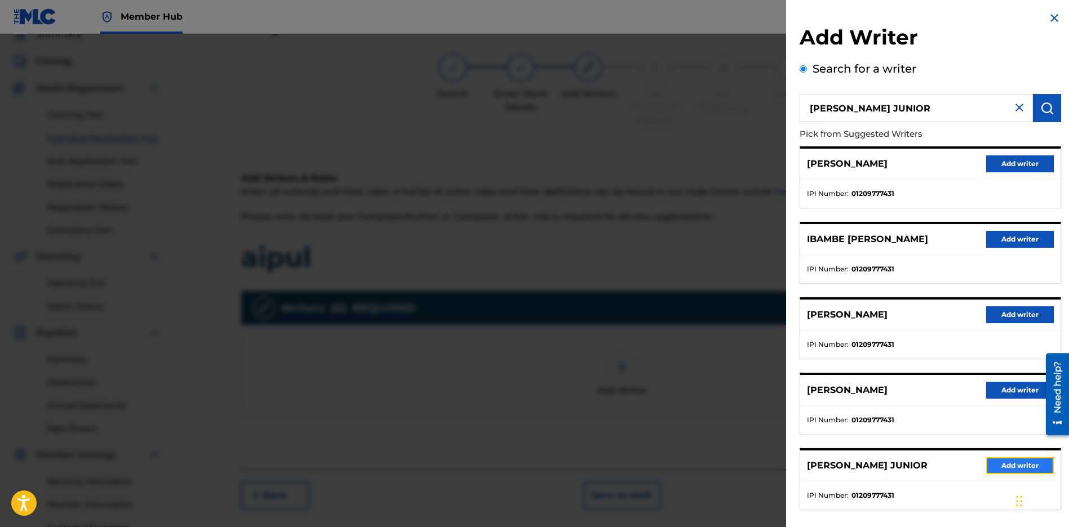
click at [1025, 470] on button "Add writer" at bounding box center [1020, 465] width 68 height 17
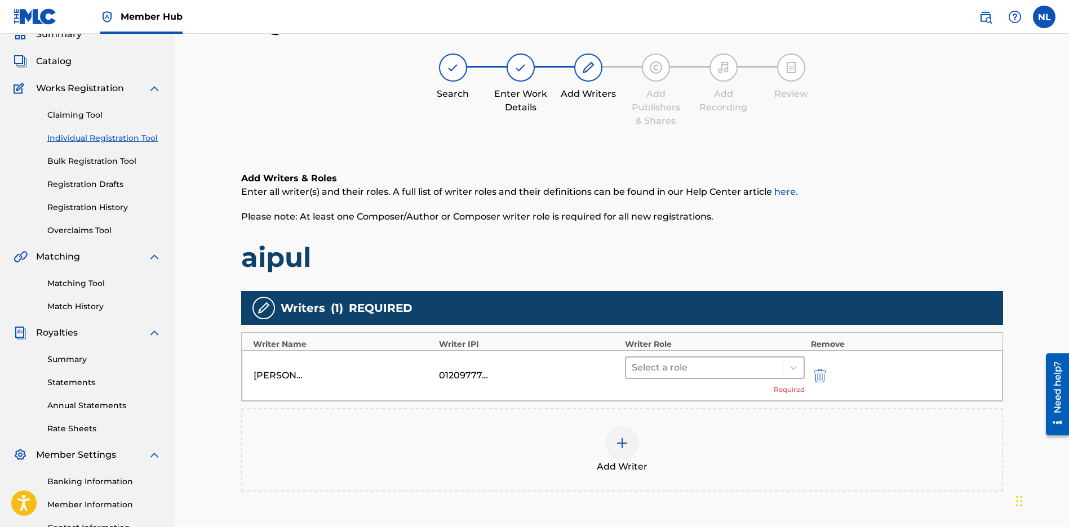
click at [675, 366] on div at bounding box center [704, 368] width 146 height 16
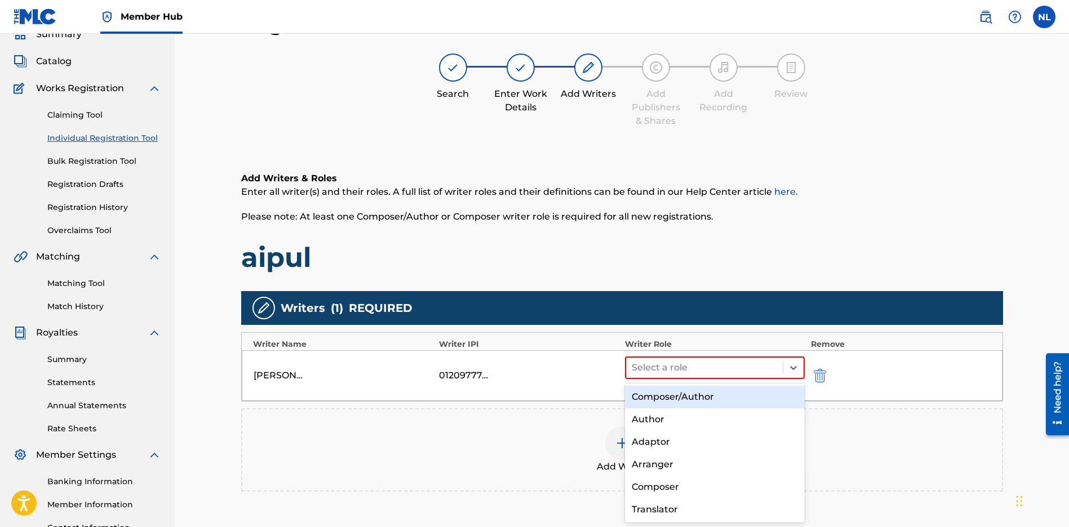
click at [642, 392] on div "Composer/Author" at bounding box center [715, 397] width 180 height 23
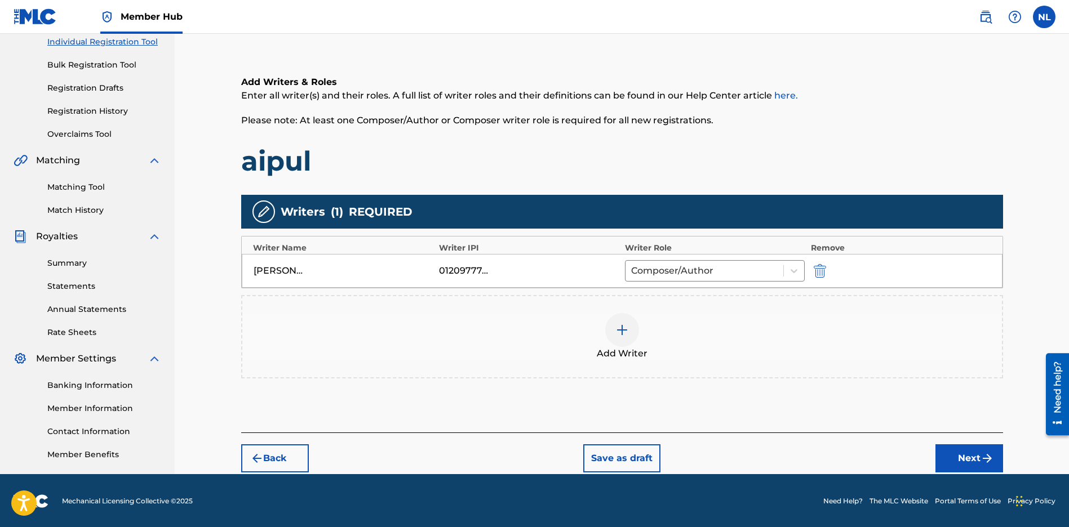
scroll to position [148, 0]
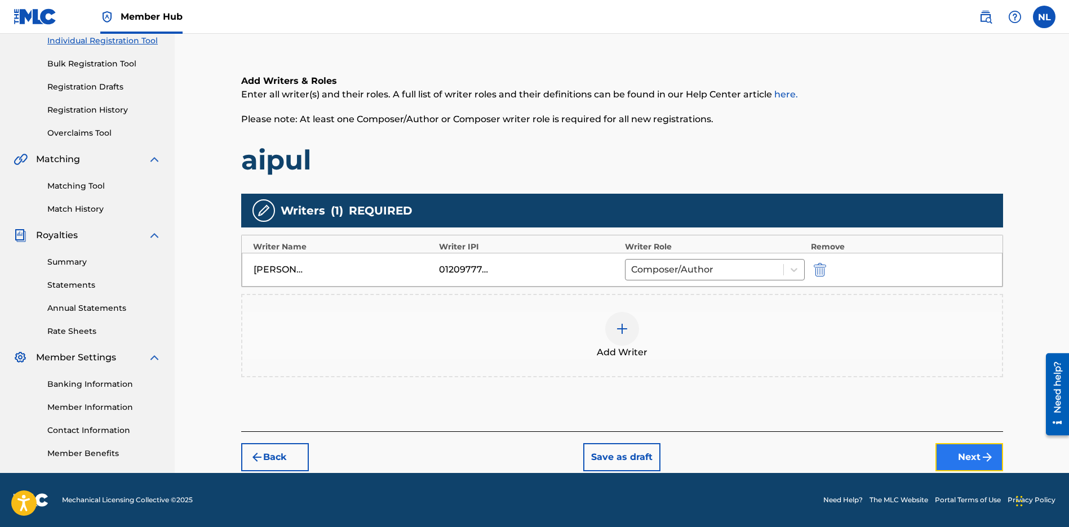
click at [964, 457] on button "Next" at bounding box center [969, 457] width 68 height 28
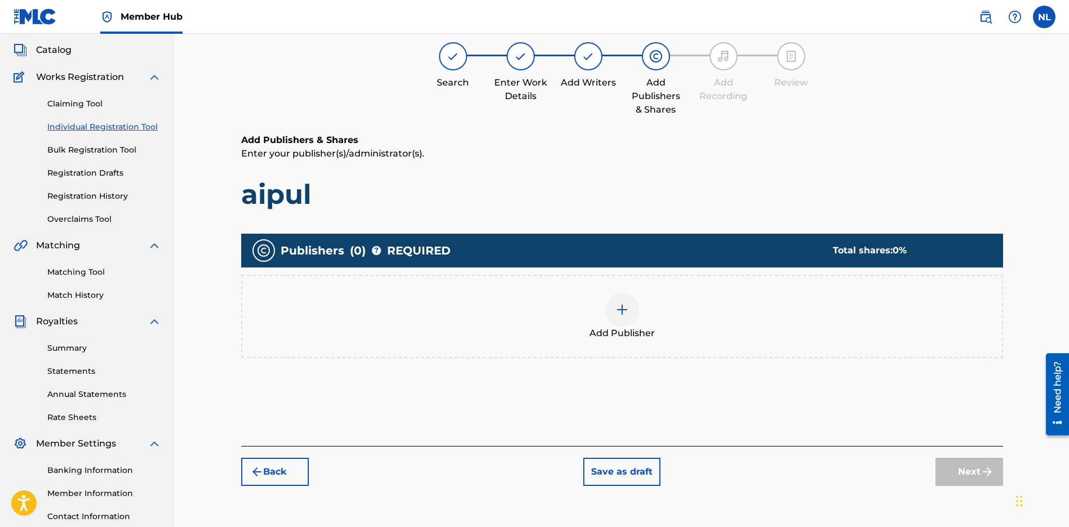
scroll to position [51, 0]
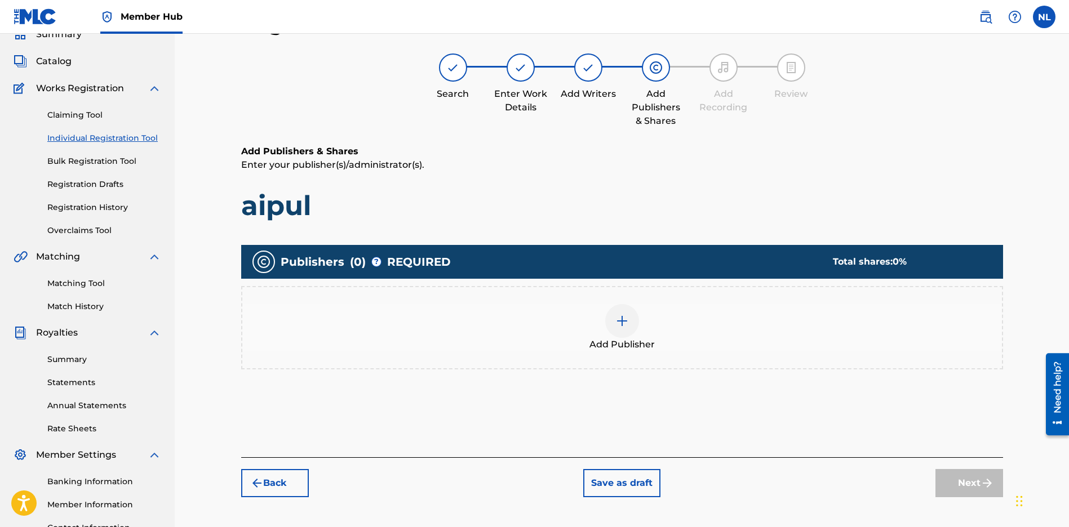
click at [615, 321] on img at bounding box center [622, 321] width 14 height 14
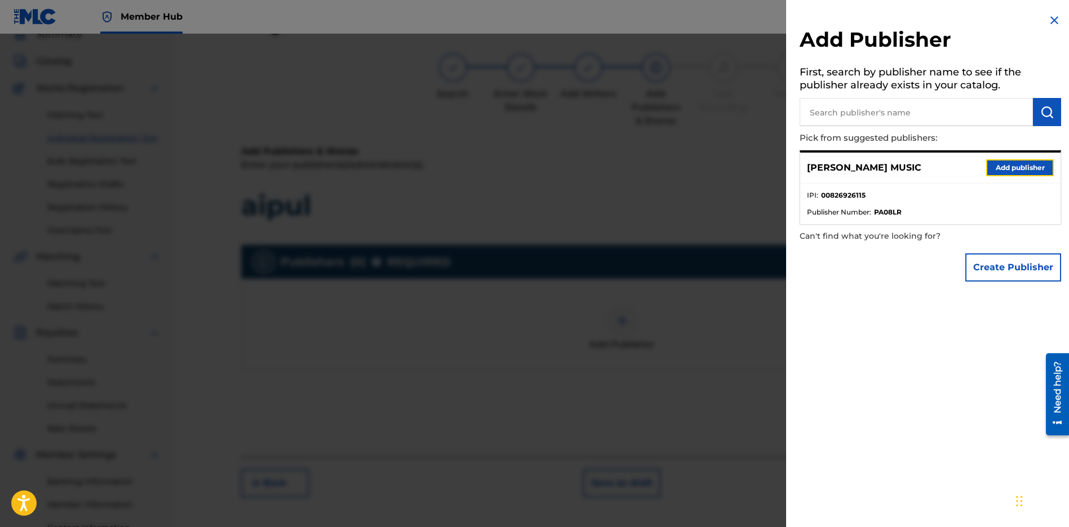
click at [1010, 174] on button "Add publisher" at bounding box center [1020, 167] width 68 height 17
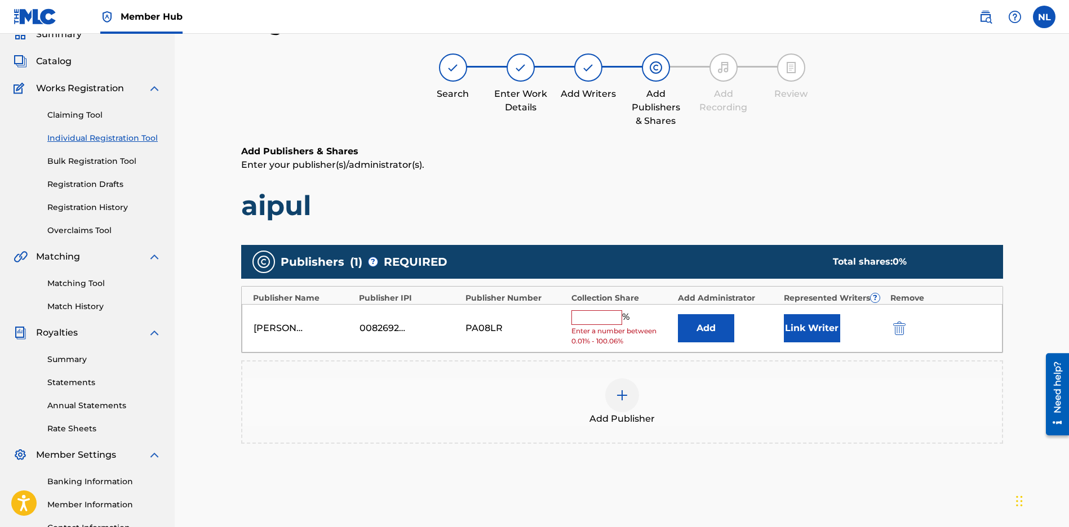
click at [604, 315] on input "text" at bounding box center [596, 317] width 51 height 15
type input "100"
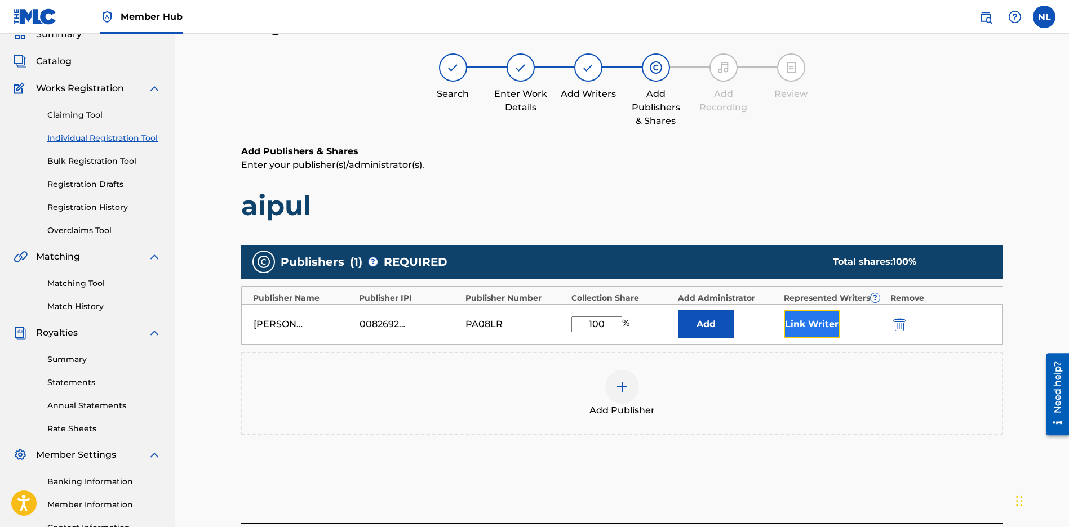
click at [797, 318] on button "Link Writer" at bounding box center [812, 324] width 56 height 28
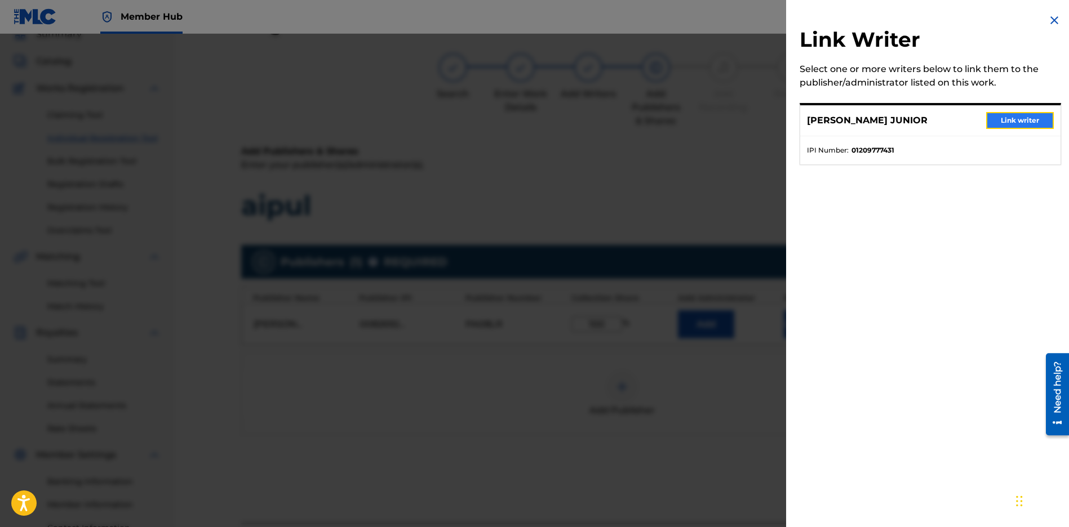
click at [1025, 123] on button "Link writer" at bounding box center [1020, 120] width 68 height 17
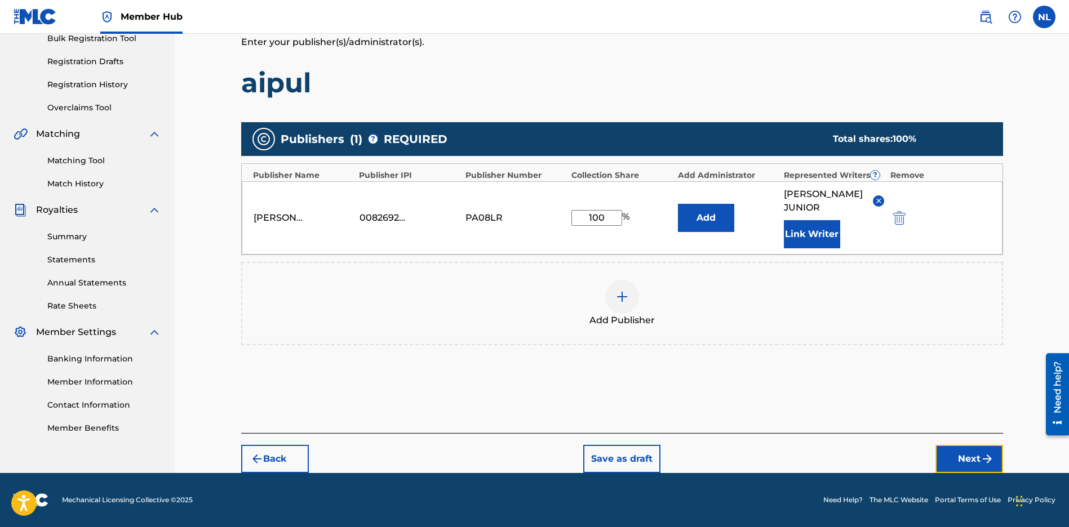
click at [959, 452] on button "Next" at bounding box center [969, 459] width 68 height 28
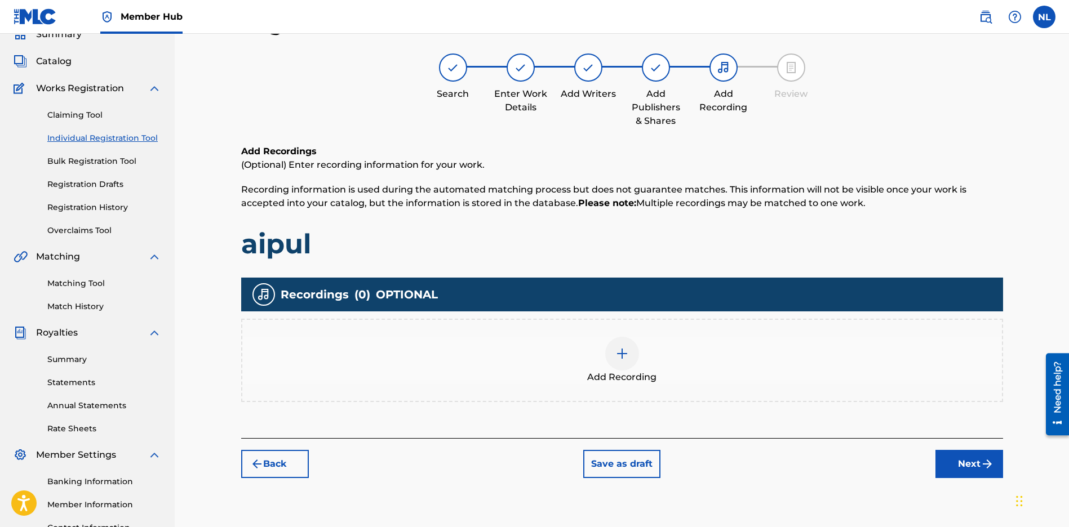
click at [623, 351] on img at bounding box center [622, 354] width 14 height 14
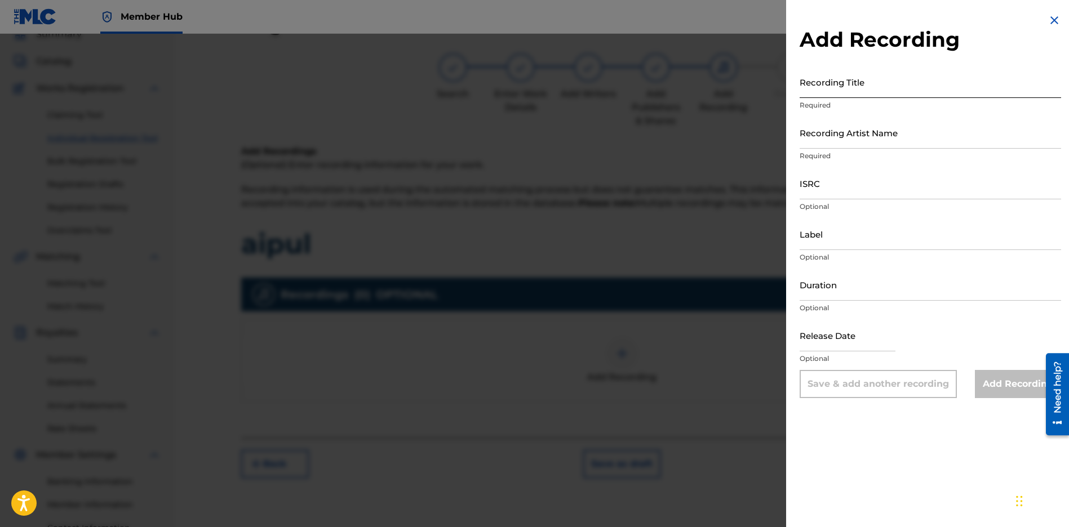
click at [877, 84] on input "Recording Title" at bounding box center [929, 82] width 261 height 32
click at [825, 86] on input "Recording Title" at bounding box center [929, 82] width 261 height 32
paste input "Jaipul"
type input "Jaipul"
click at [819, 134] on input "Recording Artist Name" at bounding box center [929, 133] width 261 height 32
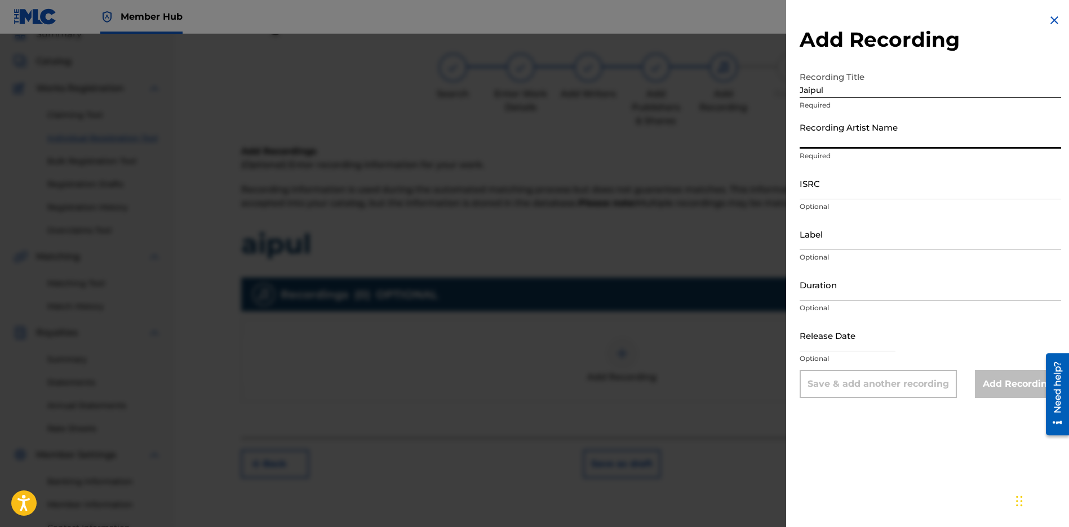
type input "JUNI QUICKLY"
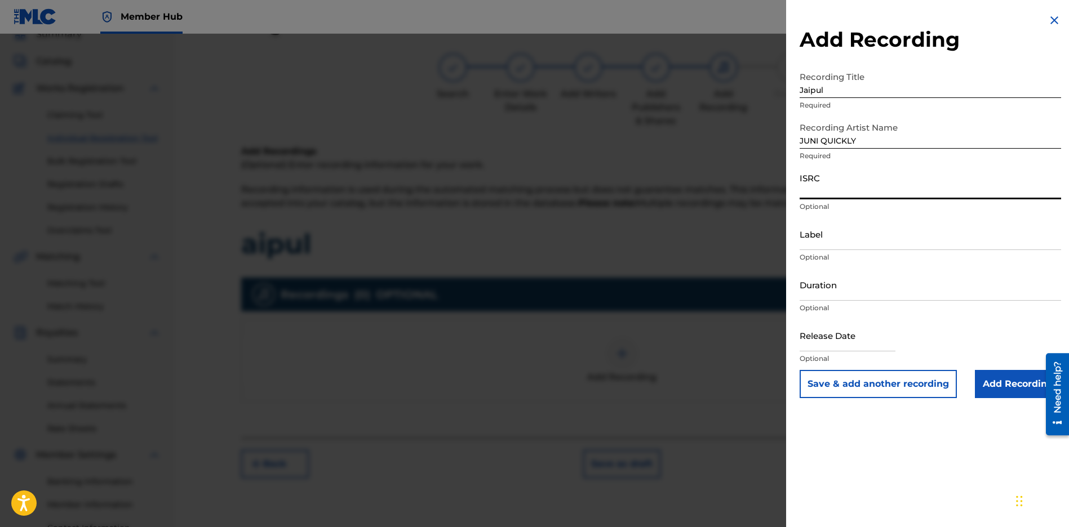
drag, startPoint x: 872, startPoint y: 186, endPoint x: 884, endPoint y: 189, distance: 12.6
click at [871, 186] on input "ISRC" at bounding box center [929, 183] width 261 height 32
click at [814, 190] on input "ISRC" at bounding box center [929, 183] width 261 height 32
paste input "CBEYJ2545193"
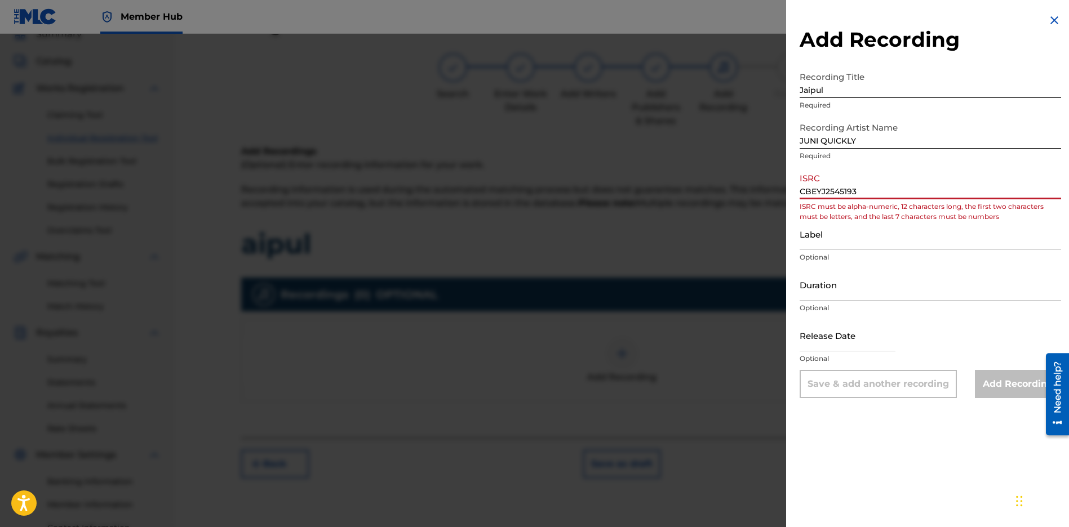
click at [811, 194] on input "CBEYJ2545193" at bounding box center [929, 183] width 261 height 32
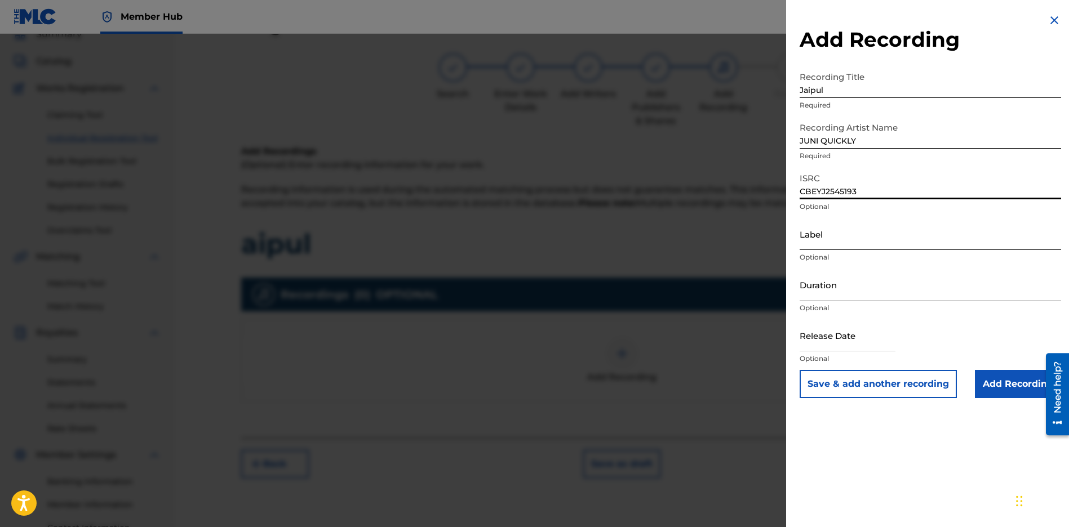
type input "CBEYJ2545193"
click at [869, 245] on input "Label" at bounding box center [929, 234] width 261 height 32
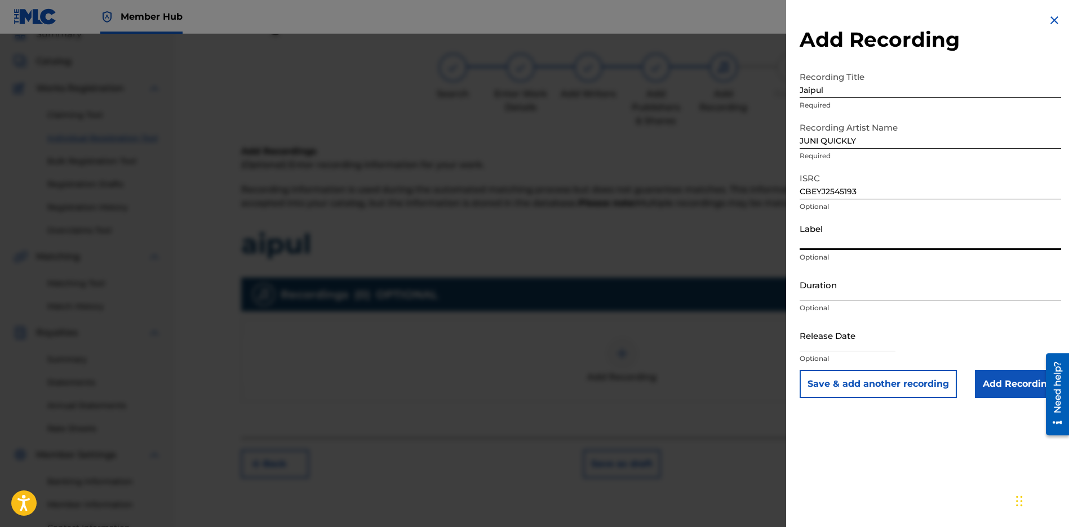
type input "[PERSON_NAME] Music Group"
click at [831, 339] on input "text" at bounding box center [847, 335] width 96 height 32
select select "8"
select select "2025"
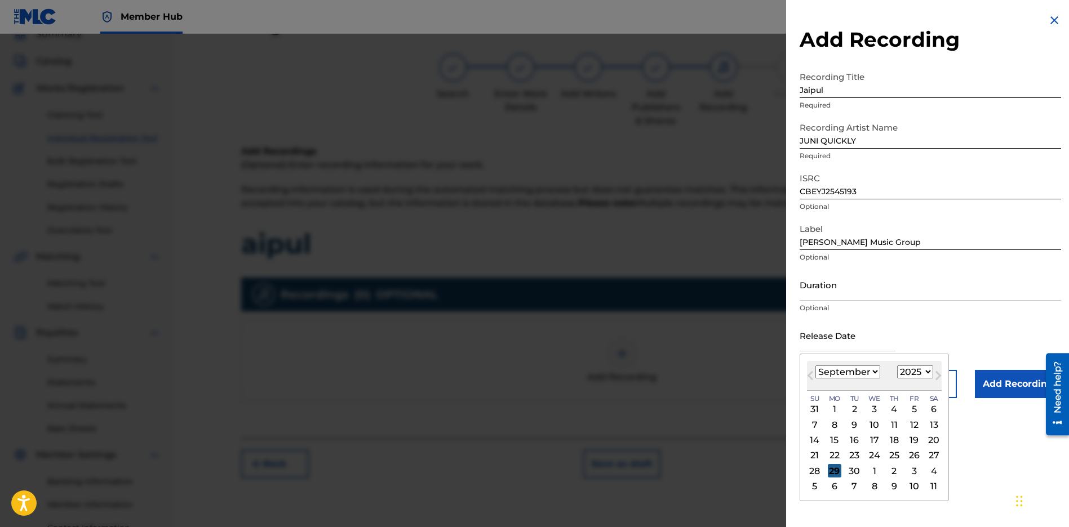
click at [828, 473] on div "29" at bounding box center [835, 471] width 14 height 14
type input "[DATE]"
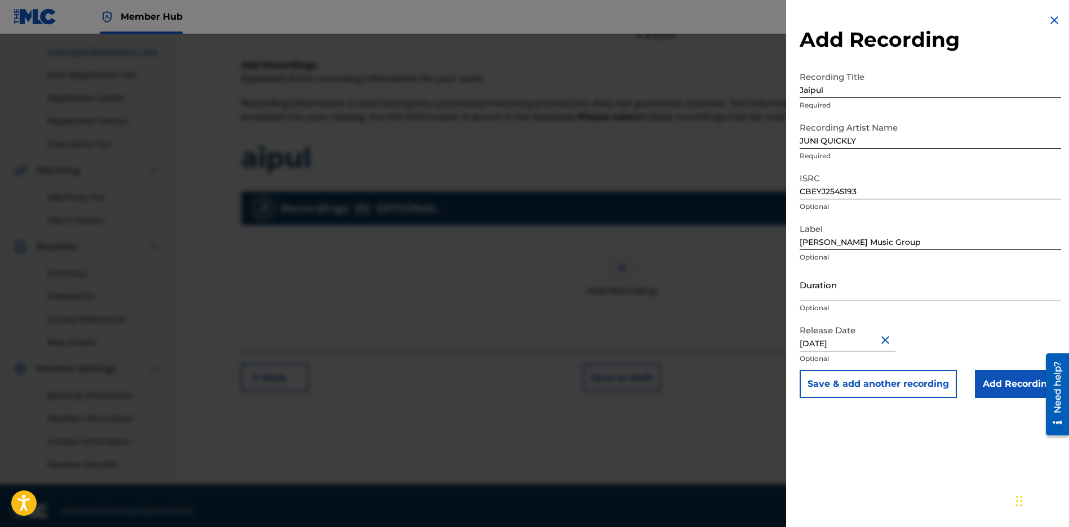
scroll to position [148, 0]
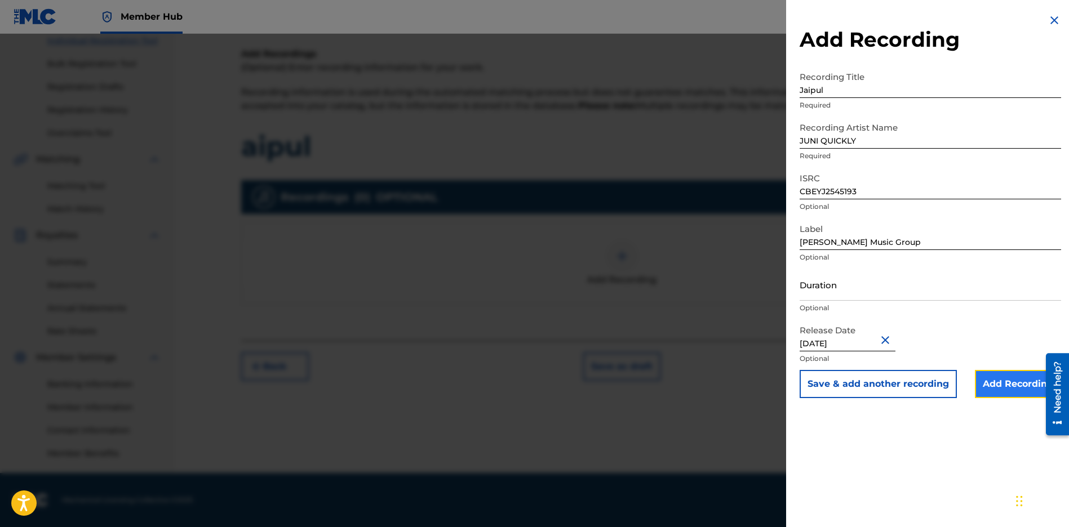
click at [1004, 392] on input "Add Recording" at bounding box center [1018, 384] width 86 height 28
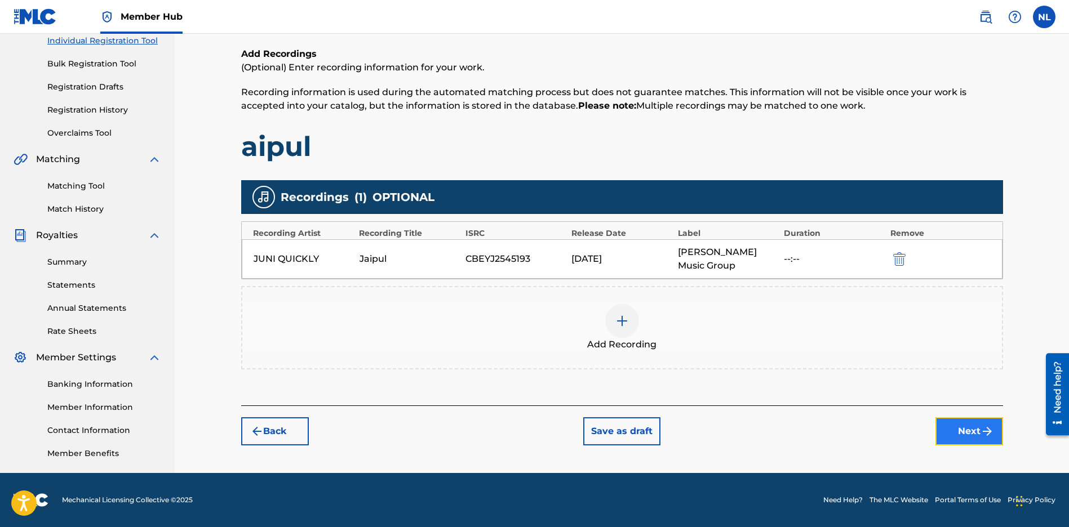
click at [978, 435] on button "Next" at bounding box center [969, 431] width 68 height 28
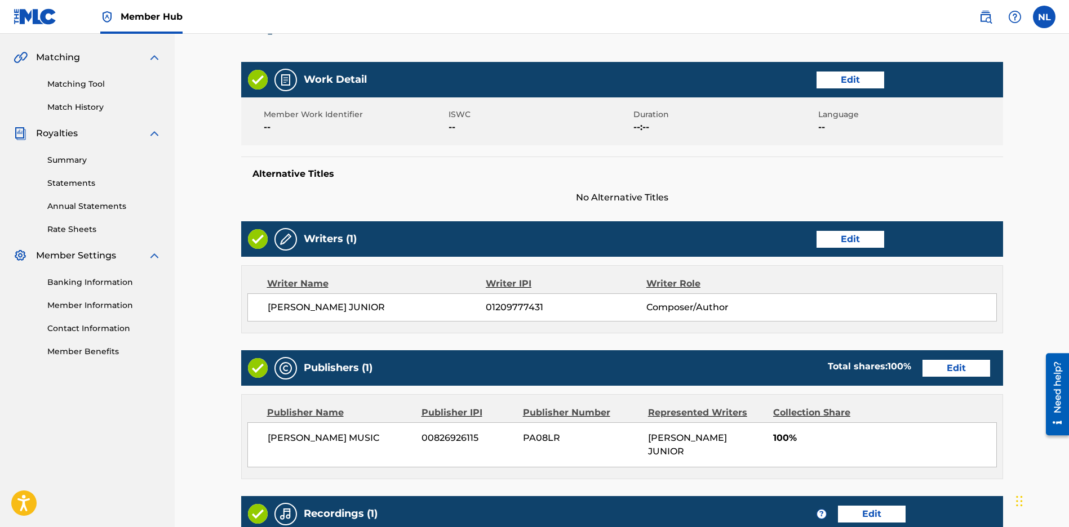
scroll to position [425, 0]
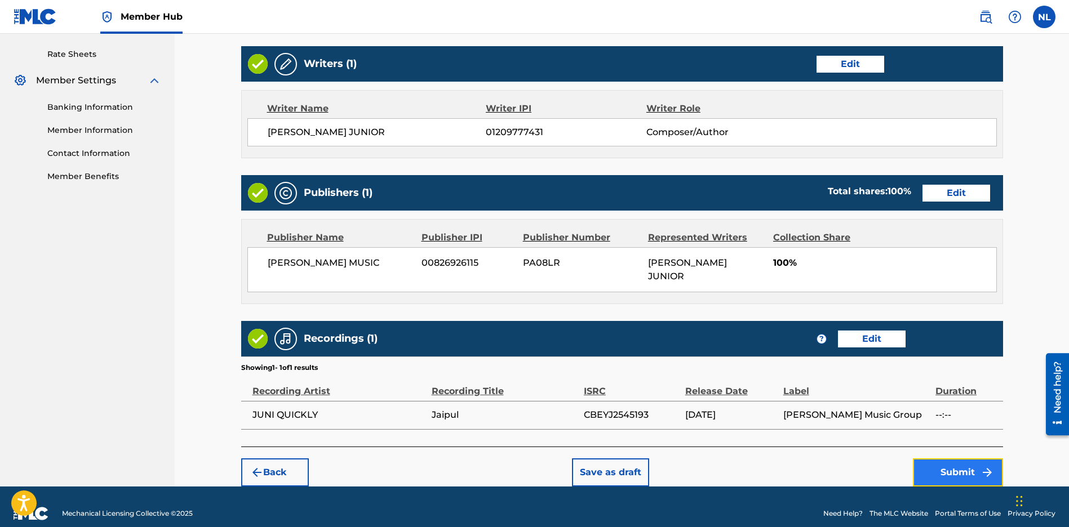
click at [941, 461] on button "Submit" at bounding box center [958, 473] width 90 height 28
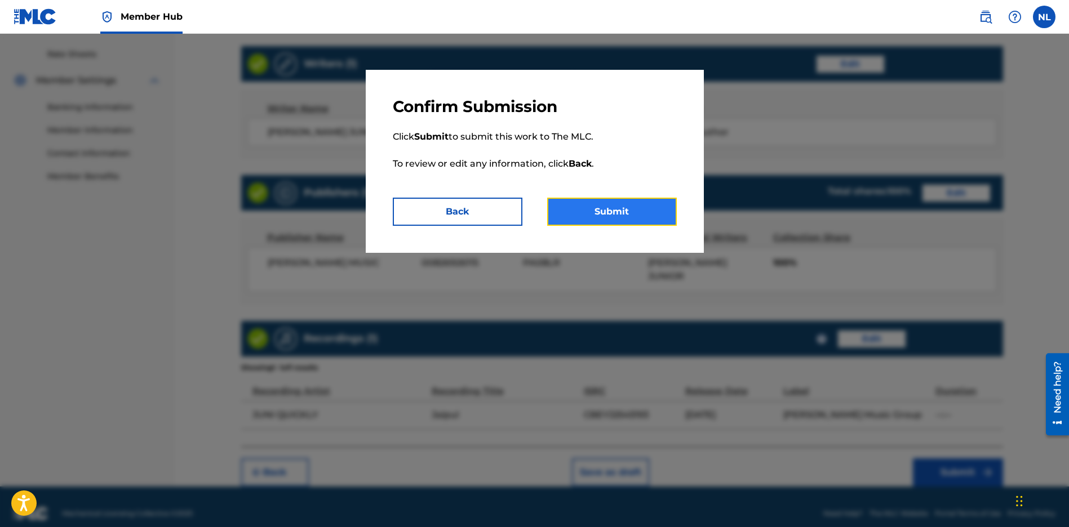
click at [630, 221] on button "Submit" at bounding box center [612, 212] width 130 height 28
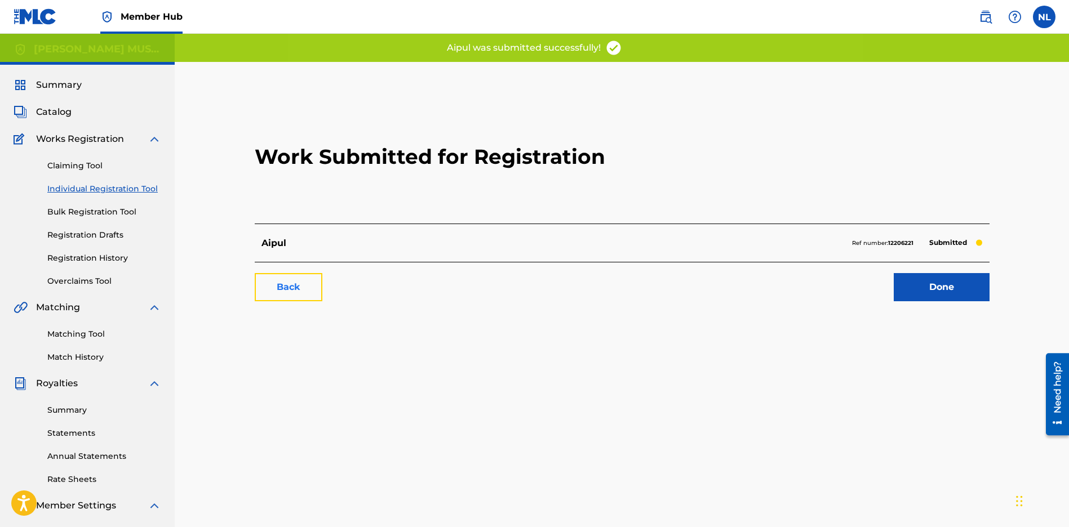
click at [303, 287] on link "Back" at bounding box center [289, 287] width 68 height 28
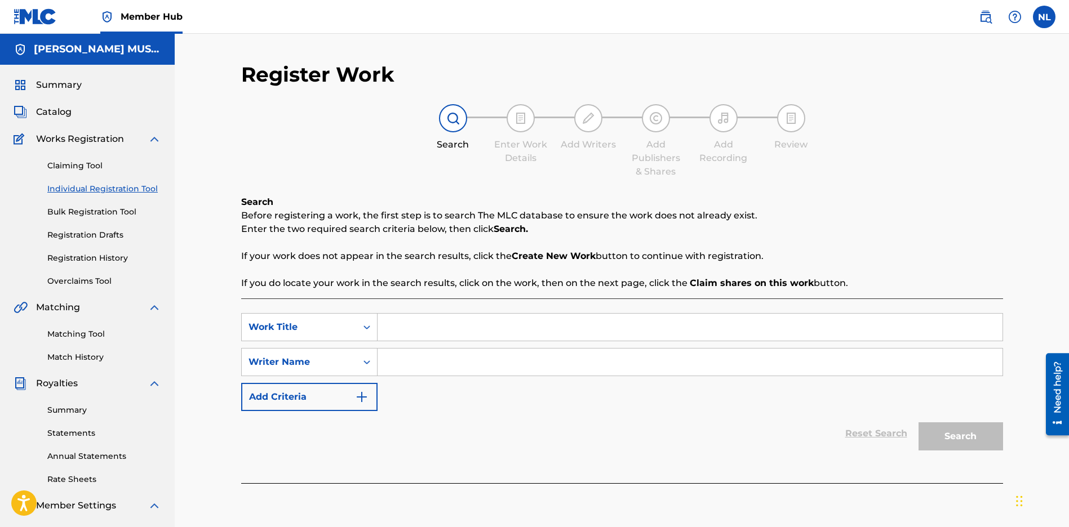
click at [422, 324] on input "Search Form" at bounding box center [689, 327] width 625 height 27
paste input "Nganu"
type input "Nganu"
click at [410, 368] on input "Search Form" at bounding box center [689, 362] width 625 height 27
click at [391, 359] on input "Search Form" at bounding box center [689, 362] width 625 height 27
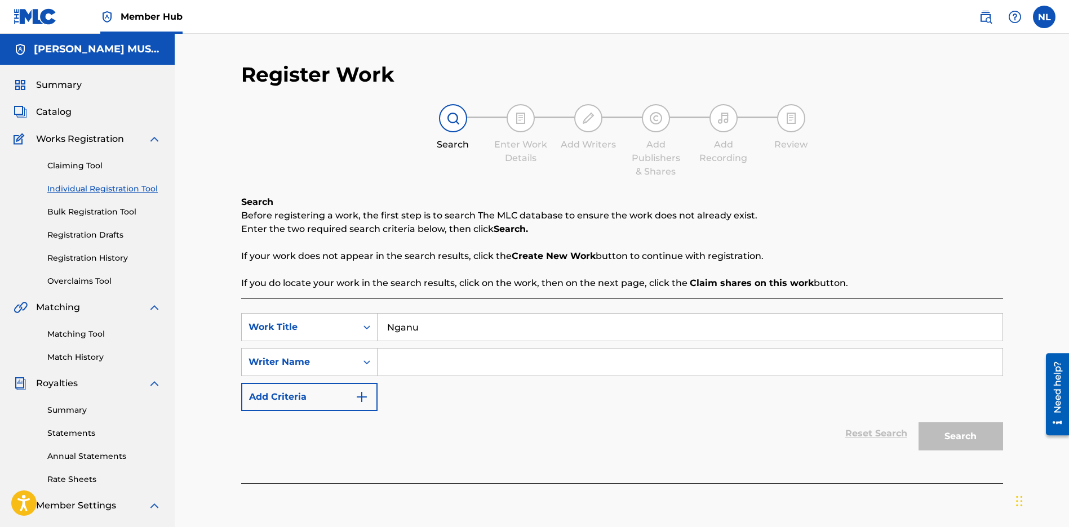
paste input "[PERSON_NAME] JUNIOR"
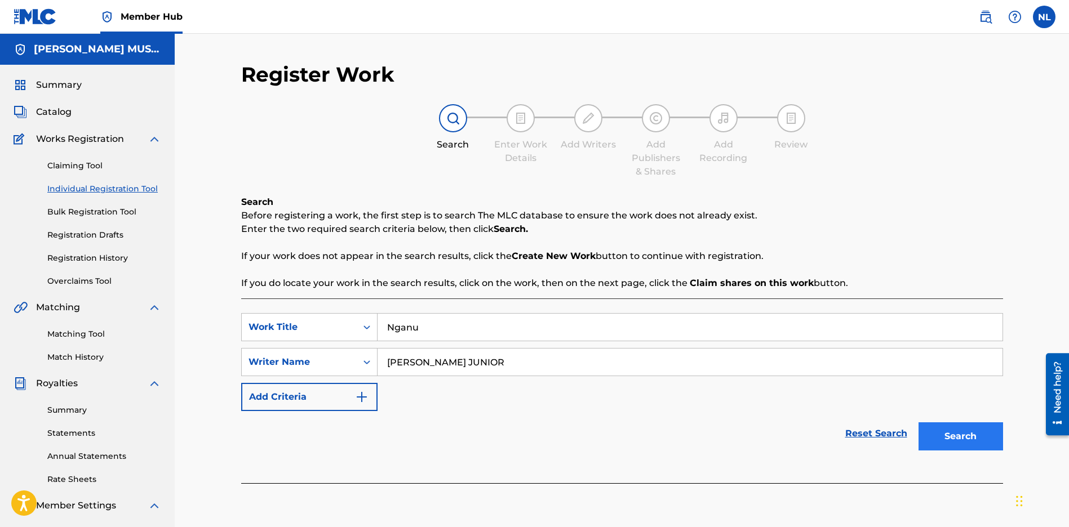
type input "[PERSON_NAME] JUNIOR"
click at [949, 441] on button "Search" at bounding box center [960, 436] width 84 height 28
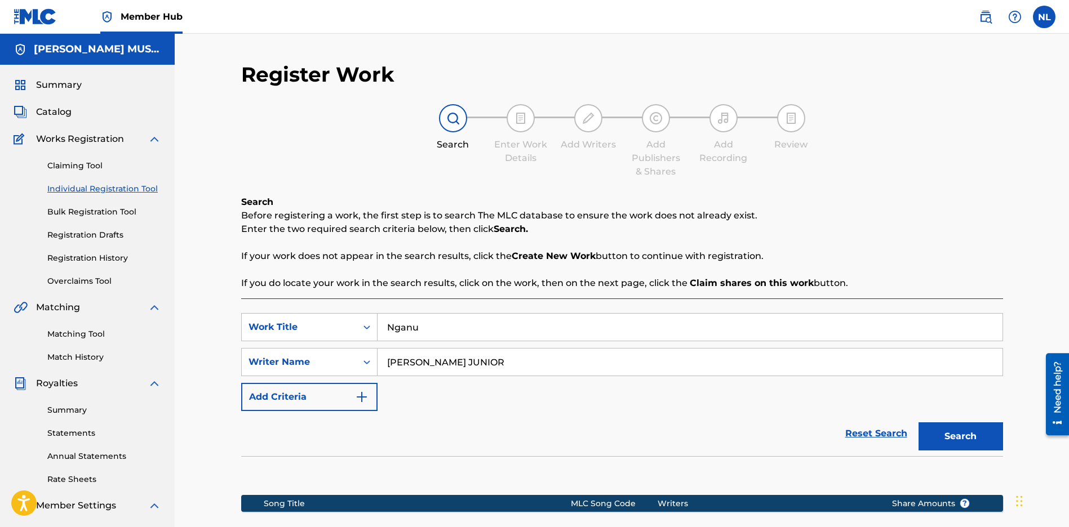
scroll to position [152, 0]
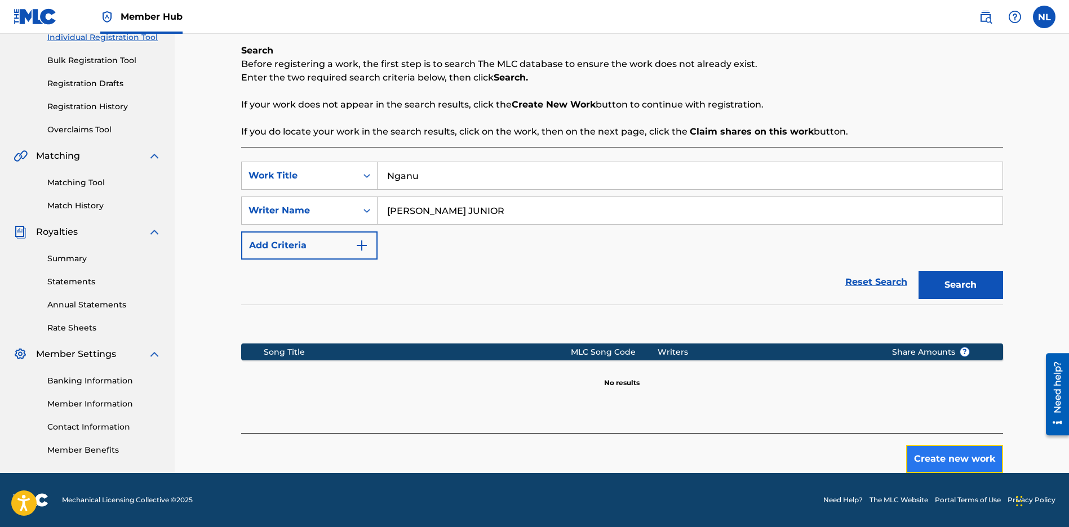
click at [957, 451] on button "Create new work" at bounding box center [954, 459] width 97 height 28
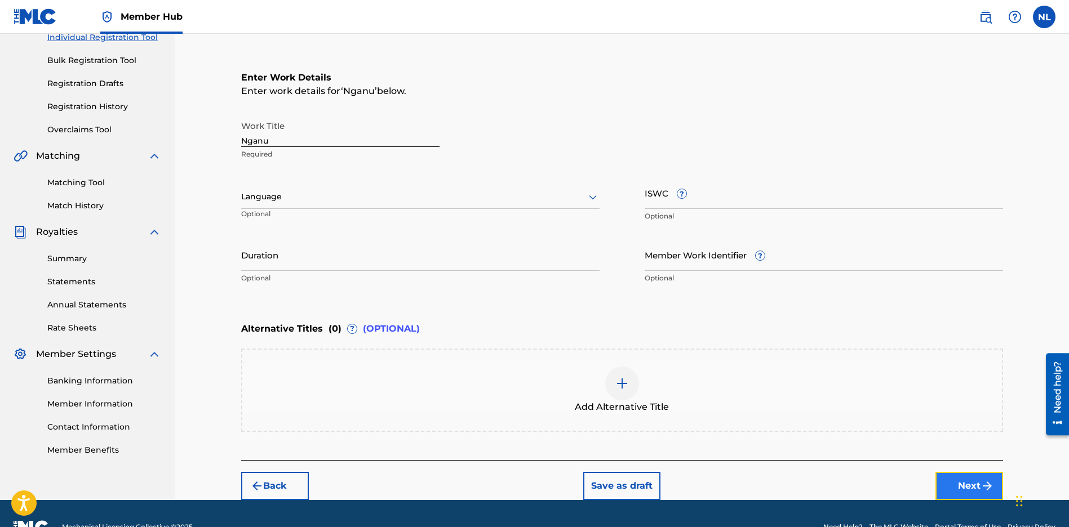
click at [938, 479] on button "Next" at bounding box center [969, 486] width 68 height 28
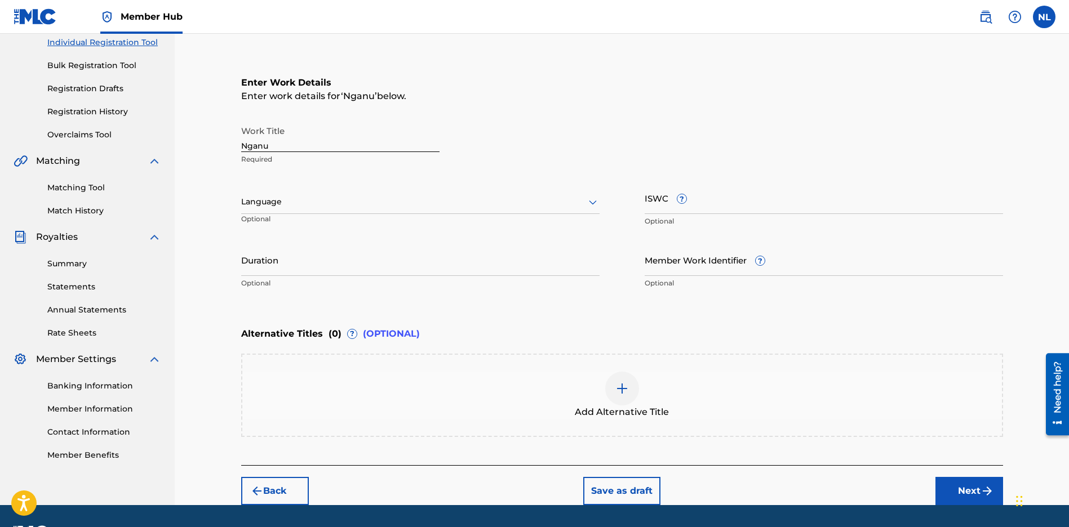
scroll to position [51, 0]
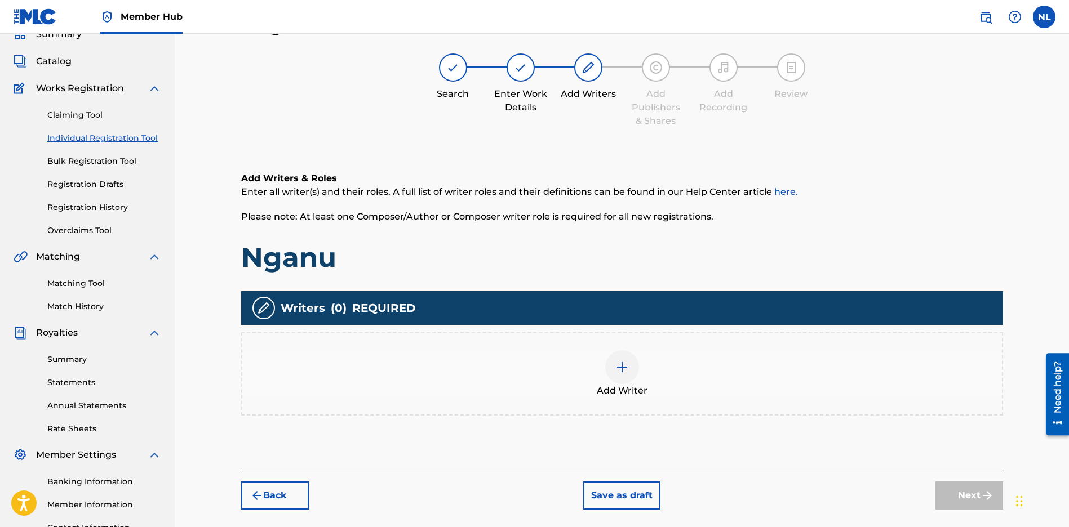
click at [614, 365] on div at bounding box center [622, 367] width 34 height 34
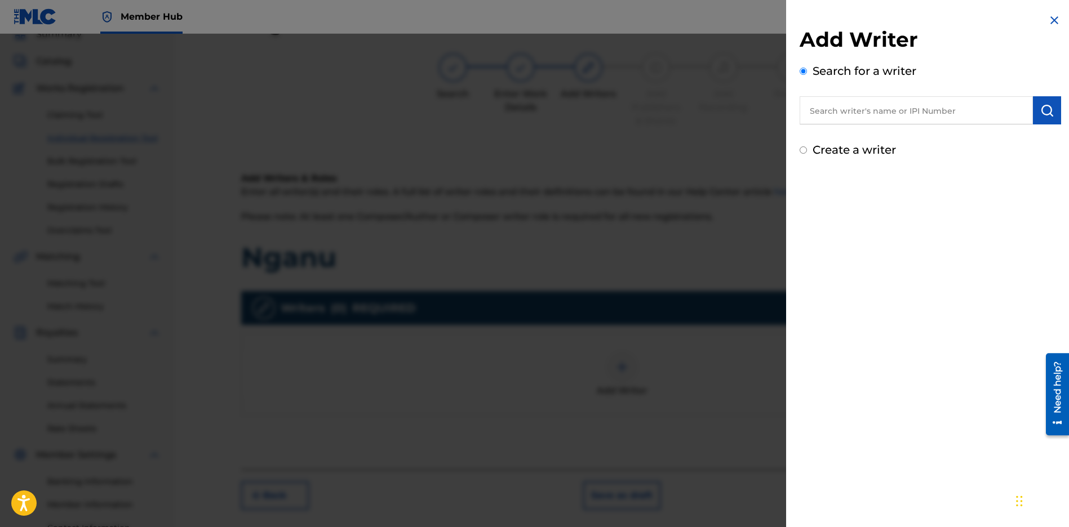
click at [837, 112] on input "text" at bounding box center [915, 110] width 233 height 28
click at [807, 112] on input "text" at bounding box center [915, 110] width 233 height 28
paste input "[PERSON_NAME] JUNIOR"
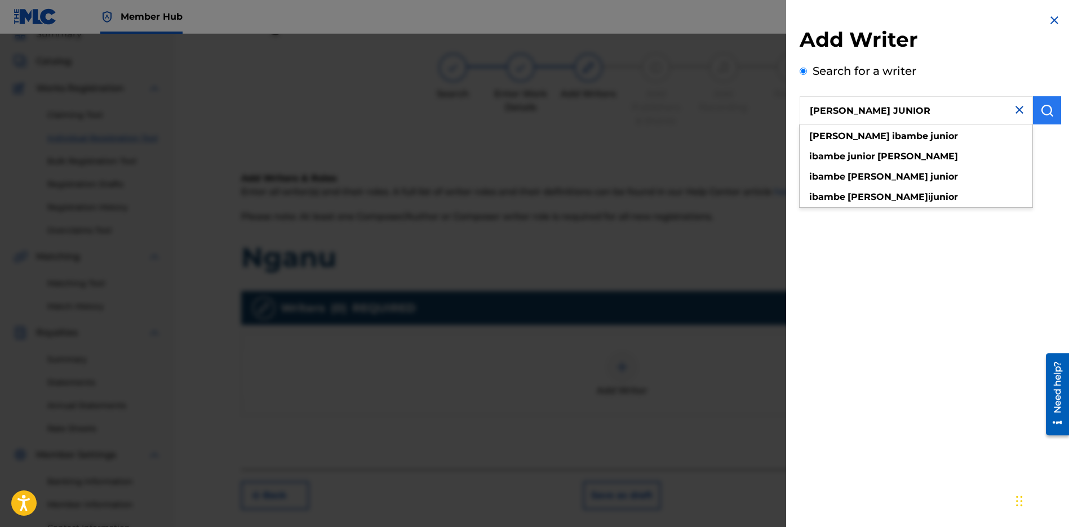
type input "[PERSON_NAME] JUNIOR"
click at [1052, 107] on button "submit" at bounding box center [1047, 110] width 28 height 28
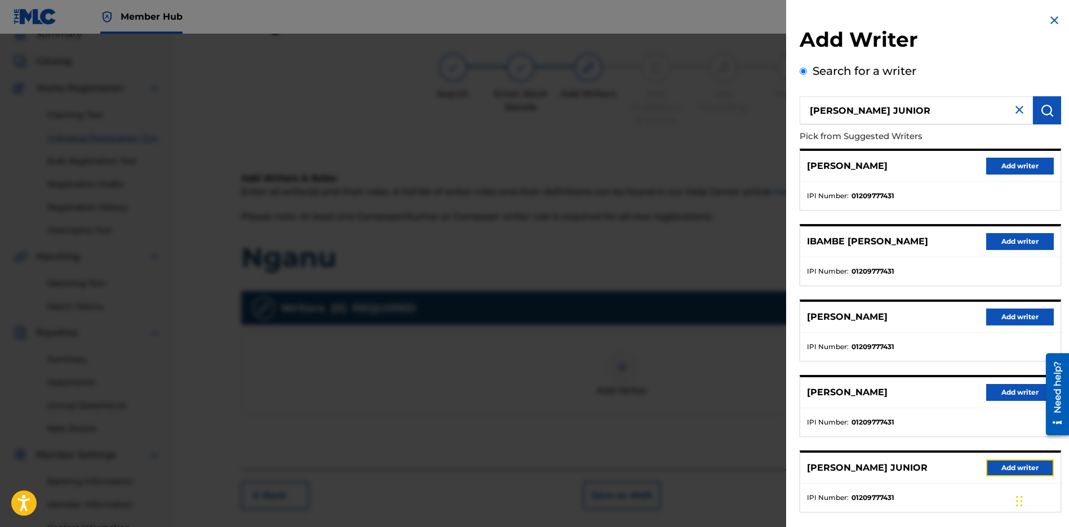
click at [1022, 461] on button "Add writer" at bounding box center [1020, 468] width 68 height 17
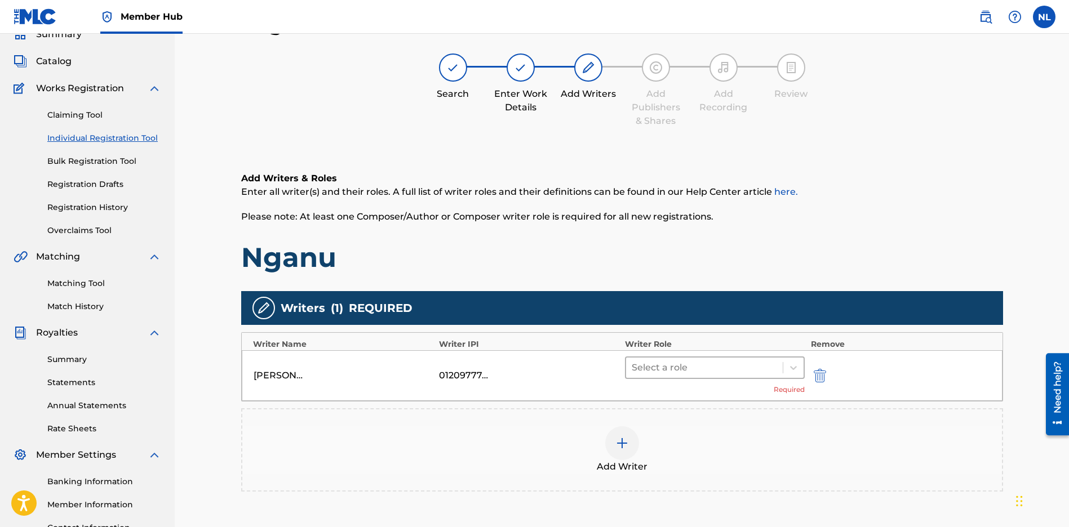
click at [700, 364] on div at bounding box center [704, 368] width 146 height 16
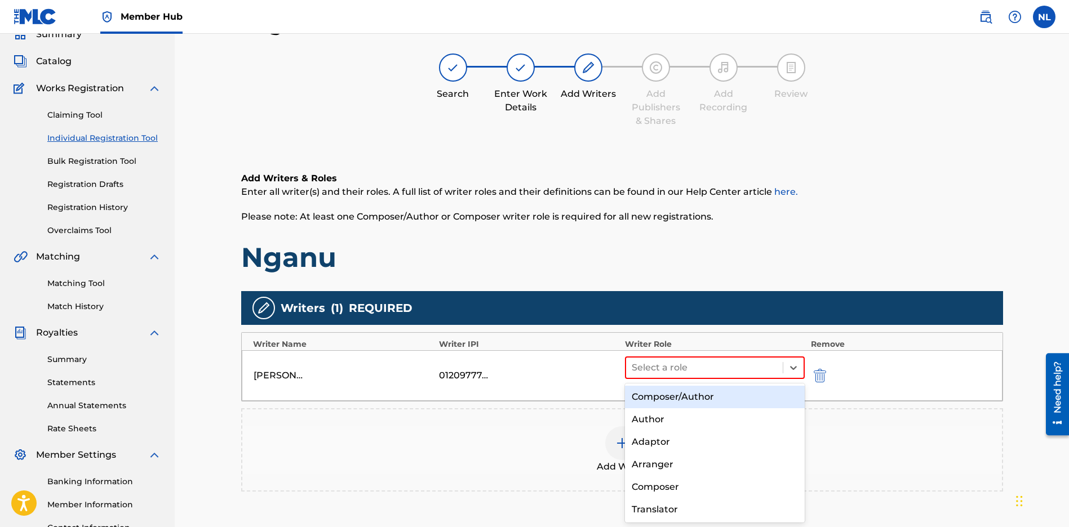
click at [652, 395] on div "Composer/Author" at bounding box center [715, 397] width 180 height 23
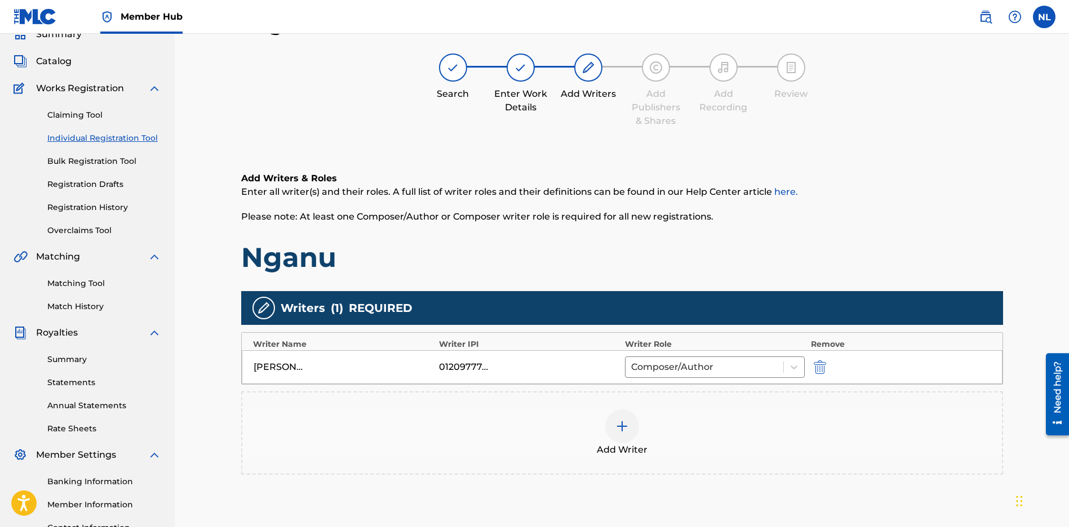
scroll to position [148, 0]
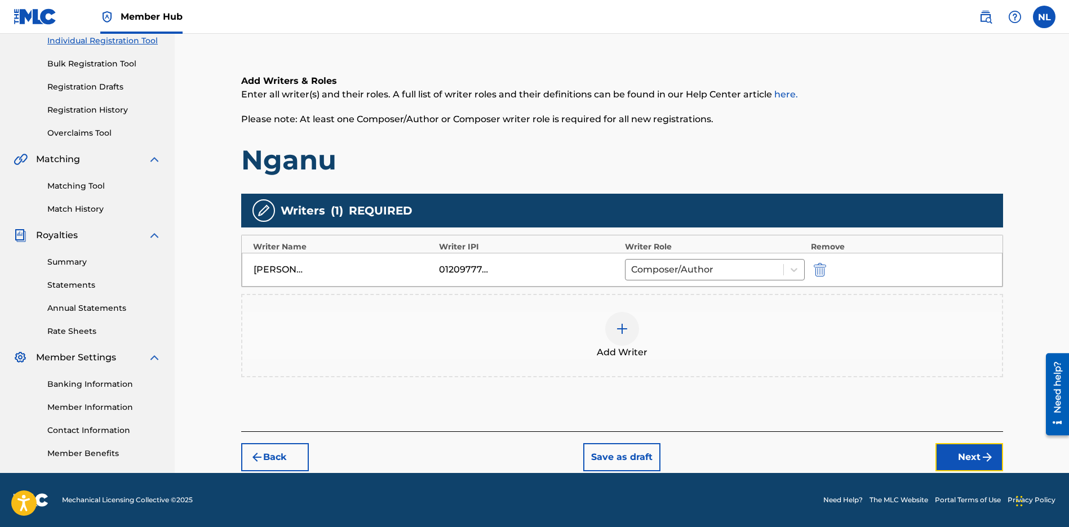
click at [976, 464] on button "Next" at bounding box center [969, 457] width 68 height 28
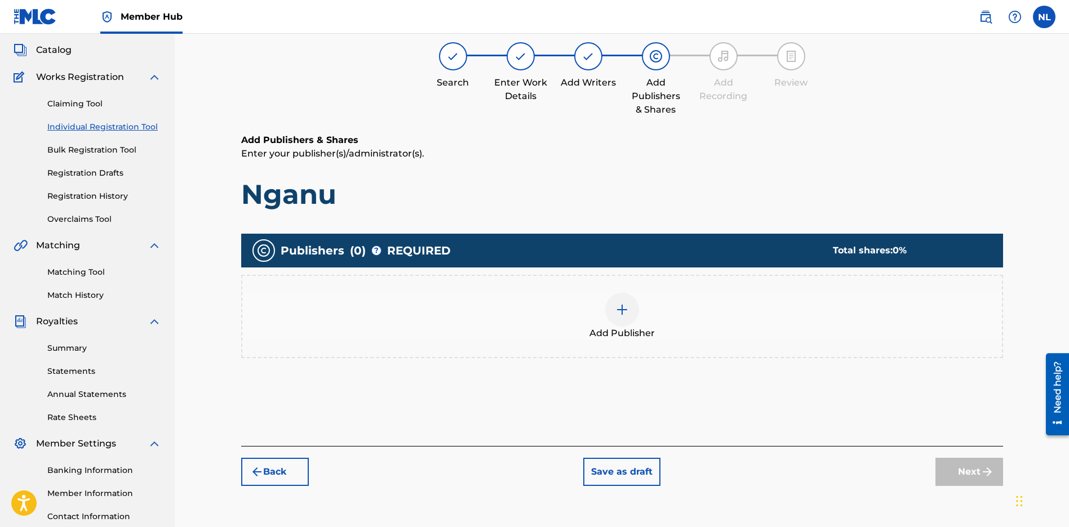
scroll to position [51, 0]
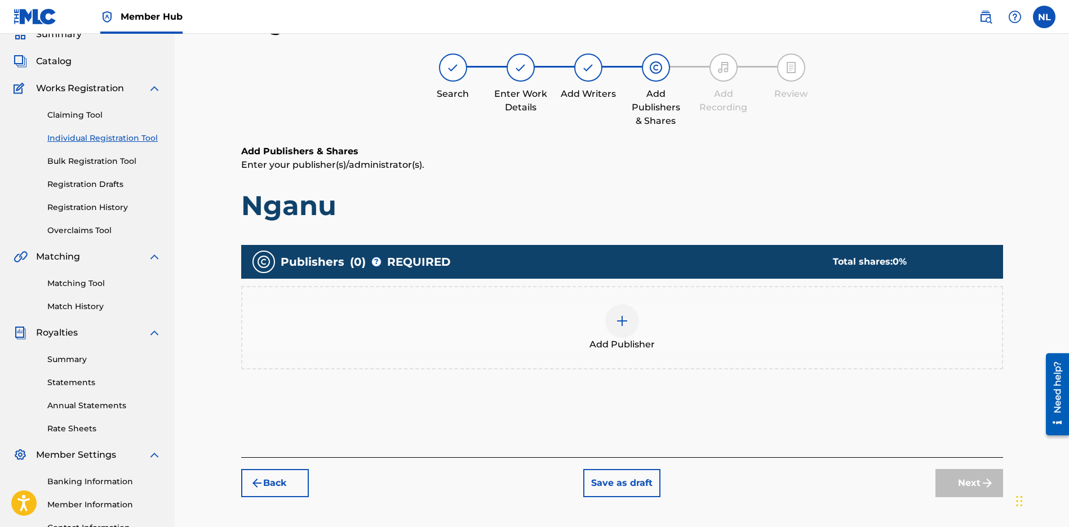
click at [617, 320] on img at bounding box center [622, 321] width 14 height 14
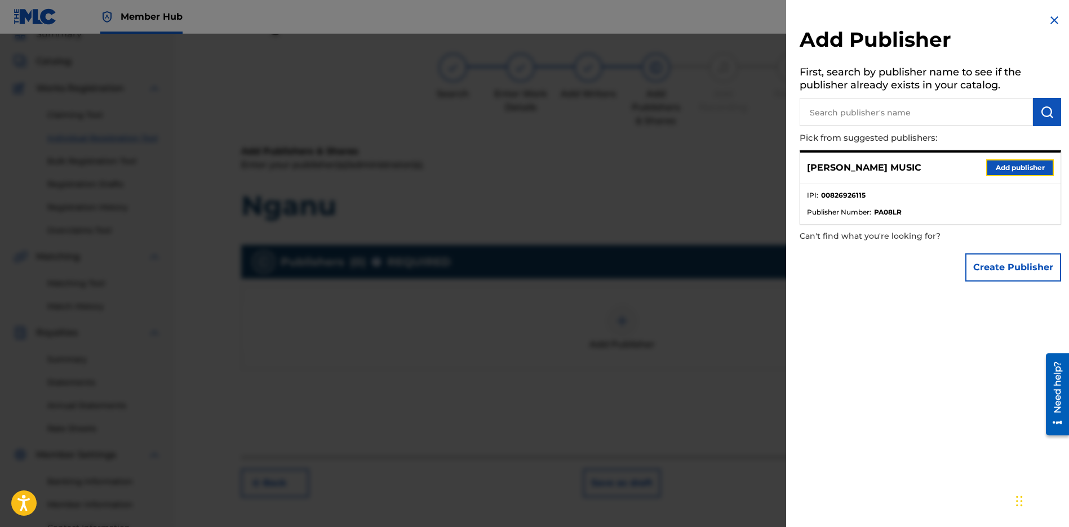
click at [1016, 174] on button "Add publisher" at bounding box center [1020, 167] width 68 height 17
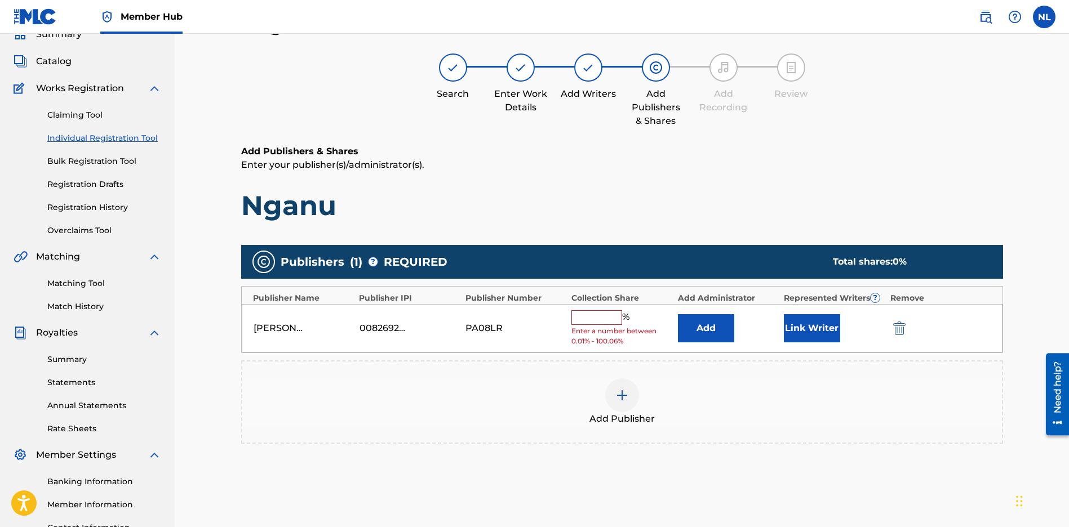
click at [602, 315] on input "text" at bounding box center [596, 317] width 51 height 15
type input "100"
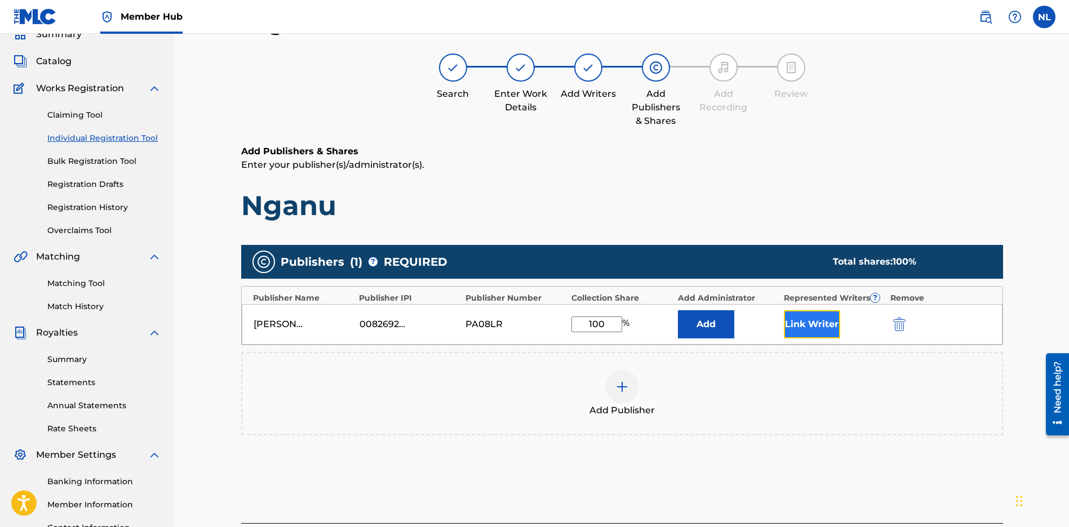
click at [823, 321] on button "Link Writer" at bounding box center [812, 324] width 56 height 28
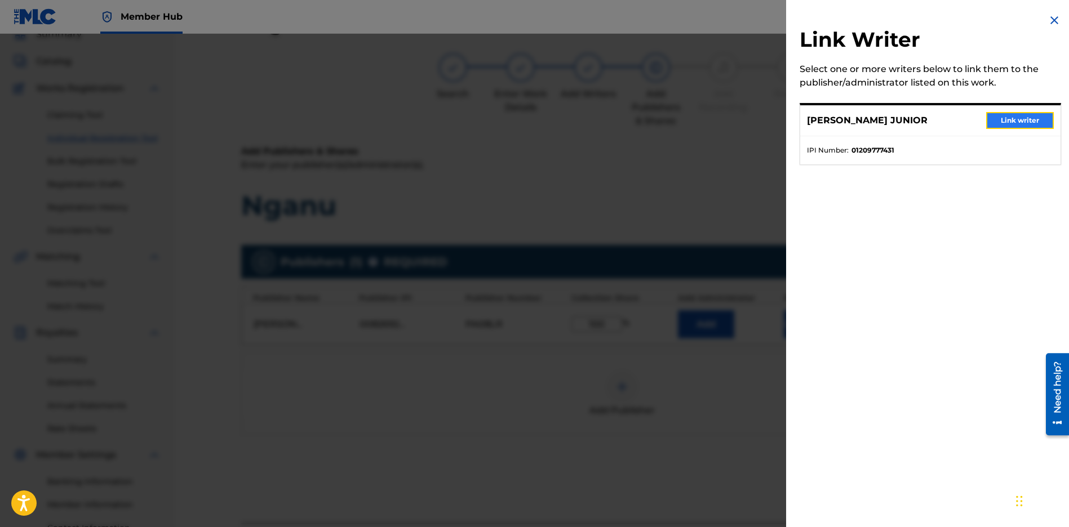
click at [1011, 119] on button "Link writer" at bounding box center [1020, 120] width 68 height 17
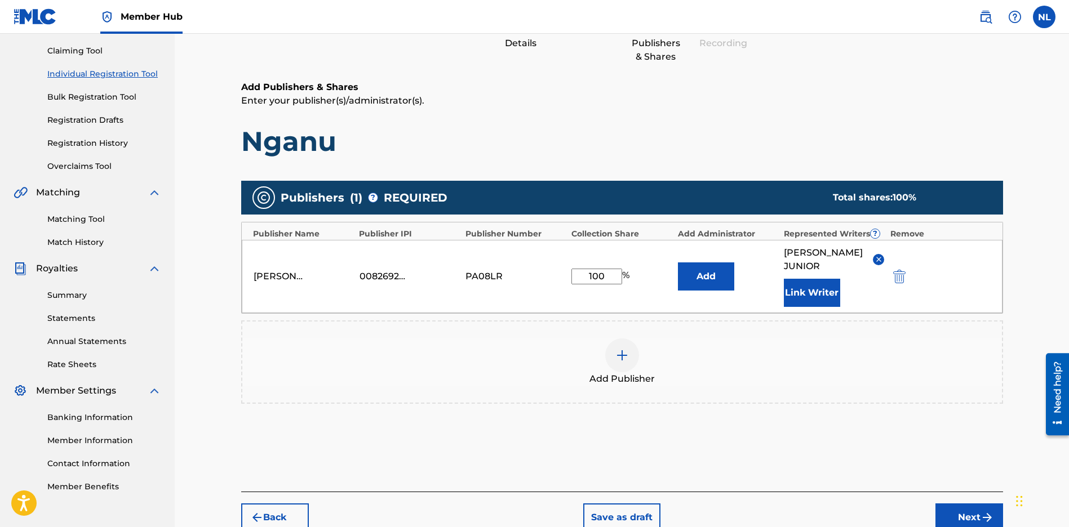
scroll to position [174, 0]
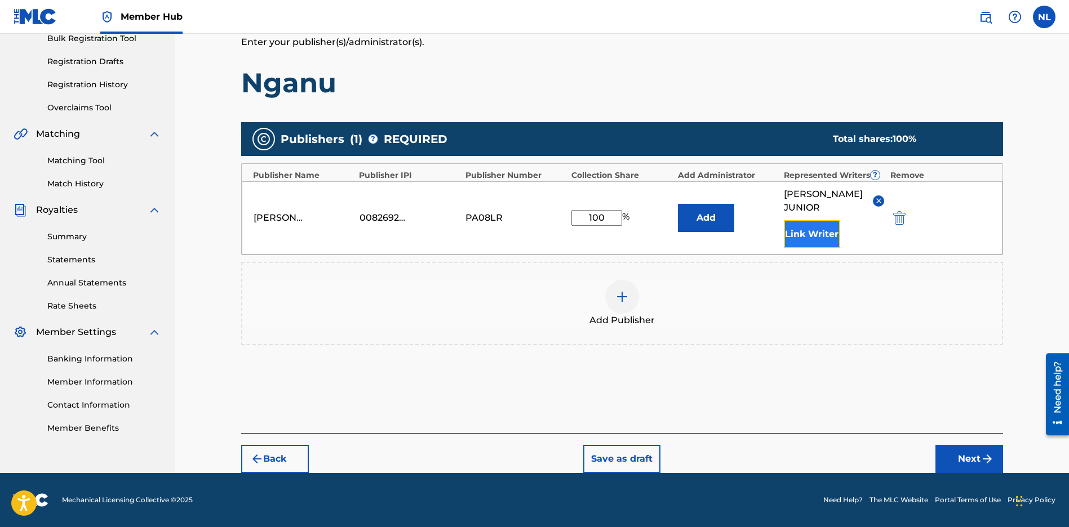
click at [785, 223] on button "Link Writer" at bounding box center [812, 234] width 56 height 28
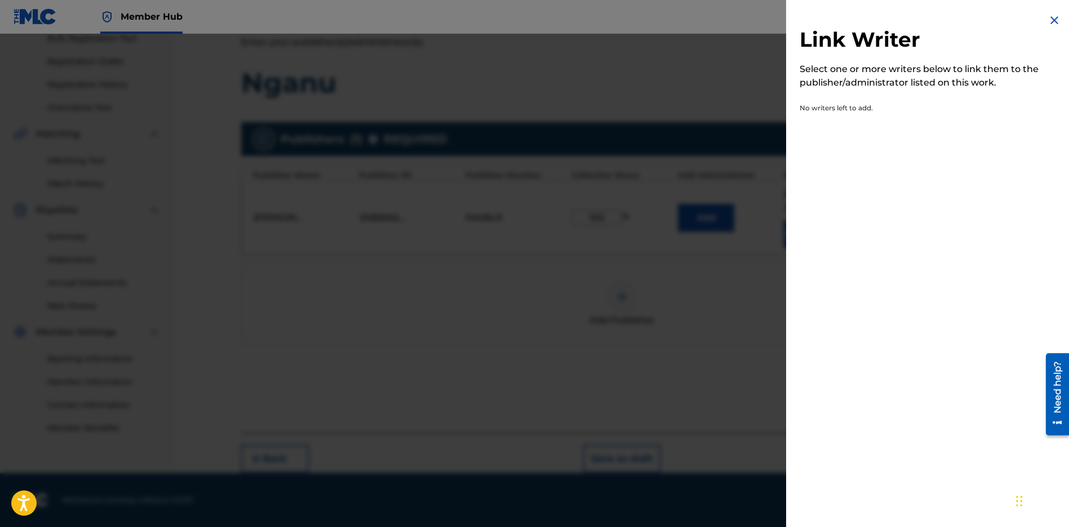
click at [1047, 21] on img at bounding box center [1054, 21] width 14 height 14
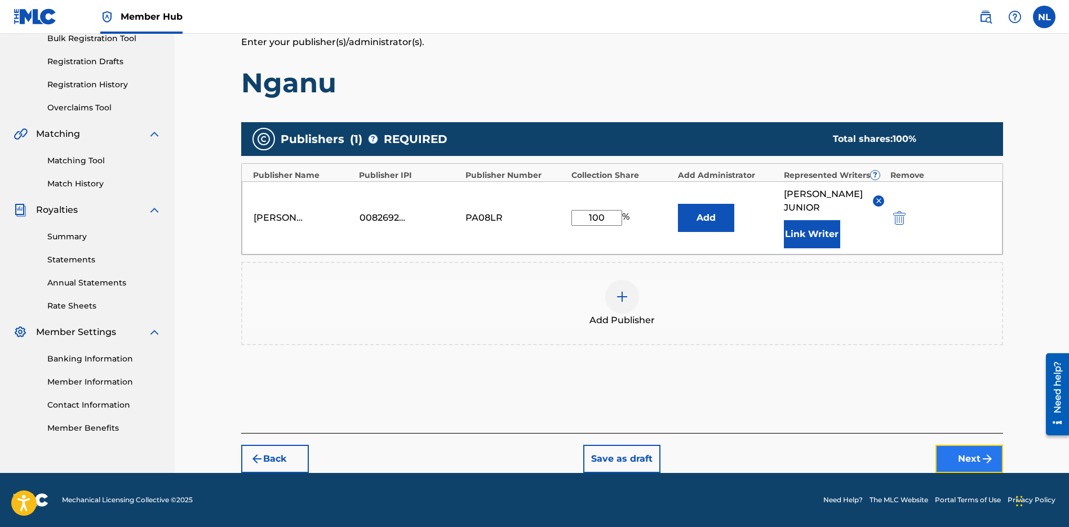
click at [952, 452] on button "Next" at bounding box center [969, 459] width 68 height 28
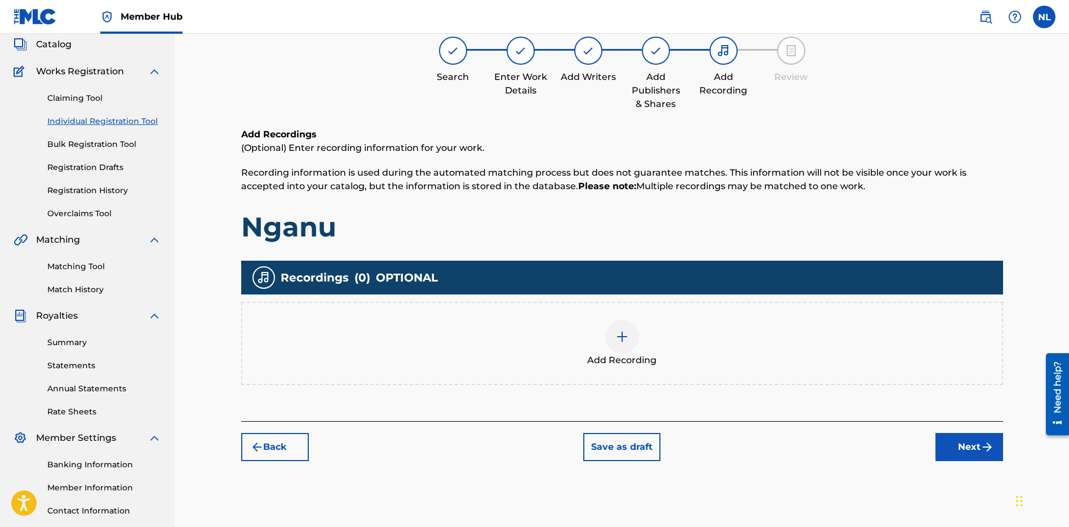
scroll to position [51, 0]
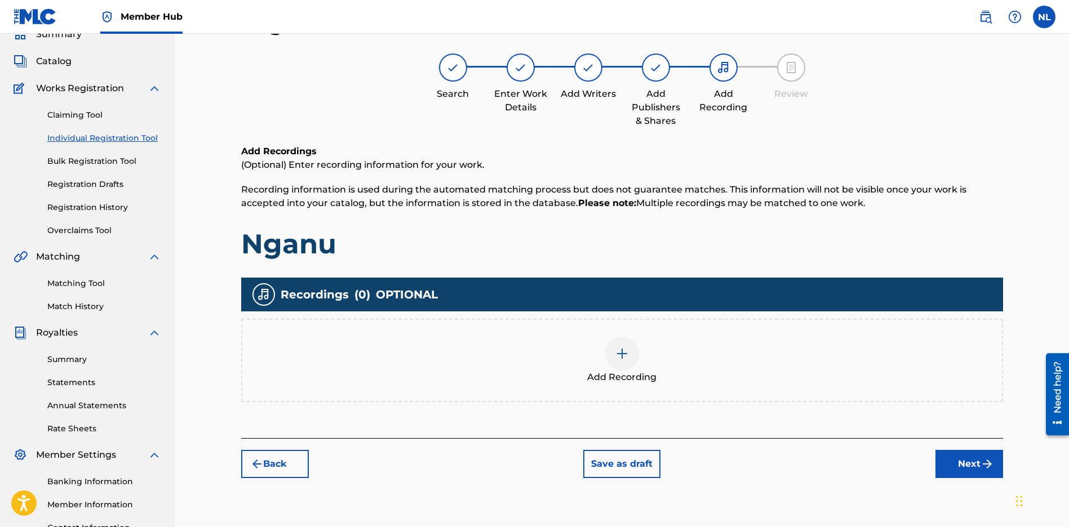
click at [607, 357] on div at bounding box center [622, 354] width 34 height 34
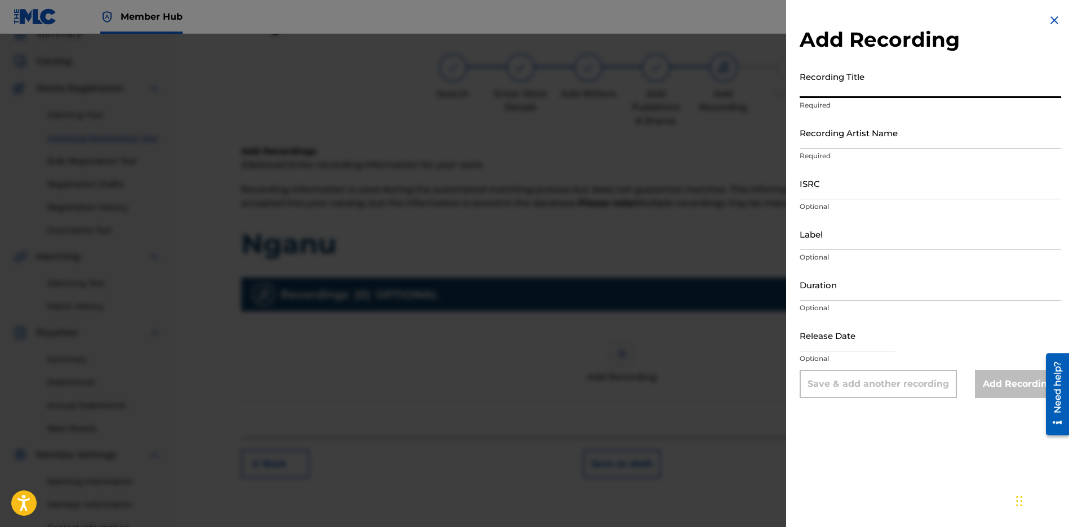
click at [808, 88] on input "Recording Title" at bounding box center [929, 82] width 261 height 32
paste input "Nganu"
type input "Nganu"
click at [843, 190] on input "ISRC" at bounding box center [929, 183] width 261 height 32
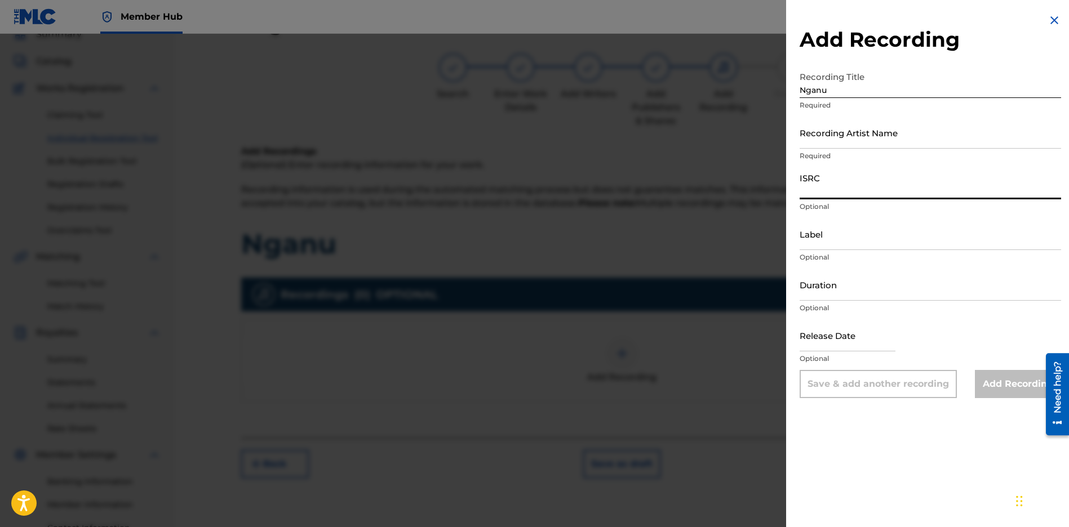
click at [811, 190] on input "ISRC" at bounding box center [929, 183] width 261 height 32
paste input "CBEYJ2545195"
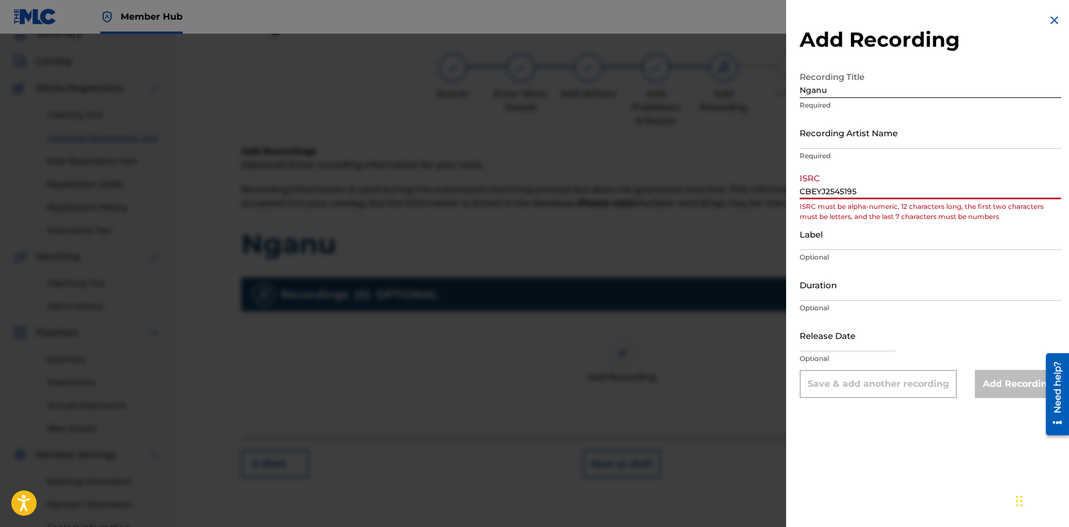
click at [816, 188] on input "CBEYJ2545195" at bounding box center [929, 183] width 261 height 32
type input "CBEYJ2545195"
click at [842, 233] on input "Label" at bounding box center [929, 234] width 261 height 32
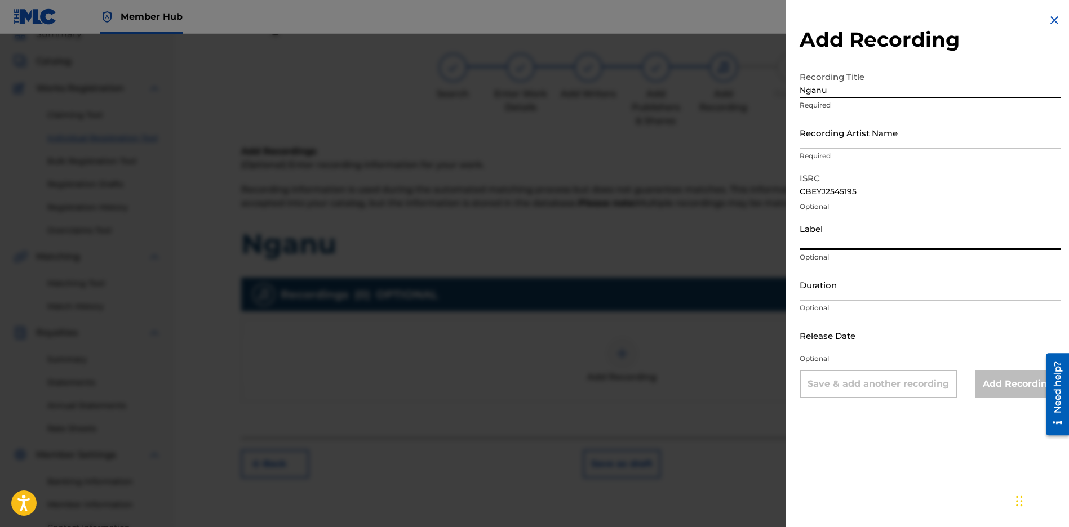
type input "[PERSON_NAME] Music Group"
click at [833, 336] on input "text" at bounding box center [847, 335] width 96 height 32
select select "8"
select select "2025"
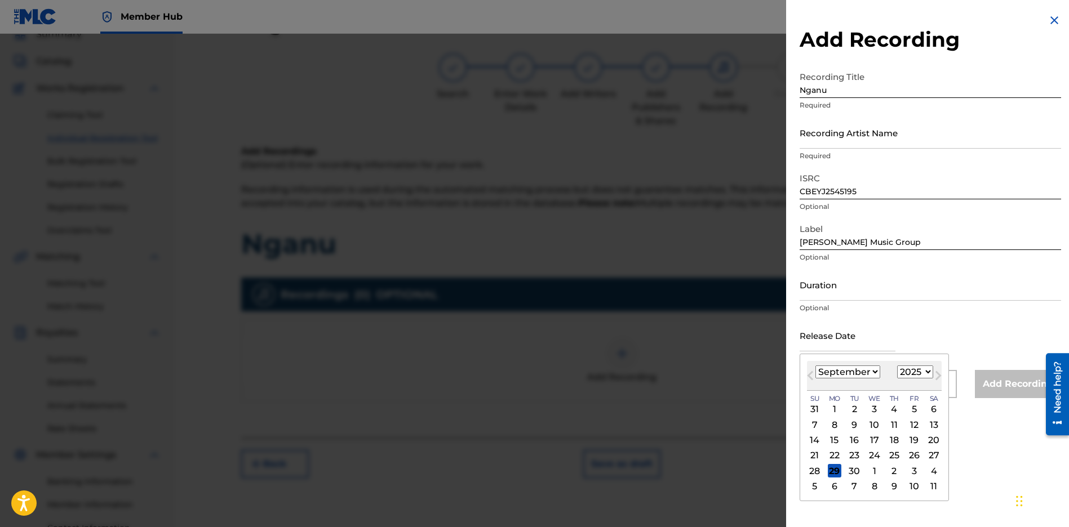
click at [829, 473] on div "29" at bounding box center [835, 471] width 14 height 14
type input "[DATE]"
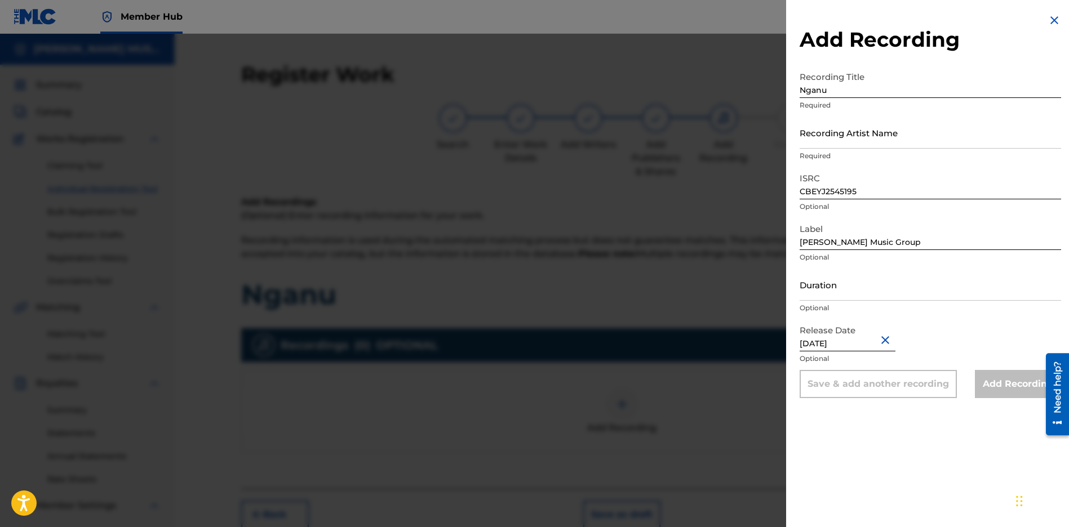
scroll to position [148, 0]
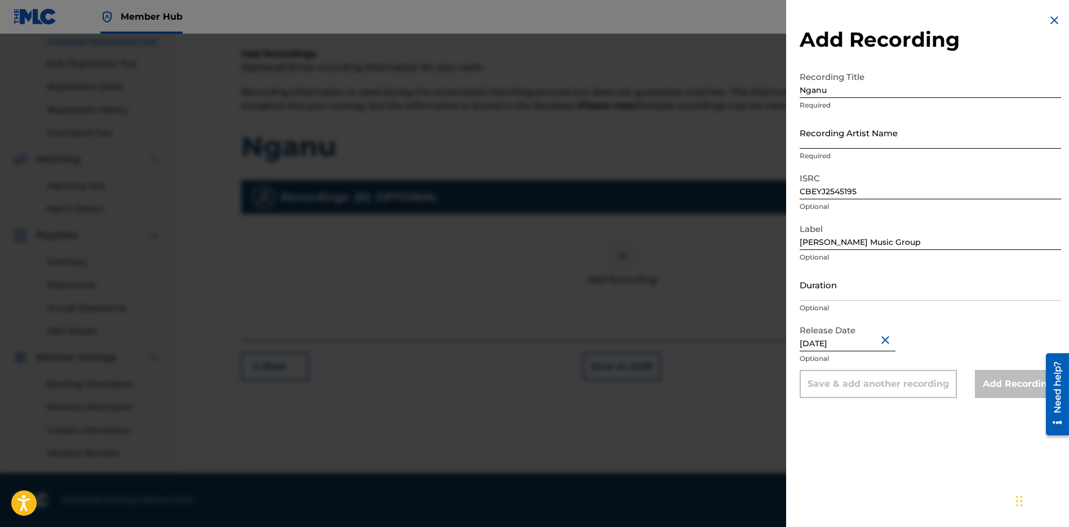
click at [857, 140] on input "Recording Artist Name" at bounding box center [929, 133] width 261 height 32
type input "JUNI QUICKLY"
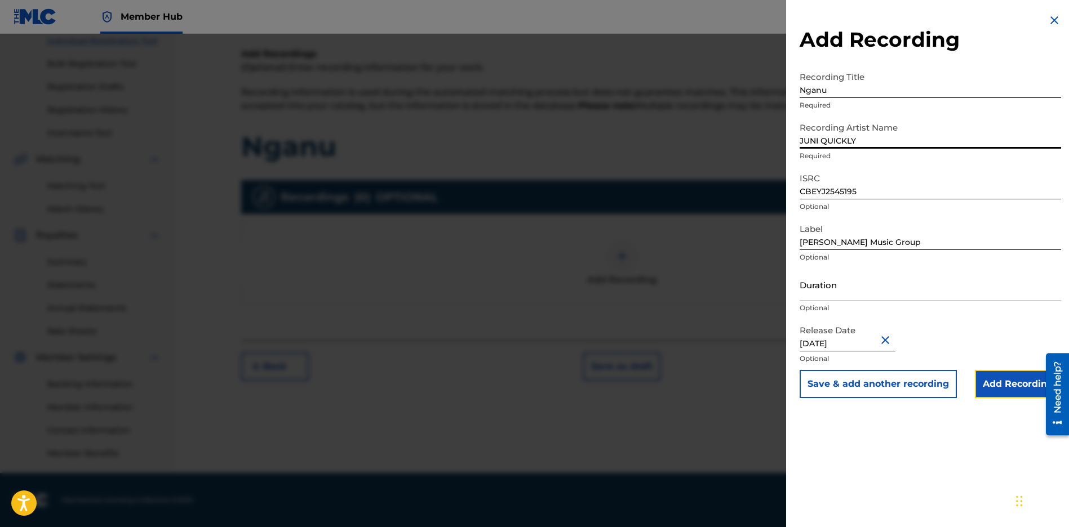
click at [996, 391] on input "Add Recording" at bounding box center [1018, 384] width 86 height 28
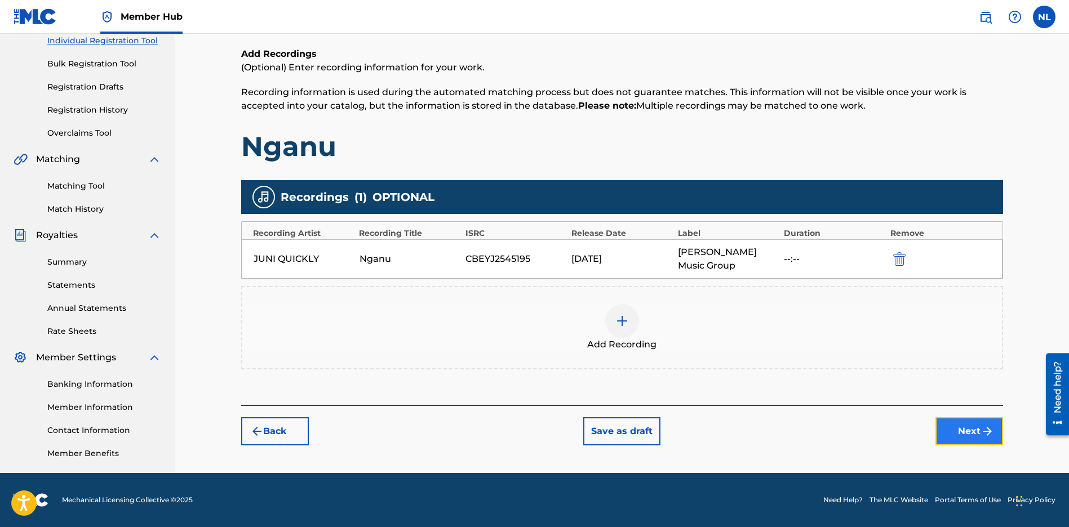
click at [959, 427] on button "Next" at bounding box center [969, 431] width 68 height 28
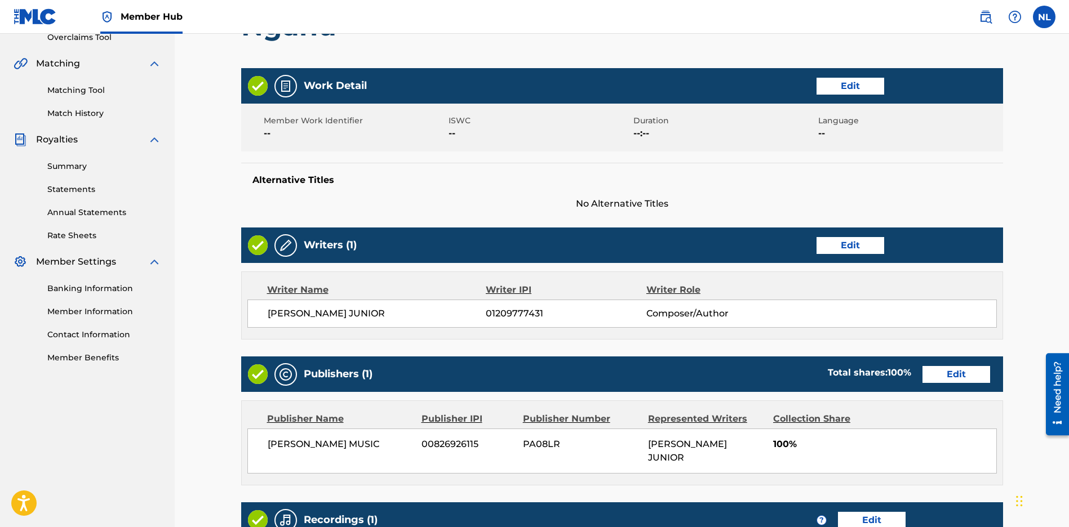
scroll to position [425, 0]
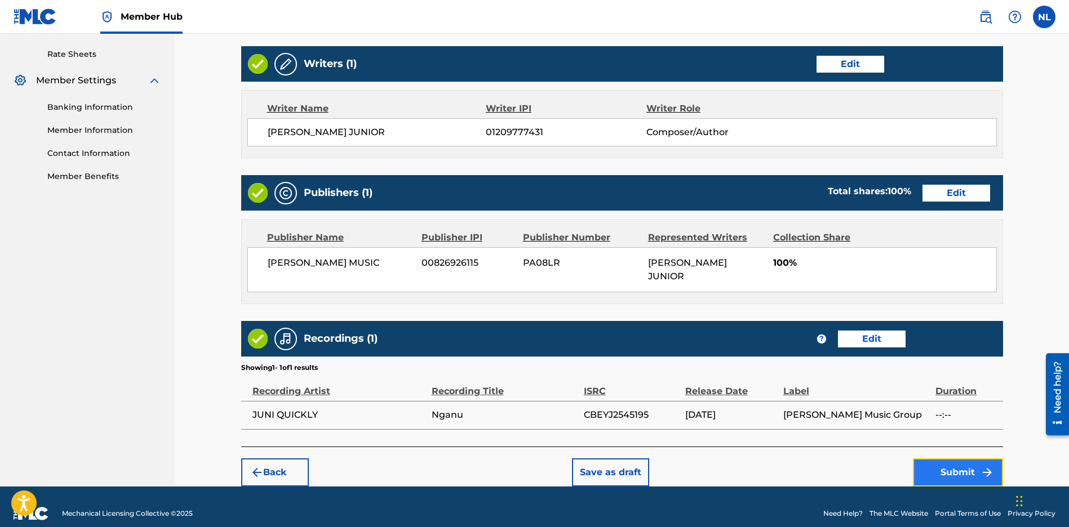
click at [929, 459] on button "Submit" at bounding box center [958, 473] width 90 height 28
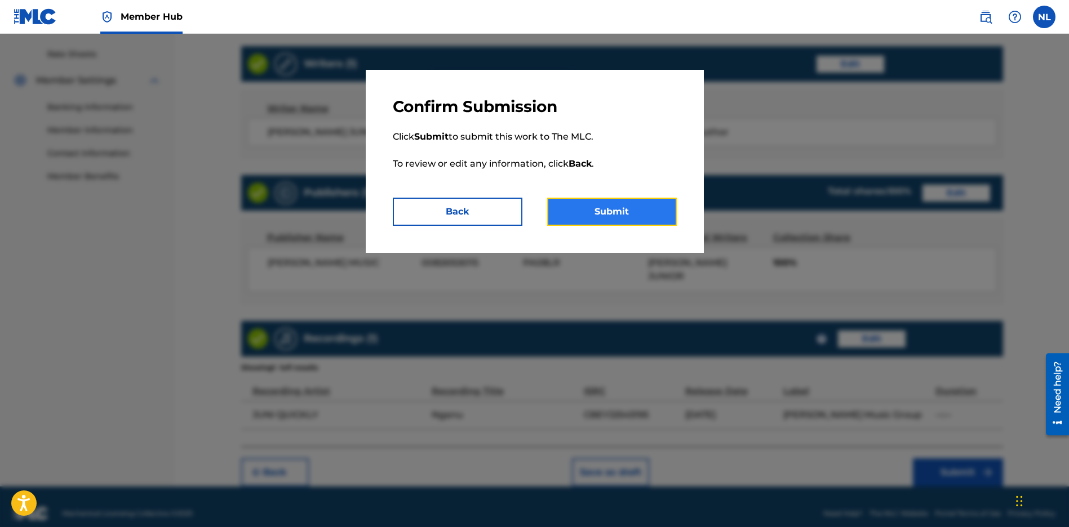
click at [593, 205] on button "Submit" at bounding box center [612, 212] width 130 height 28
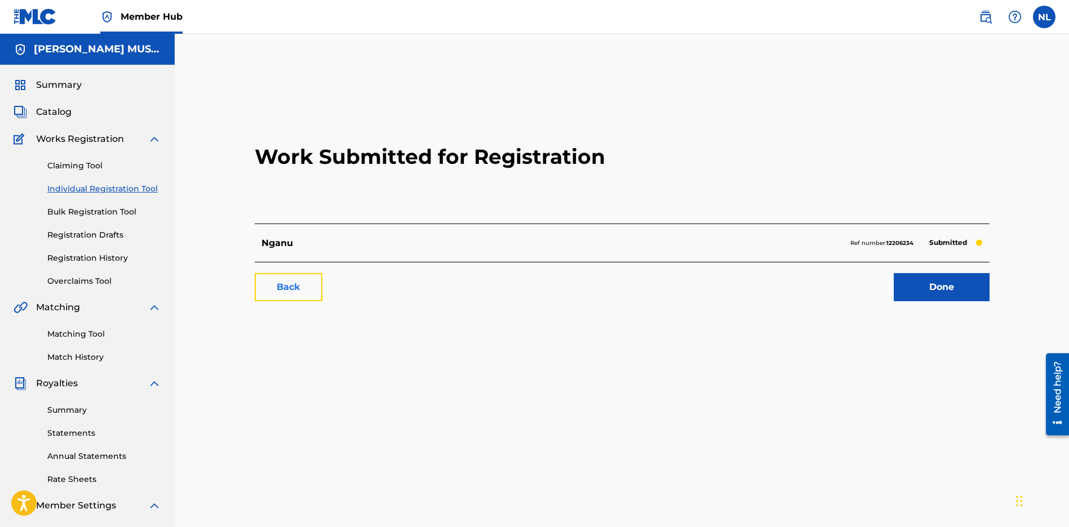
click at [261, 281] on link "Back" at bounding box center [289, 287] width 68 height 28
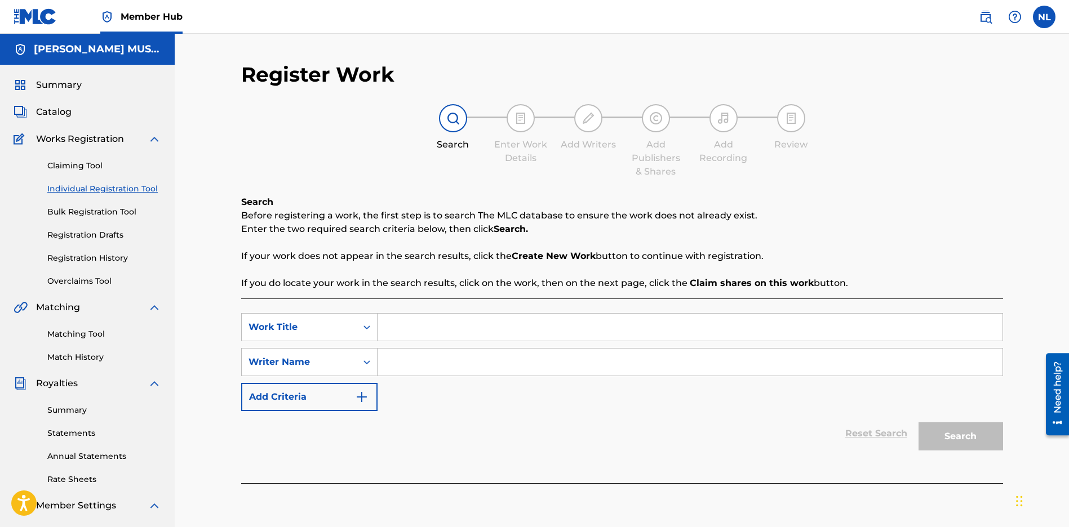
click at [411, 324] on input "Search Form" at bounding box center [689, 327] width 625 height 27
paste input "Nahua"
type input "Nahua"
click at [402, 367] on input "Search Form" at bounding box center [689, 362] width 625 height 27
click at [430, 363] on input "Search Form" at bounding box center [689, 362] width 625 height 27
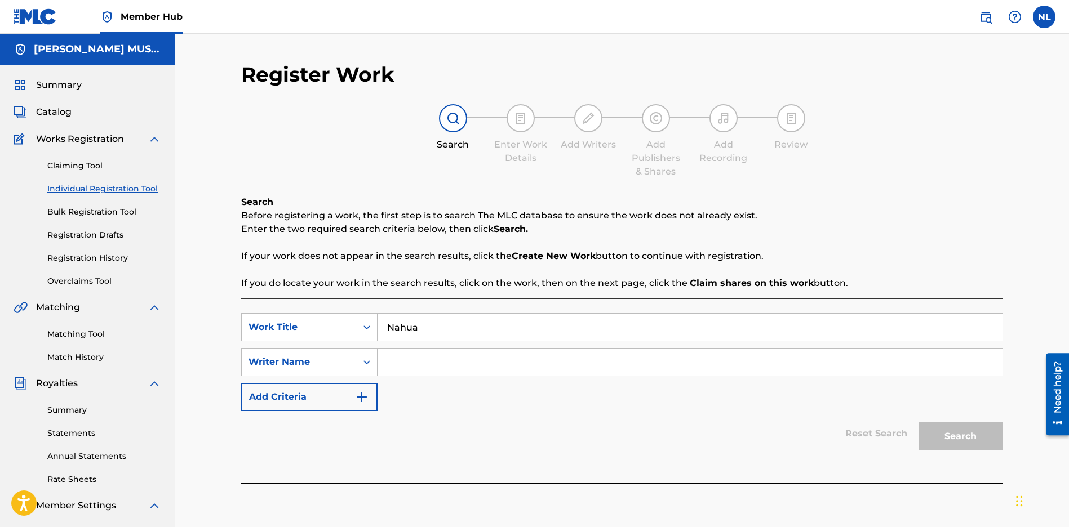
paste input "[PERSON_NAME] JUNIOR"
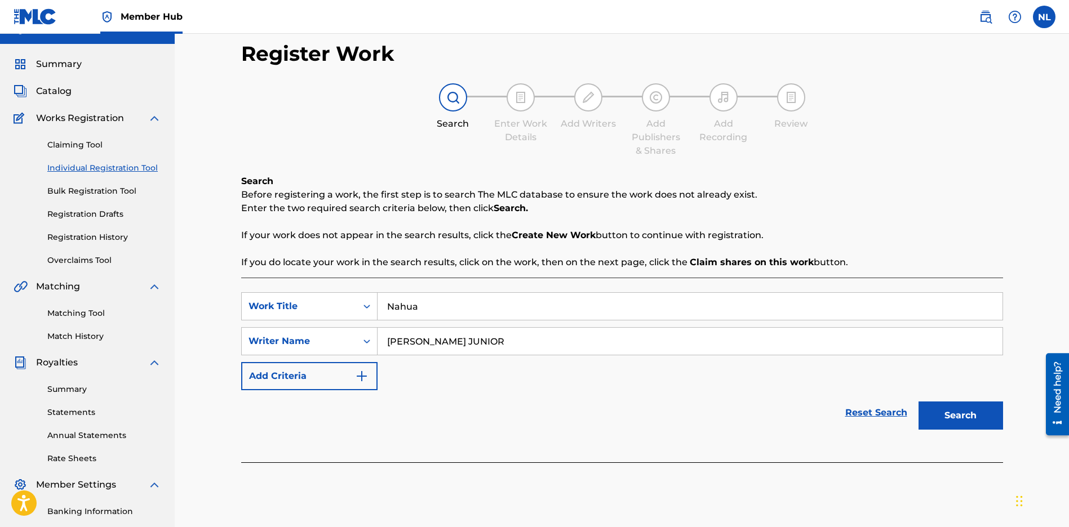
scroll to position [41, 0]
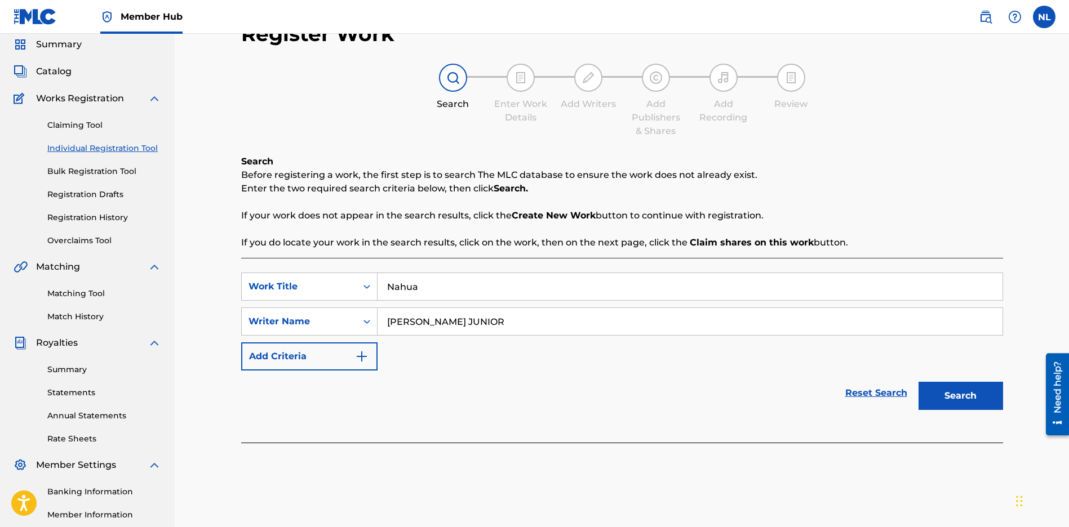
type input "[PERSON_NAME] JUNIOR"
click at [976, 393] on button "Search" at bounding box center [960, 396] width 84 height 28
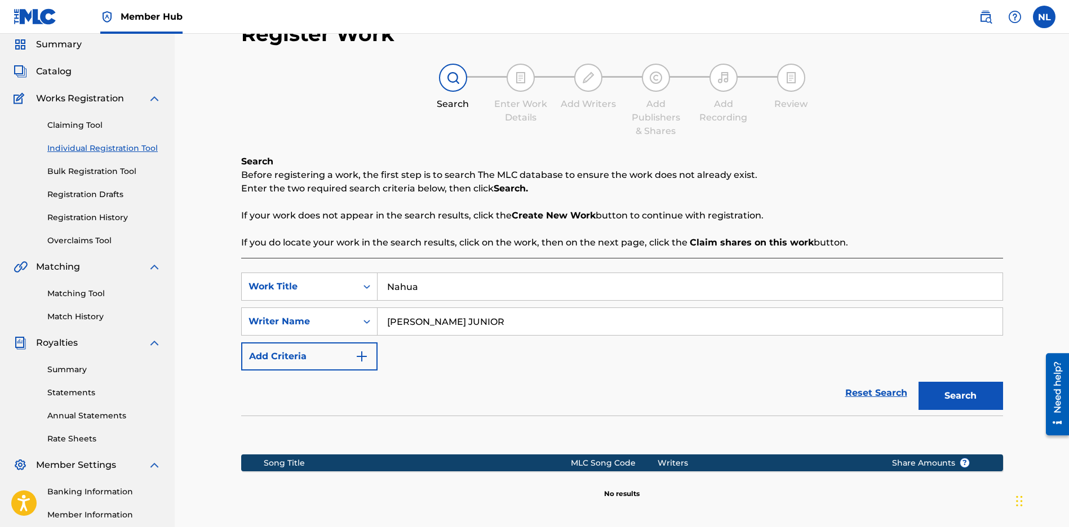
scroll to position [152, 0]
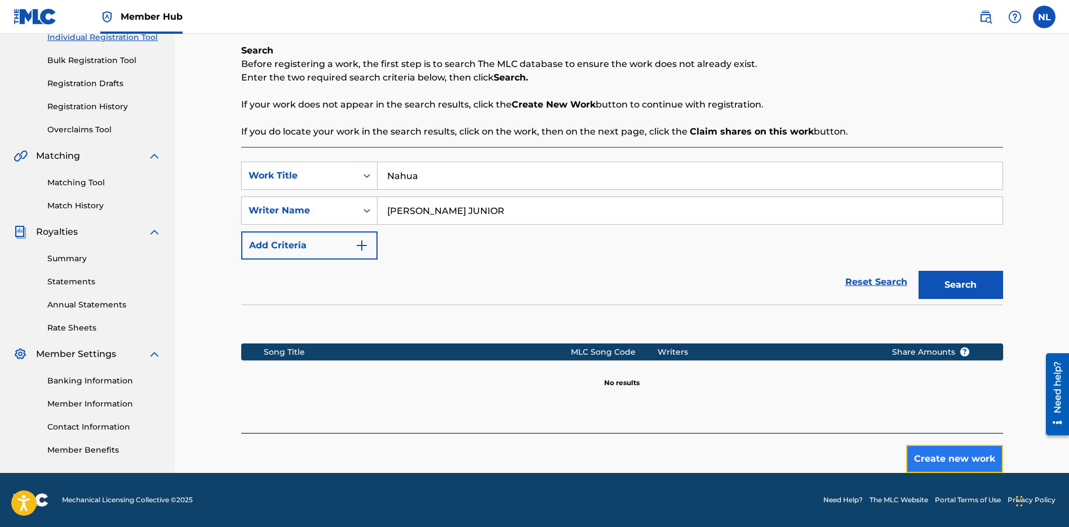
click at [959, 456] on button "Create new work" at bounding box center [954, 459] width 97 height 28
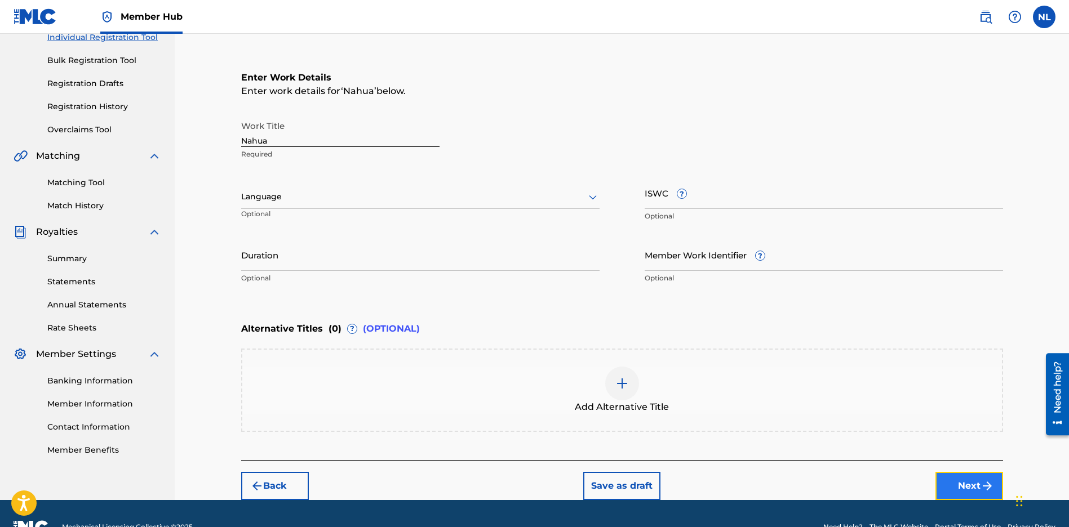
click at [942, 486] on button "Next" at bounding box center [969, 486] width 68 height 28
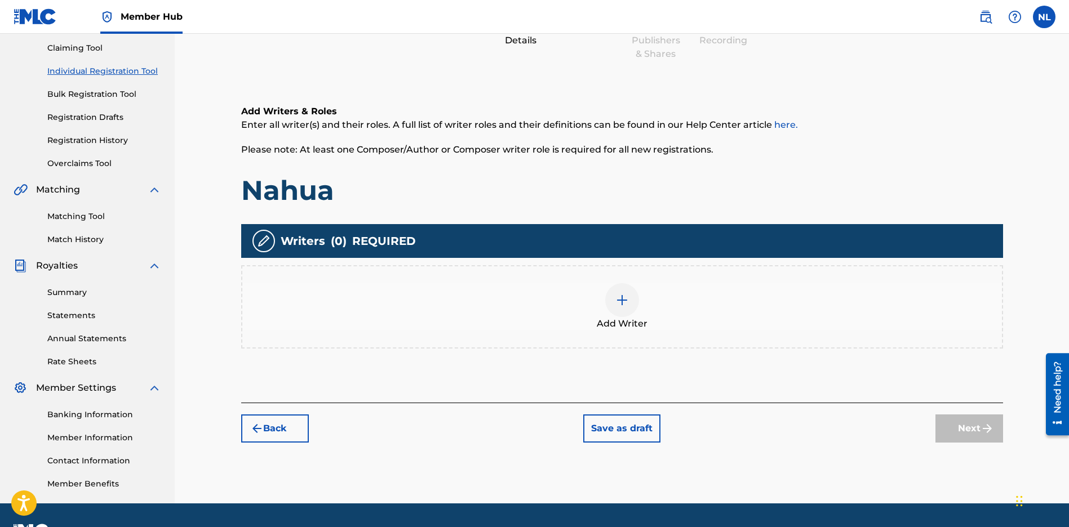
scroll to position [51, 0]
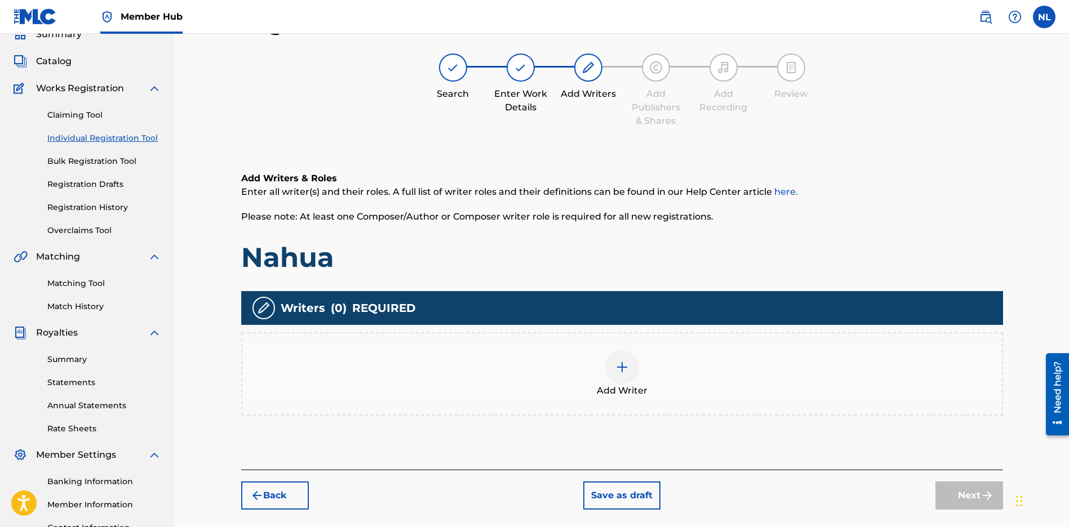
click at [629, 366] on div at bounding box center [622, 367] width 34 height 34
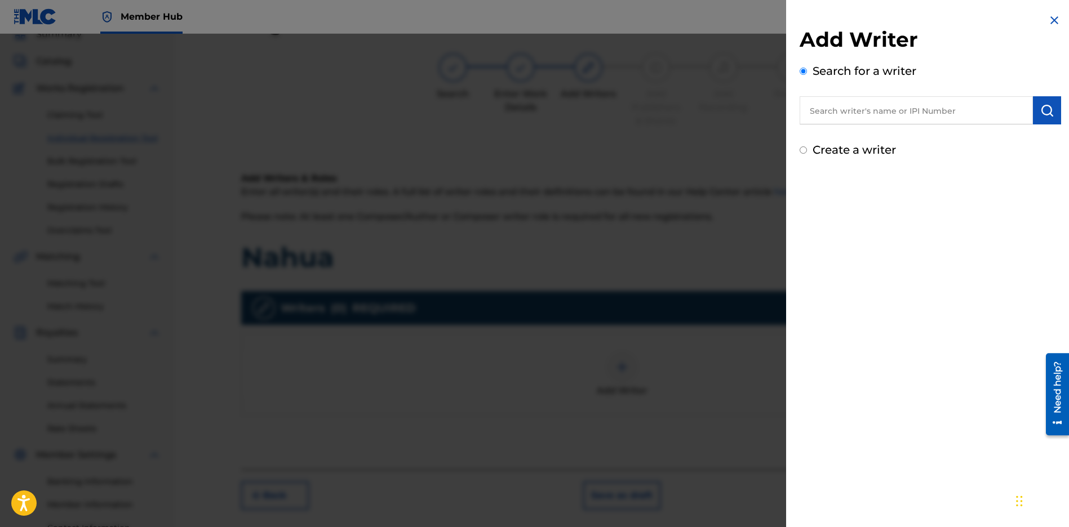
click at [840, 112] on input "text" at bounding box center [915, 110] width 233 height 28
paste input "[PERSON_NAME] JUNIOR"
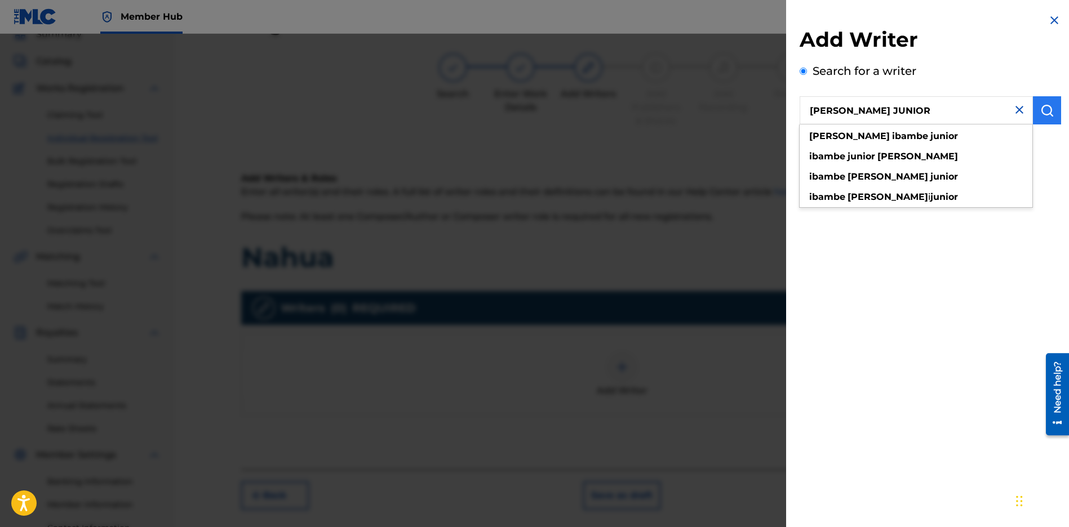
type input "[PERSON_NAME] JUNIOR"
click at [1048, 104] on img "submit" at bounding box center [1047, 111] width 14 height 14
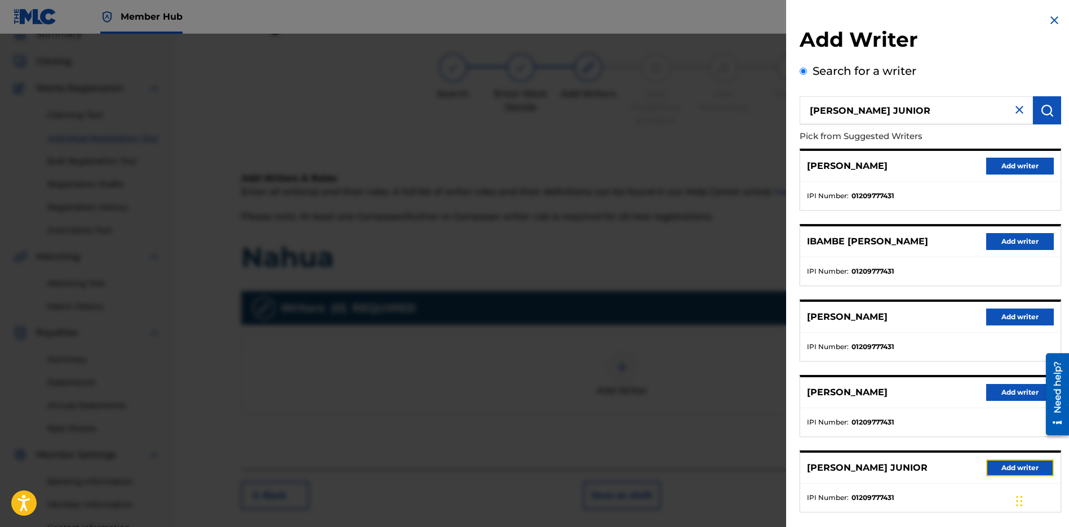
click at [989, 469] on button "Add writer" at bounding box center [1020, 468] width 68 height 17
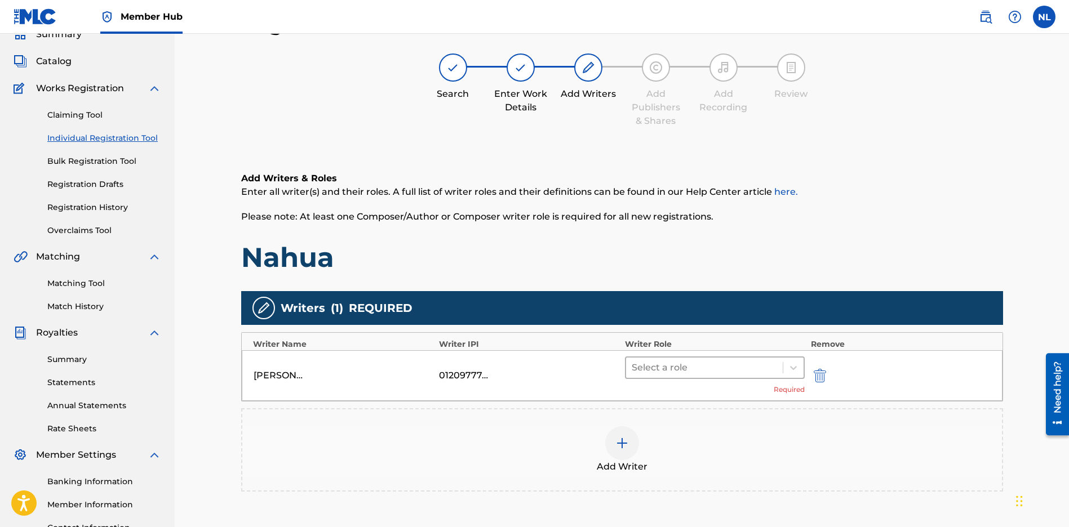
click at [695, 366] on div at bounding box center [704, 368] width 146 height 16
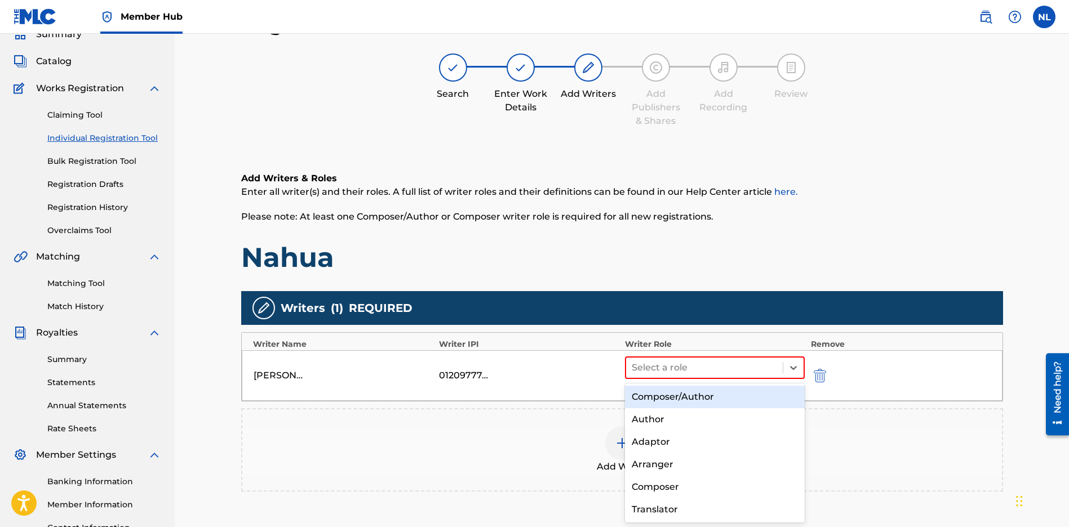
click at [634, 393] on div "Composer/Author" at bounding box center [715, 397] width 180 height 23
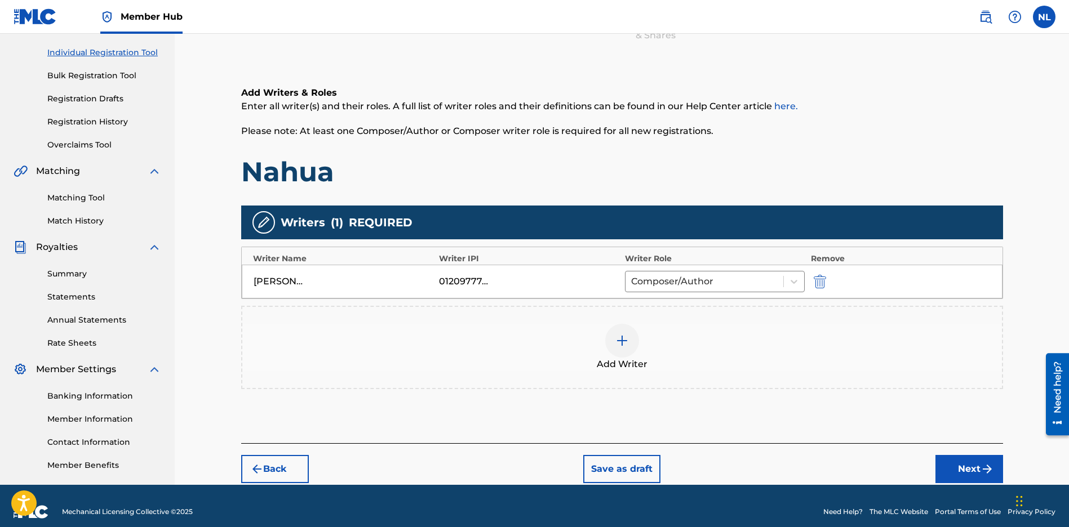
scroll to position [148, 0]
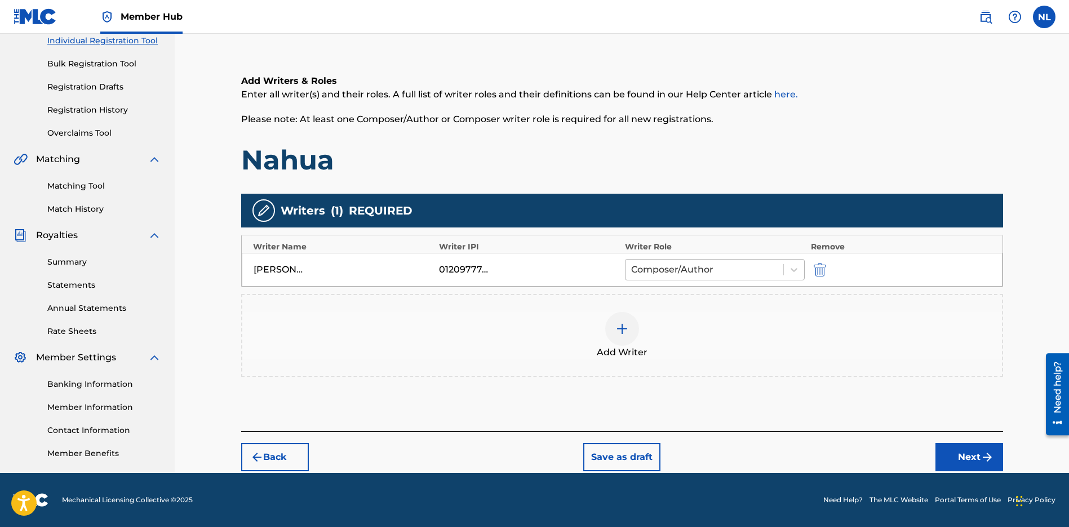
click at [631, 266] on input "text" at bounding box center [632, 270] width 2 height 14
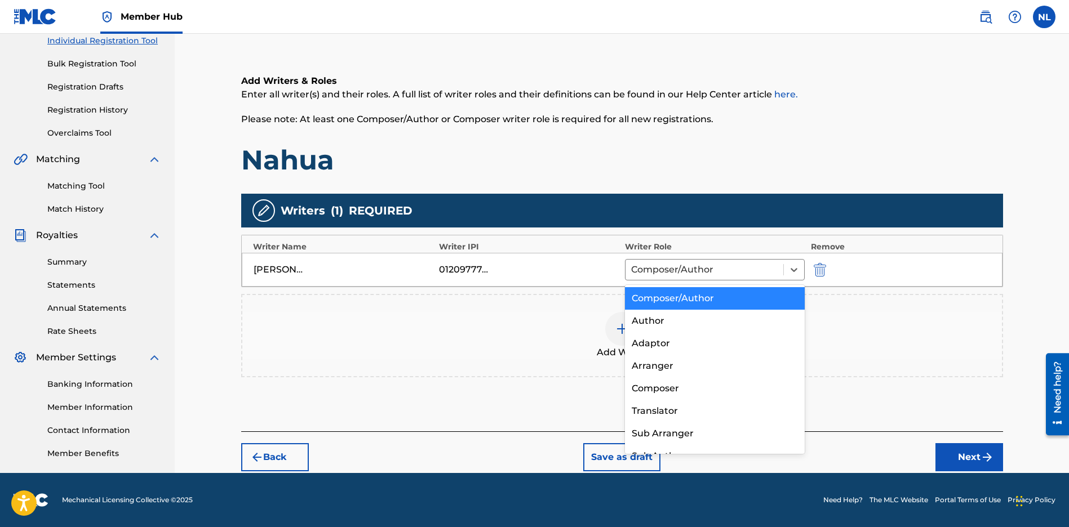
click at [917, 353] on div "Add Writer" at bounding box center [621, 335] width 759 height 47
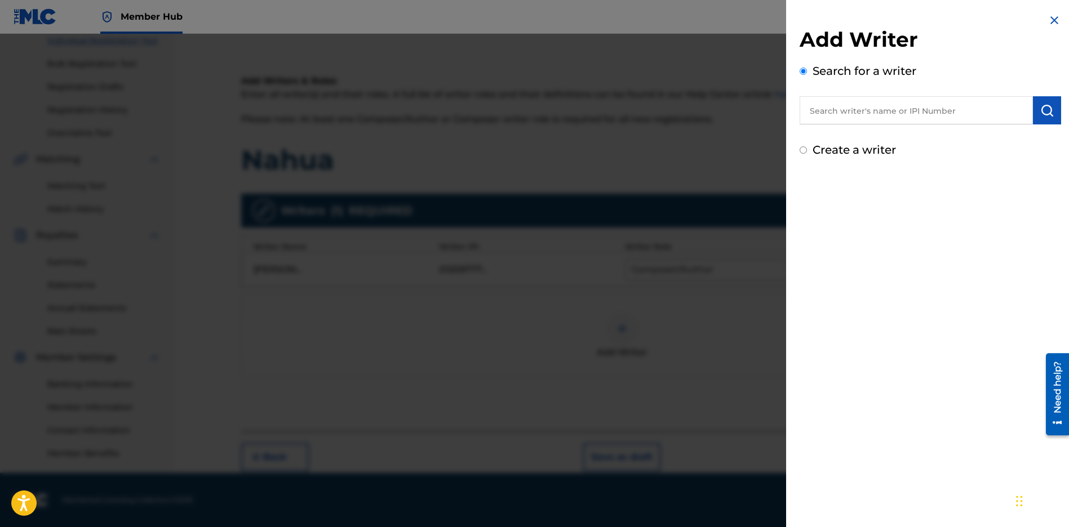
drag, startPoint x: 1048, startPoint y: 17, endPoint x: 1043, endPoint y: 33, distance: 17.3
click at [1048, 17] on img at bounding box center [1054, 21] width 14 height 14
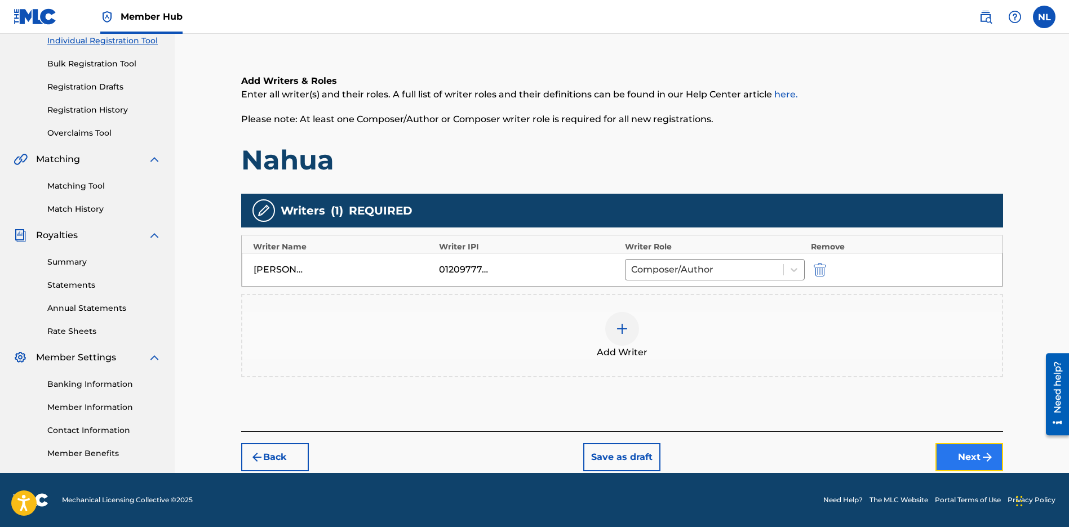
click at [952, 455] on button "Next" at bounding box center [969, 457] width 68 height 28
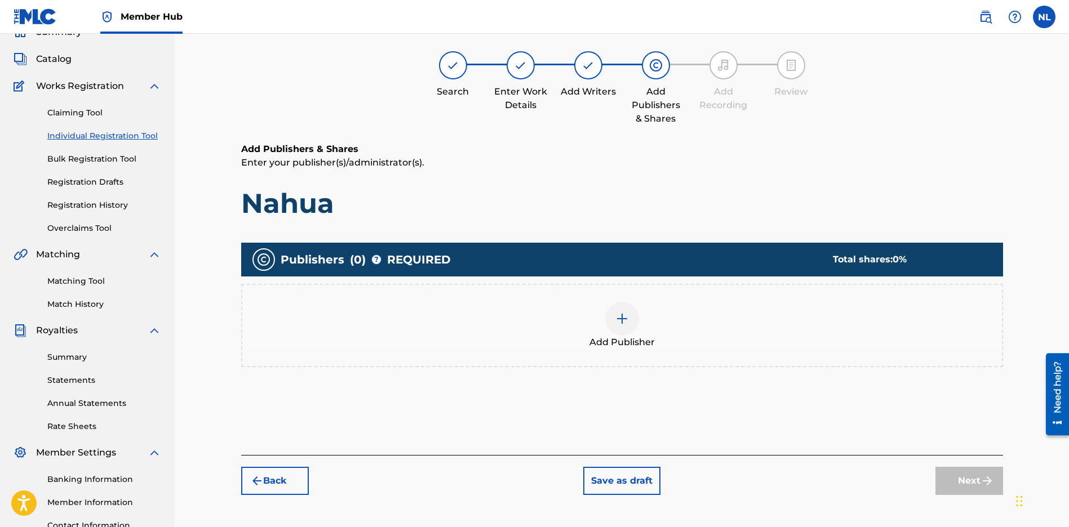
scroll to position [51, 0]
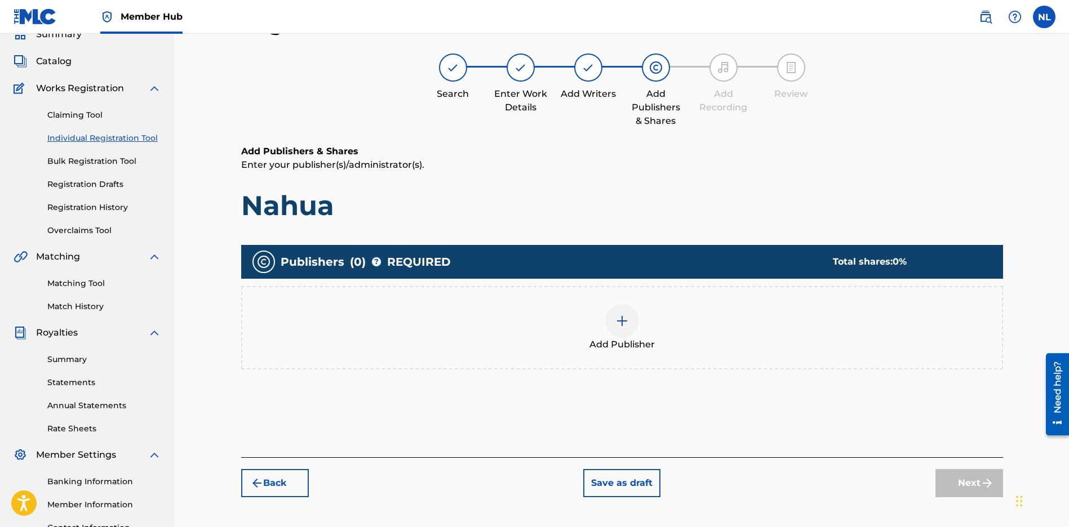
click at [618, 318] on img at bounding box center [622, 321] width 14 height 14
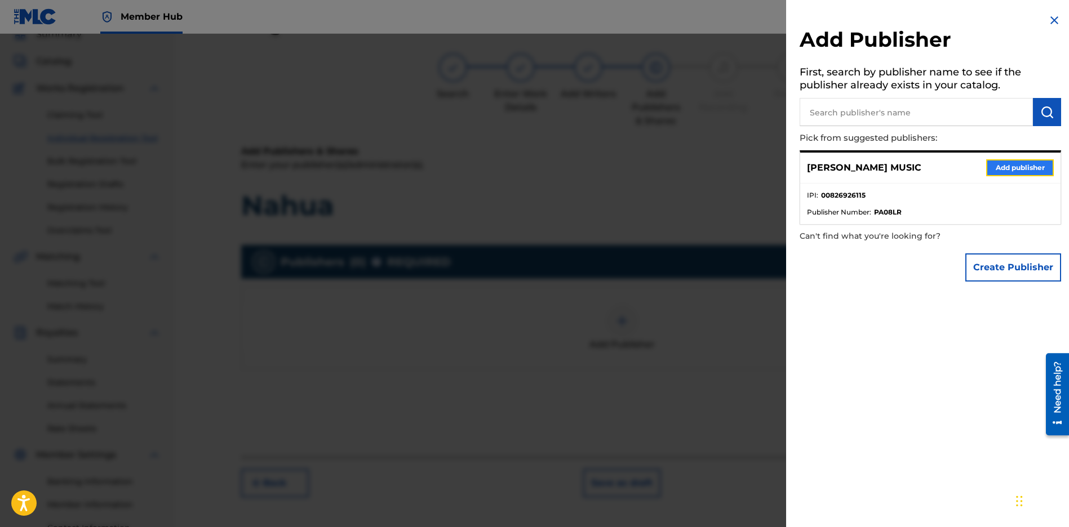
click at [1021, 171] on button "Add publisher" at bounding box center [1020, 167] width 68 height 17
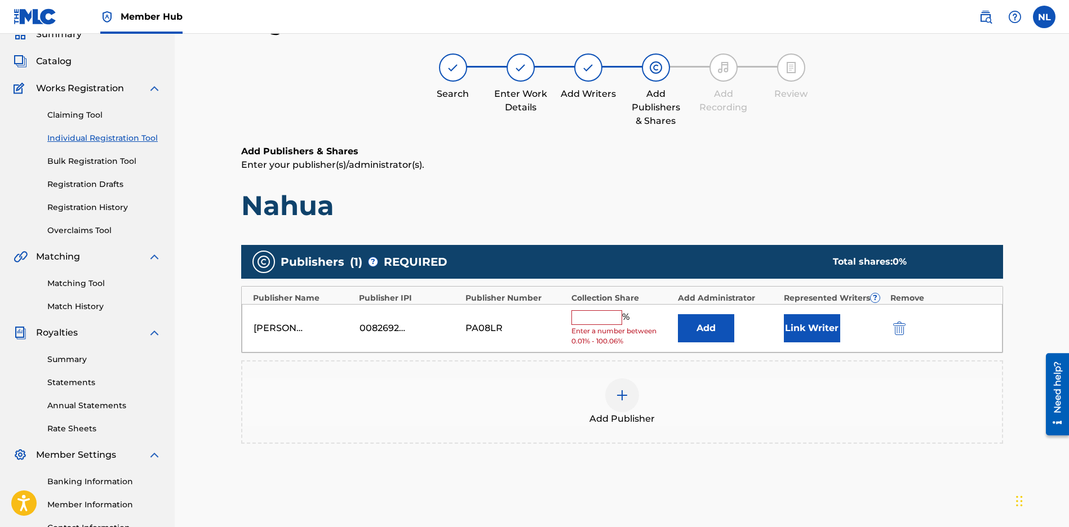
click at [589, 323] on input "text" at bounding box center [596, 317] width 51 height 15
type input "100"
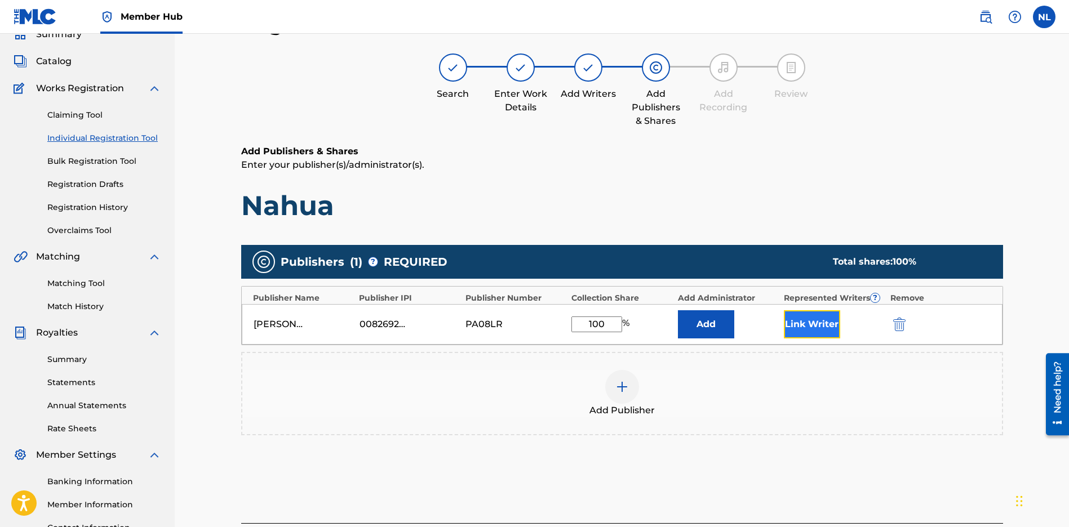
click at [797, 322] on button "Link Writer" at bounding box center [812, 324] width 56 height 28
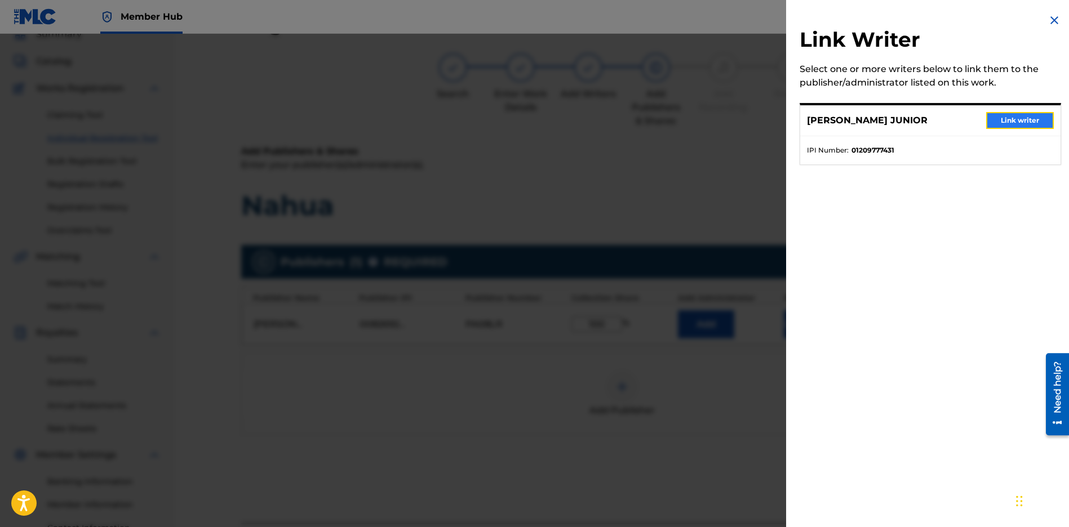
click at [995, 119] on button "Link writer" at bounding box center [1020, 120] width 68 height 17
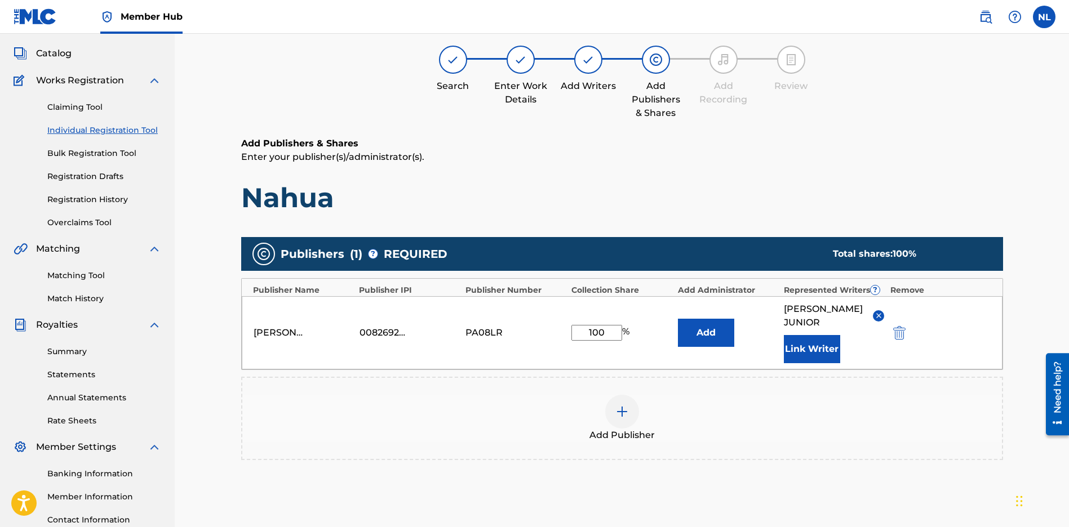
scroll to position [174, 0]
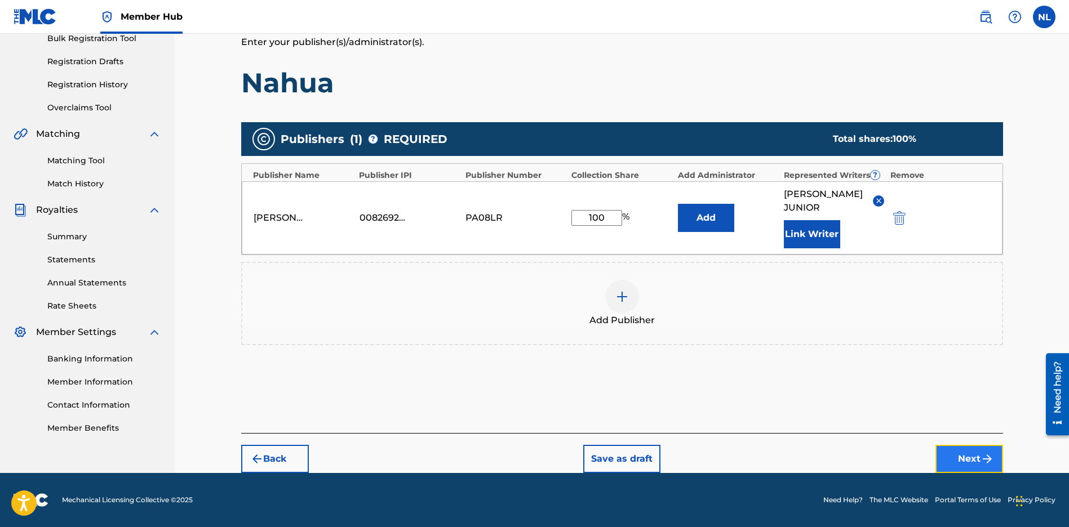
click at [976, 461] on button "Next" at bounding box center [969, 459] width 68 height 28
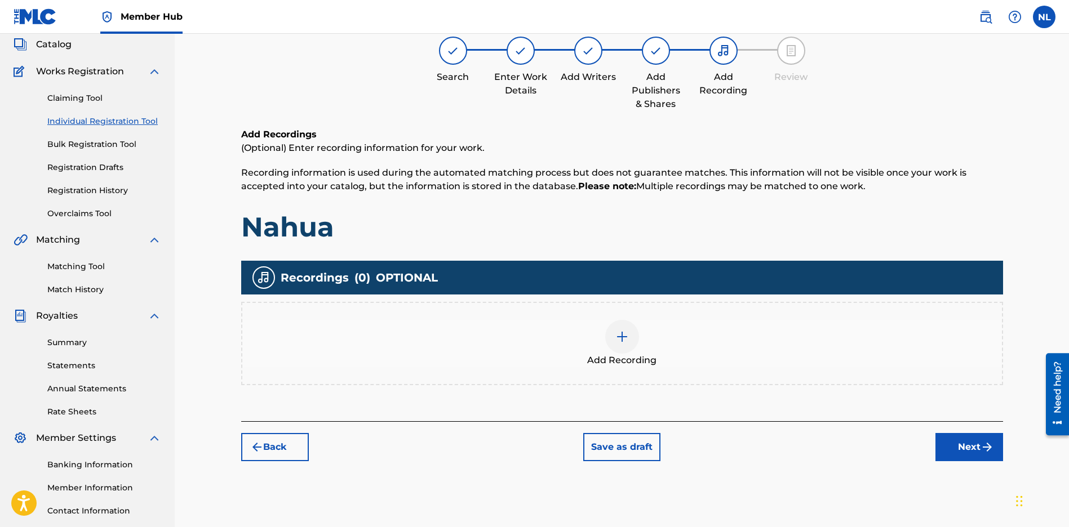
scroll to position [51, 0]
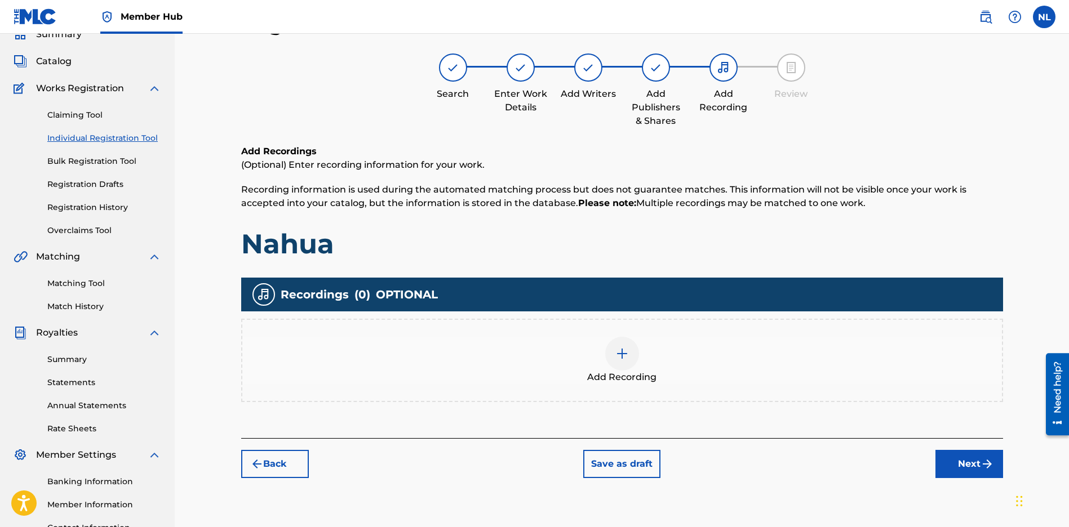
click at [603, 355] on div "Add Recording" at bounding box center [621, 360] width 759 height 47
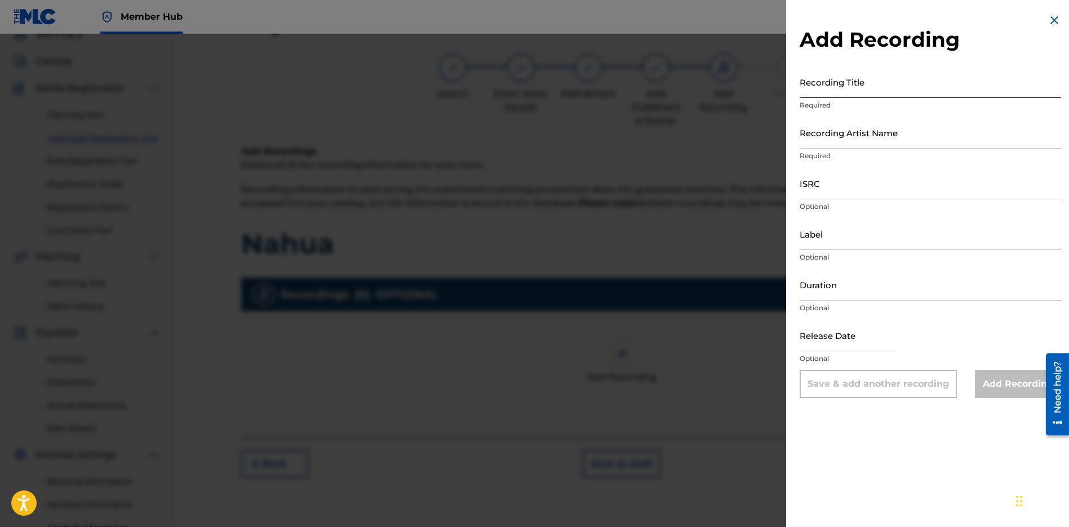
click at [824, 88] on input "Recording Title" at bounding box center [929, 82] width 261 height 32
paste input "Nahua"
type input "Nahua"
click at [820, 138] on input "Recording Artist Name" at bounding box center [929, 133] width 261 height 32
type input "JUNI QUICKLY"
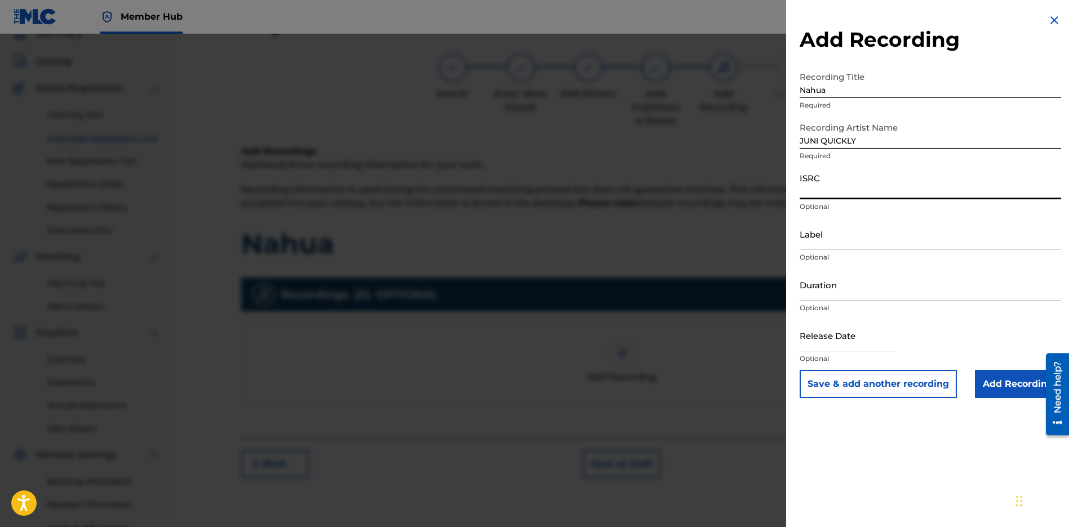
click at [856, 195] on input "ISRC" at bounding box center [929, 183] width 261 height 32
paste input "CBEYJ2545196"
type input "CBEYJ2545196"
click at [825, 237] on input "Label" at bounding box center [929, 234] width 261 height 32
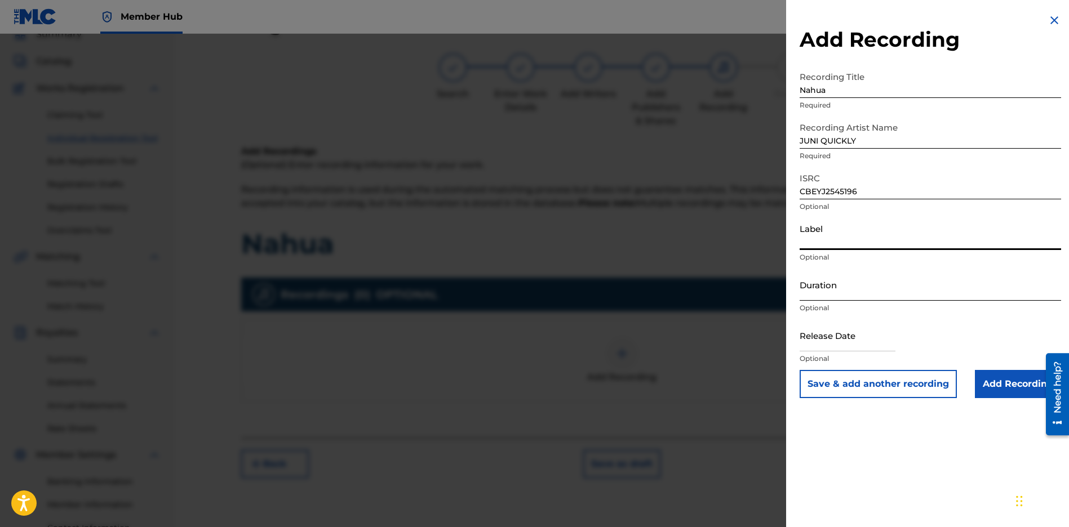
type input "[PERSON_NAME] Music Group"
click at [847, 335] on input "text" at bounding box center [847, 335] width 96 height 32
select select "8"
select select "2025"
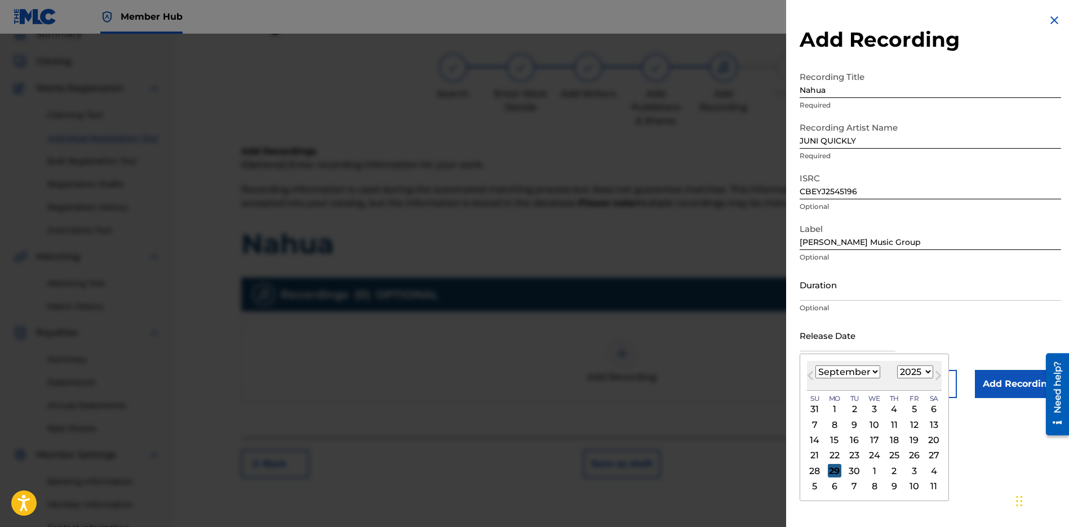
click at [828, 474] on div "29" at bounding box center [835, 471] width 14 height 14
type input "[DATE]"
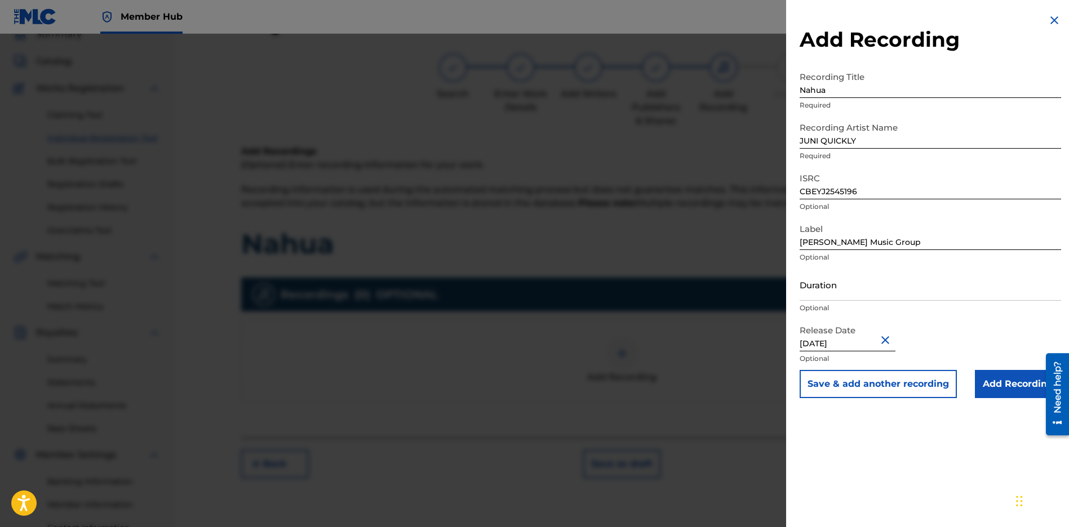
scroll to position [148, 0]
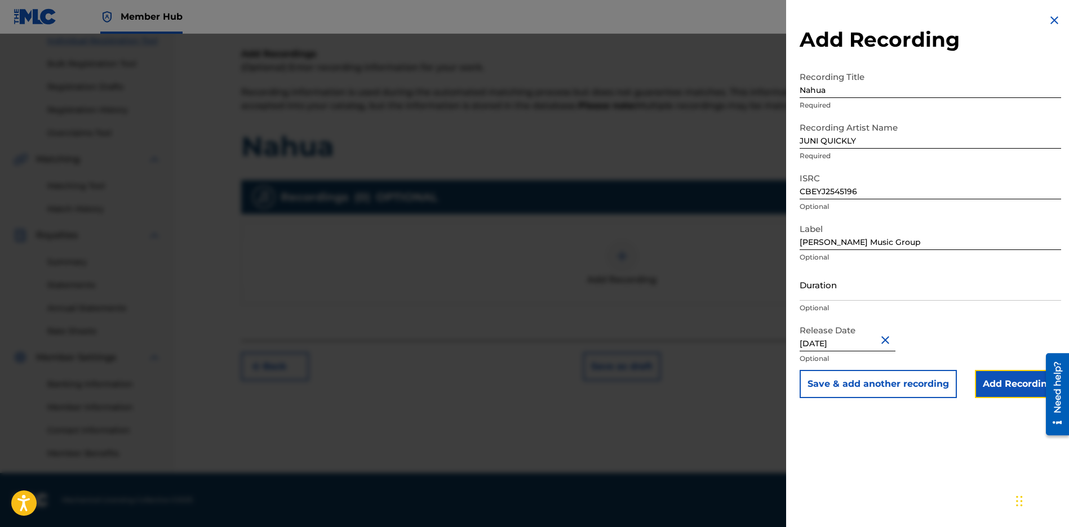
drag, startPoint x: 989, startPoint y: 384, endPoint x: 357, endPoint y: 175, distance: 665.0
click at [989, 384] on input "Add Recording" at bounding box center [1018, 384] width 86 height 28
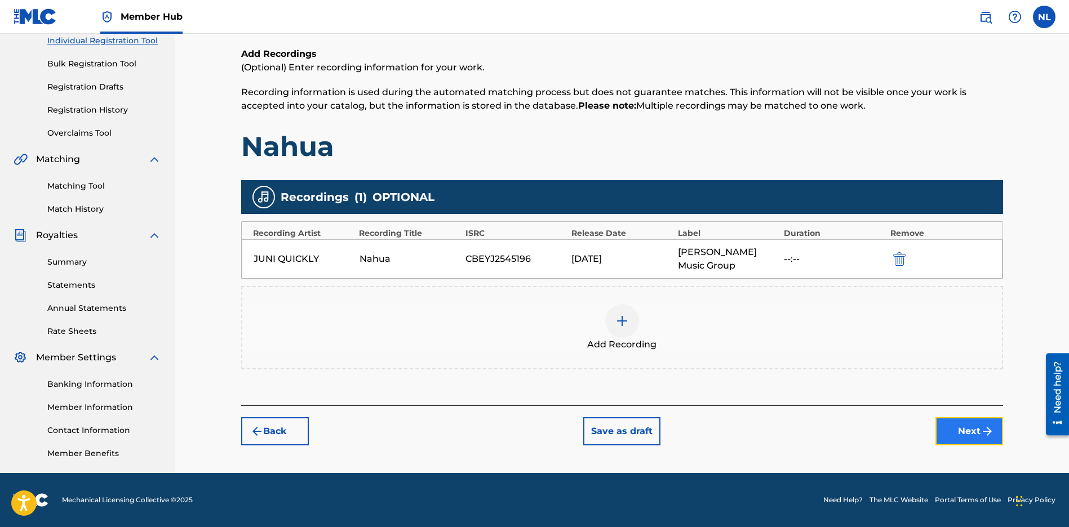
click at [977, 426] on button "Next" at bounding box center [969, 431] width 68 height 28
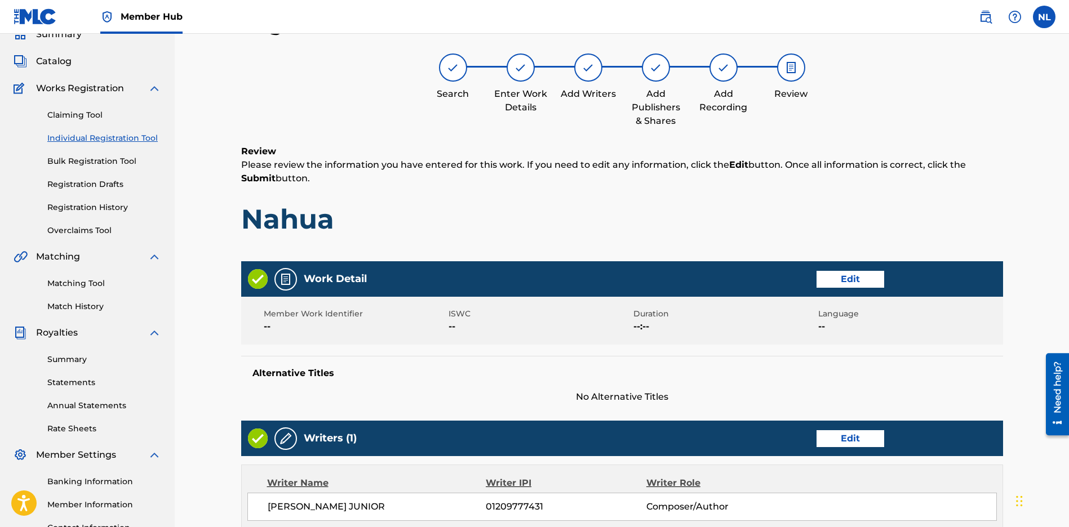
scroll to position [425, 0]
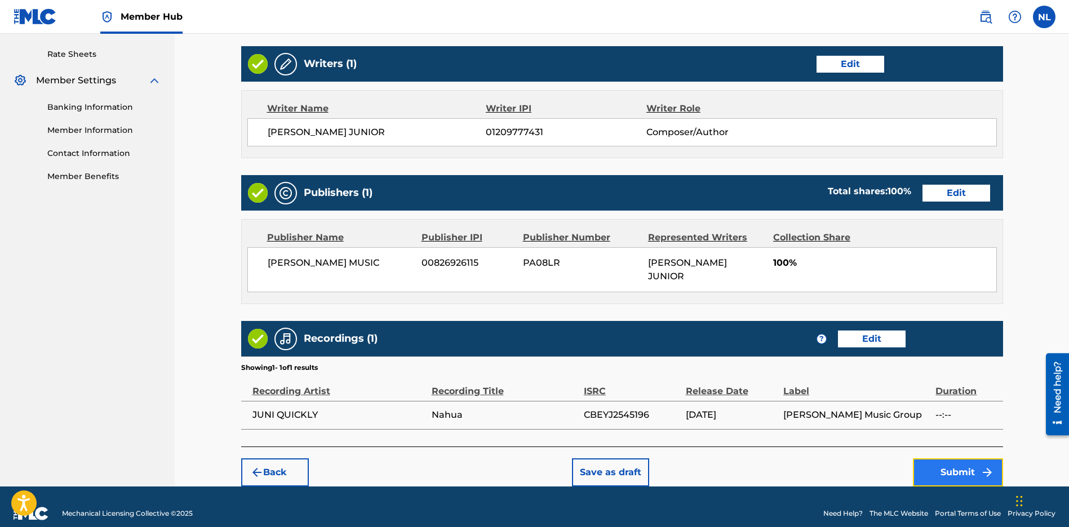
click at [945, 459] on button "Submit" at bounding box center [958, 473] width 90 height 28
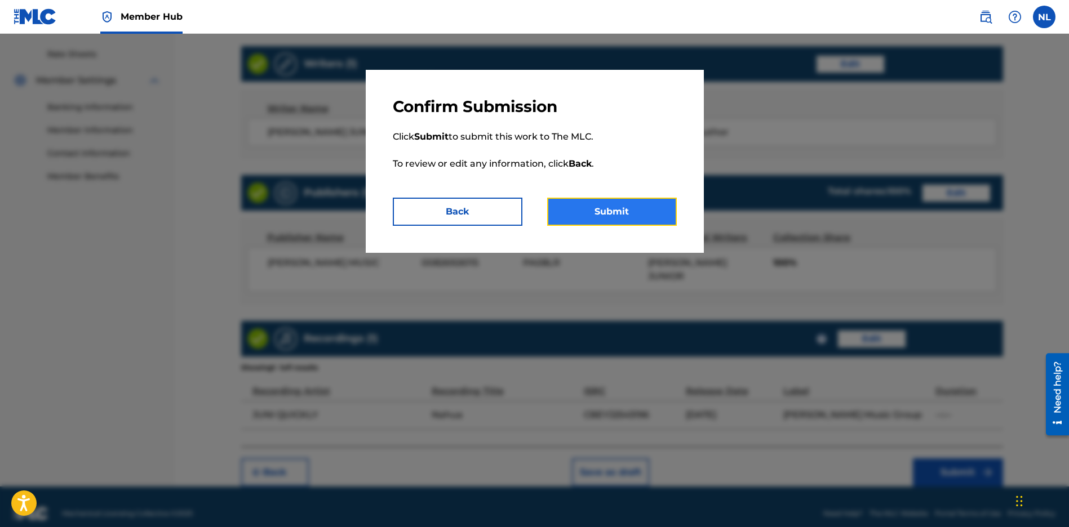
click at [598, 216] on button "Submit" at bounding box center [612, 212] width 130 height 28
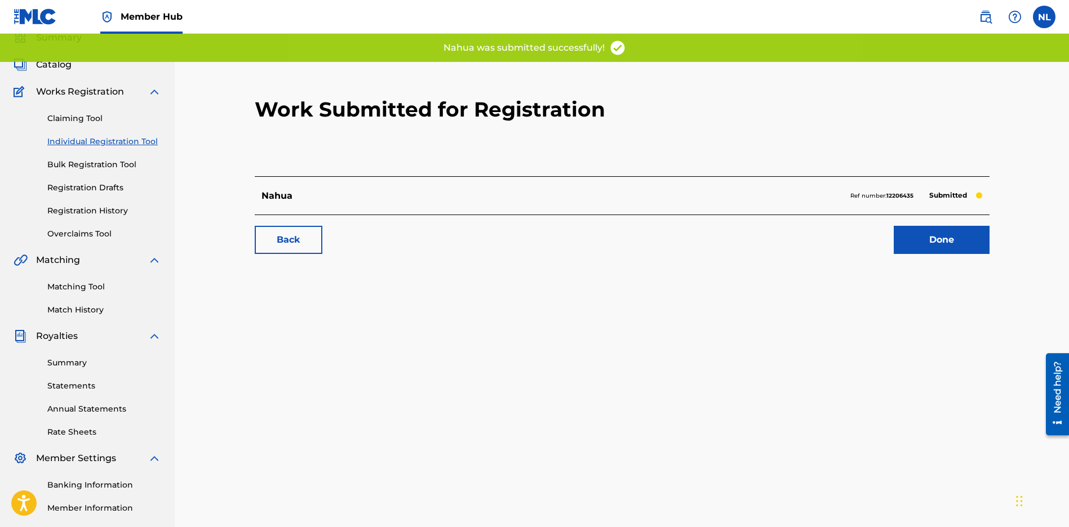
scroll to position [148, 0]
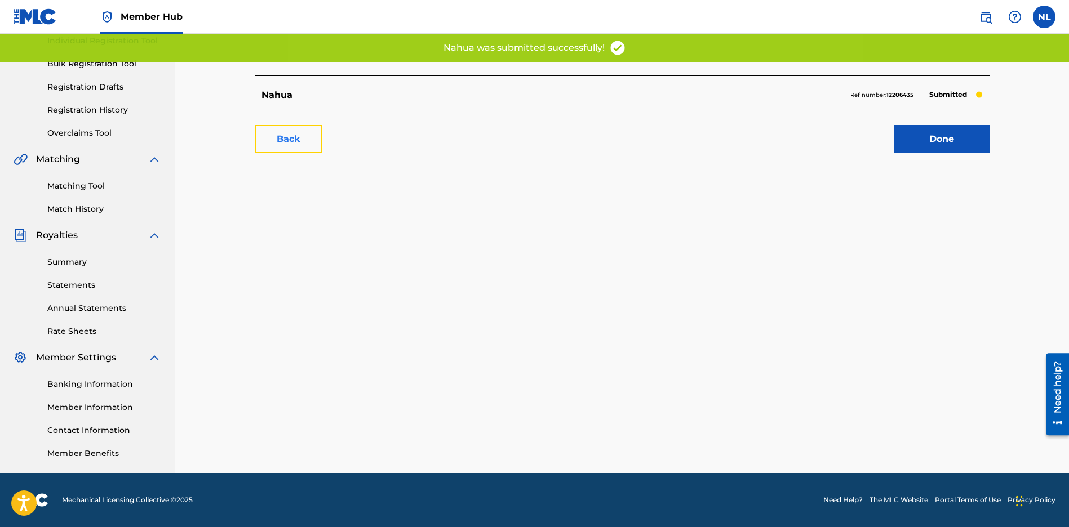
click at [286, 152] on link "Back" at bounding box center [289, 139] width 68 height 28
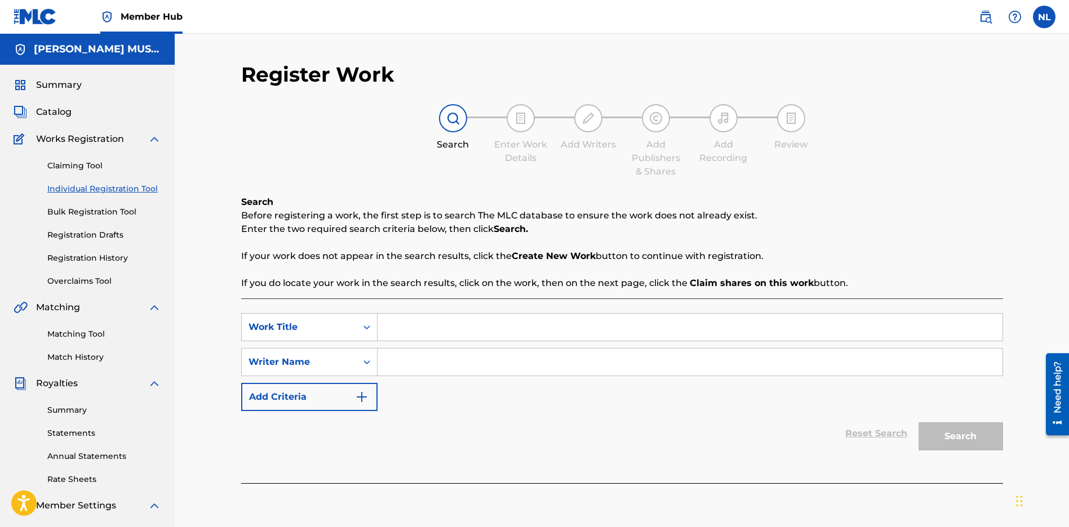
click at [400, 324] on input "Search Form" at bounding box center [689, 327] width 625 height 27
paste input "ISRAEL"
type input "ISRAEL"
click at [408, 359] on input "Search Form" at bounding box center [689, 362] width 625 height 27
click at [385, 364] on input "Search Form" at bounding box center [689, 362] width 625 height 27
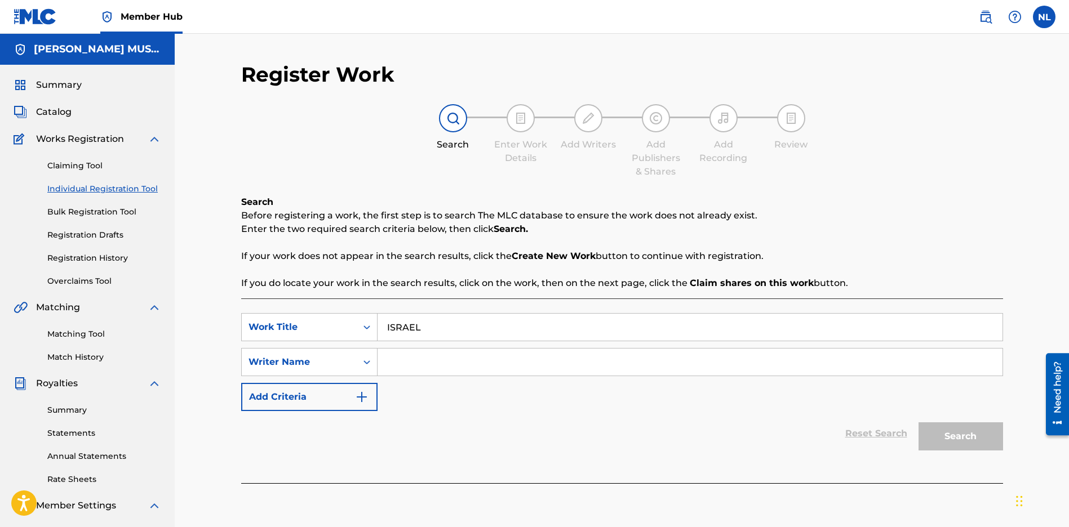
paste input "[PERSON_NAME] JUNIOR"
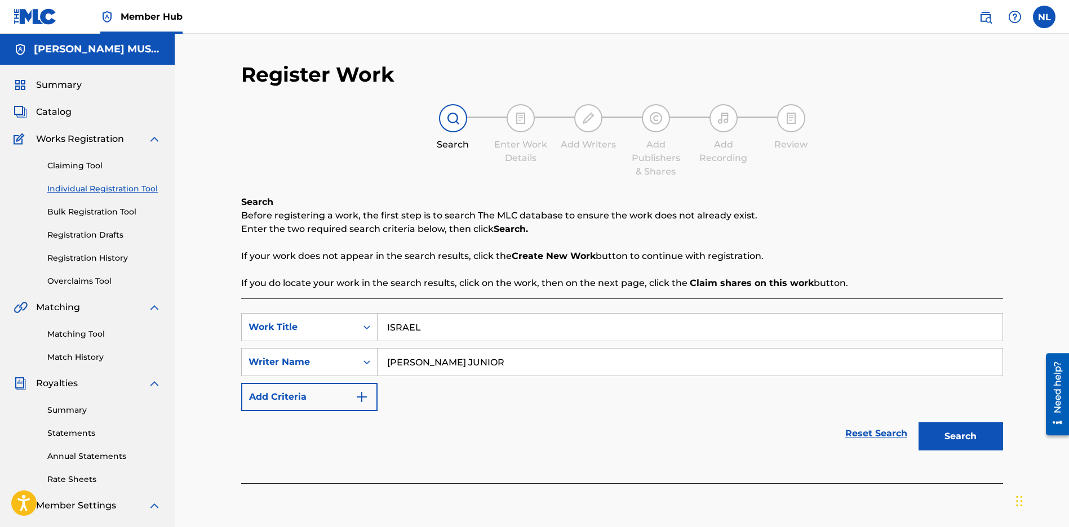
type input "[PERSON_NAME] JUNIOR"
click at [978, 435] on button "Search" at bounding box center [960, 436] width 84 height 28
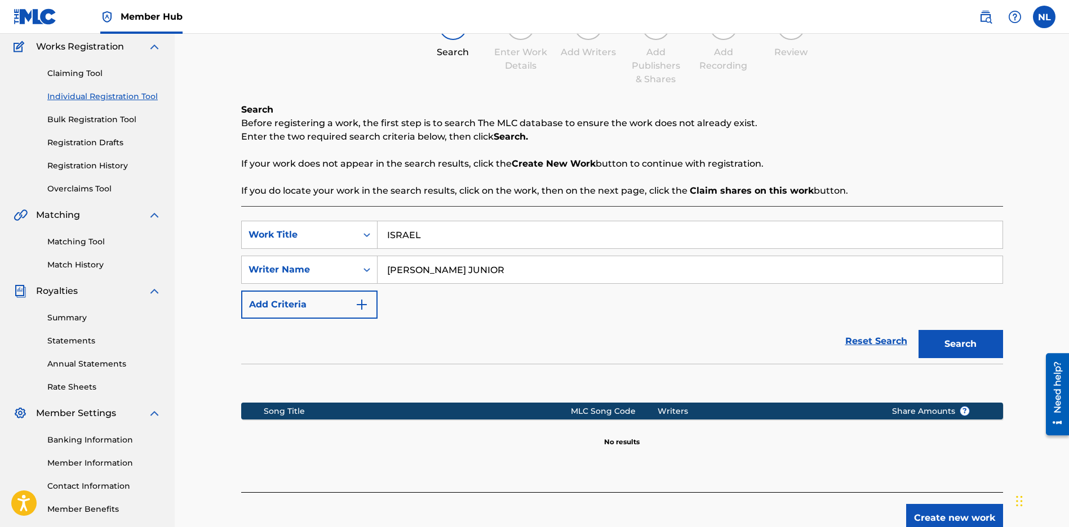
scroll to position [152, 0]
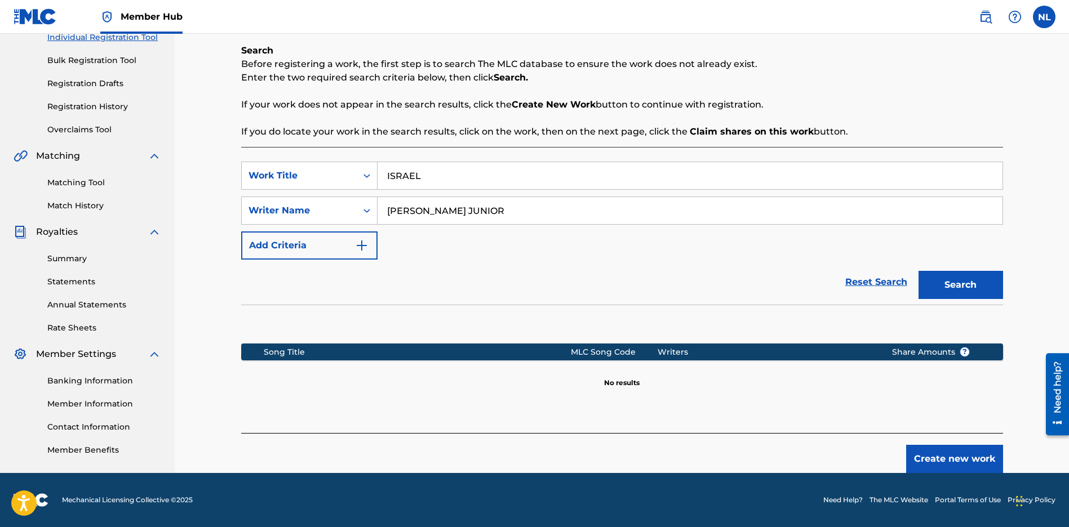
click at [458, 210] on input "[PERSON_NAME] JUNIOR" at bounding box center [689, 210] width 625 height 27
click at [917, 457] on button "Create new work" at bounding box center [954, 459] width 97 height 28
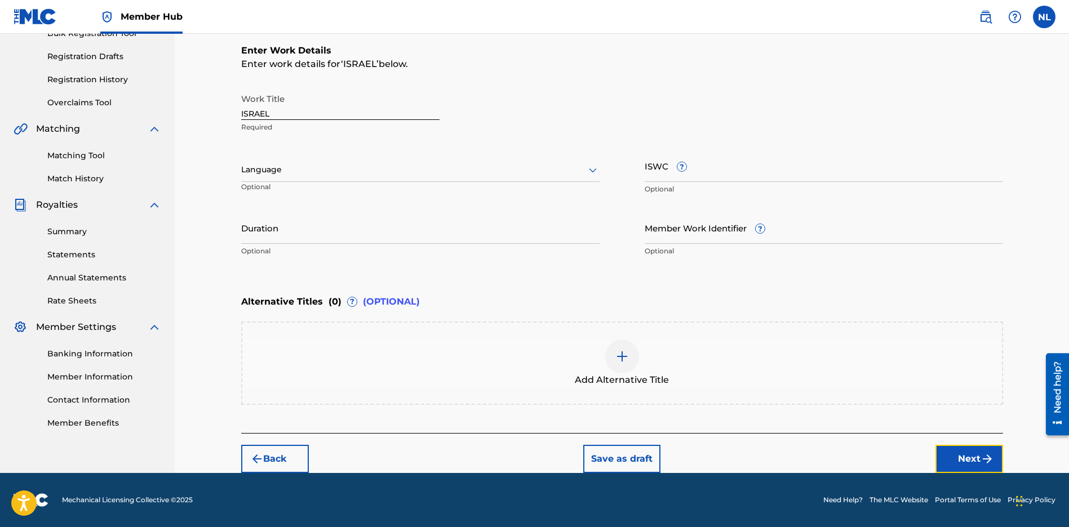
click at [941, 450] on button "Next" at bounding box center [969, 459] width 68 height 28
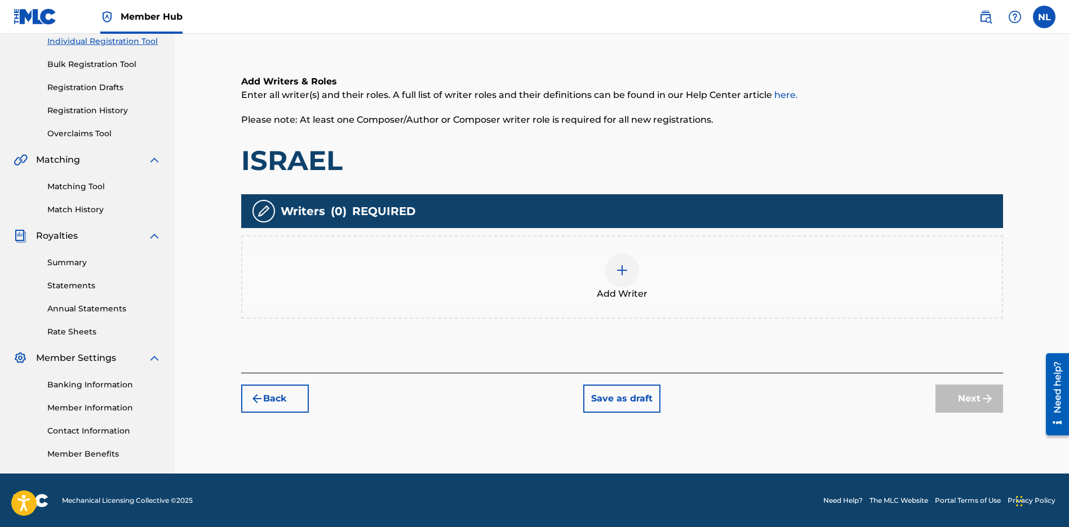
scroll to position [148, 0]
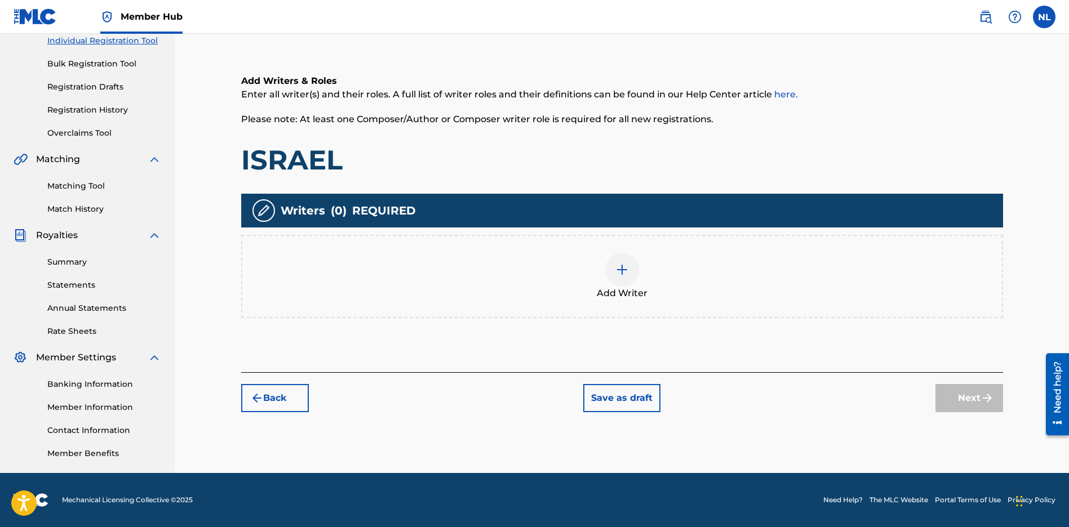
click at [624, 270] on img at bounding box center [622, 270] width 14 height 14
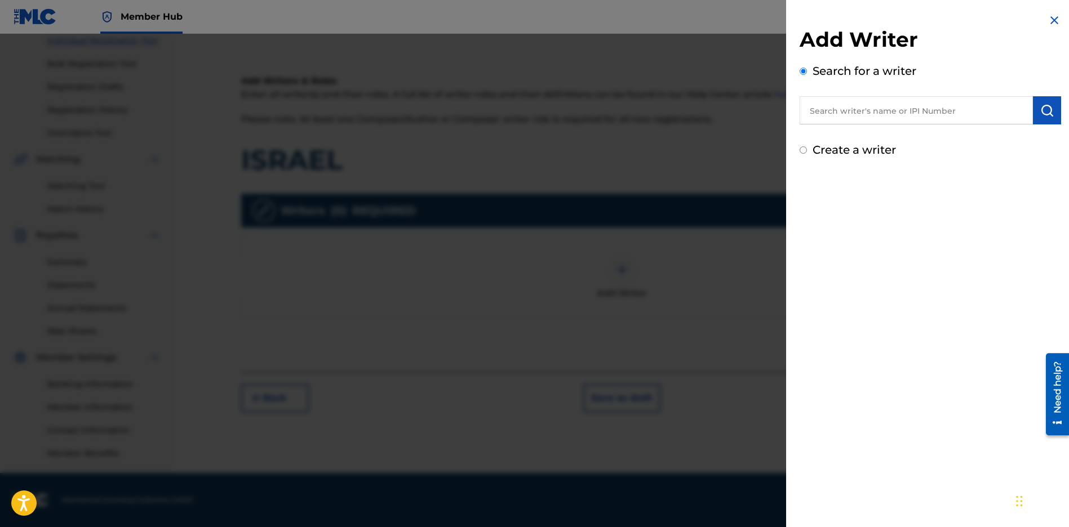
click at [844, 106] on input "text" at bounding box center [915, 110] width 233 height 28
click at [811, 113] on input "text" at bounding box center [915, 110] width 233 height 28
paste input "[PERSON_NAME] JUNIOR"
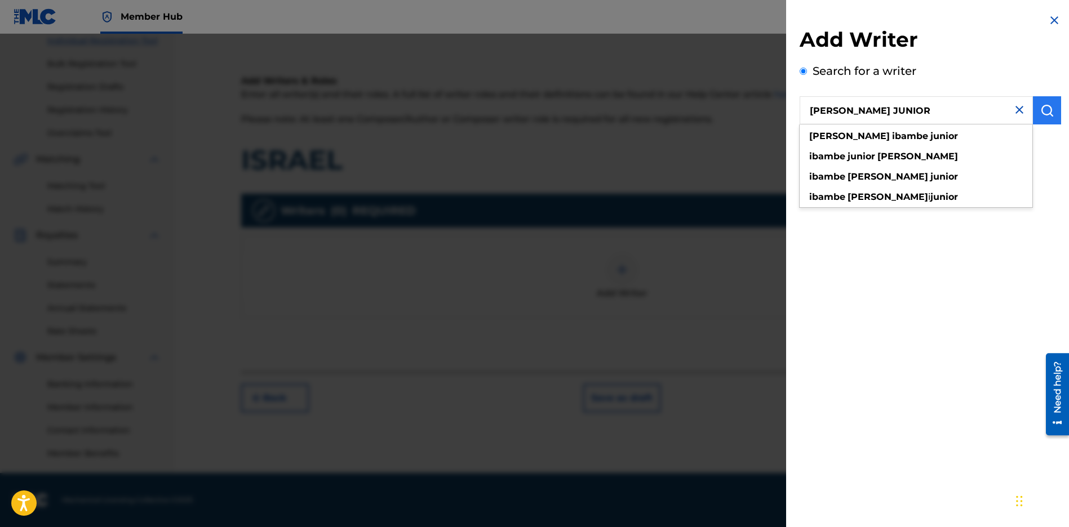
type input "[PERSON_NAME] JUNIOR"
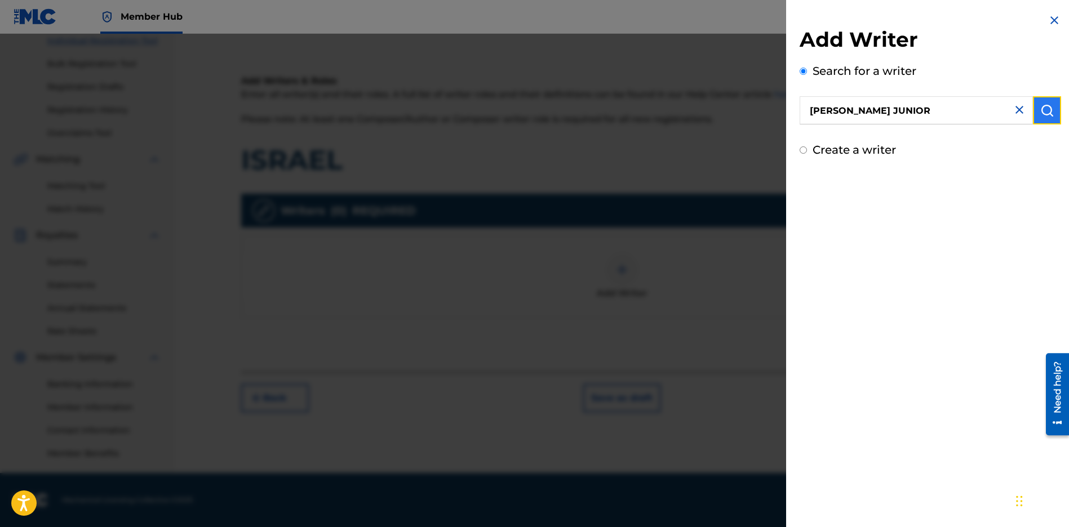
click at [1043, 104] on img "submit" at bounding box center [1047, 111] width 14 height 14
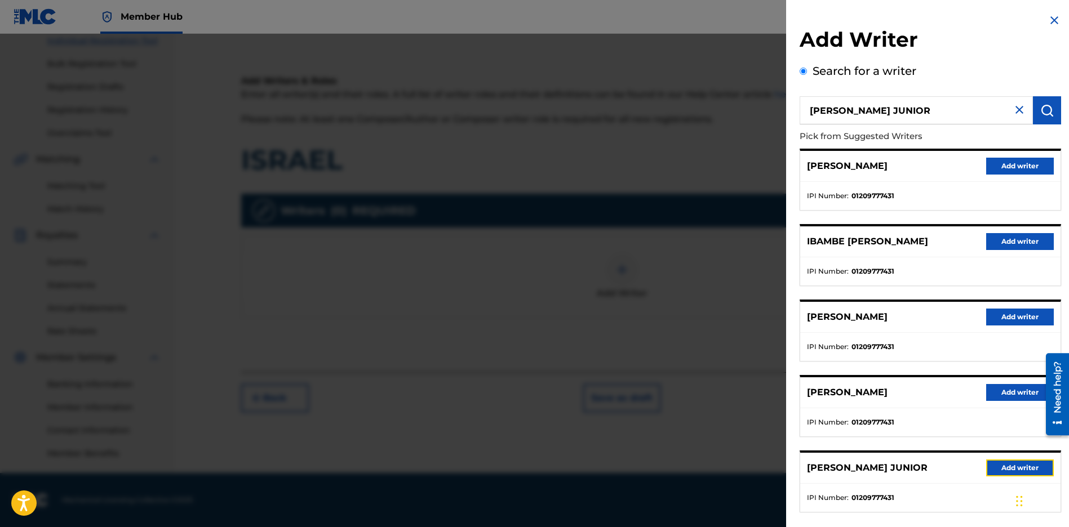
click at [997, 465] on button "Add writer" at bounding box center [1020, 468] width 68 height 17
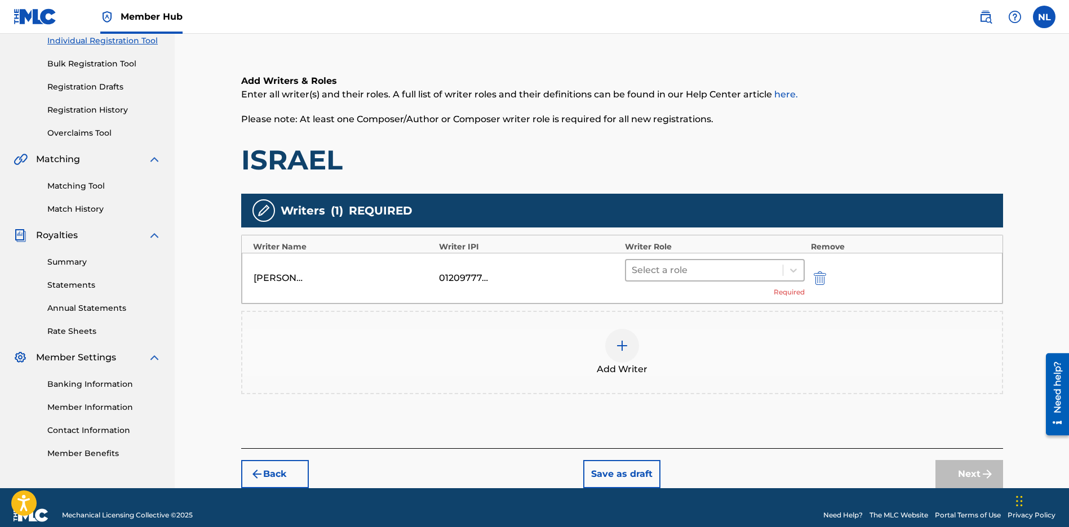
click at [657, 275] on div at bounding box center [704, 271] width 146 height 16
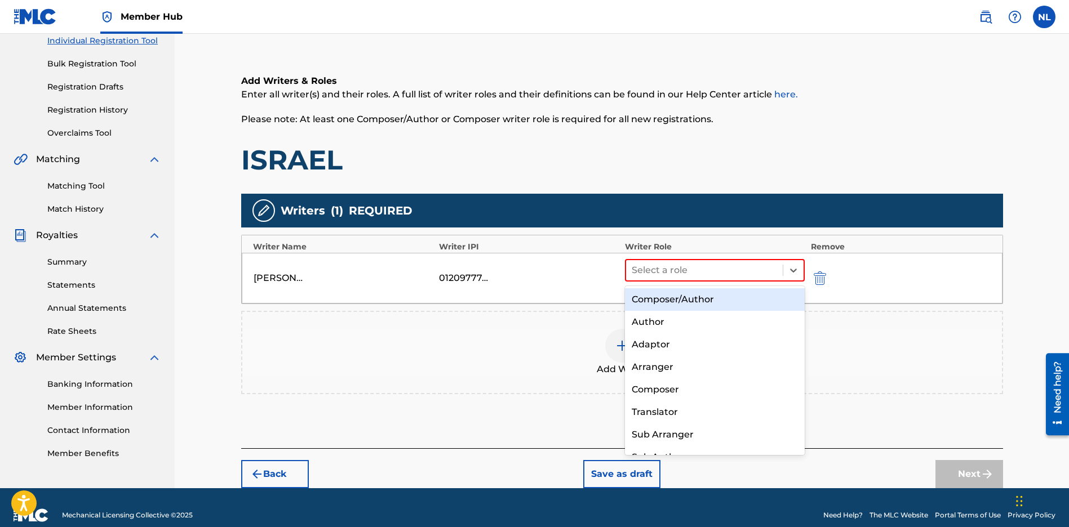
click at [649, 298] on div "Composer/Author" at bounding box center [715, 299] width 180 height 23
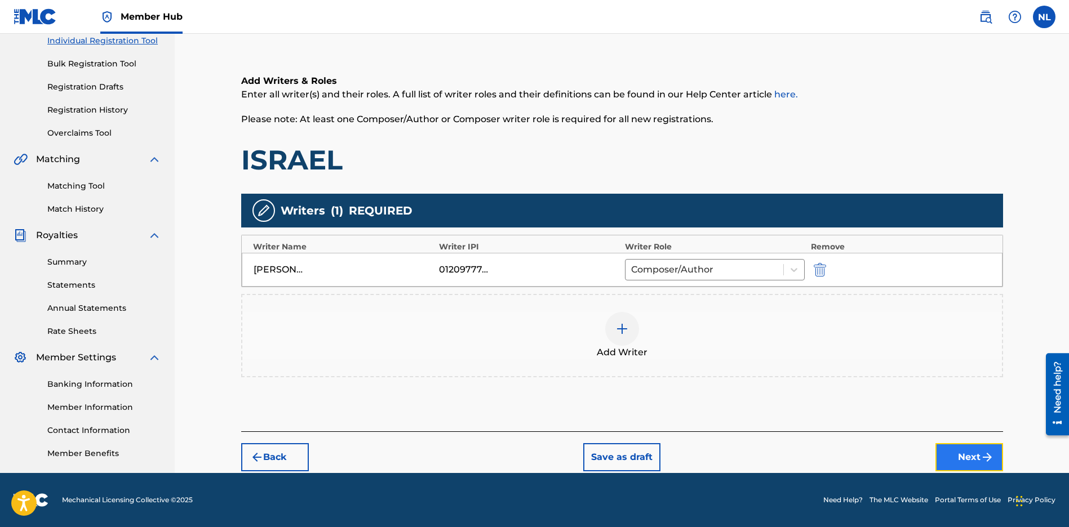
click at [973, 454] on button "Next" at bounding box center [969, 457] width 68 height 28
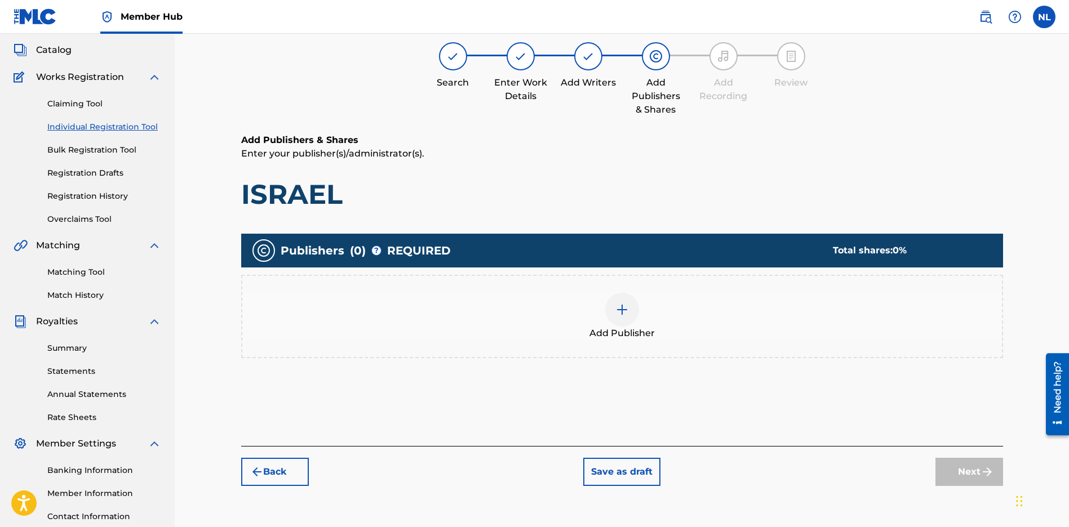
scroll to position [51, 0]
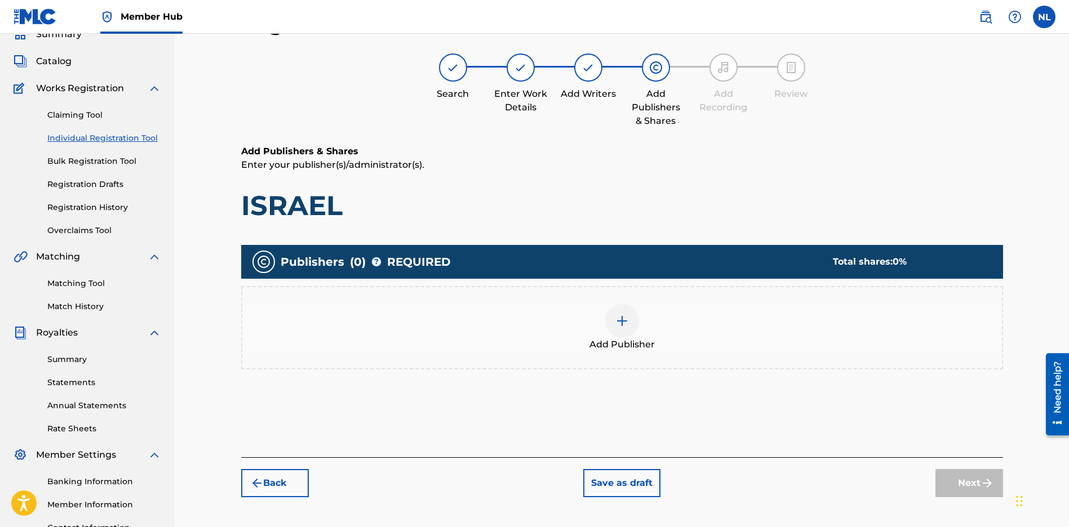
click at [612, 323] on div at bounding box center [622, 321] width 34 height 34
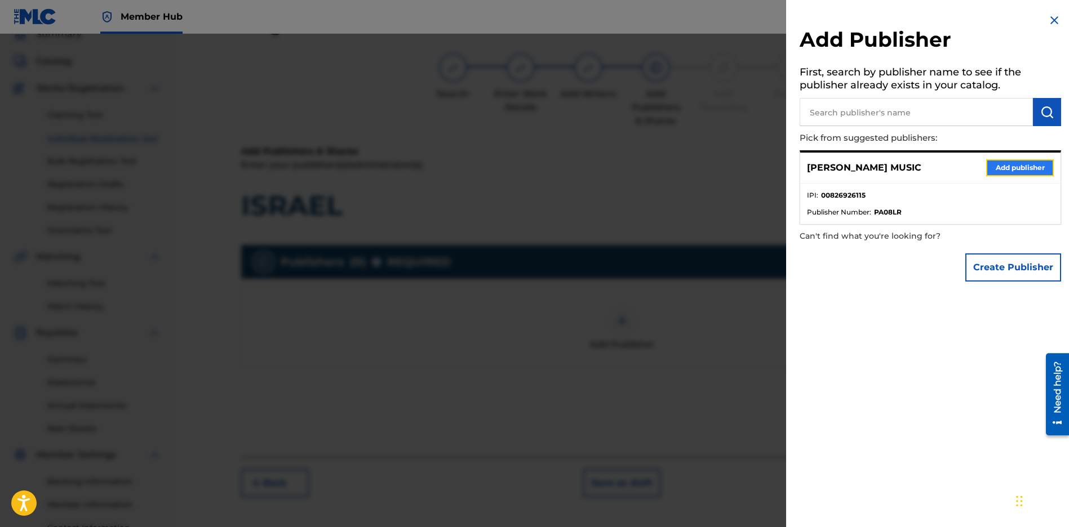
click at [991, 166] on button "Add publisher" at bounding box center [1020, 167] width 68 height 17
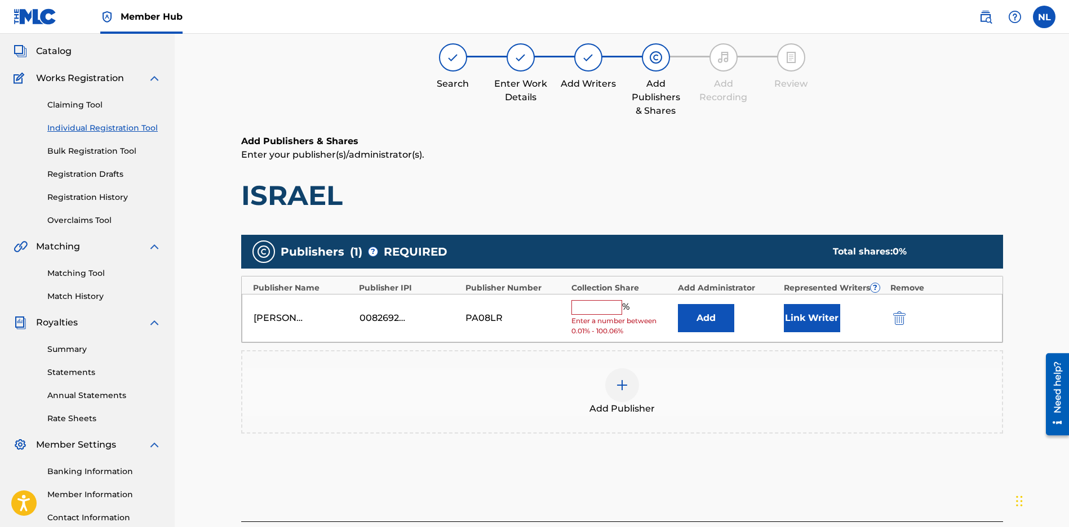
scroll to position [62, 0]
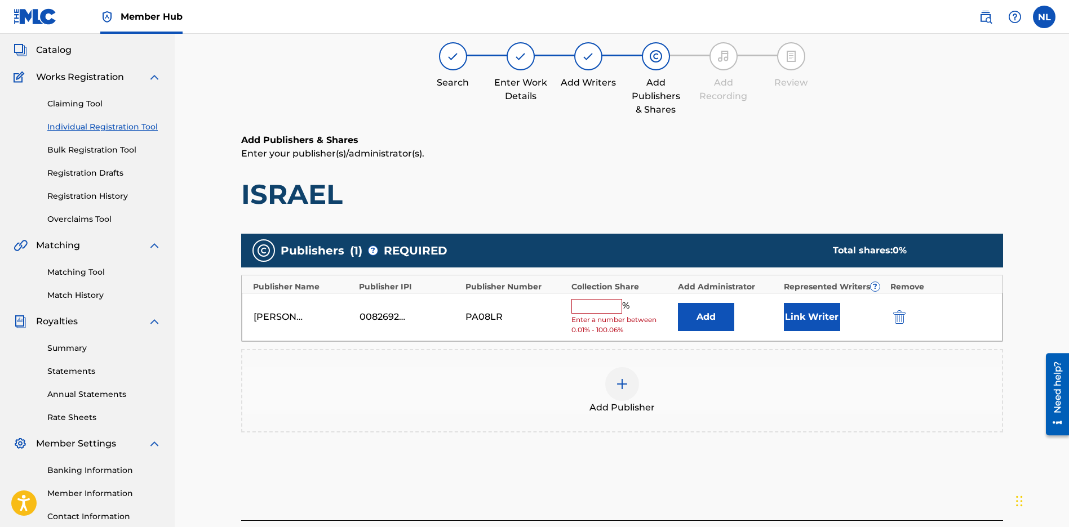
click at [603, 303] on input "text" at bounding box center [596, 306] width 51 height 15
type input "100"
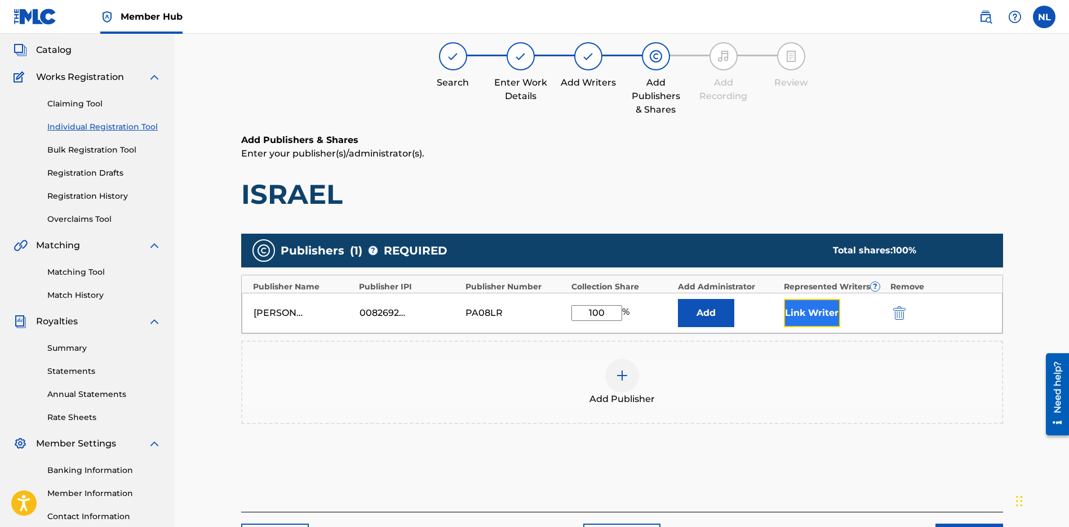
click at [821, 319] on button "Link Writer" at bounding box center [812, 313] width 56 height 28
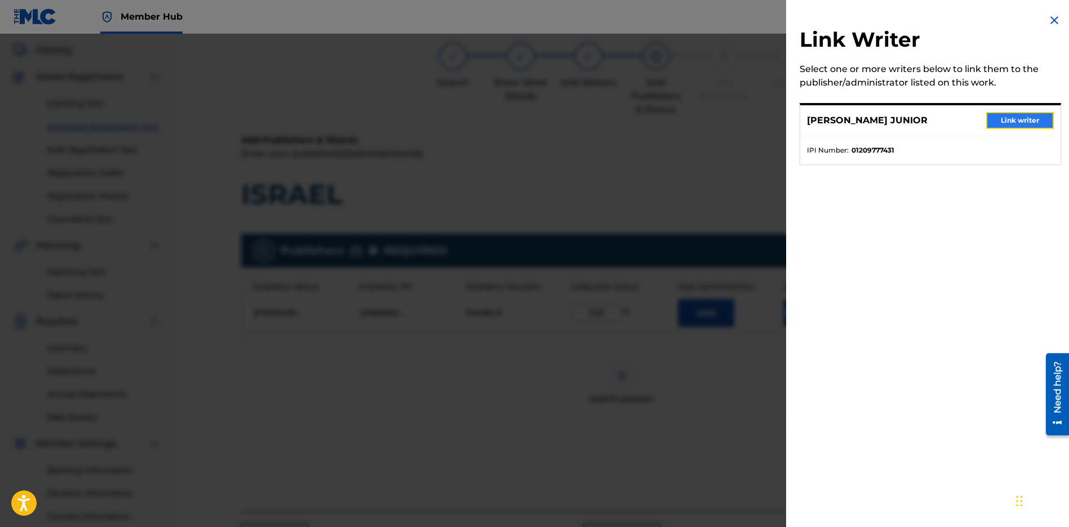
click at [1003, 122] on button "Link writer" at bounding box center [1020, 120] width 68 height 17
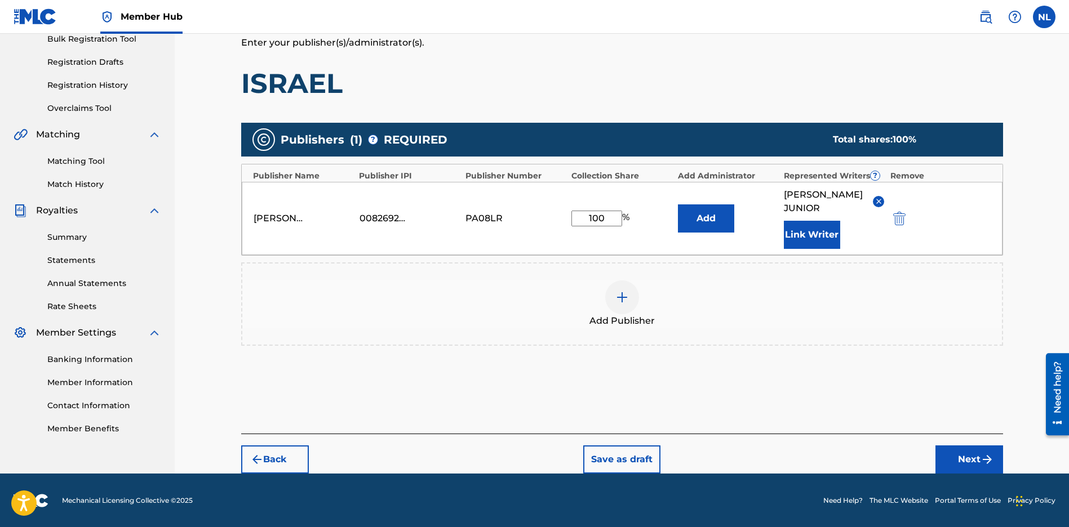
scroll to position [174, 0]
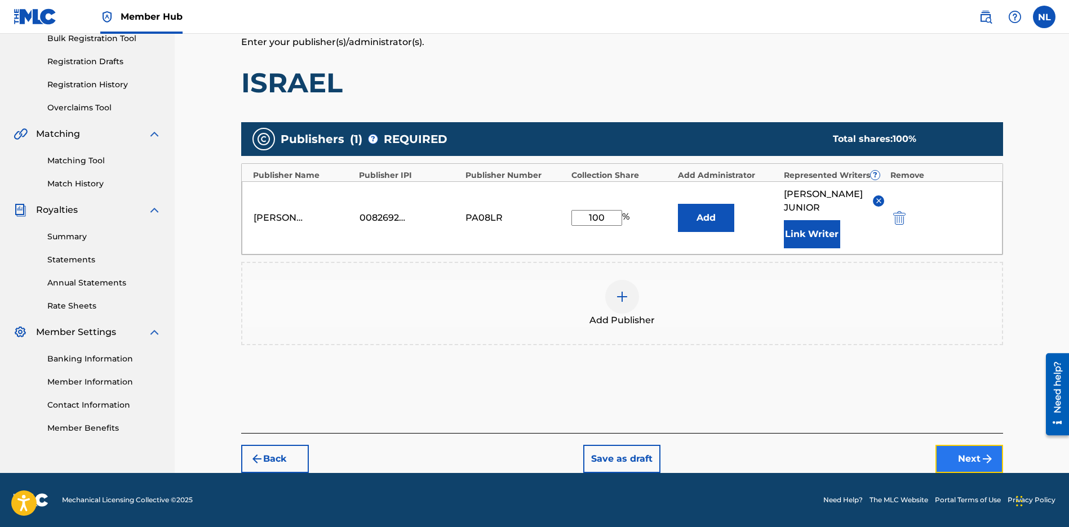
click at [958, 459] on button "Next" at bounding box center [969, 459] width 68 height 28
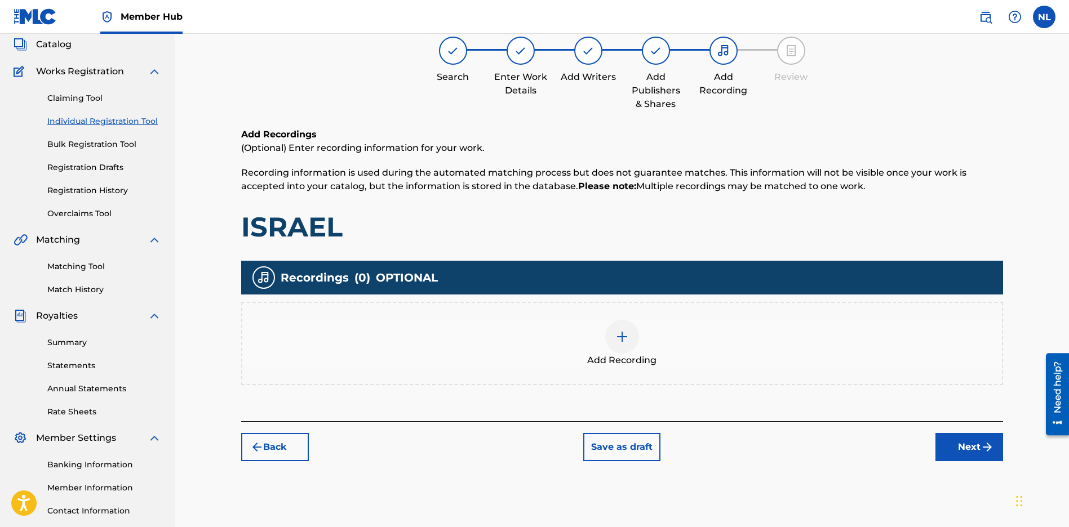
scroll to position [51, 0]
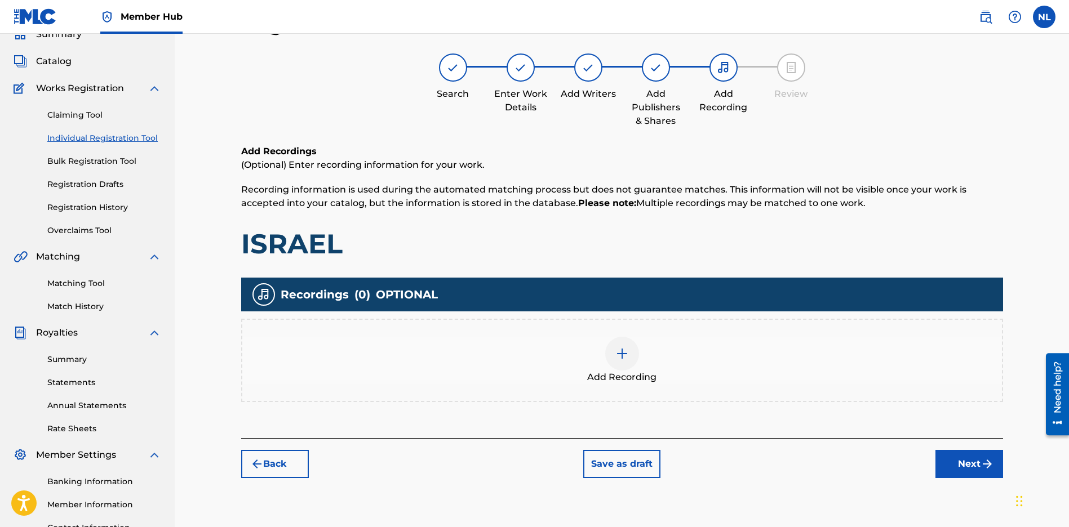
click at [612, 350] on div at bounding box center [622, 354] width 34 height 34
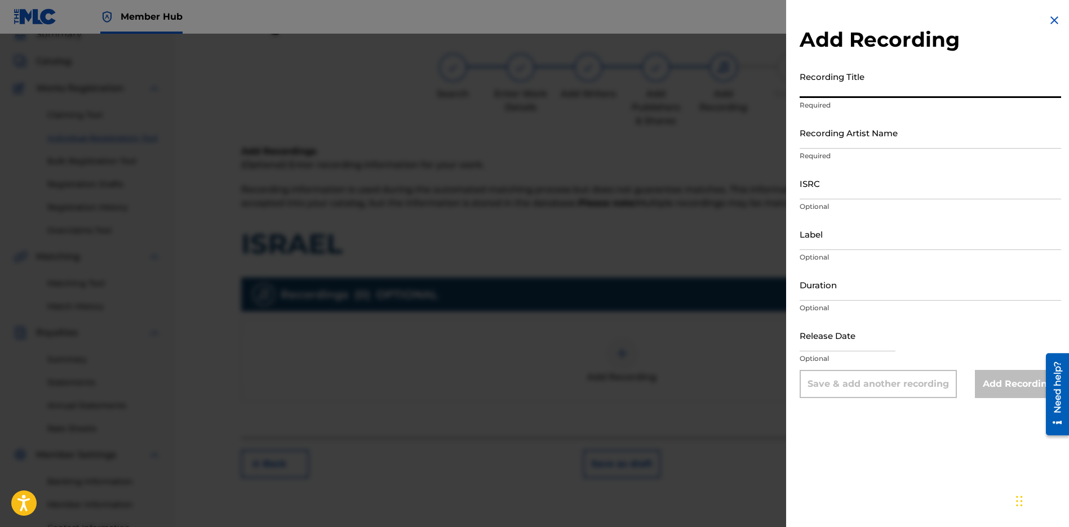
click at [877, 84] on input "Recording Title" at bounding box center [929, 82] width 261 height 32
paste input "ISRAEL"
type input "ISRAEL"
click at [826, 138] on input "Recording Artist Name" at bounding box center [929, 133] width 261 height 32
type input "JUNI QUICKLY"
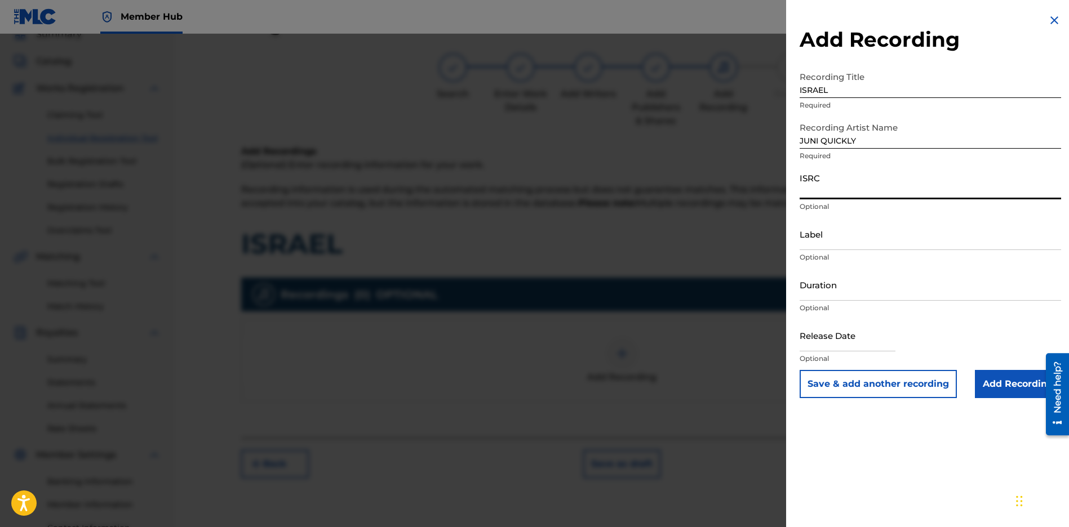
click at [826, 189] on input "ISRC" at bounding box center [929, 183] width 261 height 32
paste input "CBEYJ2545197"
type input "CBEYJ2545197"
click at [813, 237] on input "Label" at bounding box center [929, 234] width 261 height 32
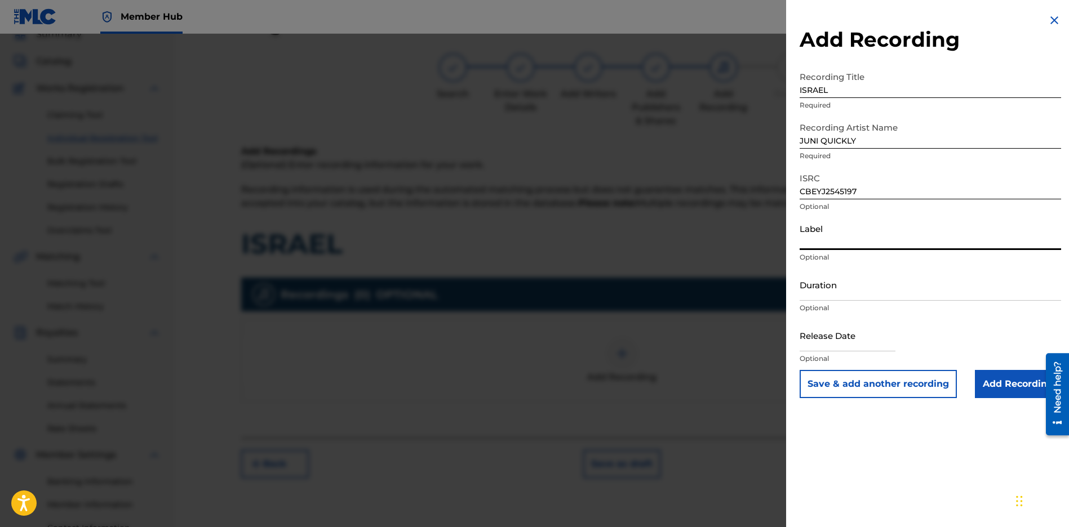
type input "[PERSON_NAME] Music Group"
click at [828, 341] on input "text" at bounding box center [847, 335] width 96 height 32
select select "8"
select select "2025"
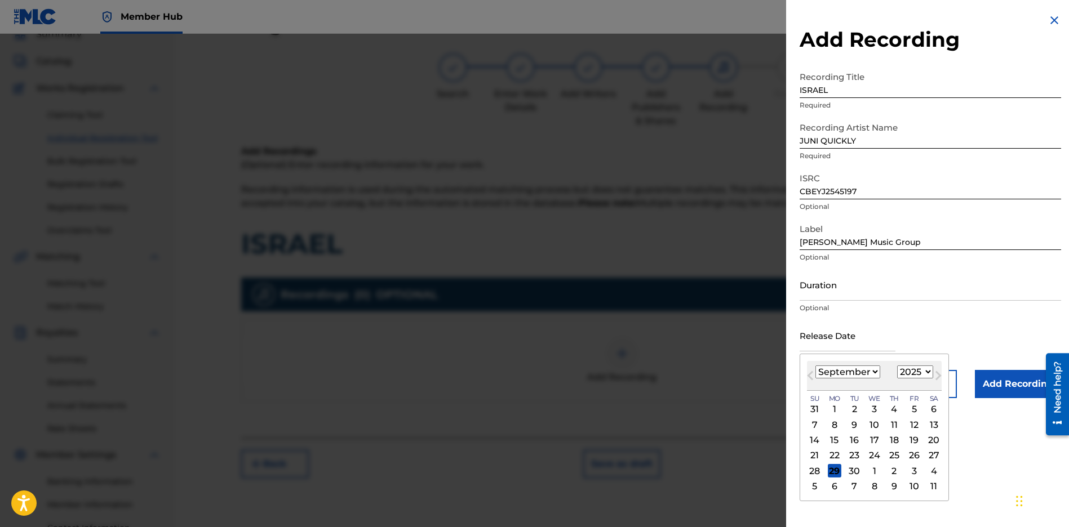
click at [828, 466] on div "29" at bounding box center [835, 471] width 14 height 14
type input "[DATE]"
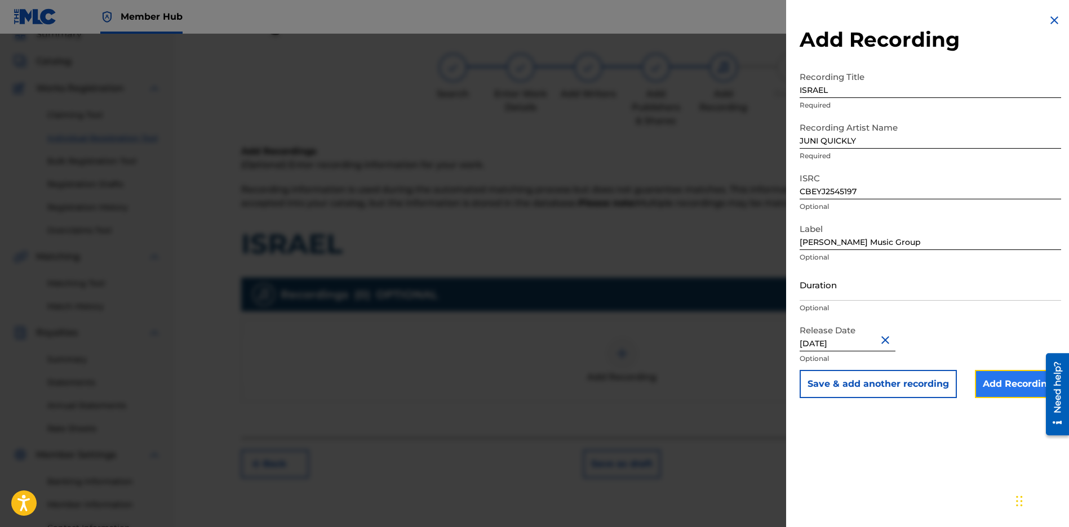
click at [1006, 381] on input "Add Recording" at bounding box center [1018, 384] width 86 height 28
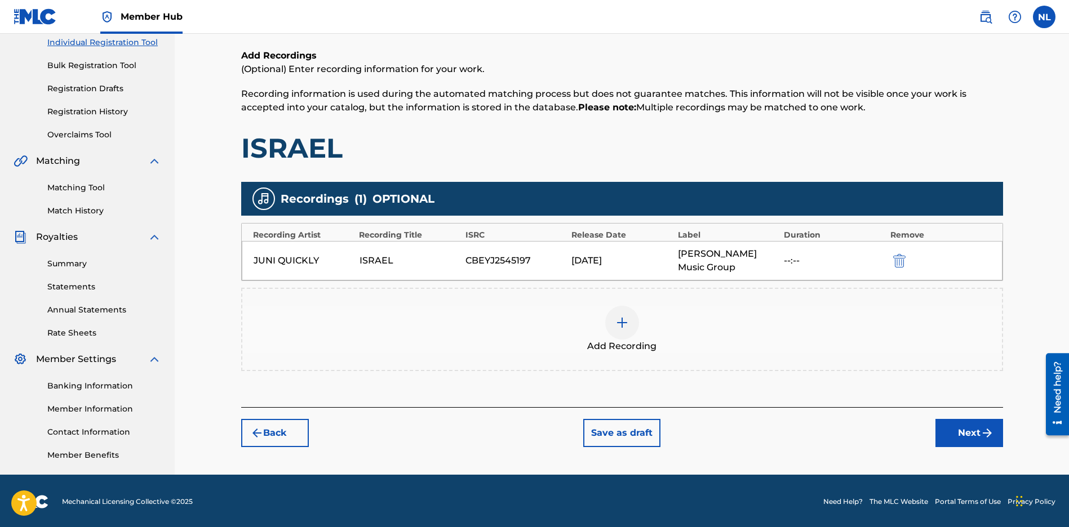
scroll to position [148, 0]
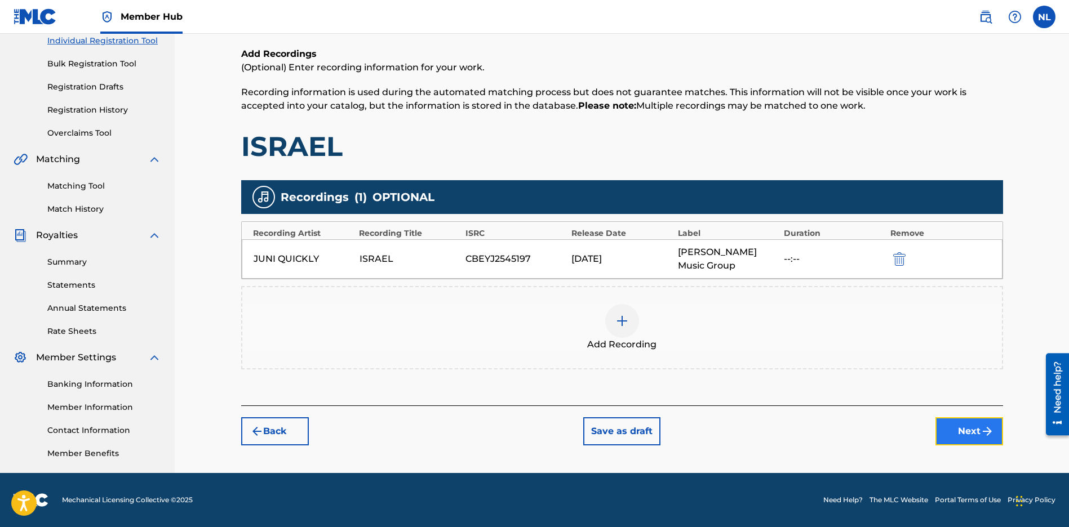
click at [953, 427] on button "Next" at bounding box center [969, 431] width 68 height 28
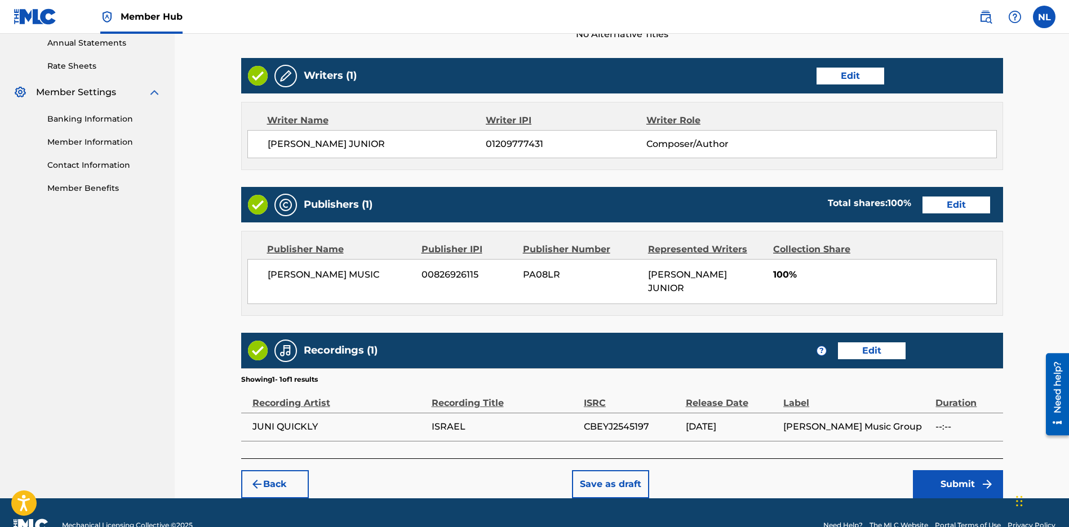
scroll to position [425, 0]
